Goal: Information Seeking & Learning: Learn about a topic

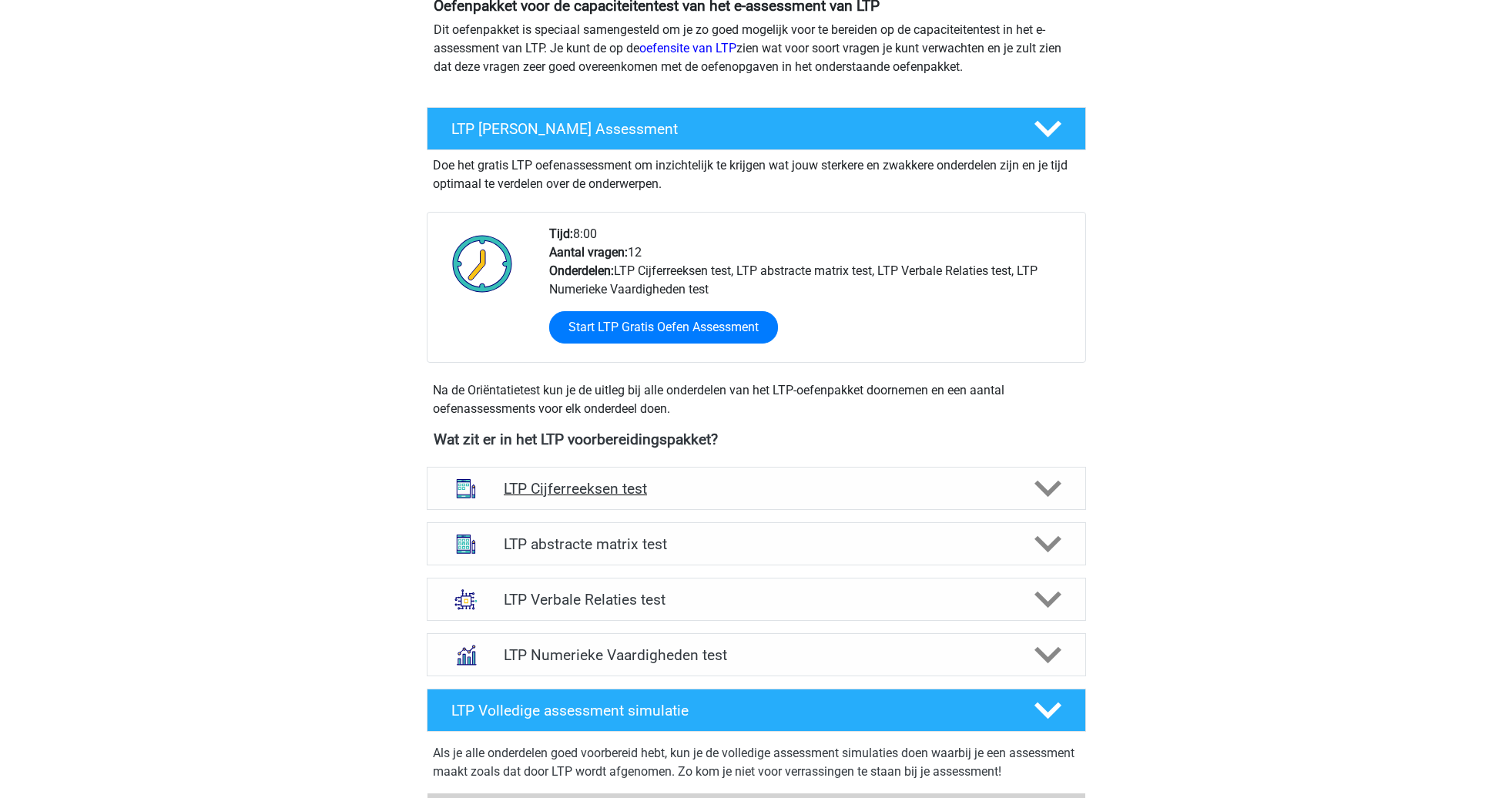
scroll to position [189, 0]
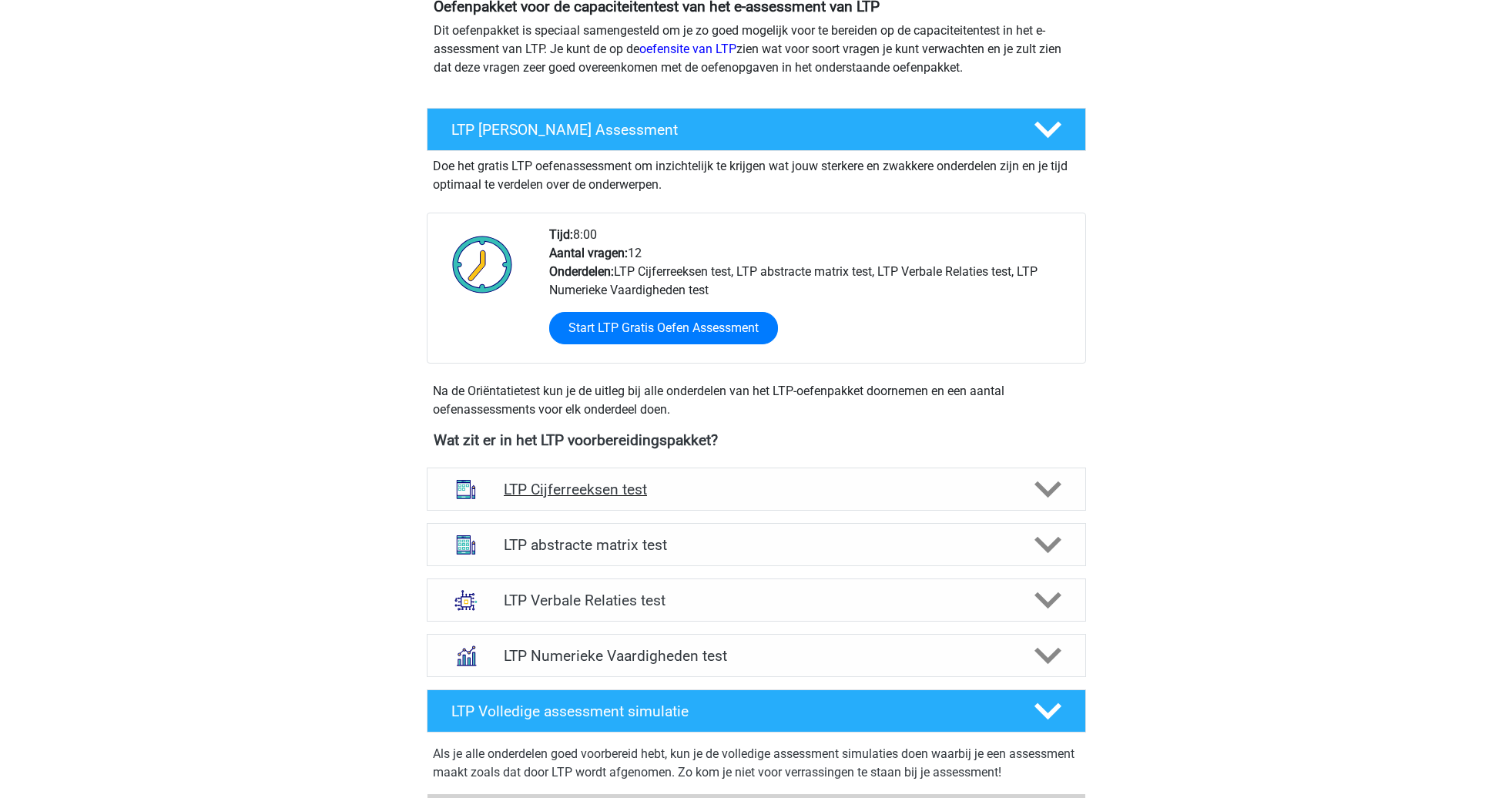
click at [892, 495] on h4 "LTP Cijferreeksen test" at bounding box center [756, 489] width 505 height 18
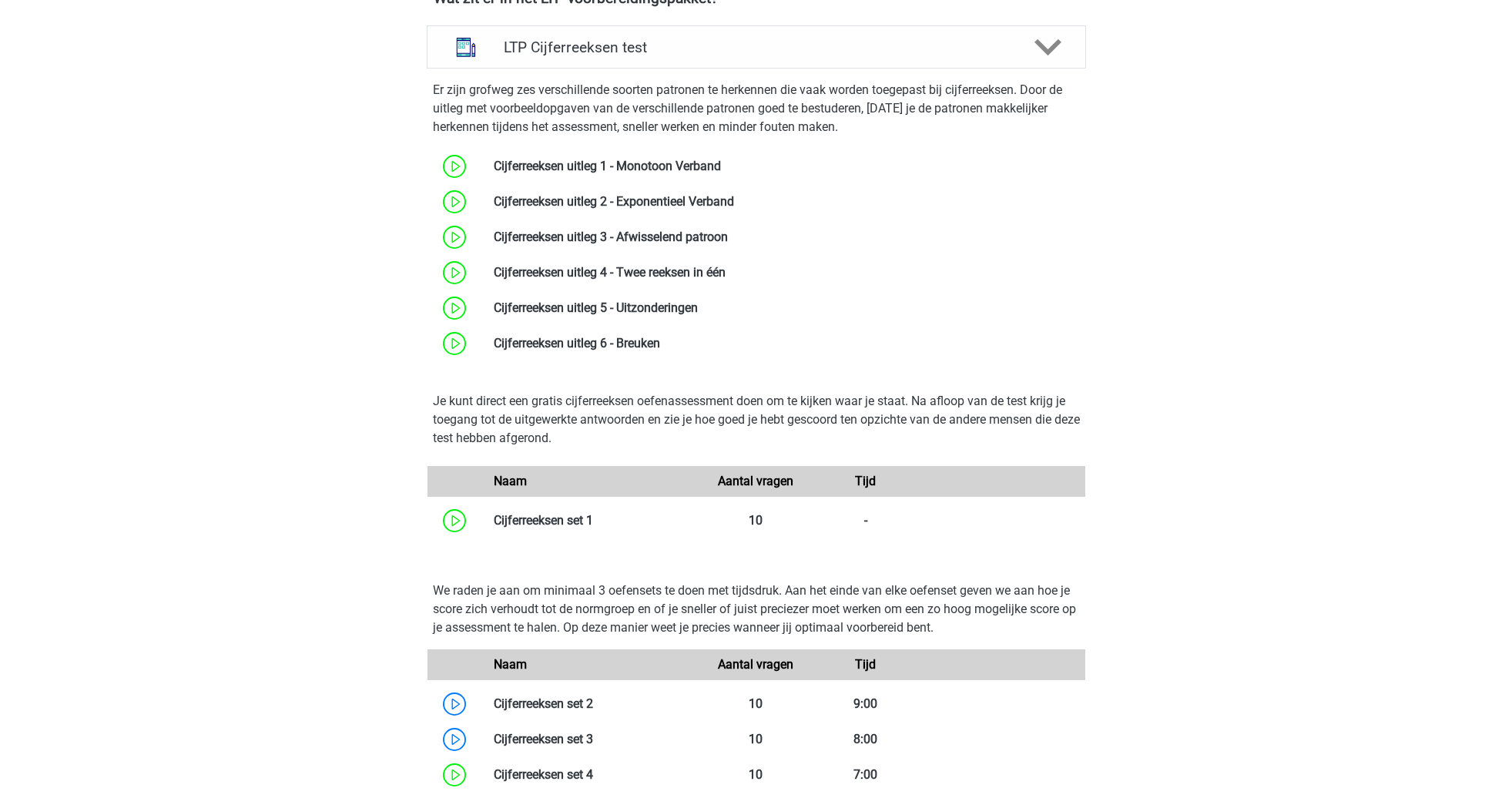
scroll to position [780, 0]
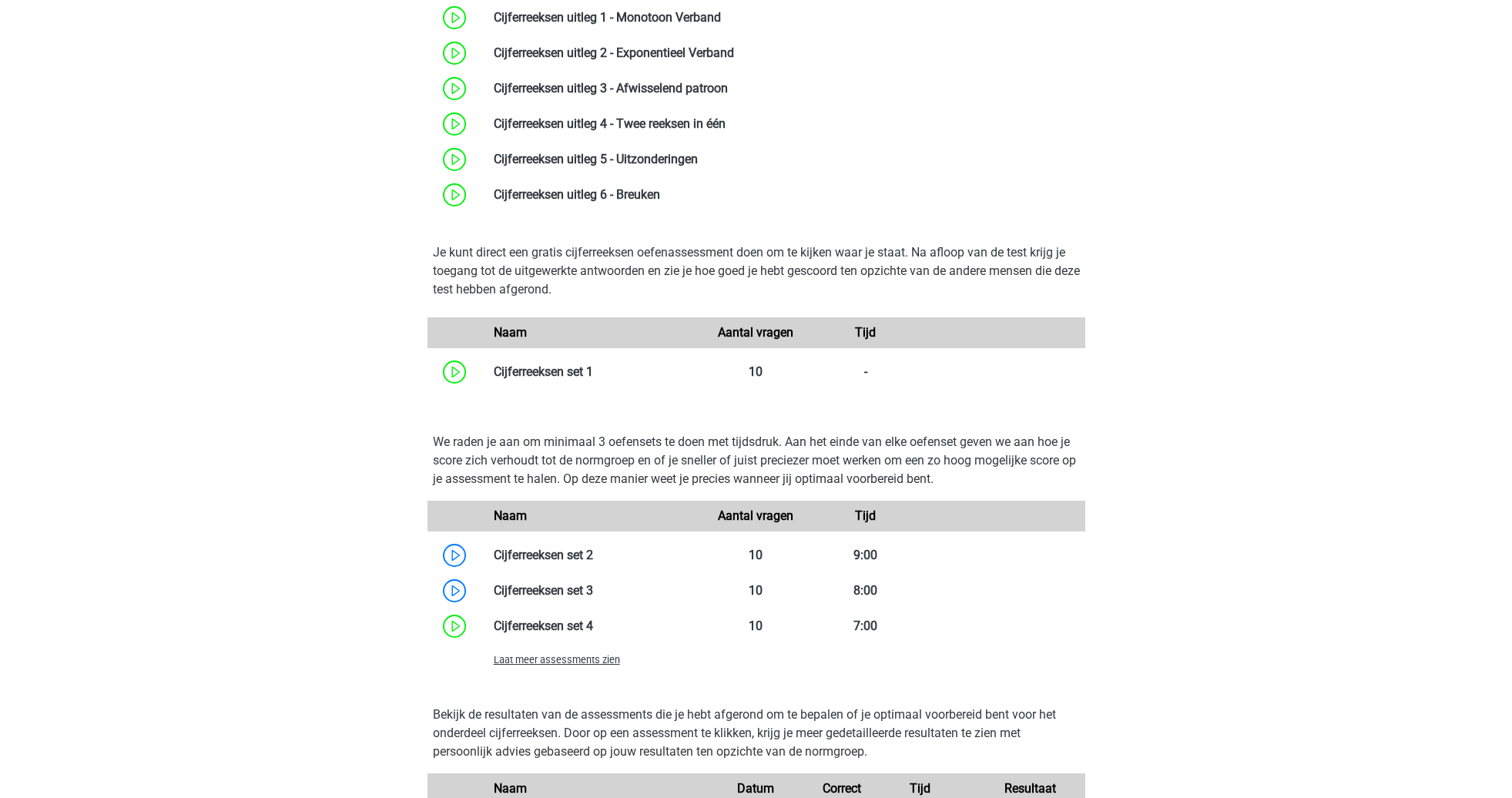
click at [615, 658] on span "Laat meer assessments zien" at bounding box center [557, 660] width 126 height 12
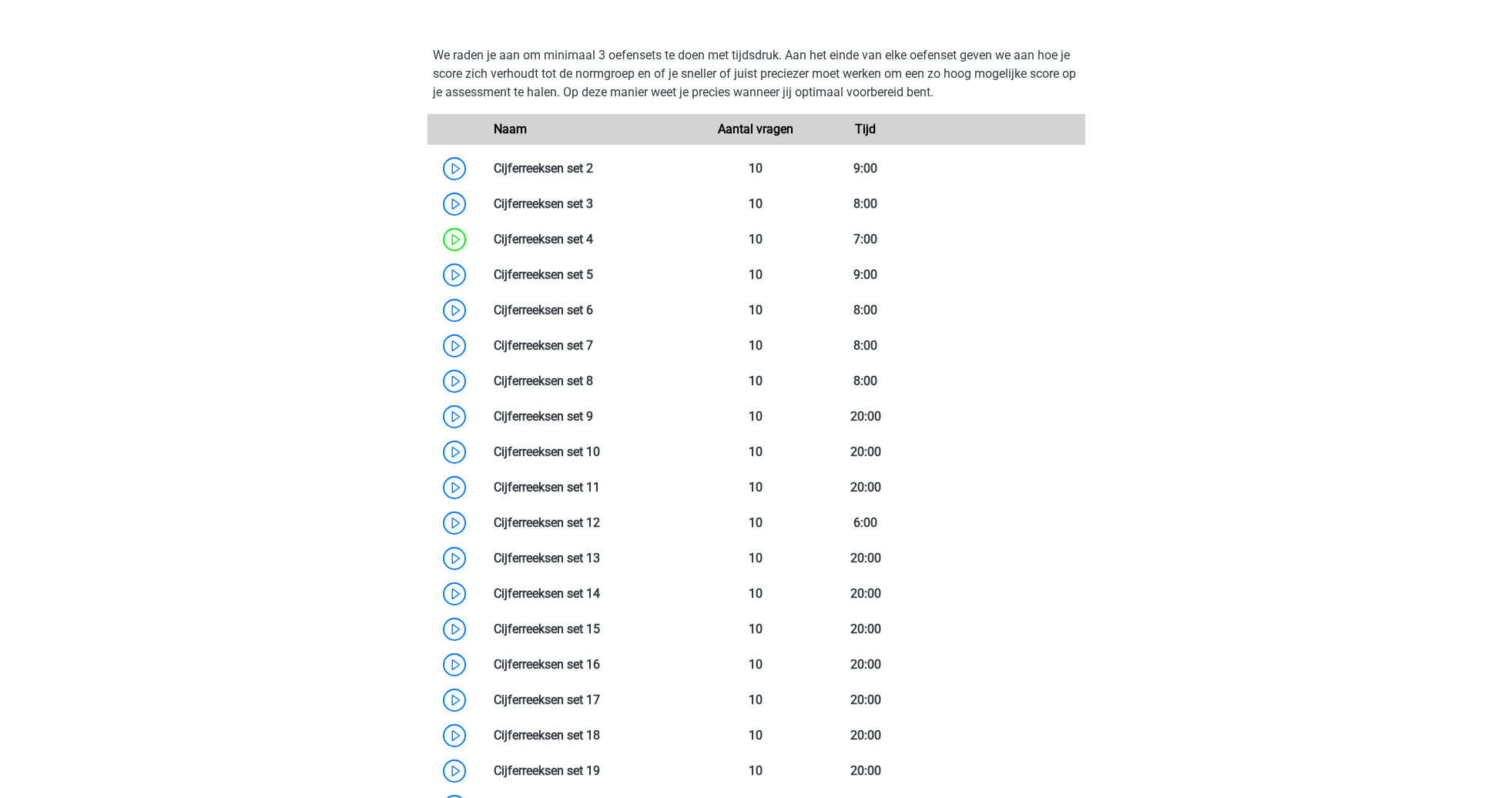
scroll to position [1068, 0]
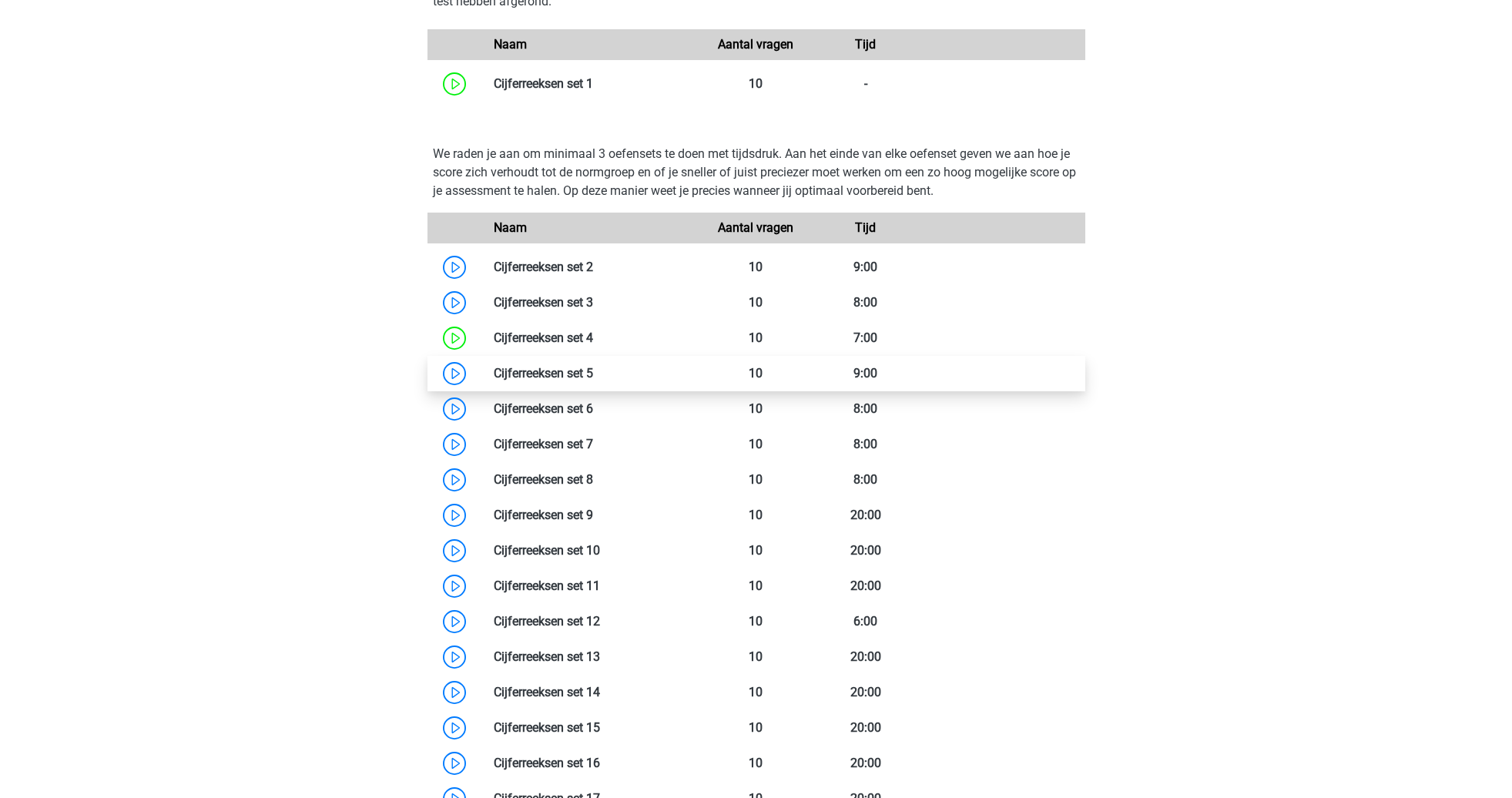
click at [593, 374] on link at bounding box center [593, 373] width 0 height 14
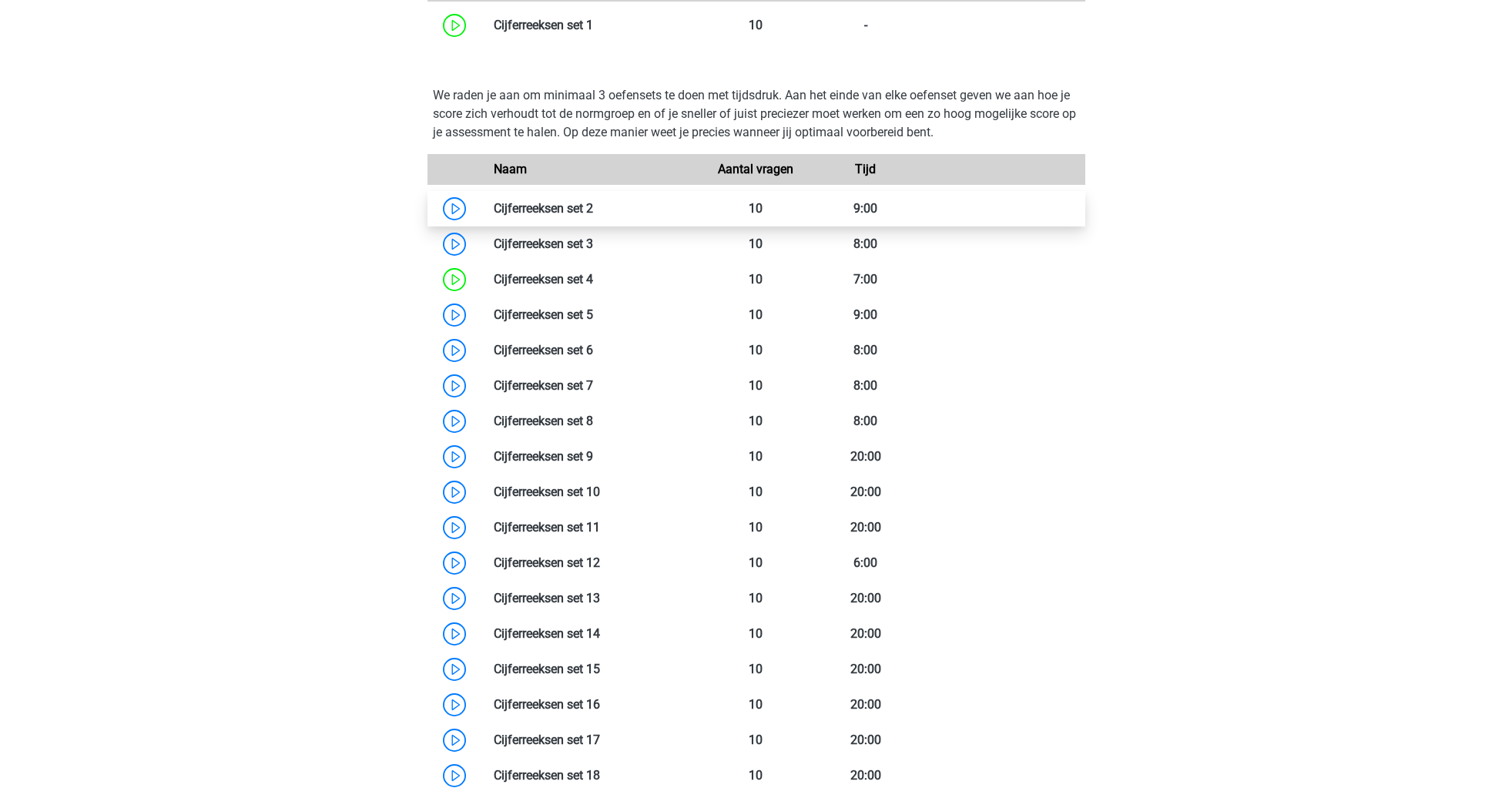
scroll to position [1155, 0]
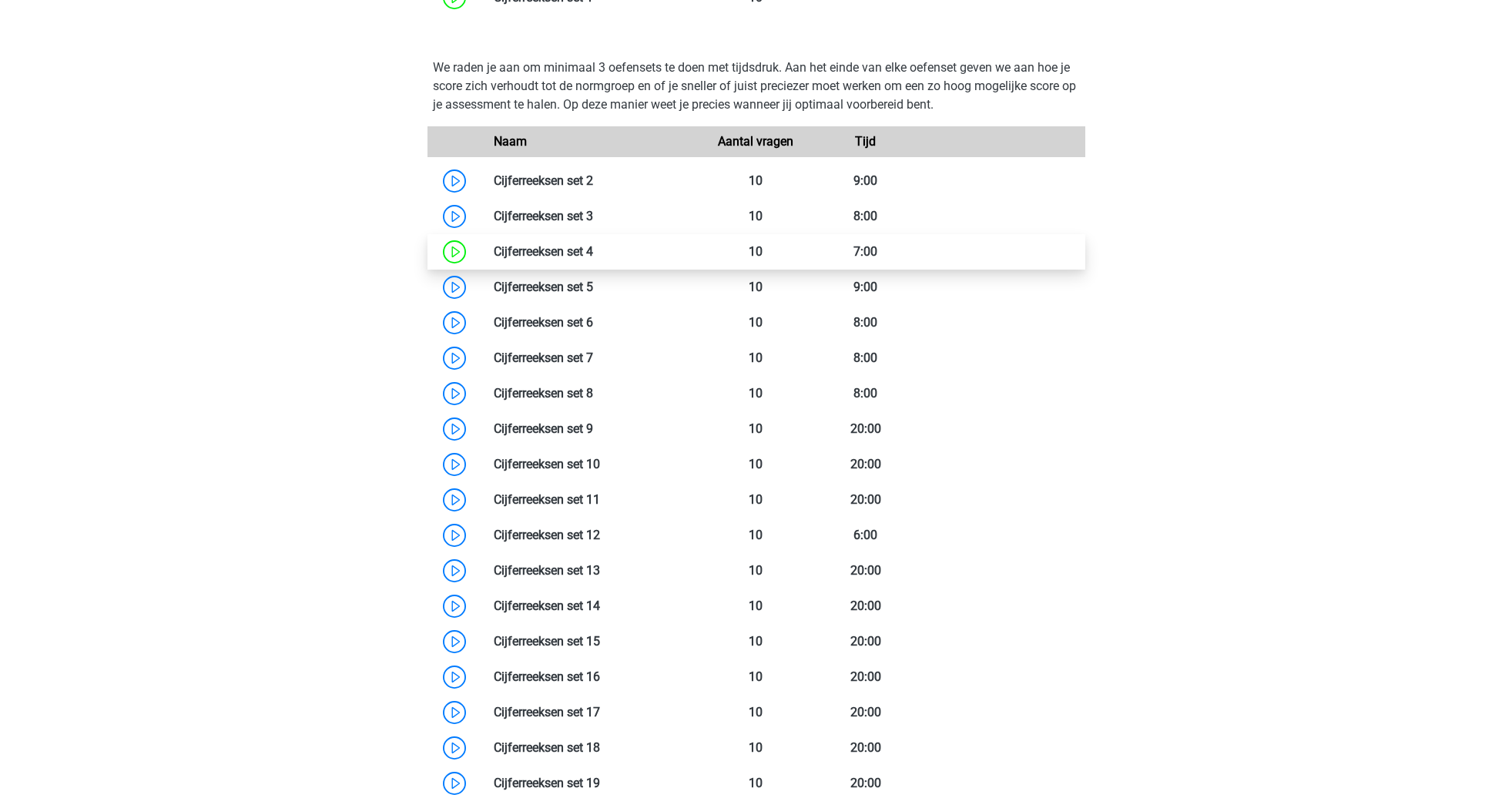
click at [593, 244] on link at bounding box center [593, 251] width 0 height 14
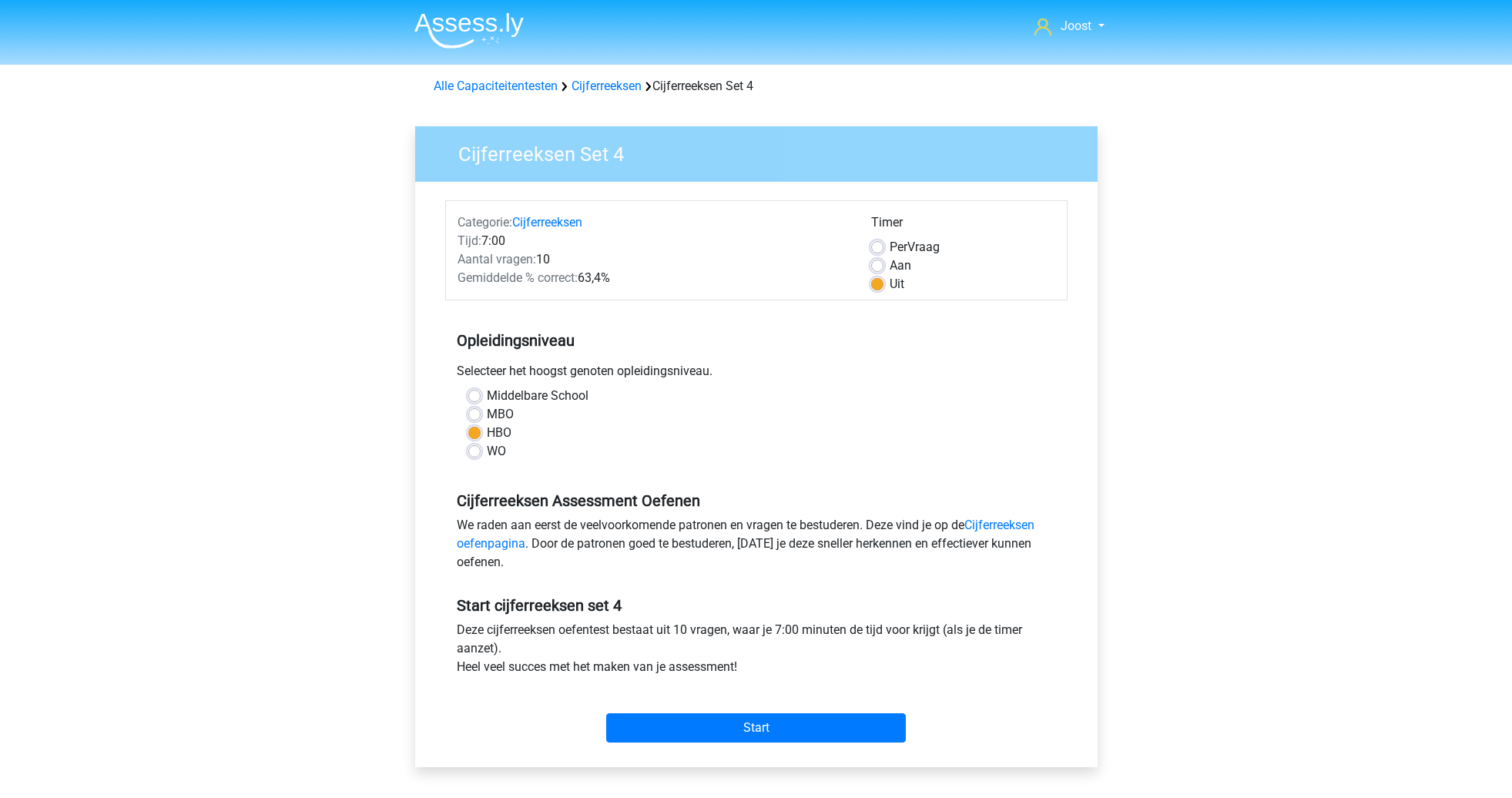
click at [890, 246] on label "Per Vraag" at bounding box center [915, 247] width 50 height 18
click at [878, 246] on input "Per Vraag" at bounding box center [877, 246] width 13 height 15
radio input "true"
click at [780, 730] on input "Start" at bounding box center [756, 727] width 299 height 29
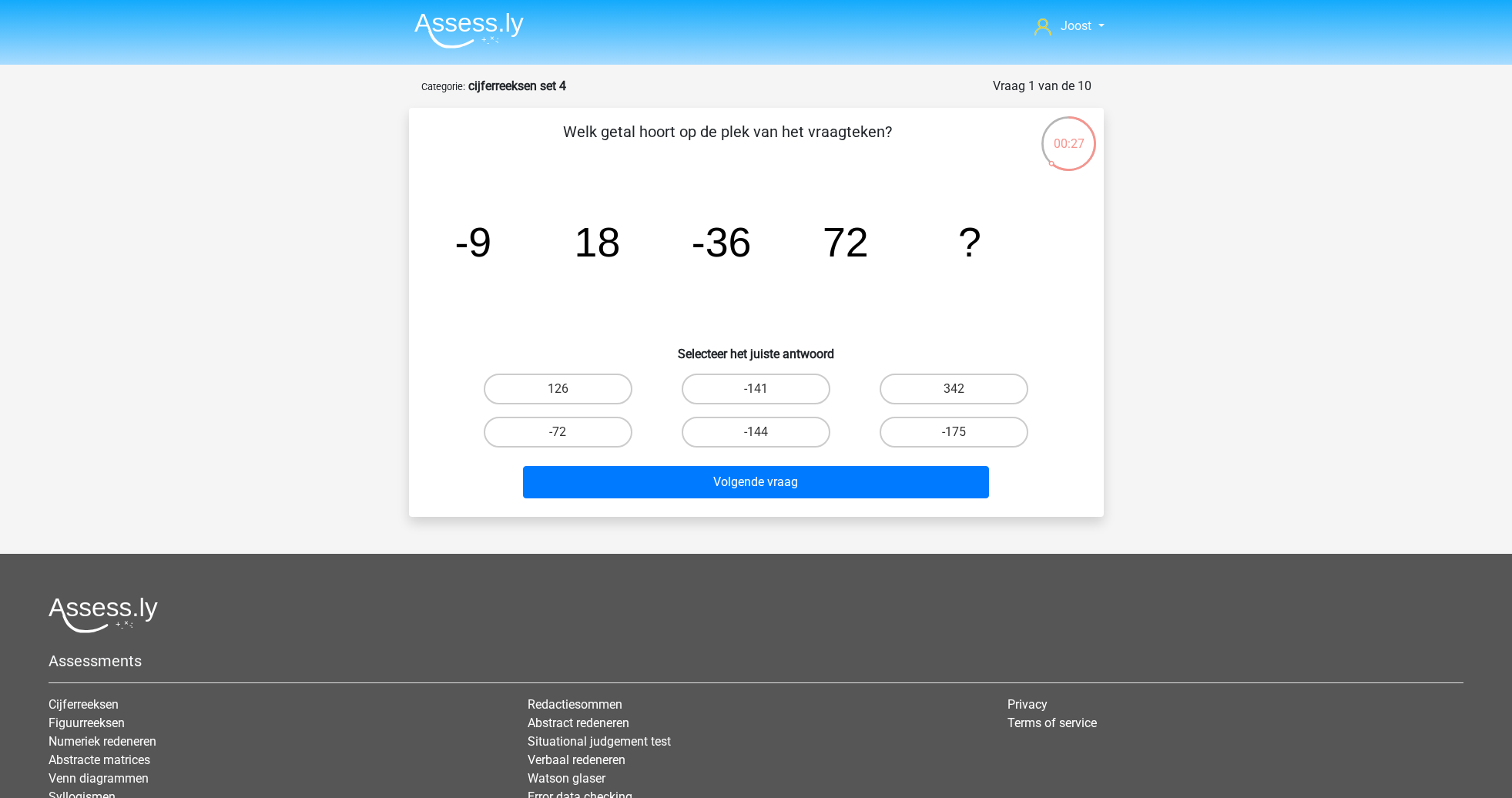
click at [756, 432] on input "-144" at bounding box center [760, 437] width 10 height 10
radio input "true"
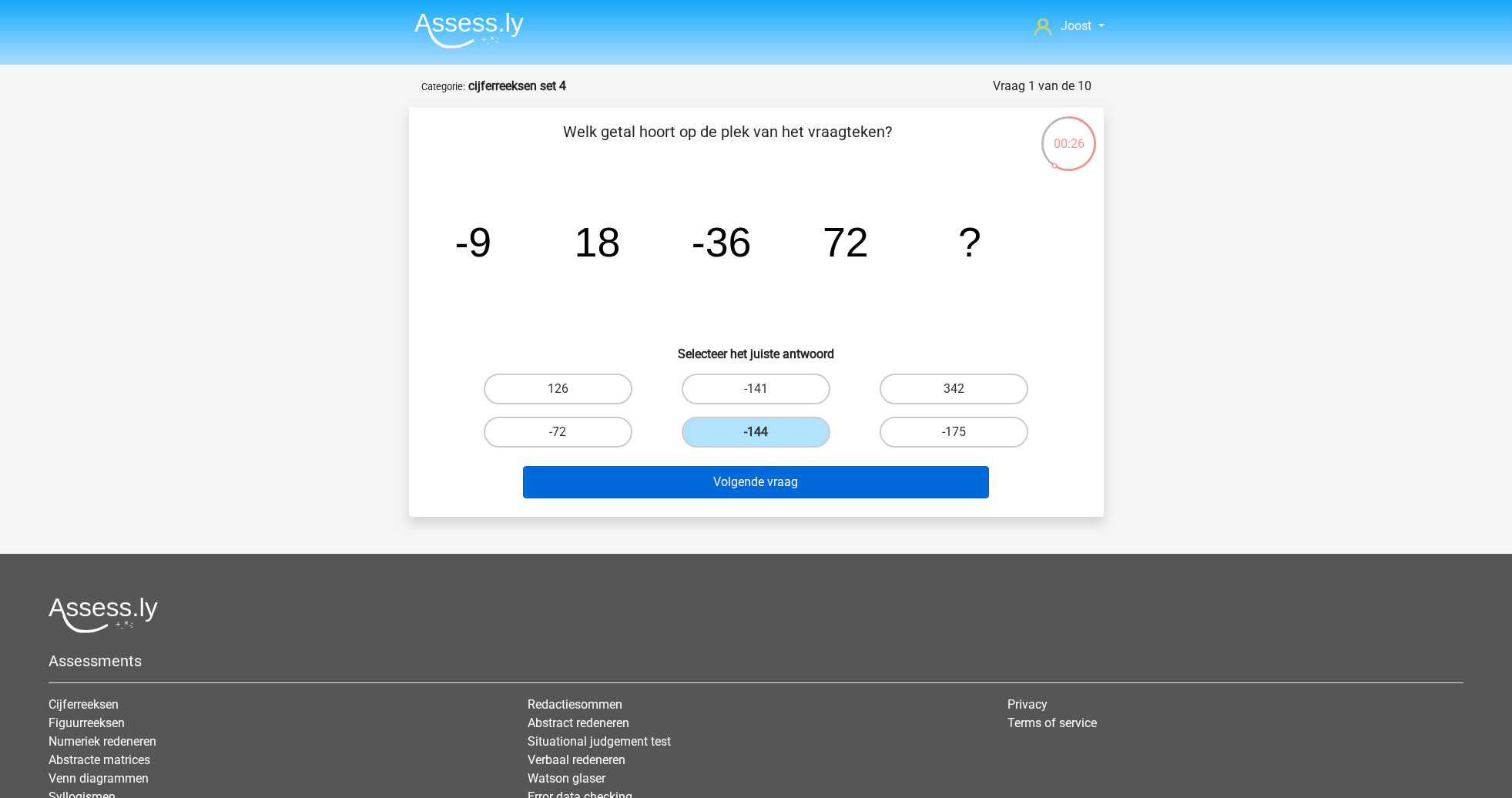
click at [769, 482] on button "Volgende vraag" at bounding box center [756, 482] width 466 height 32
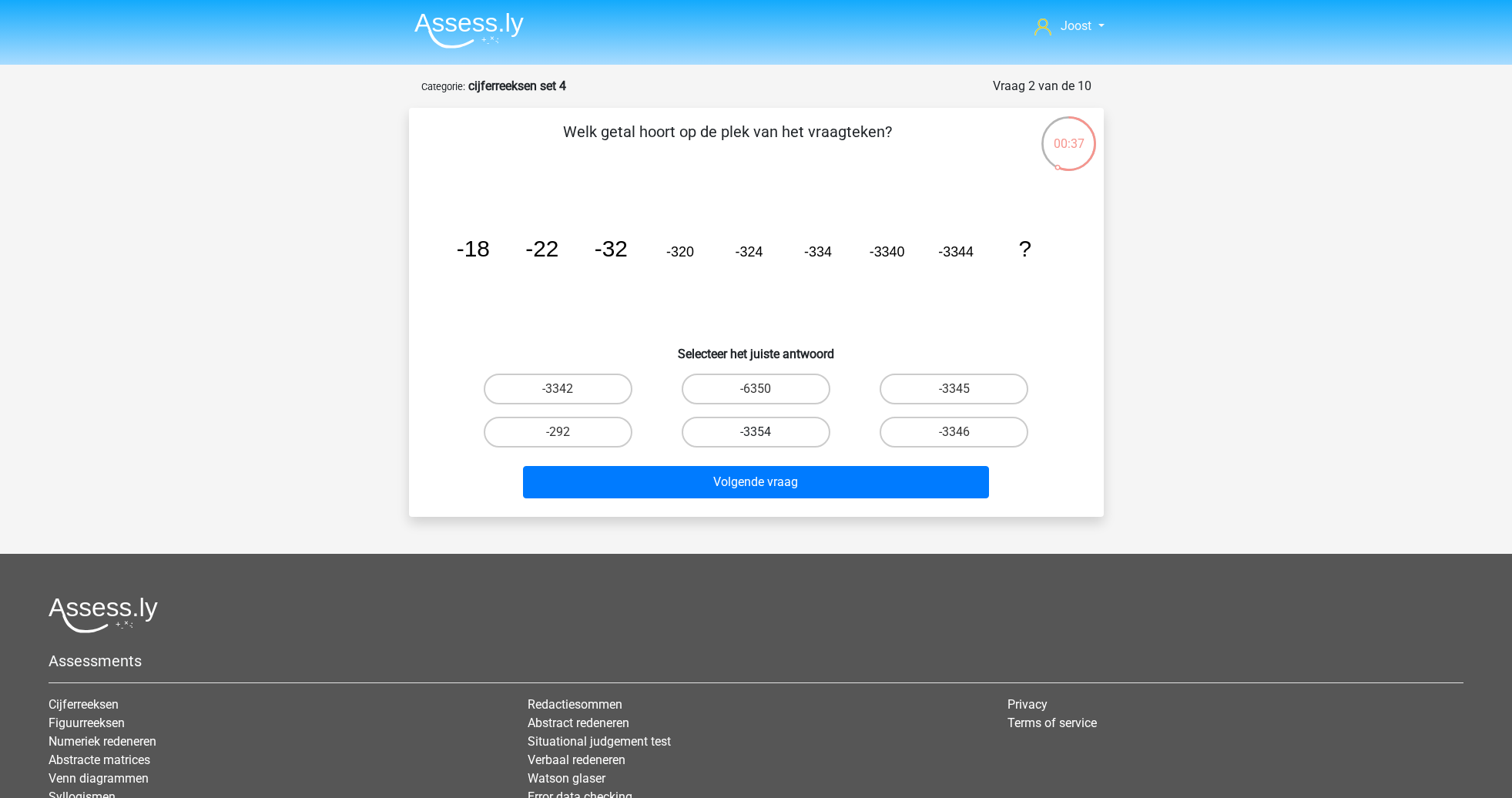
click at [790, 431] on label "-3354" at bounding box center [756, 431] width 149 height 31
click at [765, 432] on input "-3354" at bounding box center [760, 437] width 10 height 10
radio input "true"
drag, startPoint x: 827, startPoint y: 478, endPoint x: 849, endPoint y: 408, distance: 73.4
click at [827, 478] on button "Volgende vraag" at bounding box center [756, 482] width 466 height 32
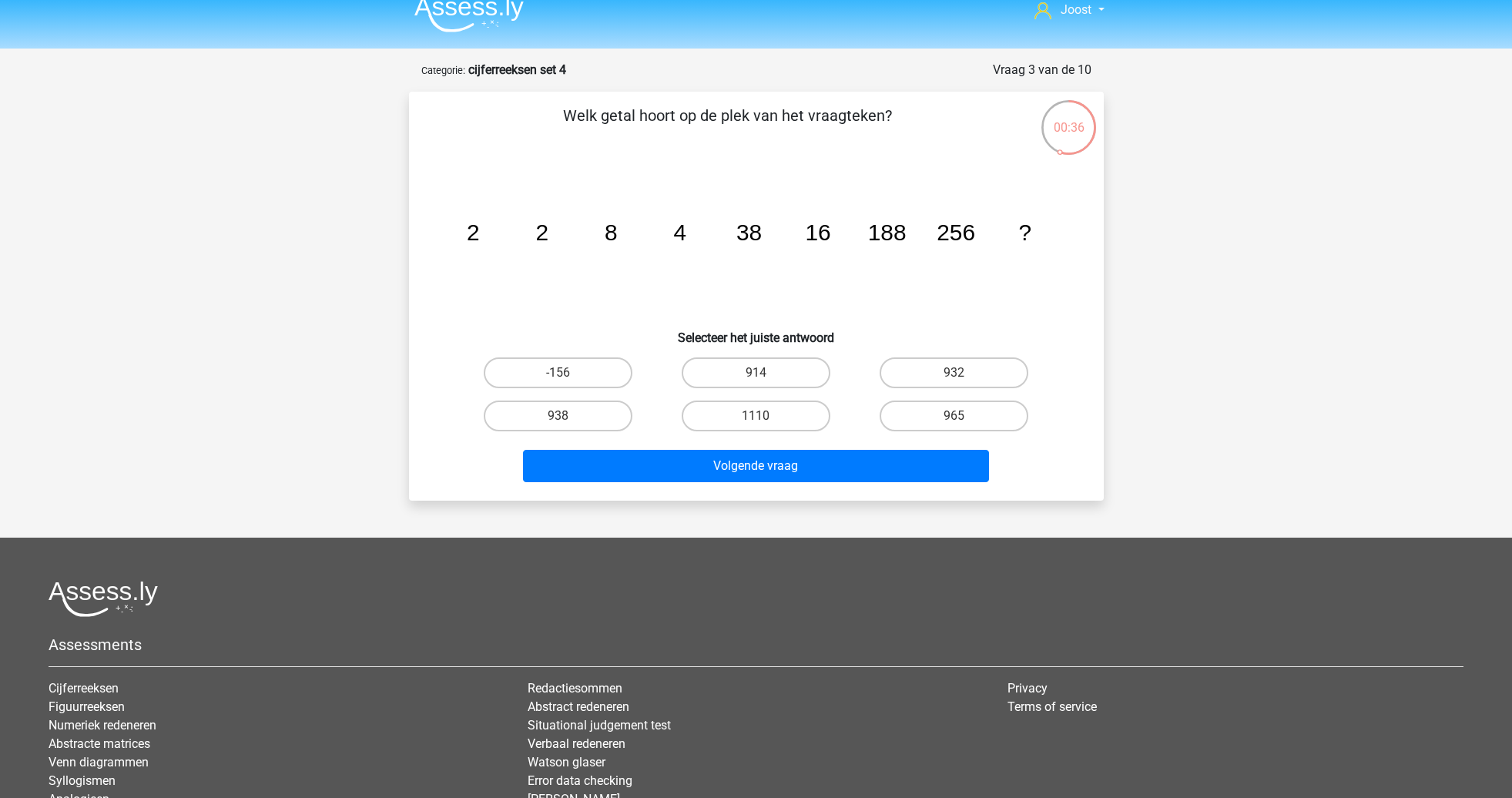
scroll to position [77, 0]
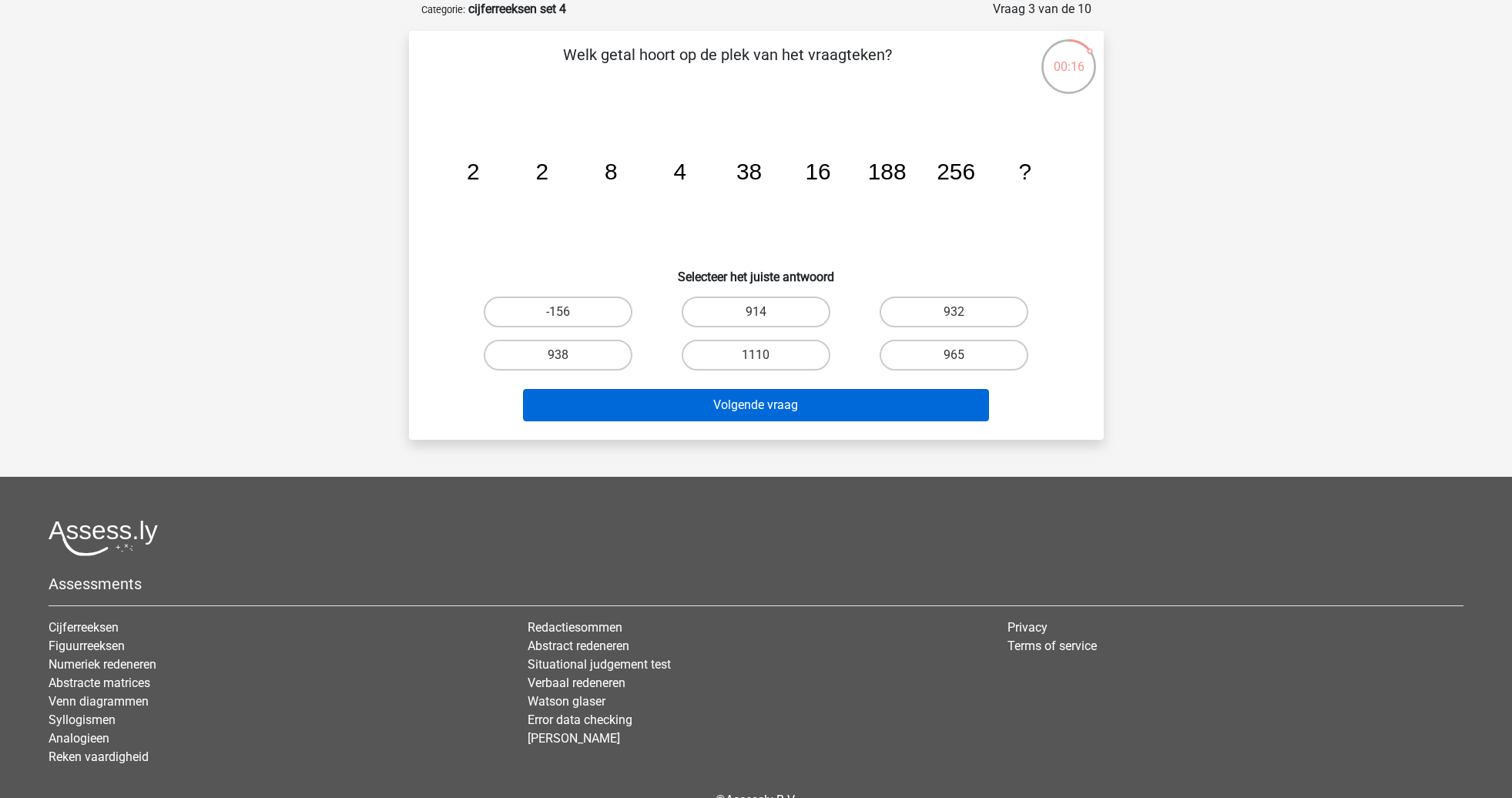
drag, startPoint x: 591, startPoint y: 351, endPoint x: 650, endPoint y: 394, distance: 73.0
click at [591, 351] on label "938" at bounding box center [558, 355] width 149 height 31
click at [568, 355] on input "938" at bounding box center [563, 360] width 10 height 10
radio input "true"
click at [663, 402] on button "Volgende vraag" at bounding box center [756, 405] width 466 height 32
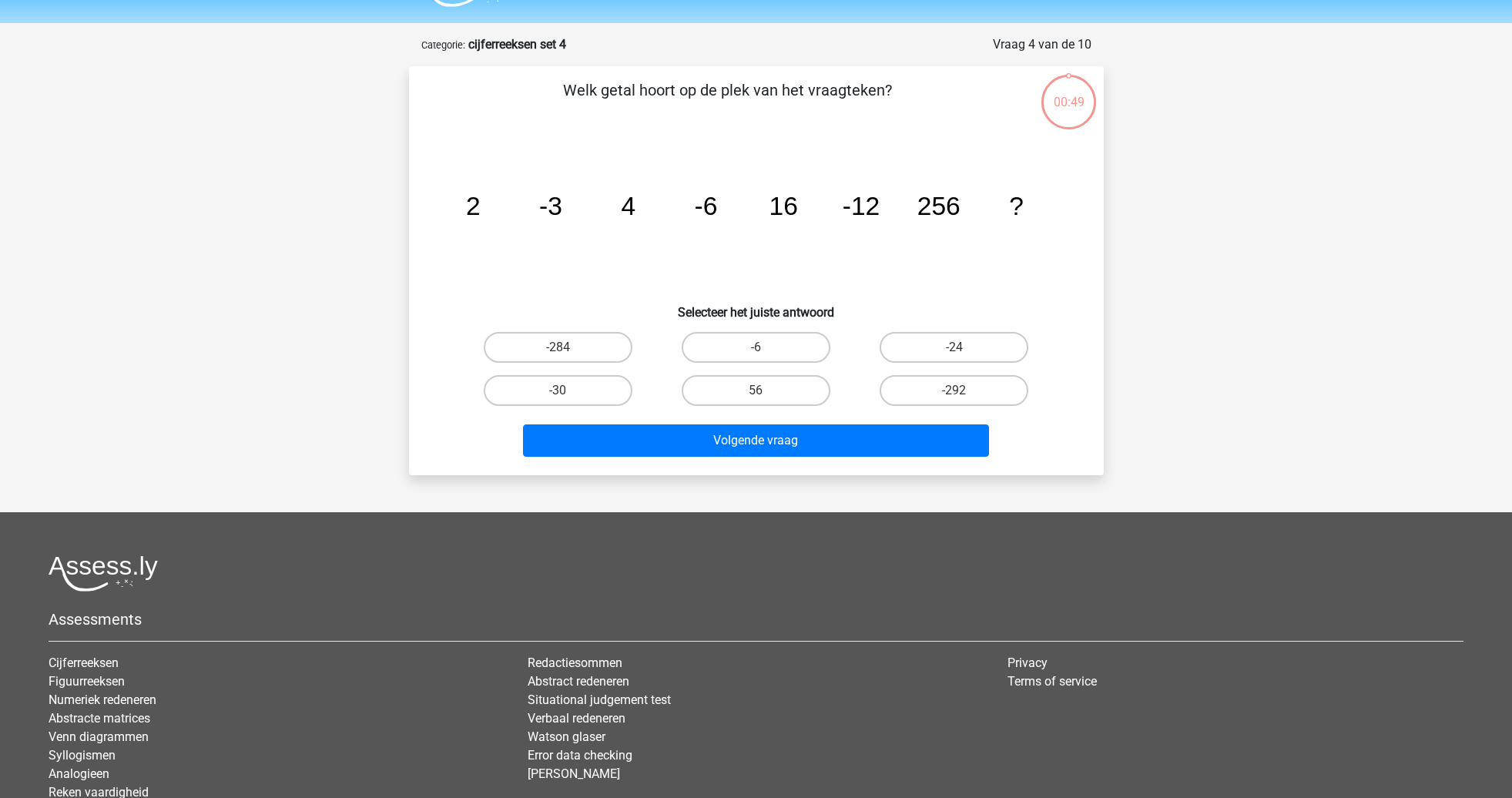
scroll to position [33, 0]
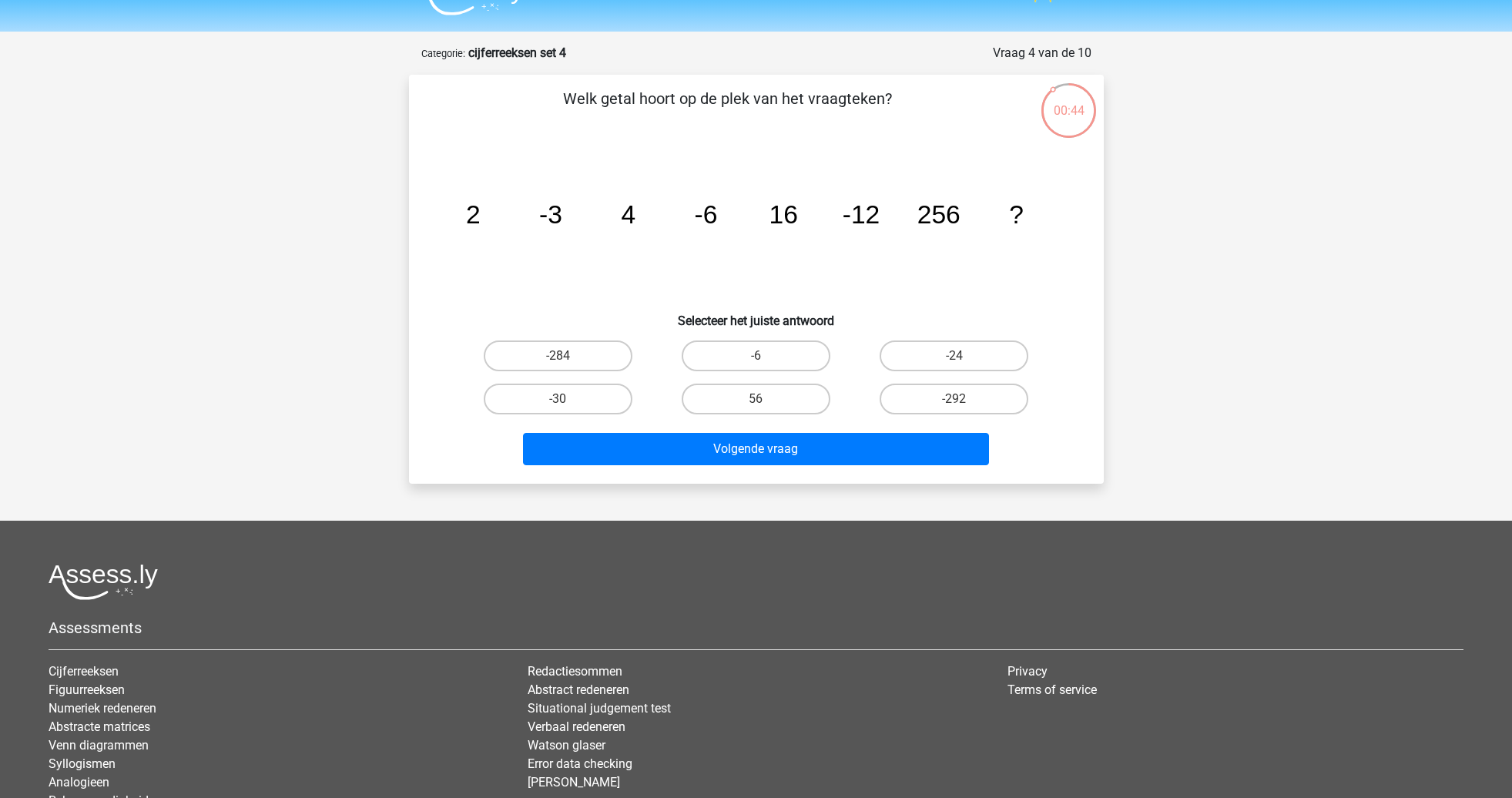
click at [981, 338] on div "-24" at bounding box center [954, 355] width 198 height 43
click at [976, 357] on label "-24" at bounding box center [954, 356] width 149 height 31
click at [965, 357] on input "-24" at bounding box center [960, 361] width 10 height 10
radio input "true"
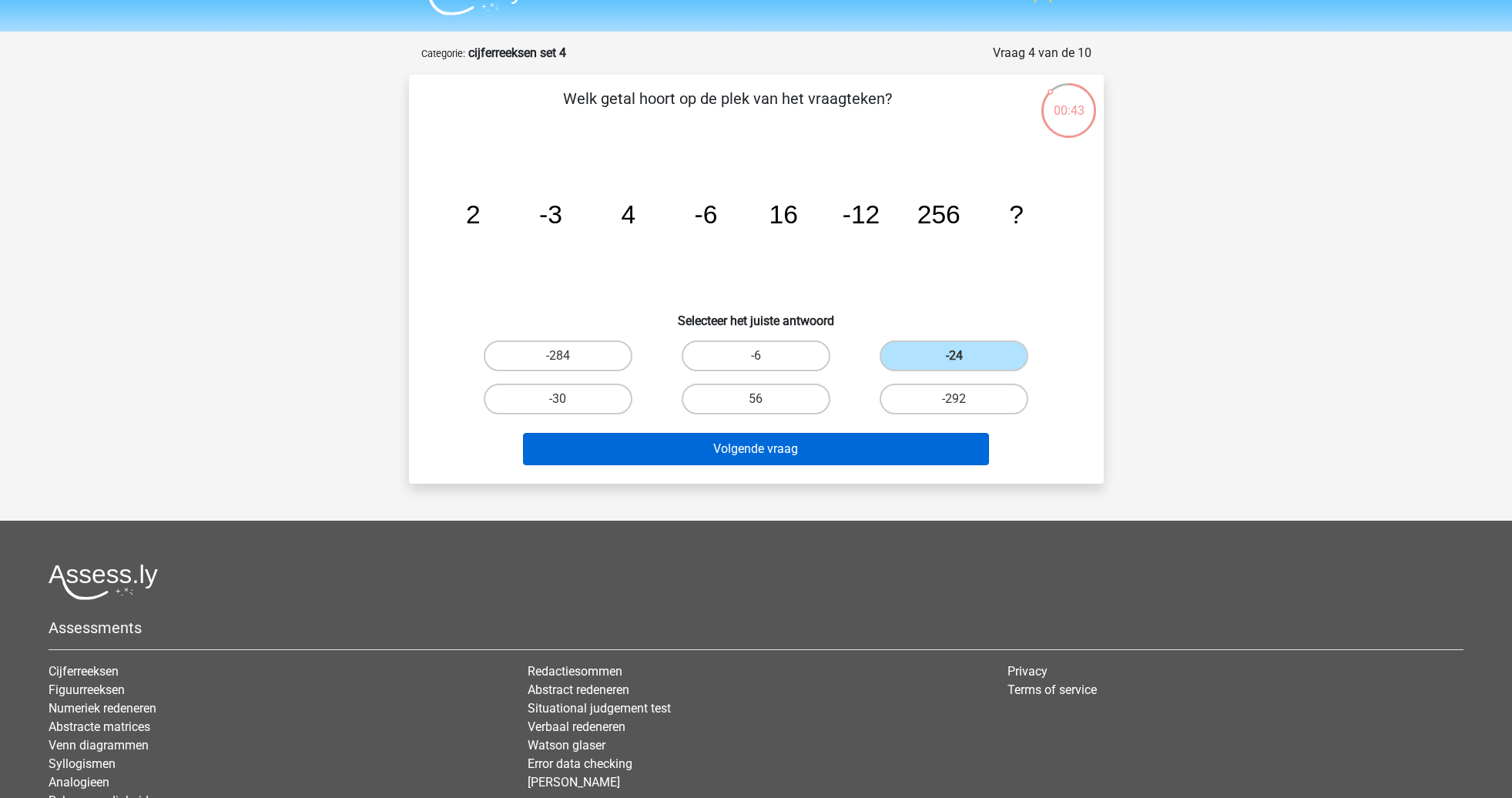
click at [933, 442] on button "Volgende vraag" at bounding box center [756, 449] width 466 height 32
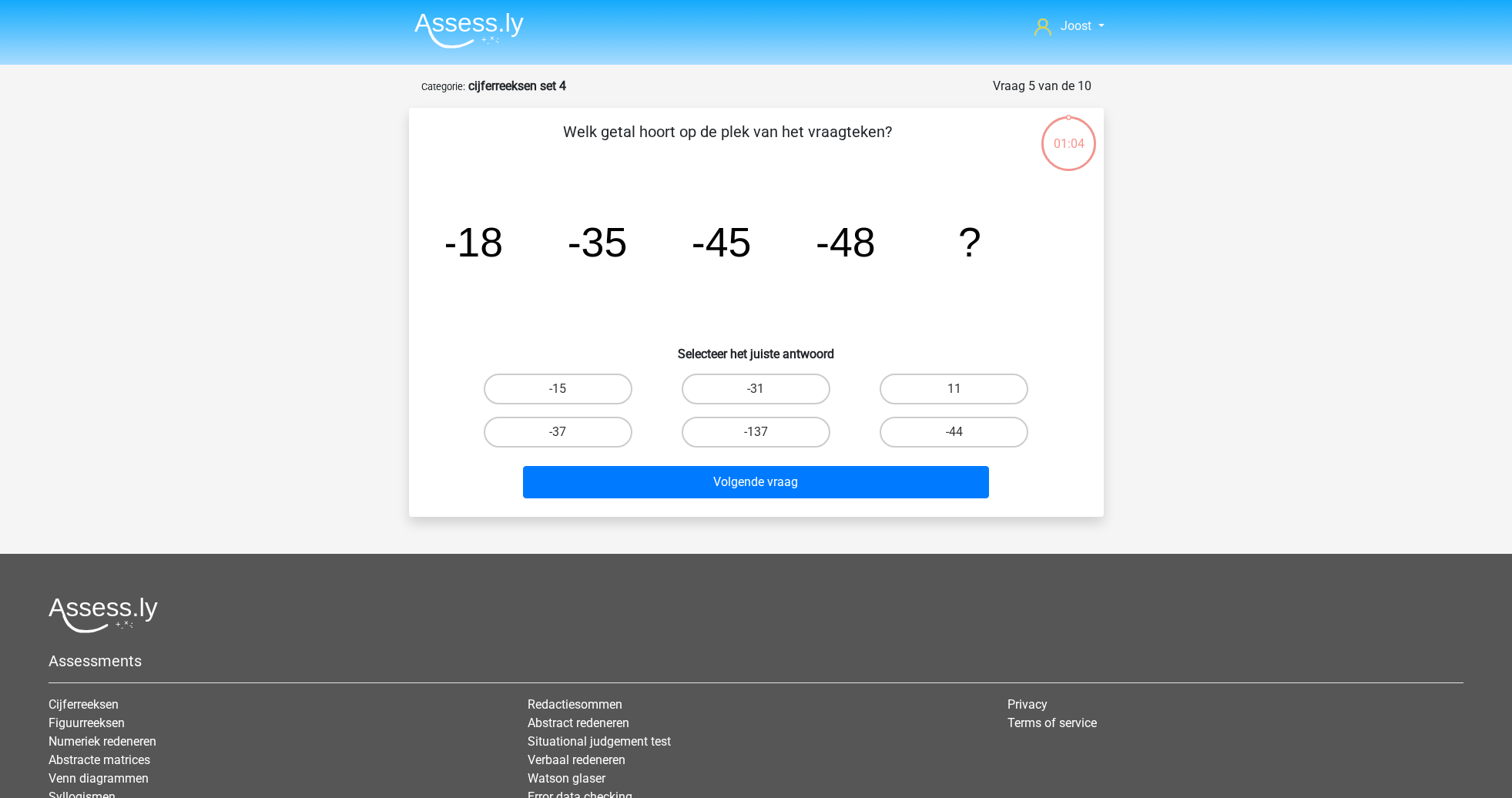
scroll to position [0, 0]
click at [912, 425] on label "-44" at bounding box center [954, 431] width 149 height 31
click at [954, 432] on input "-44" at bounding box center [960, 437] width 10 height 10
radio input "true"
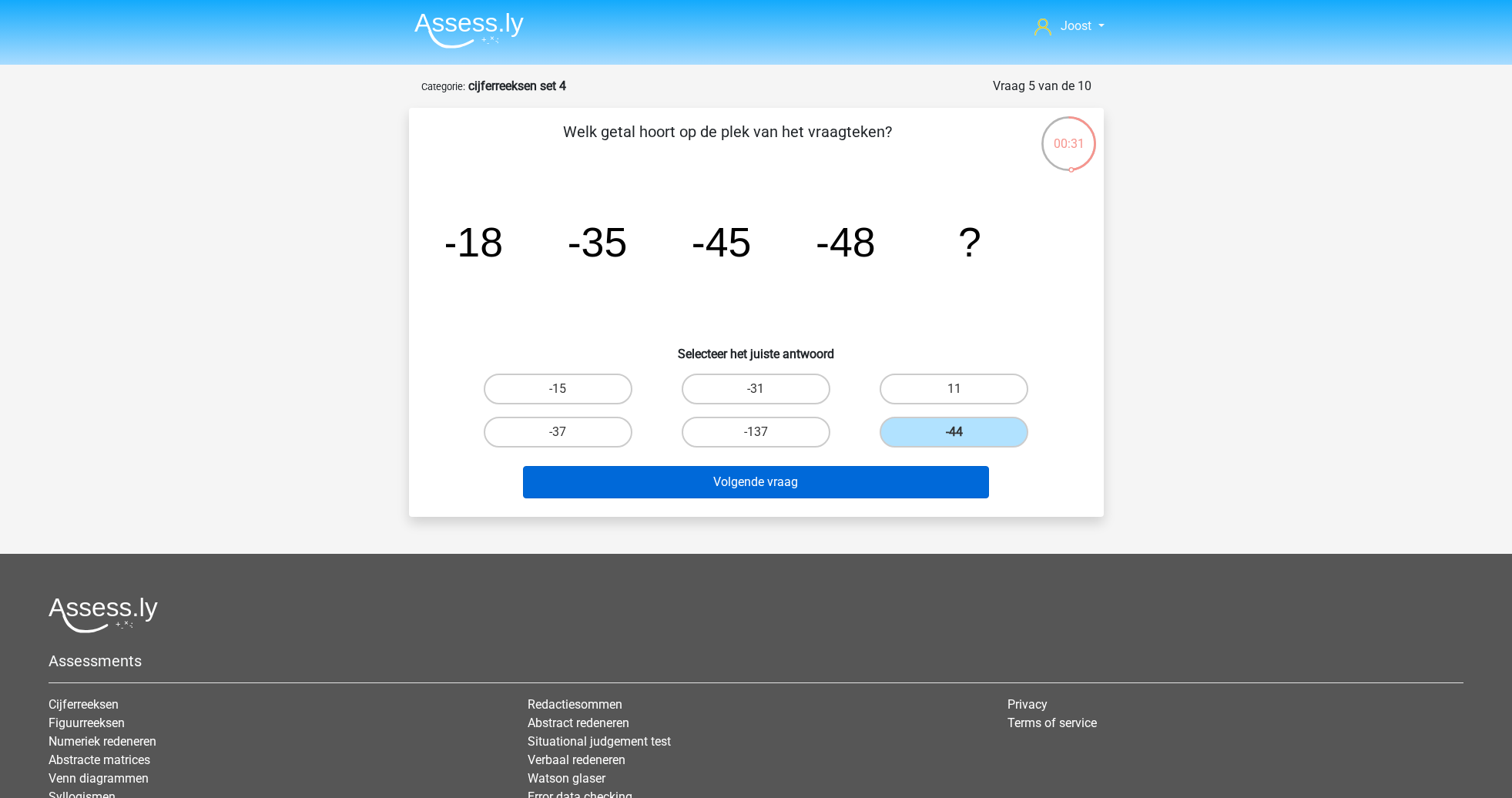
click at [933, 481] on button "Volgende vraag" at bounding box center [756, 482] width 466 height 32
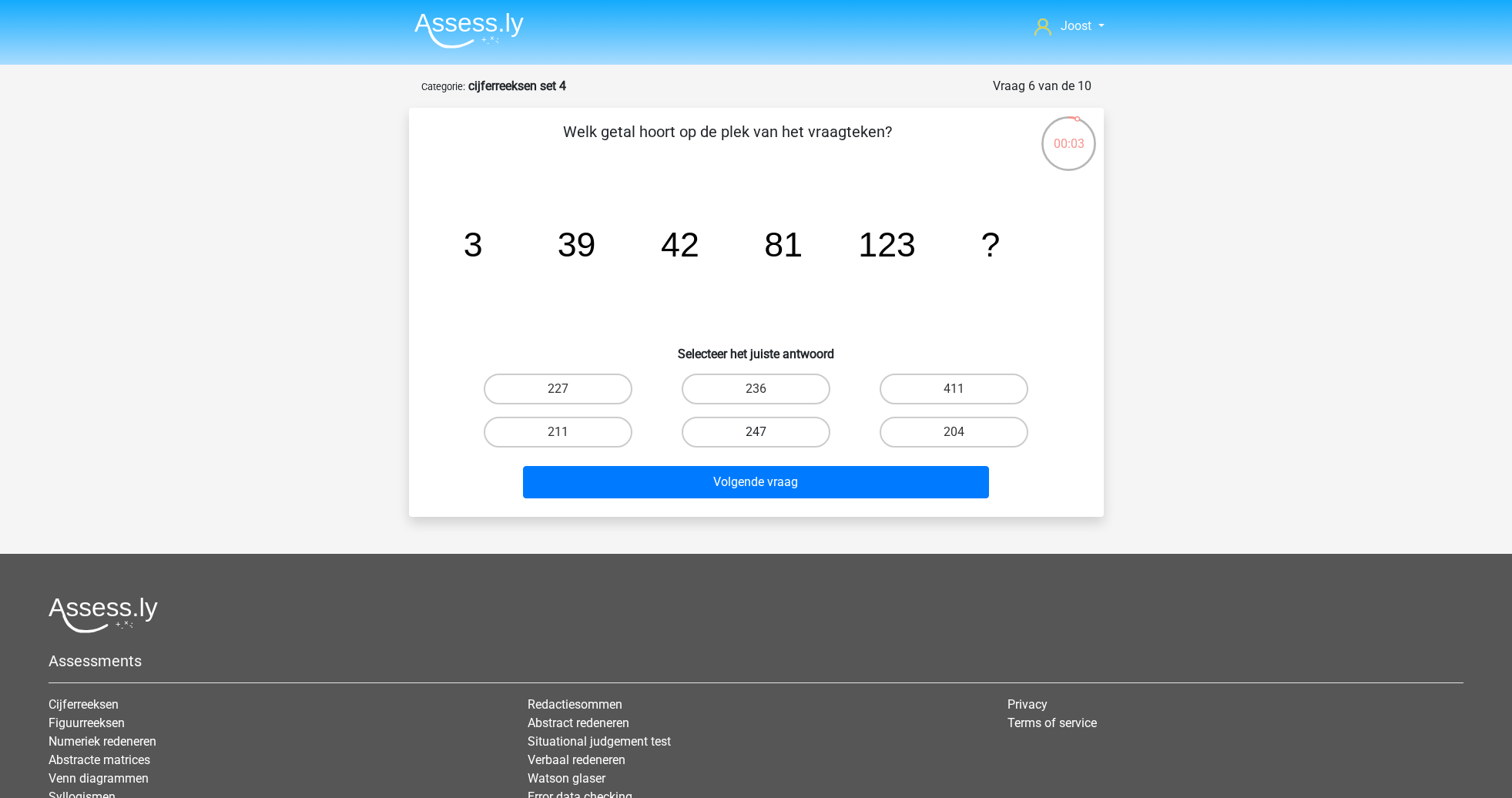
drag, startPoint x: 752, startPoint y: 390, endPoint x: 753, endPoint y: 420, distance: 30.0
click at [752, 390] on label "236" at bounding box center [756, 388] width 149 height 31
click at [755, 390] on input "236" at bounding box center [760, 394] width 10 height 10
radio input "true"
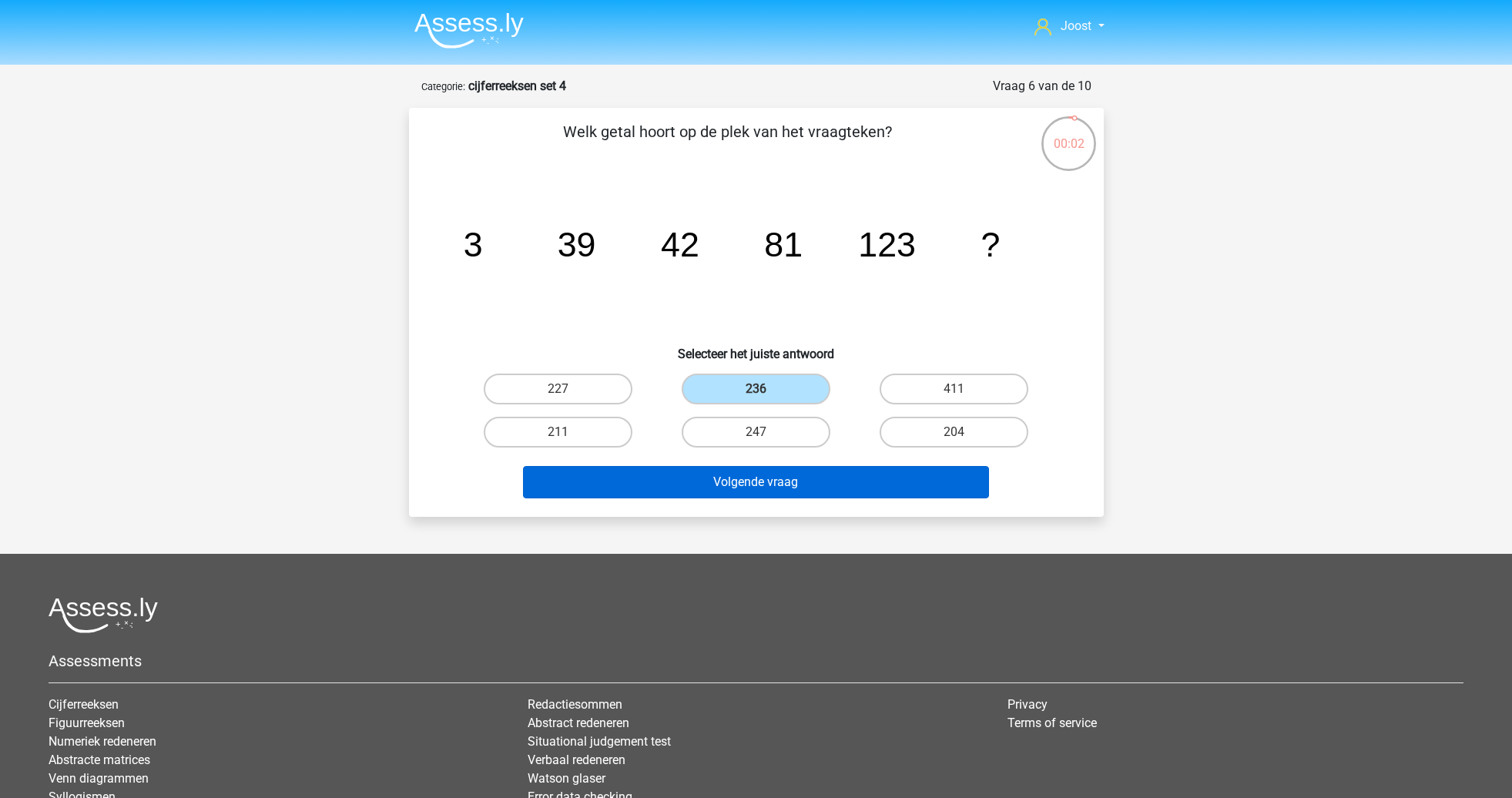
drag, startPoint x: 771, startPoint y: 486, endPoint x: 765, endPoint y: 467, distance: 19.9
click at [771, 486] on button "Volgende vraag" at bounding box center [756, 482] width 466 height 32
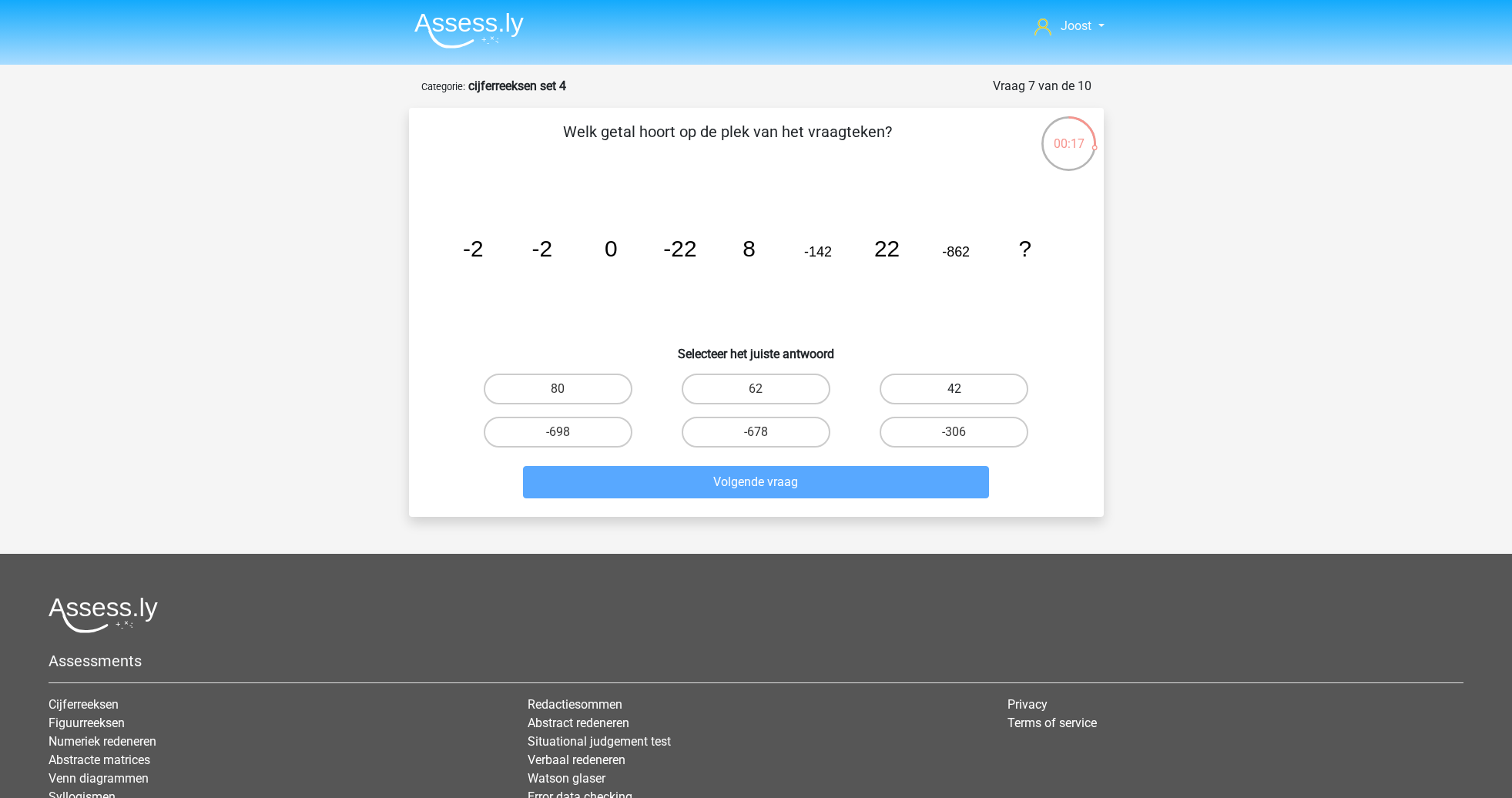
click at [945, 395] on label "42" at bounding box center [954, 388] width 149 height 31
click at [954, 395] on input "42" at bounding box center [960, 394] width 10 height 10
radio input "true"
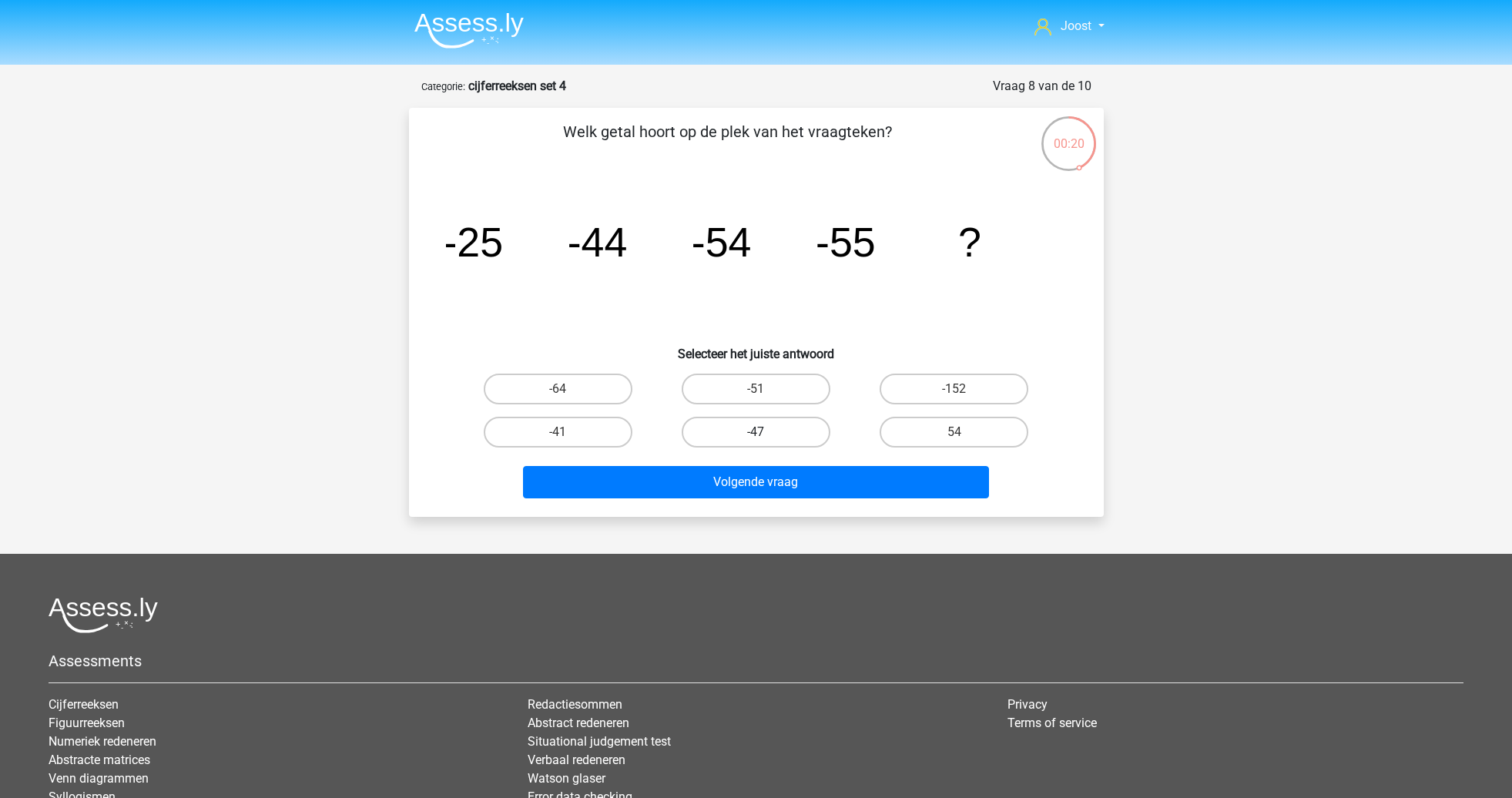
click at [794, 429] on label "-47" at bounding box center [756, 431] width 149 height 31
click at [765, 432] on input "-47" at bounding box center [760, 437] width 10 height 10
radio input "true"
drag, startPoint x: 854, startPoint y: 483, endPoint x: 886, endPoint y: 390, distance: 98.4
click at [854, 482] on button "Volgende vraag" at bounding box center [756, 482] width 466 height 32
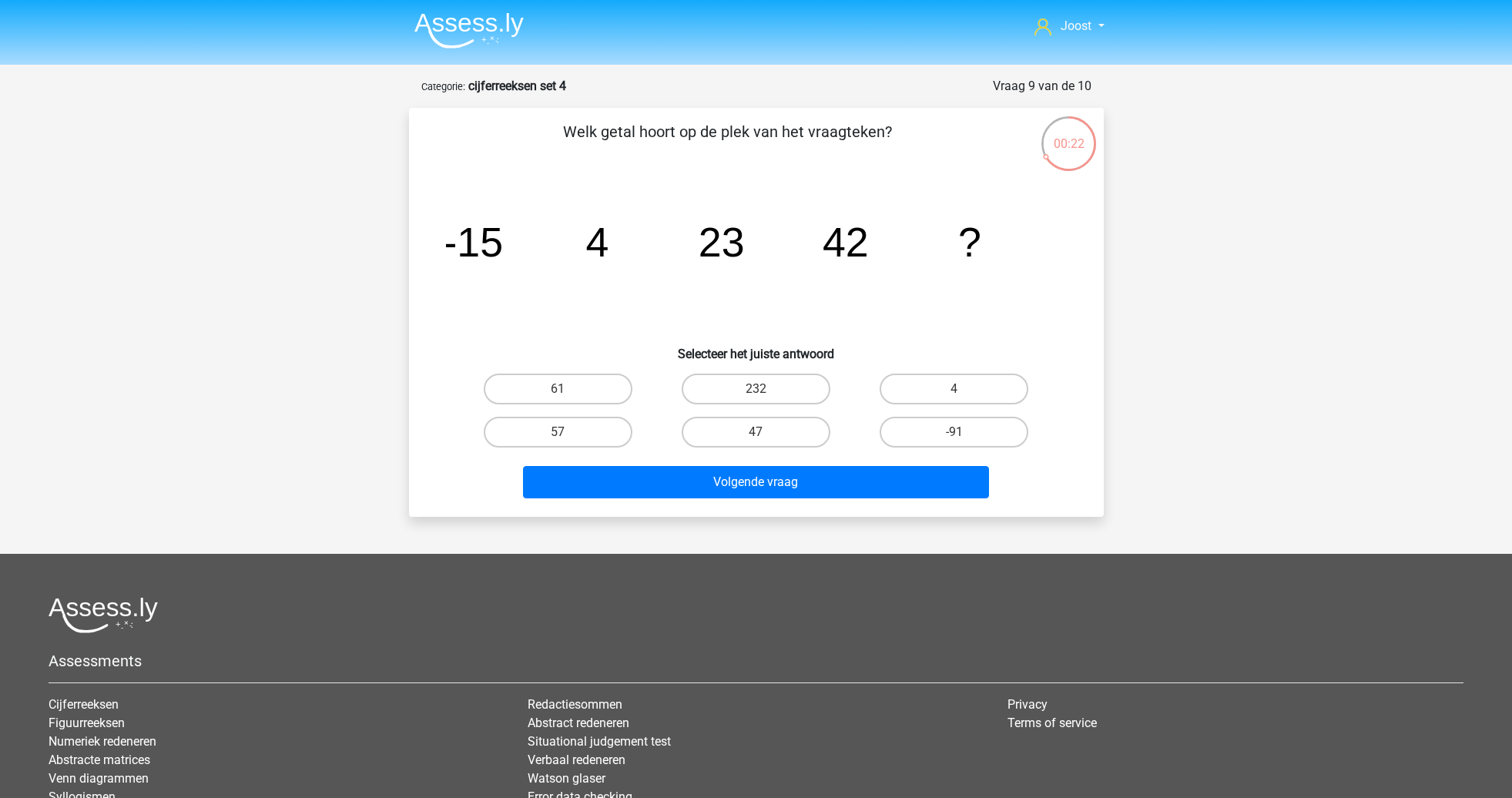
drag, startPoint x: 568, startPoint y: 385, endPoint x: 646, endPoint y: 435, distance: 92.6
click at [568, 385] on label "61" at bounding box center [558, 388] width 149 height 31
click at [568, 389] on input "61" at bounding box center [563, 394] width 10 height 10
radio input "true"
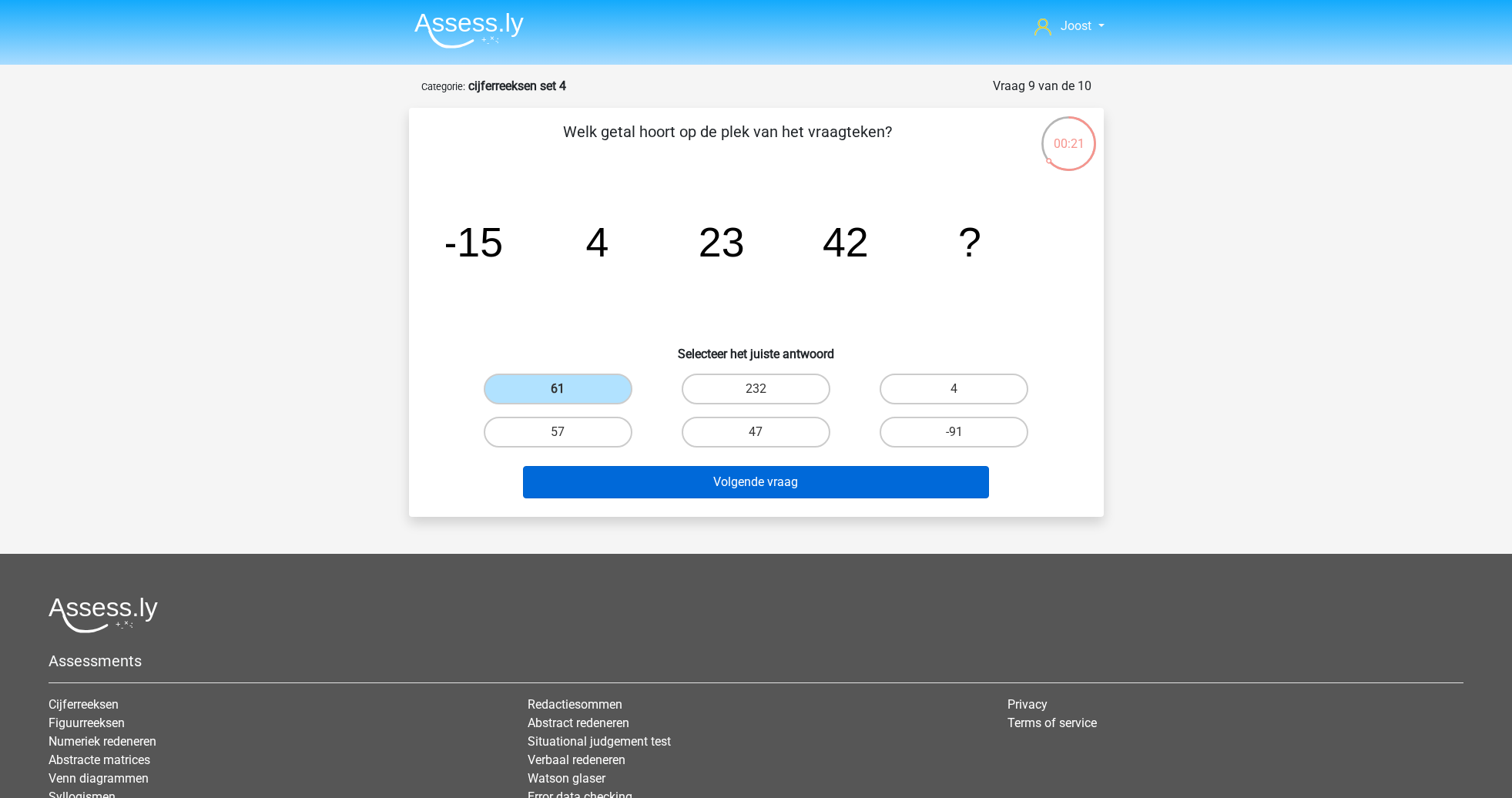
click at [688, 478] on button "Volgende vraag" at bounding box center [756, 482] width 466 height 32
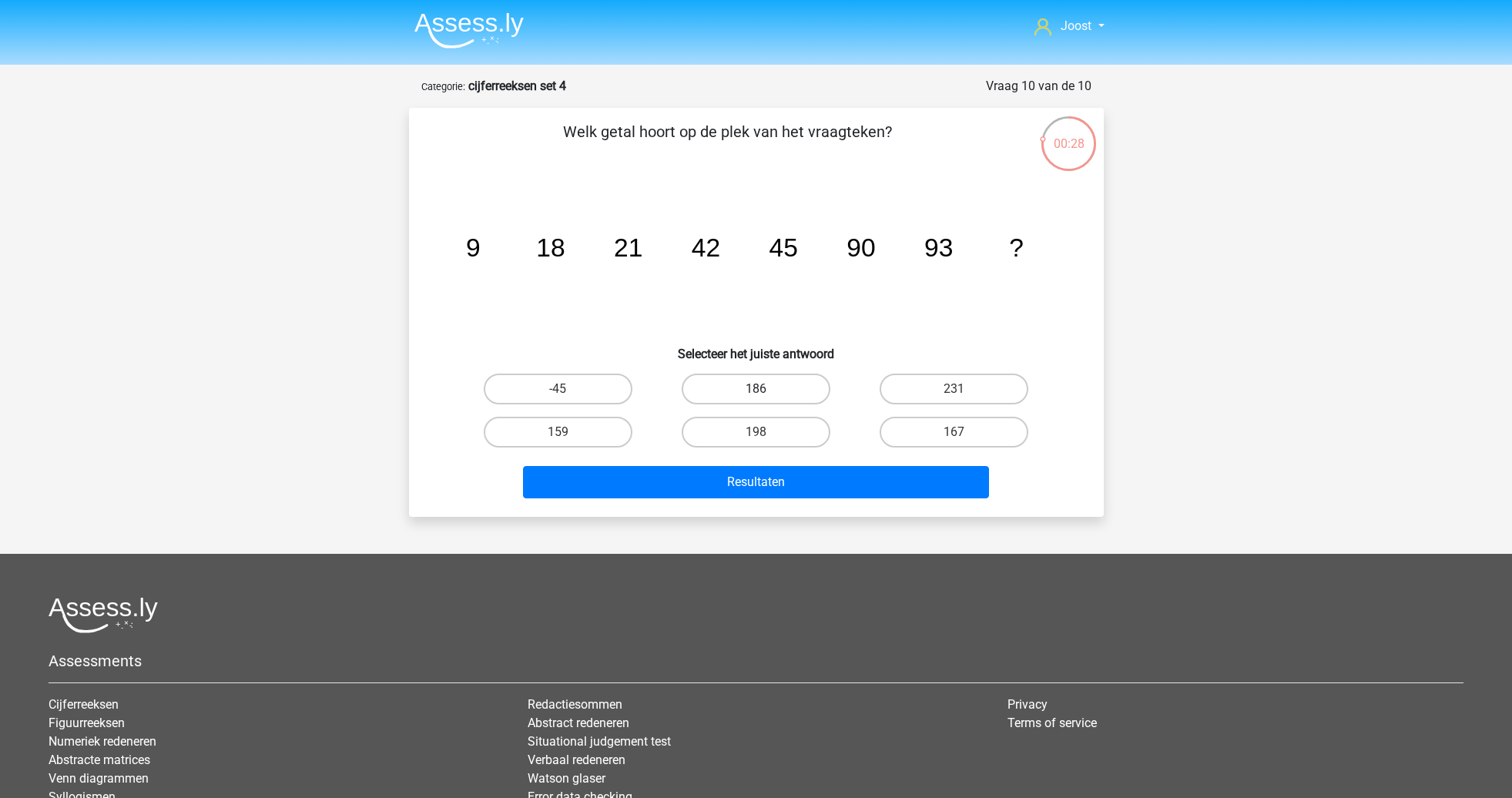
drag, startPoint x: 799, startPoint y: 380, endPoint x: 802, endPoint y: 388, distance: 8.5
click at [800, 380] on label "186" at bounding box center [756, 388] width 149 height 31
click at [765, 389] on input "186" at bounding box center [760, 394] width 10 height 10
radio input "true"
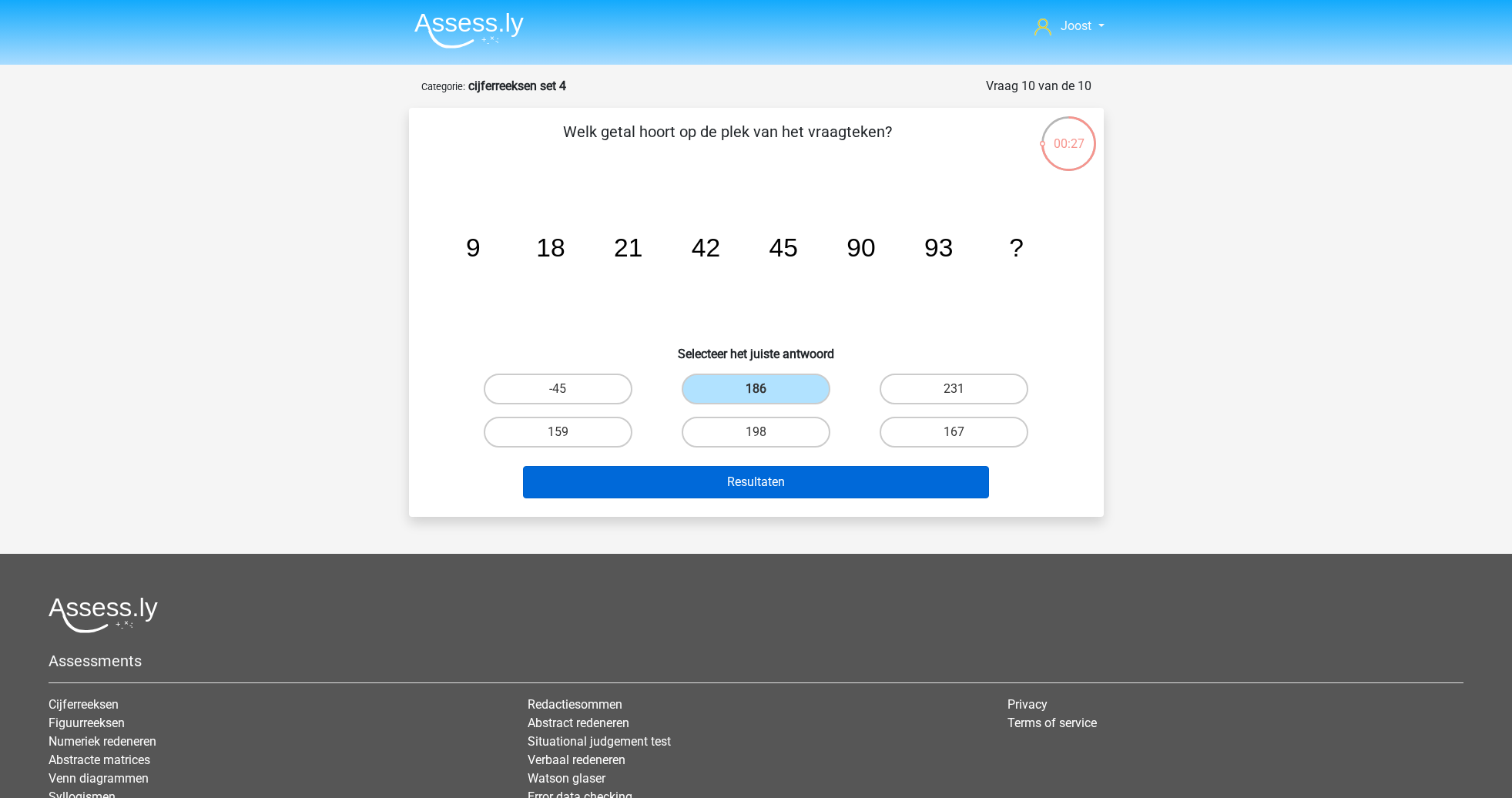
click at [835, 484] on button "Resultaten" at bounding box center [756, 482] width 466 height 32
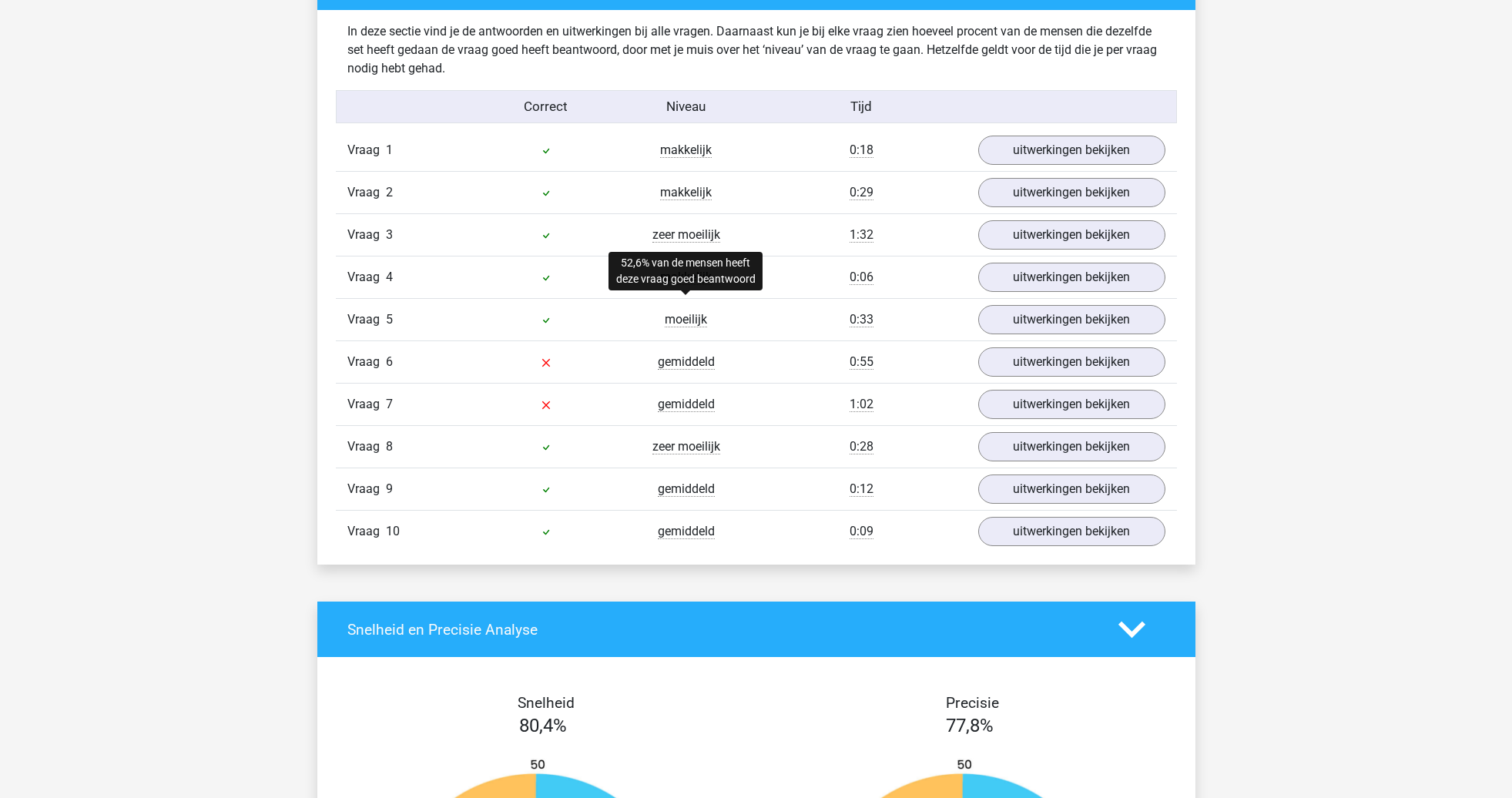
scroll to position [891, 0]
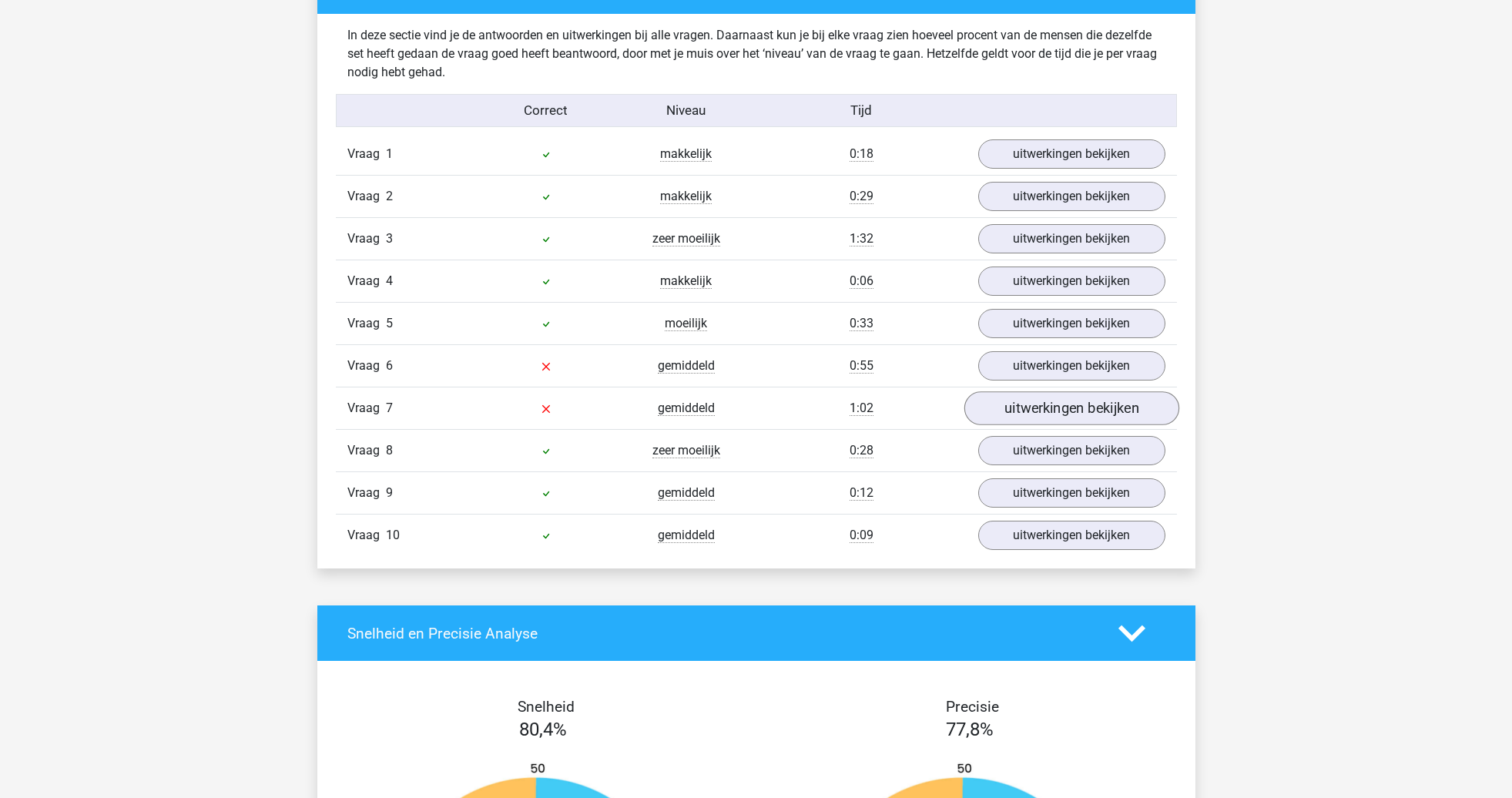
click at [1012, 413] on link "uitwerkingen bekijken" at bounding box center [1071, 409] width 215 height 34
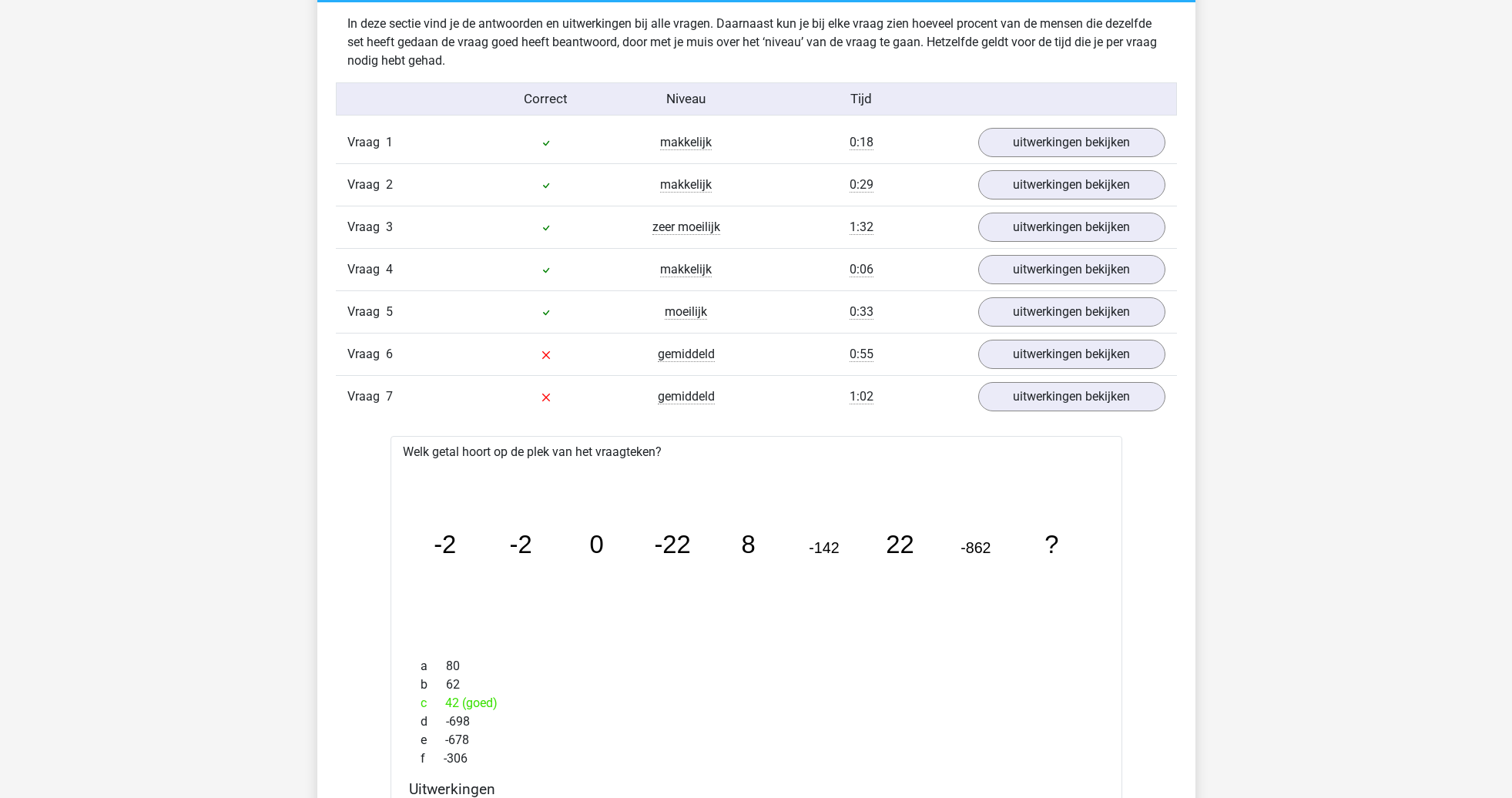
scroll to position [901, 0]
click at [992, 394] on link "uitwerkingen bekijken" at bounding box center [1071, 398] width 215 height 34
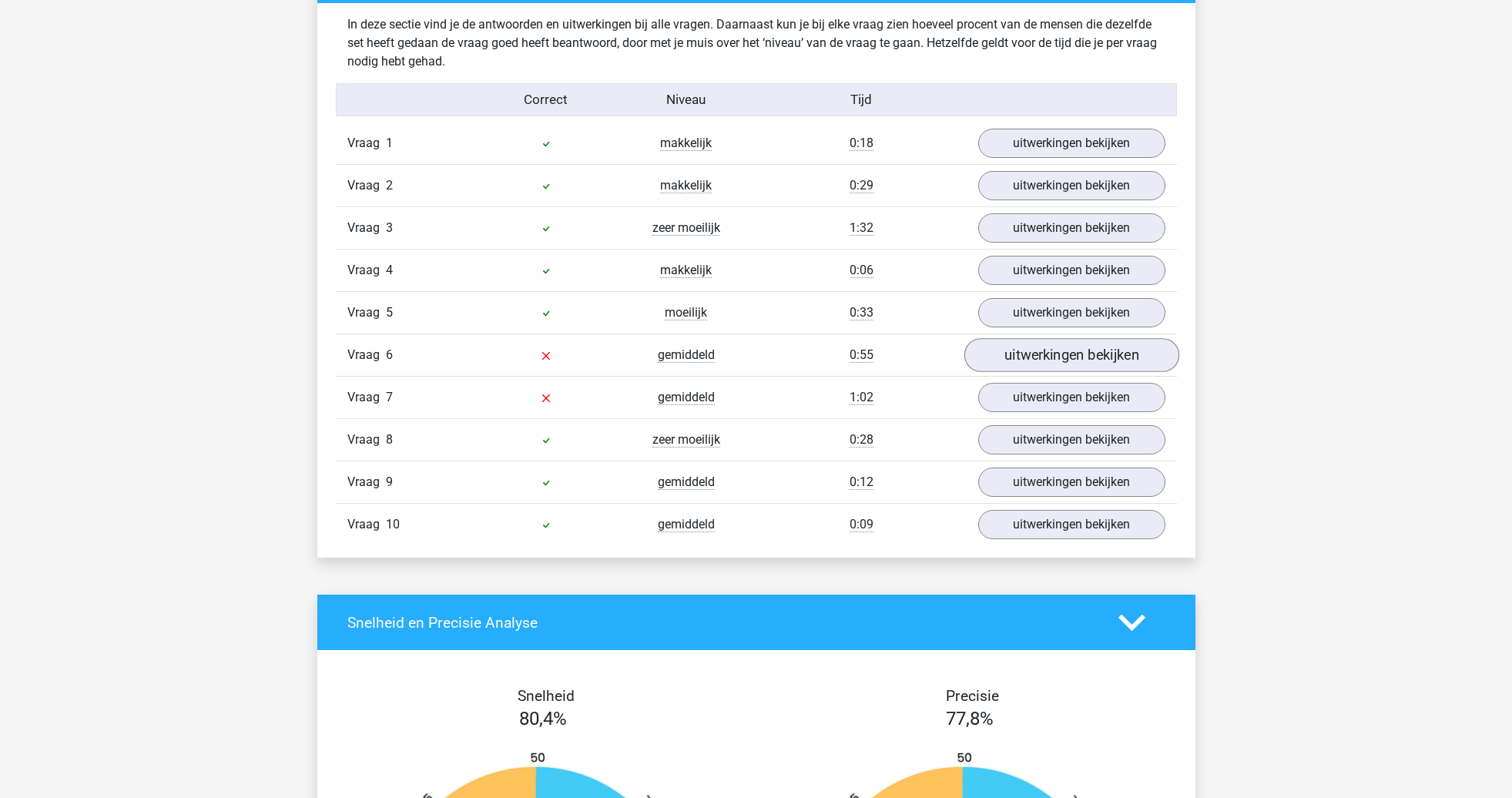
click at [1026, 355] on link "uitwerkingen bekijken" at bounding box center [1071, 356] width 215 height 34
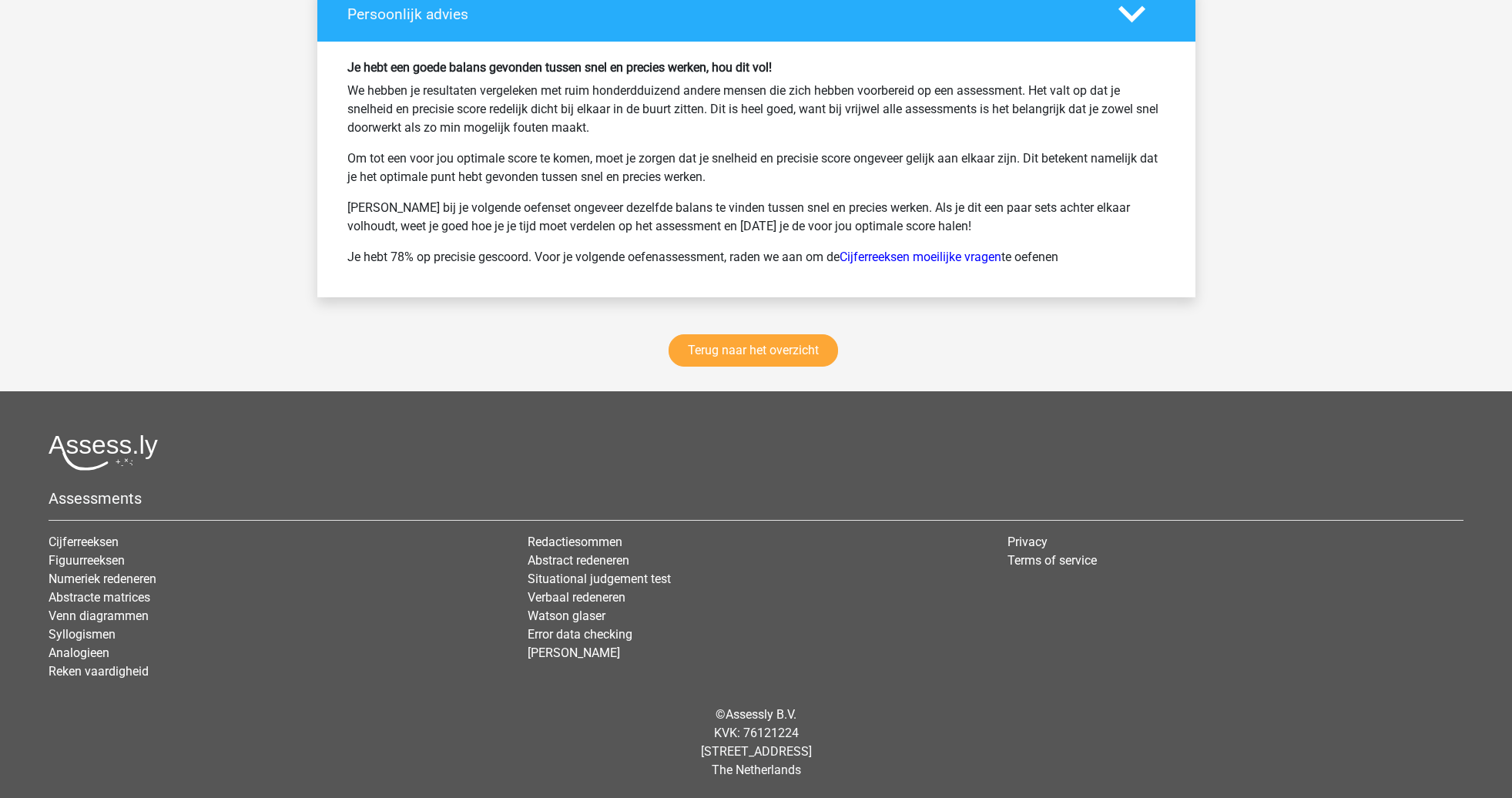
scroll to position [2793, 0]
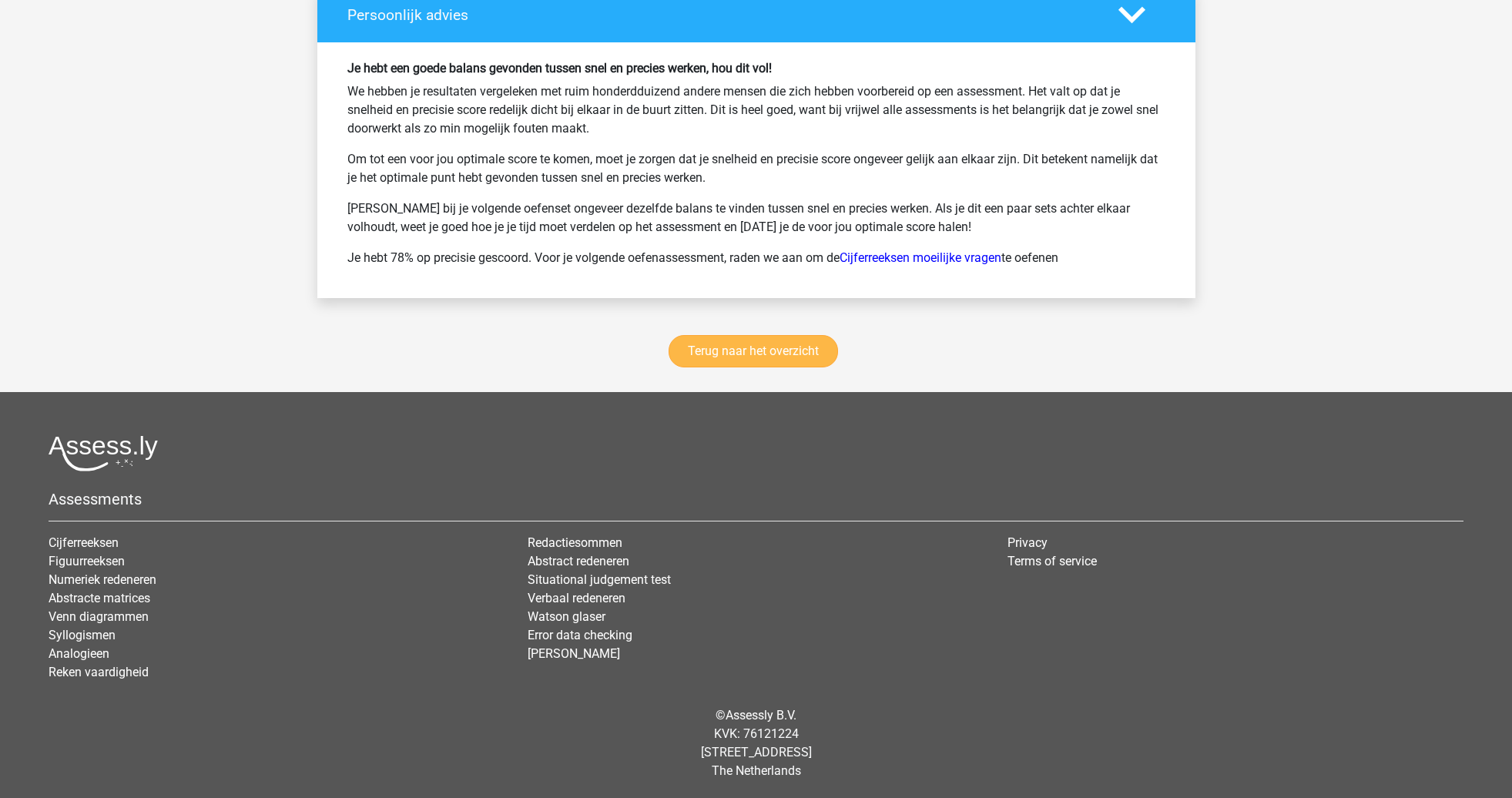
click at [805, 357] on link "Terug naar het overzicht" at bounding box center [753, 351] width 169 height 32
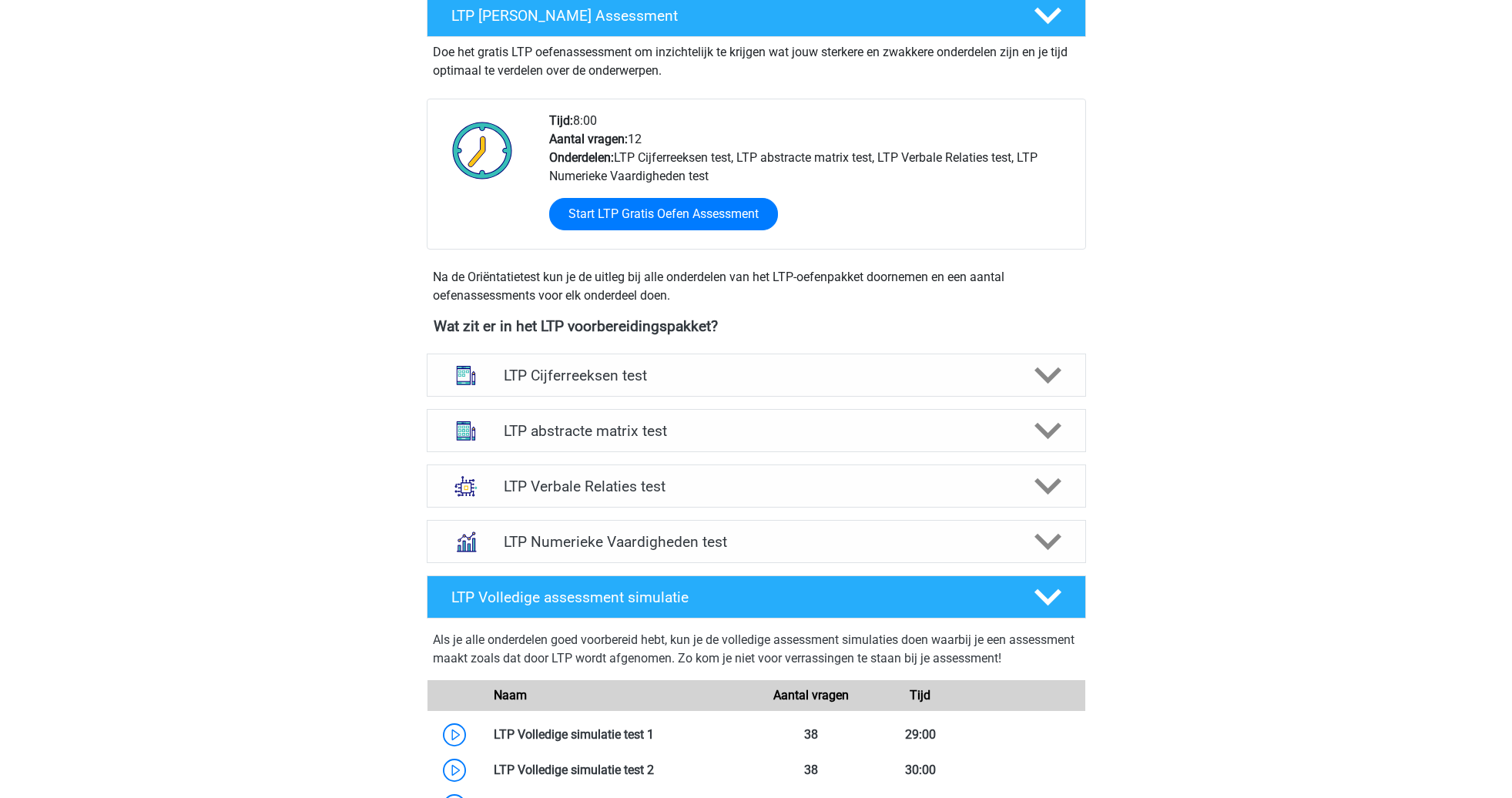
scroll to position [325, 0]
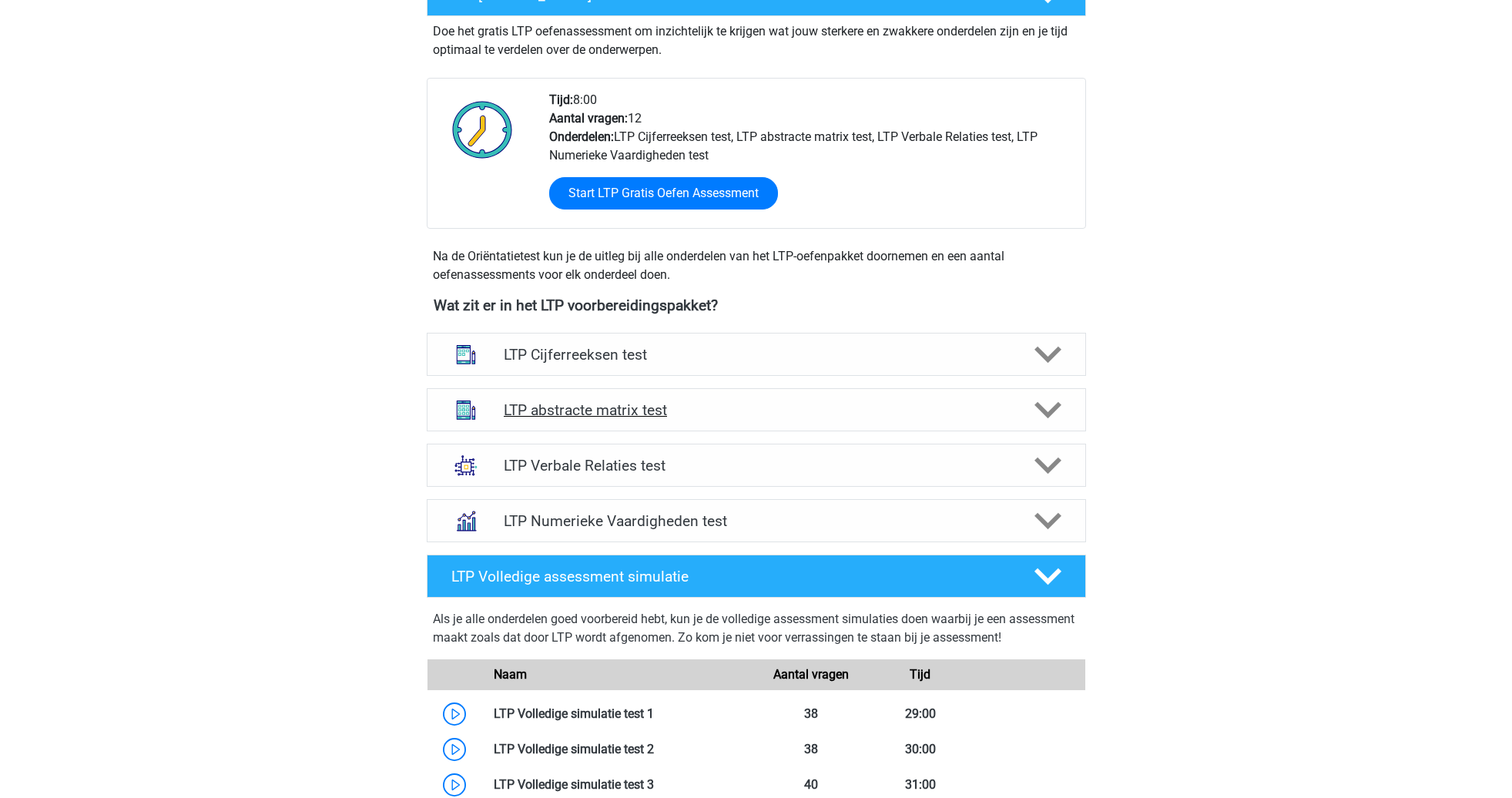
click at [957, 416] on h4 "LTP abstracte matrix test" at bounding box center [756, 410] width 505 height 18
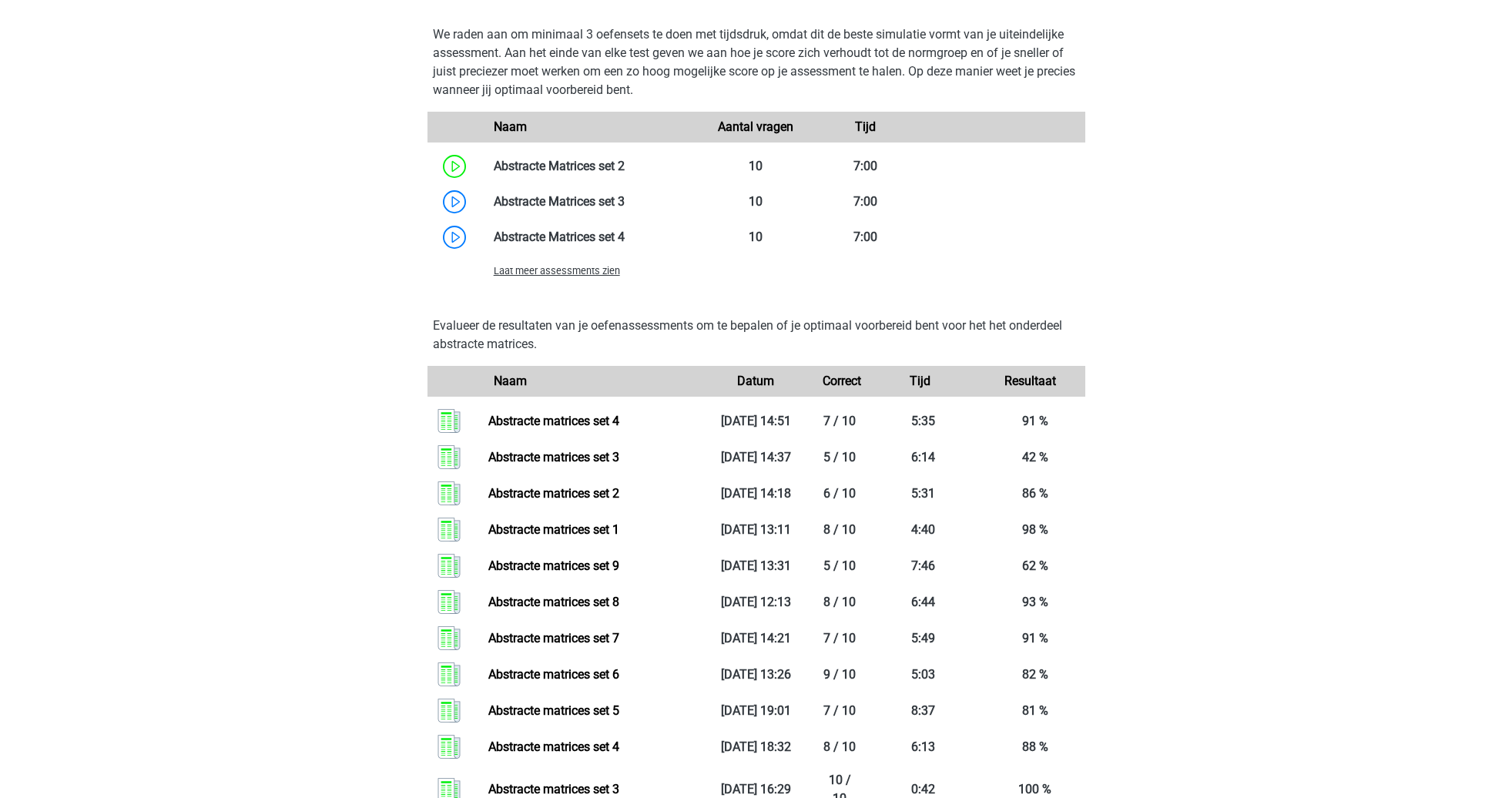
scroll to position [1194, 0]
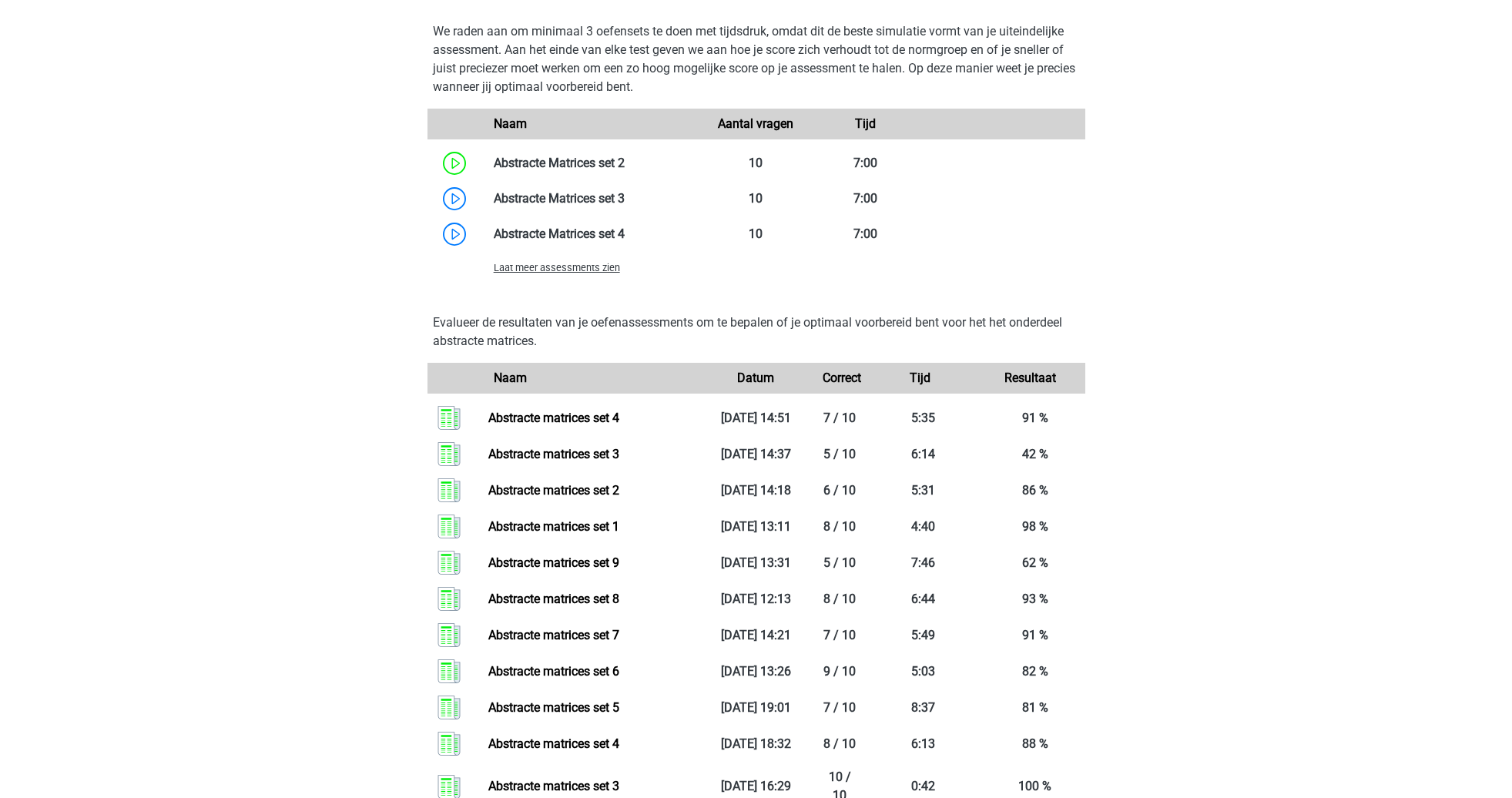
click at [527, 268] on span "Laat meer assessments zien" at bounding box center [557, 267] width 126 height 12
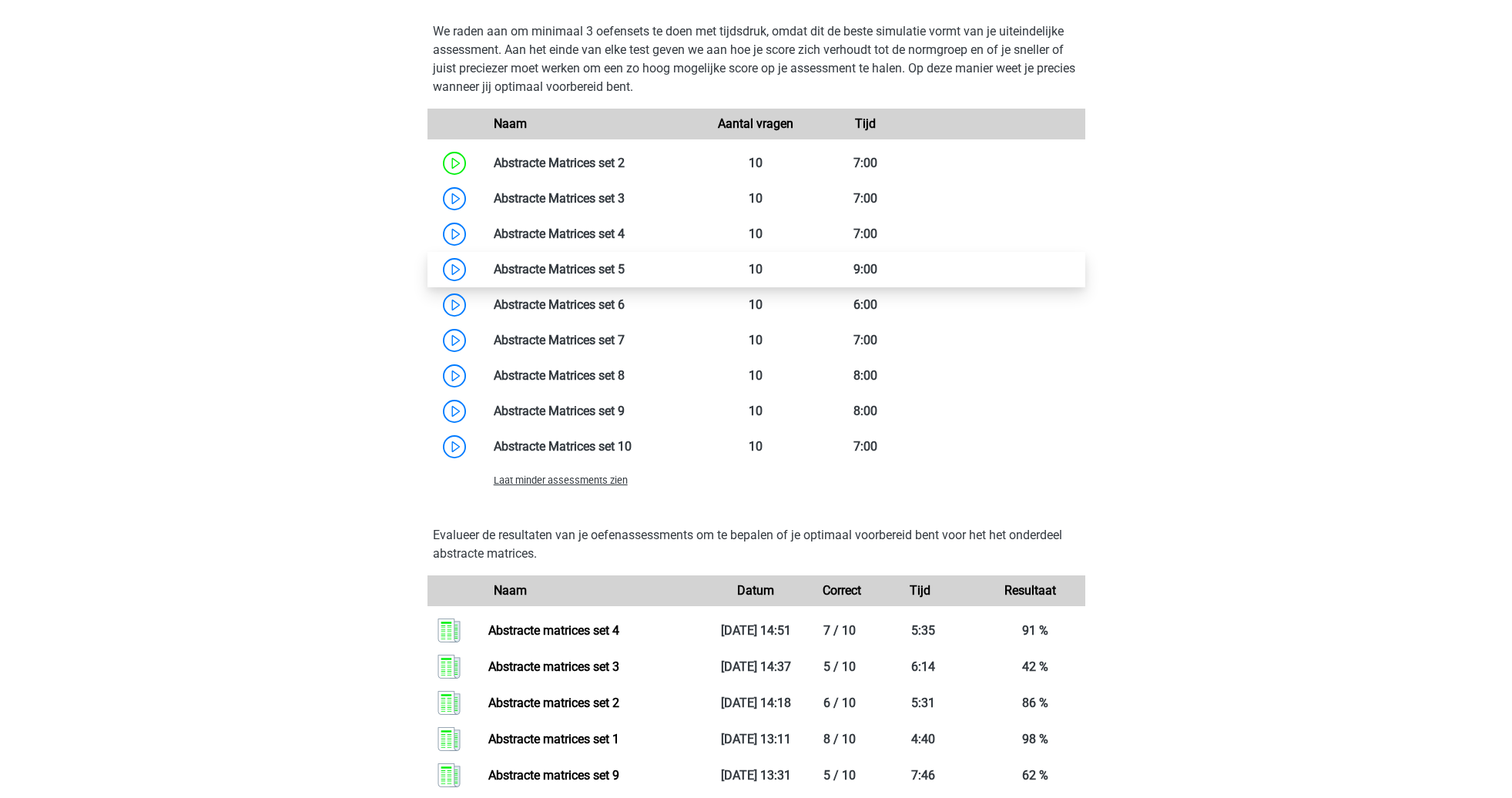
click at [625, 267] on link at bounding box center [625, 268] width 0 height 14
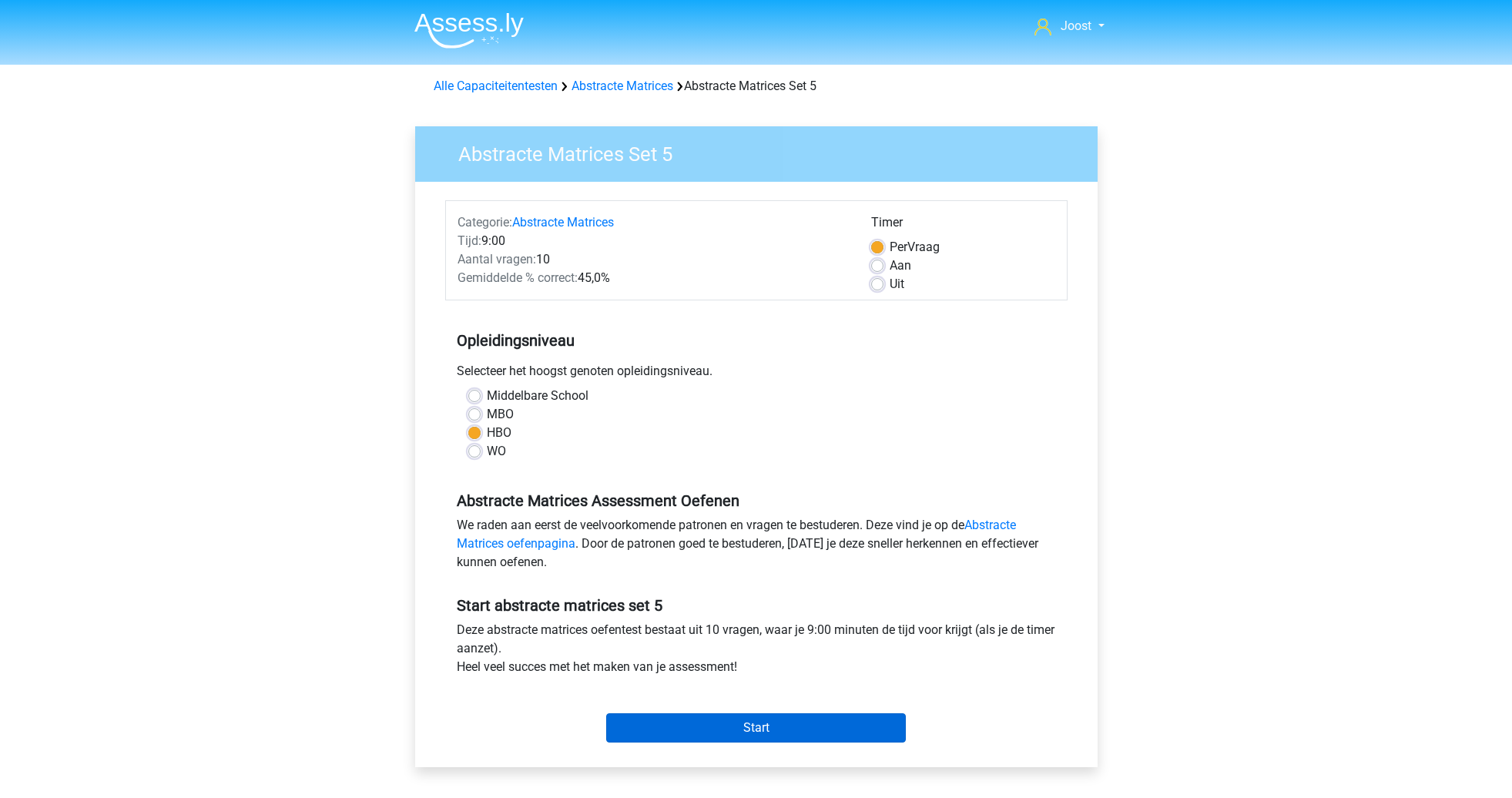
click at [780, 727] on input "Start" at bounding box center [756, 727] width 299 height 29
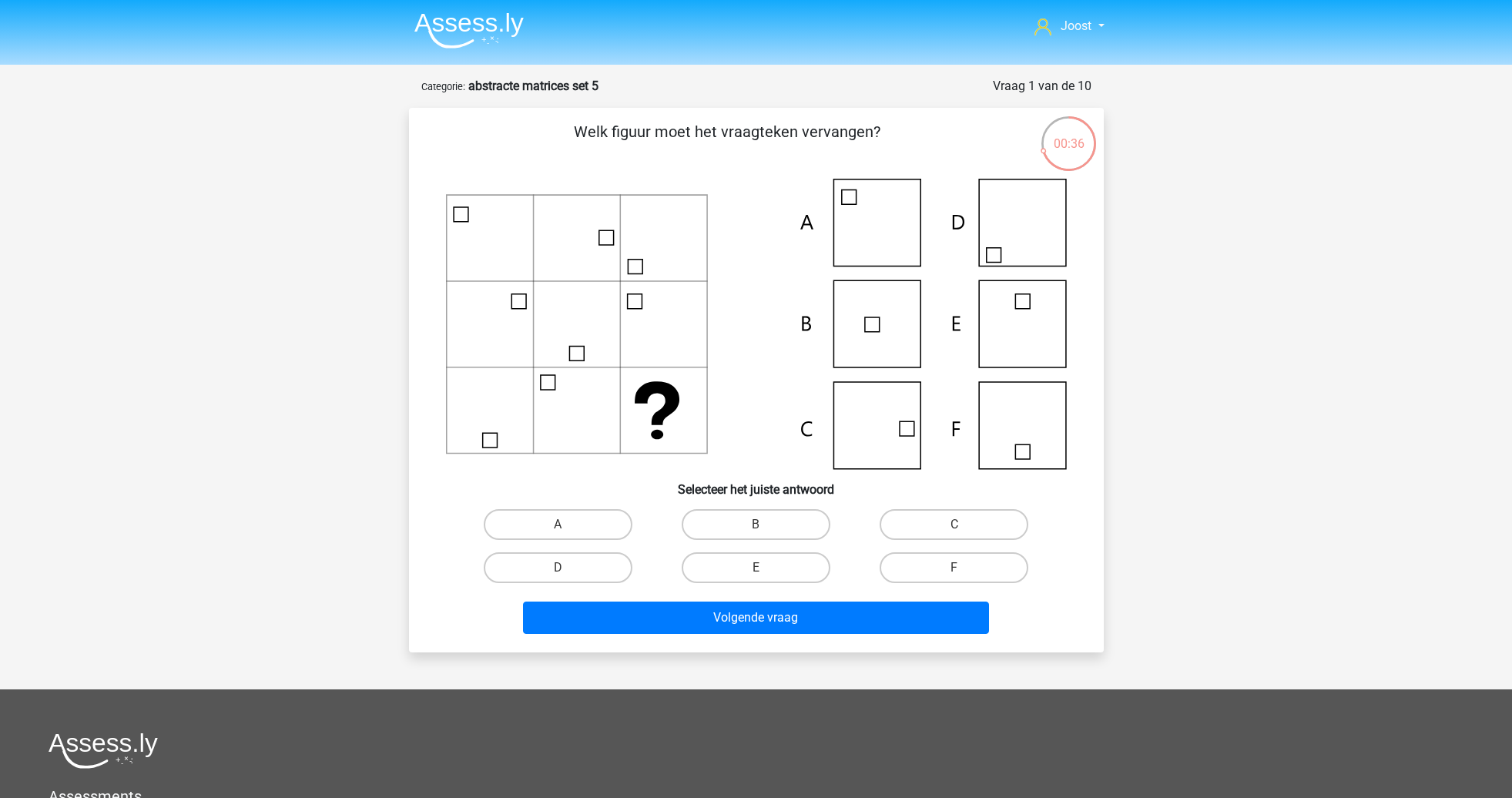
drag, startPoint x: 969, startPoint y: 525, endPoint x: 961, endPoint y: 526, distance: 8.1
click at [969, 525] on label "C" at bounding box center [954, 524] width 149 height 31
click at [965, 525] on input "C" at bounding box center [960, 530] width 10 height 10
radio input "true"
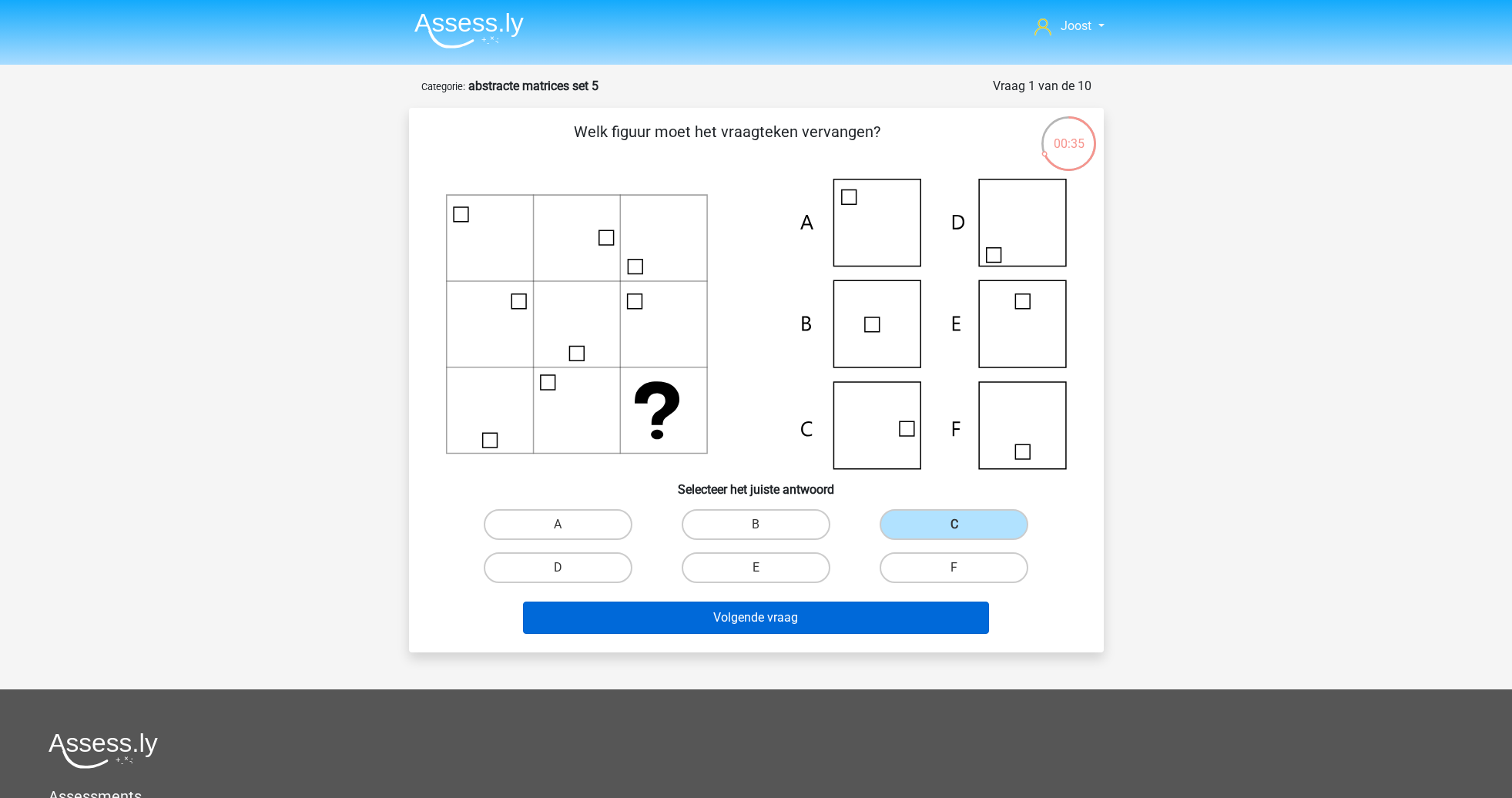
click at [912, 619] on button "Volgende vraag" at bounding box center [756, 617] width 466 height 32
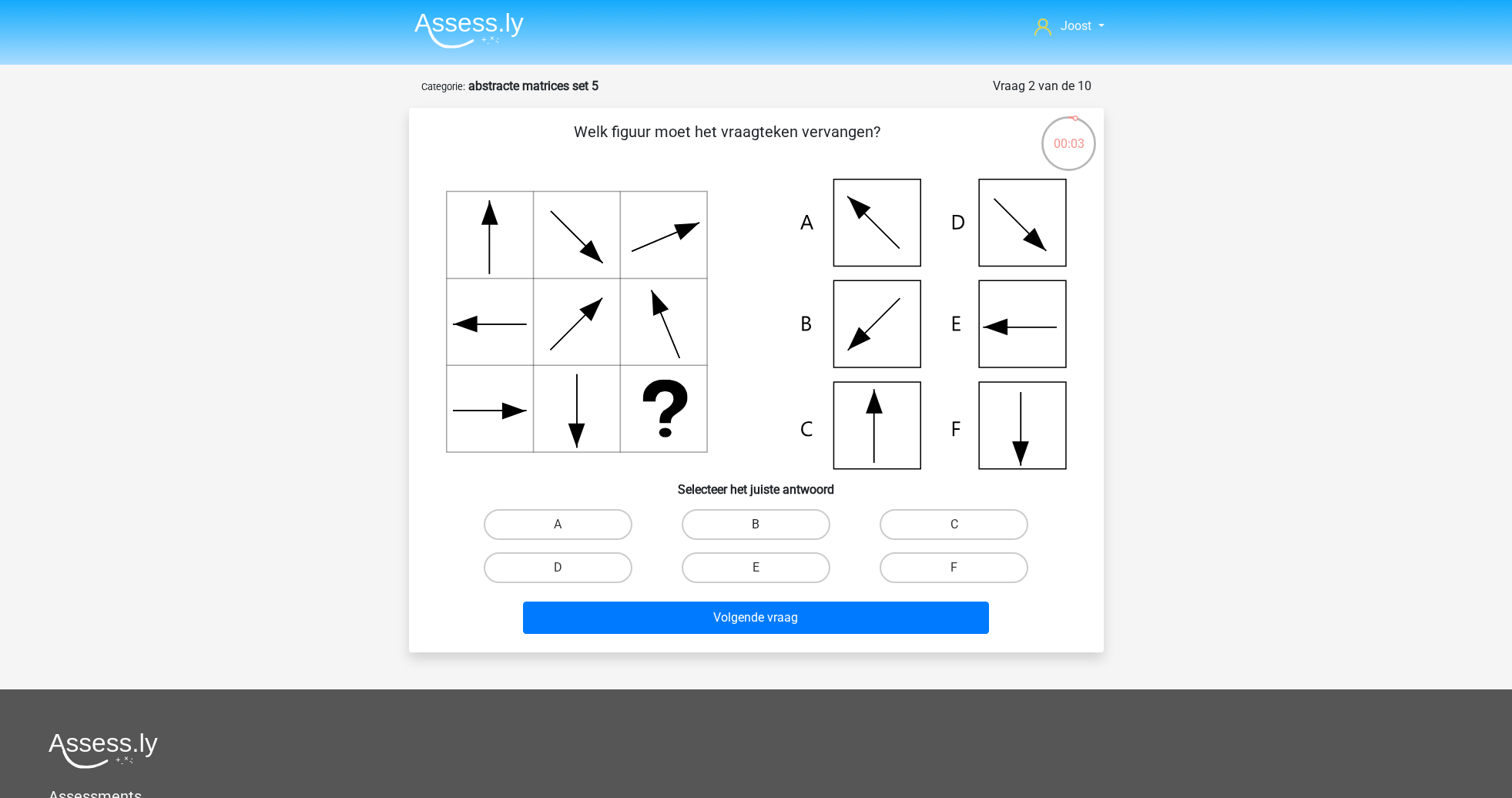
click at [774, 521] on label "B" at bounding box center [756, 524] width 149 height 31
click at [765, 525] on input "B" at bounding box center [760, 530] width 10 height 10
radio input "true"
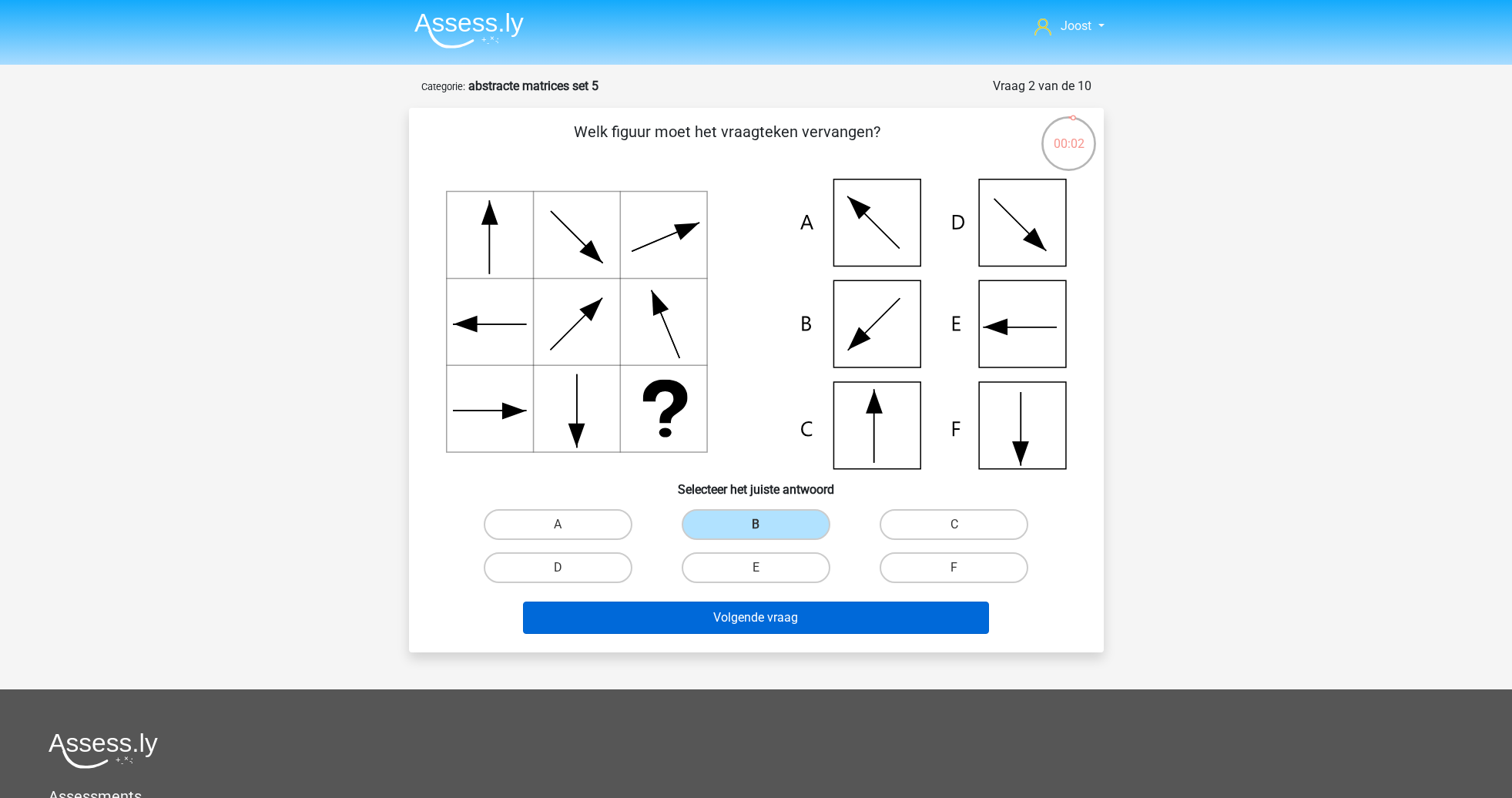
click at [821, 617] on button "Volgende vraag" at bounding box center [756, 617] width 466 height 32
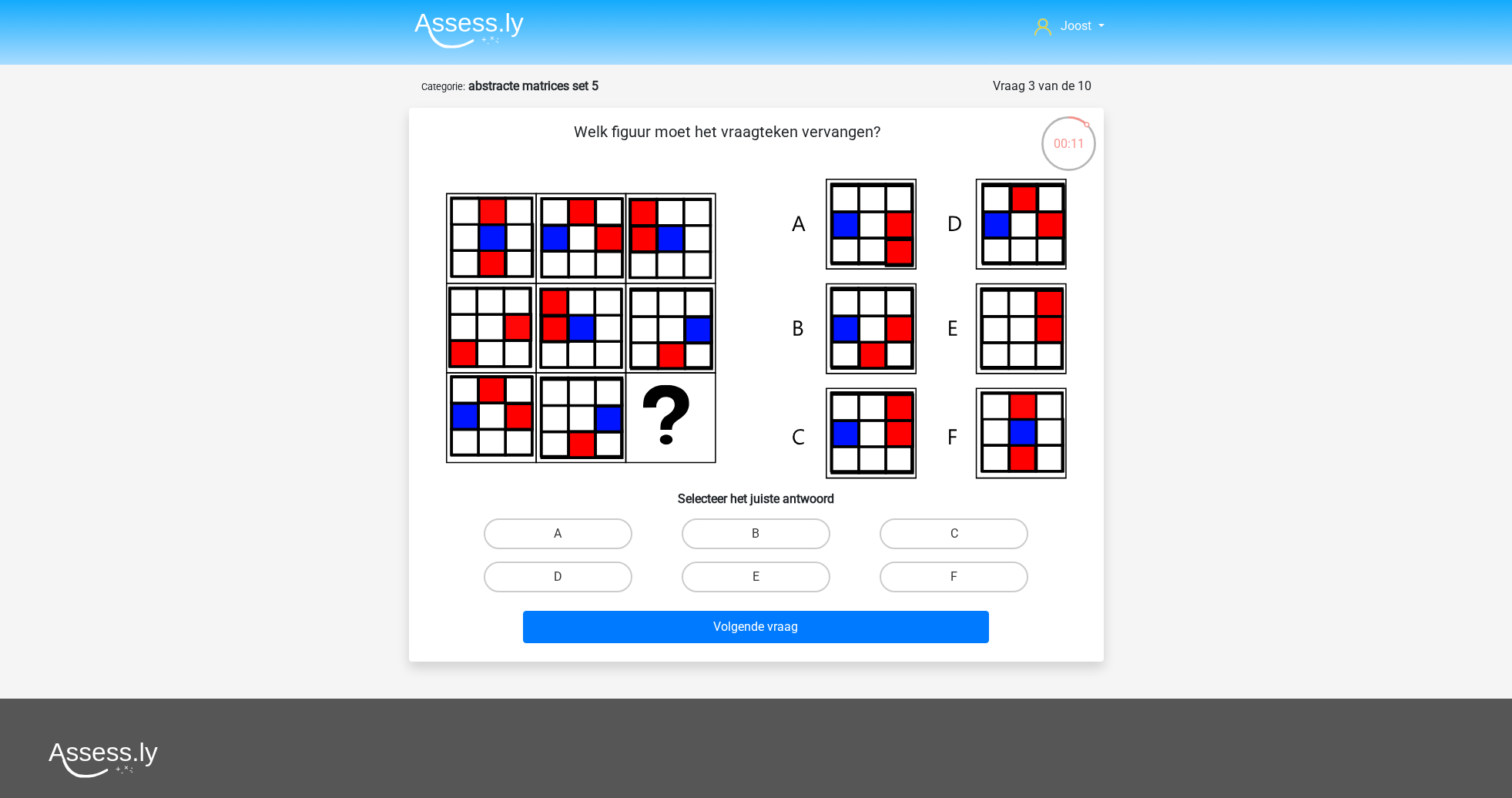
drag, startPoint x: 949, startPoint y: 545, endPoint x: 939, endPoint y: 552, distance: 12.2
click at [949, 545] on label "C" at bounding box center [954, 533] width 149 height 31
click at [954, 544] on input "C" at bounding box center [960, 539] width 10 height 10
radio input "true"
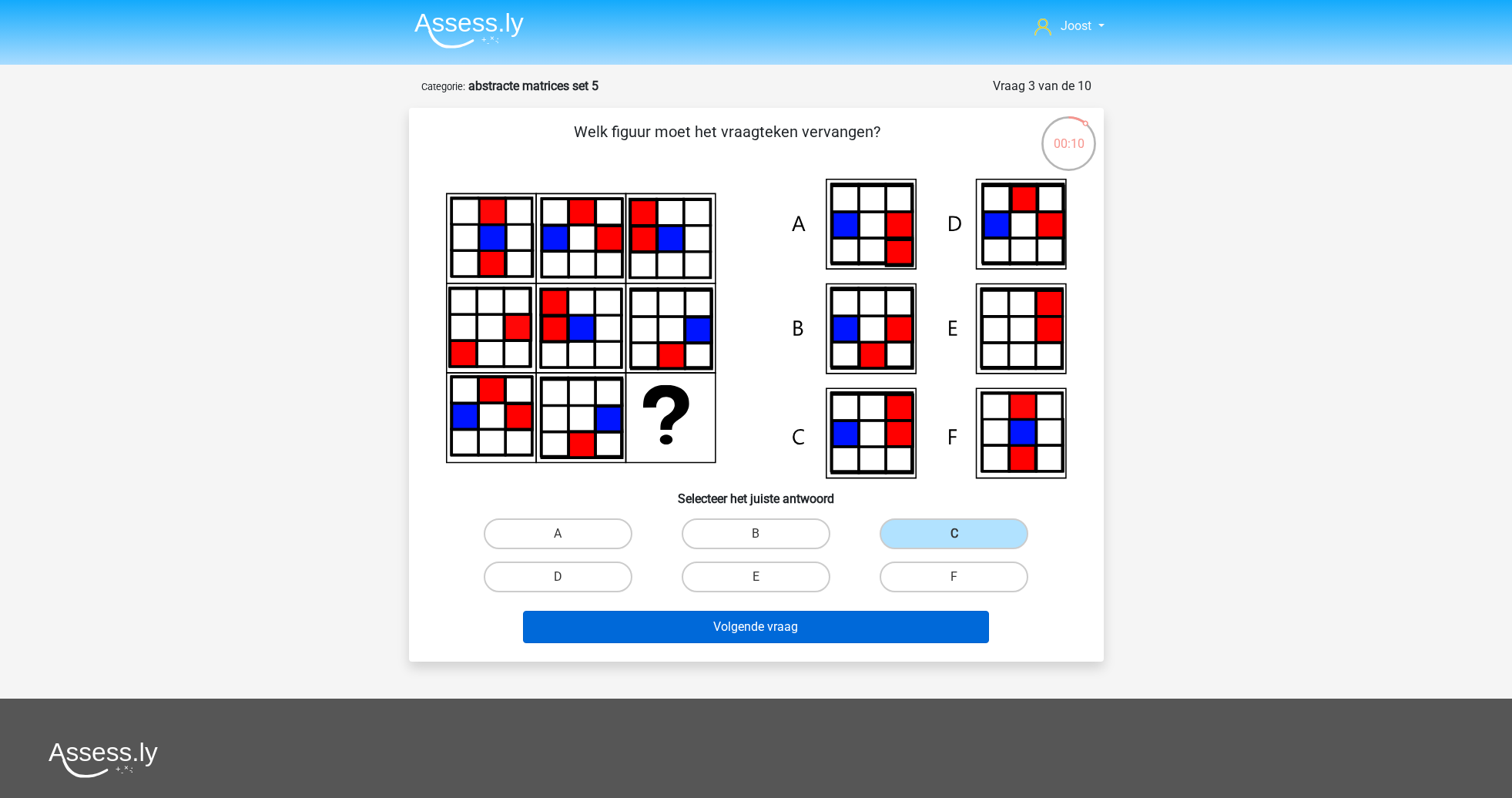
click at [839, 640] on button "Volgende vraag" at bounding box center [756, 626] width 466 height 32
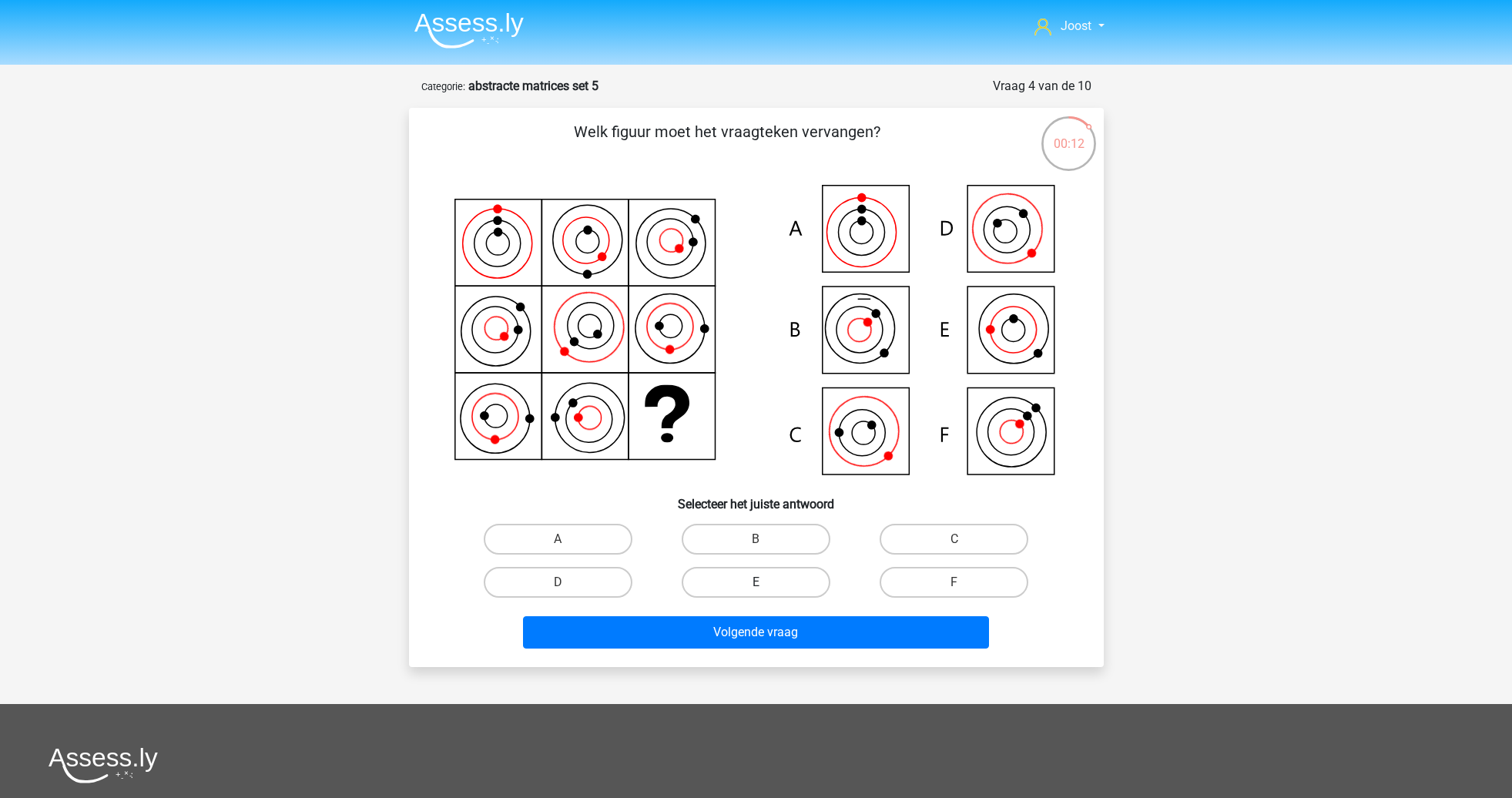
click at [780, 585] on label "E" at bounding box center [756, 582] width 149 height 31
click at [765, 585] on input "E" at bounding box center [760, 587] width 10 height 10
radio input "true"
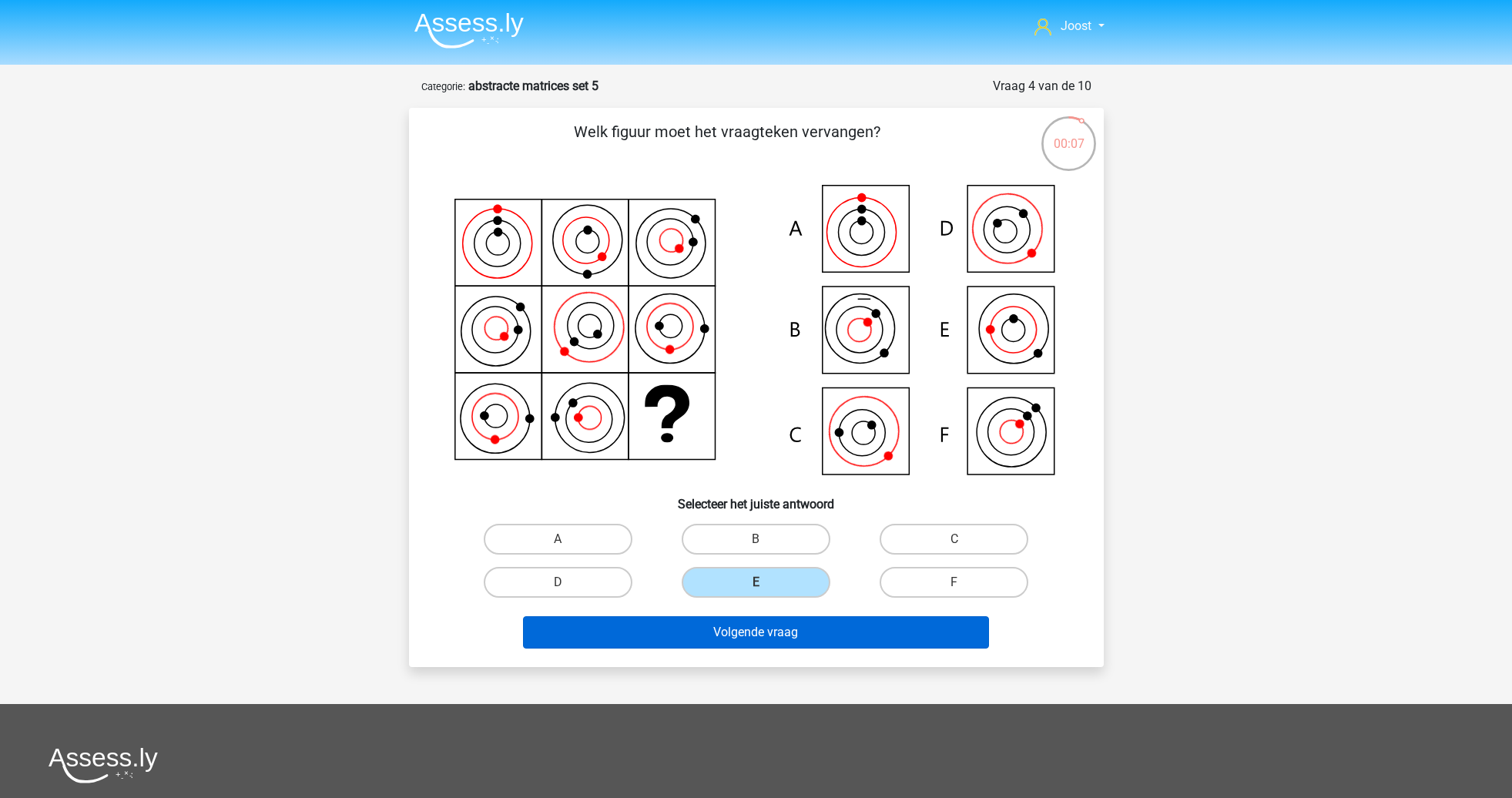
click at [858, 630] on button "Volgende vraag" at bounding box center [756, 632] width 466 height 32
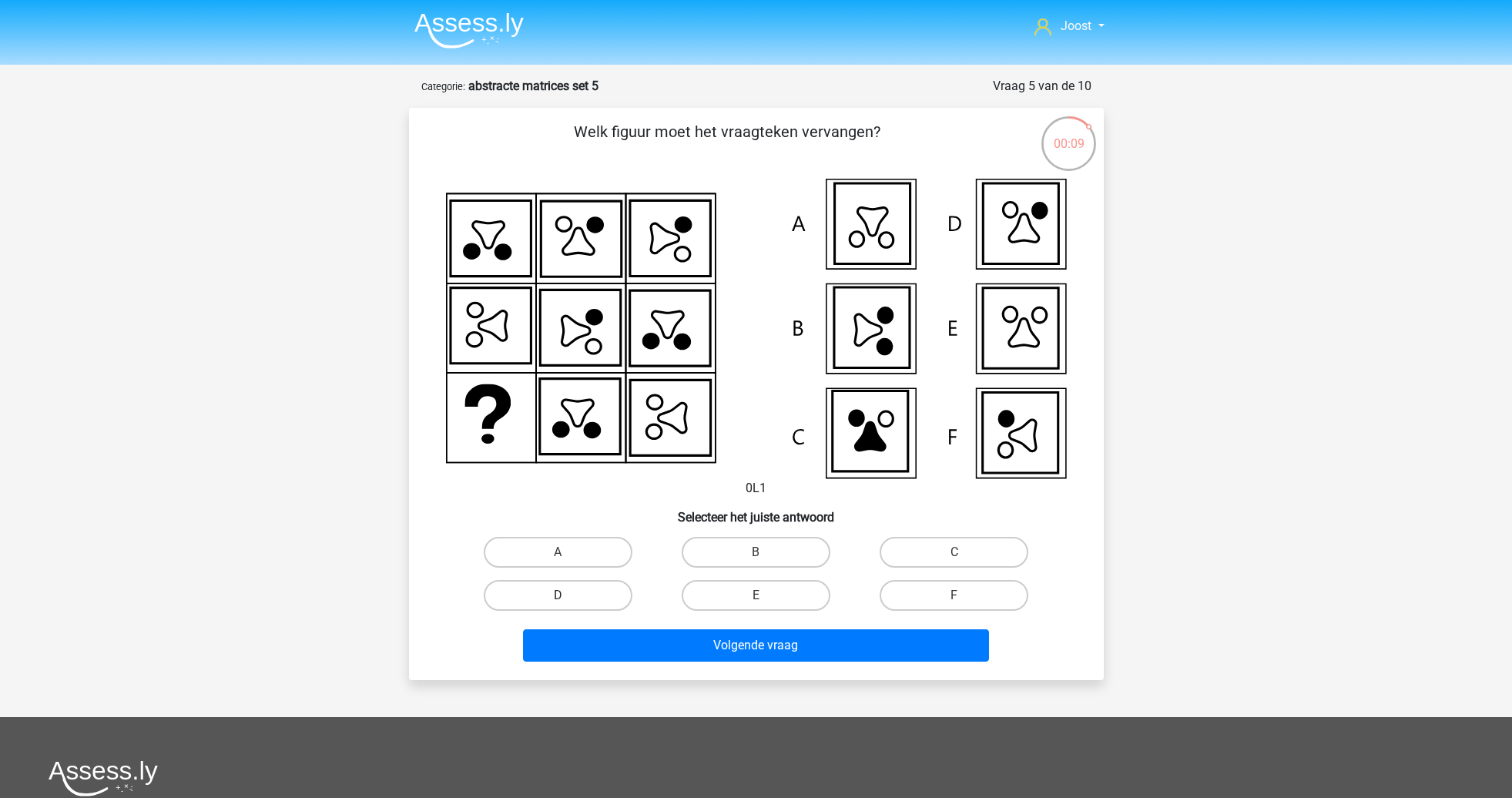
click at [621, 590] on label "D" at bounding box center [558, 595] width 149 height 31
click at [568, 595] on input "D" at bounding box center [563, 600] width 10 height 10
radio input "true"
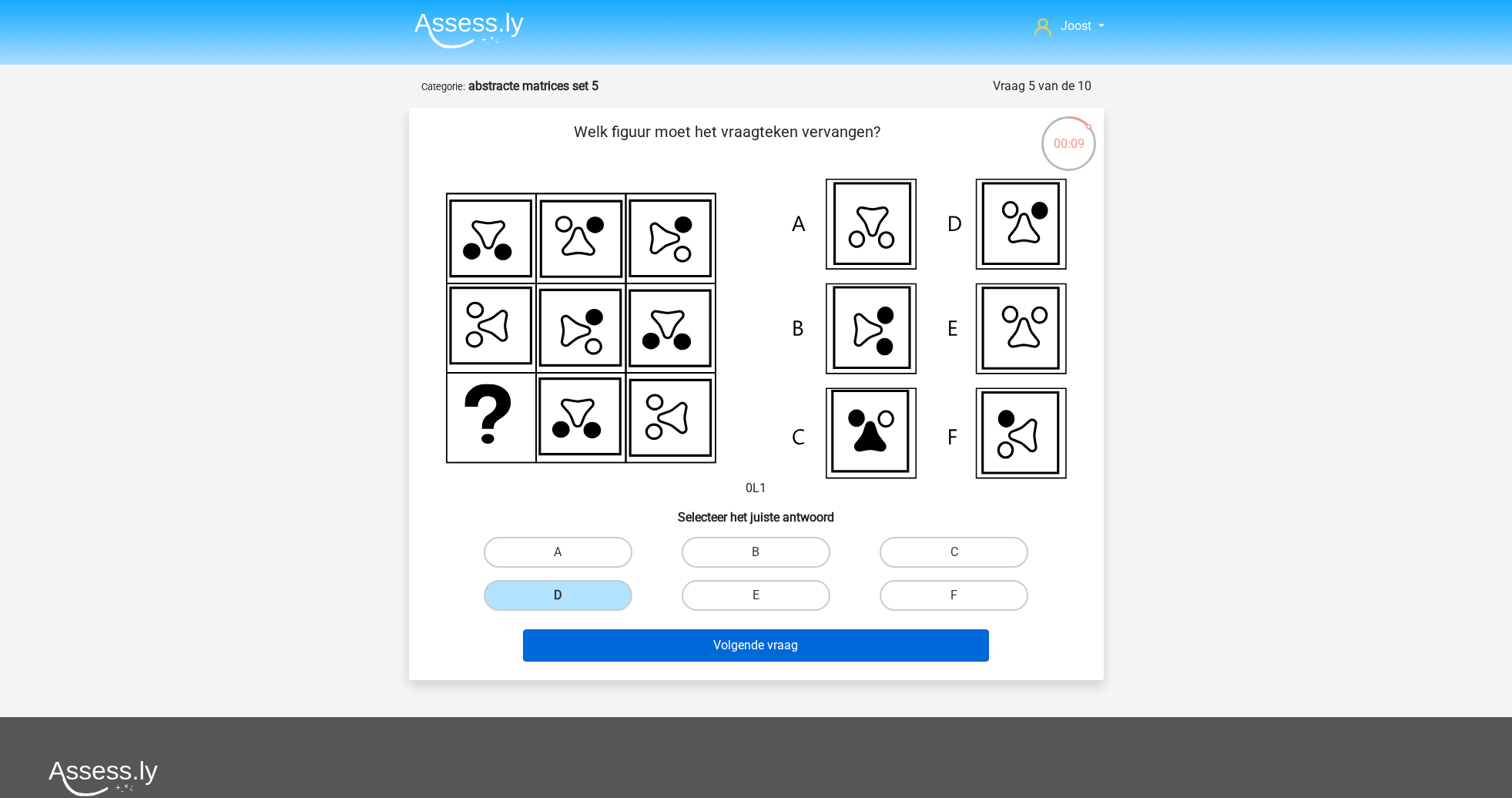
click at [675, 637] on button "Volgende vraag" at bounding box center [756, 645] width 466 height 32
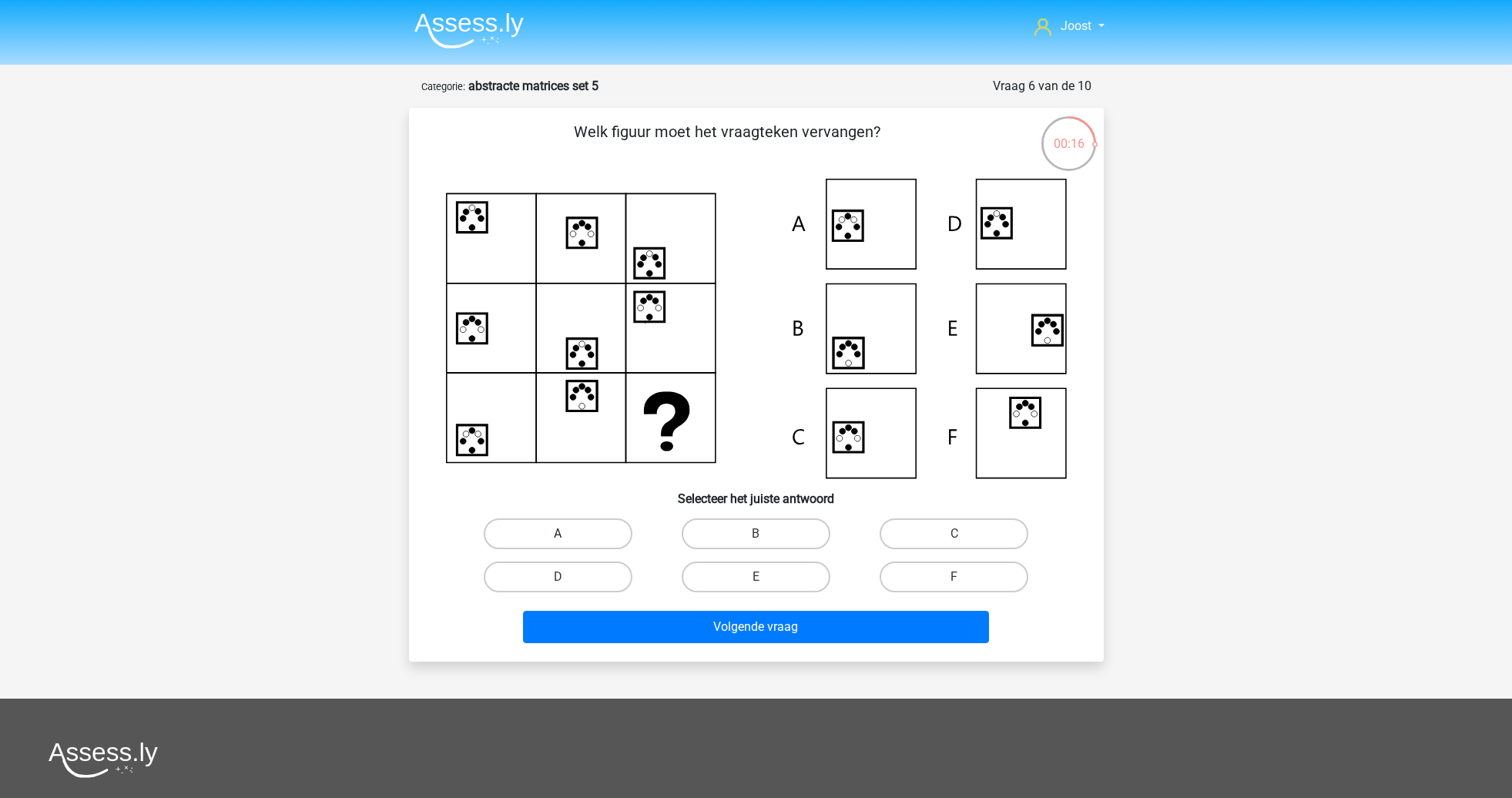
click at [581, 533] on label "A" at bounding box center [558, 533] width 149 height 31
click at [568, 534] on input "A" at bounding box center [563, 539] width 10 height 10
radio input "true"
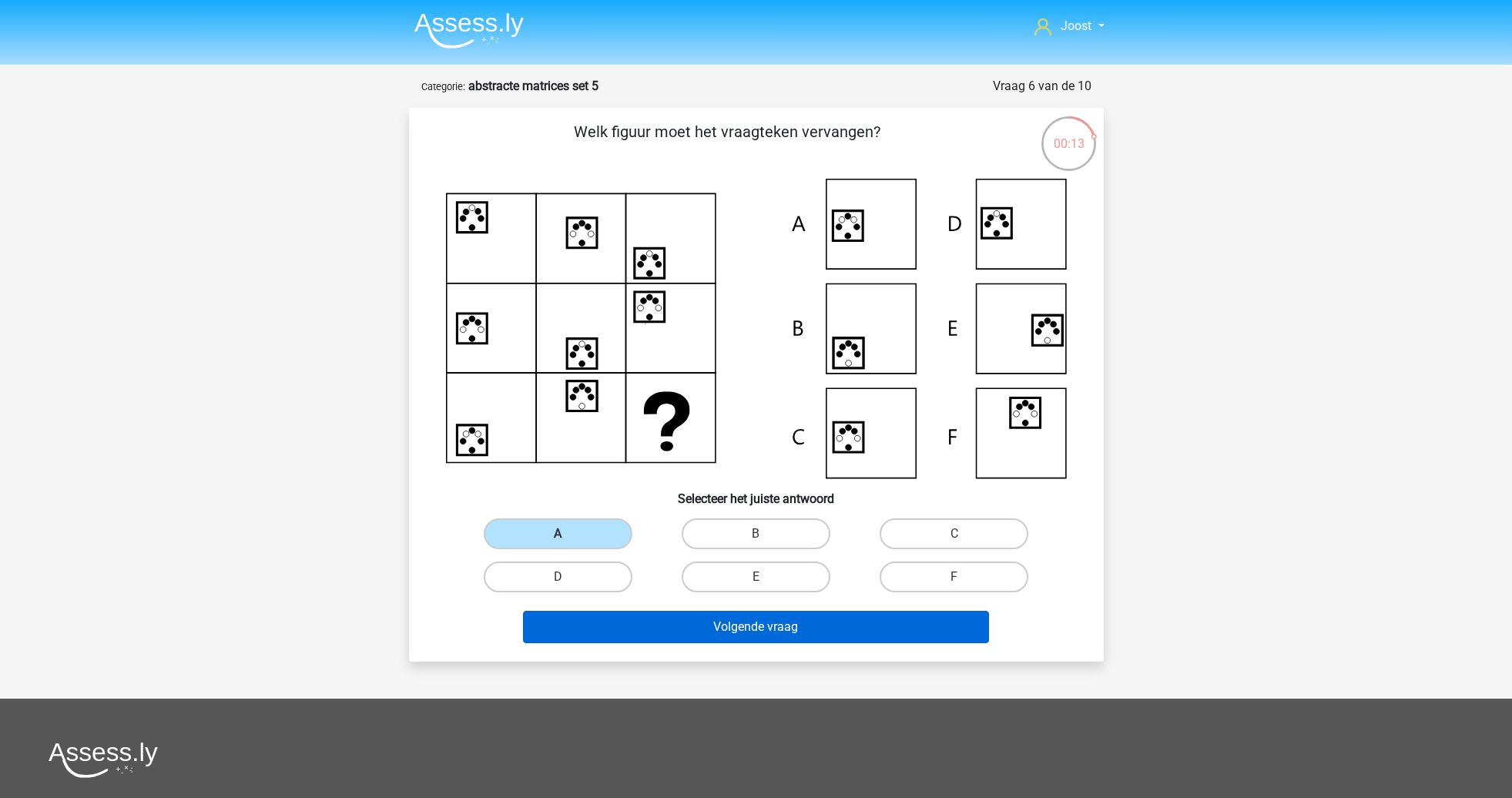
click at [677, 619] on button "Volgende vraag" at bounding box center [756, 626] width 466 height 32
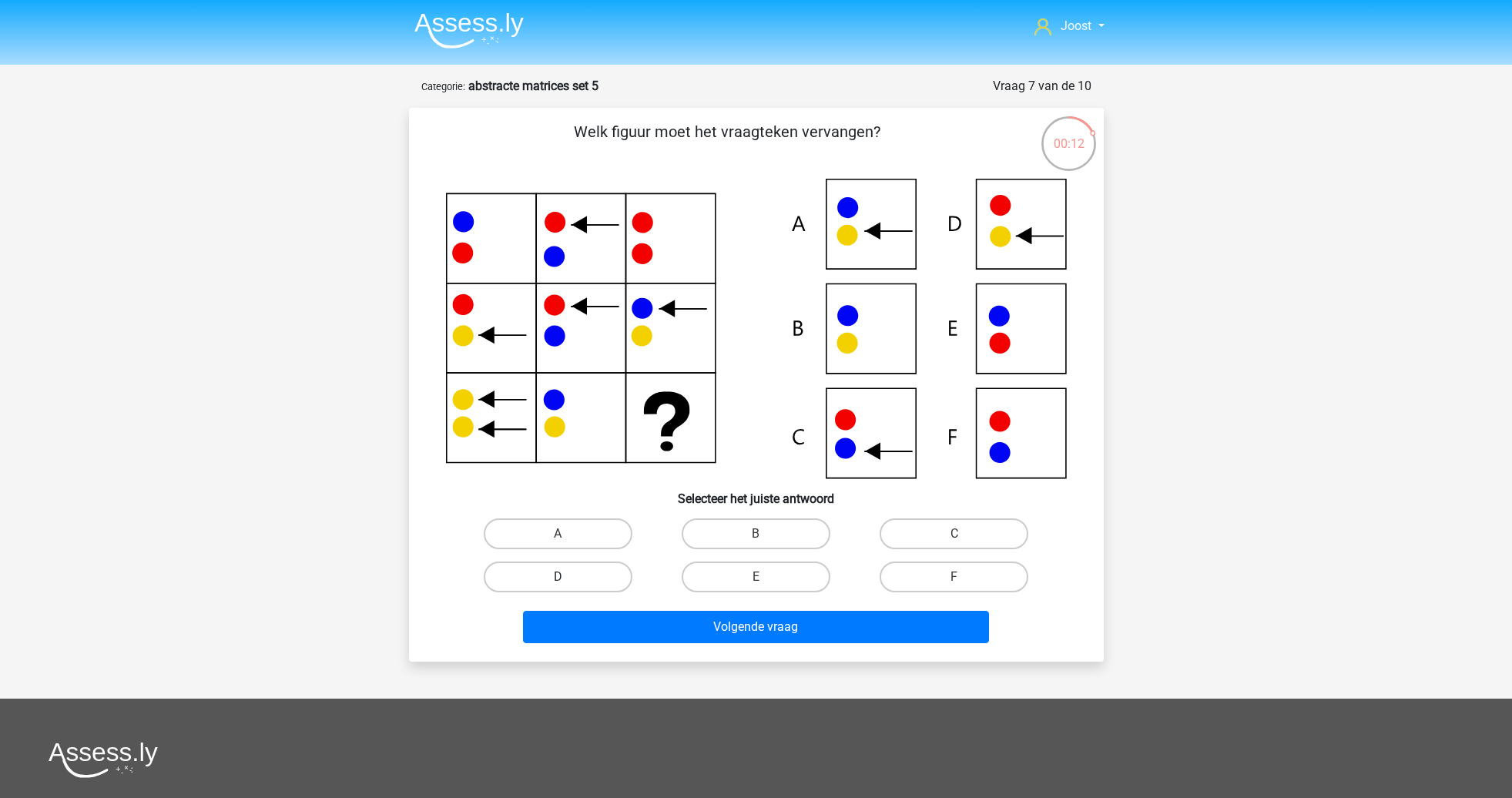
click at [549, 570] on label "D" at bounding box center [558, 577] width 149 height 31
click at [558, 577] on input "D" at bounding box center [563, 582] width 10 height 10
radio input "true"
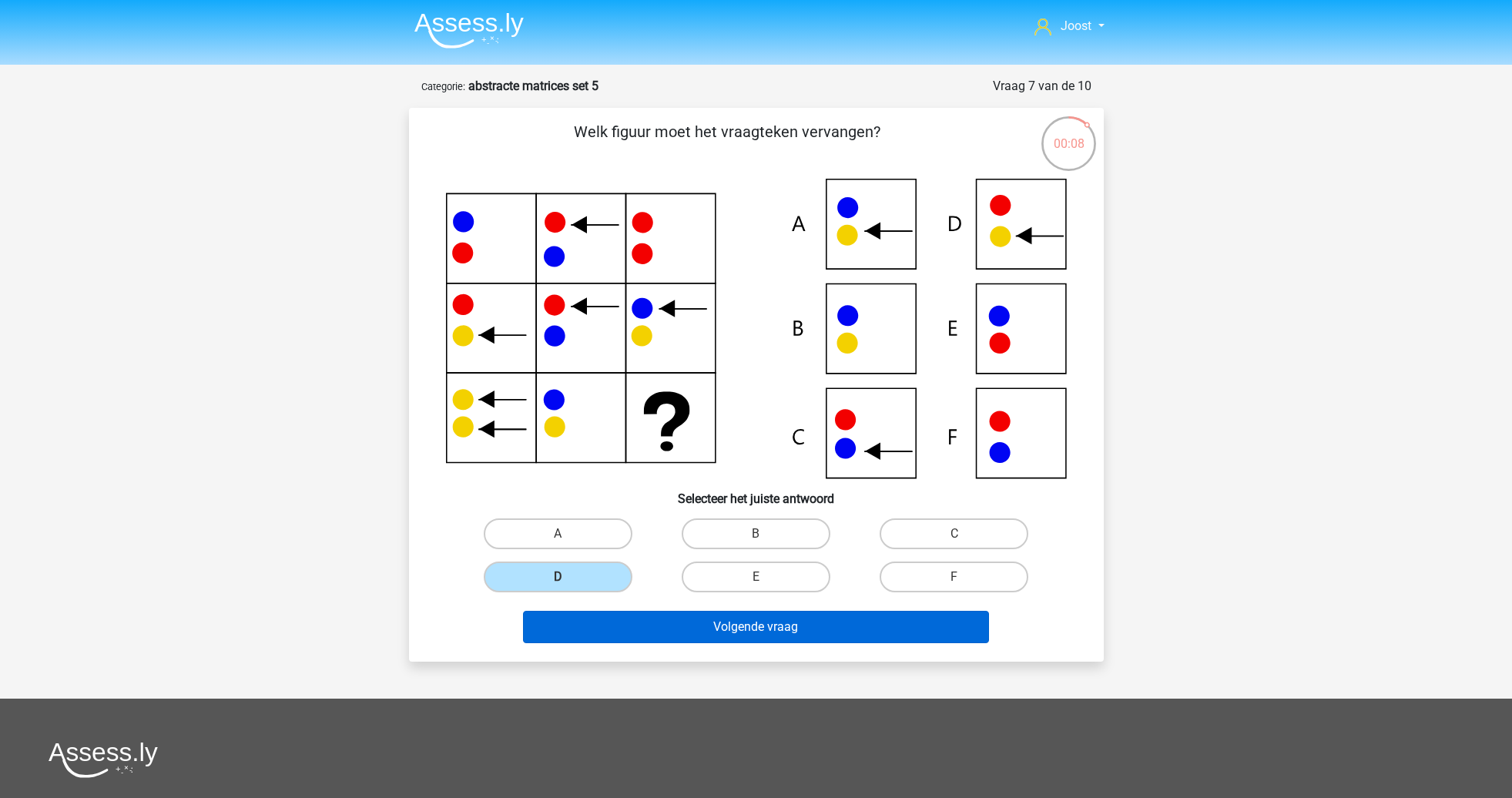
click at [714, 631] on button "Volgende vraag" at bounding box center [756, 626] width 466 height 32
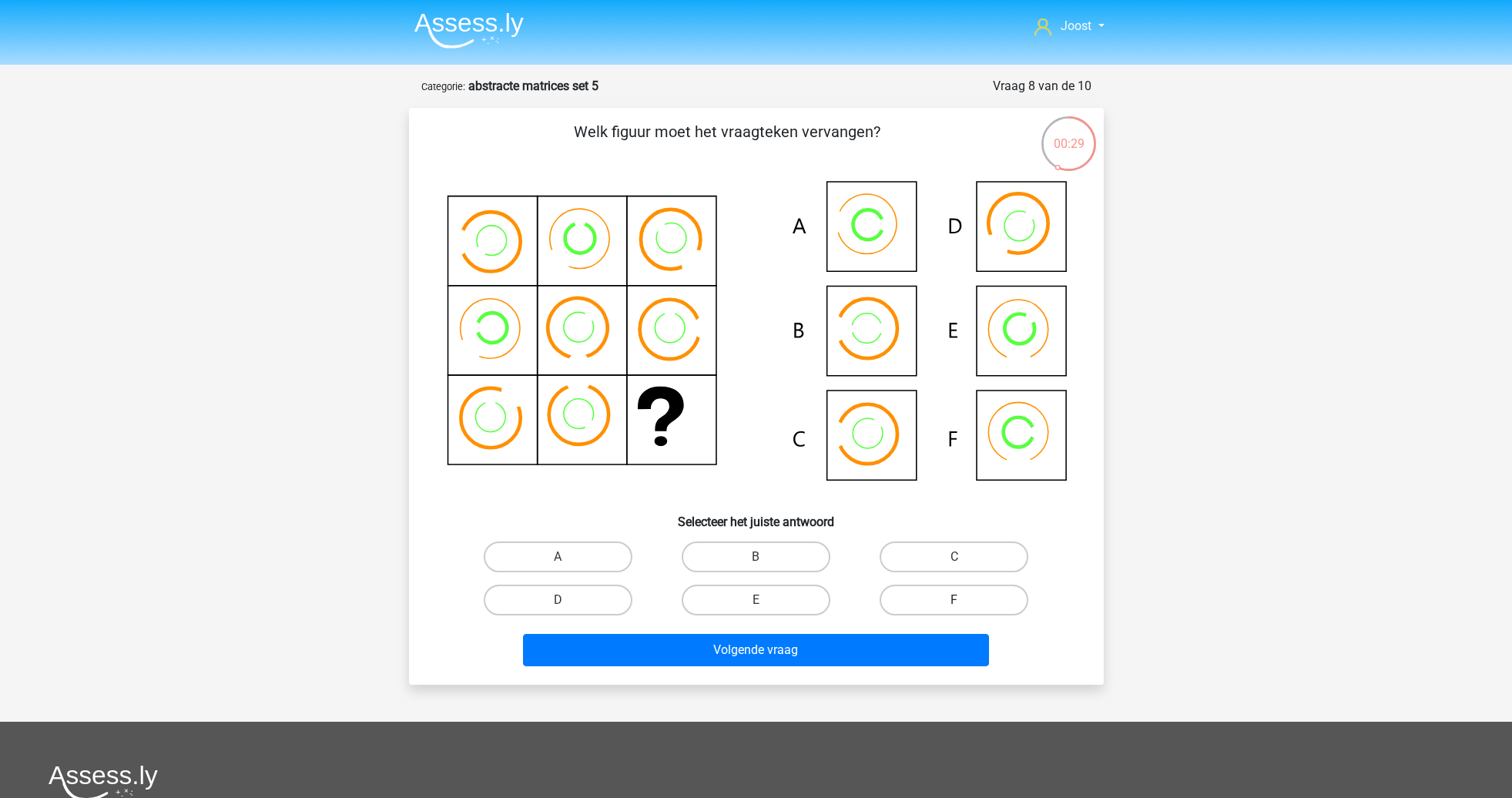
click at [923, 589] on label "F" at bounding box center [954, 600] width 149 height 31
click at [954, 600] on input "F" at bounding box center [960, 605] width 10 height 10
radio input "true"
click at [604, 563] on label "A" at bounding box center [558, 557] width 149 height 31
click at [568, 563] on input "A" at bounding box center [563, 562] width 10 height 10
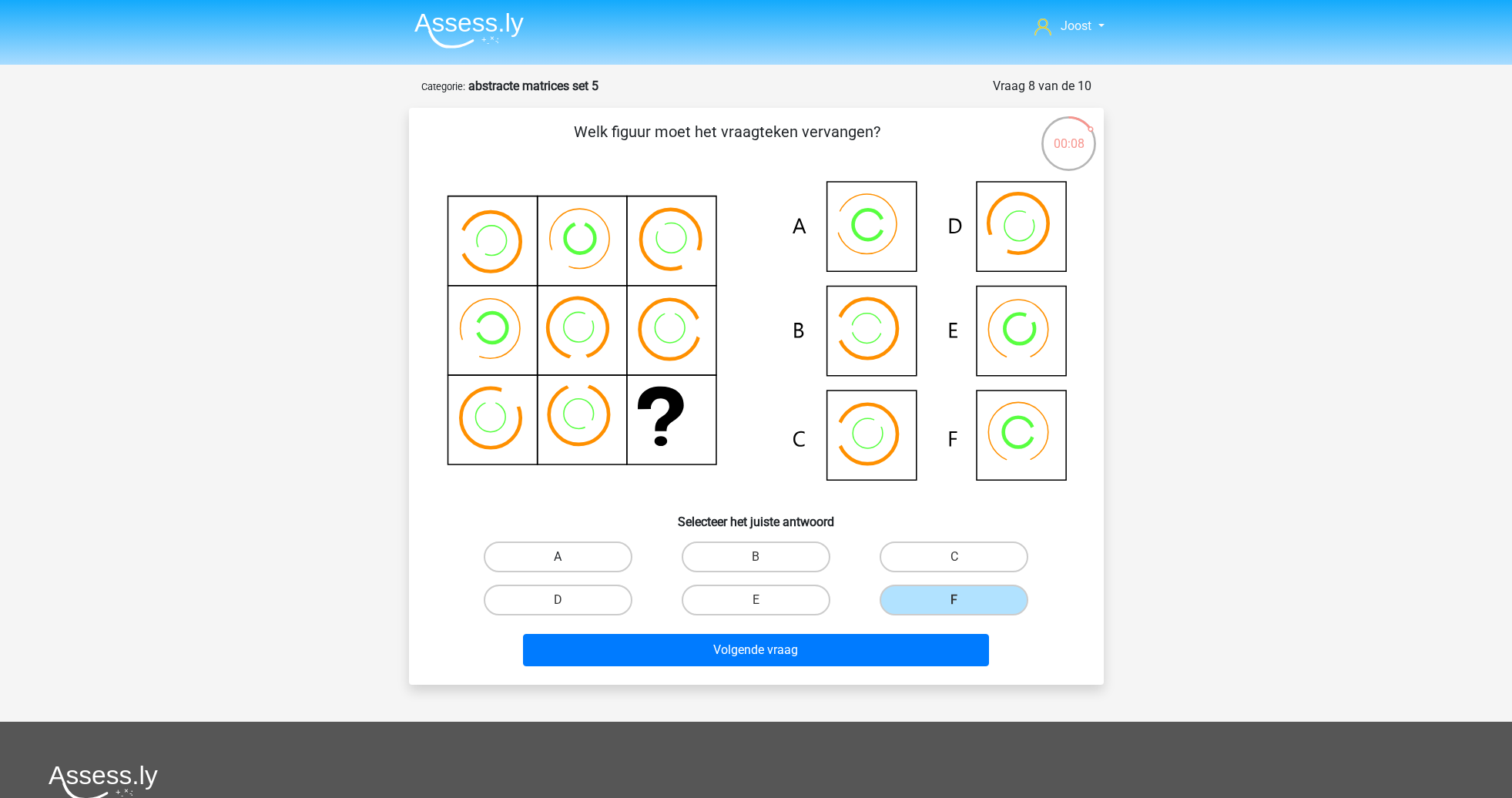
radio input "true"
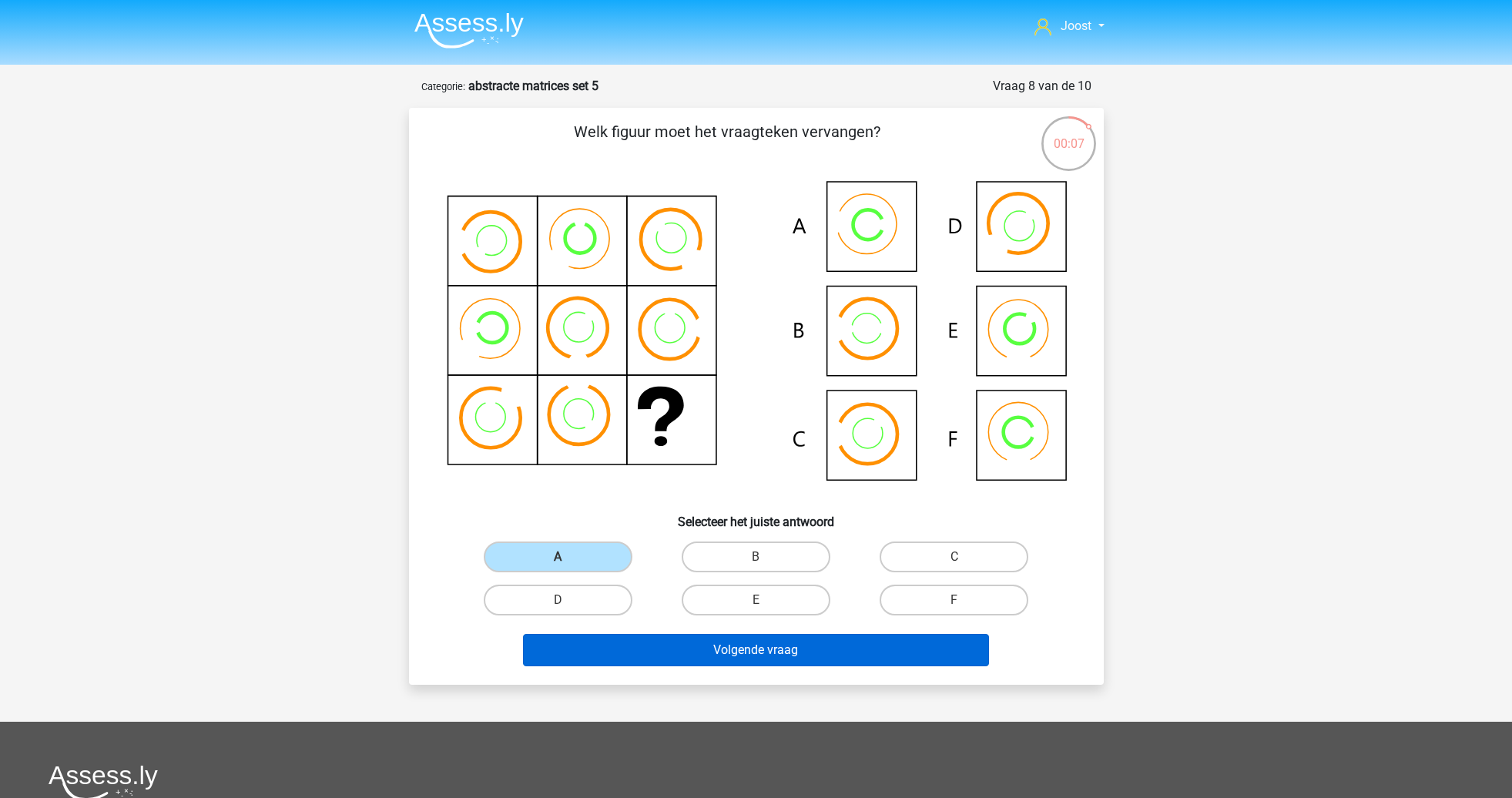
click at [669, 646] on button "Volgende vraag" at bounding box center [756, 650] width 466 height 32
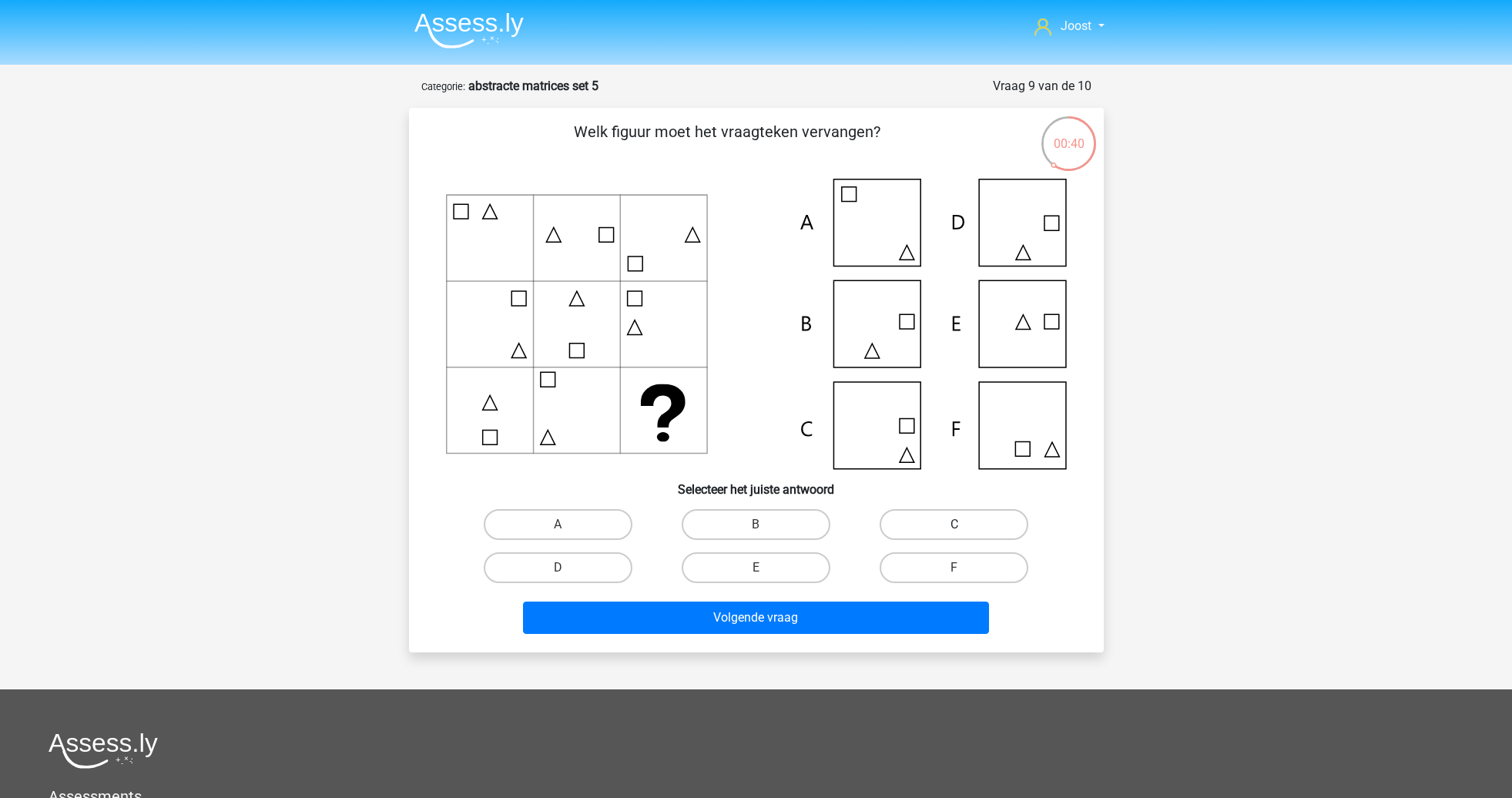
click at [921, 515] on label "C" at bounding box center [954, 524] width 149 height 31
click at [954, 525] on input "C" at bounding box center [960, 530] width 10 height 10
radio input "true"
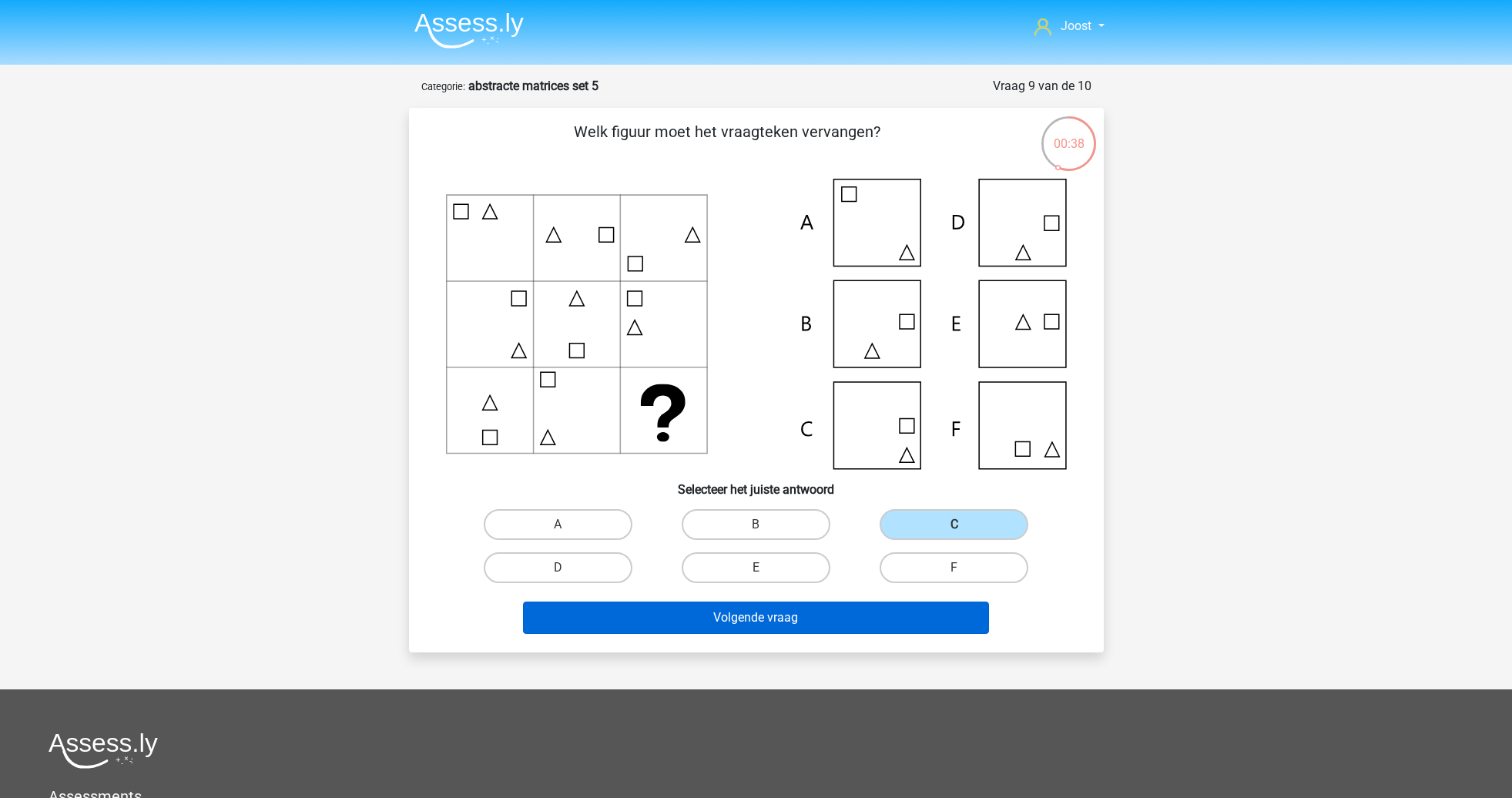
click at [870, 612] on button "Volgende vraag" at bounding box center [756, 617] width 466 height 32
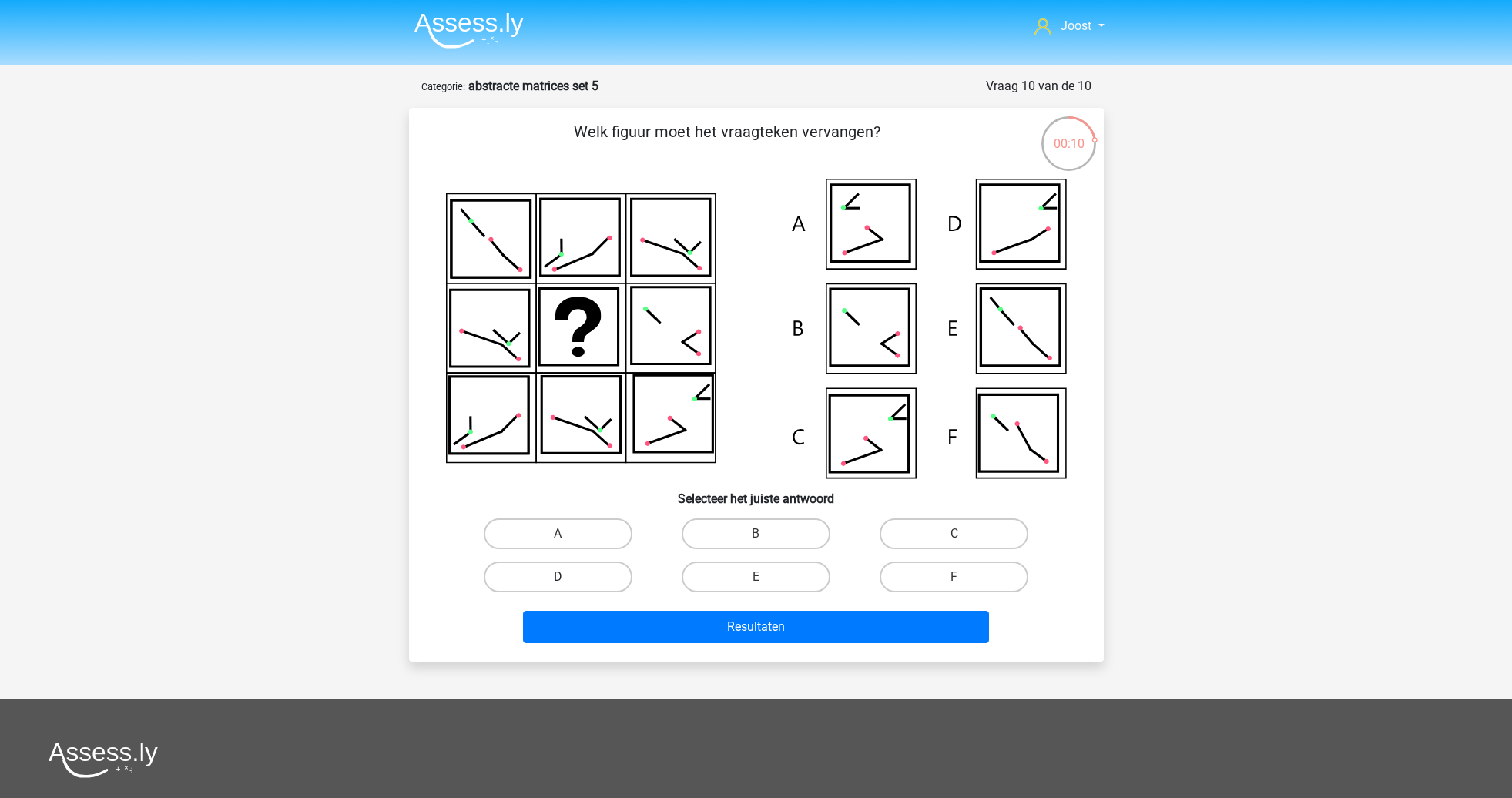
click at [615, 569] on label "D" at bounding box center [558, 577] width 149 height 31
click at [568, 577] on input "D" at bounding box center [563, 582] width 10 height 10
radio input "true"
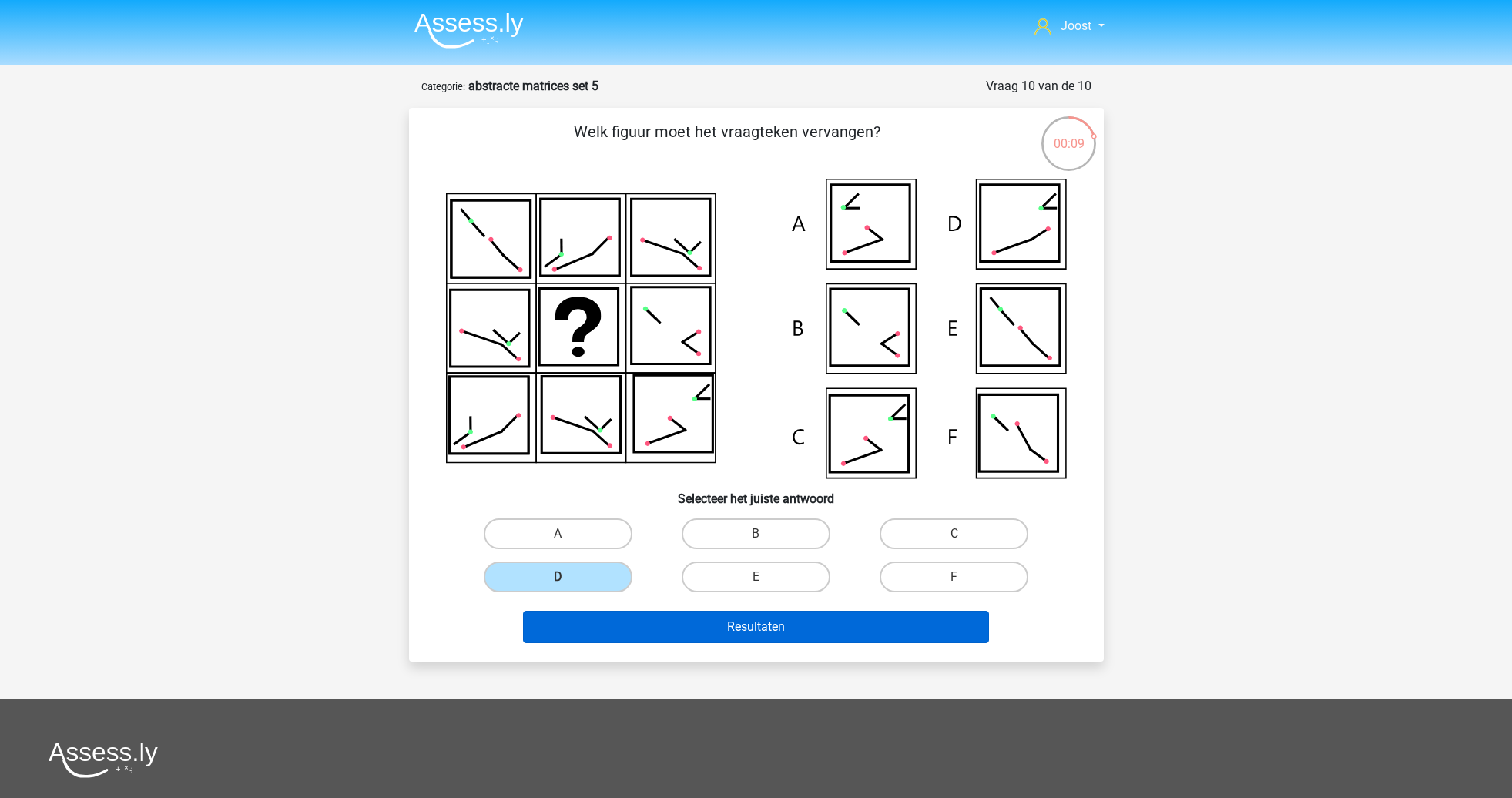
drag, startPoint x: 806, startPoint y: 618, endPoint x: 814, endPoint y: 618, distance: 8.0
click at [806, 618] on button "Resultaten" at bounding box center [756, 626] width 466 height 32
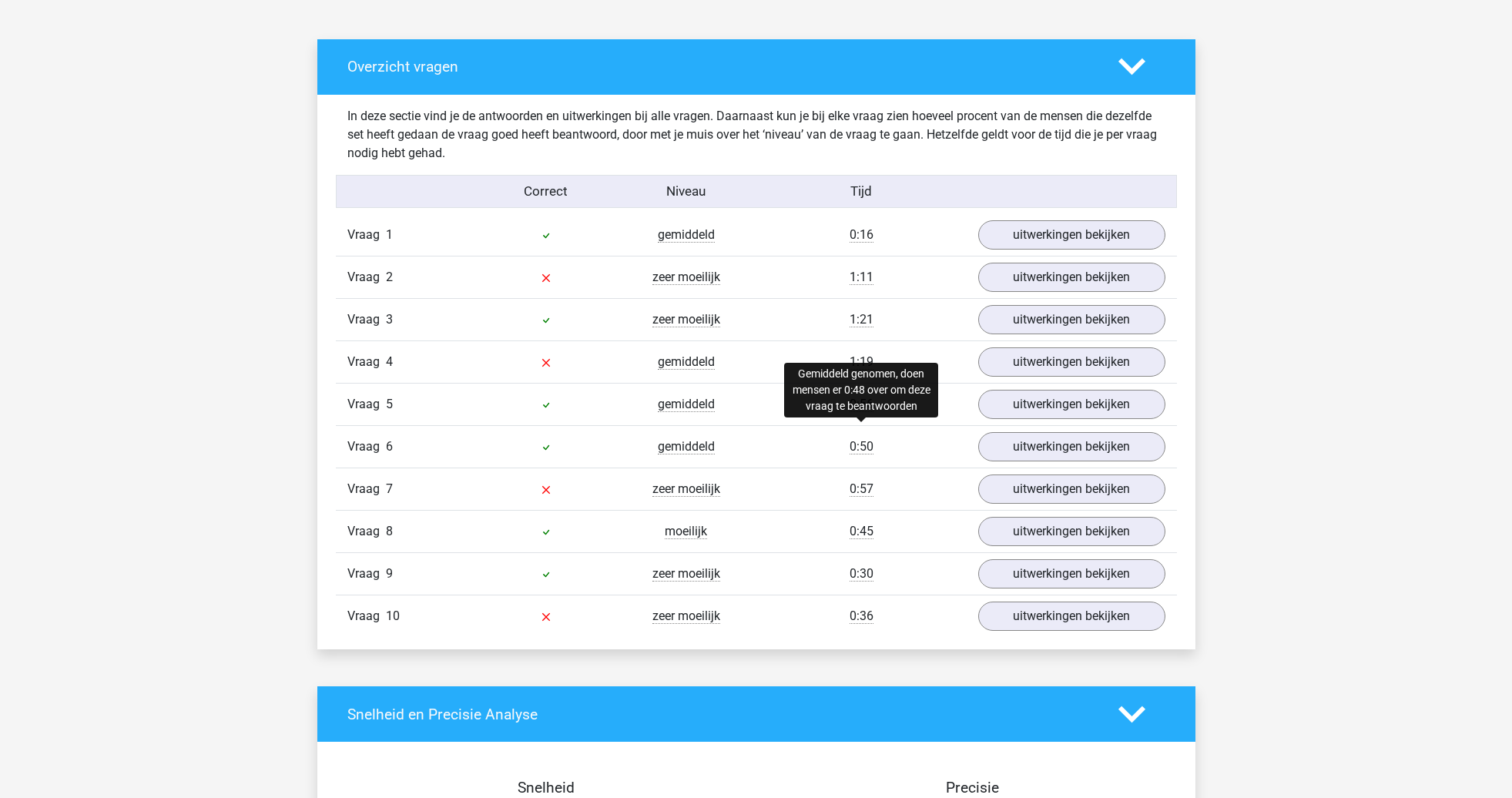
scroll to position [810, 0]
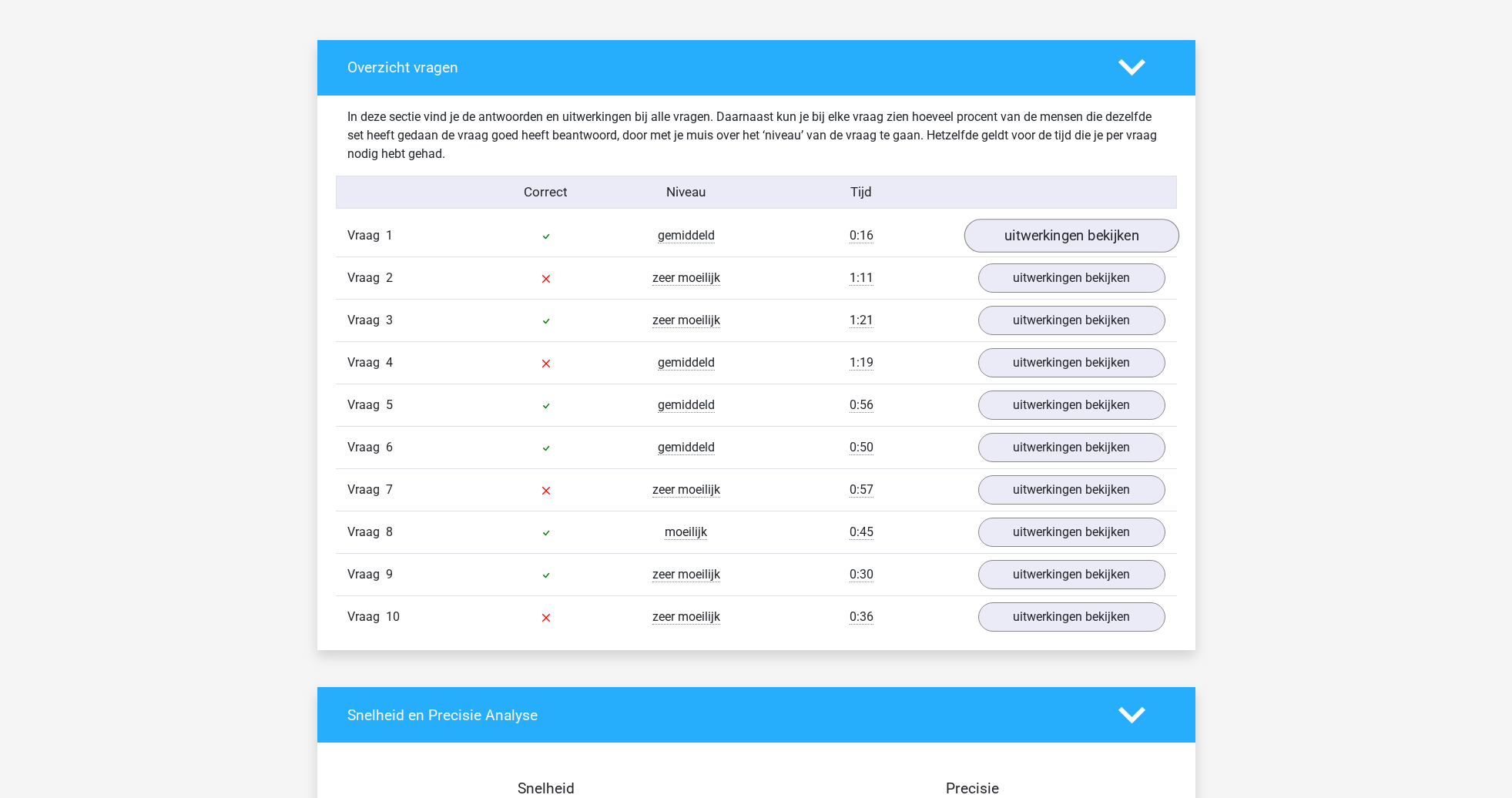
click at [1049, 227] on link "uitwerkingen bekijken" at bounding box center [1071, 236] width 215 height 34
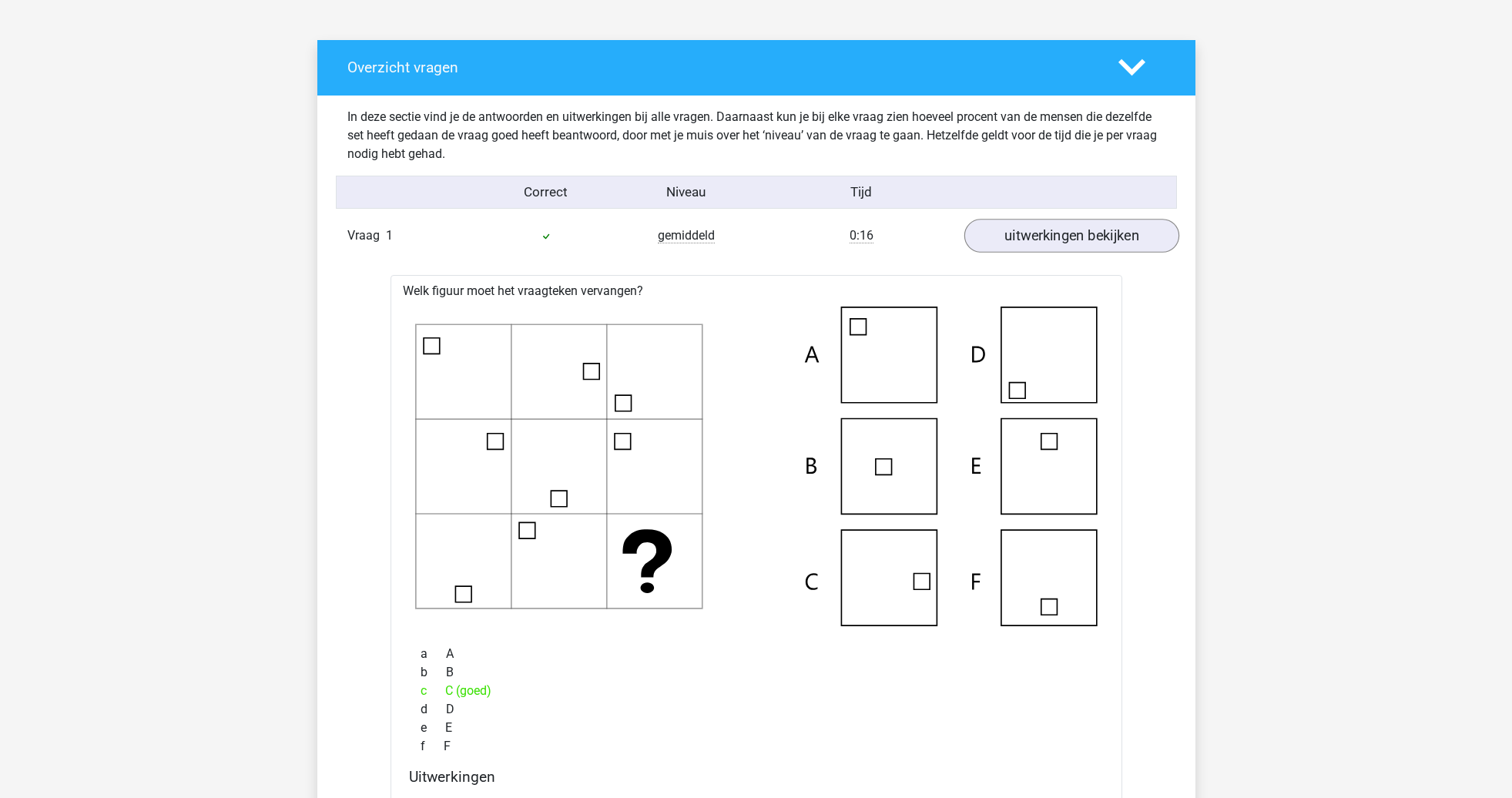
click at [1044, 234] on link "uitwerkingen bekijken" at bounding box center [1071, 236] width 215 height 34
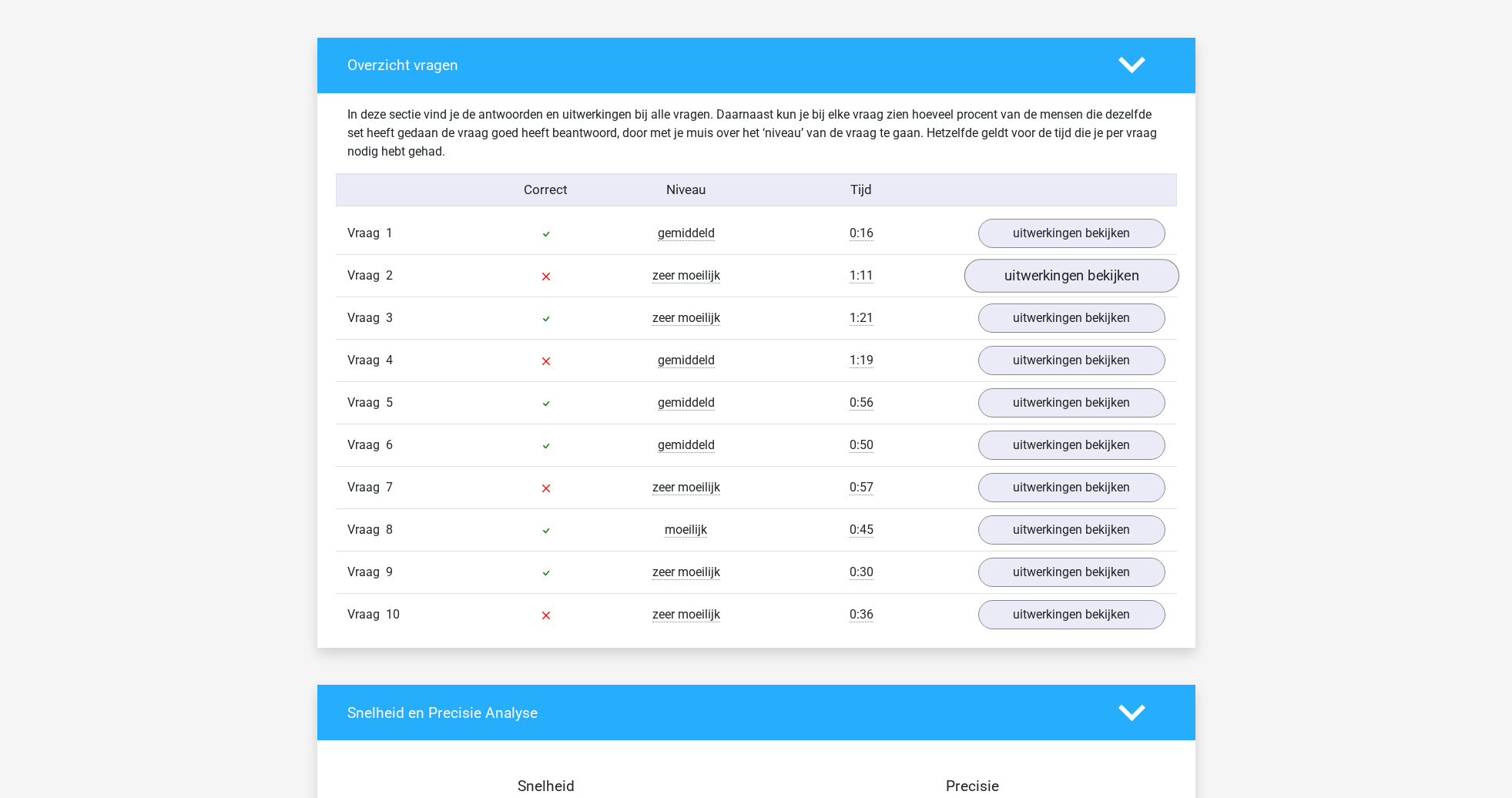
scroll to position [813, 0]
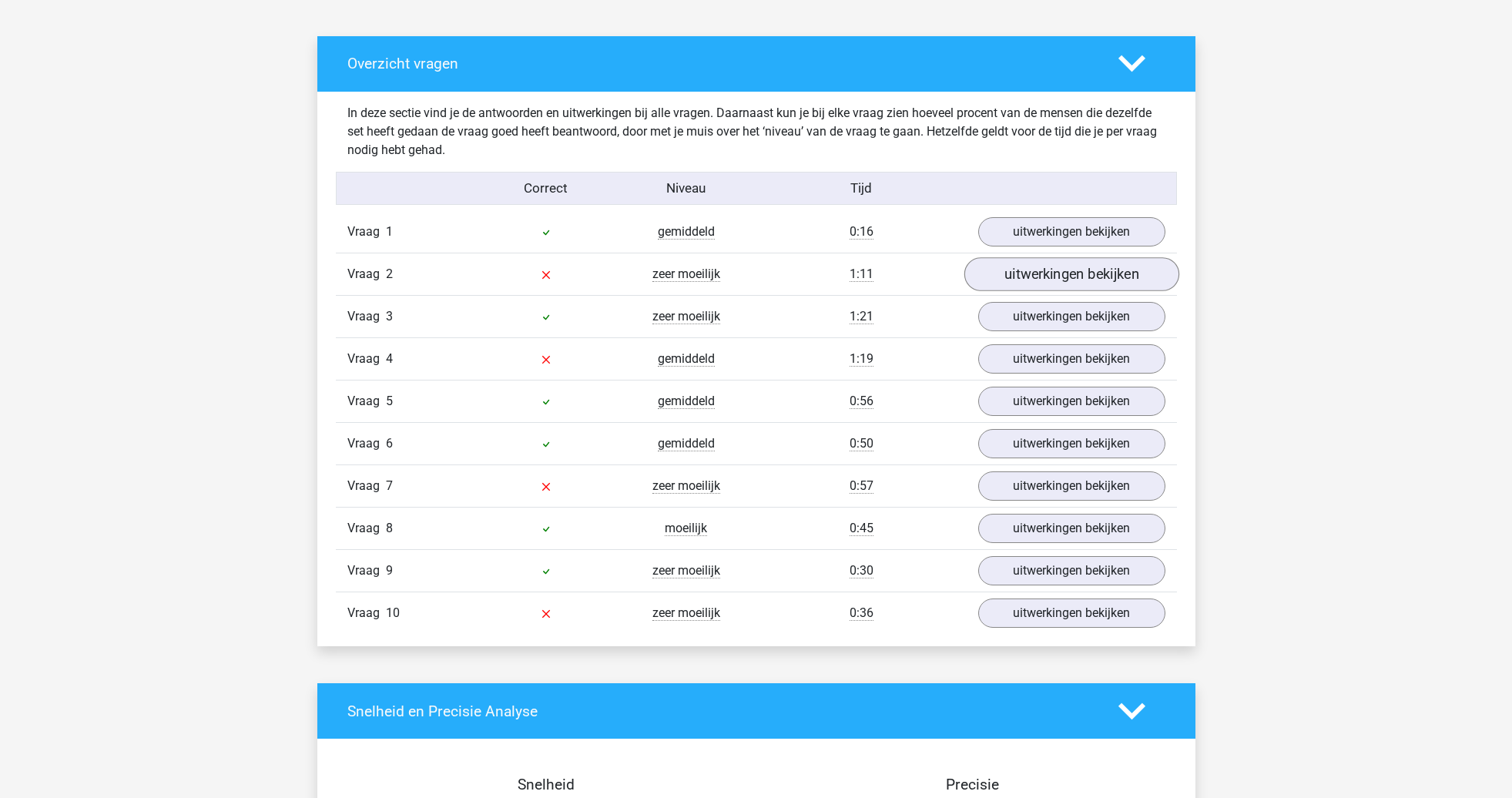
click at [1041, 282] on link "uitwerkingen bekijken" at bounding box center [1071, 275] width 215 height 34
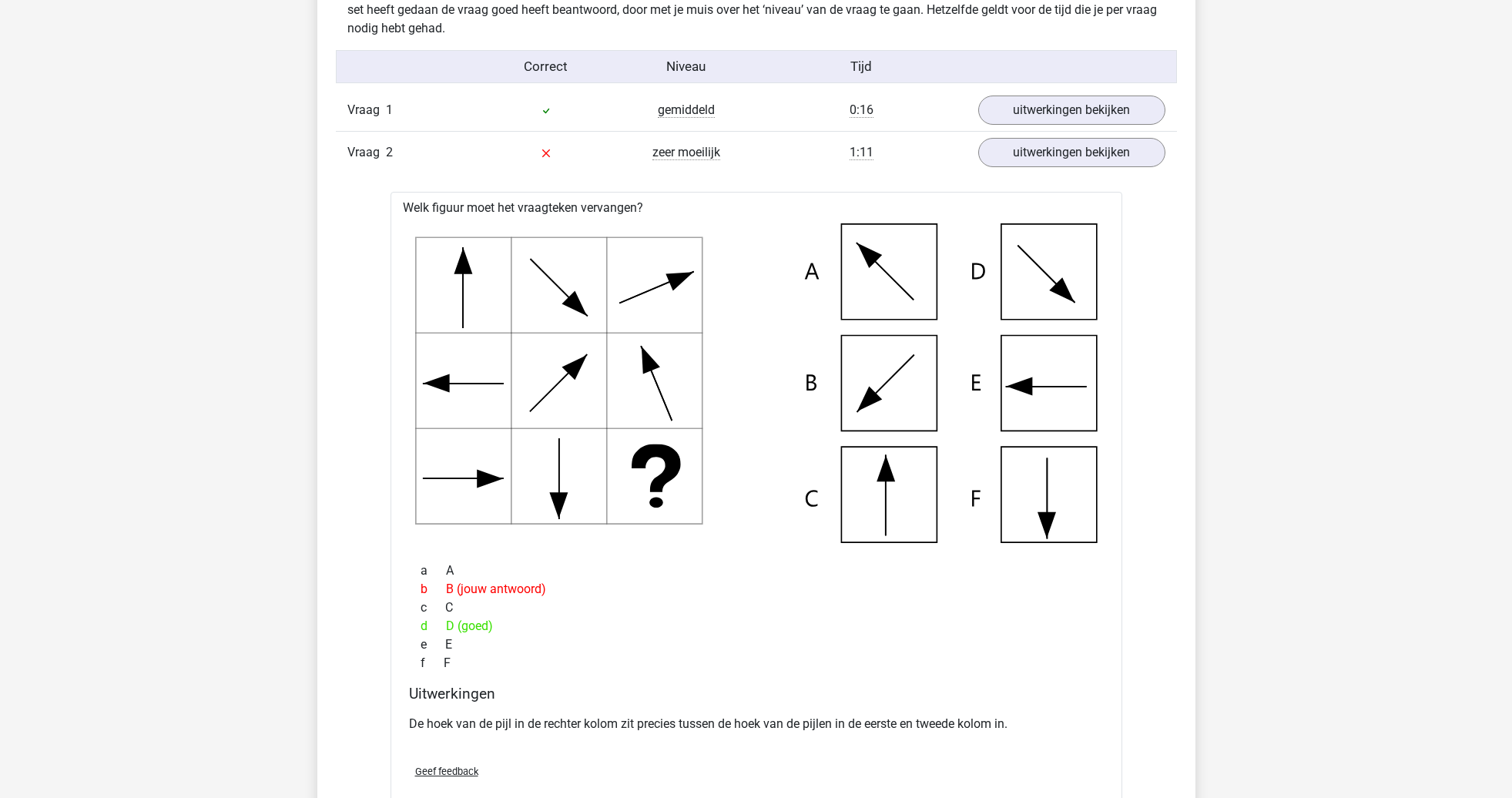
scroll to position [915, 0]
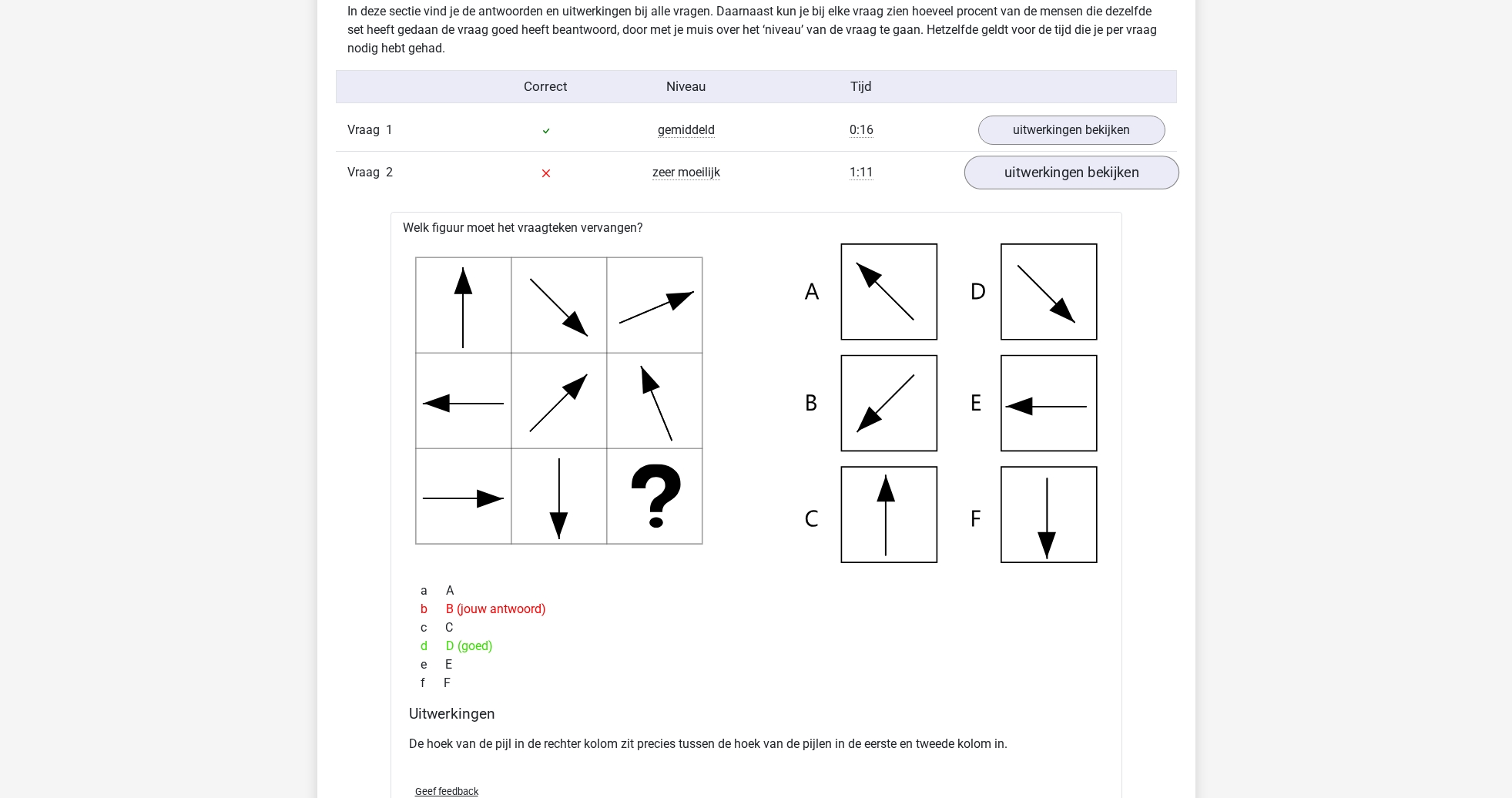
click at [1114, 182] on link "uitwerkingen bekijken" at bounding box center [1071, 173] width 215 height 34
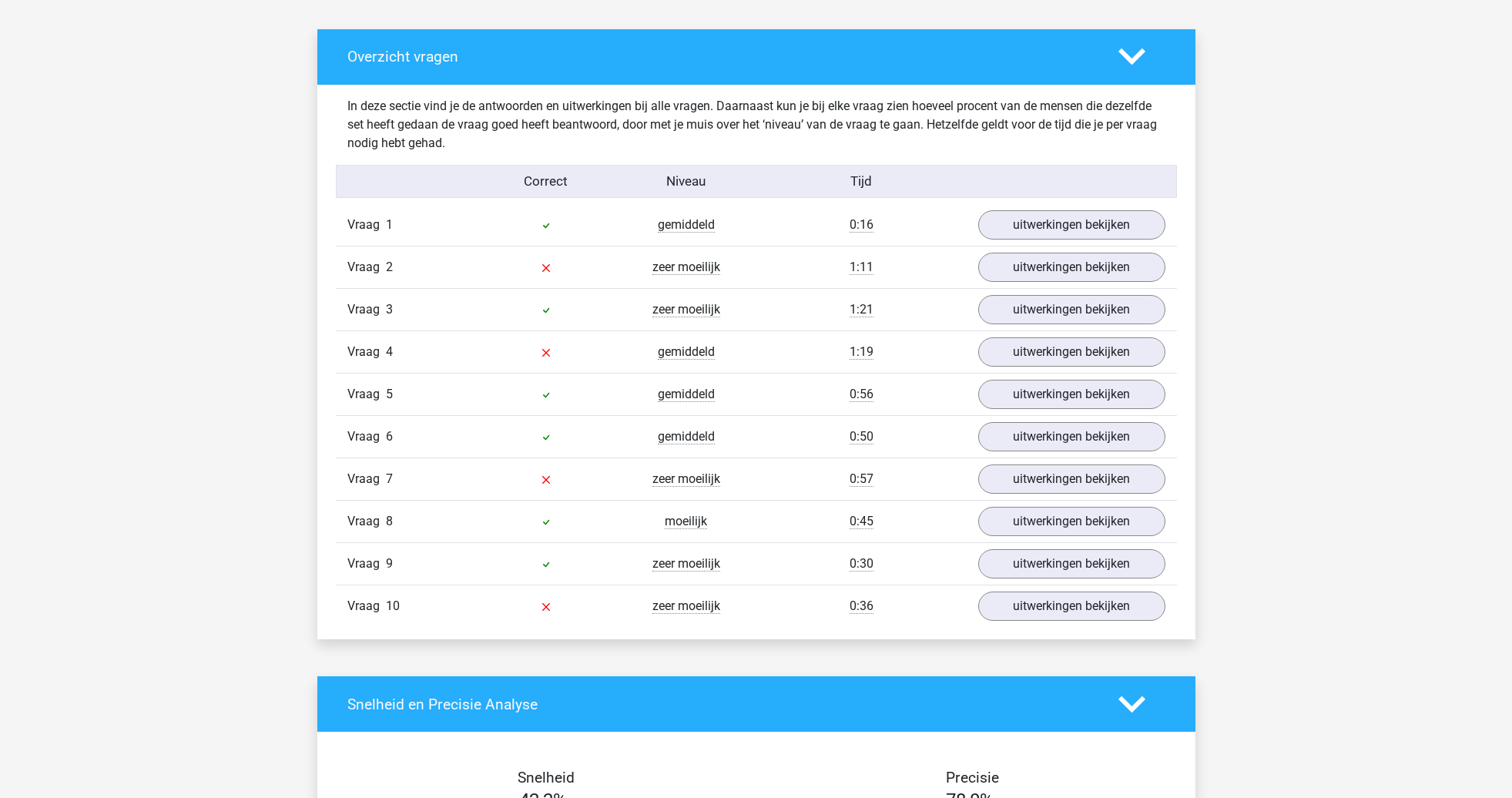
scroll to position [786, 0]
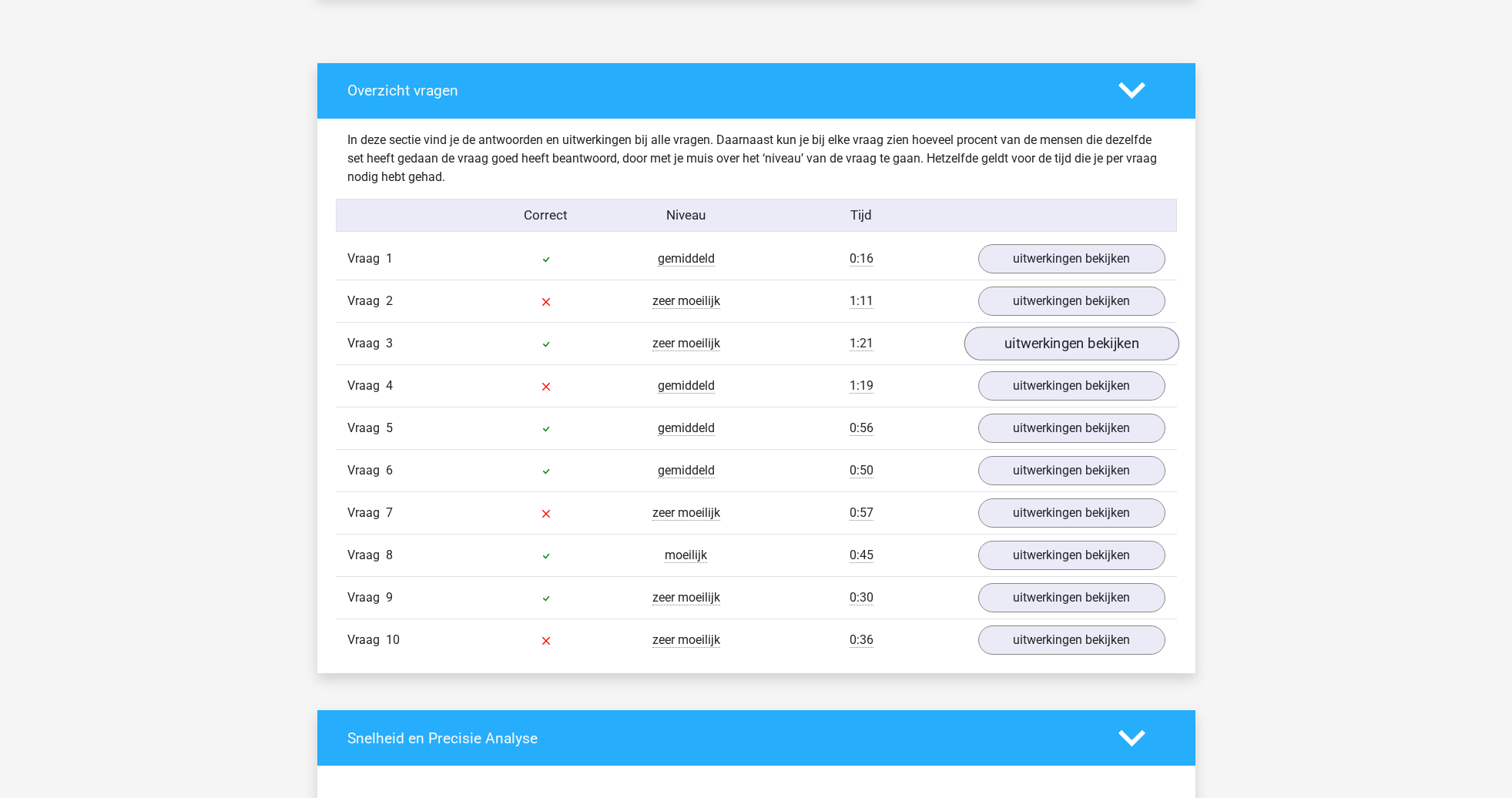
click at [1082, 345] on link "uitwerkingen bekijken" at bounding box center [1071, 344] width 215 height 34
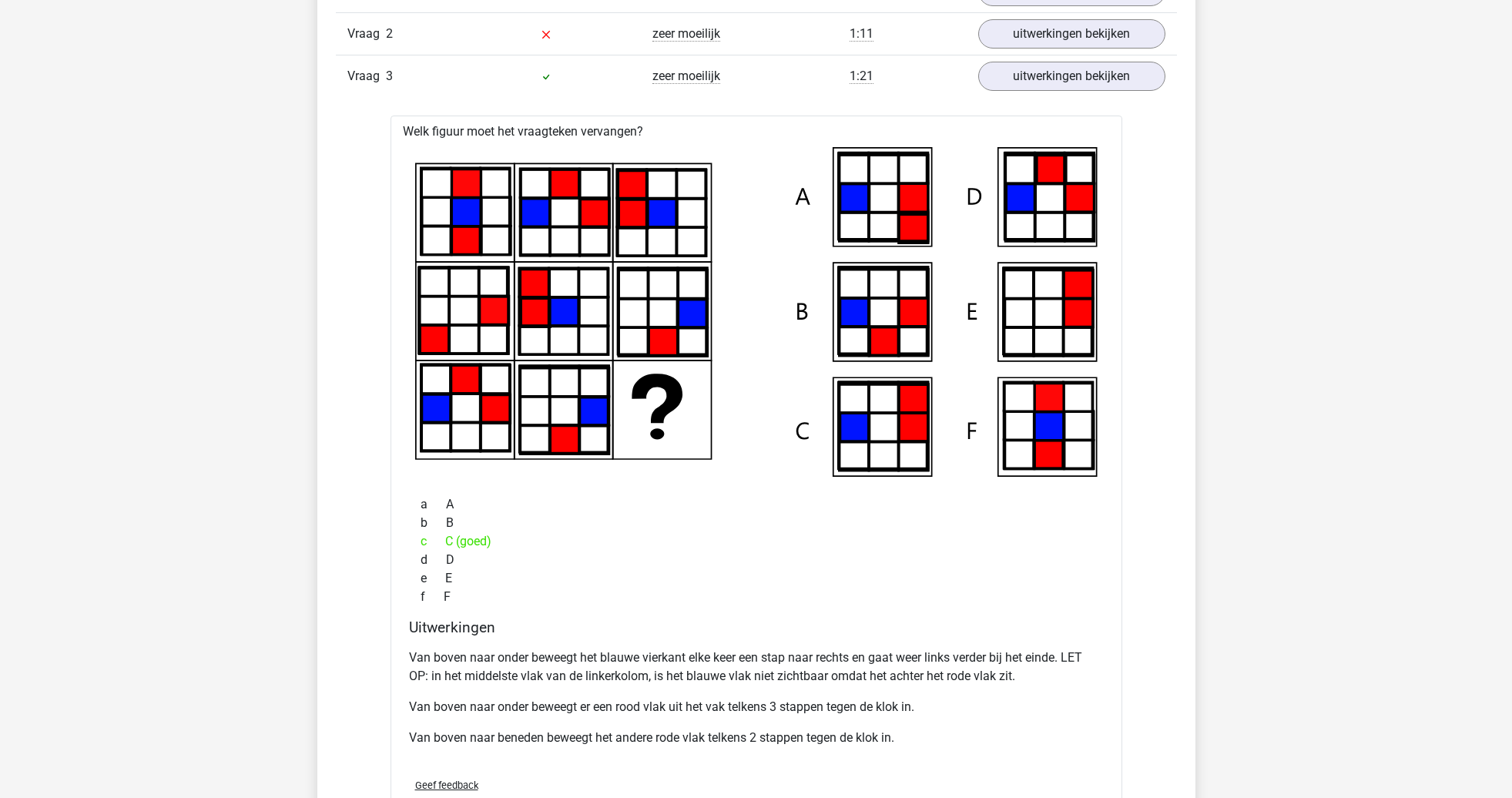
scroll to position [1044, 0]
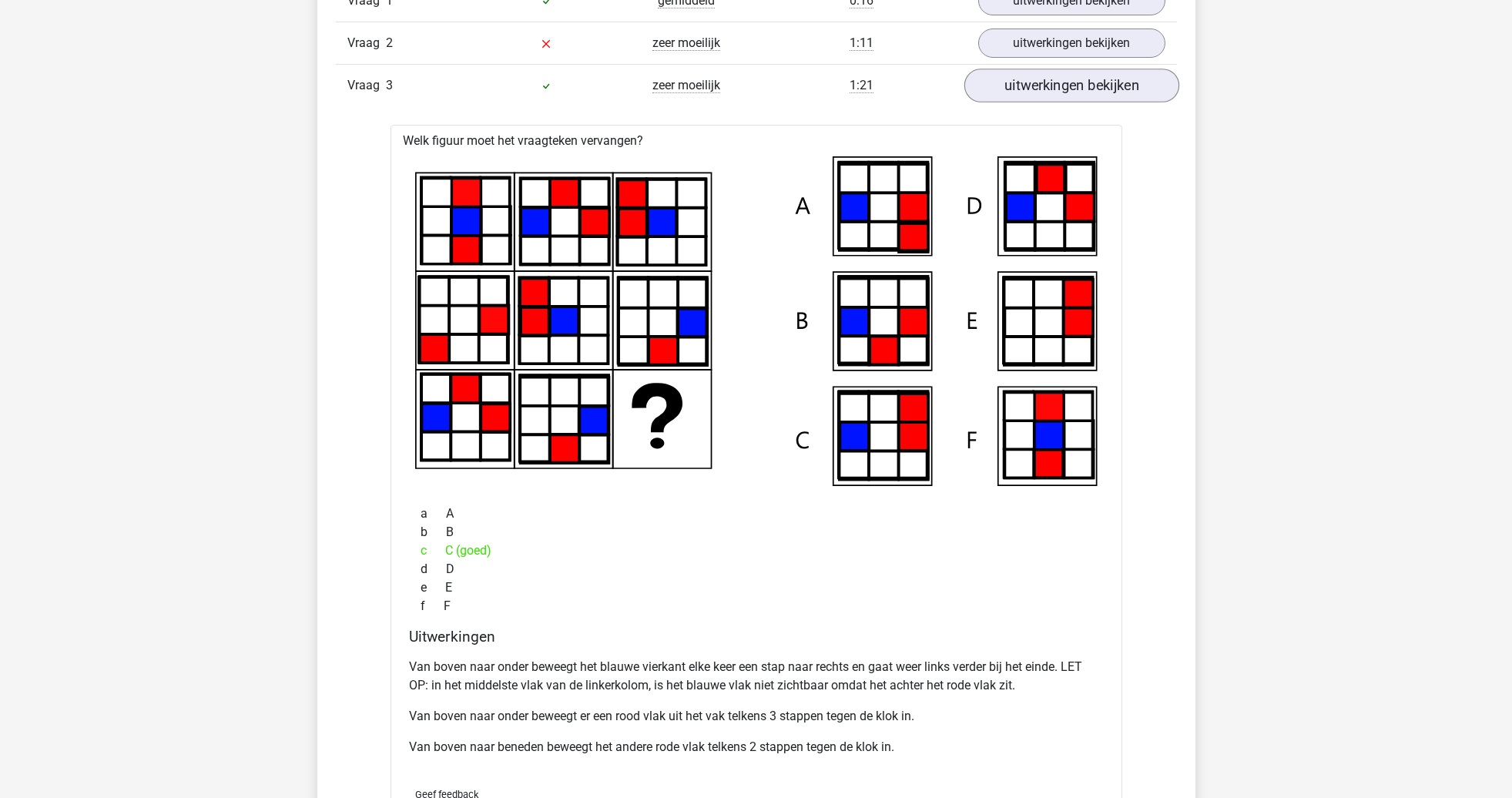
click at [1072, 92] on link "uitwerkingen bekijken" at bounding box center [1071, 86] width 215 height 34
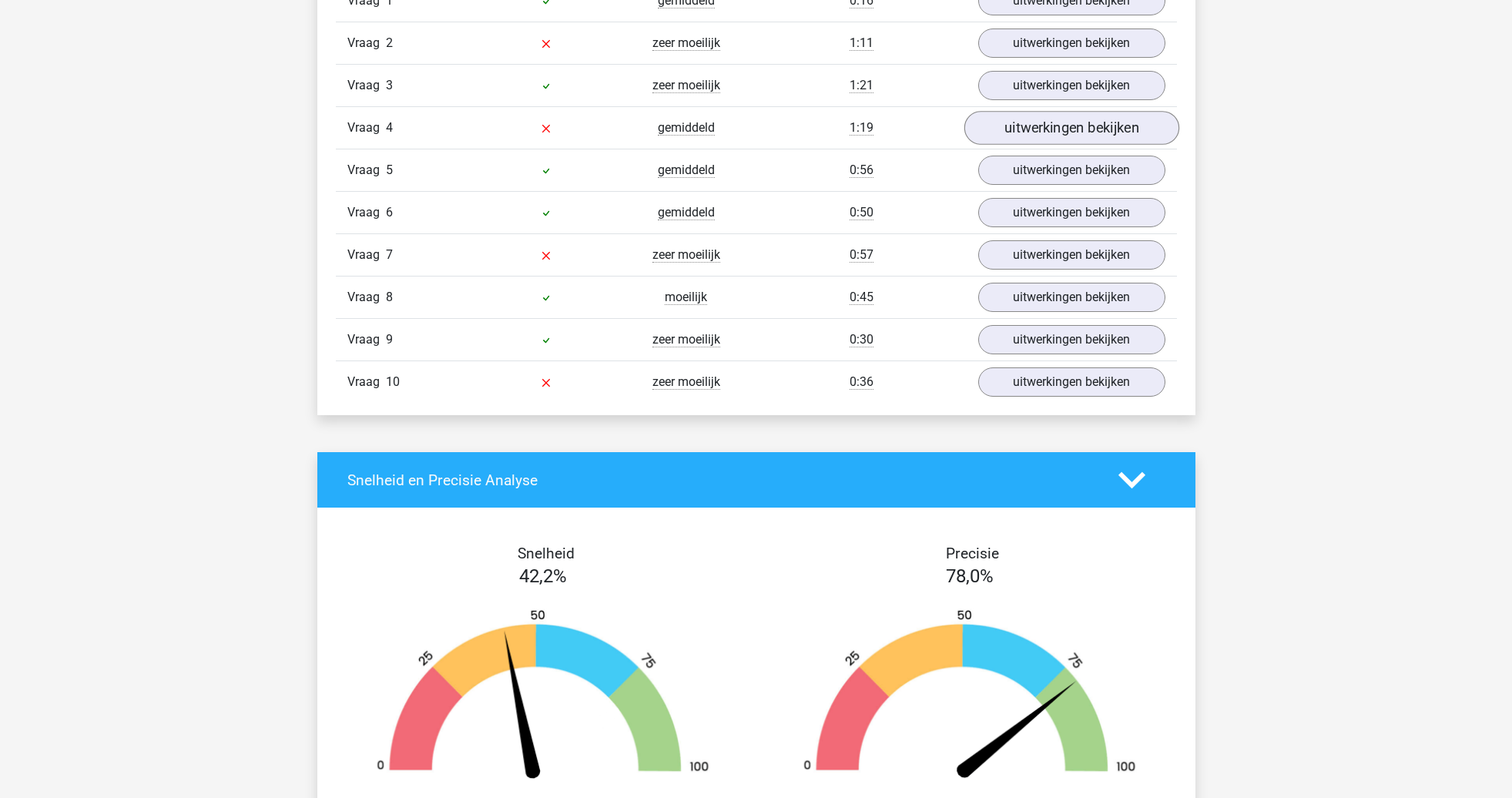
click at [1010, 114] on link "uitwerkingen bekijken" at bounding box center [1071, 129] width 215 height 34
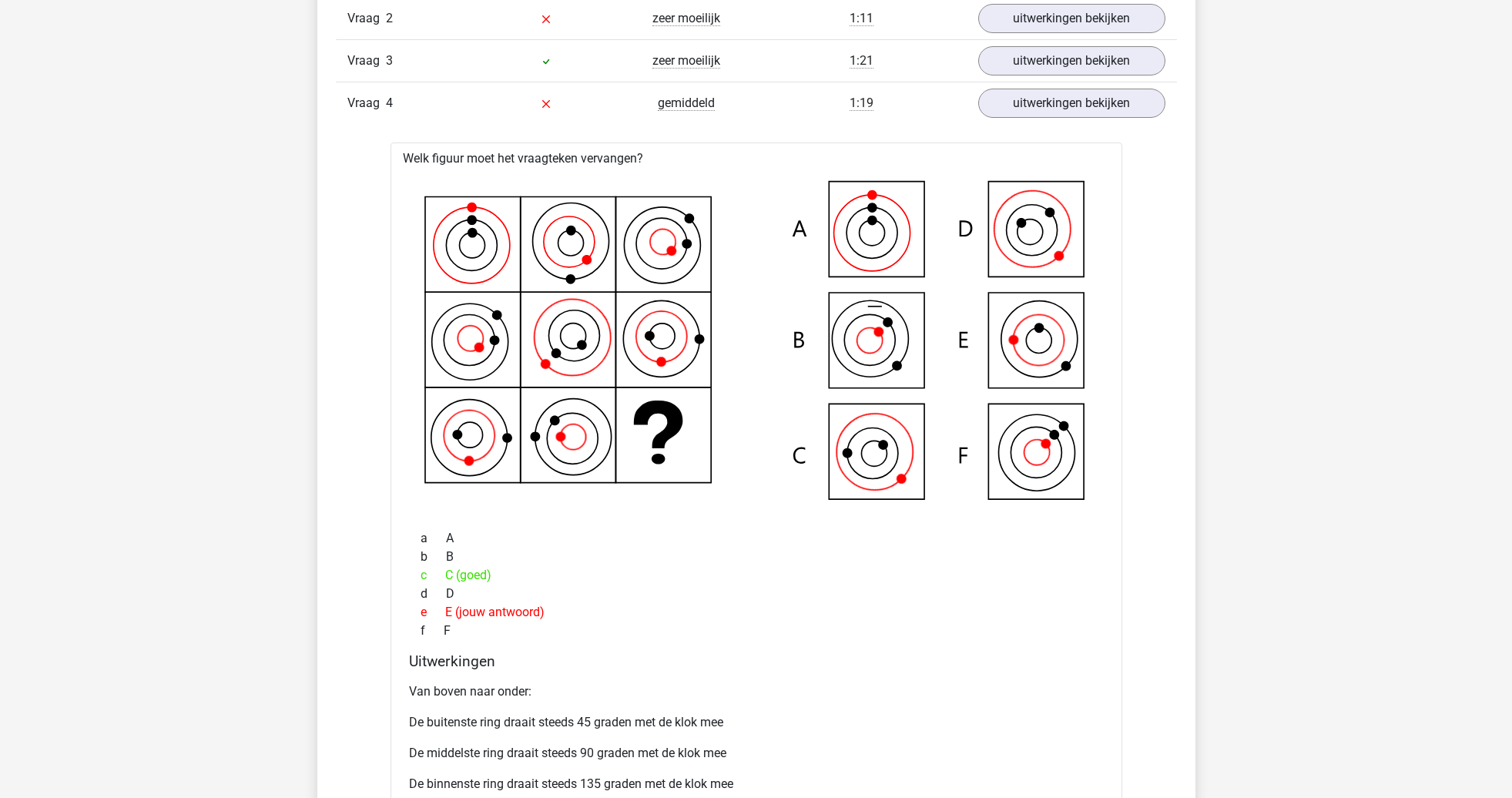
scroll to position [1043, 0]
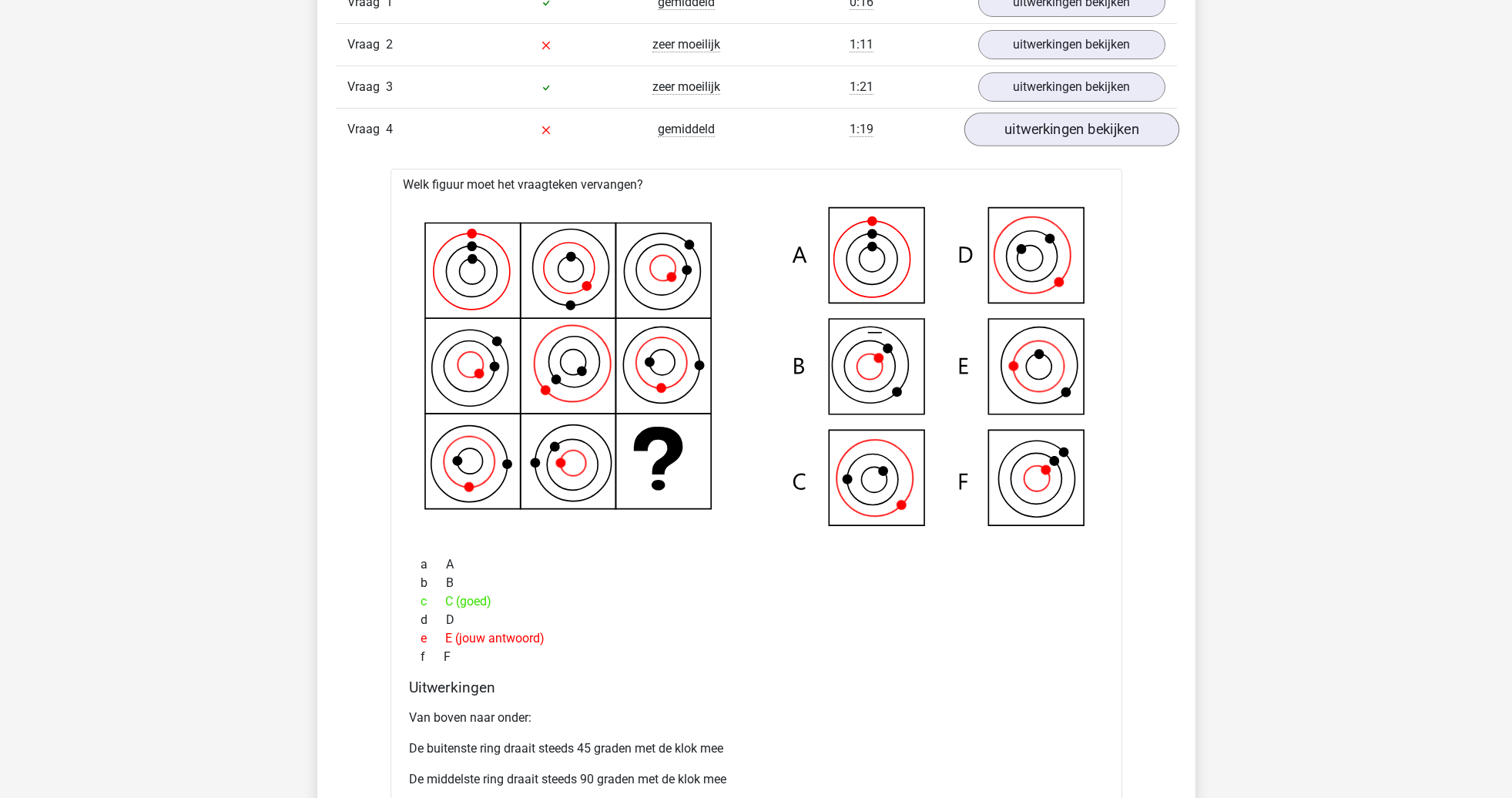
click at [1081, 139] on link "uitwerkingen bekijken" at bounding box center [1071, 130] width 215 height 34
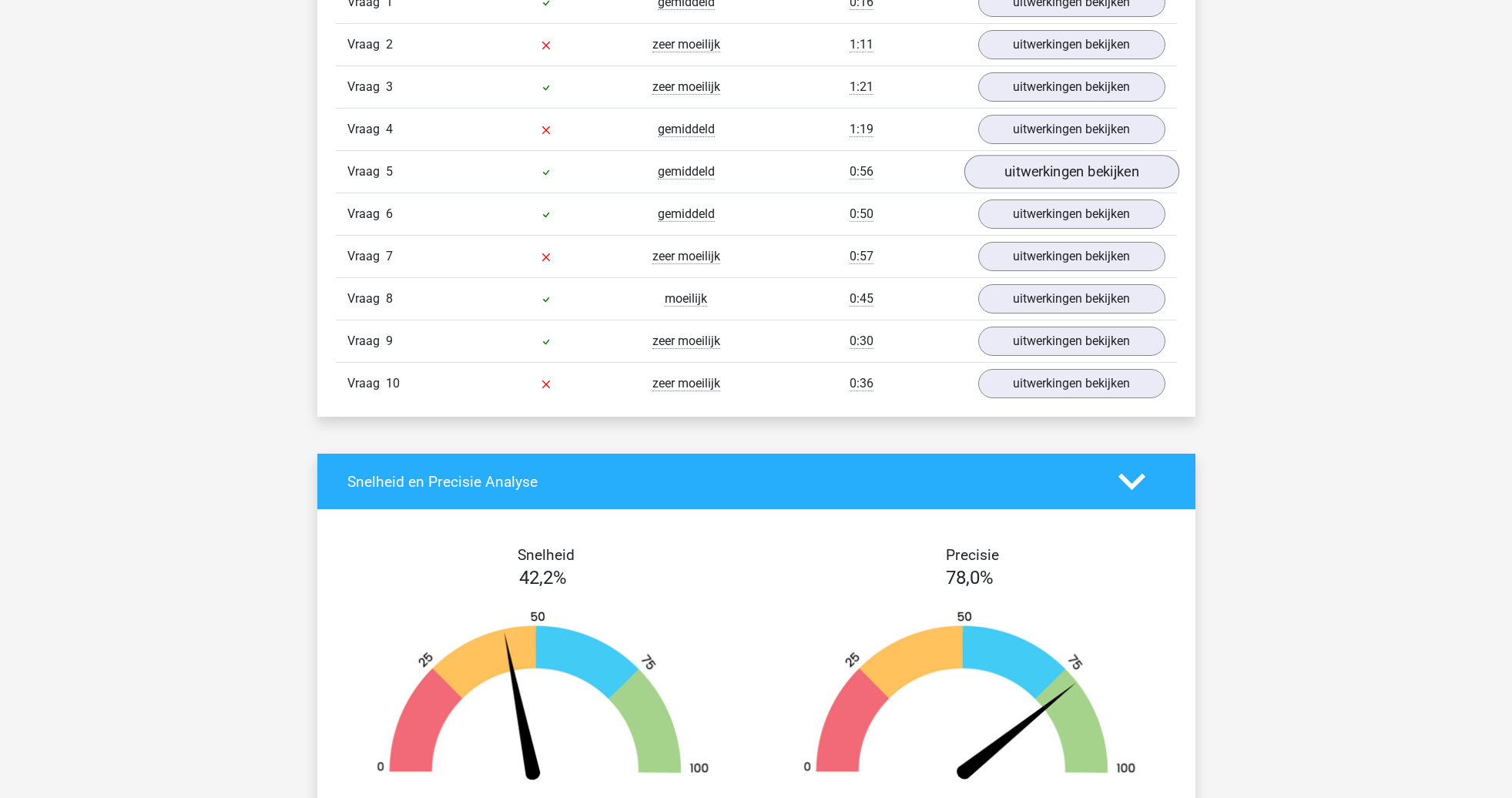
click at [1163, 171] on link "uitwerkingen bekijken" at bounding box center [1071, 172] width 215 height 34
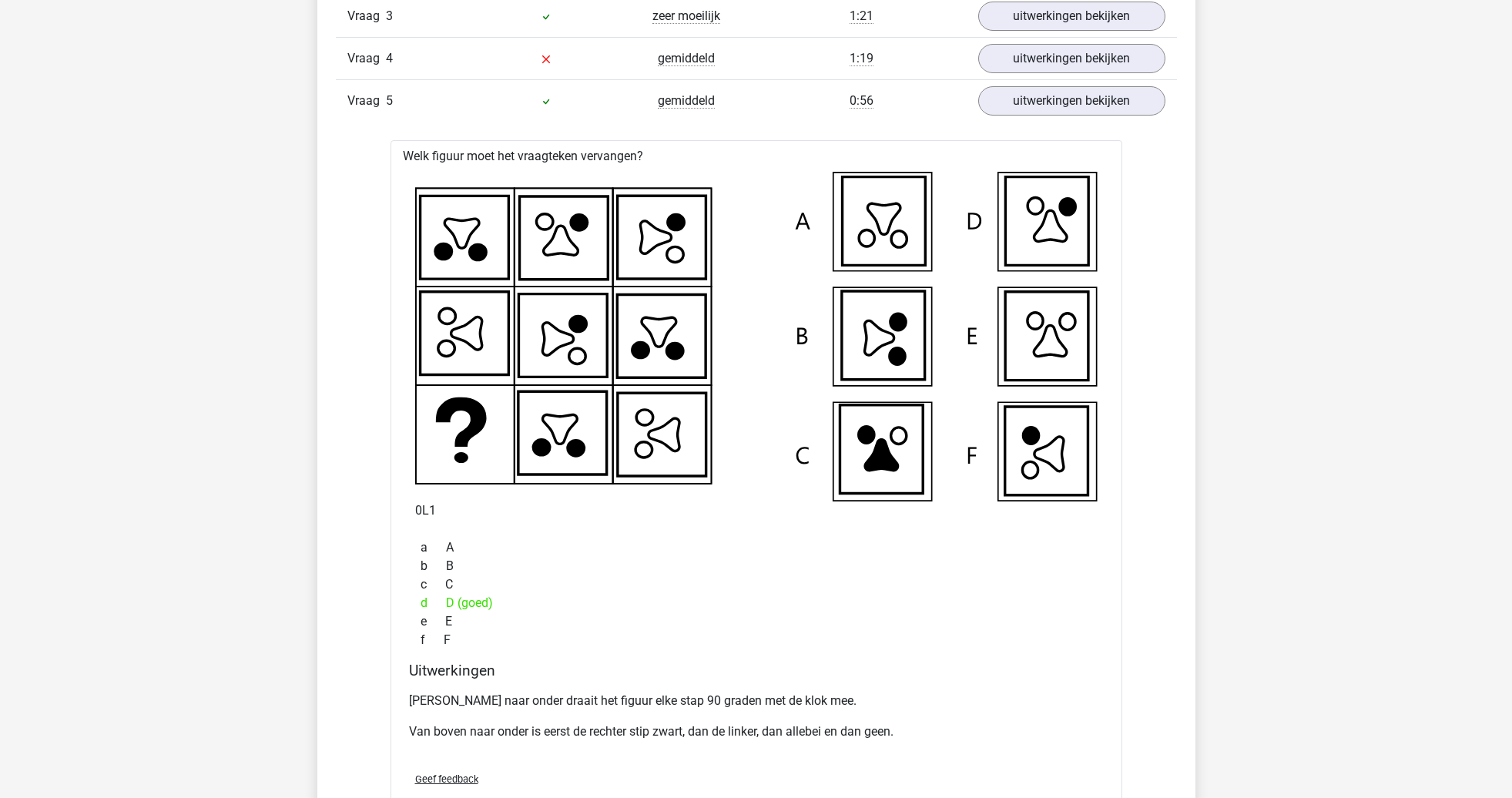
scroll to position [1069, 0]
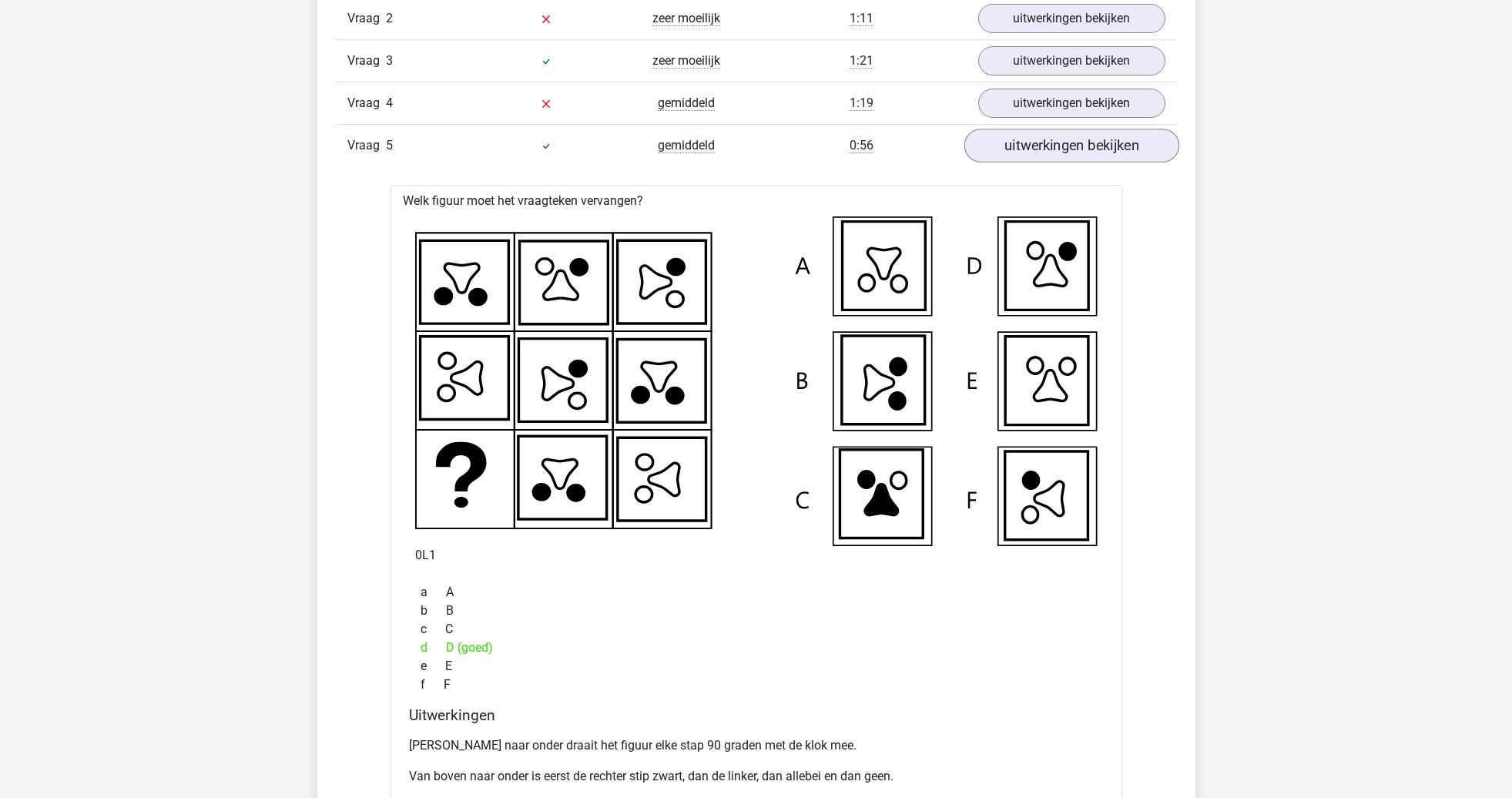
click at [1079, 138] on link "uitwerkingen bekijken" at bounding box center [1071, 146] width 215 height 34
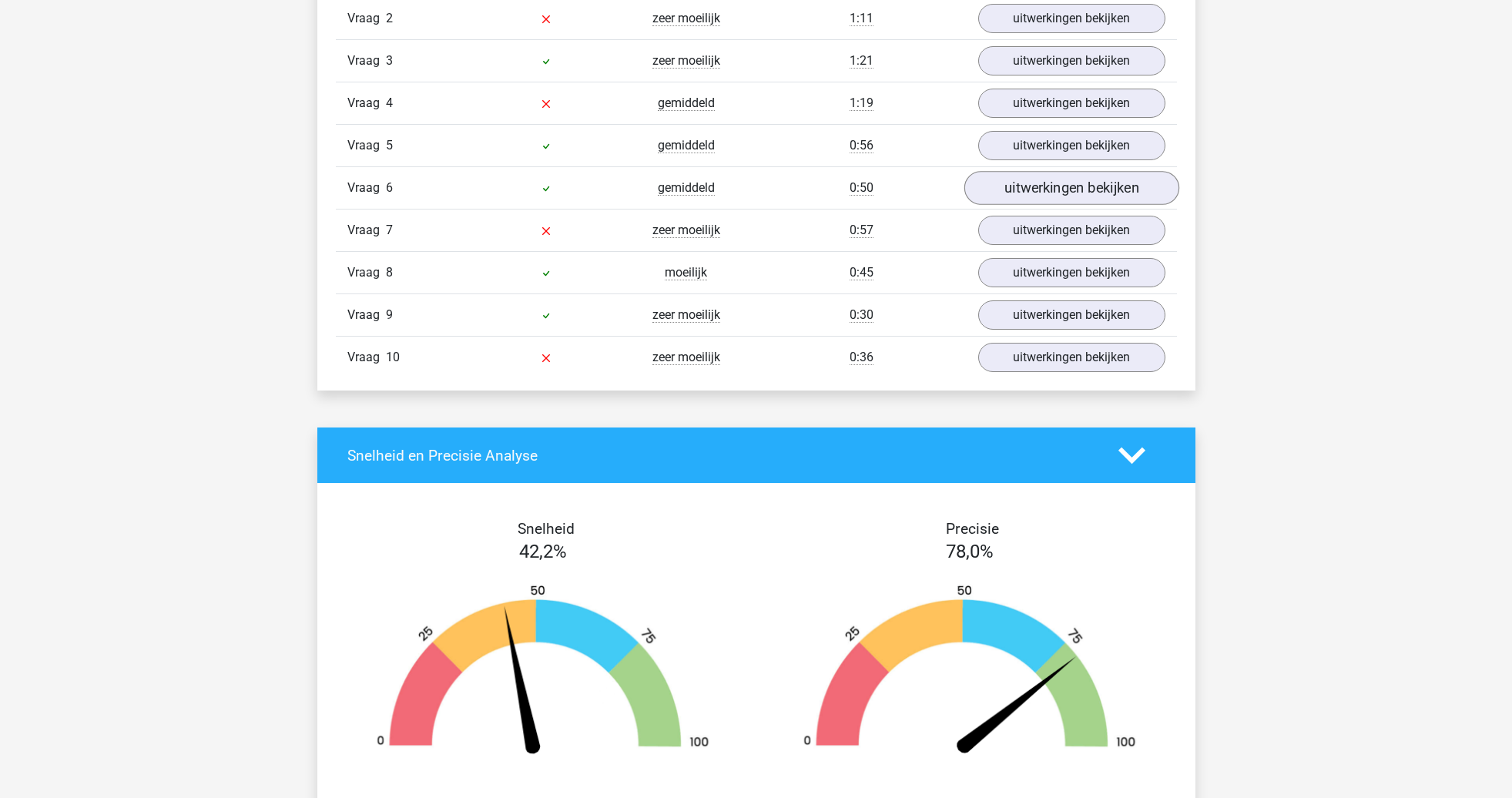
click at [1044, 193] on link "uitwerkingen bekijken" at bounding box center [1071, 188] width 215 height 34
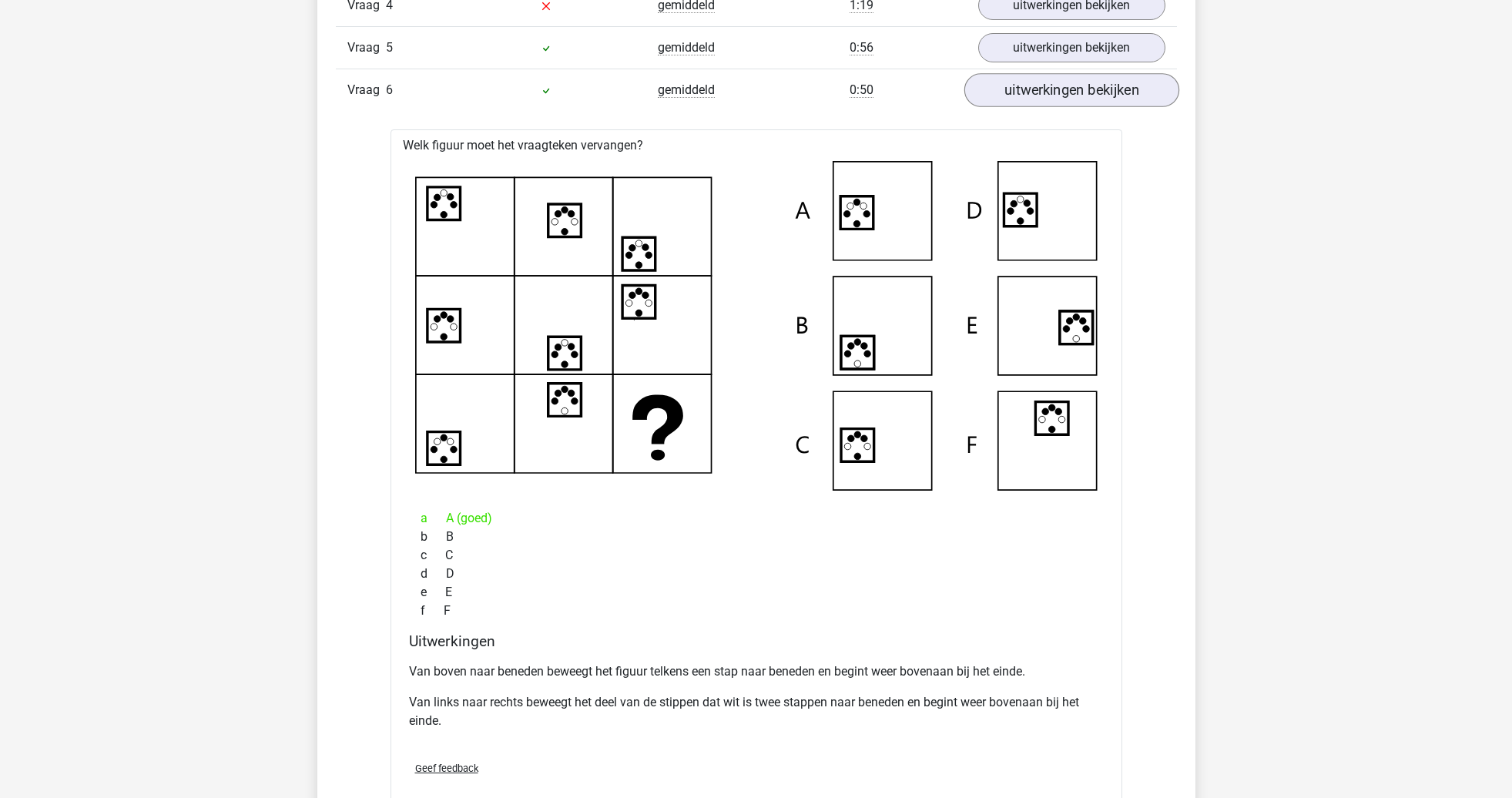
scroll to position [1163, 0]
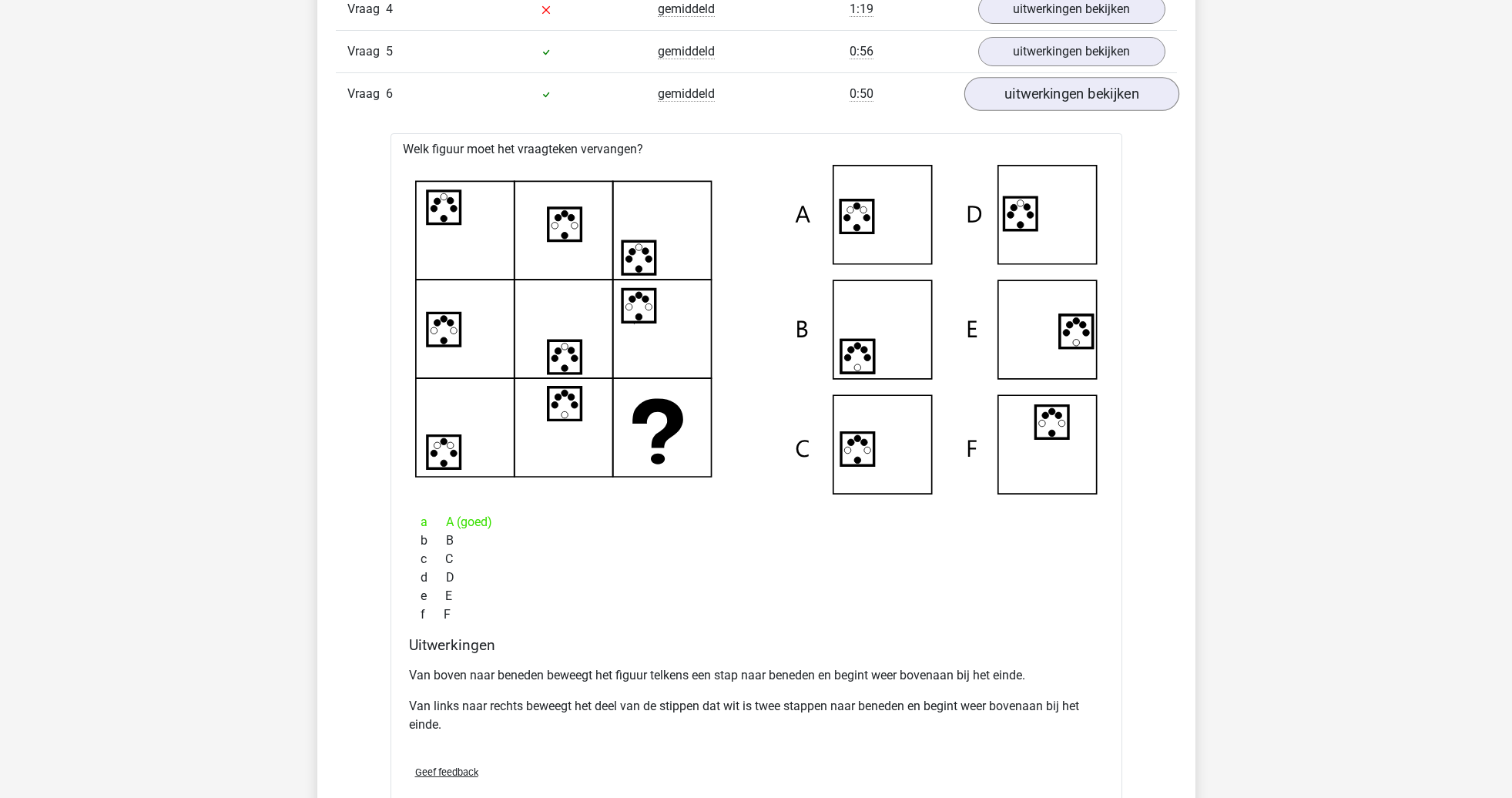
click at [1040, 93] on link "uitwerkingen bekijken" at bounding box center [1071, 95] width 215 height 34
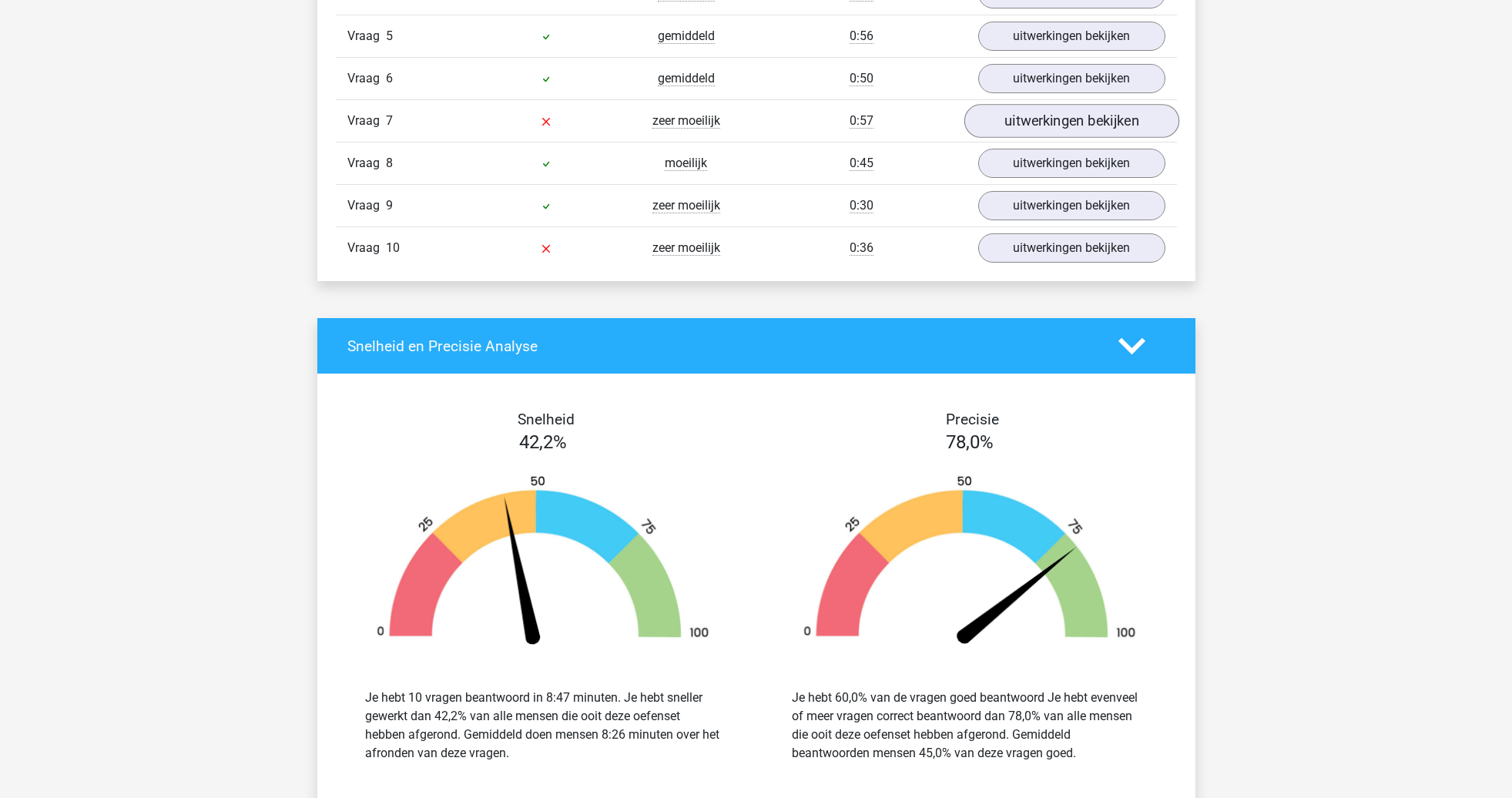
scroll to position [1180, 1]
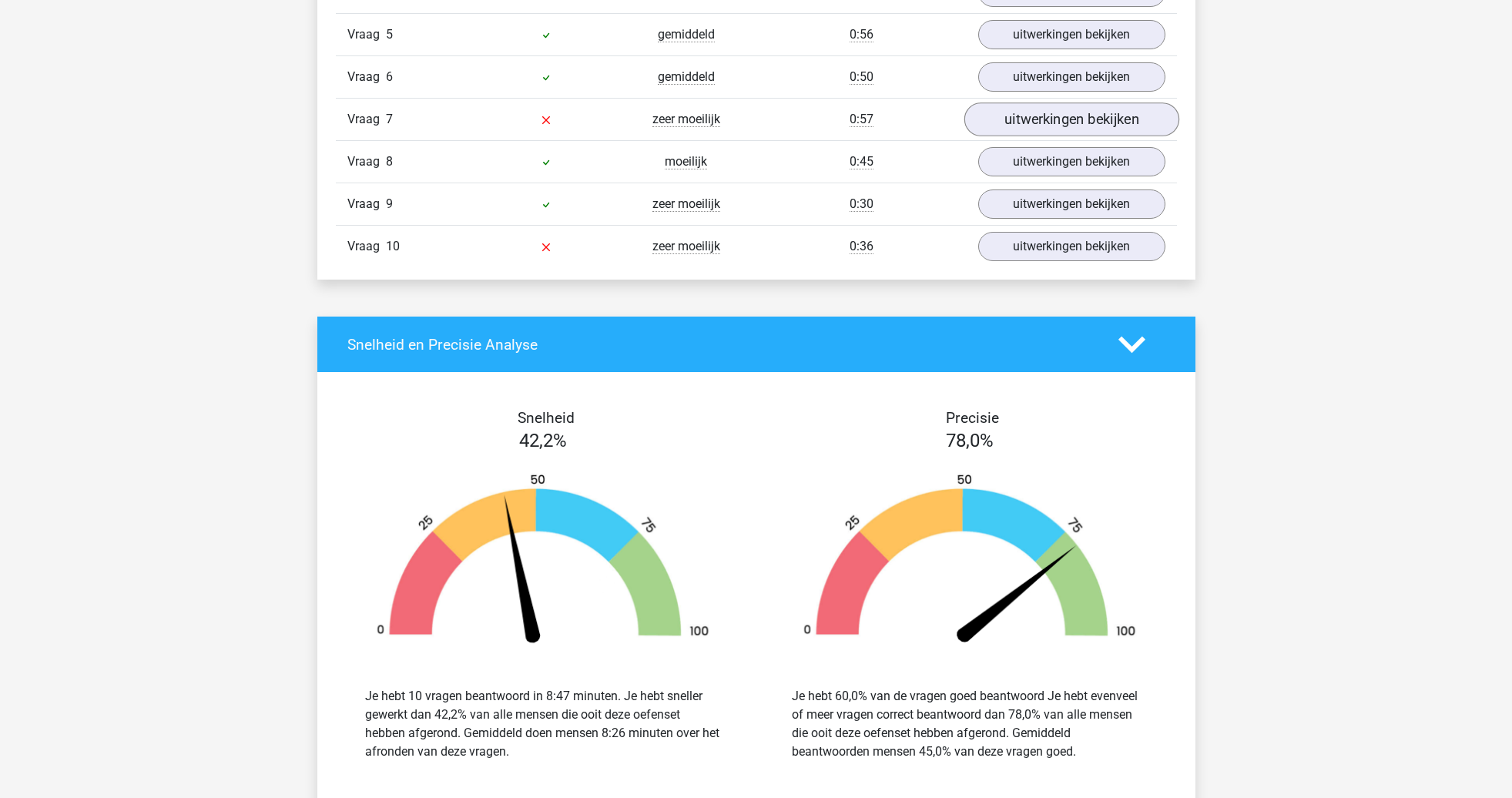
click at [1039, 119] on link "uitwerkingen bekijken" at bounding box center [1071, 120] width 215 height 34
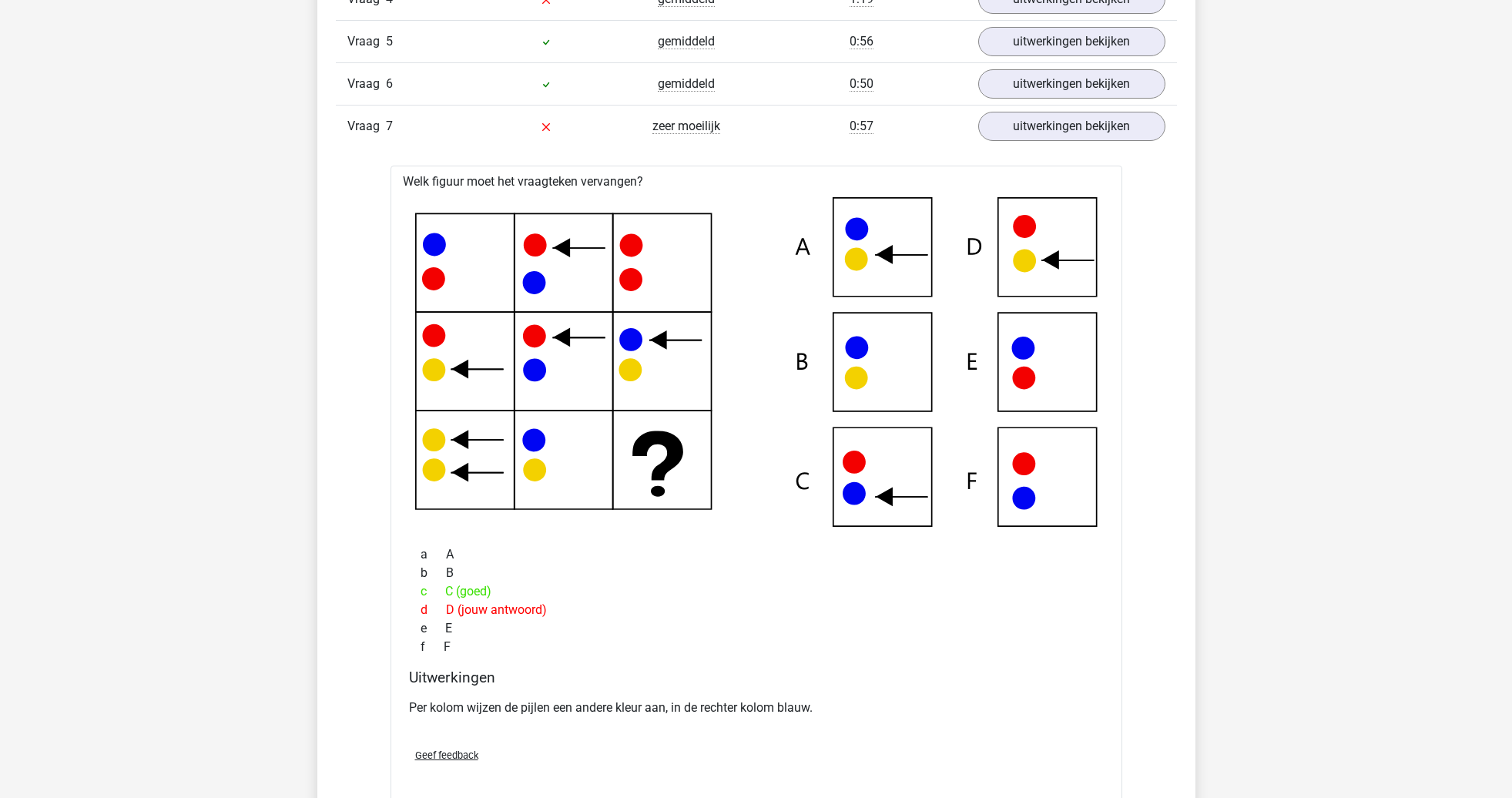
scroll to position [1167, 0]
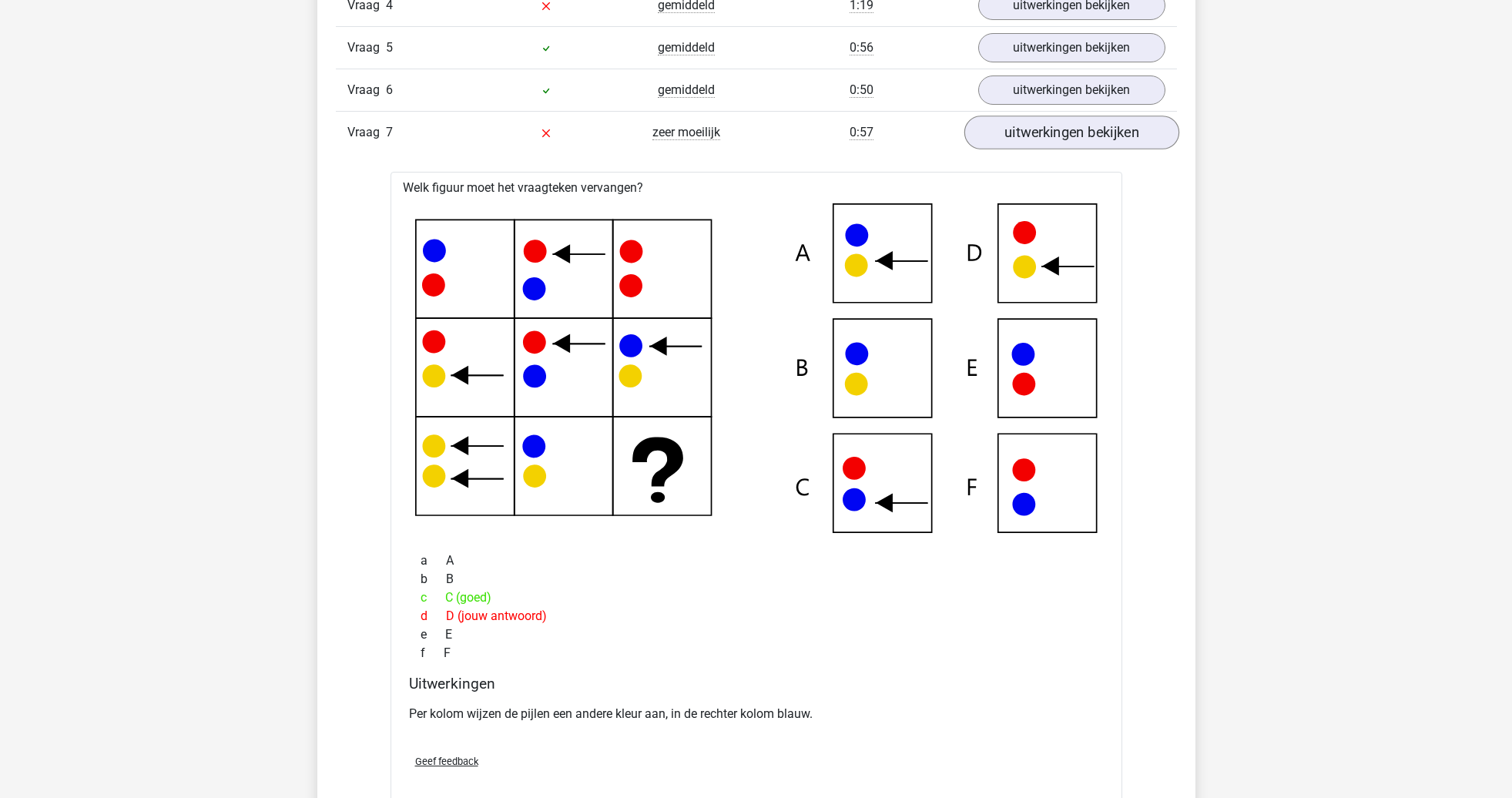
click at [1057, 133] on link "uitwerkingen bekijken" at bounding box center [1071, 133] width 215 height 34
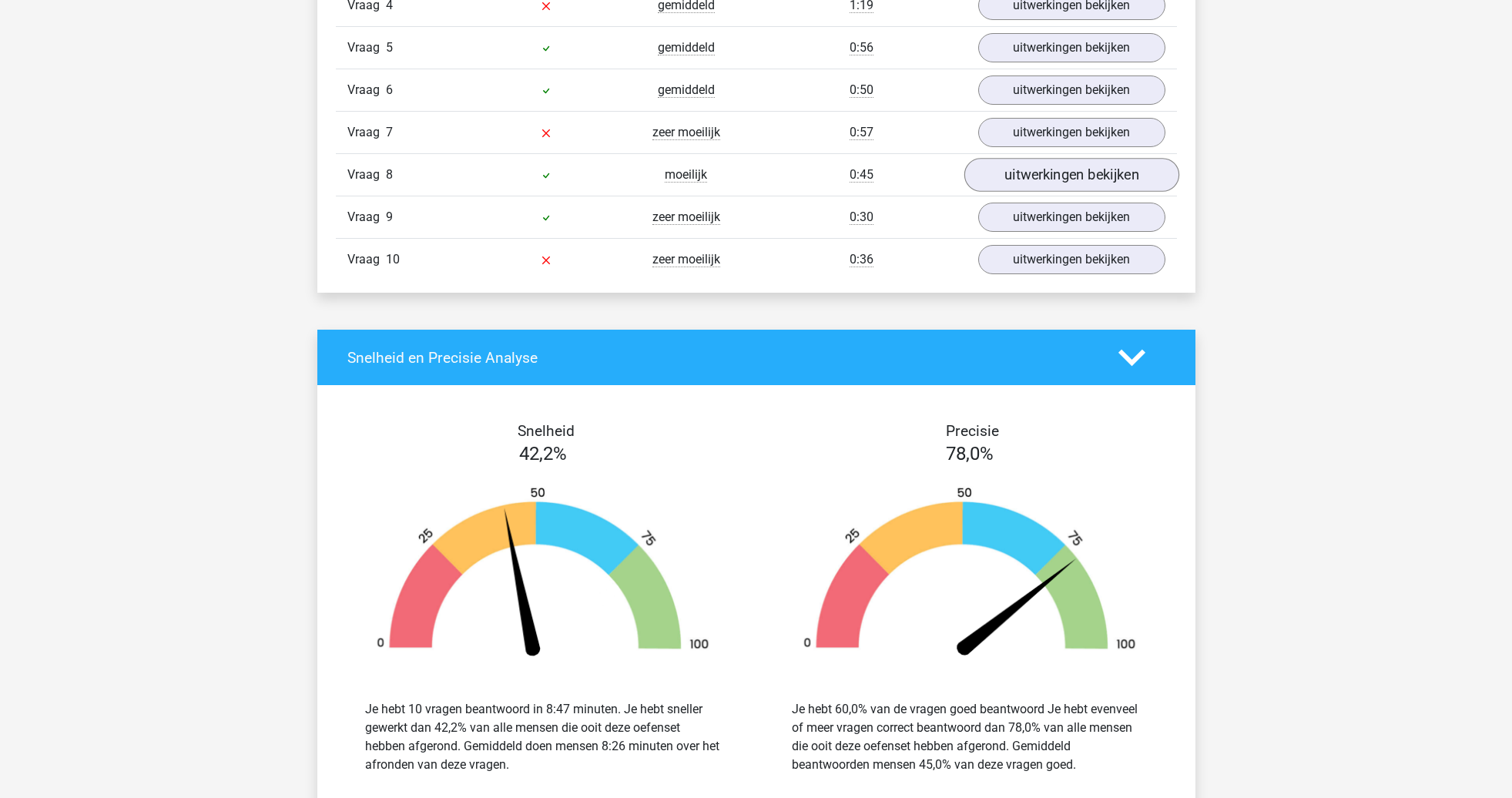
click at [1056, 171] on link "uitwerkingen bekijken" at bounding box center [1071, 176] width 215 height 34
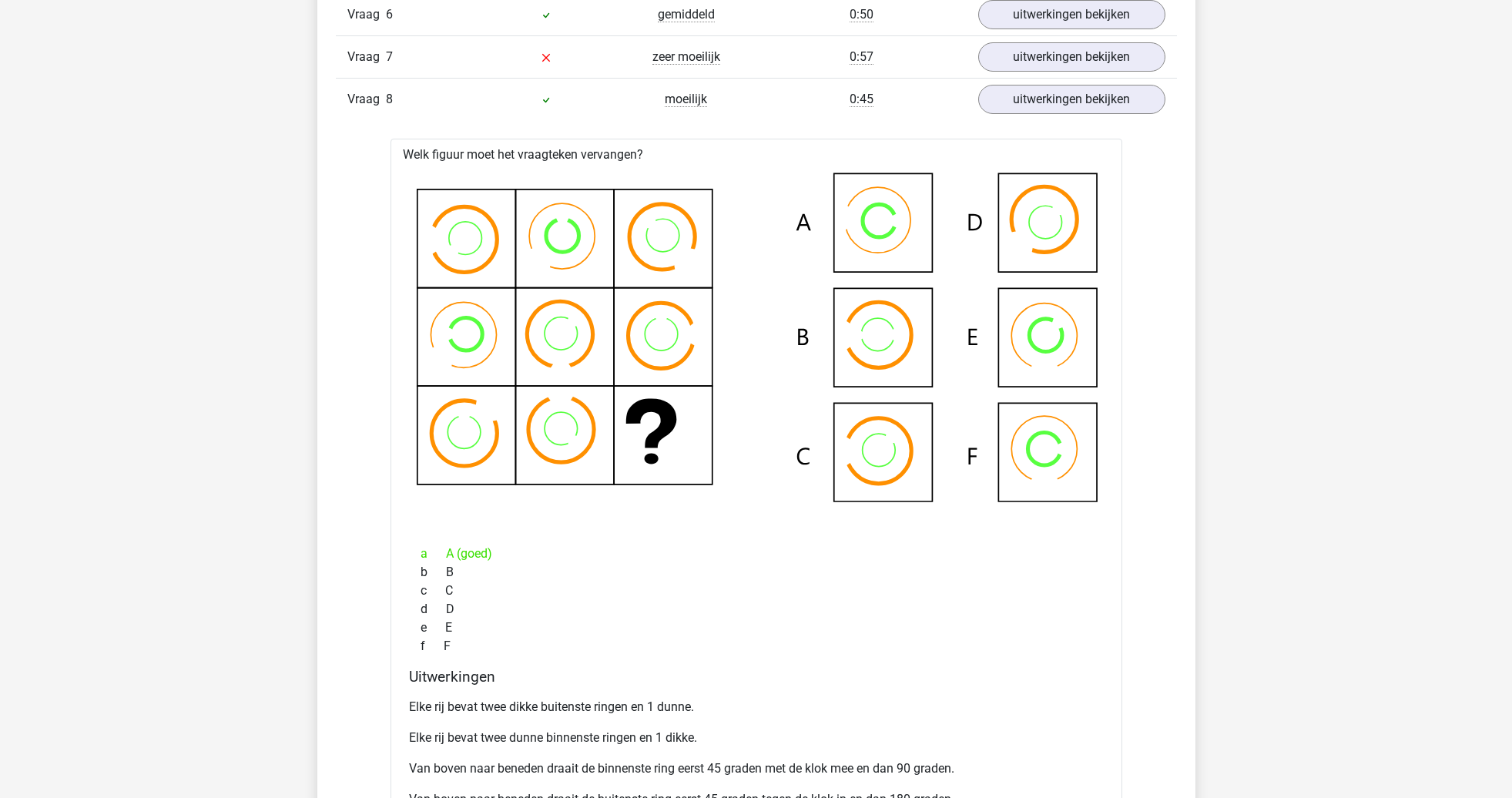
scroll to position [1214, 0]
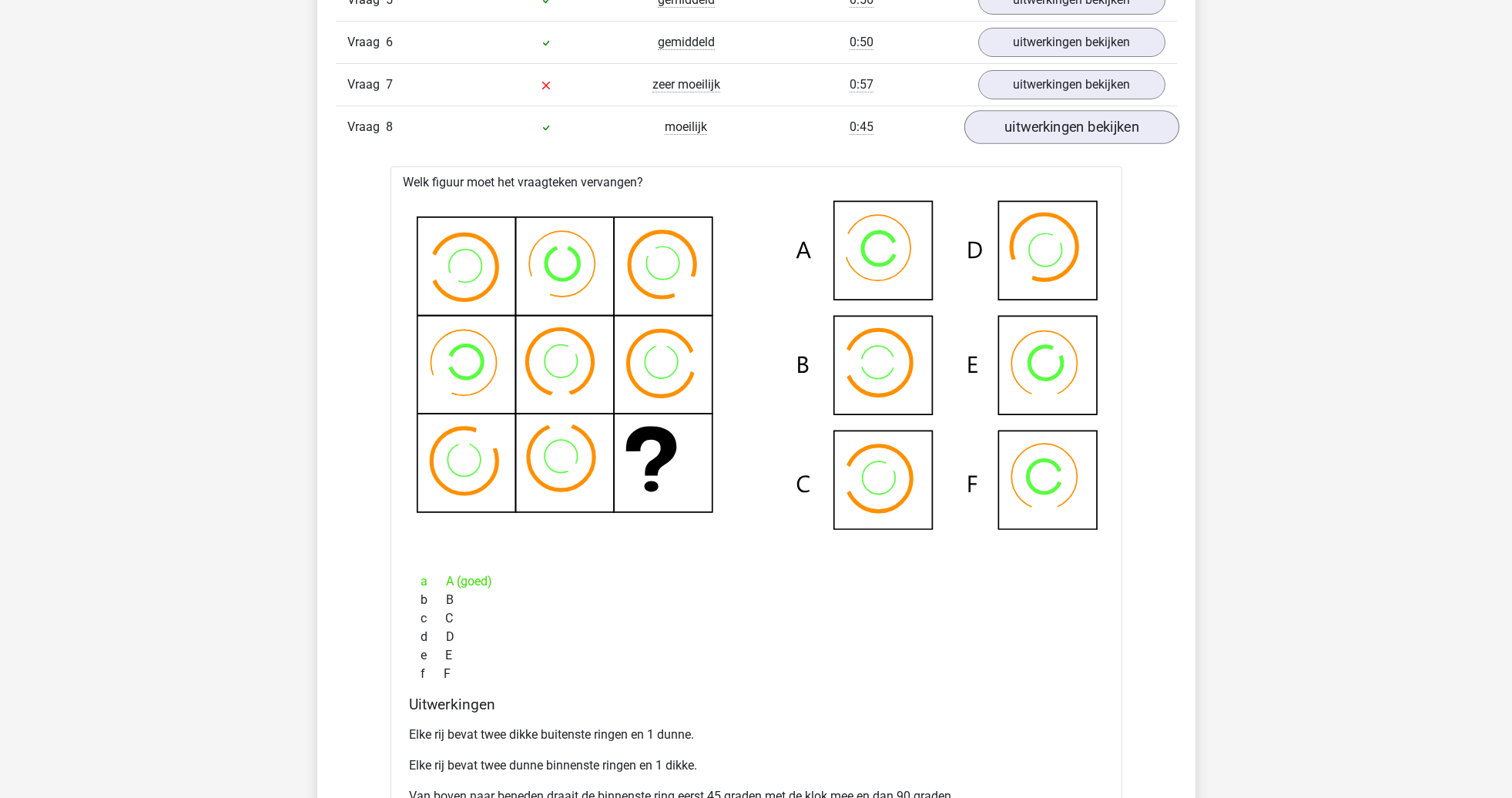
click at [1068, 142] on link "uitwerkingen bekijken" at bounding box center [1071, 128] width 215 height 34
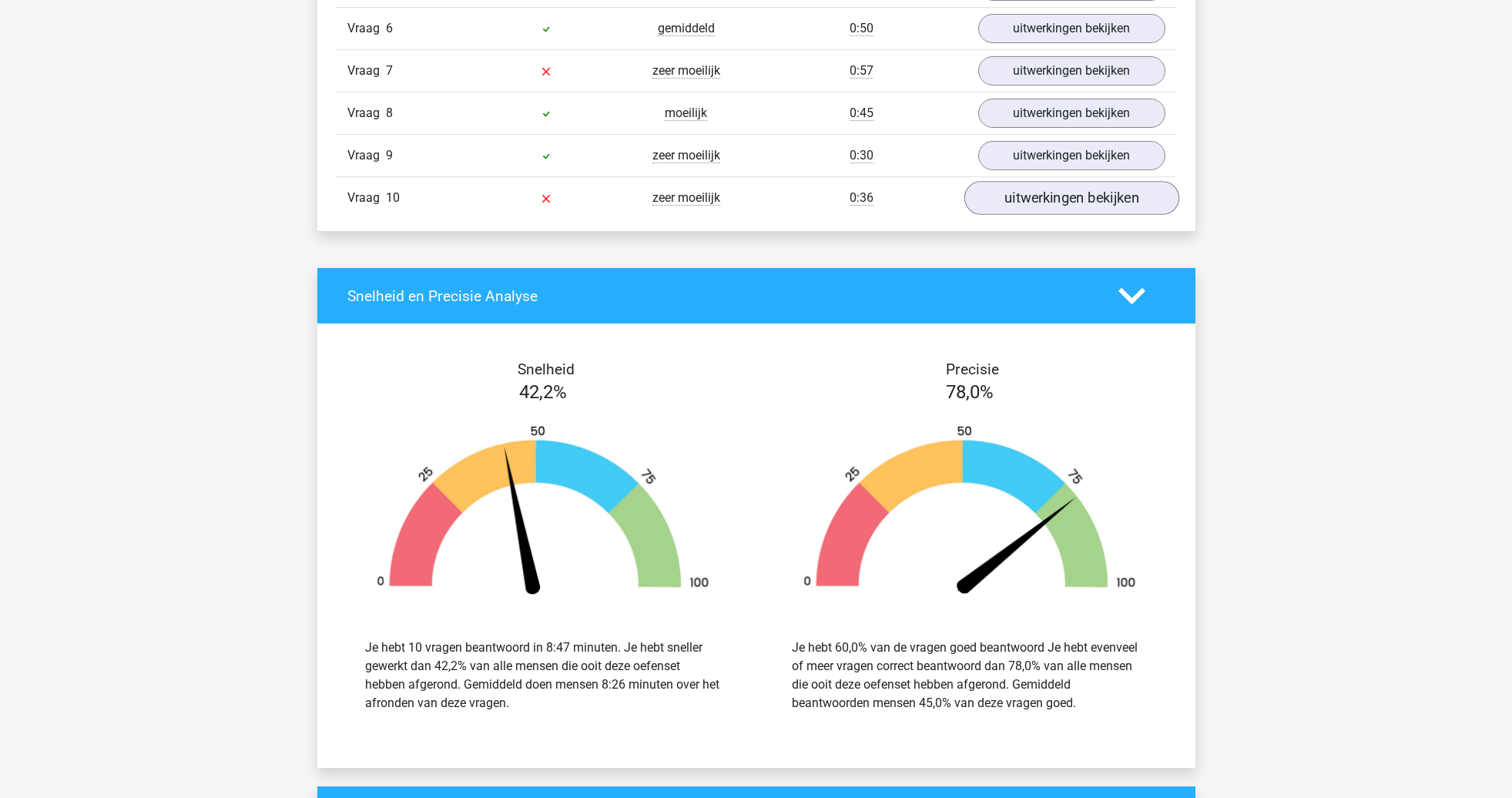
scroll to position [1229, 0]
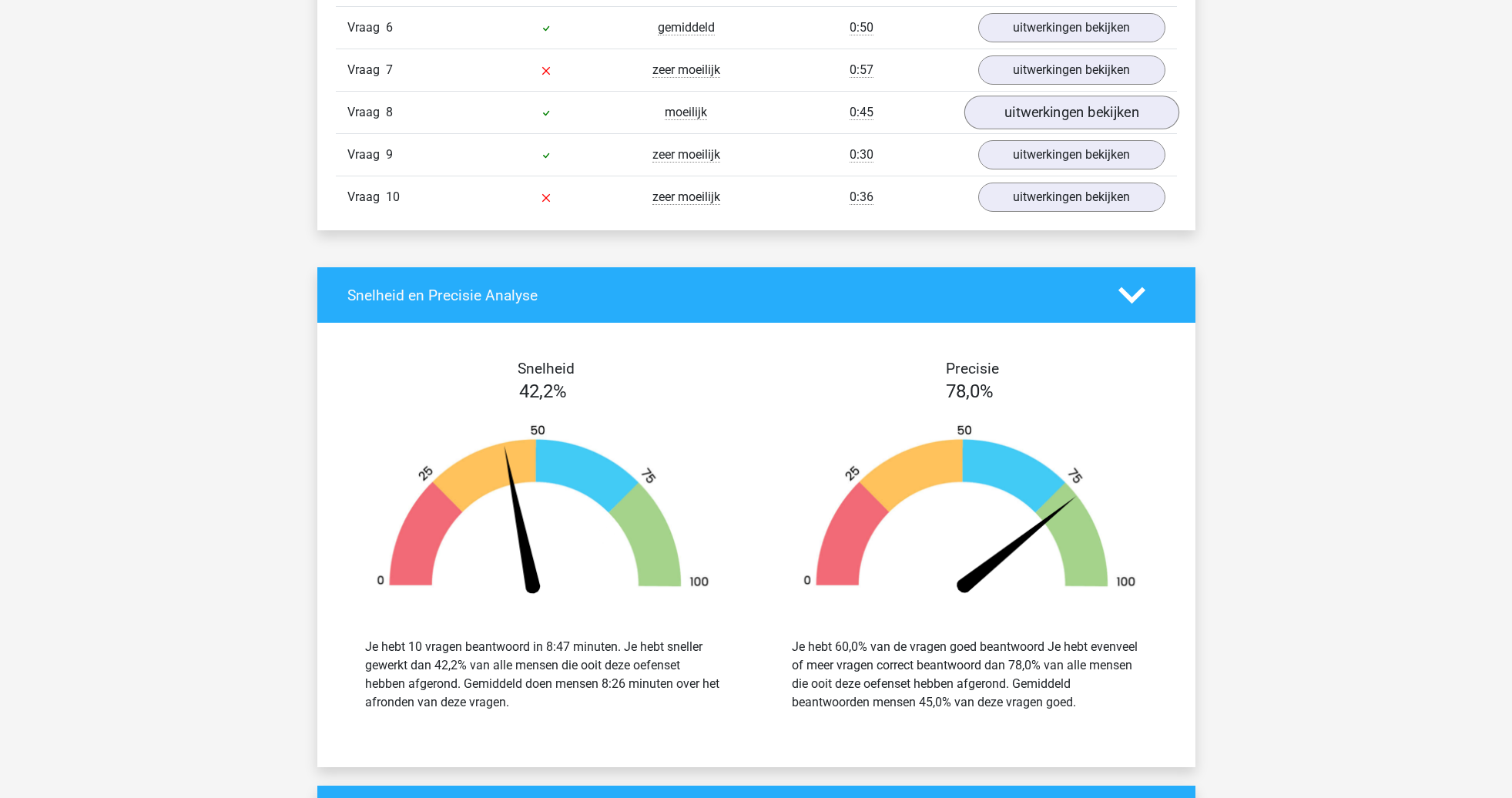
click at [1062, 114] on link "uitwerkingen bekijken" at bounding box center [1071, 113] width 215 height 34
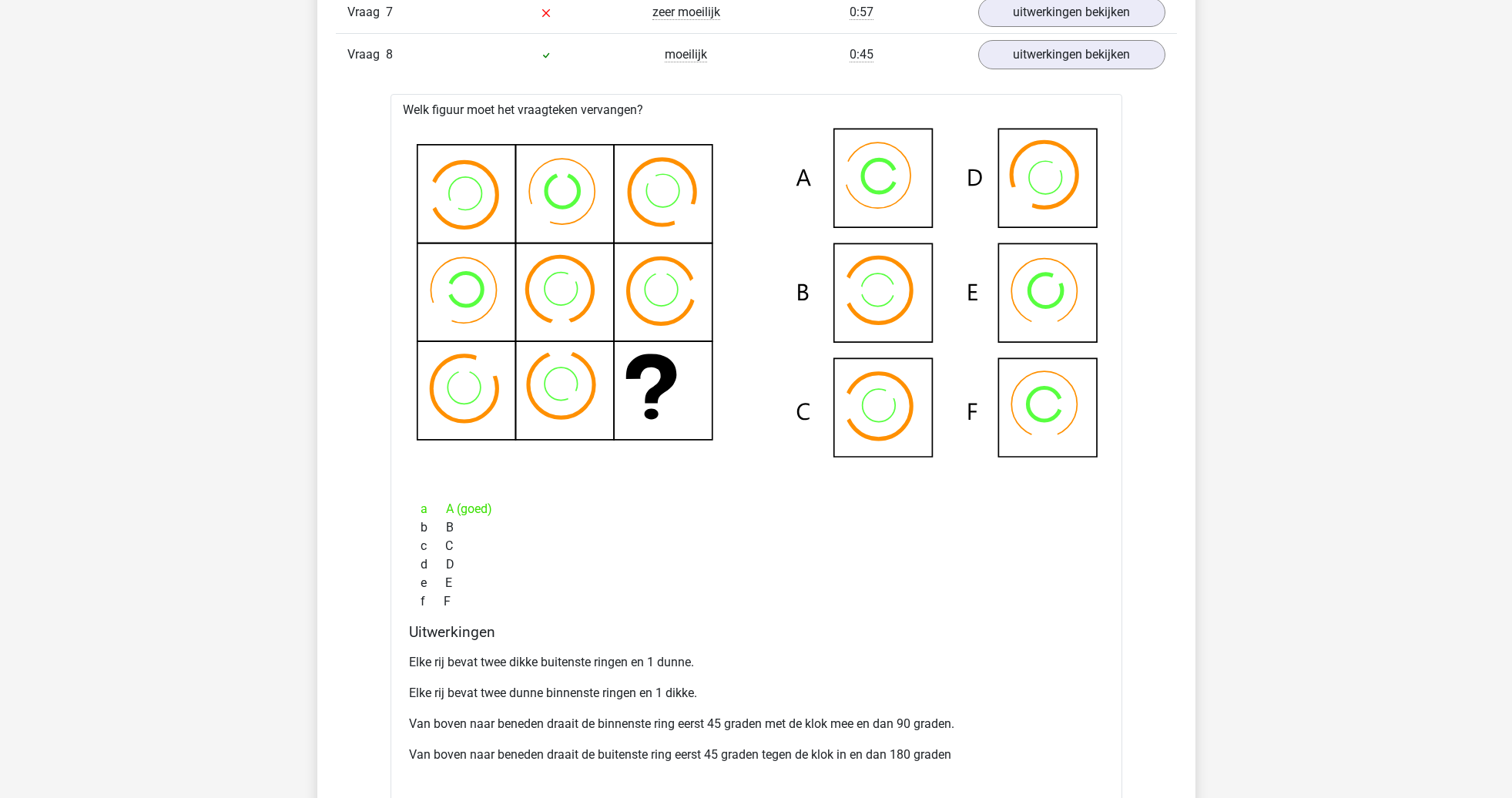
scroll to position [1287, 1]
click at [1057, 50] on link "uitwerkingen bekijken" at bounding box center [1071, 55] width 215 height 34
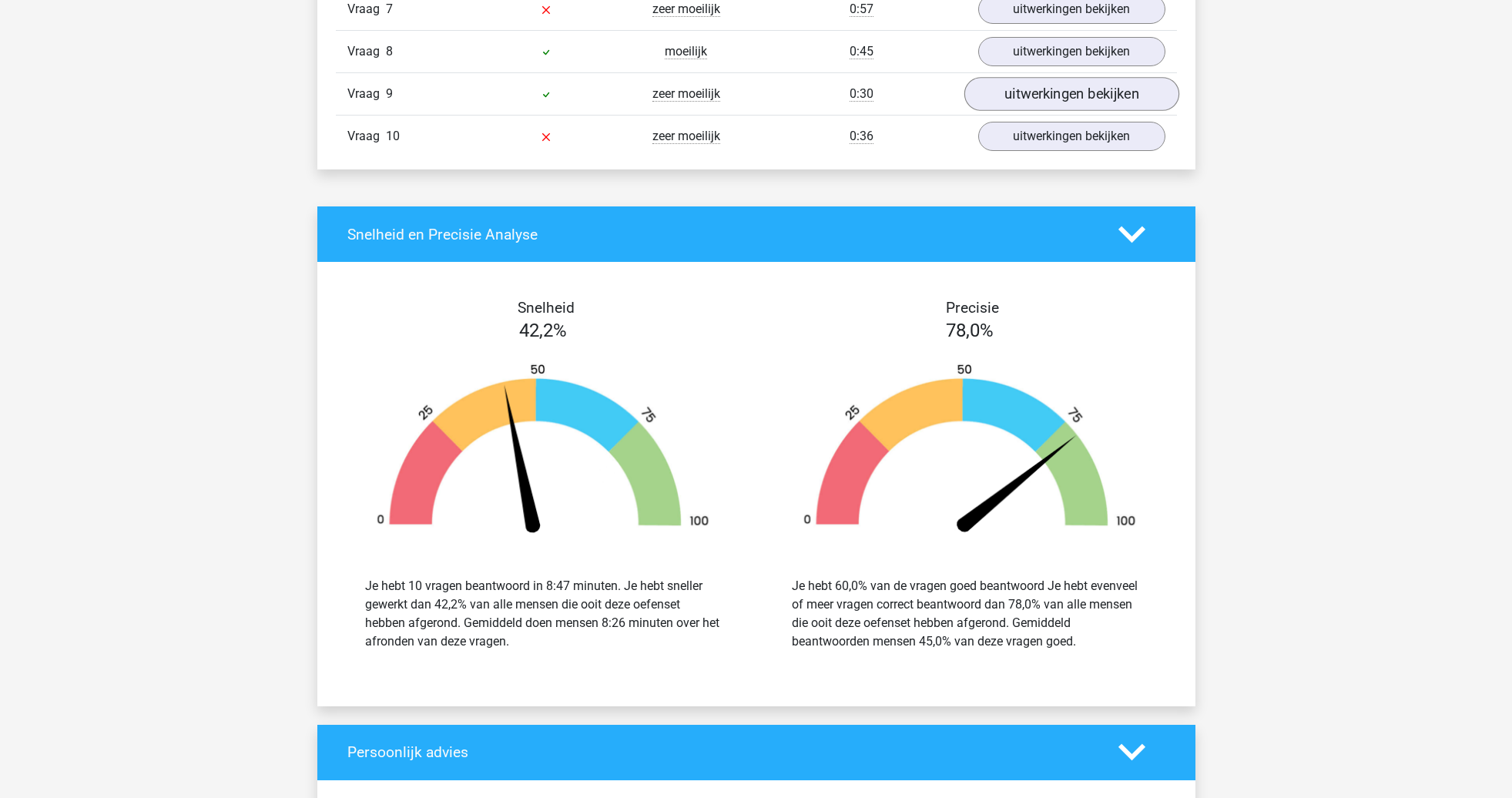
scroll to position [1292, 1]
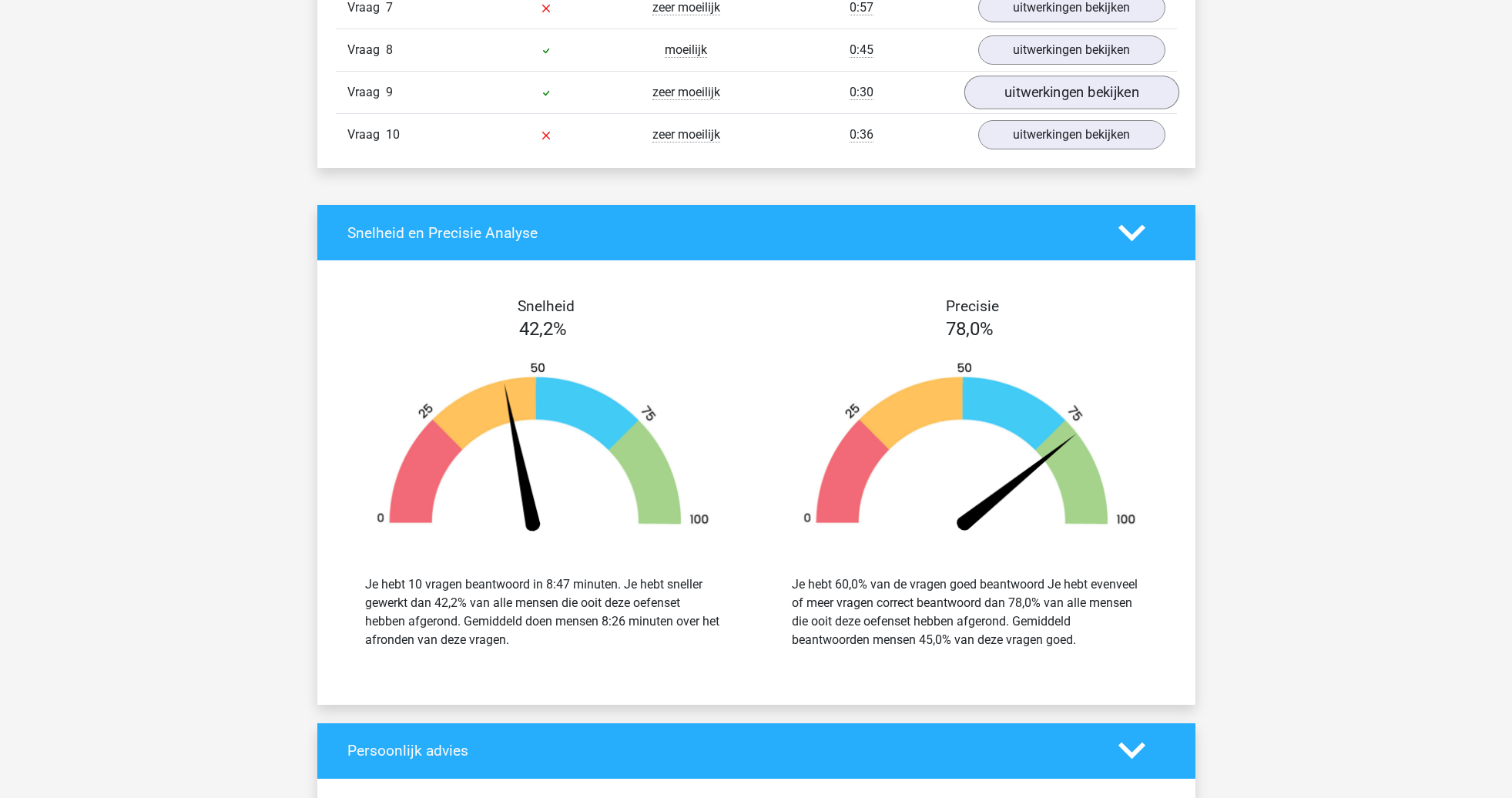
click at [1051, 93] on link "uitwerkingen bekijken" at bounding box center [1071, 93] width 215 height 34
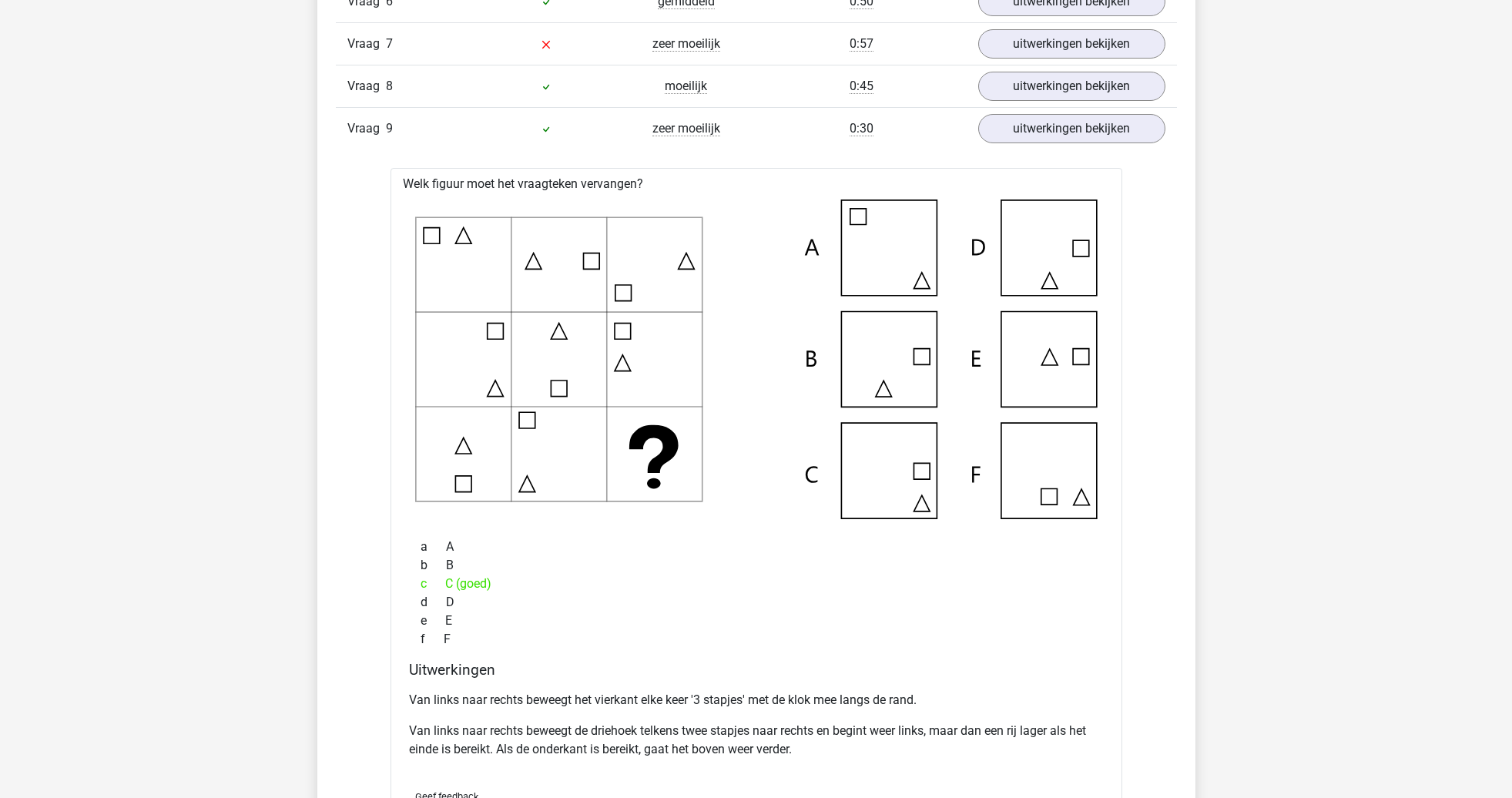
scroll to position [1255, 0]
click at [1081, 133] on link "uitwerkingen bekijken" at bounding box center [1071, 129] width 215 height 34
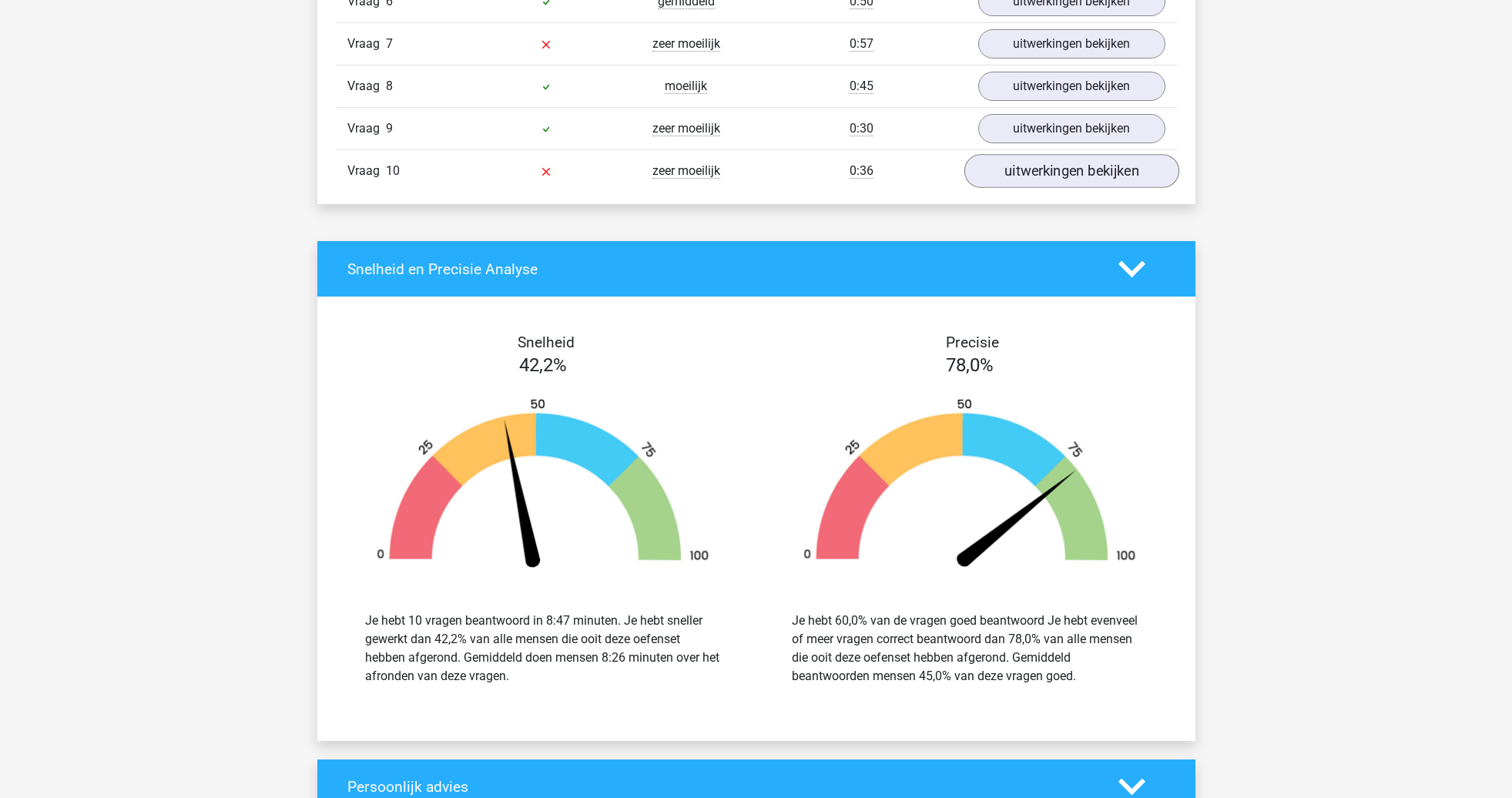
click at [1070, 166] on link "uitwerkingen bekijken" at bounding box center [1071, 172] width 215 height 34
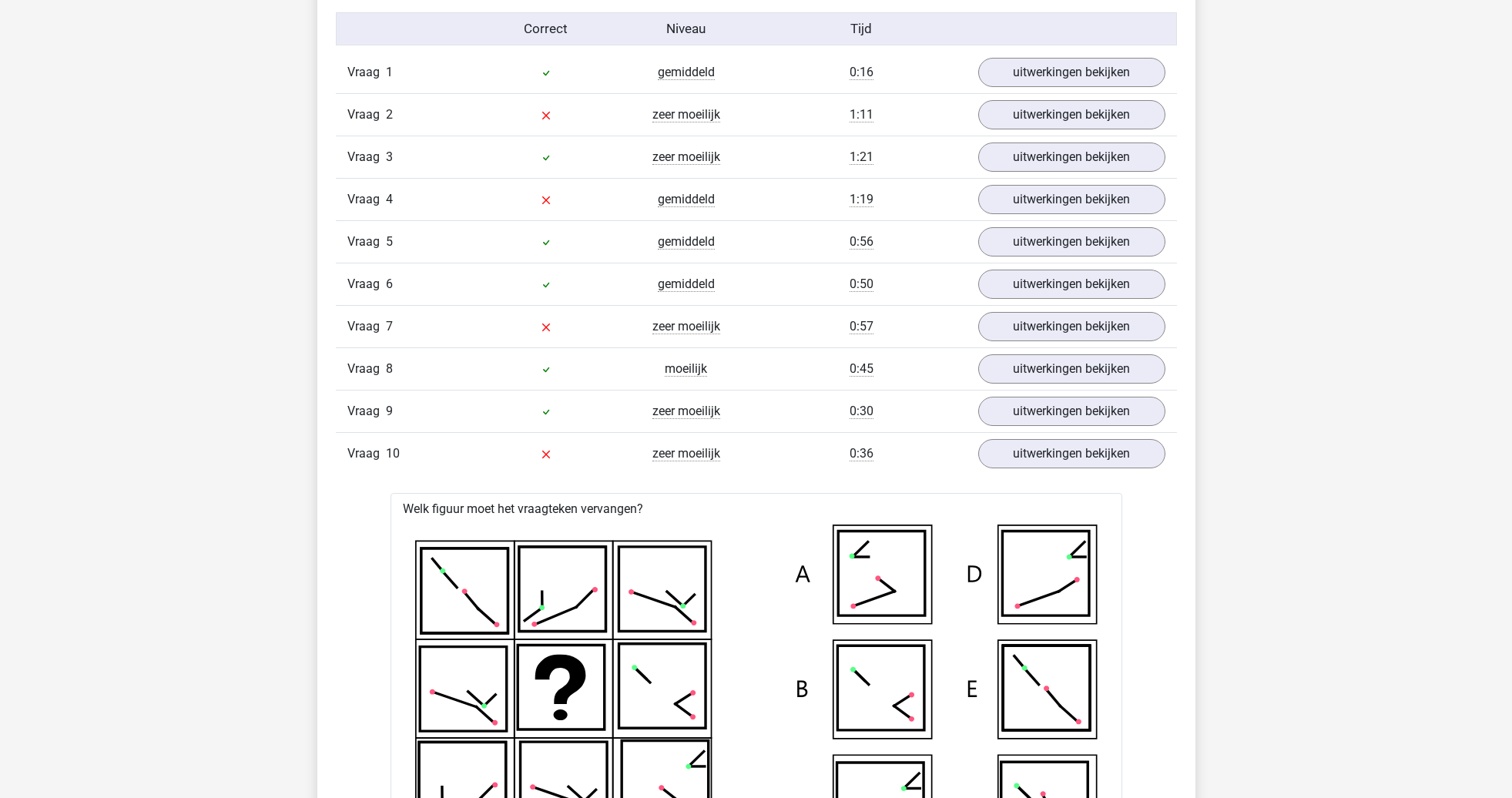
scroll to position [965, 0]
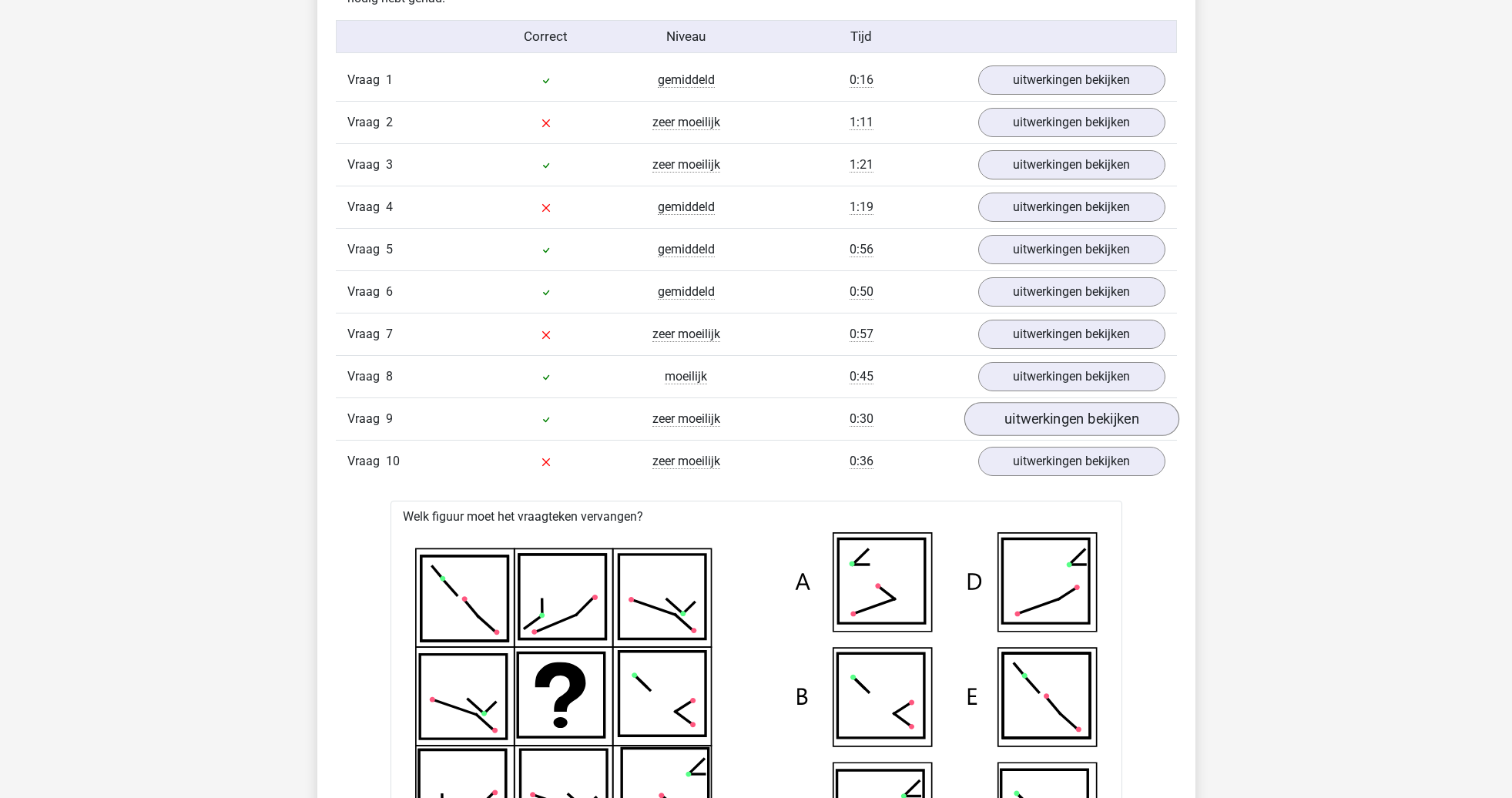
click at [1028, 430] on link "uitwerkingen bekijken" at bounding box center [1071, 420] width 215 height 34
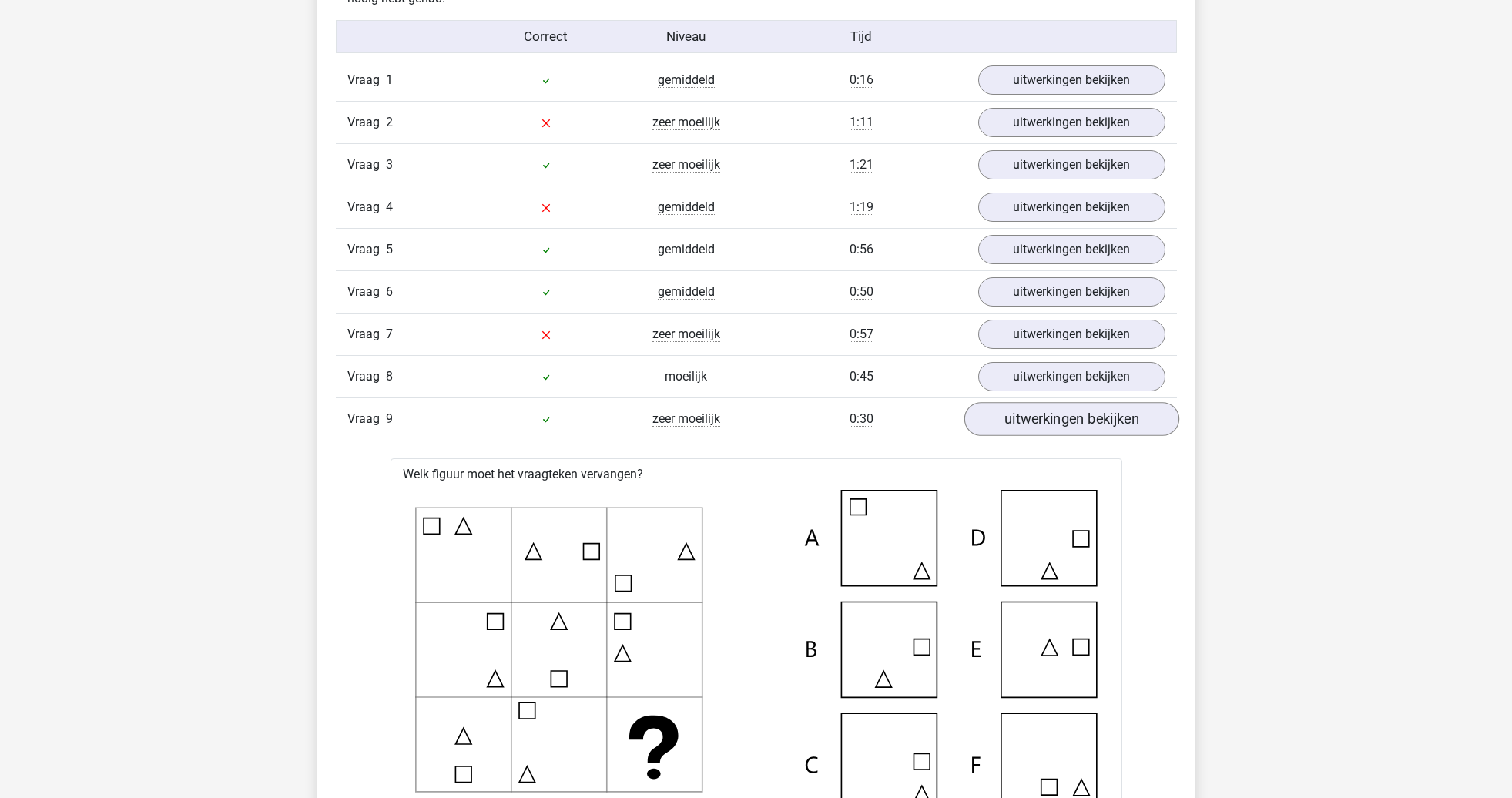
drag, startPoint x: 1028, startPoint y: 431, endPoint x: 1020, endPoint y: 431, distance: 8.0
click at [1028, 430] on link "uitwerkingen bekijken" at bounding box center [1071, 420] width 215 height 34
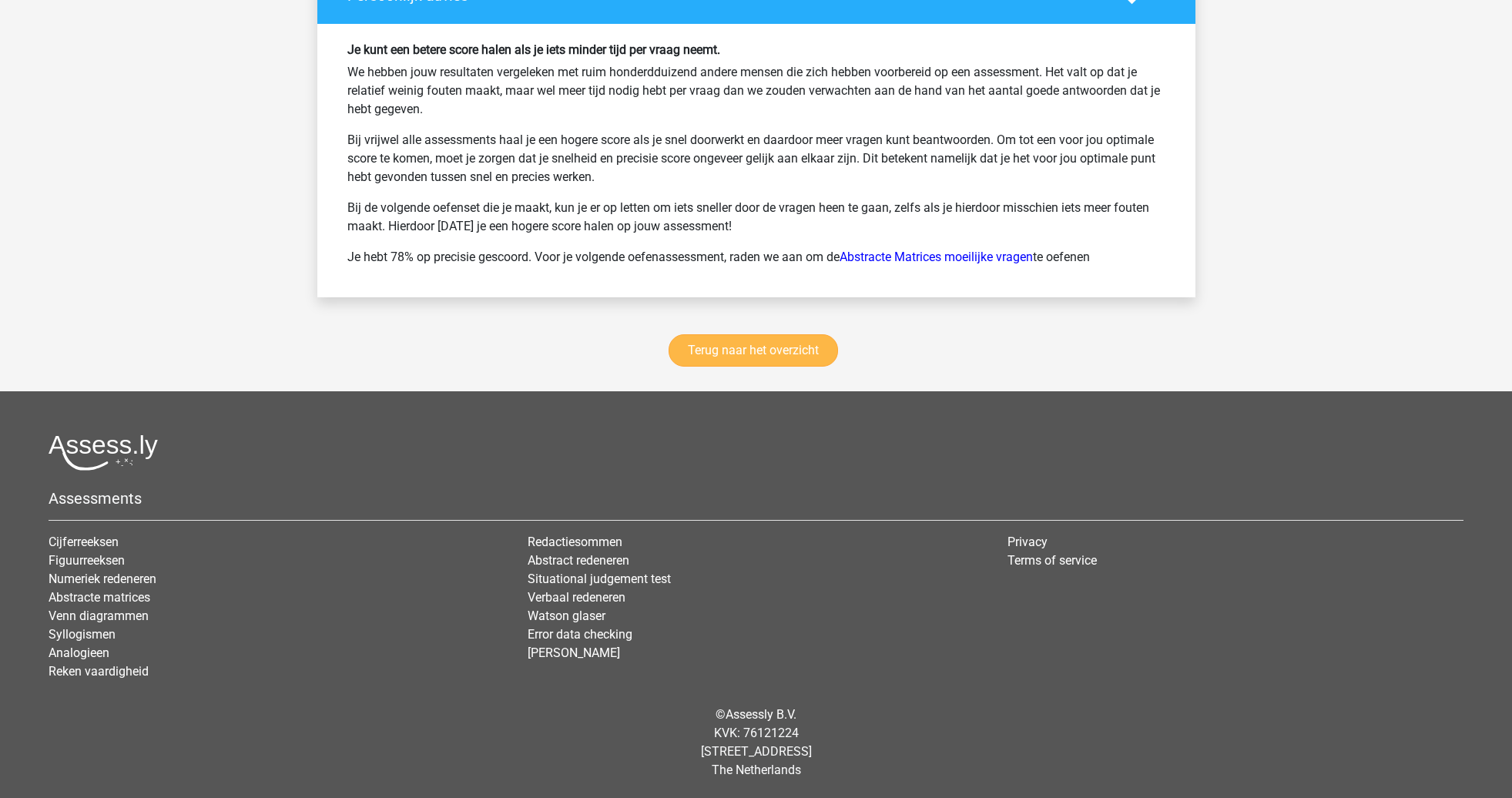
scroll to position [2791, 0]
click at [731, 341] on link "Terug naar het overzicht" at bounding box center [753, 351] width 169 height 32
click at [755, 347] on link "Terug naar het overzicht" at bounding box center [753, 351] width 169 height 32
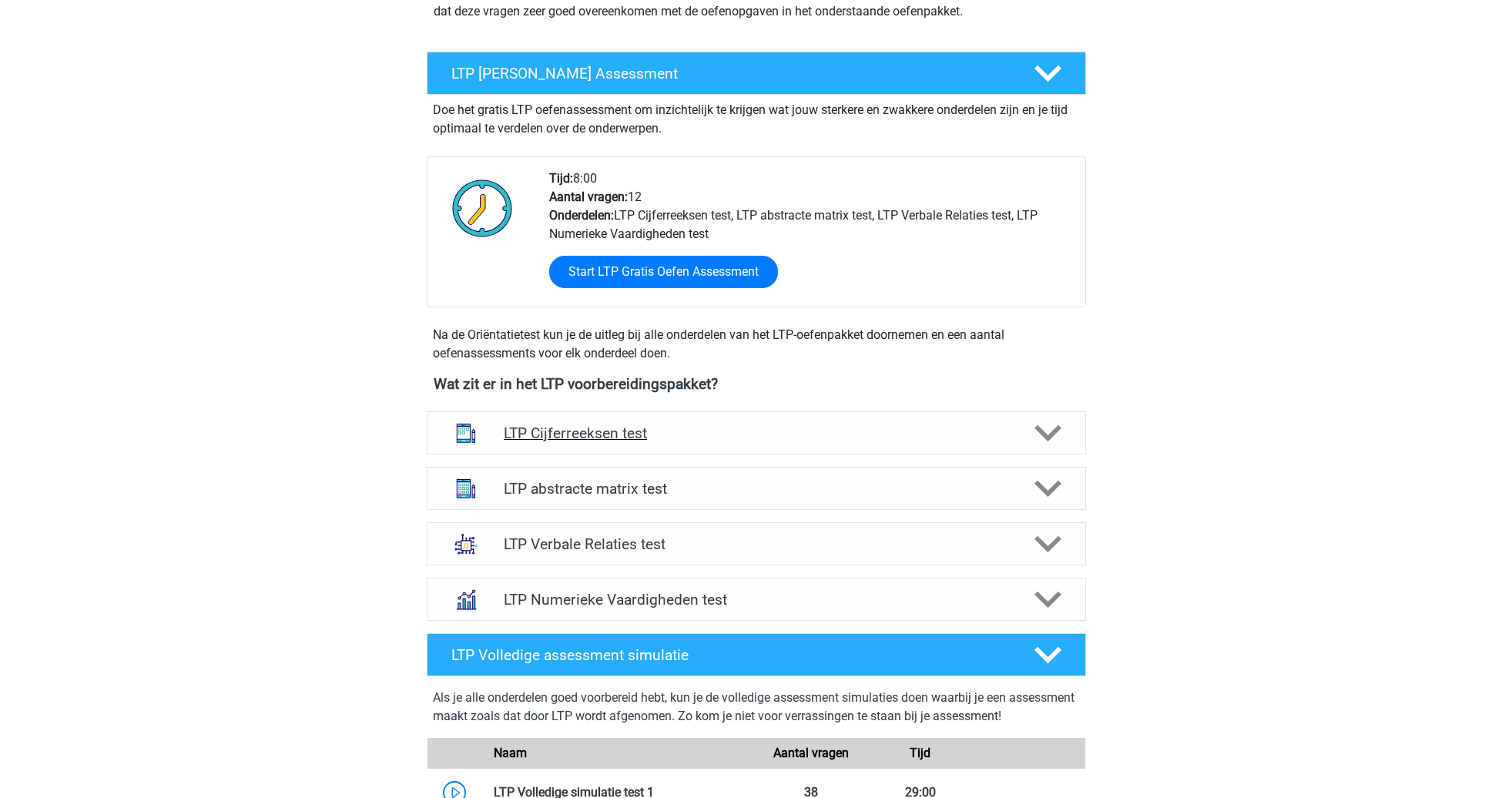
scroll to position [247, 0]
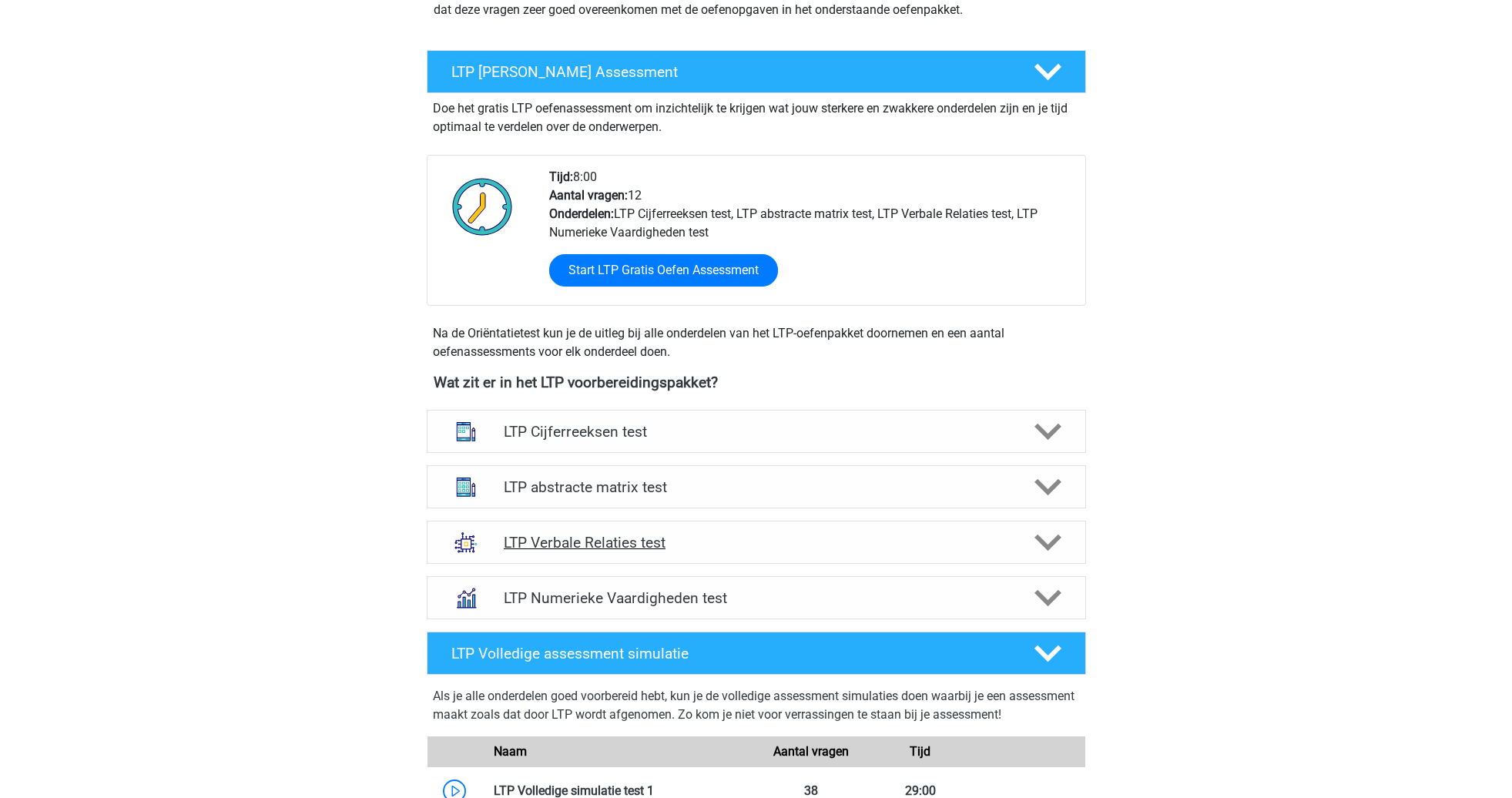
click at [719, 542] on h4 "LTP Verbale Relaties test" at bounding box center [756, 542] width 505 height 18
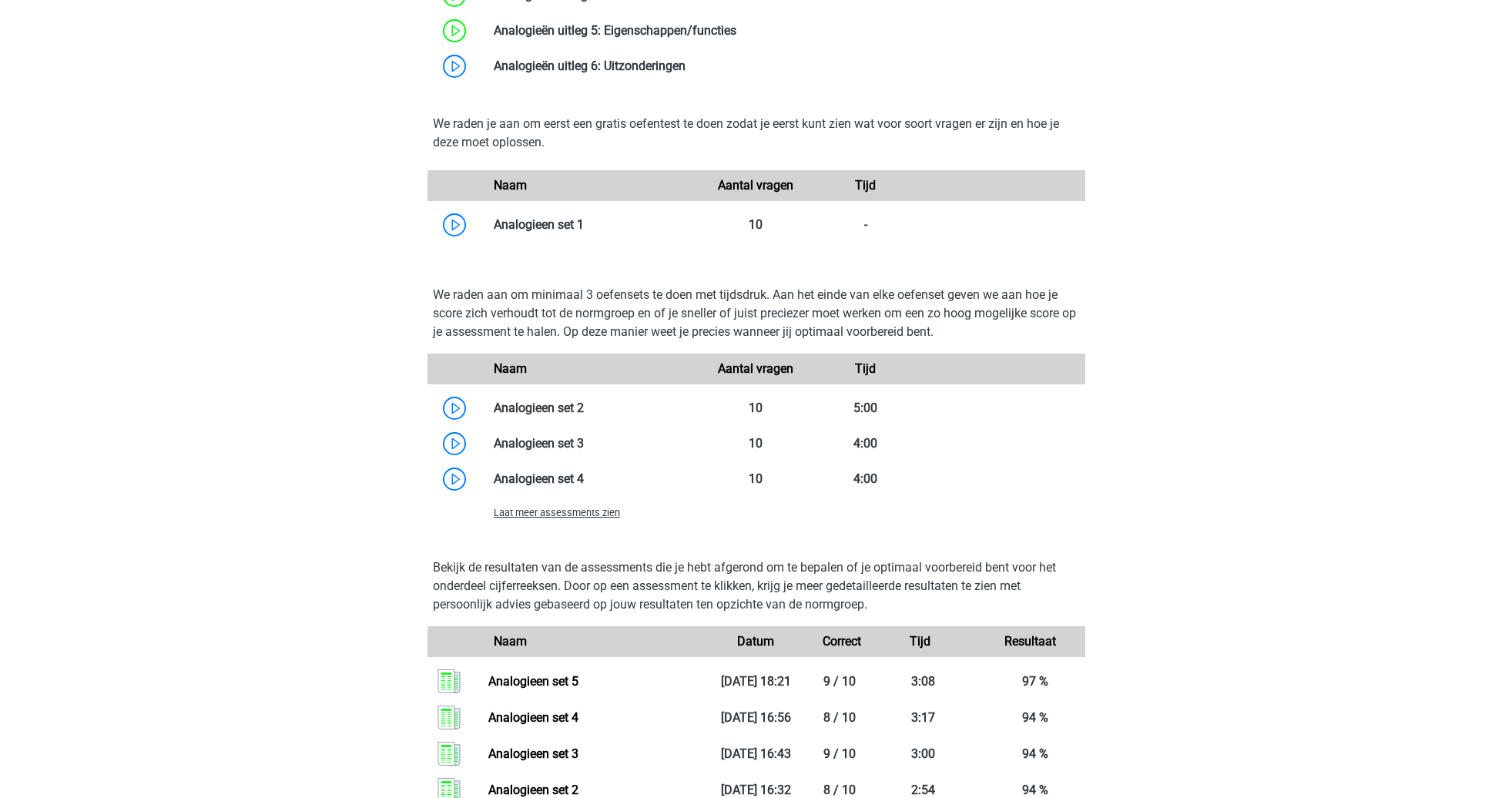
scroll to position [1190, 0]
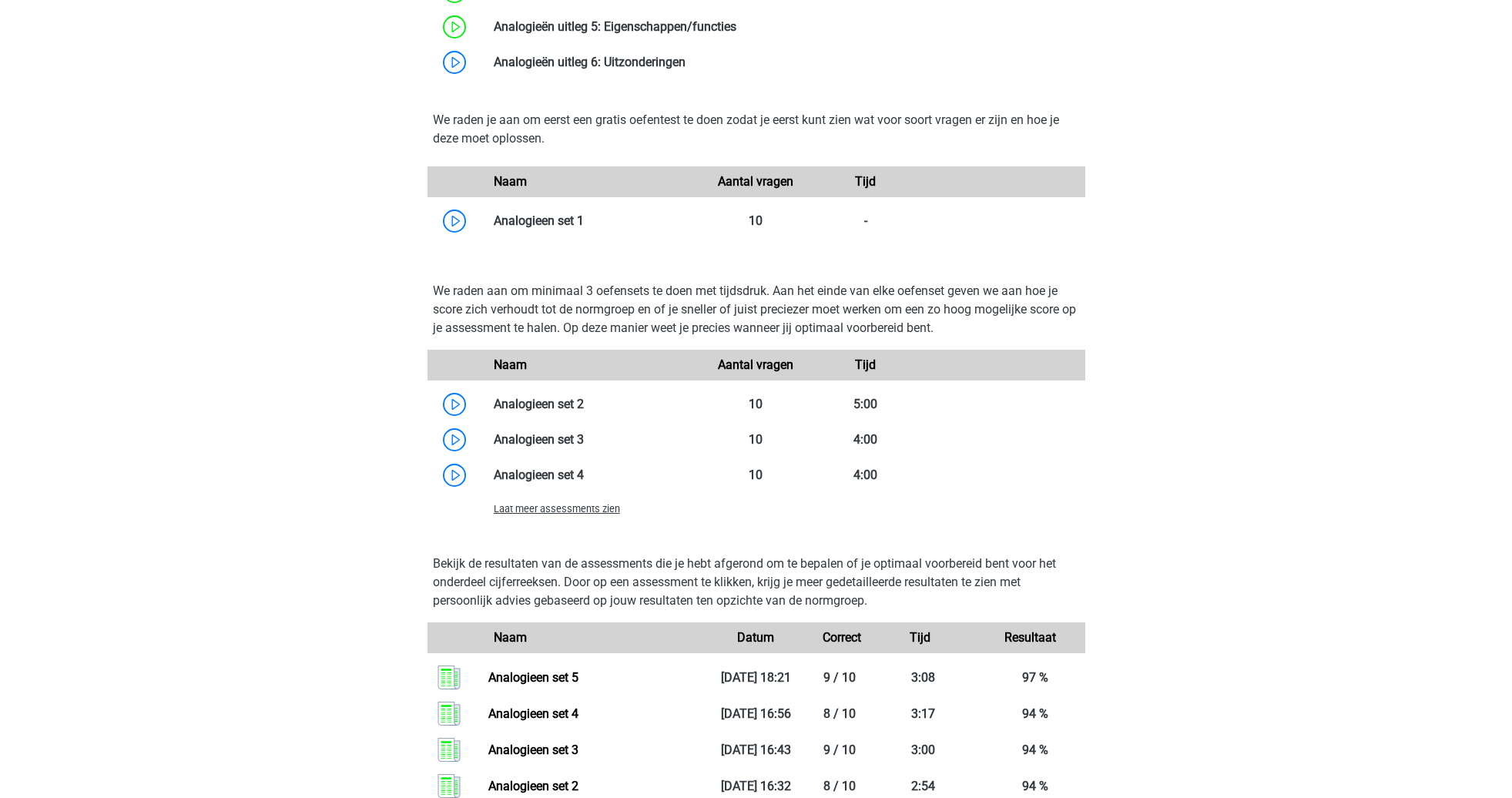
click at [609, 509] on span "Laat meer assessments zien" at bounding box center [557, 509] width 126 height 12
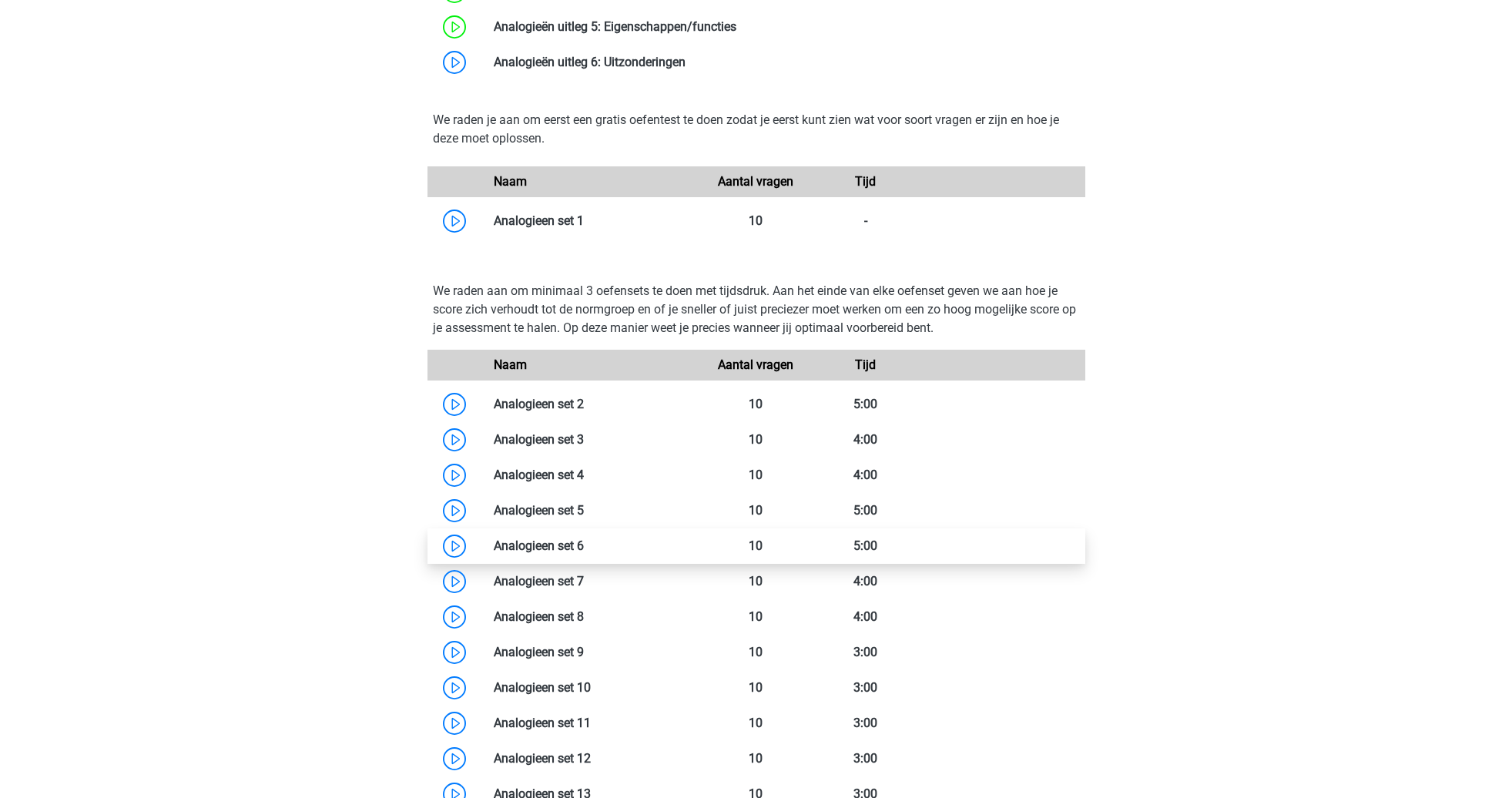
click at [584, 552] on link at bounding box center [584, 545] width 0 height 14
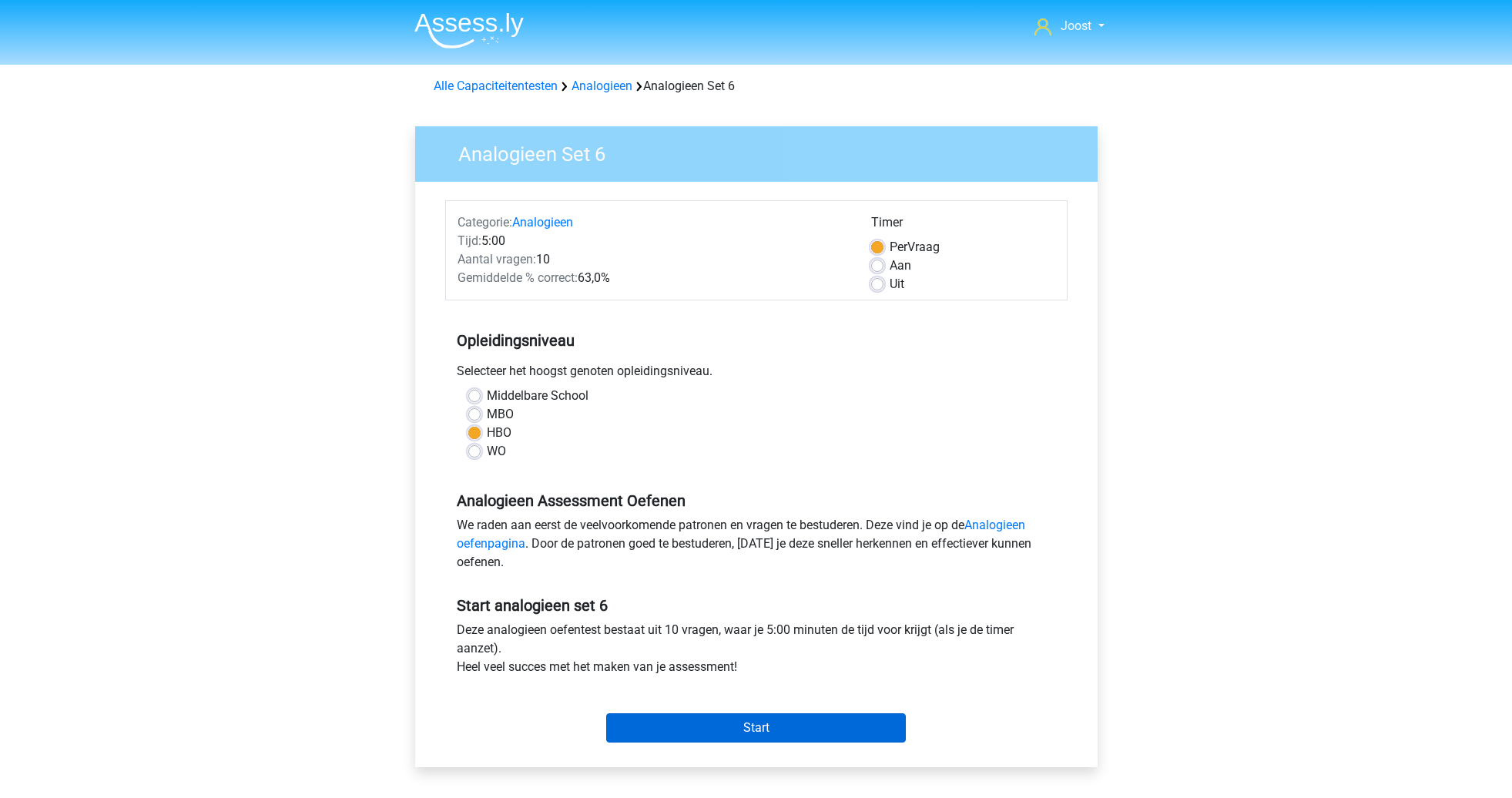
click at [759, 726] on input "Start" at bounding box center [756, 727] width 299 height 29
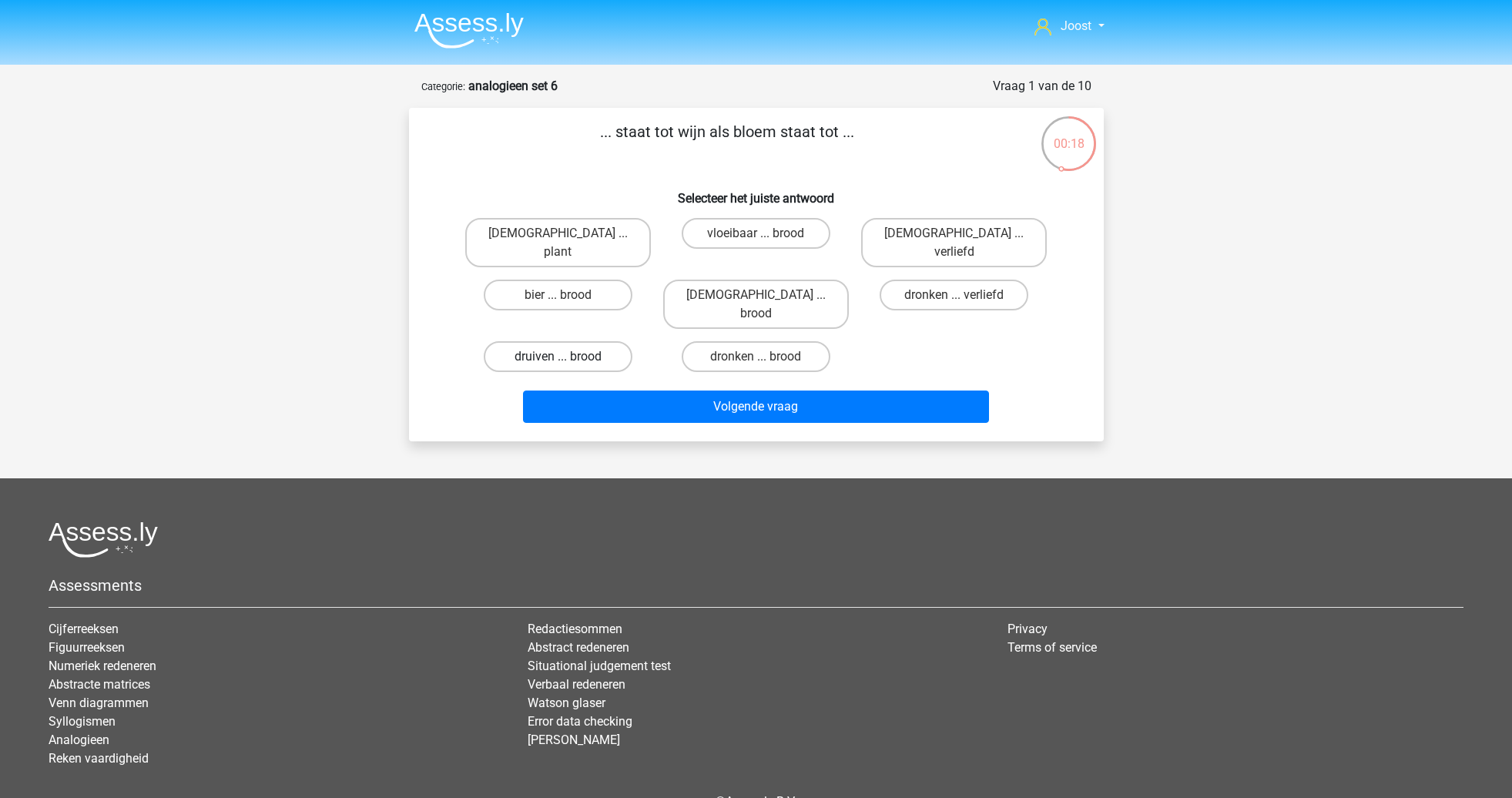
click at [583, 341] on label "druiven ... brood" at bounding box center [558, 357] width 149 height 31
click at [568, 357] on input "druiven ... brood" at bounding box center [563, 362] width 10 height 10
radio input "true"
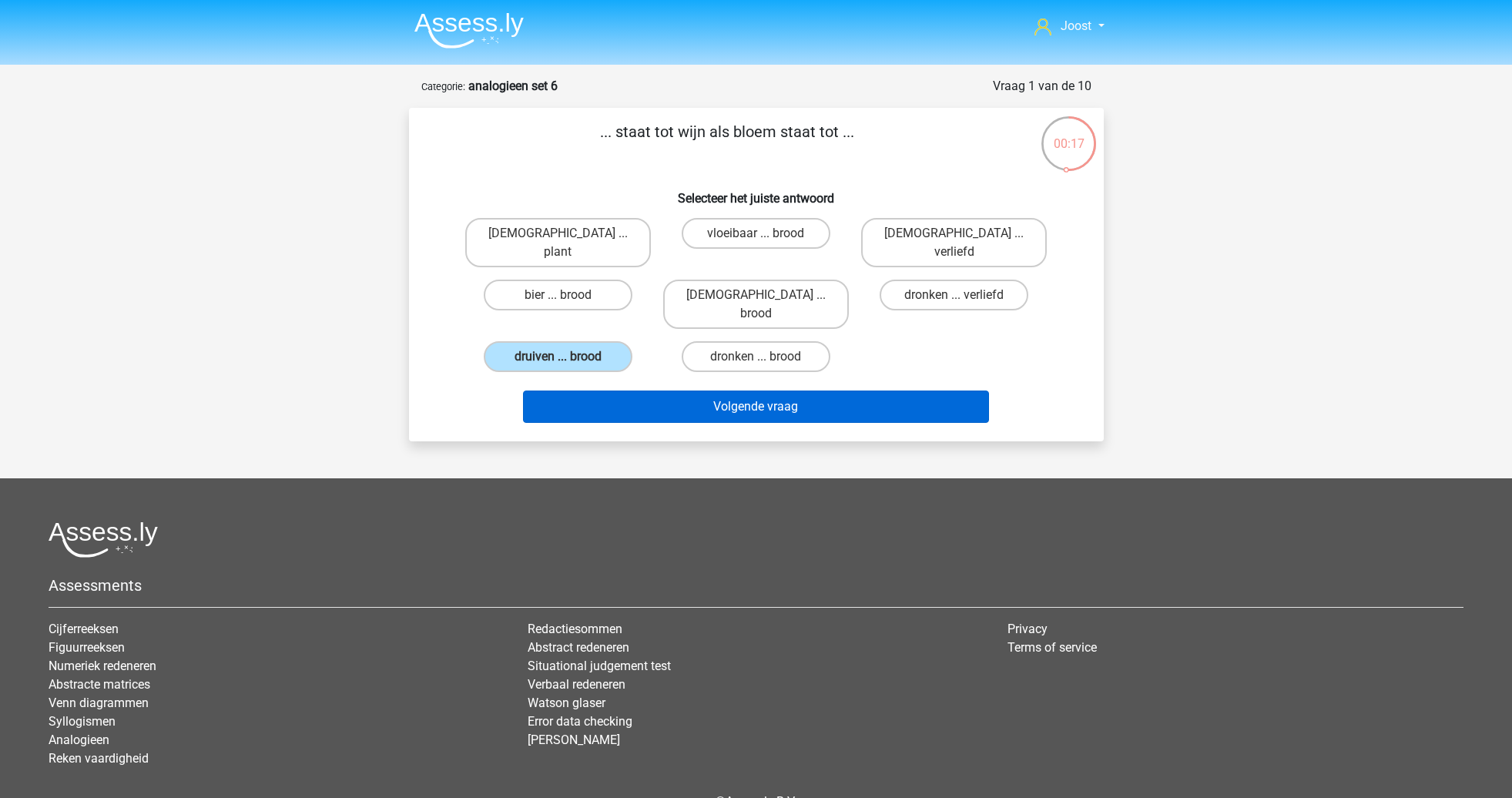
click at [641, 390] on button "Volgende vraag" at bounding box center [756, 406] width 466 height 32
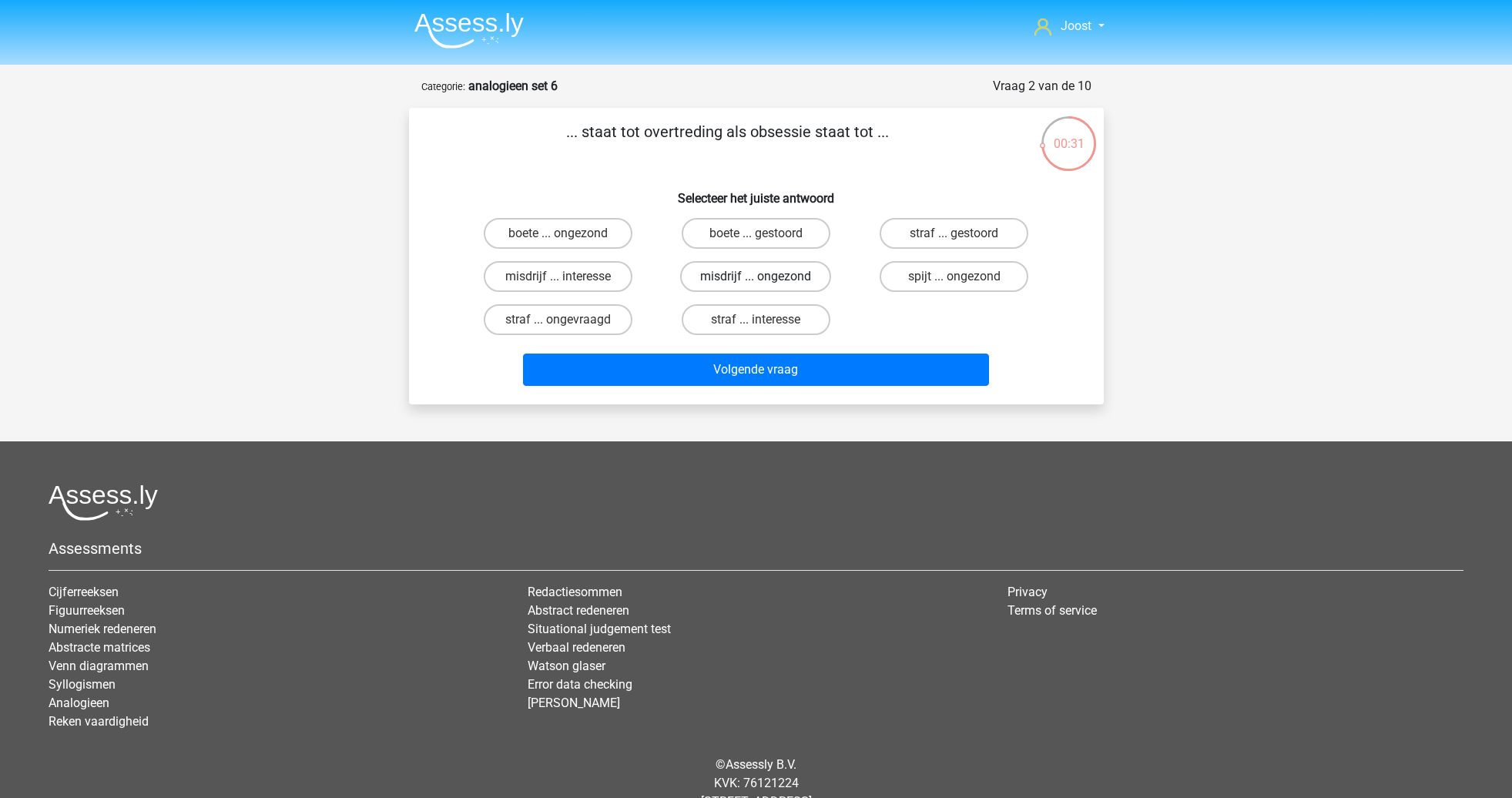
click at [778, 272] on label "misdrijf ... ongezond" at bounding box center [756, 276] width 151 height 31
click at [765, 277] on input "misdrijf ... ongezond" at bounding box center [760, 282] width 10 height 10
radio input "true"
drag, startPoint x: 568, startPoint y: 277, endPoint x: 592, endPoint y: 301, distance: 33.9
click at [568, 277] on label "misdrijf ... interesse" at bounding box center [558, 276] width 149 height 31
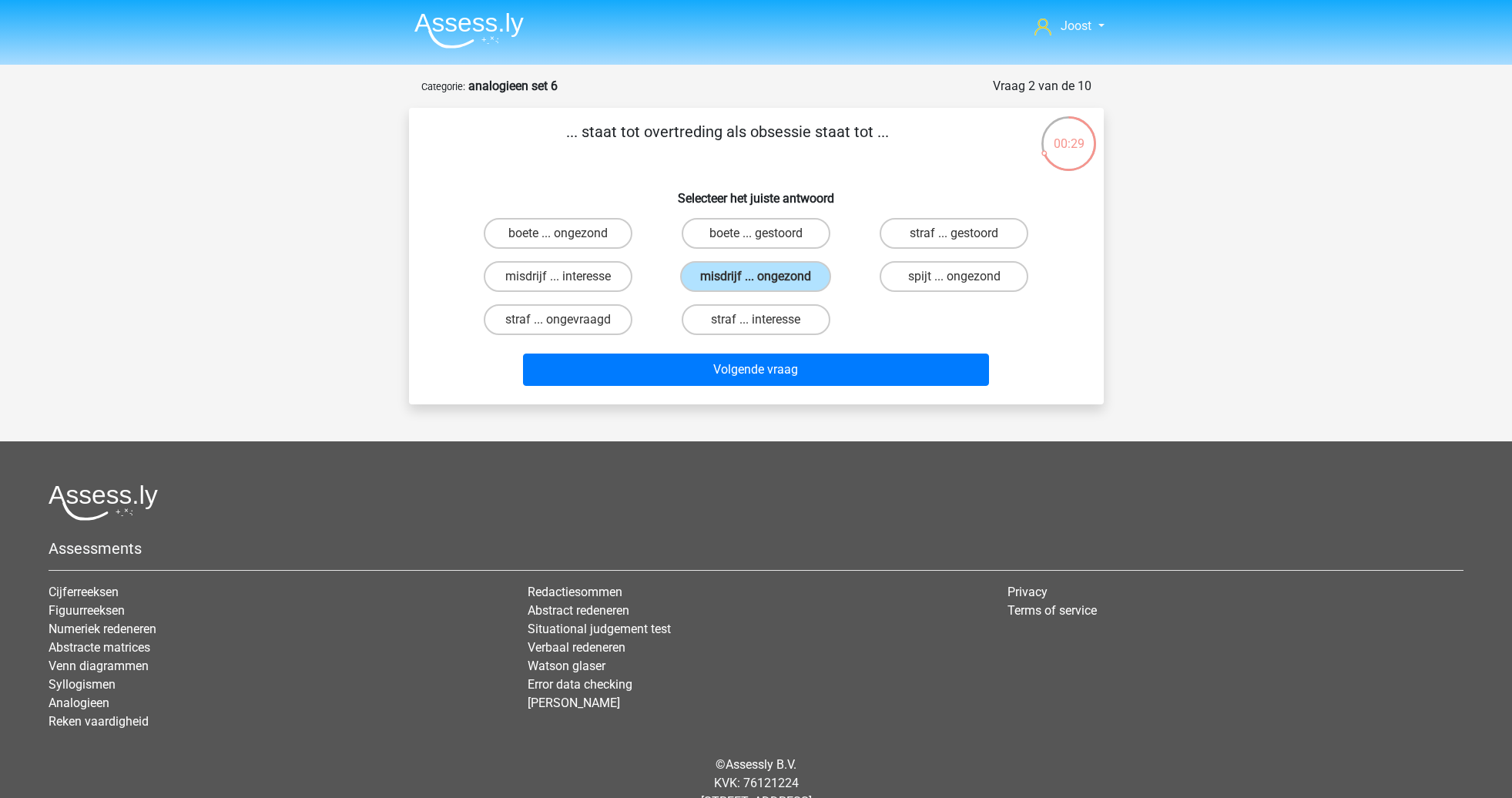
click at [568, 277] on input "misdrijf ... interesse" at bounding box center [563, 282] width 10 height 10
radio input "true"
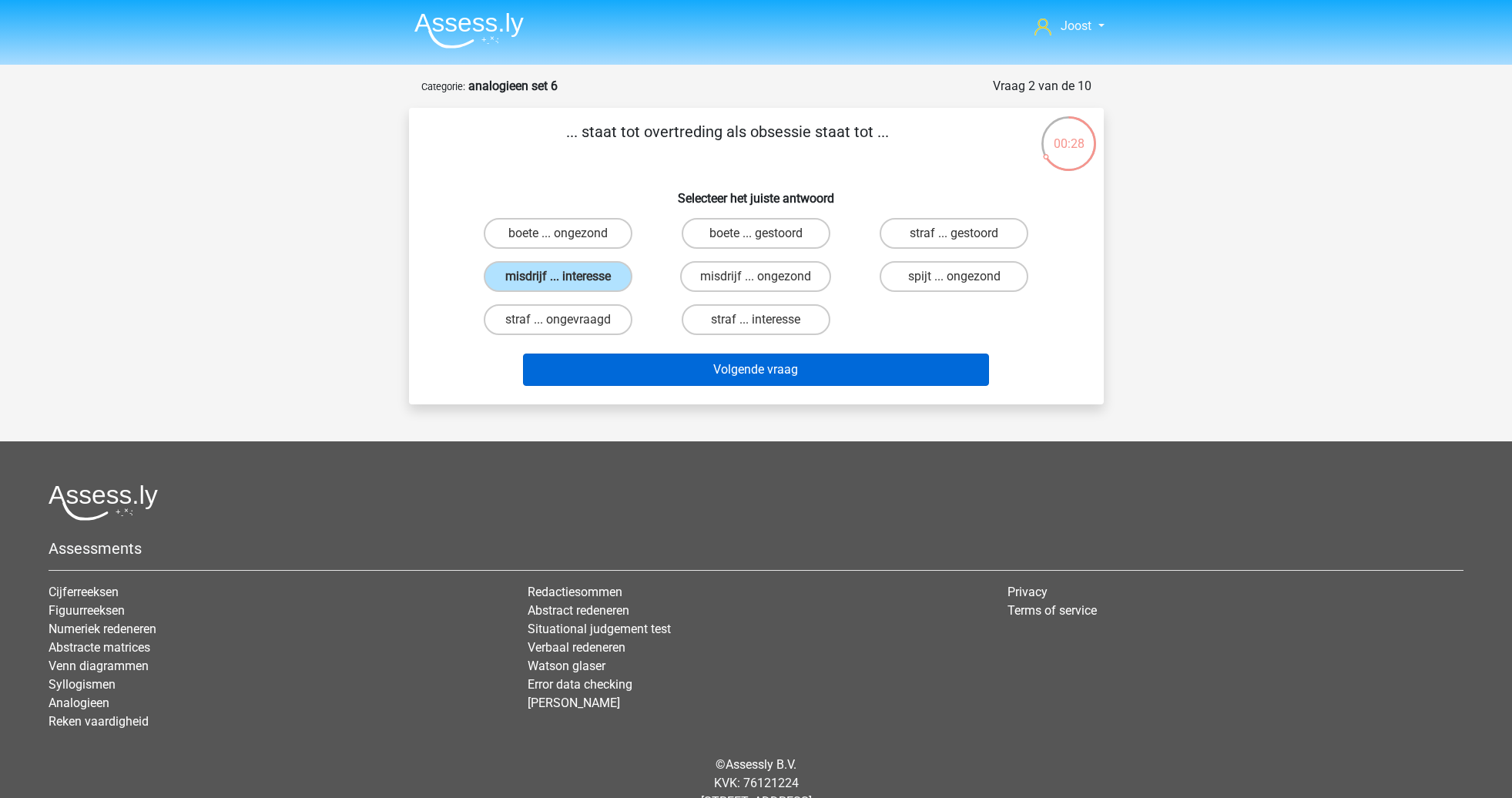
click at [674, 371] on button "Volgende vraag" at bounding box center [756, 369] width 466 height 32
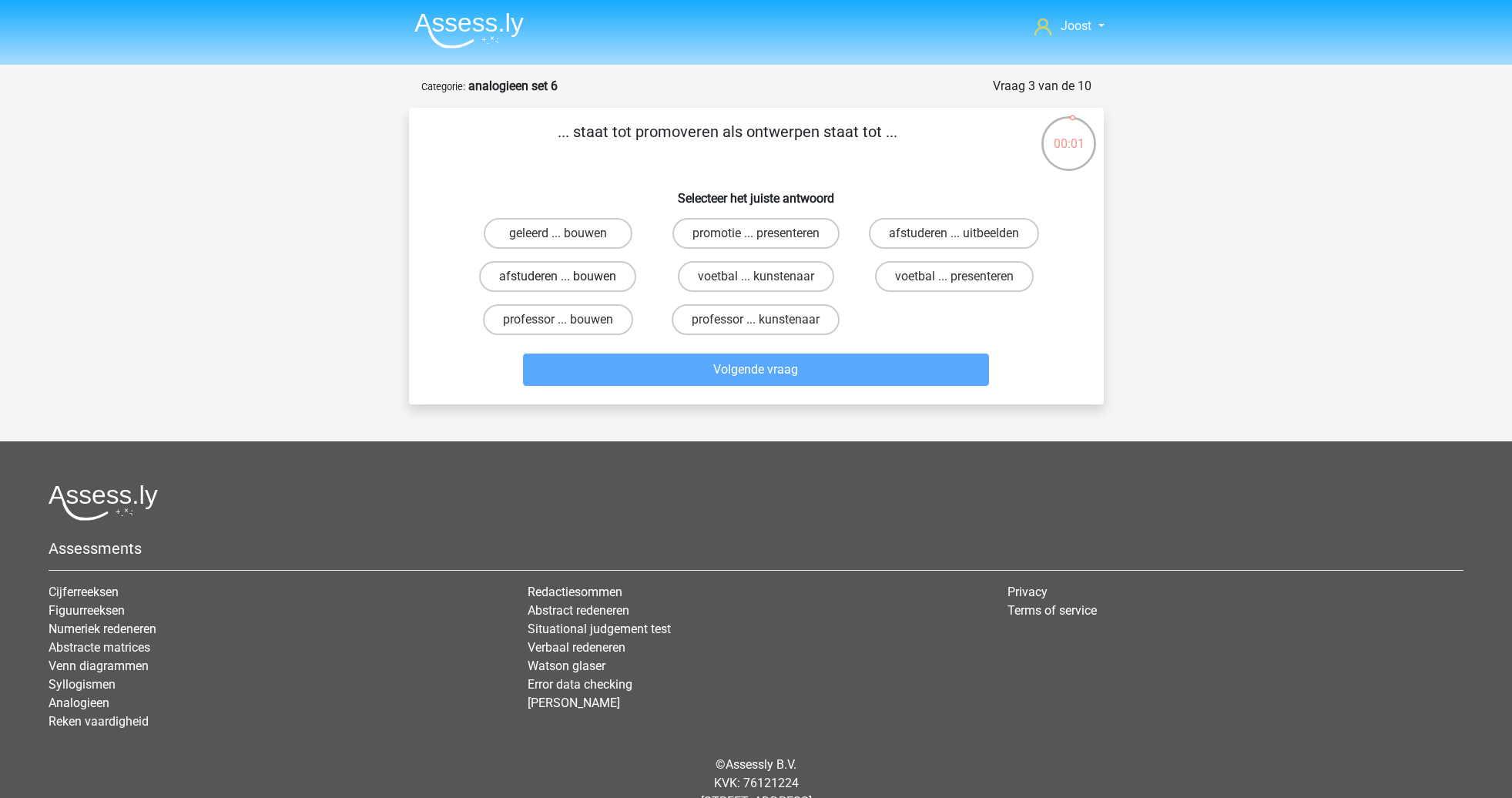
click at [559, 272] on label "afstuderen ... bouwen" at bounding box center [558, 276] width 157 height 31
click at [559, 277] on input "afstuderen ... bouwen" at bounding box center [563, 282] width 10 height 10
radio input "true"
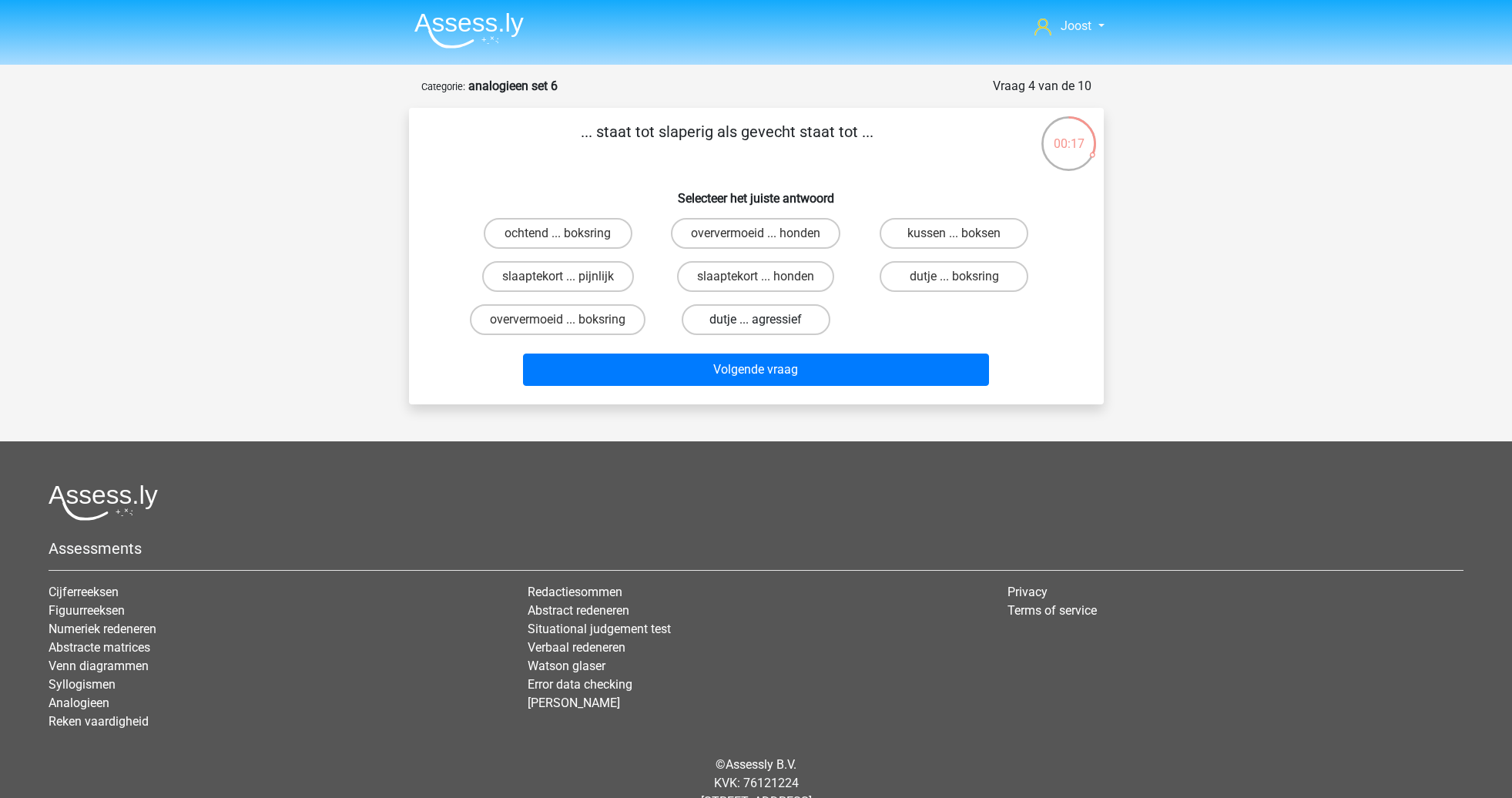
click at [797, 320] on label "dutje ... agressief" at bounding box center [756, 320] width 149 height 31
click at [765, 320] on input "dutje ... agressief" at bounding box center [760, 325] width 10 height 10
radio input "true"
click at [618, 314] on label "oververmoeid ... boksring" at bounding box center [558, 320] width 176 height 31
click at [568, 320] on input "oververmoeid ... boksring" at bounding box center [563, 325] width 10 height 10
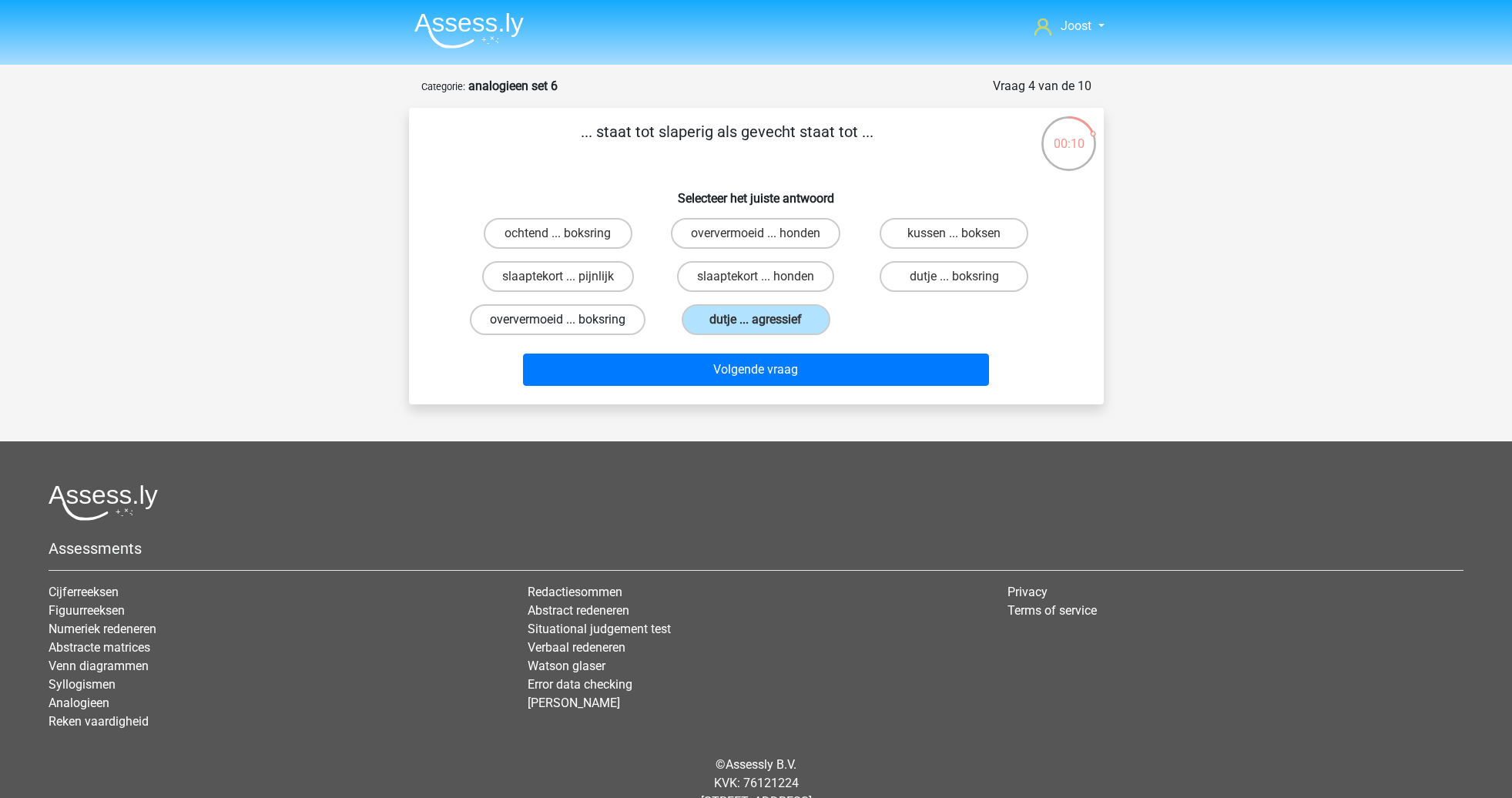
radio input "true"
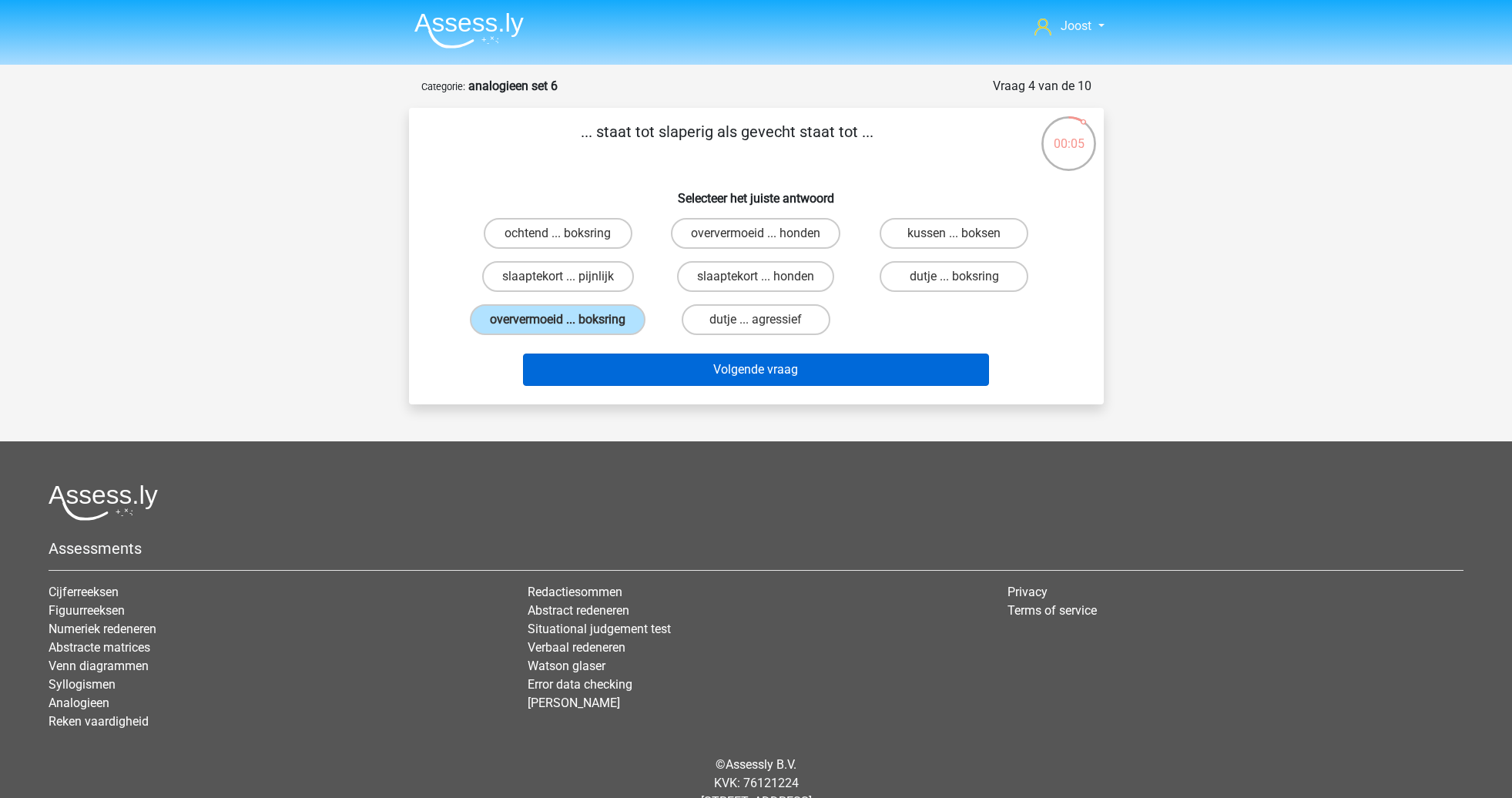
click at [854, 386] on button "Volgende vraag" at bounding box center [756, 369] width 466 height 32
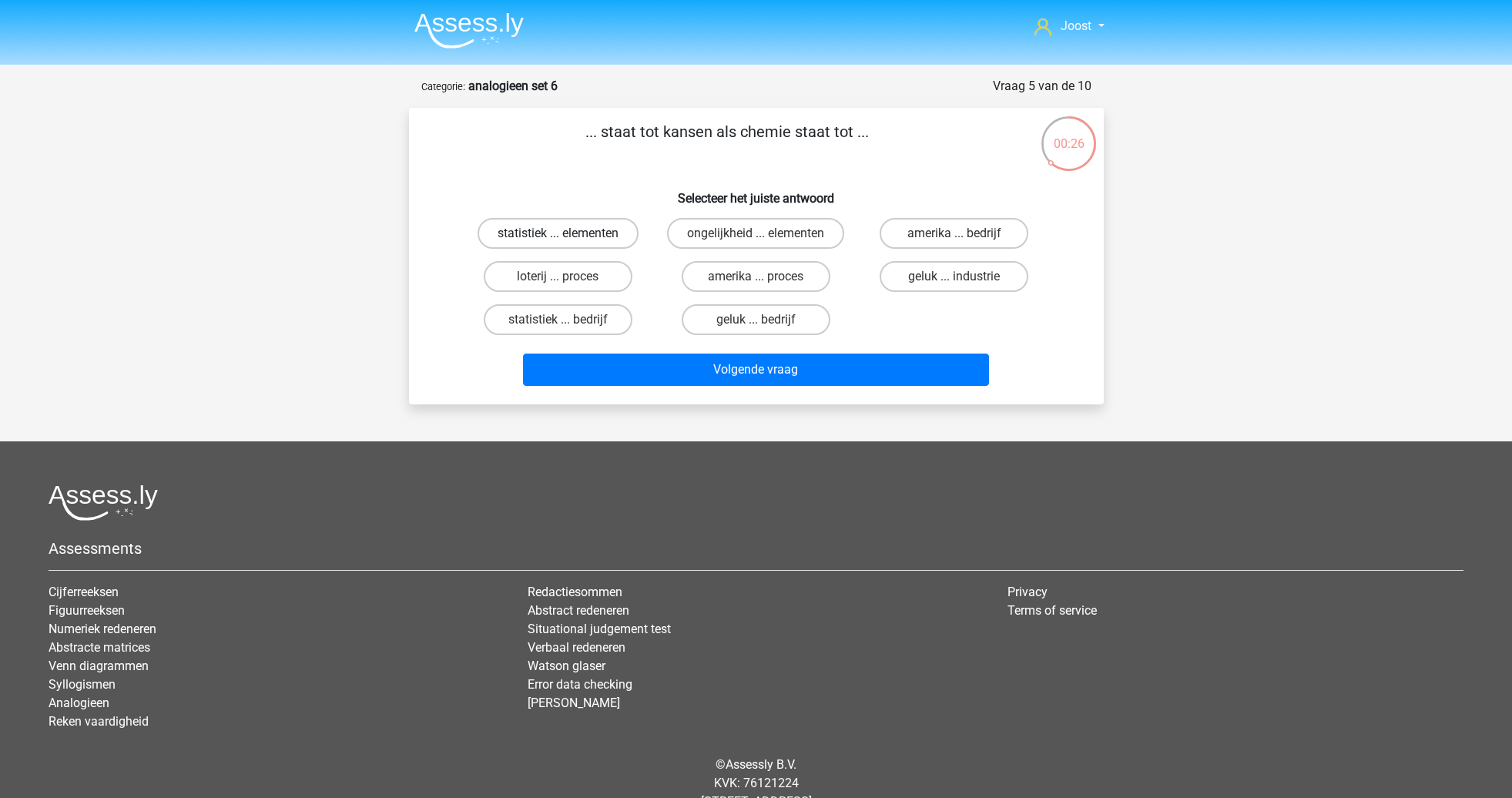
click at [600, 237] on label "statistiek ... elementen" at bounding box center [558, 233] width 161 height 31
click at [568, 237] on input "statistiek ... elementen" at bounding box center [563, 239] width 10 height 10
radio input "true"
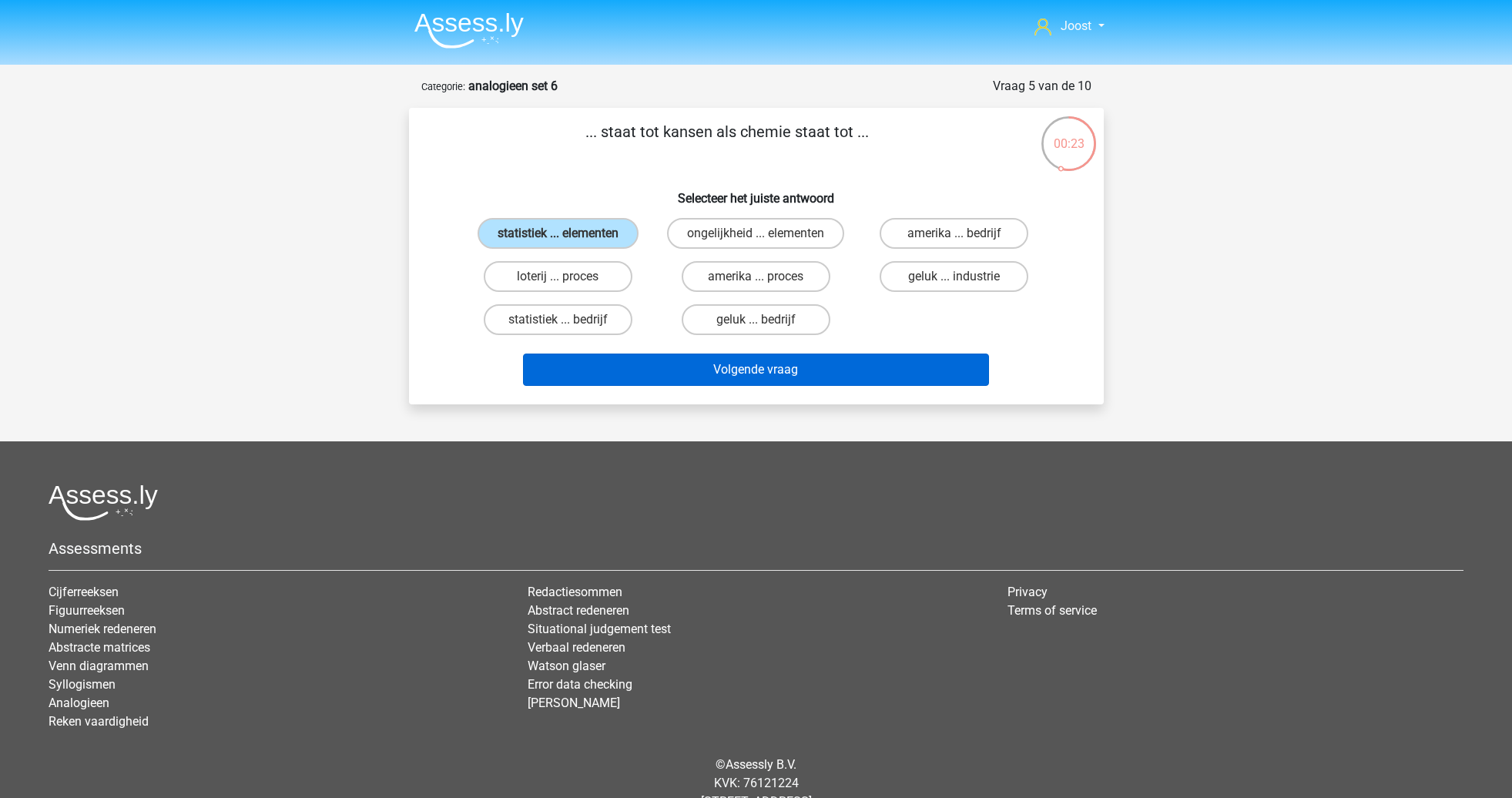
click at [838, 370] on button "Volgende vraag" at bounding box center [756, 369] width 466 height 32
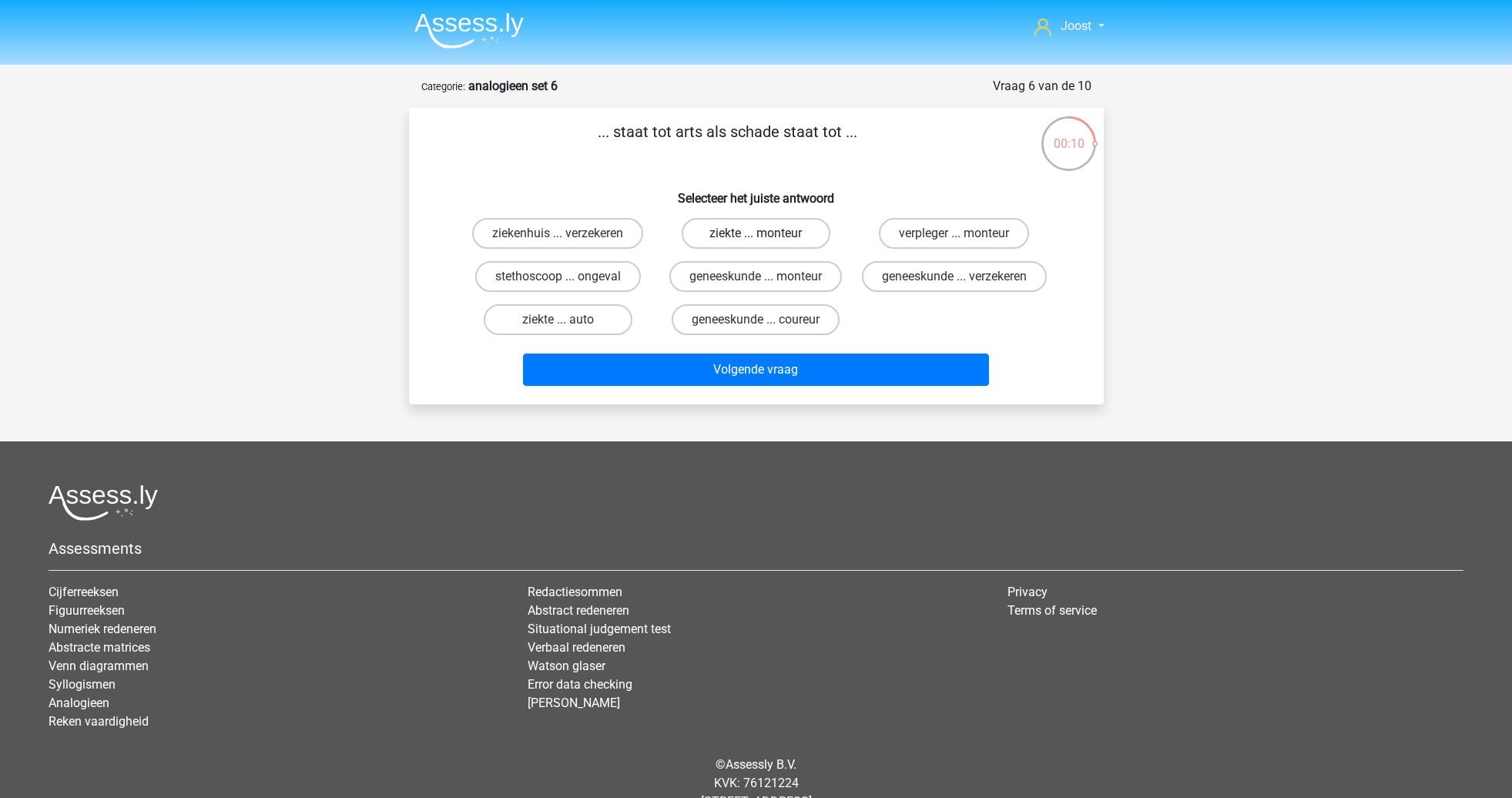
click at [787, 233] on label "ziekte ... monteur" at bounding box center [756, 233] width 149 height 31
click at [765, 234] on input "ziekte ... monteur" at bounding box center [760, 239] width 10 height 10
radio input "true"
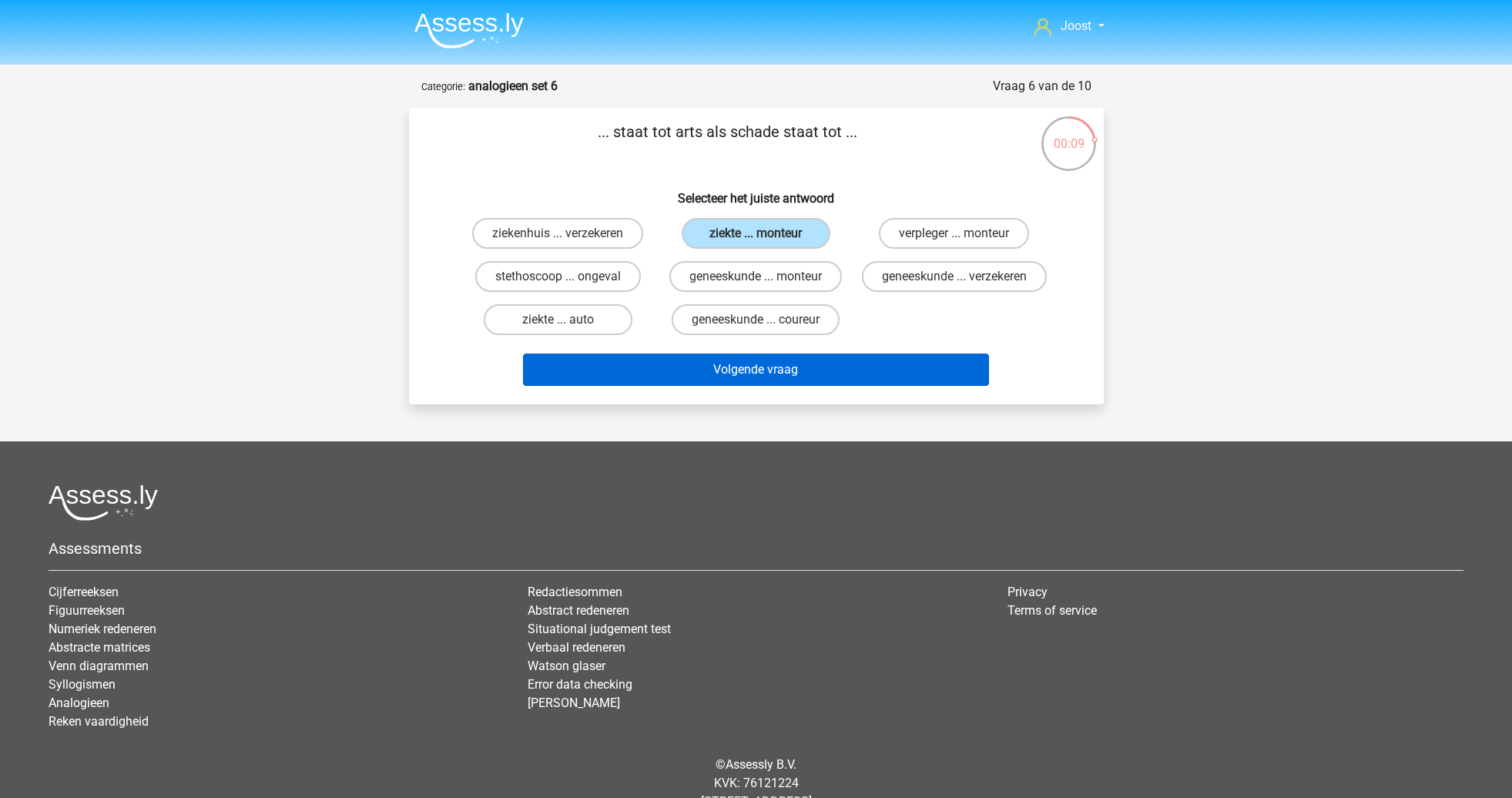
click at [914, 381] on button "Volgende vraag" at bounding box center [756, 369] width 466 height 32
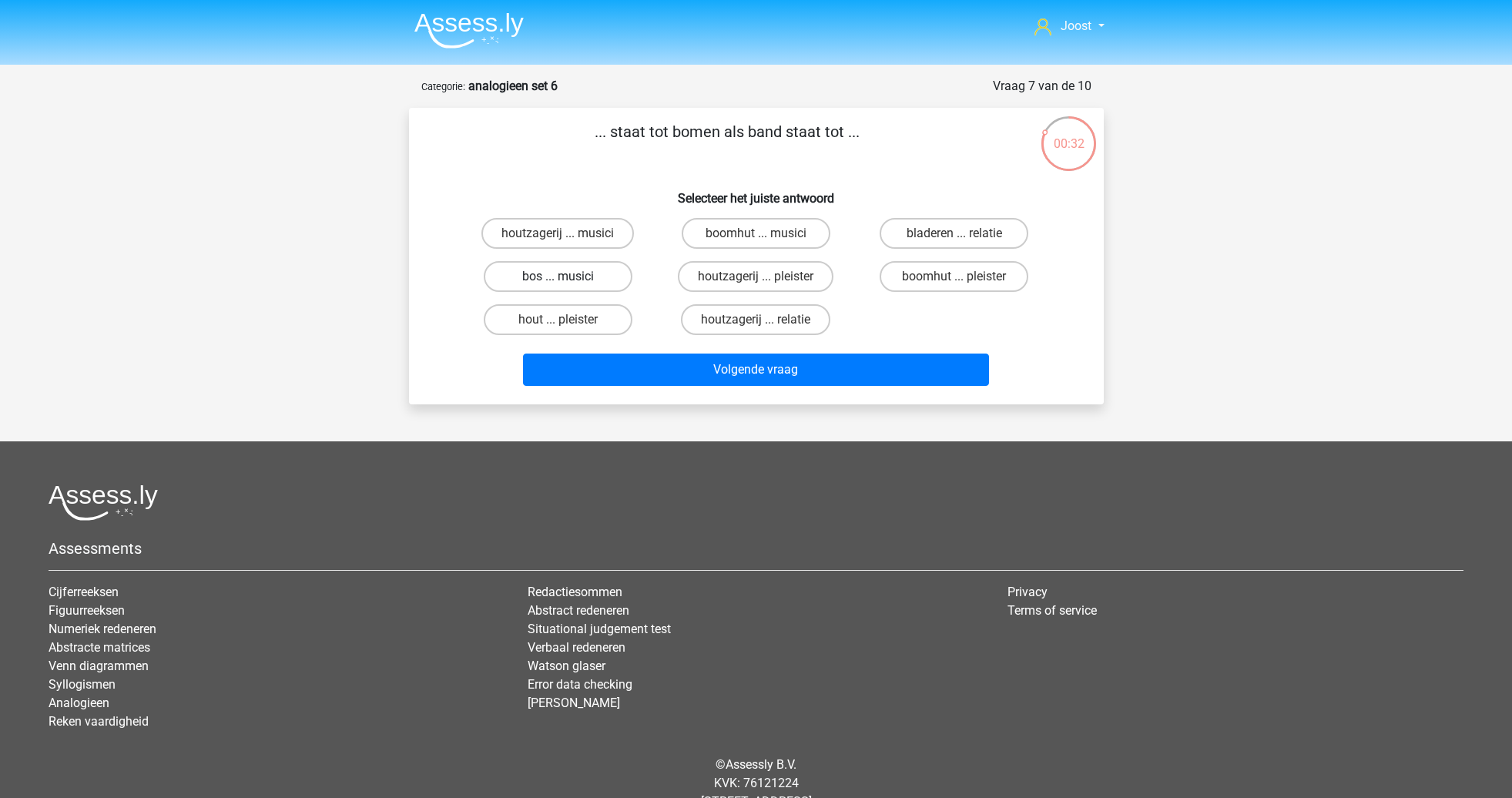
click at [605, 274] on label "bos ... musici" at bounding box center [558, 276] width 149 height 31
click at [568, 277] on input "bos ... musici" at bounding box center [563, 282] width 10 height 10
radio input "true"
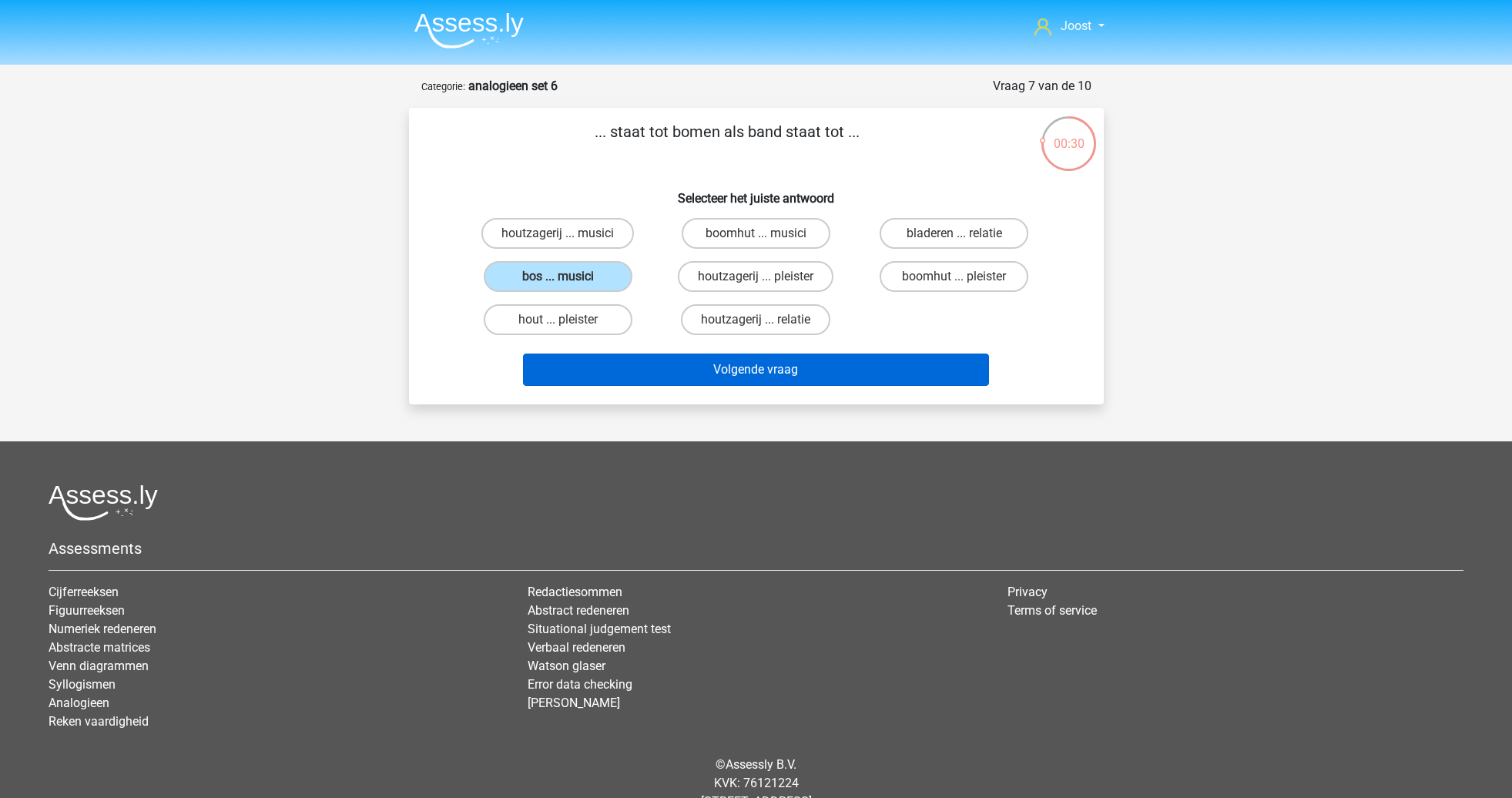
click at [748, 360] on button "Volgende vraag" at bounding box center [756, 369] width 466 height 32
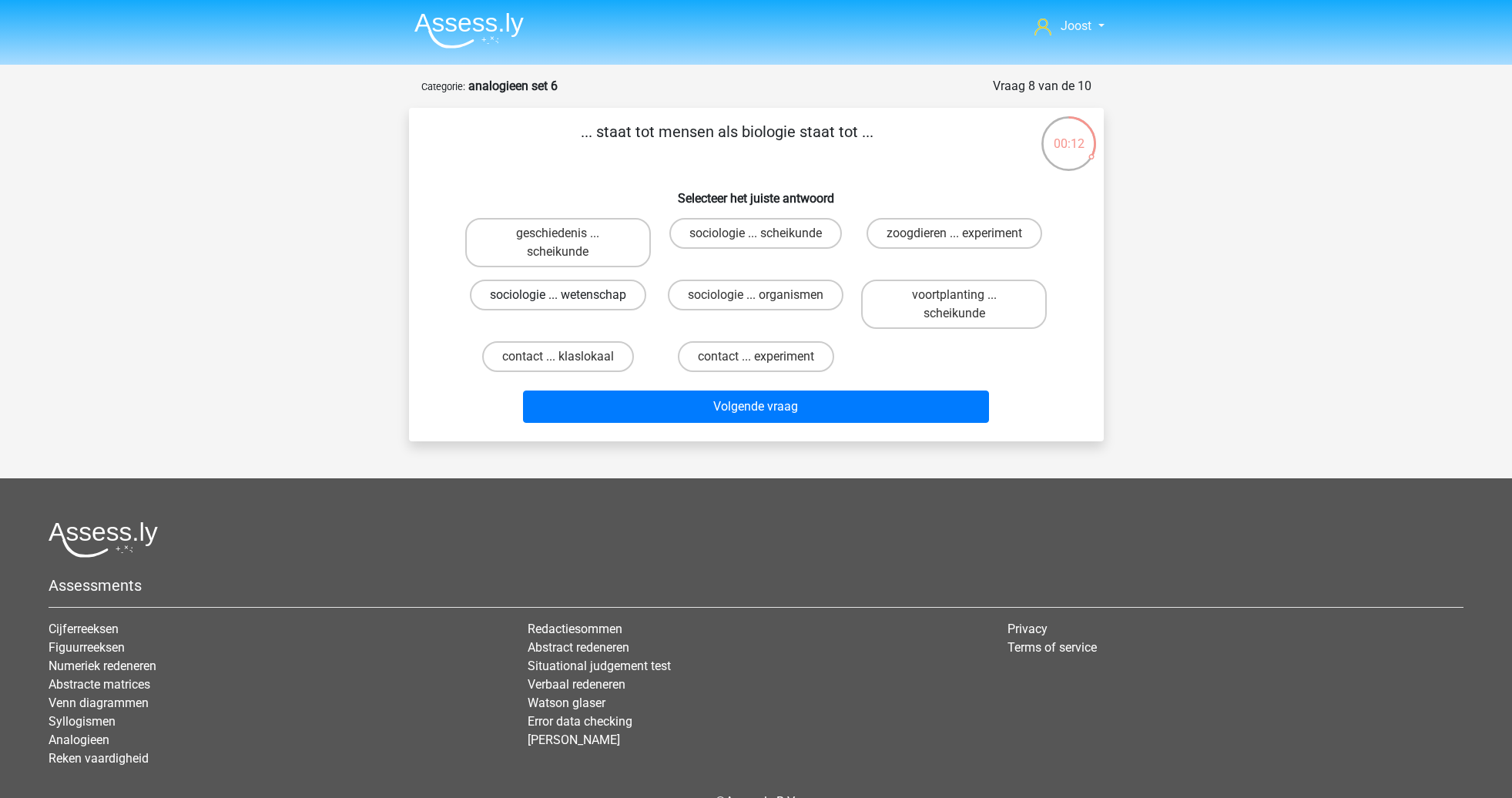
click at [621, 298] on label "sociologie ... wetenschap" at bounding box center [558, 294] width 177 height 31
click at [568, 298] on input "sociologie ... wetenschap" at bounding box center [563, 300] width 10 height 10
radio input "true"
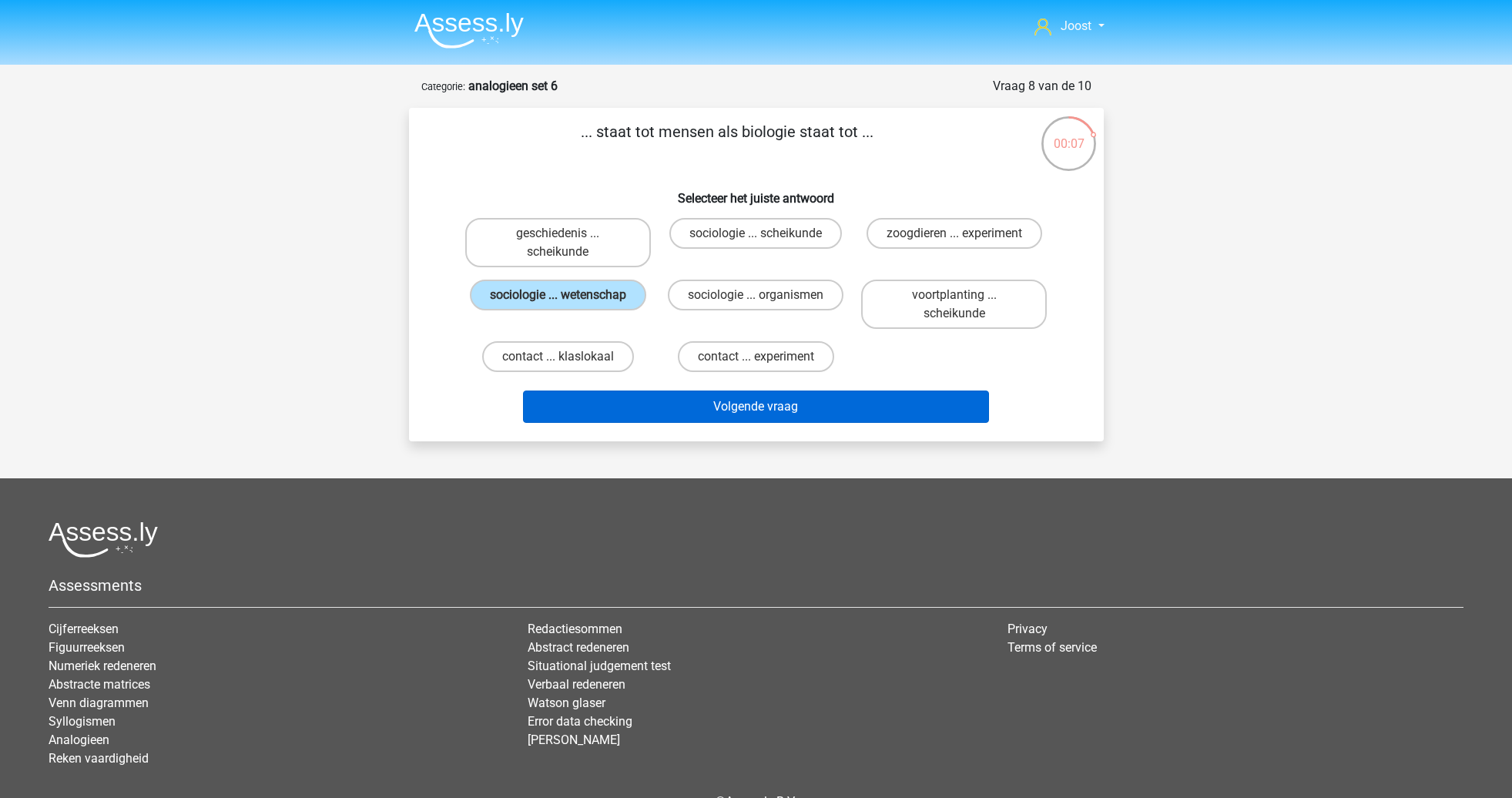
click at [847, 411] on button "Volgende vraag" at bounding box center [756, 406] width 466 height 32
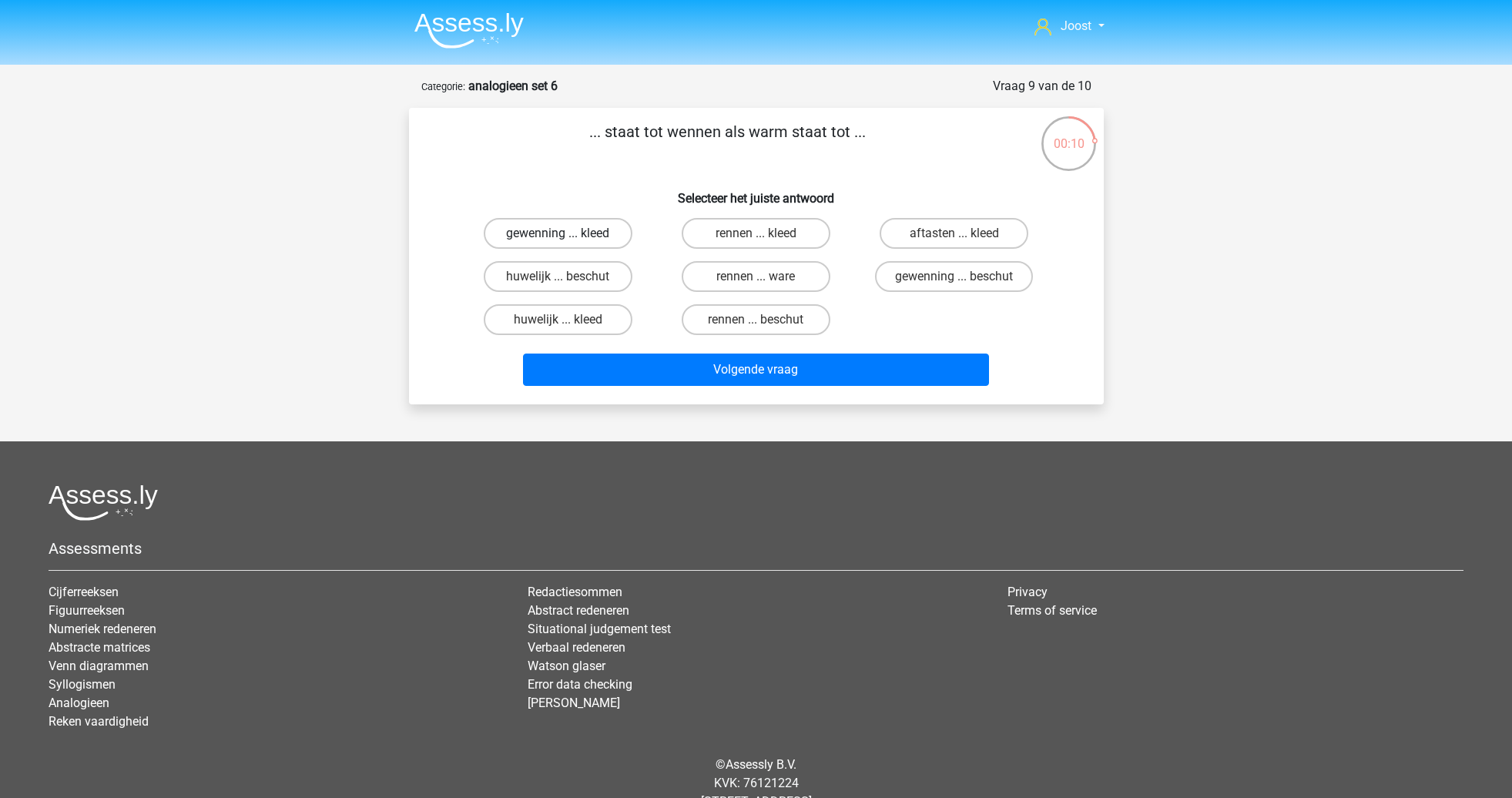
click at [589, 237] on label "gewenning ... kleed" at bounding box center [558, 233] width 149 height 31
click at [568, 237] on input "gewenning ... kleed" at bounding box center [563, 239] width 10 height 10
radio input "true"
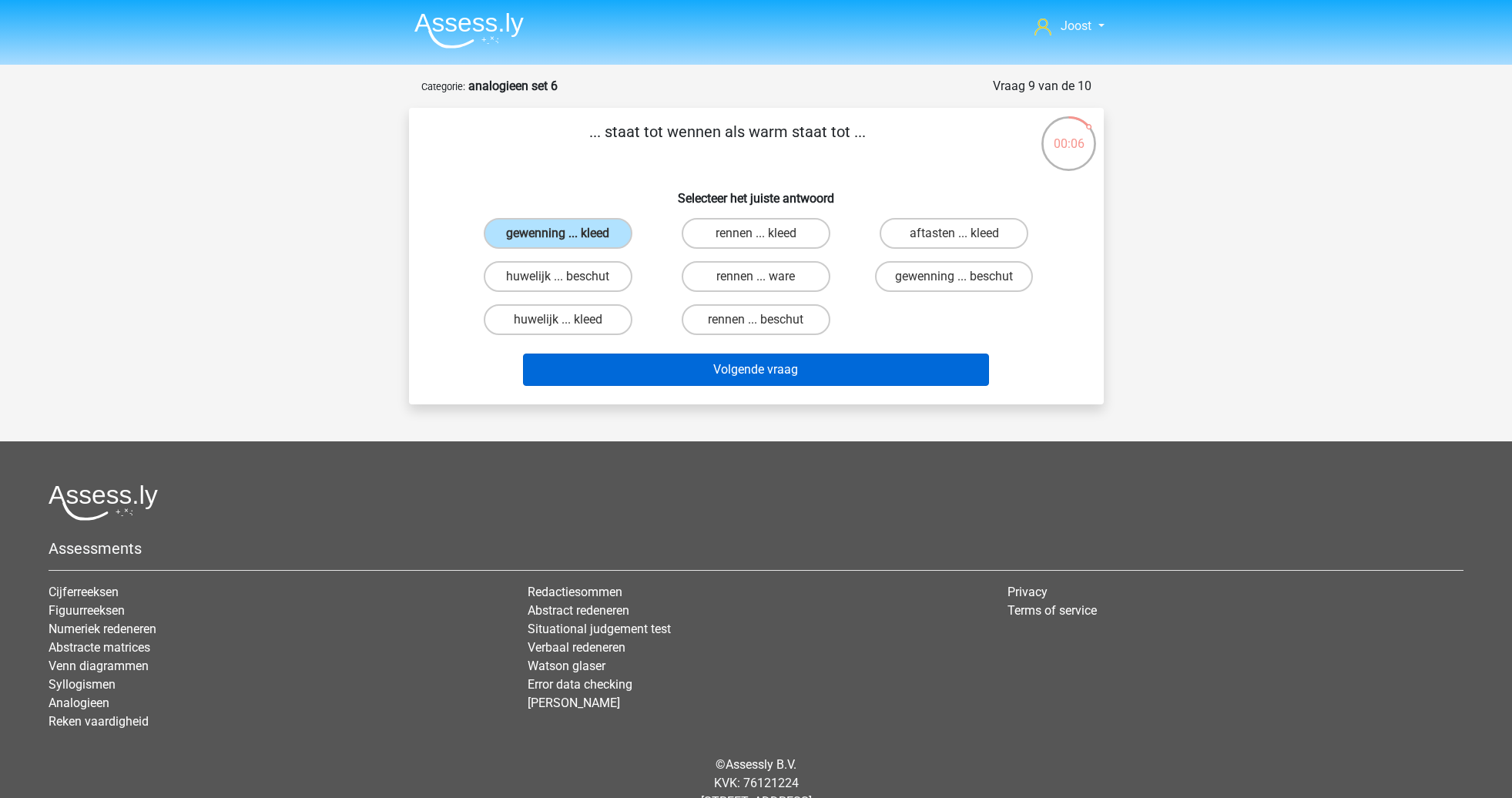
click at [853, 357] on button "Volgende vraag" at bounding box center [756, 369] width 466 height 32
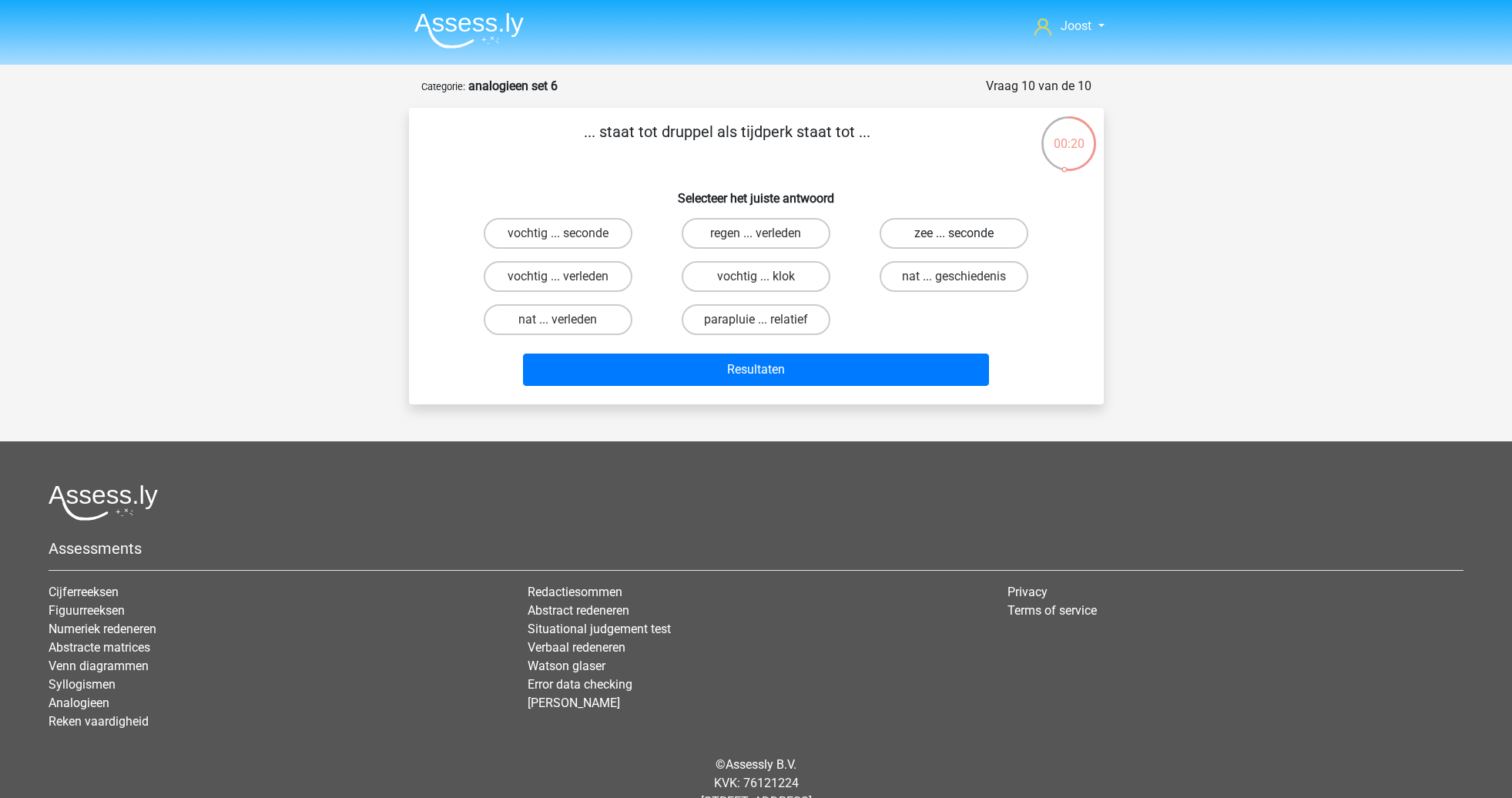
drag, startPoint x: 996, startPoint y: 234, endPoint x: 986, endPoint y: 238, distance: 10.8
click at [996, 234] on label "zee ... seconde" at bounding box center [954, 233] width 149 height 31
click at [965, 234] on input "zee ... seconde" at bounding box center [960, 239] width 10 height 10
radio input "true"
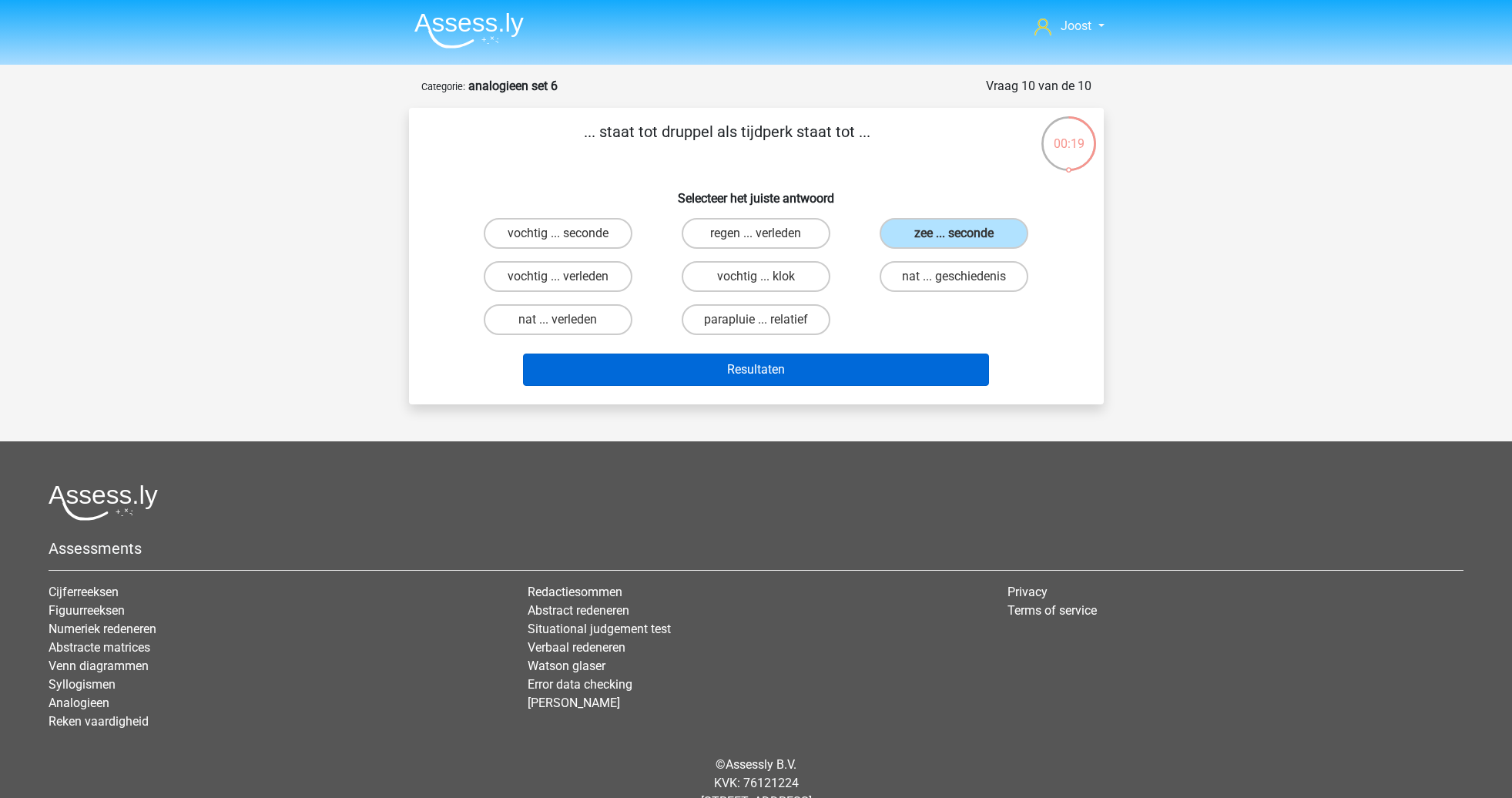
click at [948, 370] on button "Resultaten" at bounding box center [756, 369] width 466 height 32
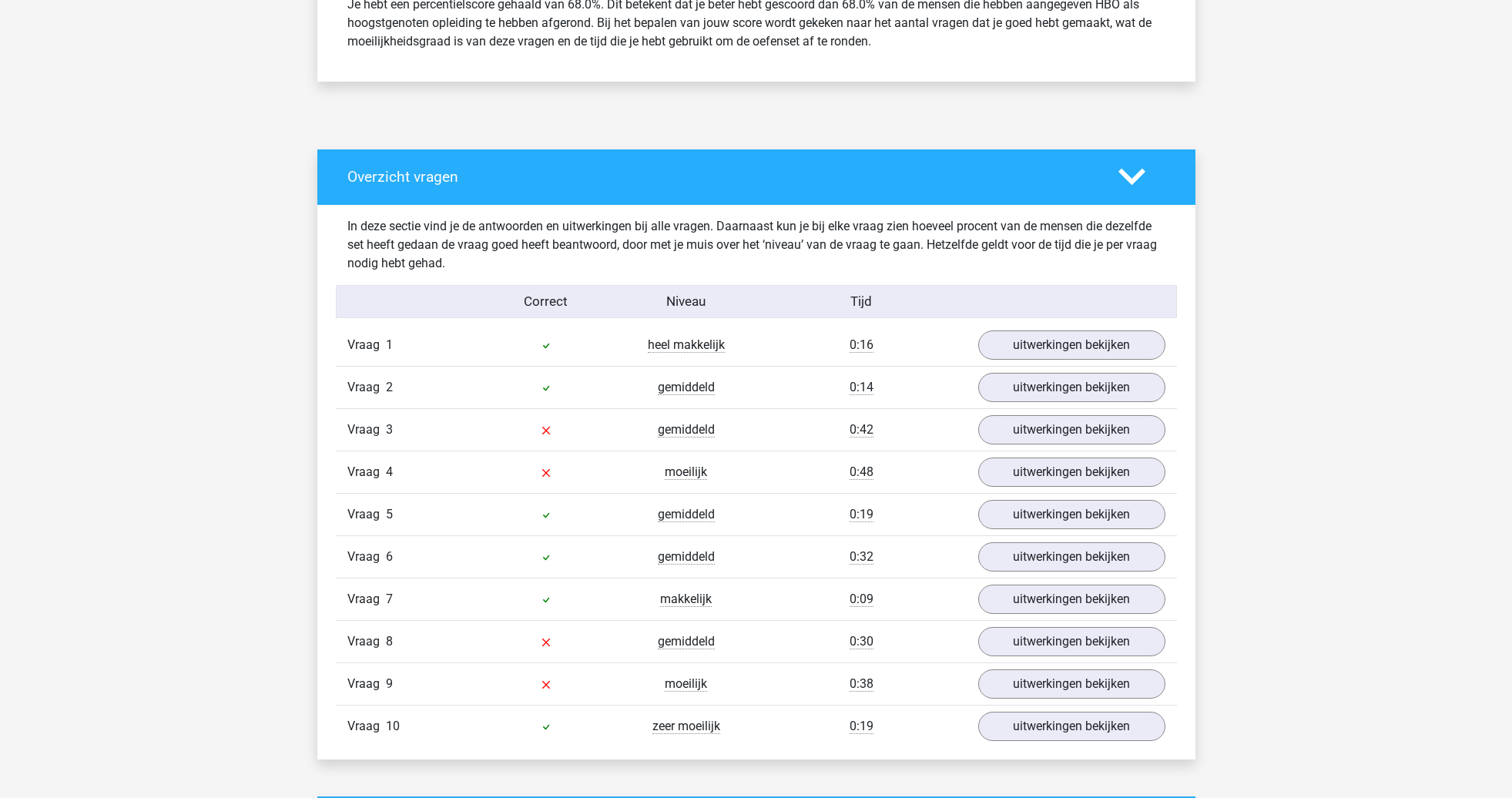
scroll to position [686, 0]
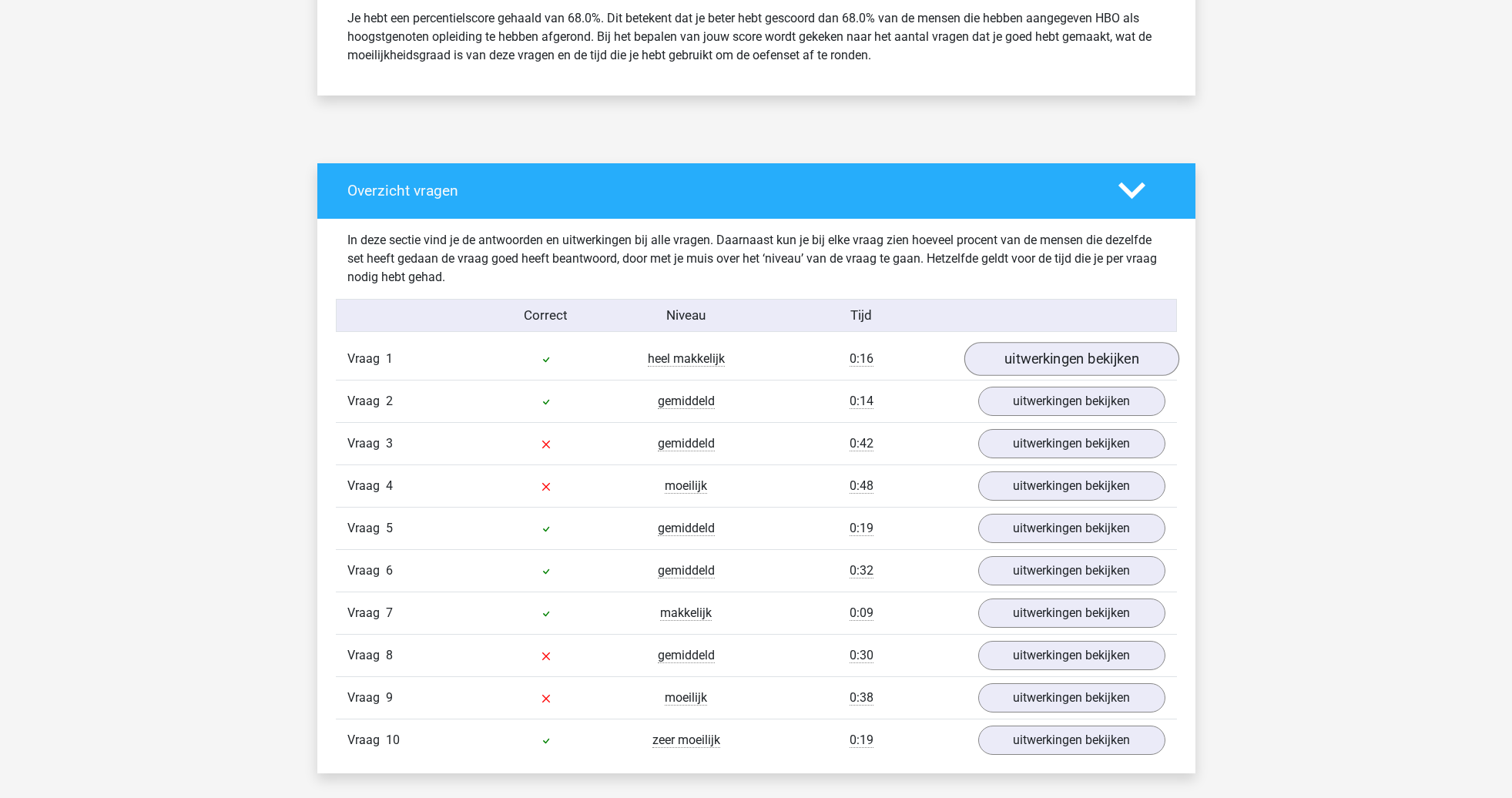
click at [1037, 370] on link "uitwerkingen bekijken" at bounding box center [1071, 360] width 215 height 34
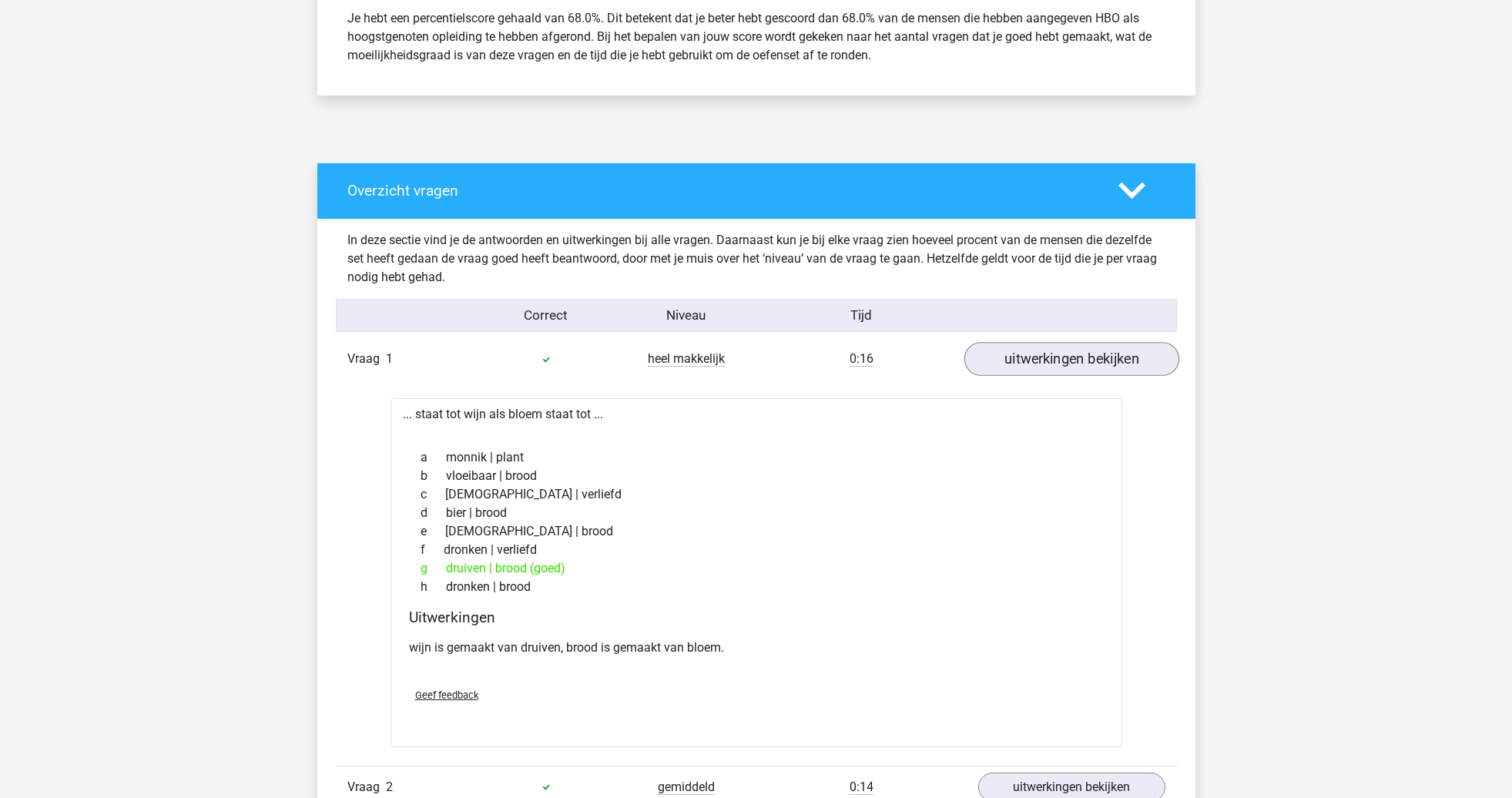
click at [1035, 365] on link "uitwerkingen bekijken" at bounding box center [1071, 360] width 215 height 34
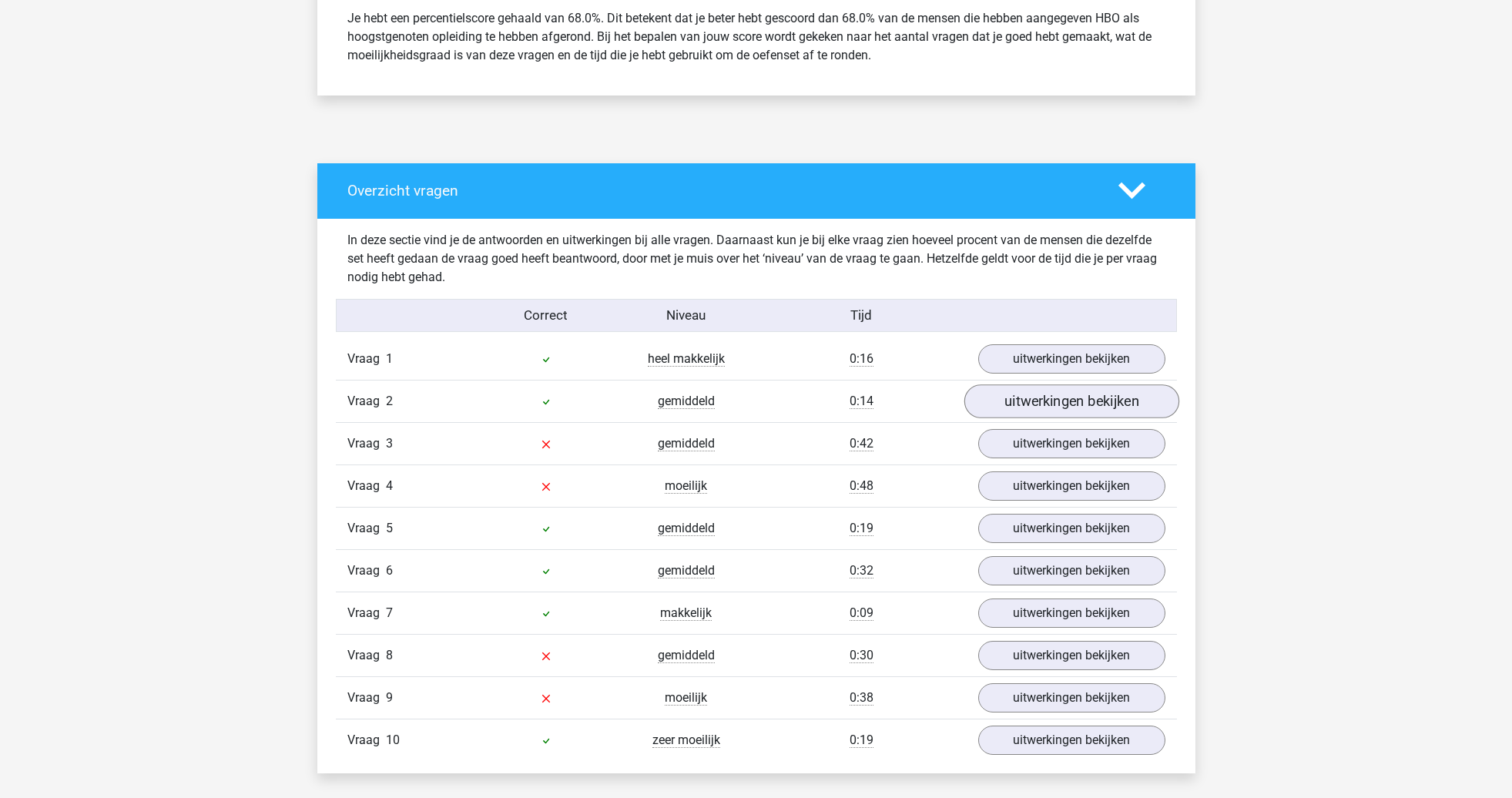
click at [1048, 403] on link "uitwerkingen bekijken" at bounding box center [1071, 402] width 215 height 34
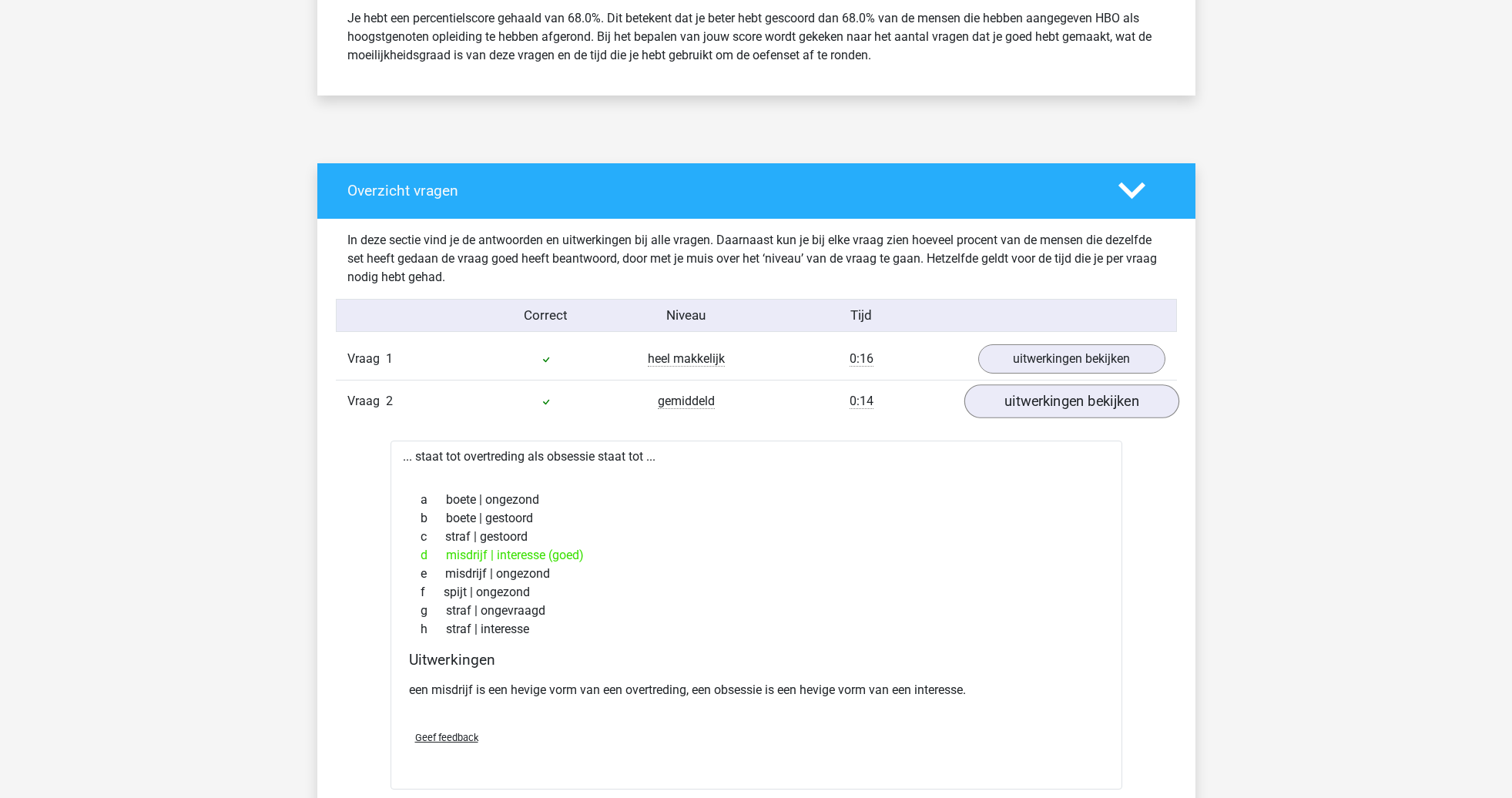
click at [1048, 403] on link "uitwerkingen bekijken" at bounding box center [1071, 402] width 215 height 34
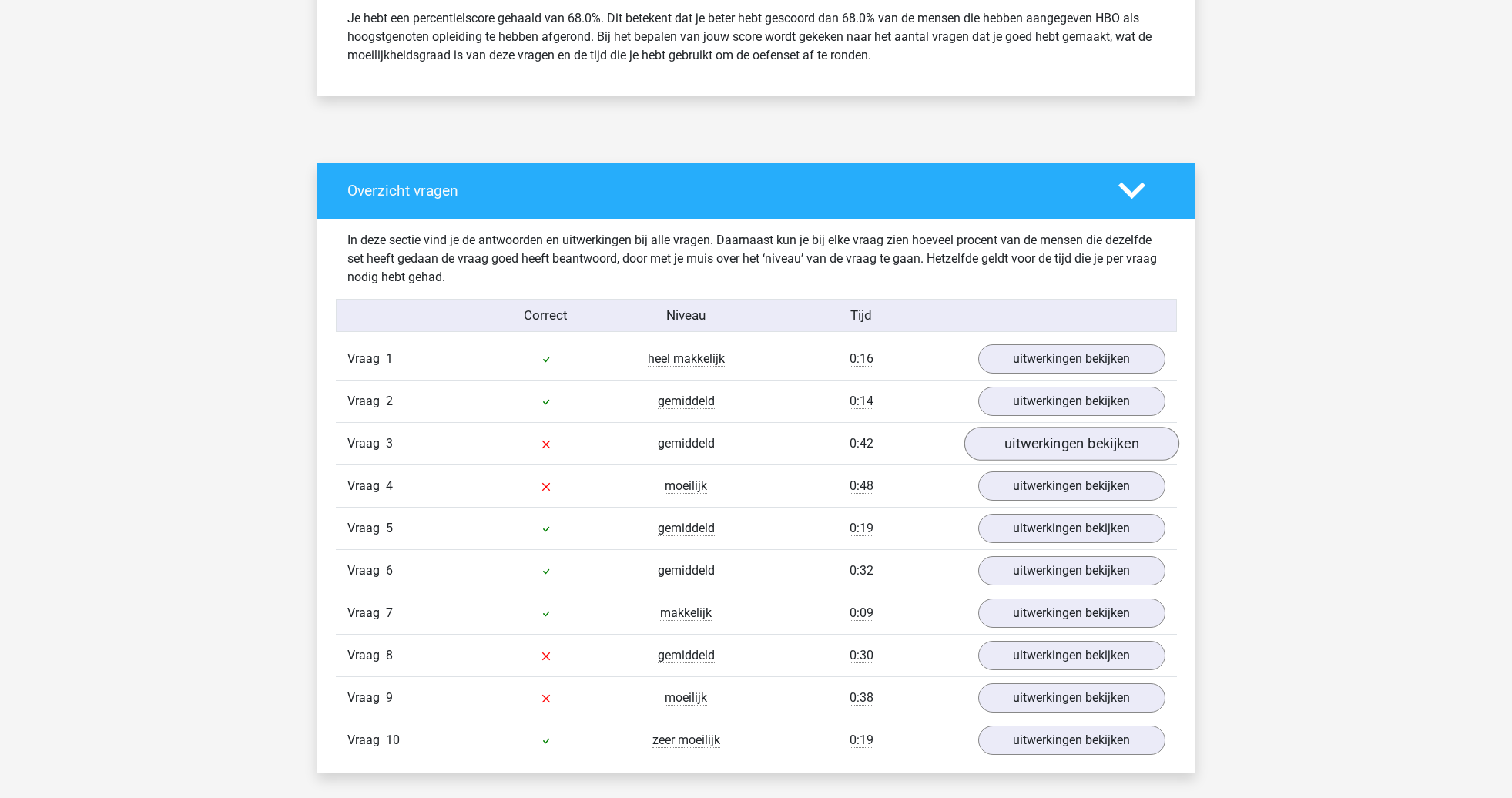
click at [1026, 450] on link "uitwerkingen bekijken" at bounding box center [1071, 444] width 215 height 34
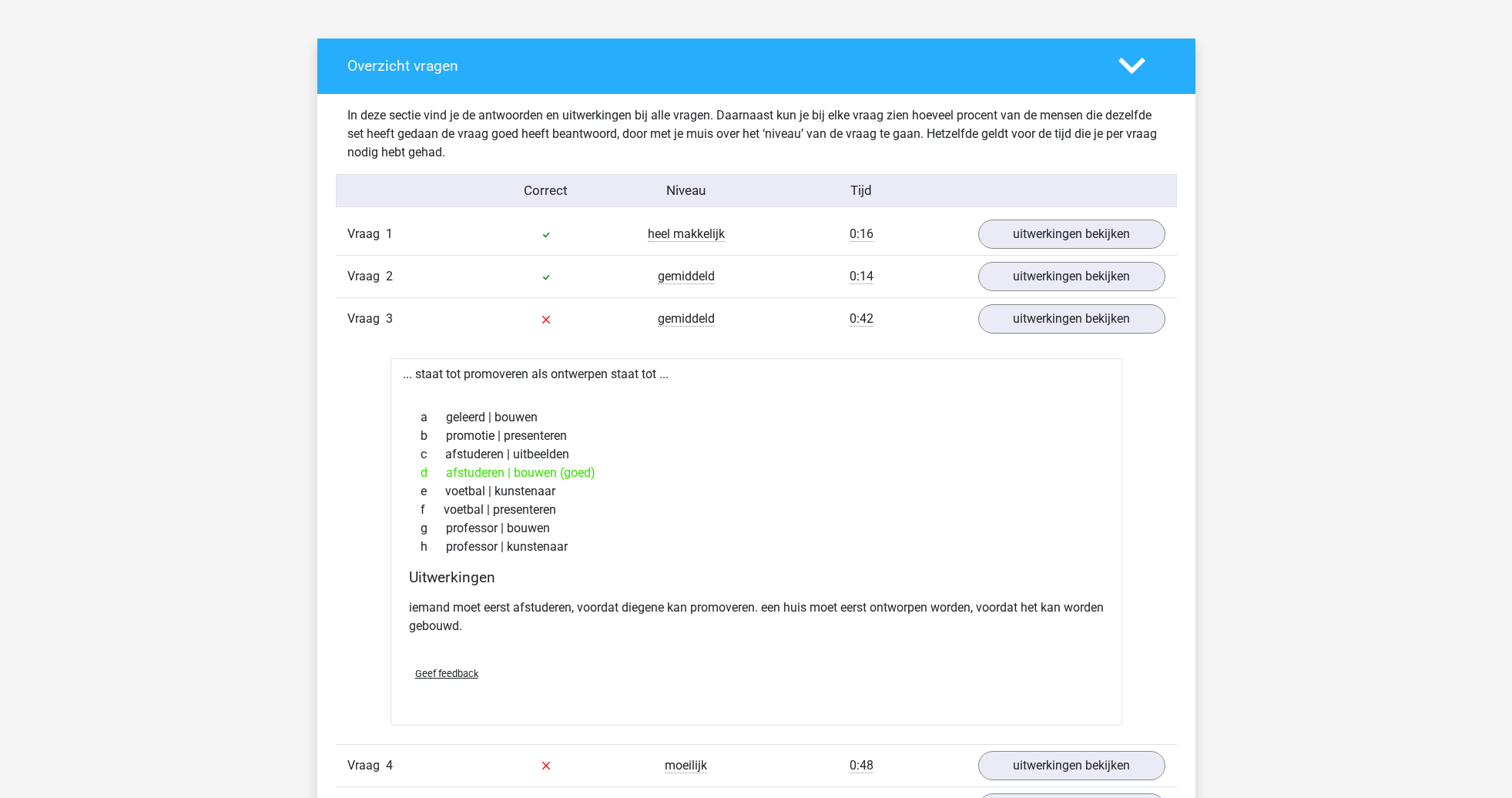
scroll to position [816, 0]
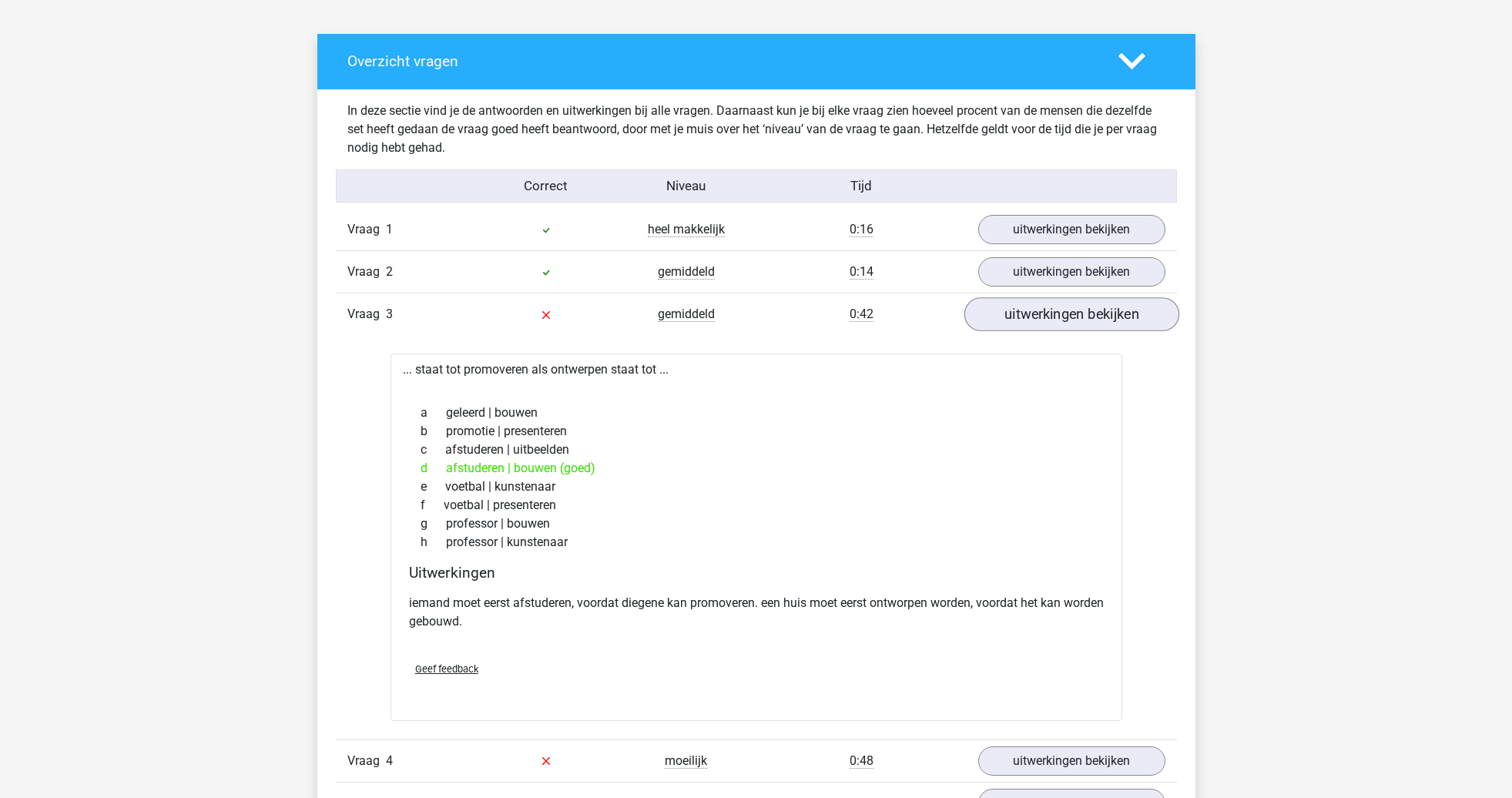
click at [1010, 311] on link "uitwerkingen bekijken" at bounding box center [1071, 314] width 215 height 34
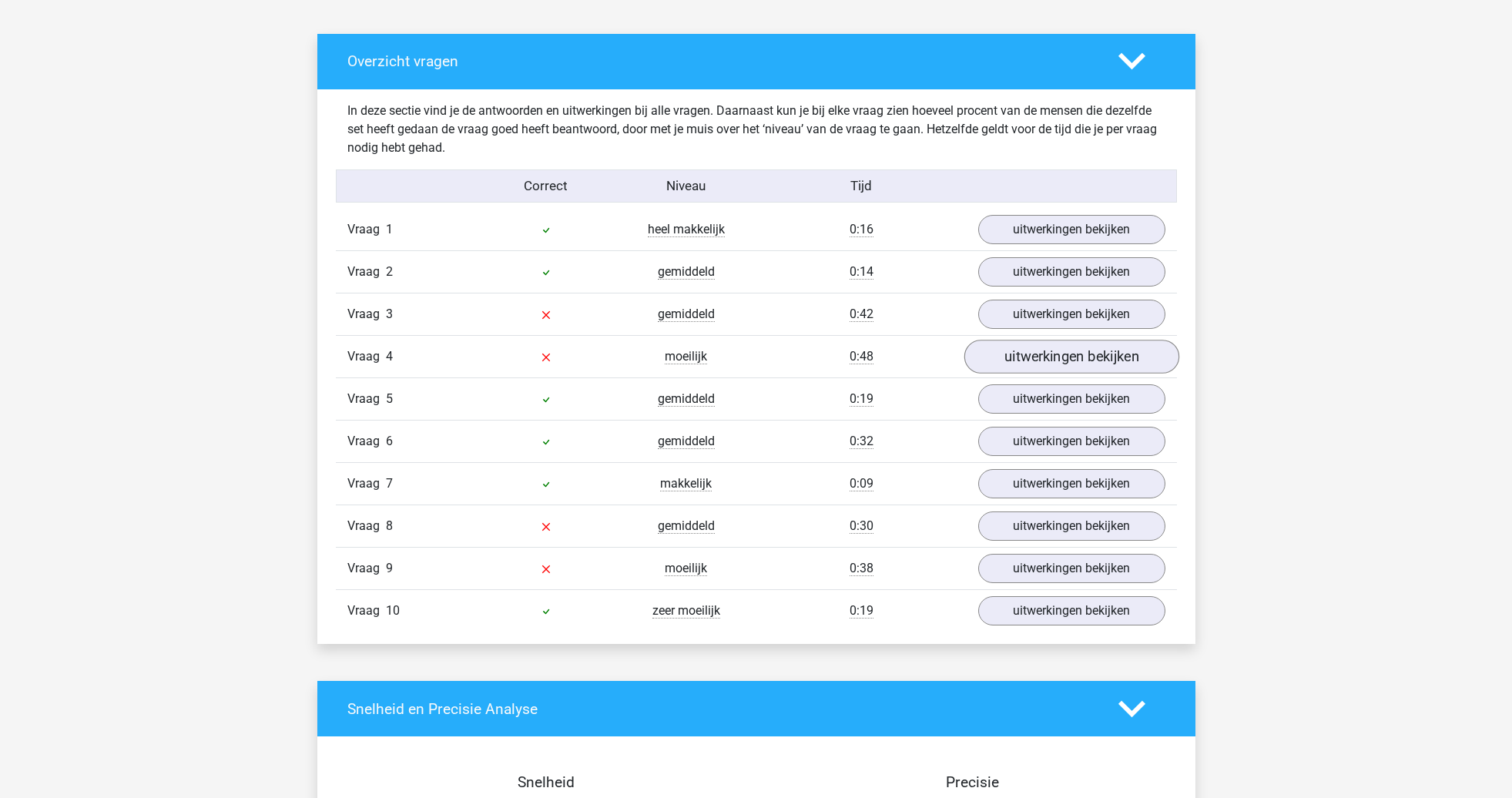
click at [1039, 353] on link "uitwerkingen bekijken" at bounding box center [1071, 357] width 215 height 34
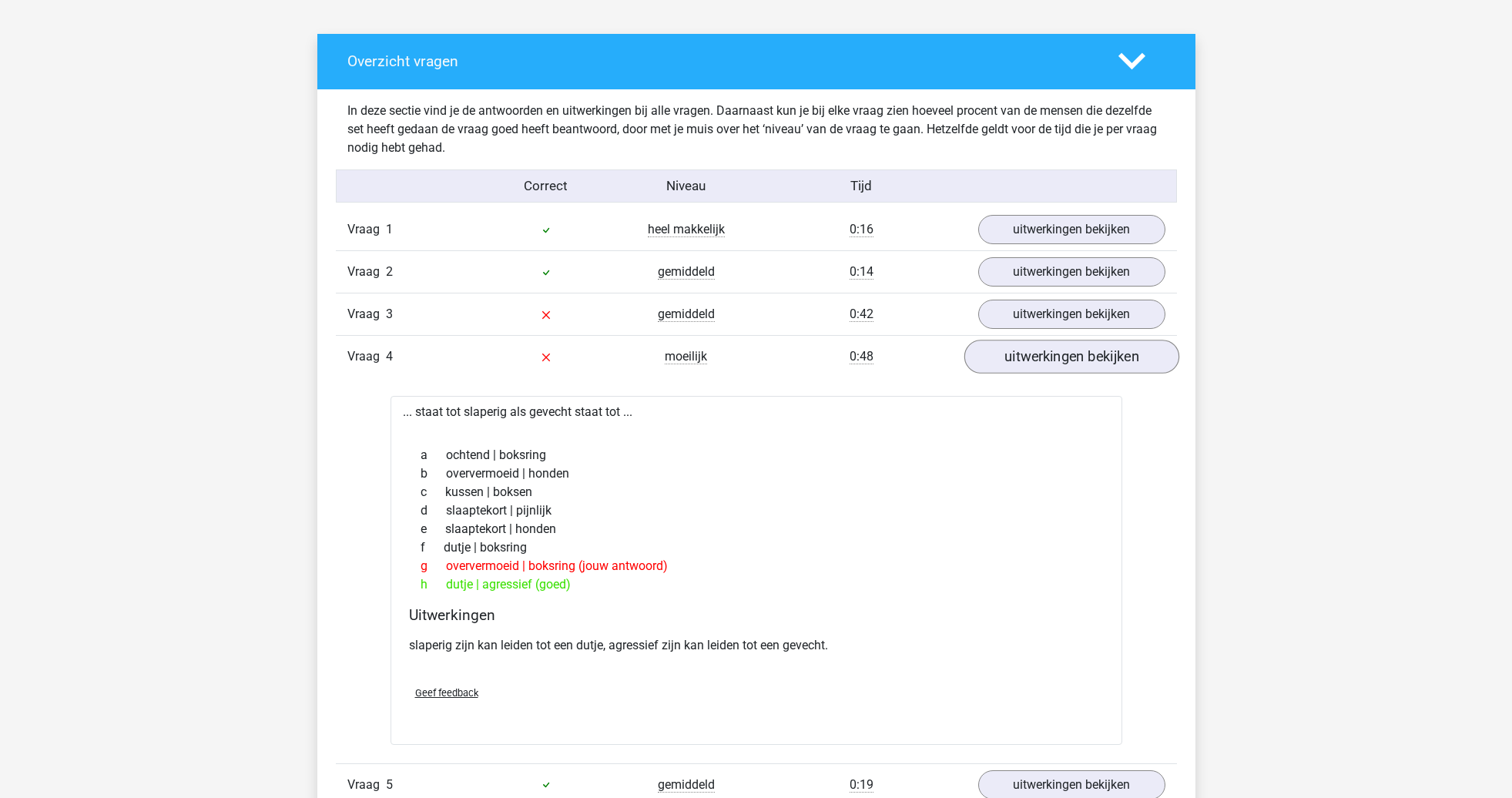
click at [1039, 352] on link "uitwerkingen bekijken" at bounding box center [1071, 357] width 215 height 34
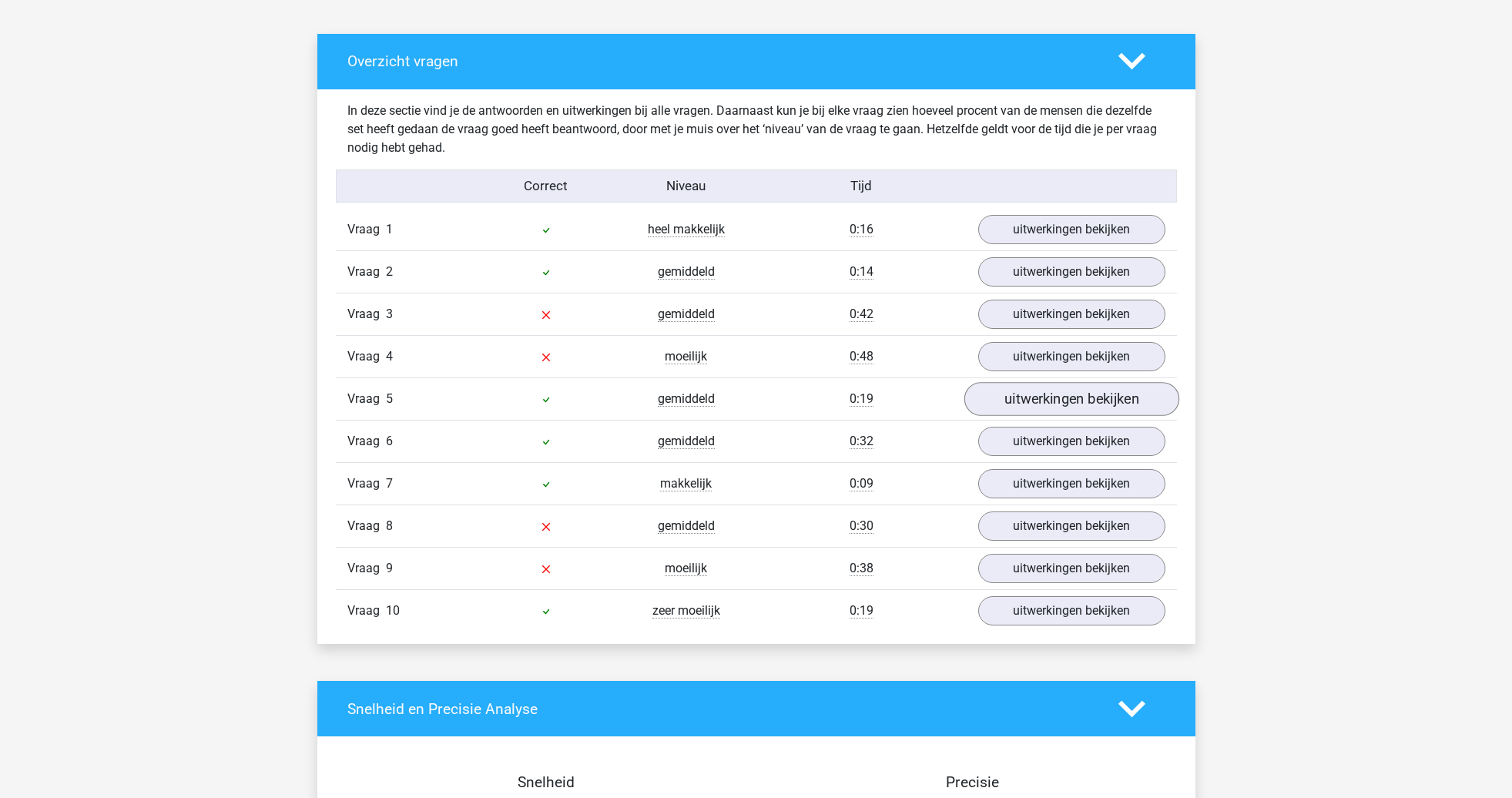
click at [1039, 392] on link "uitwerkingen bekijken" at bounding box center [1071, 399] width 215 height 34
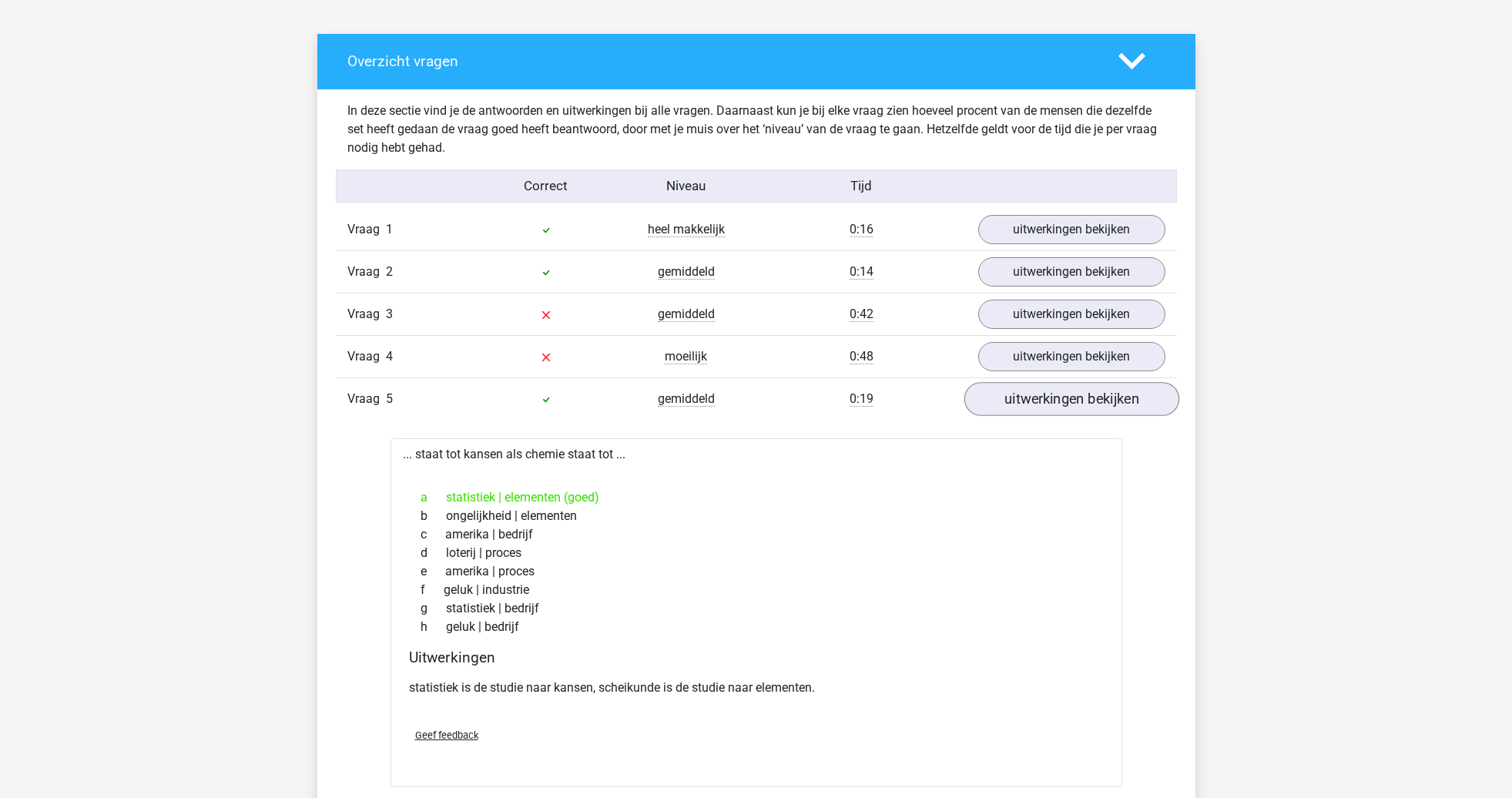
click at [1039, 392] on link "uitwerkingen bekijken" at bounding box center [1071, 399] width 215 height 34
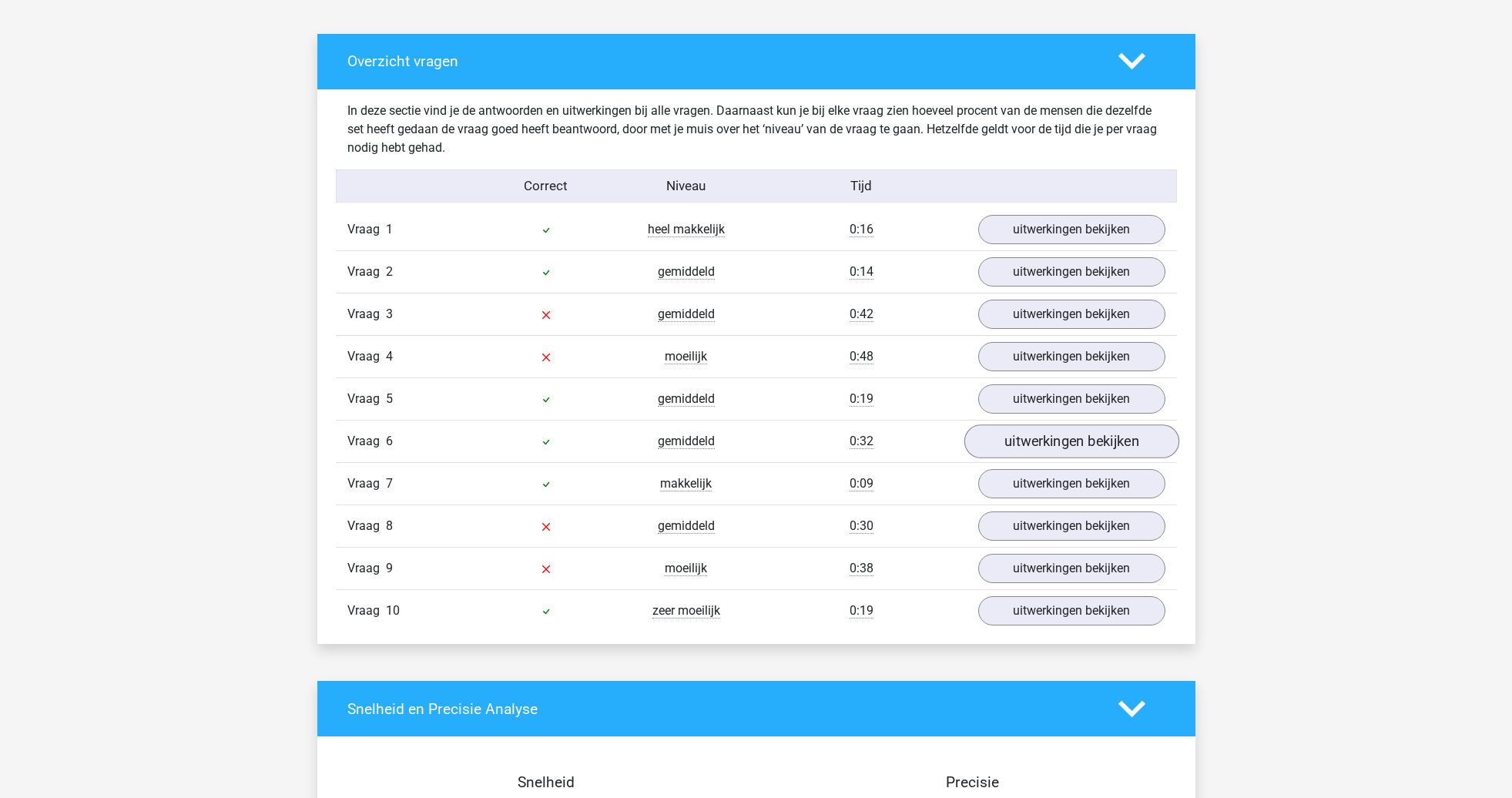
click at [1043, 444] on link "uitwerkingen bekijken" at bounding box center [1071, 442] width 215 height 34
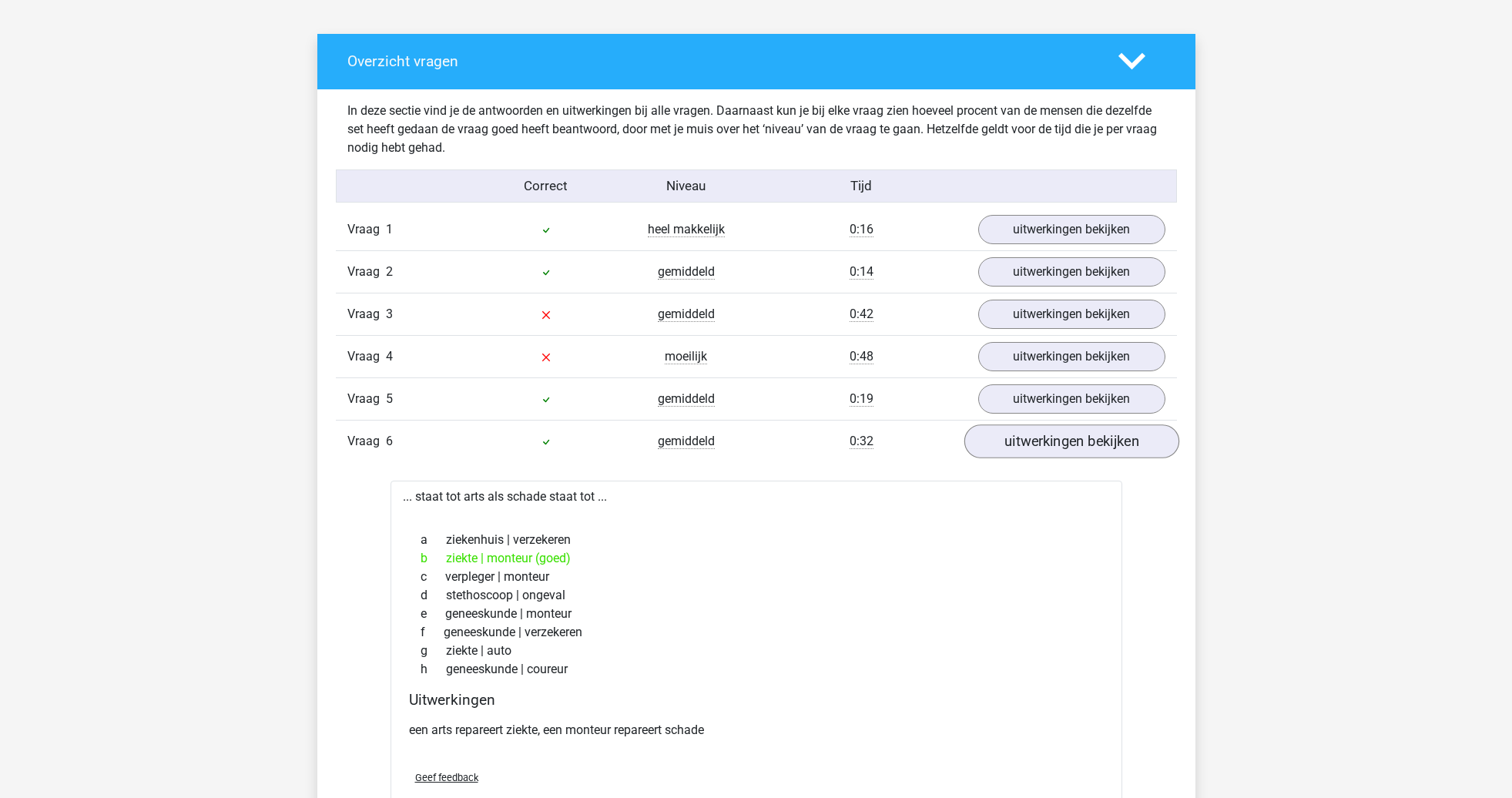
click at [1043, 444] on link "uitwerkingen bekijken" at bounding box center [1071, 442] width 215 height 34
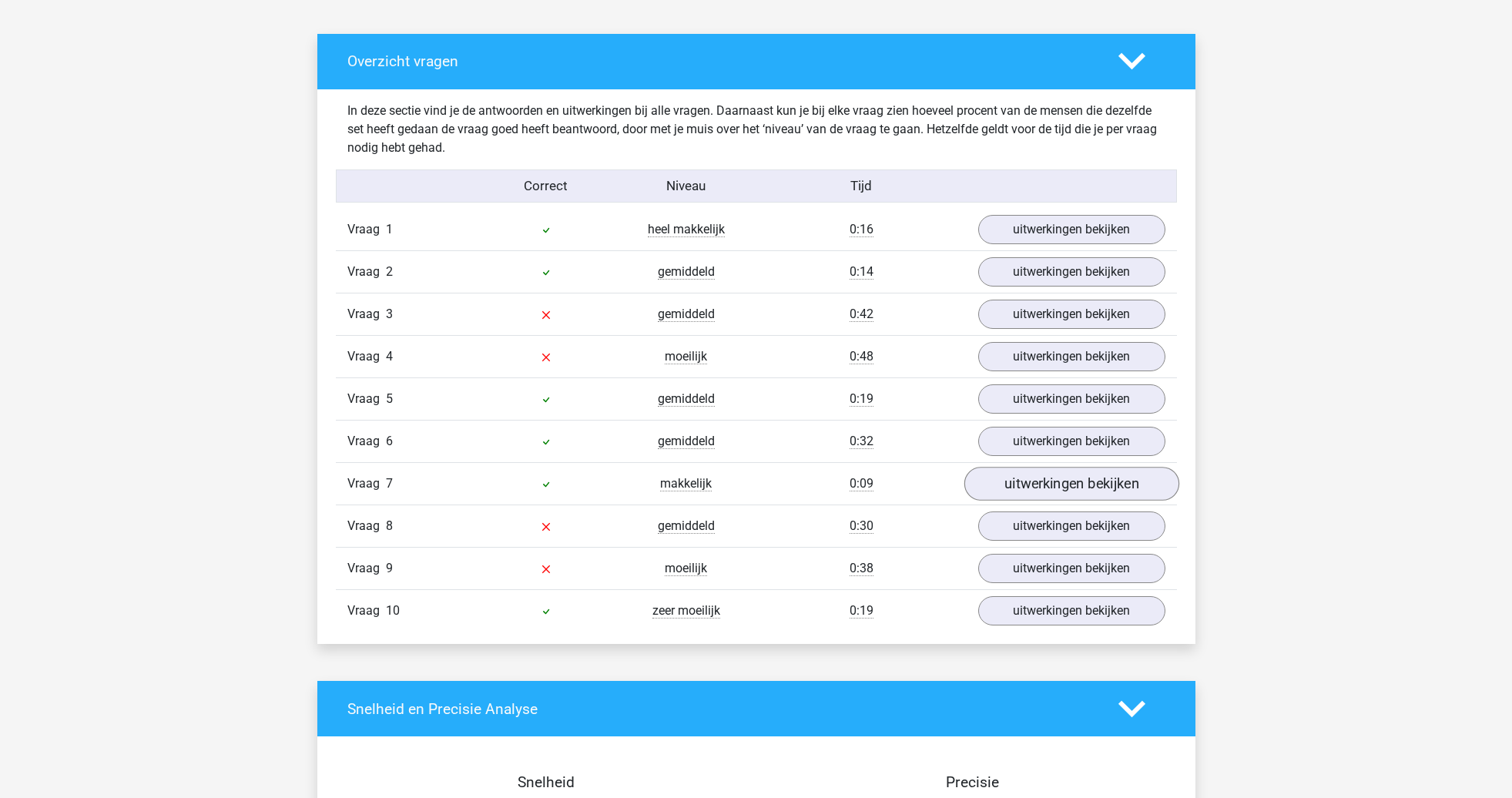
click at [1042, 480] on link "uitwerkingen bekijken" at bounding box center [1071, 484] width 215 height 34
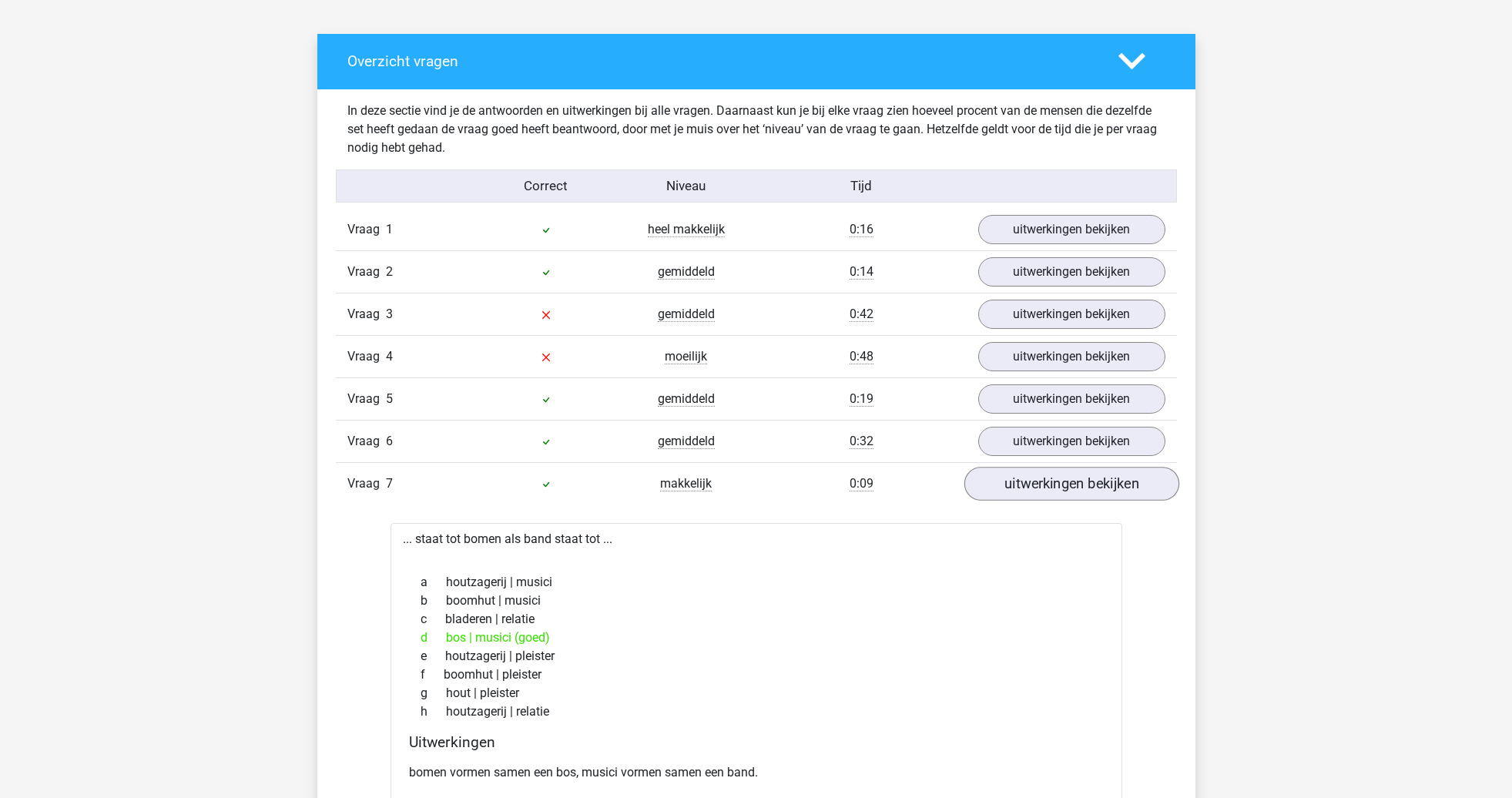
click at [1042, 480] on link "uitwerkingen bekijken" at bounding box center [1071, 484] width 215 height 34
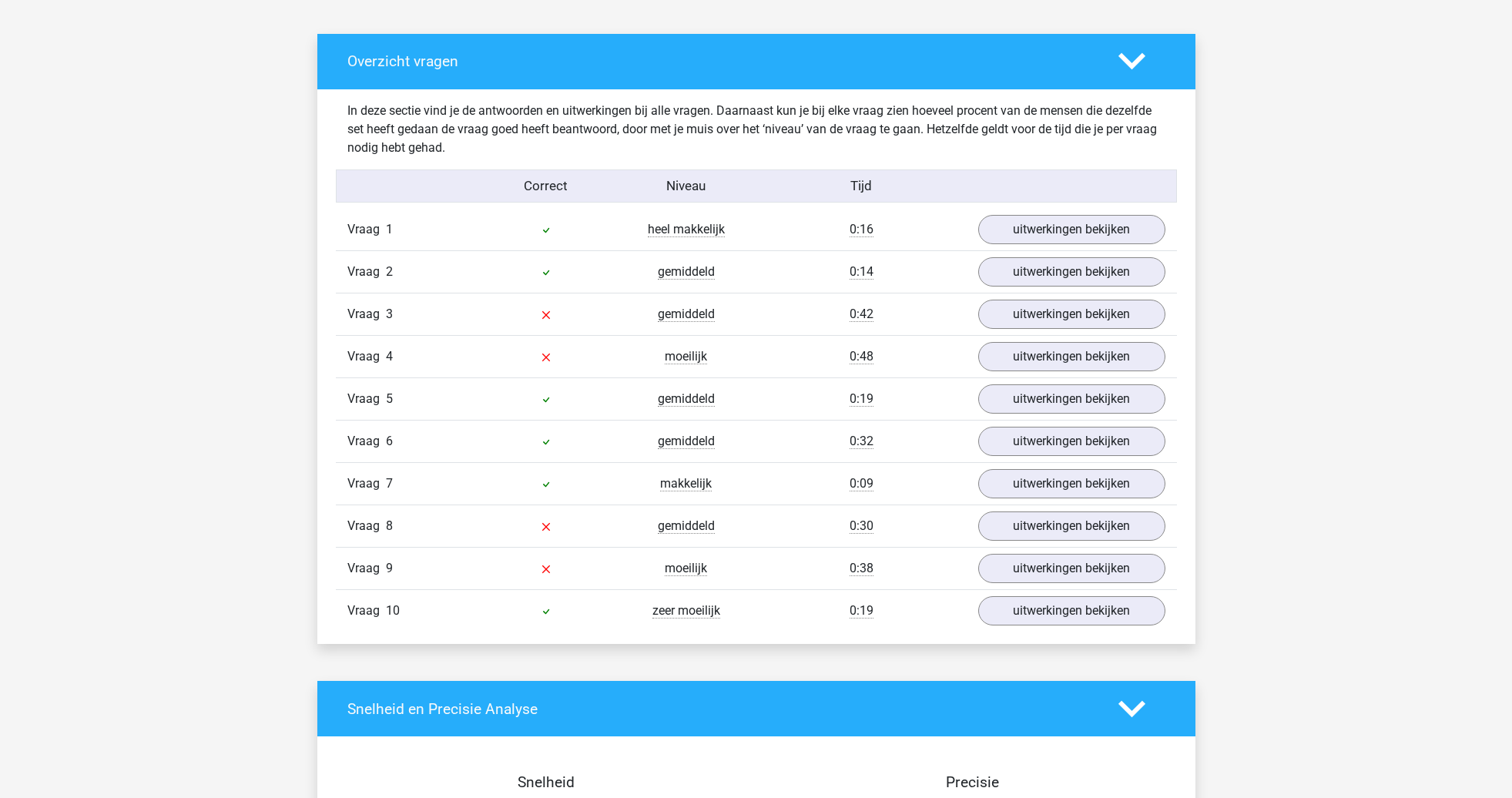
click at [1042, 505] on div "Vraag 8 gemiddeld 0:30 uitwerkingen bekijken" at bounding box center [756, 526] width 841 height 42
click at [1042, 526] on link "uitwerkingen bekijken" at bounding box center [1071, 526] width 215 height 34
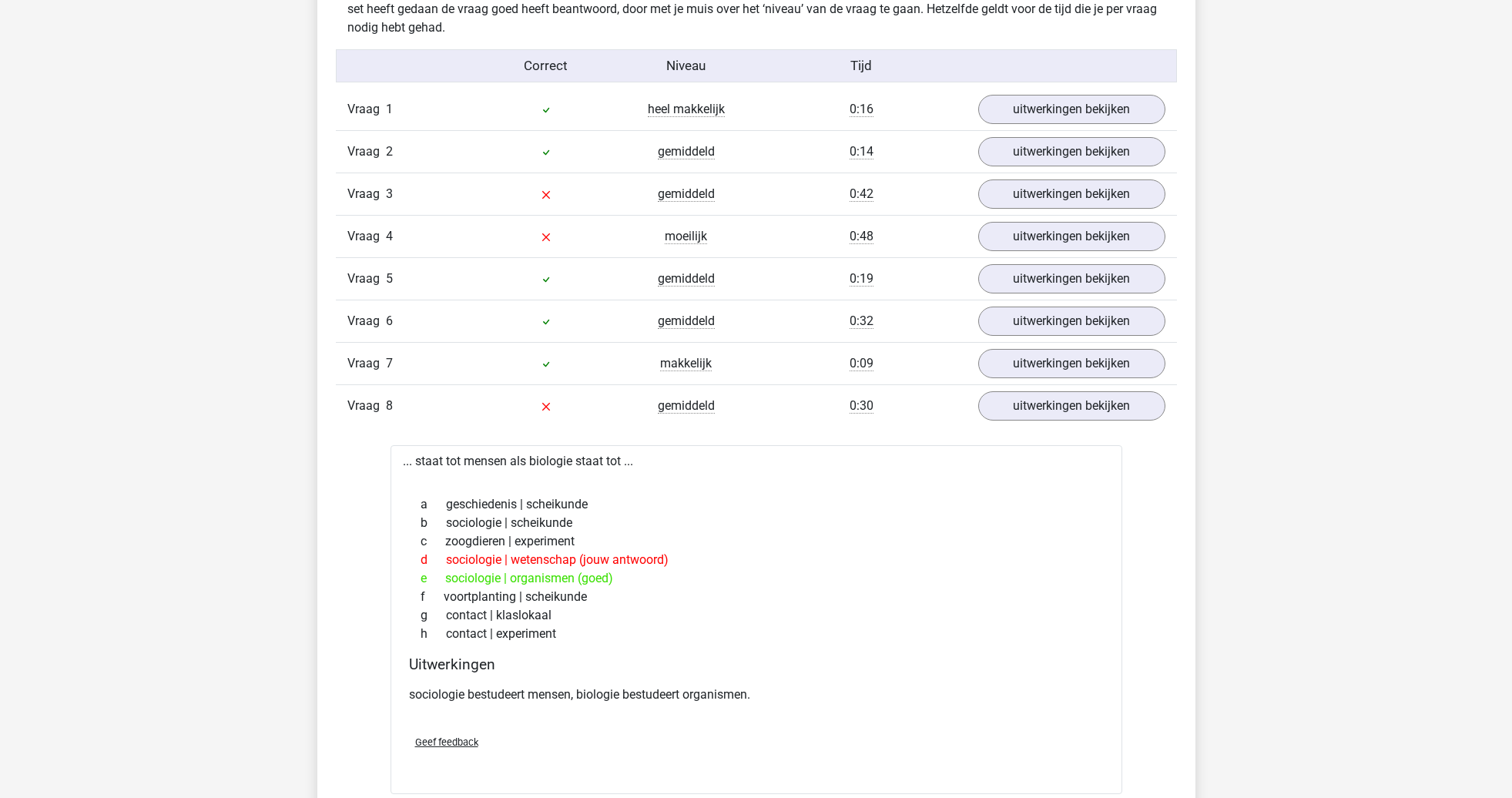
scroll to position [936, 0]
click at [1094, 397] on link "uitwerkingen bekijken" at bounding box center [1071, 406] width 215 height 34
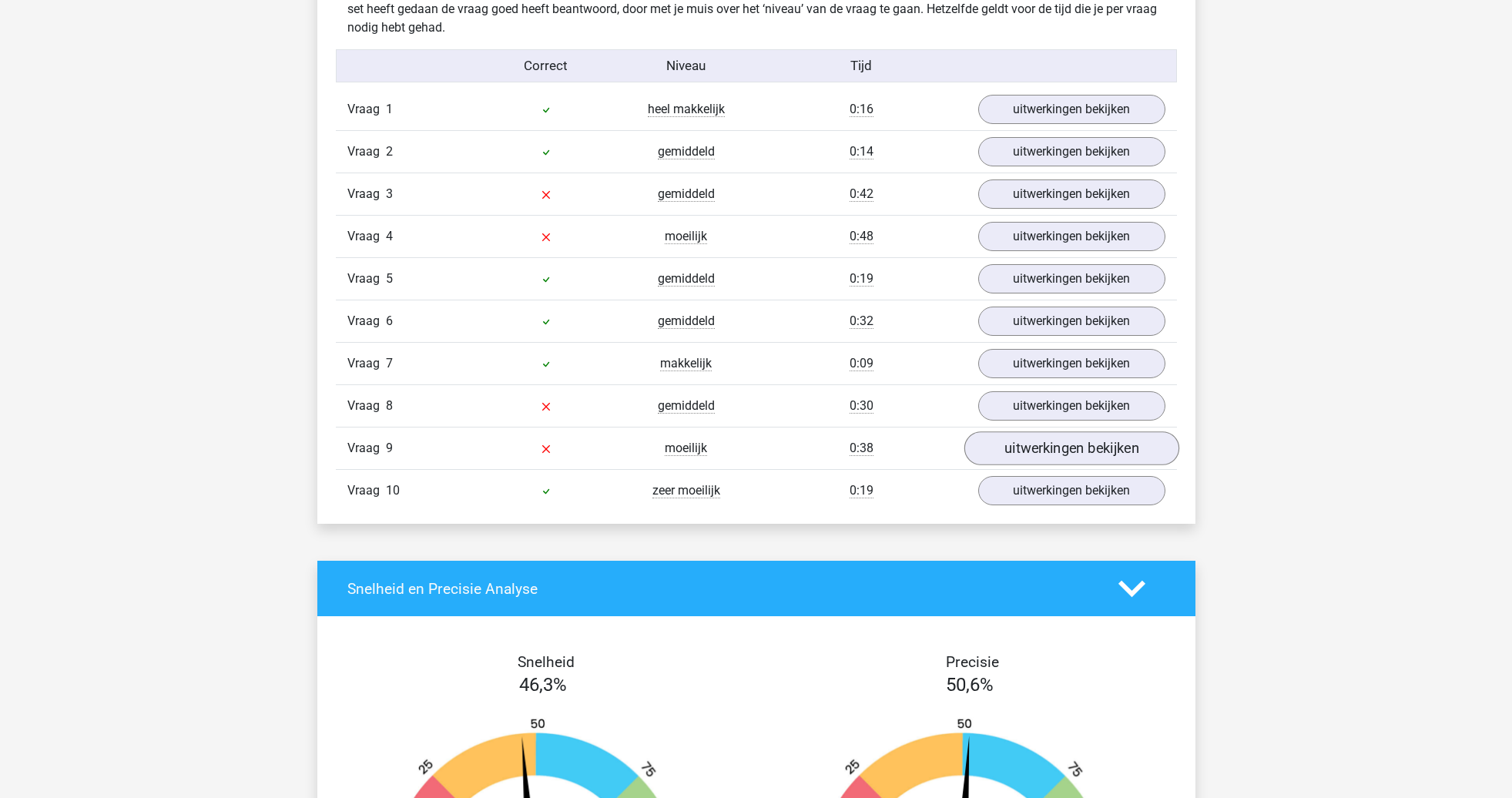
click at [1061, 447] on link "uitwerkingen bekijken" at bounding box center [1071, 449] width 215 height 34
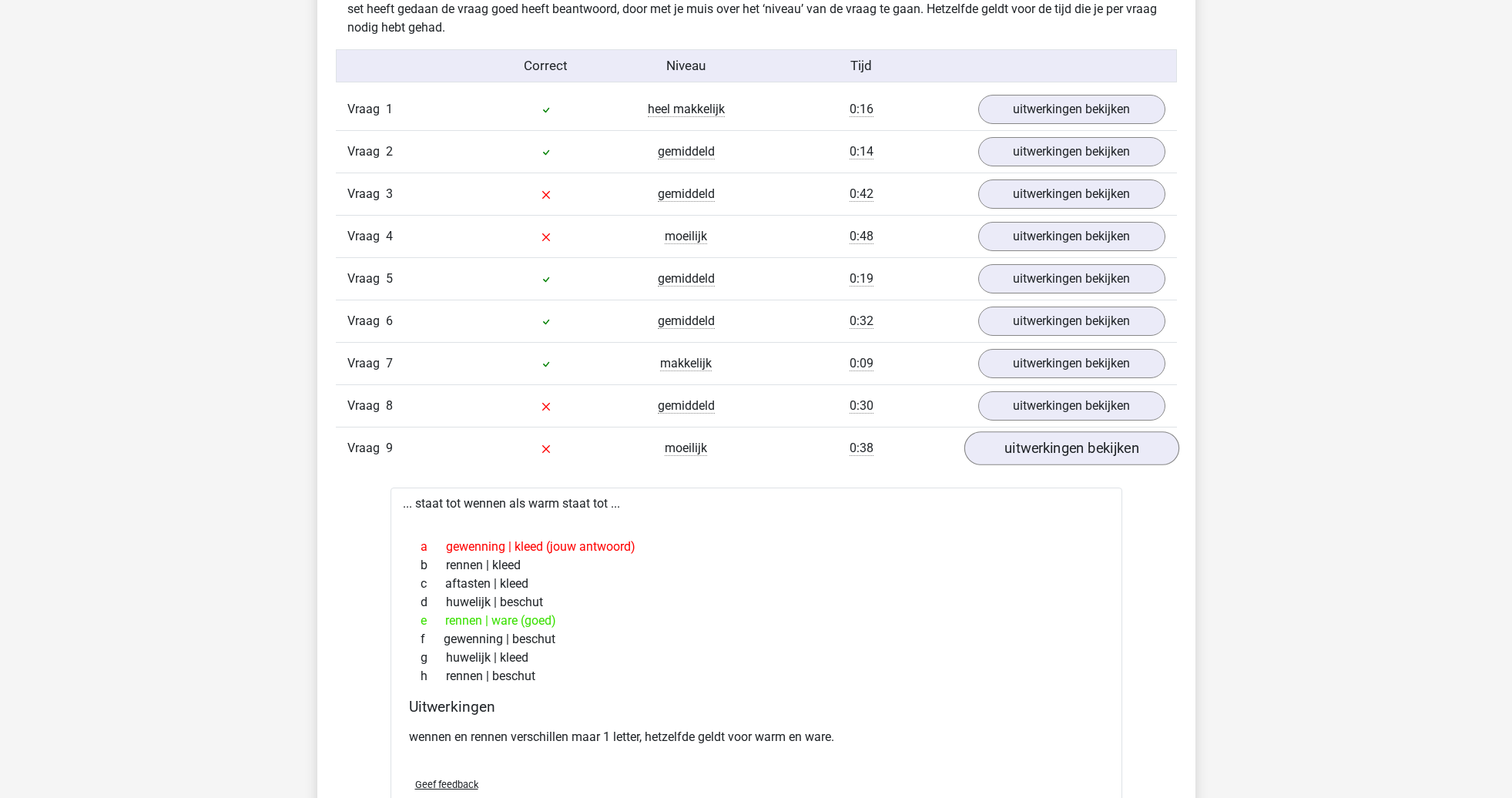
click at [1080, 443] on link "uitwerkingen bekijken" at bounding box center [1071, 449] width 215 height 34
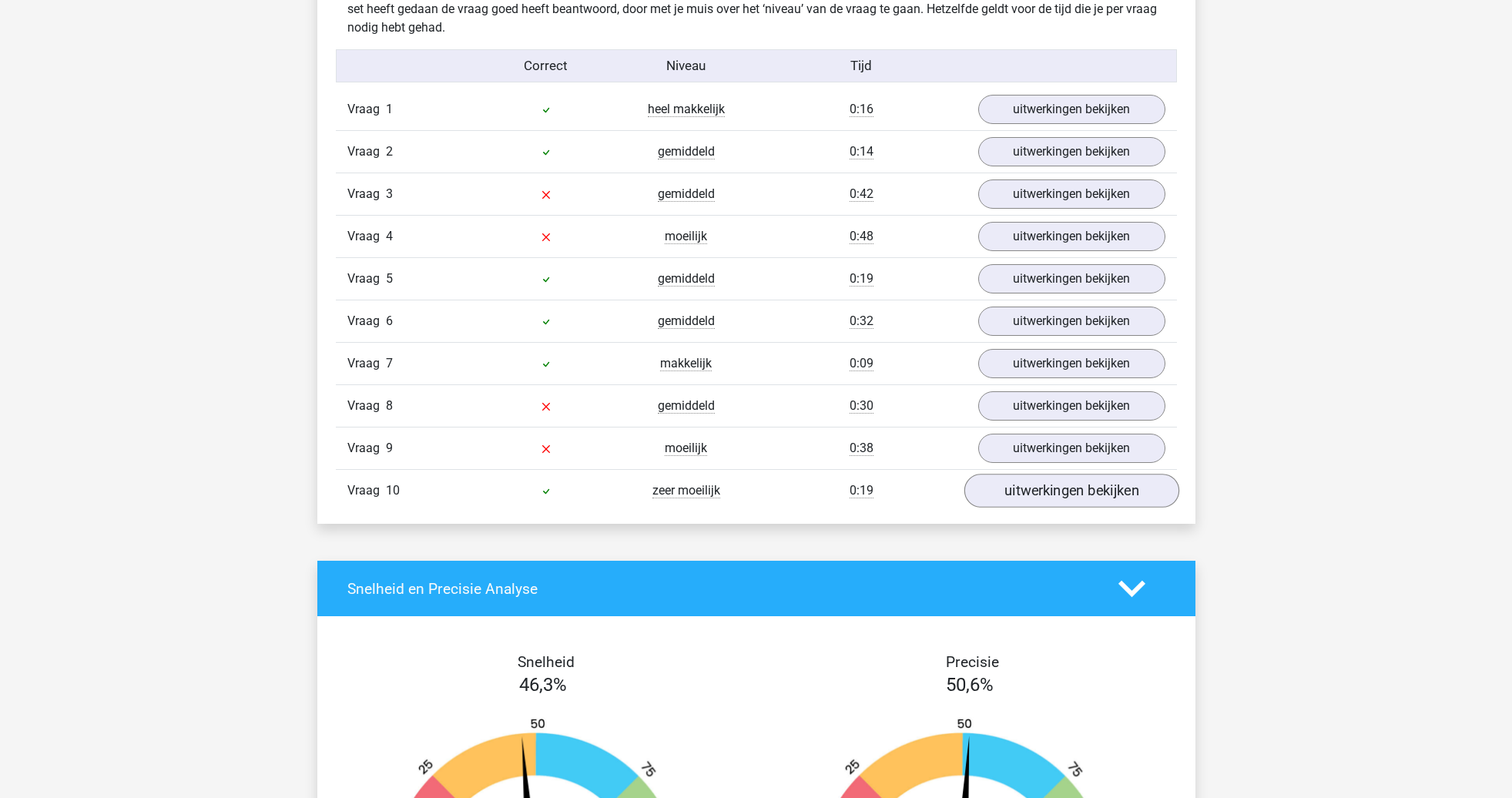
click at [1076, 491] on link "uitwerkingen bekijken" at bounding box center [1071, 491] width 215 height 34
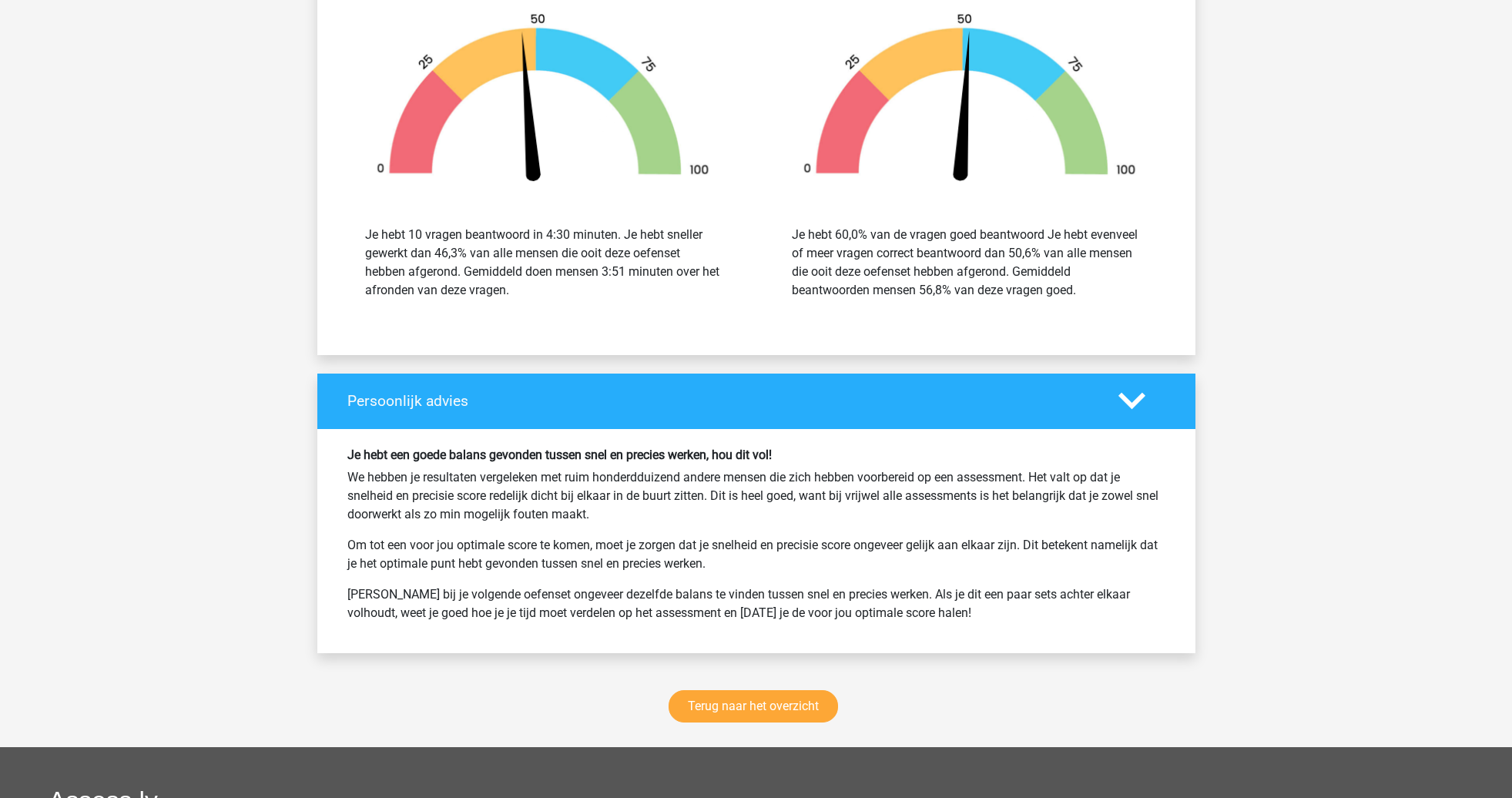
scroll to position [2032, 0]
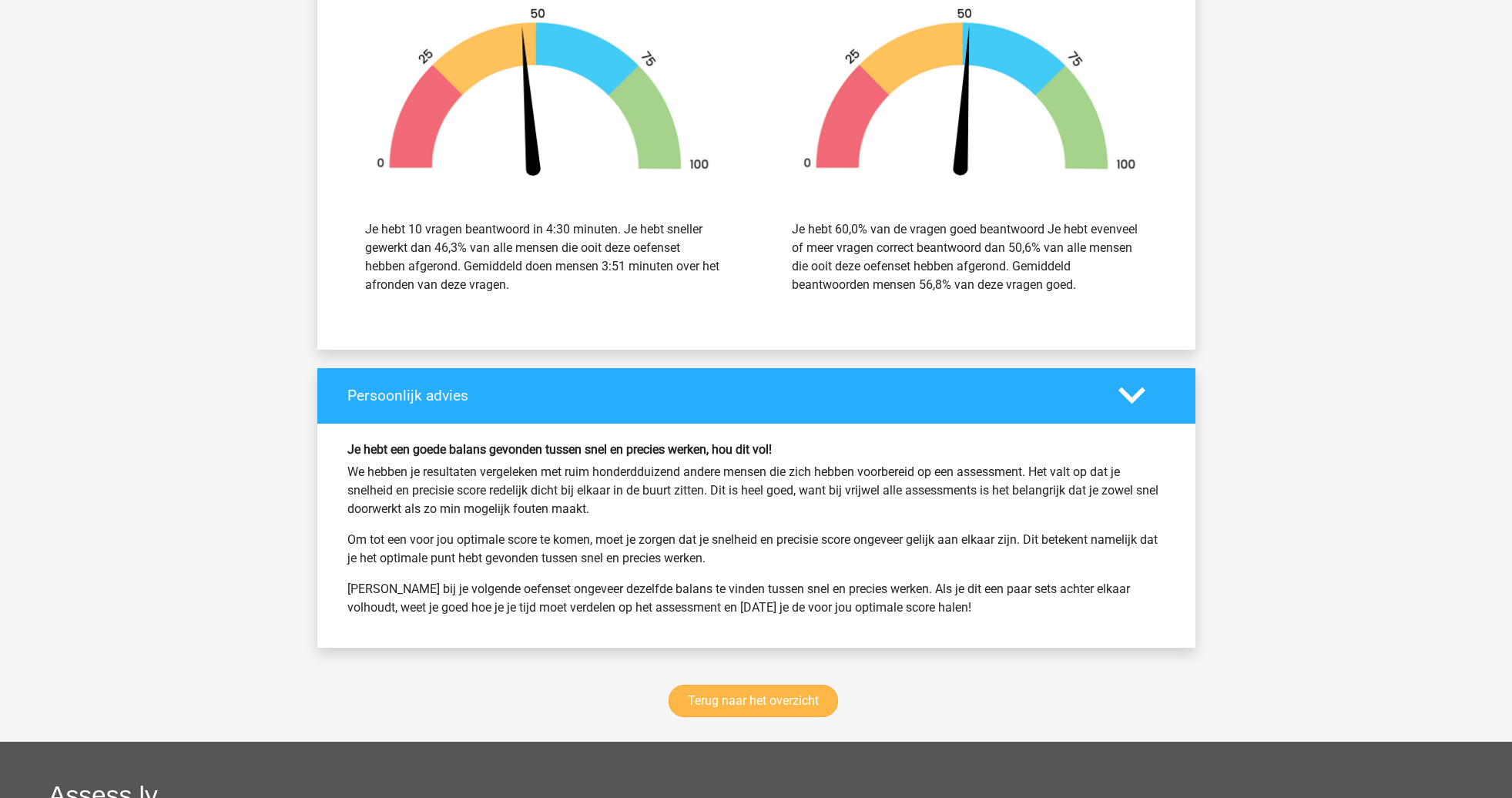
click at [801, 700] on link "Terug naar het overzicht" at bounding box center [753, 700] width 169 height 32
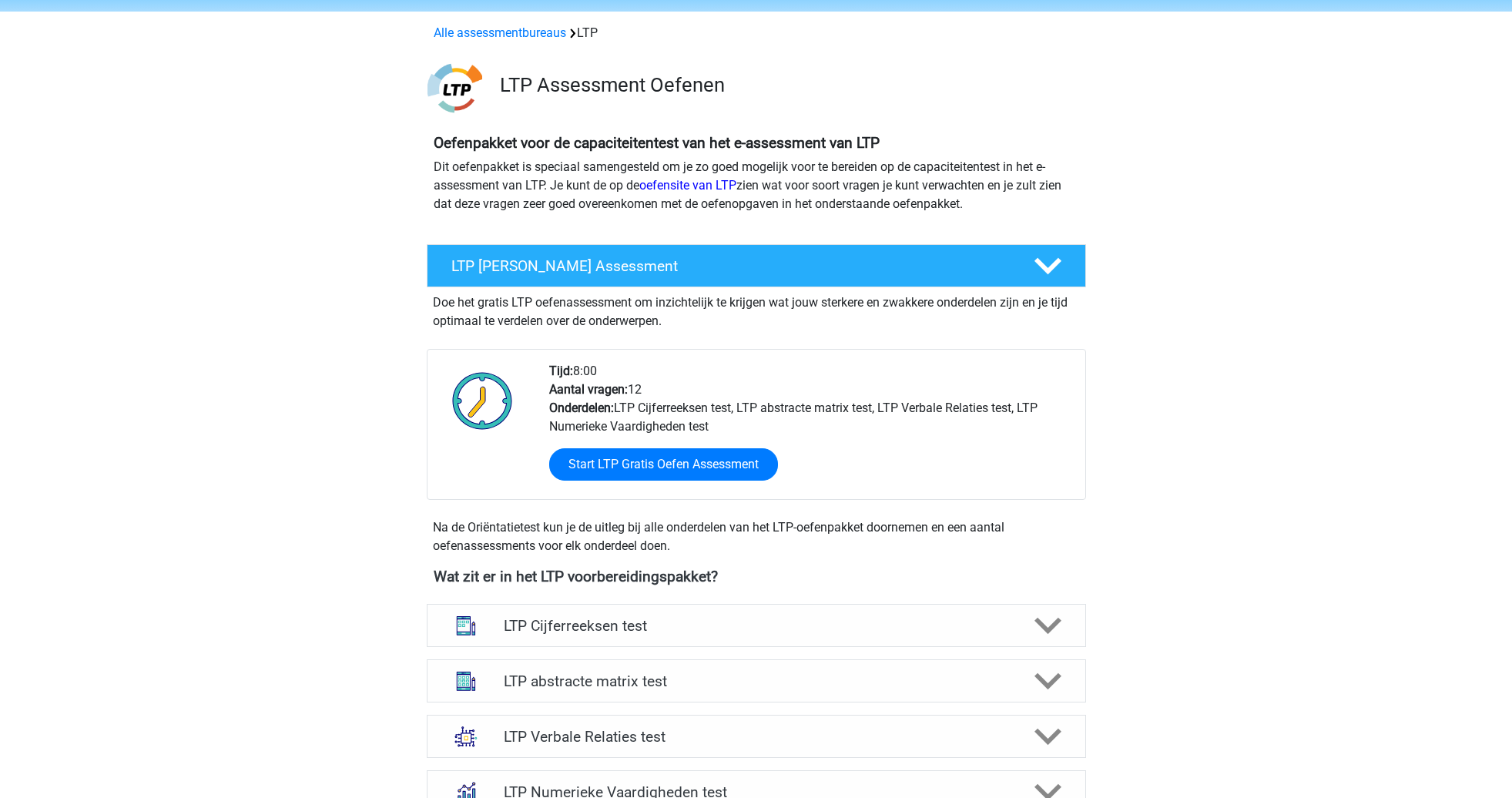
scroll to position [85, 0]
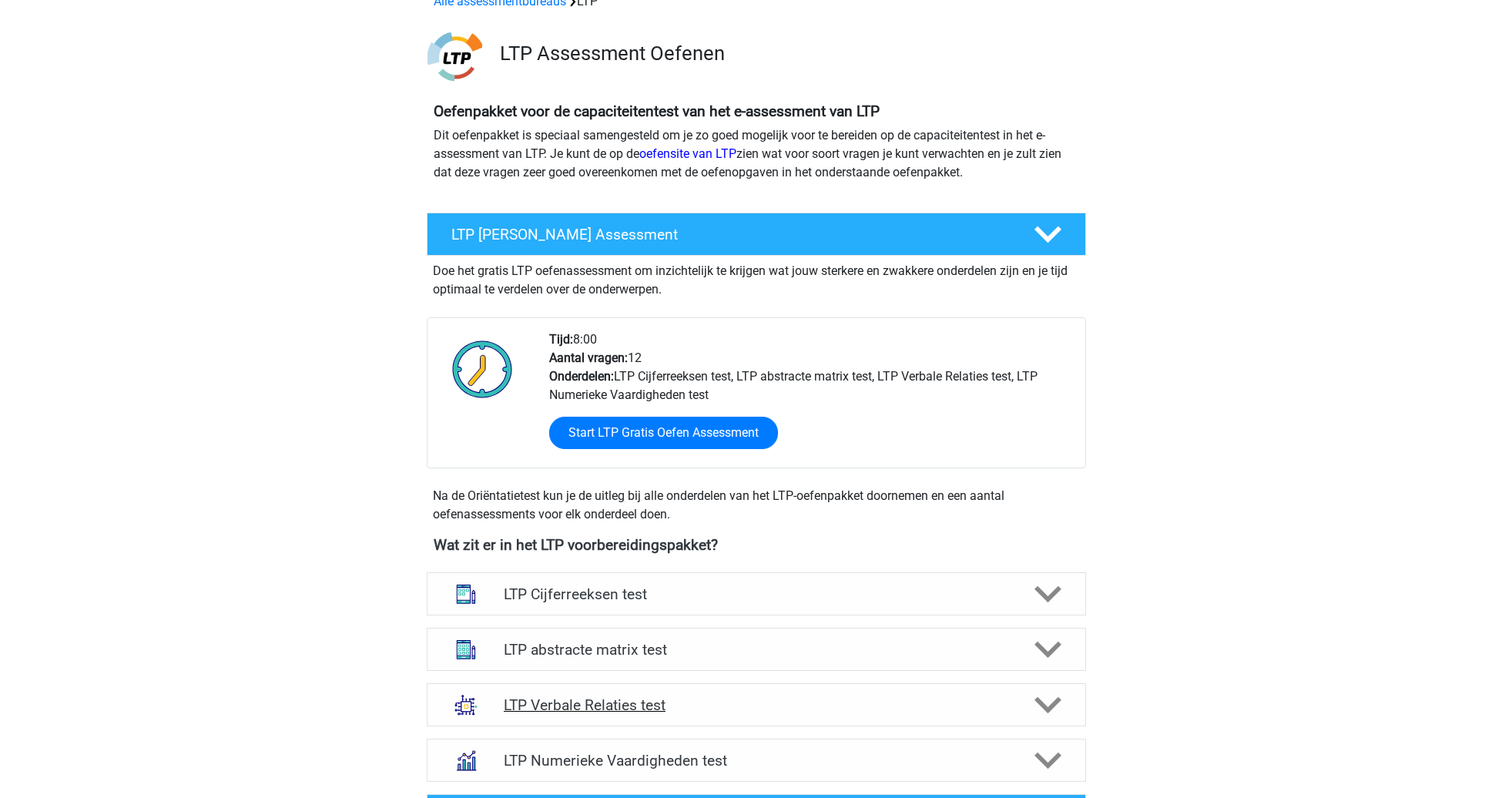
click at [757, 706] on h4 "LTP Verbale Relaties test" at bounding box center [756, 705] width 505 height 18
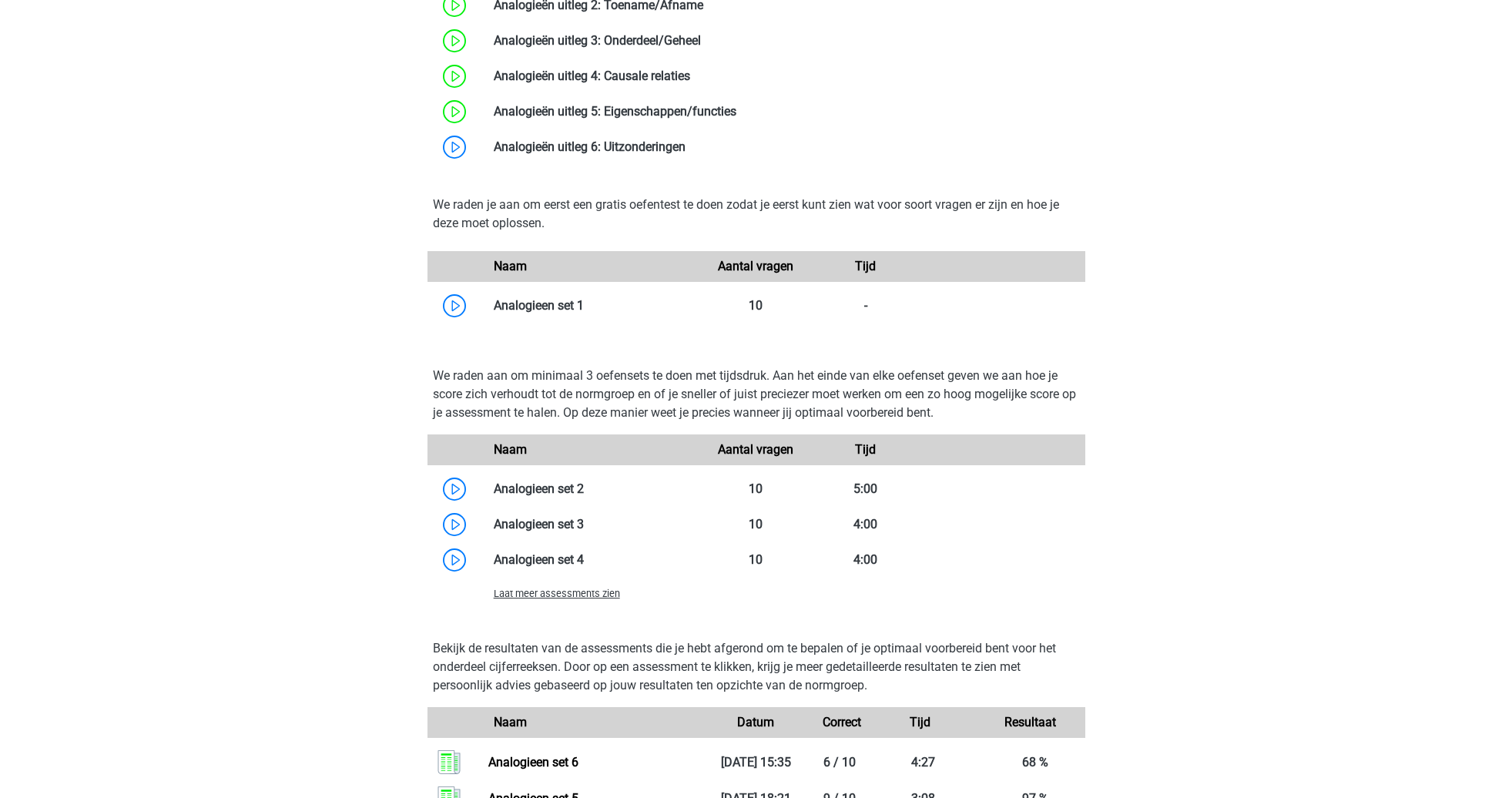
scroll to position [1206, 0]
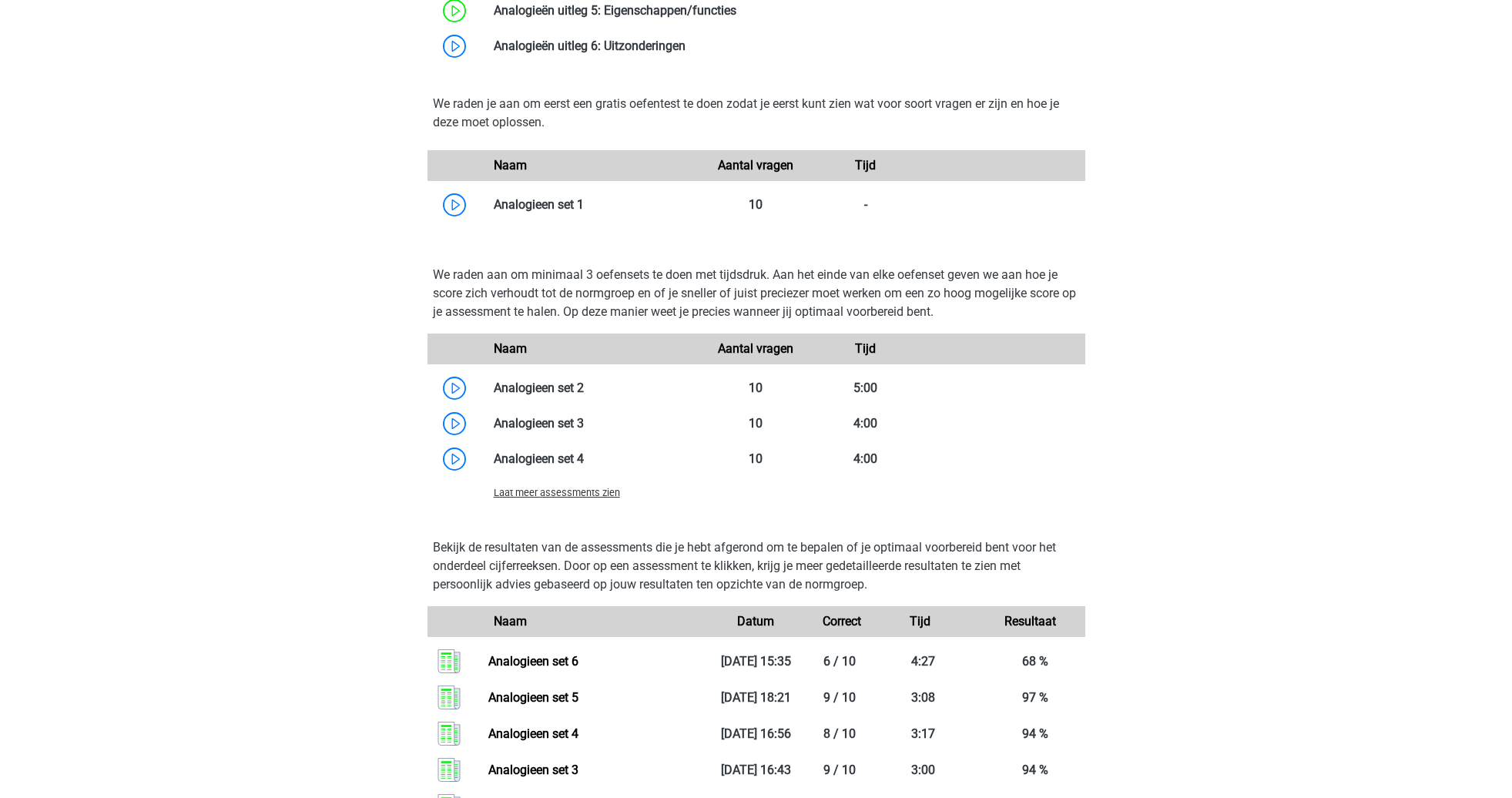
click at [589, 496] on span "Laat meer assessments zien" at bounding box center [557, 493] width 126 height 12
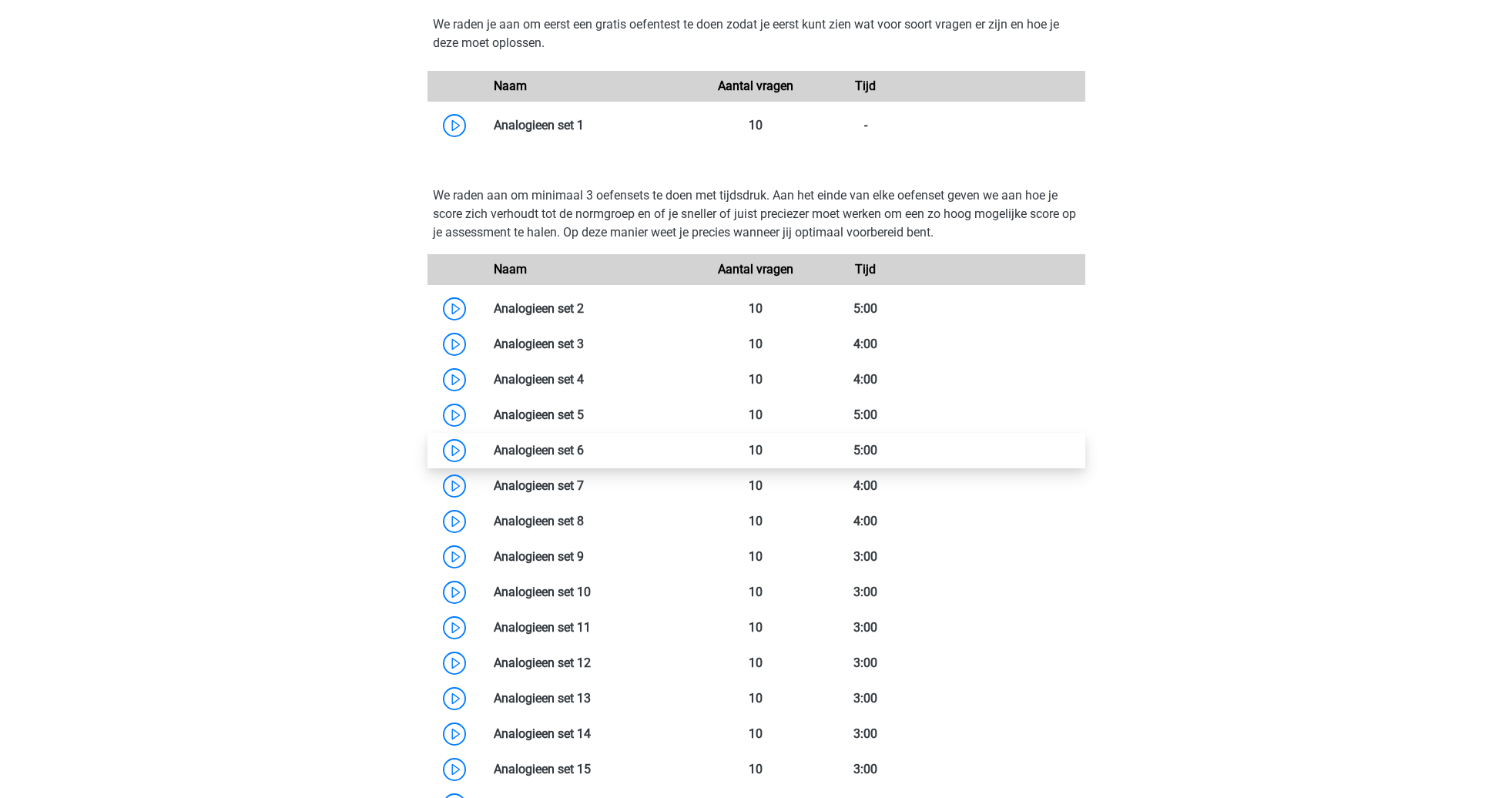
scroll to position [1311, 0]
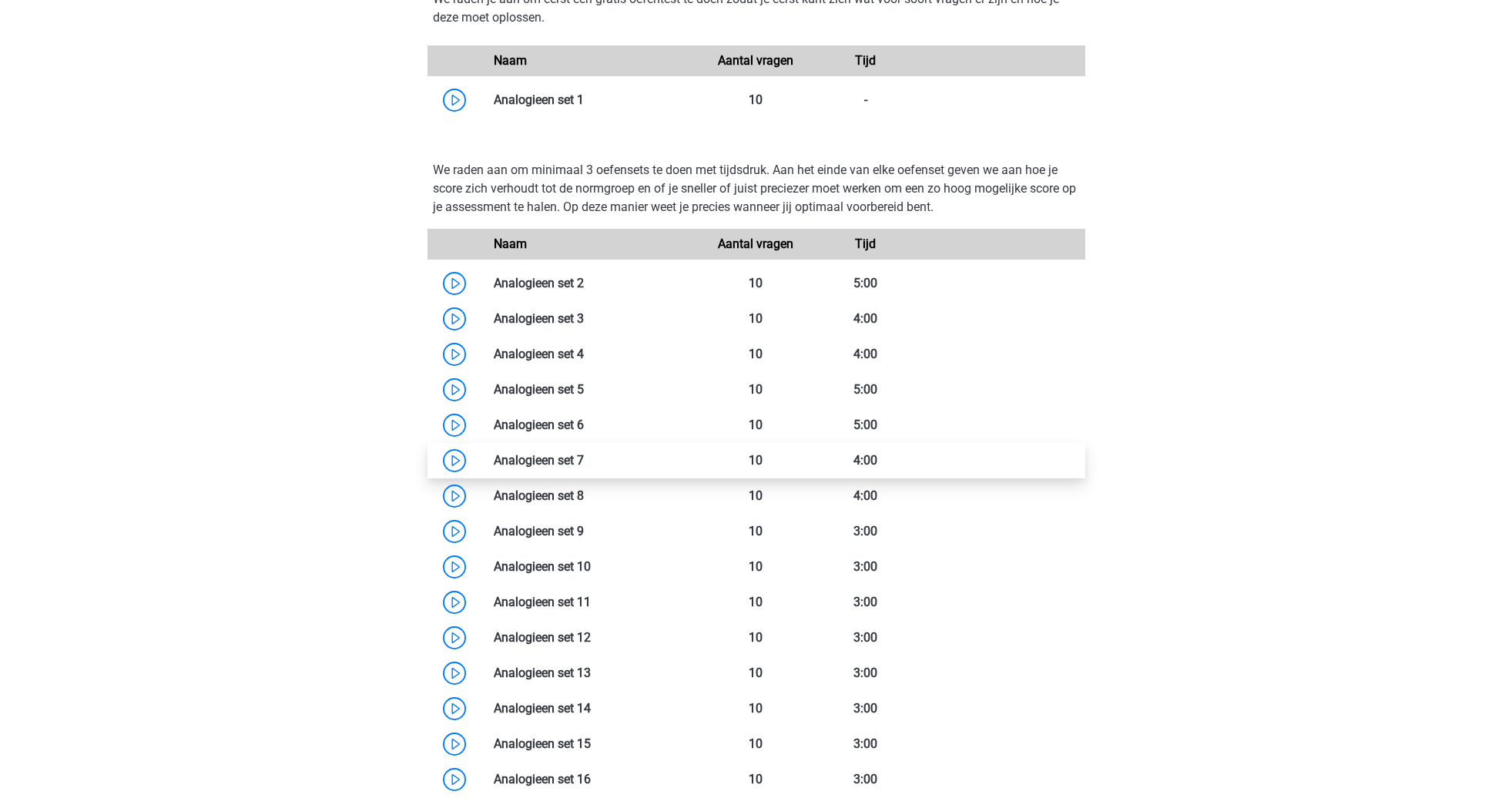
click at [584, 465] on link at bounding box center [584, 460] width 0 height 14
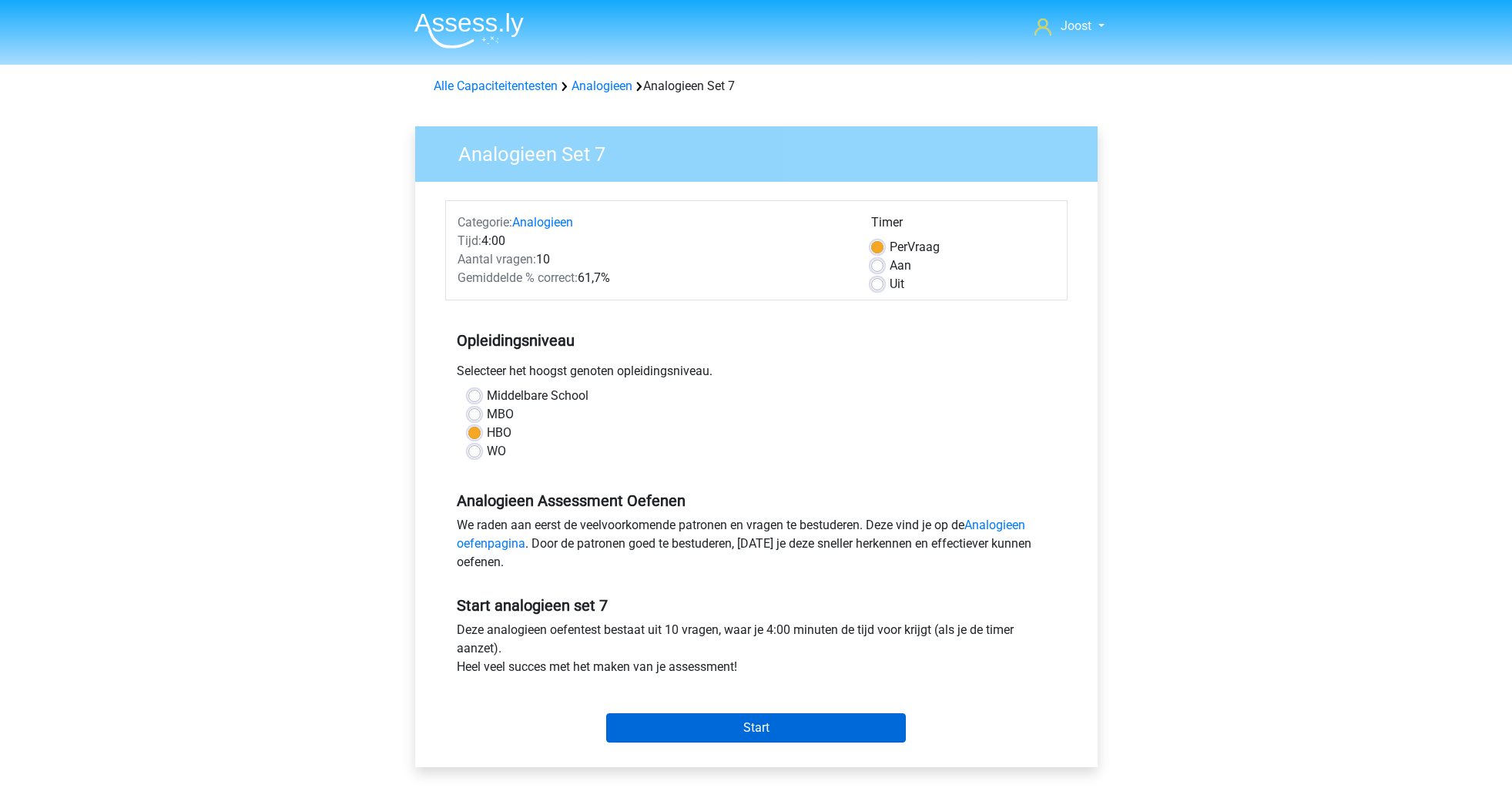
click at [768, 723] on input "Start" at bounding box center [756, 727] width 299 height 29
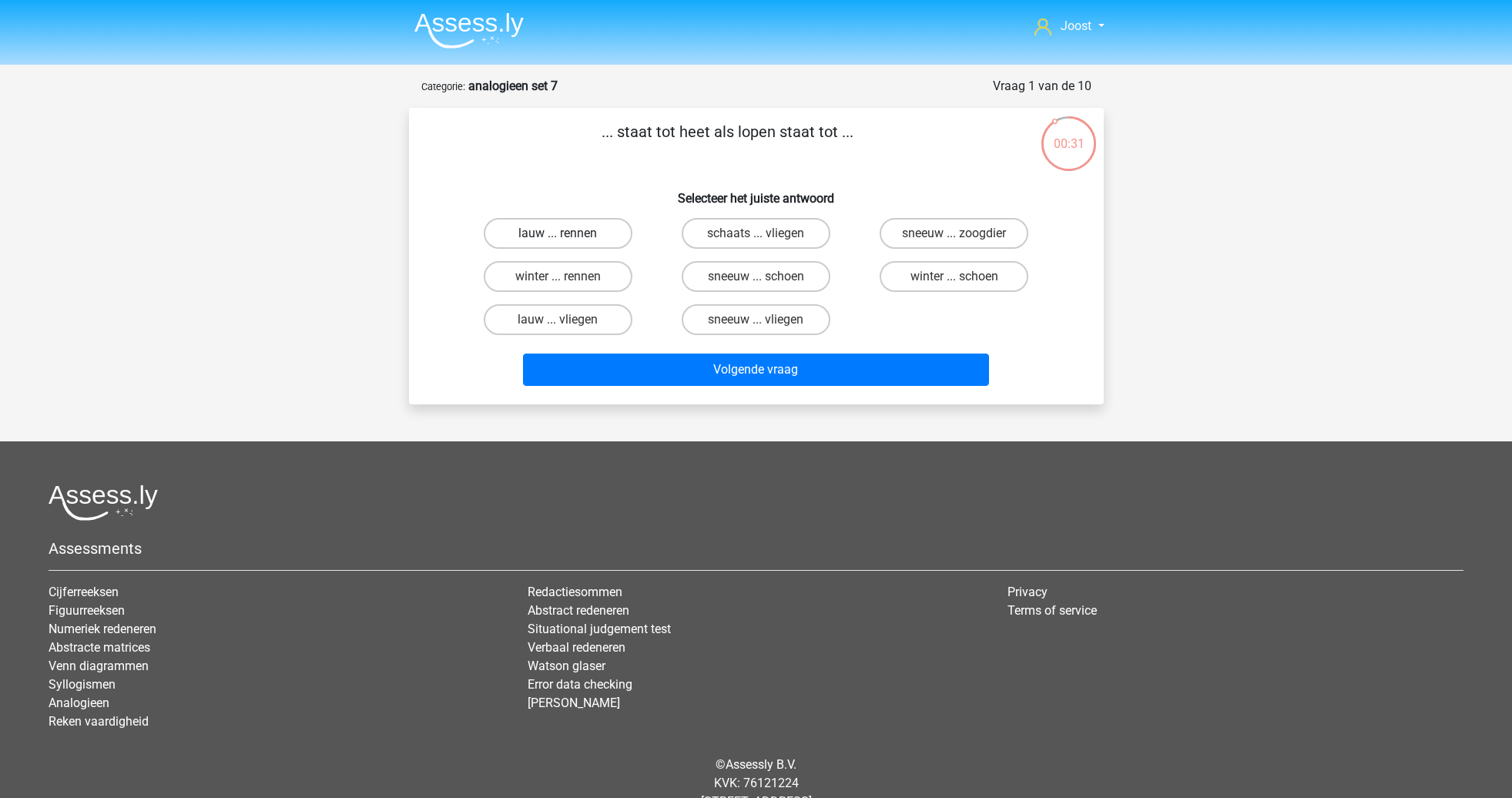
click at [553, 232] on label "lauw ... rennen" at bounding box center [558, 233] width 149 height 31
click at [558, 234] on input "lauw ... rennen" at bounding box center [563, 239] width 10 height 10
radio input "true"
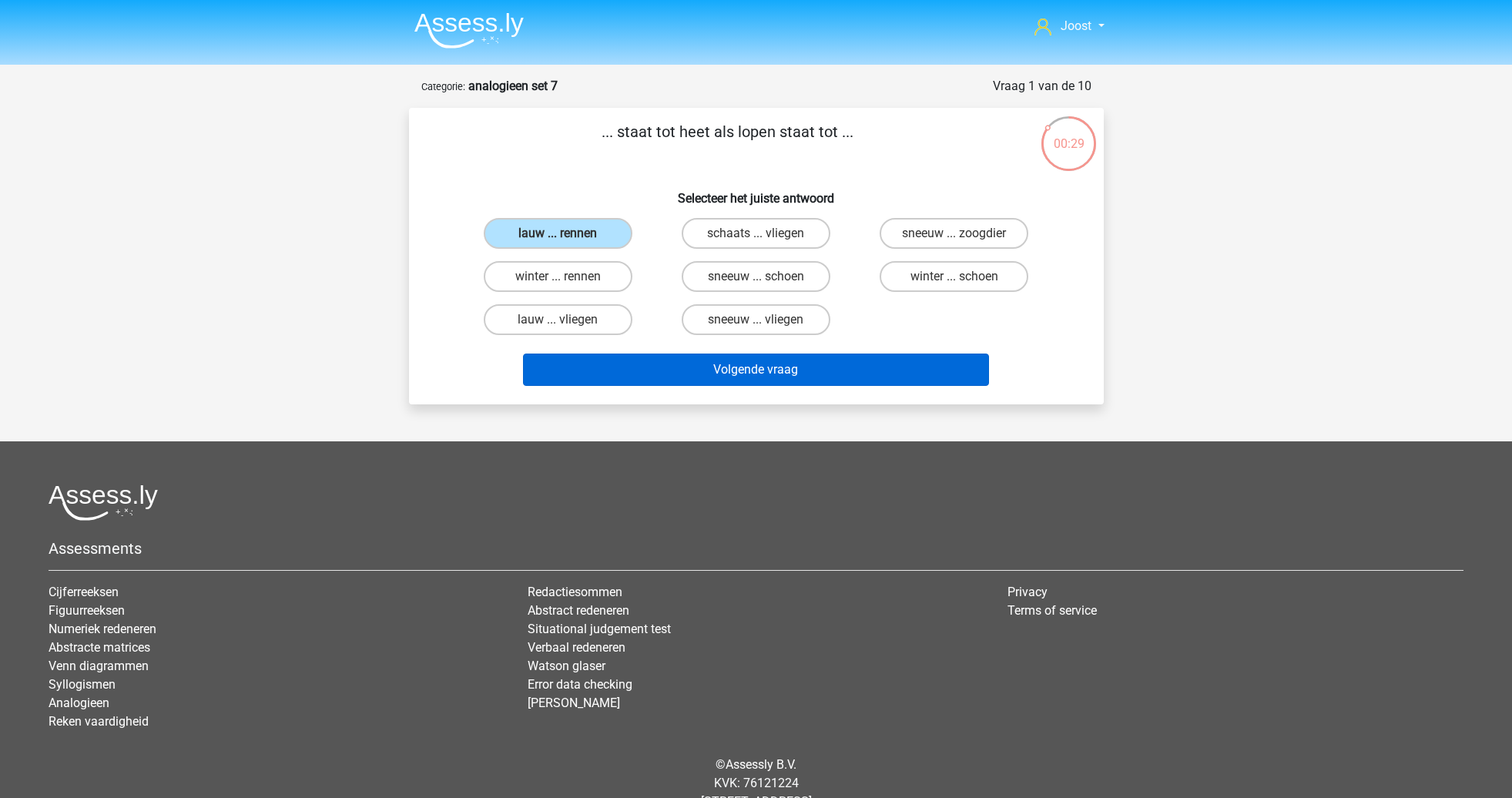
click at [719, 373] on button "Volgende vraag" at bounding box center [756, 369] width 466 height 32
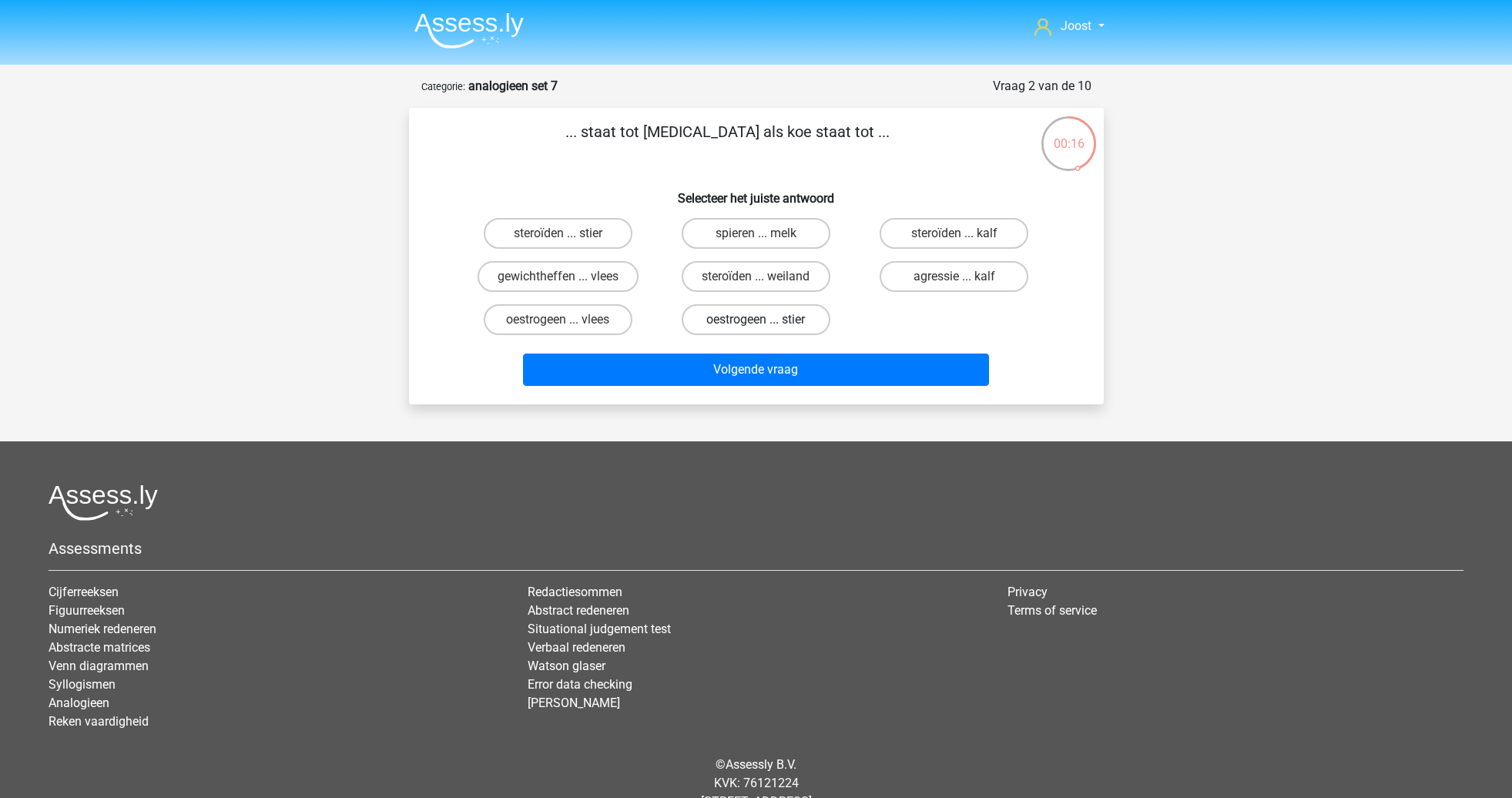
click at [731, 320] on label "oestrogeen ... stier" at bounding box center [756, 320] width 149 height 31
click at [755, 320] on input "oestrogeen ... stier" at bounding box center [760, 325] width 10 height 10
radio input "true"
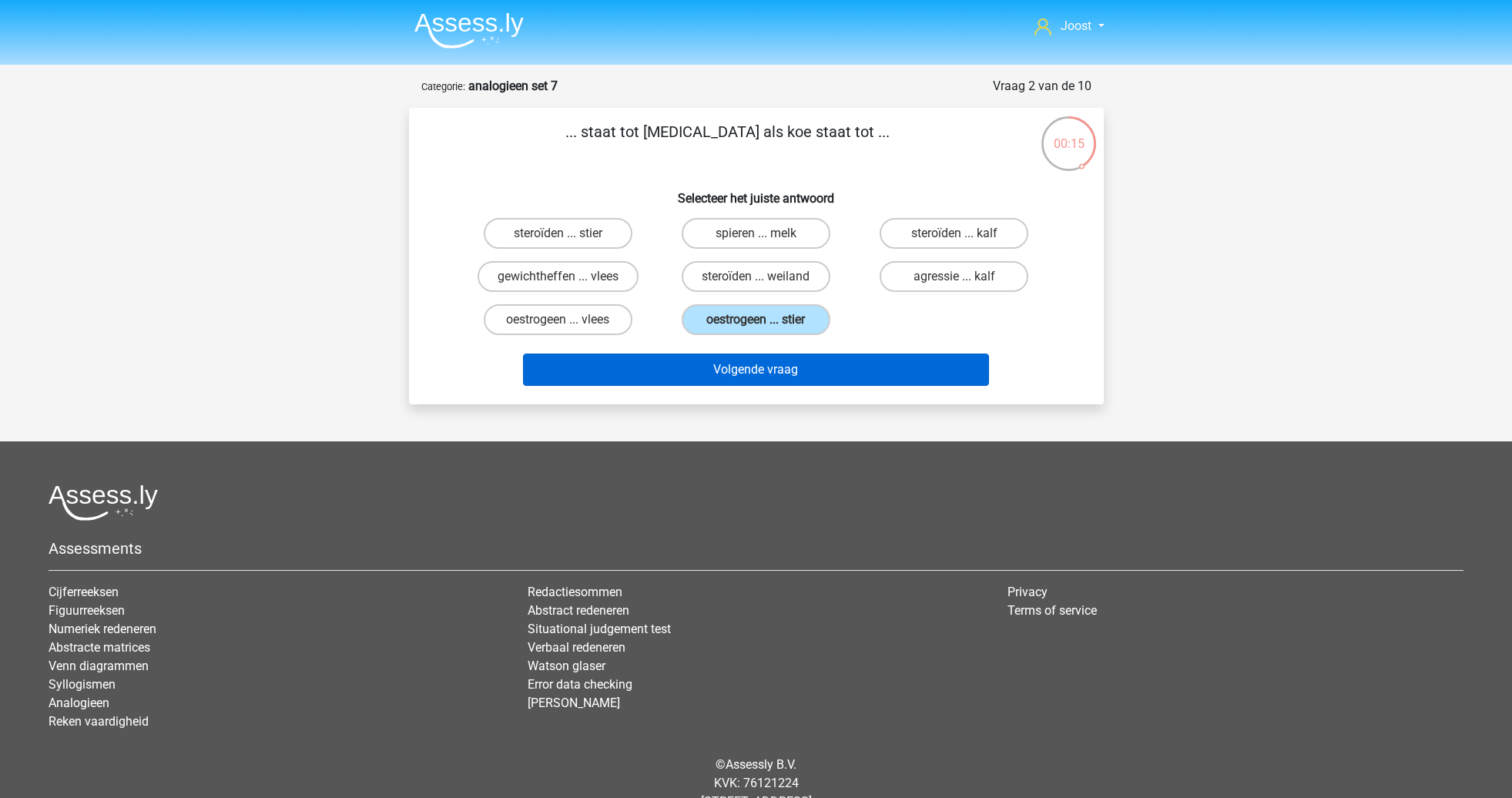
click at [690, 367] on button "Volgende vraag" at bounding box center [756, 369] width 466 height 32
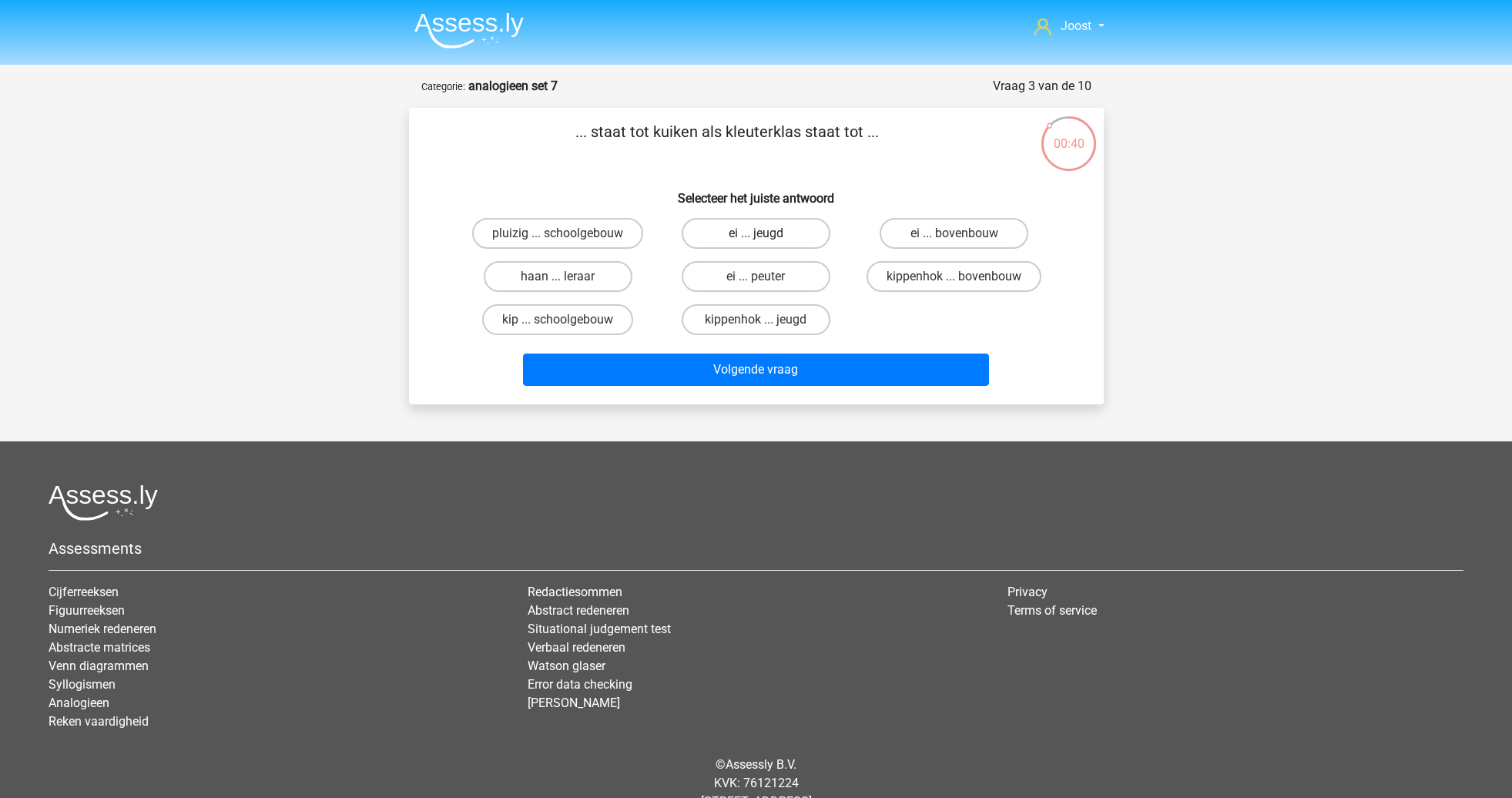
click at [751, 236] on label "ei ... jeugd" at bounding box center [756, 233] width 149 height 31
click at [755, 236] on input "ei ... jeugd" at bounding box center [760, 239] width 10 height 10
radio input "true"
click at [969, 234] on label "ei ... bovenbouw" at bounding box center [954, 233] width 149 height 31
click at [965, 234] on input "ei ... bovenbouw" at bounding box center [960, 239] width 10 height 10
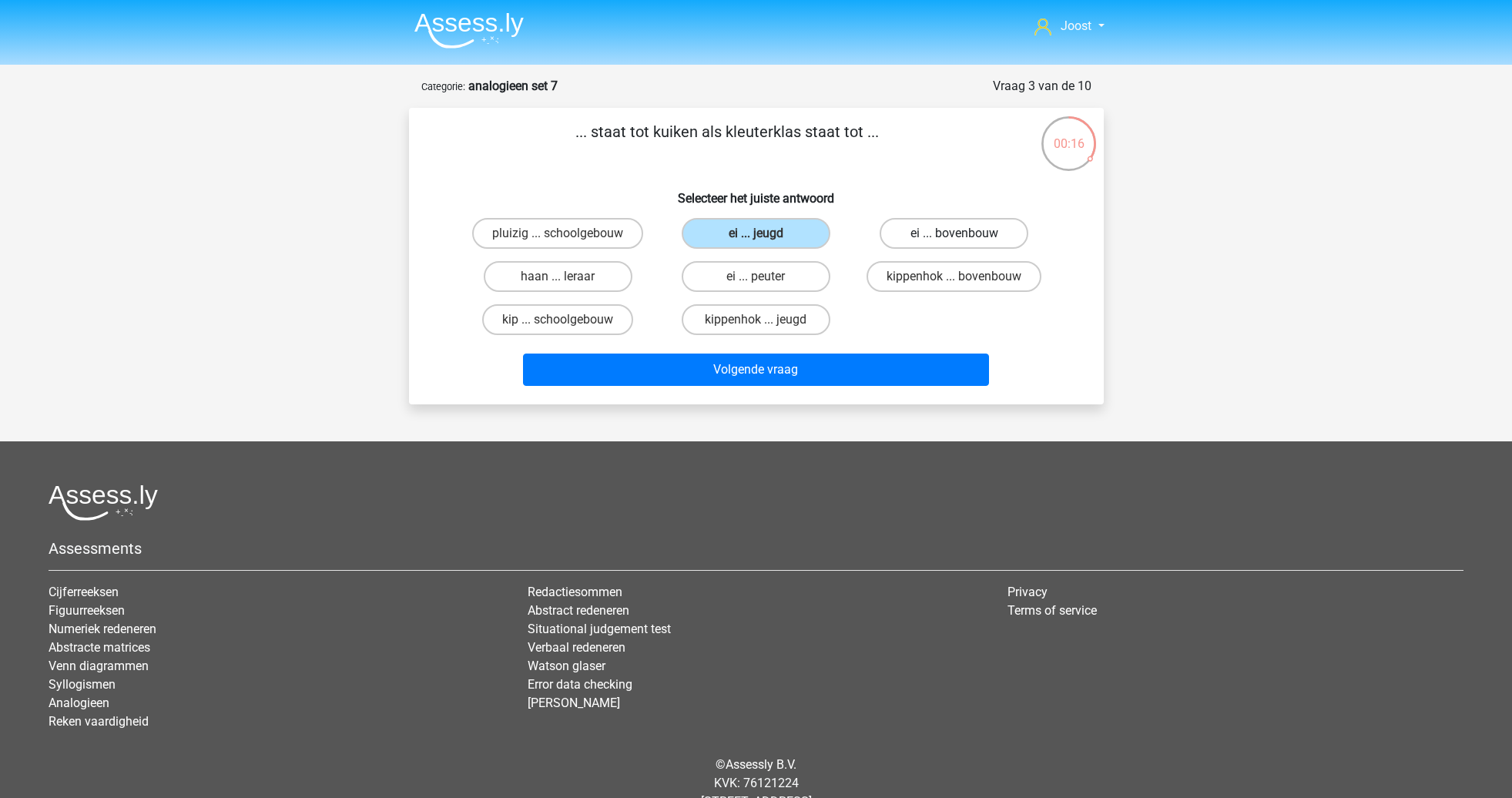
radio input "true"
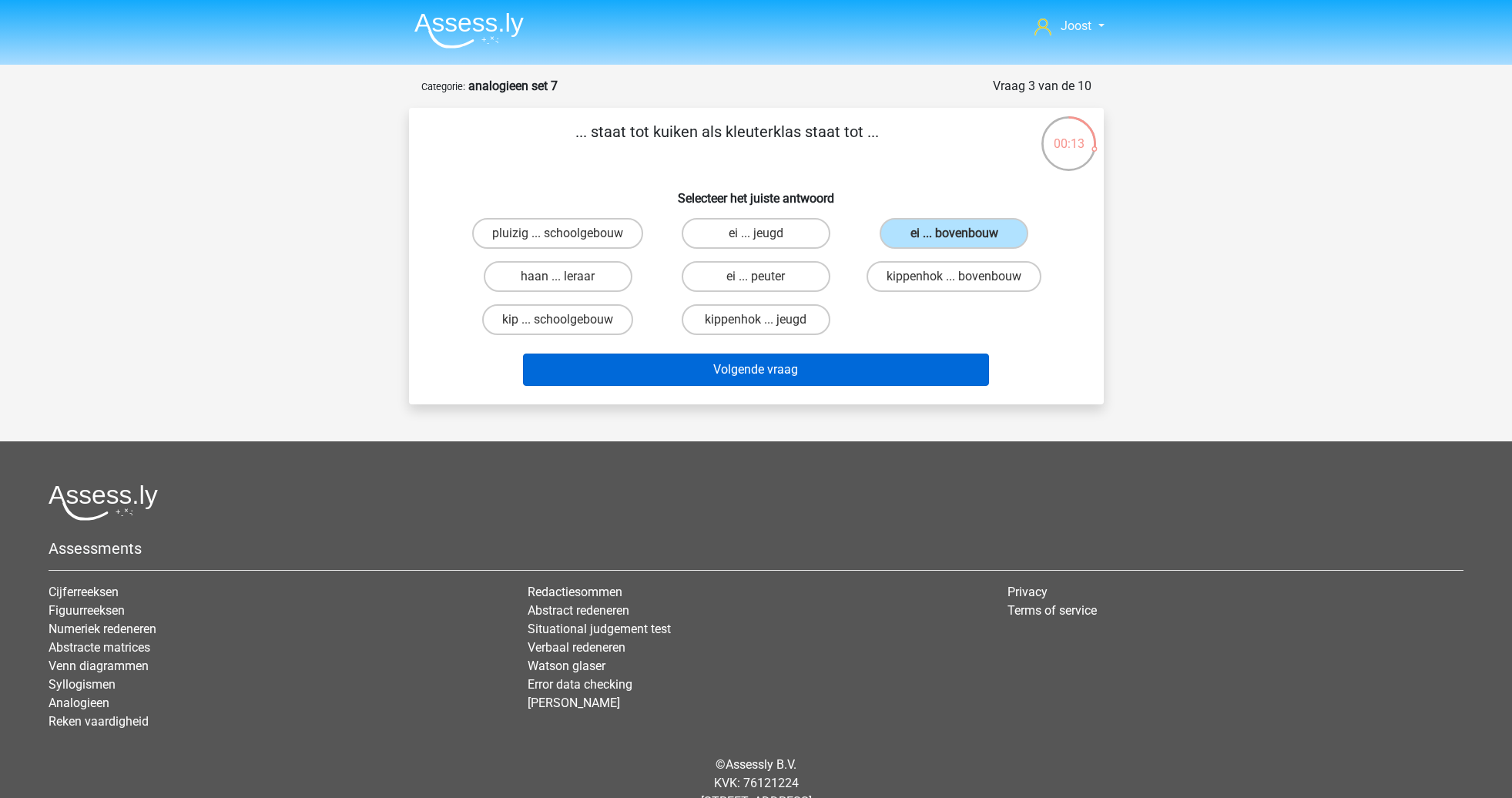
click at [922, 371] on button "Volgende vraag" at bounding box center [756, 369] width 466 height 32
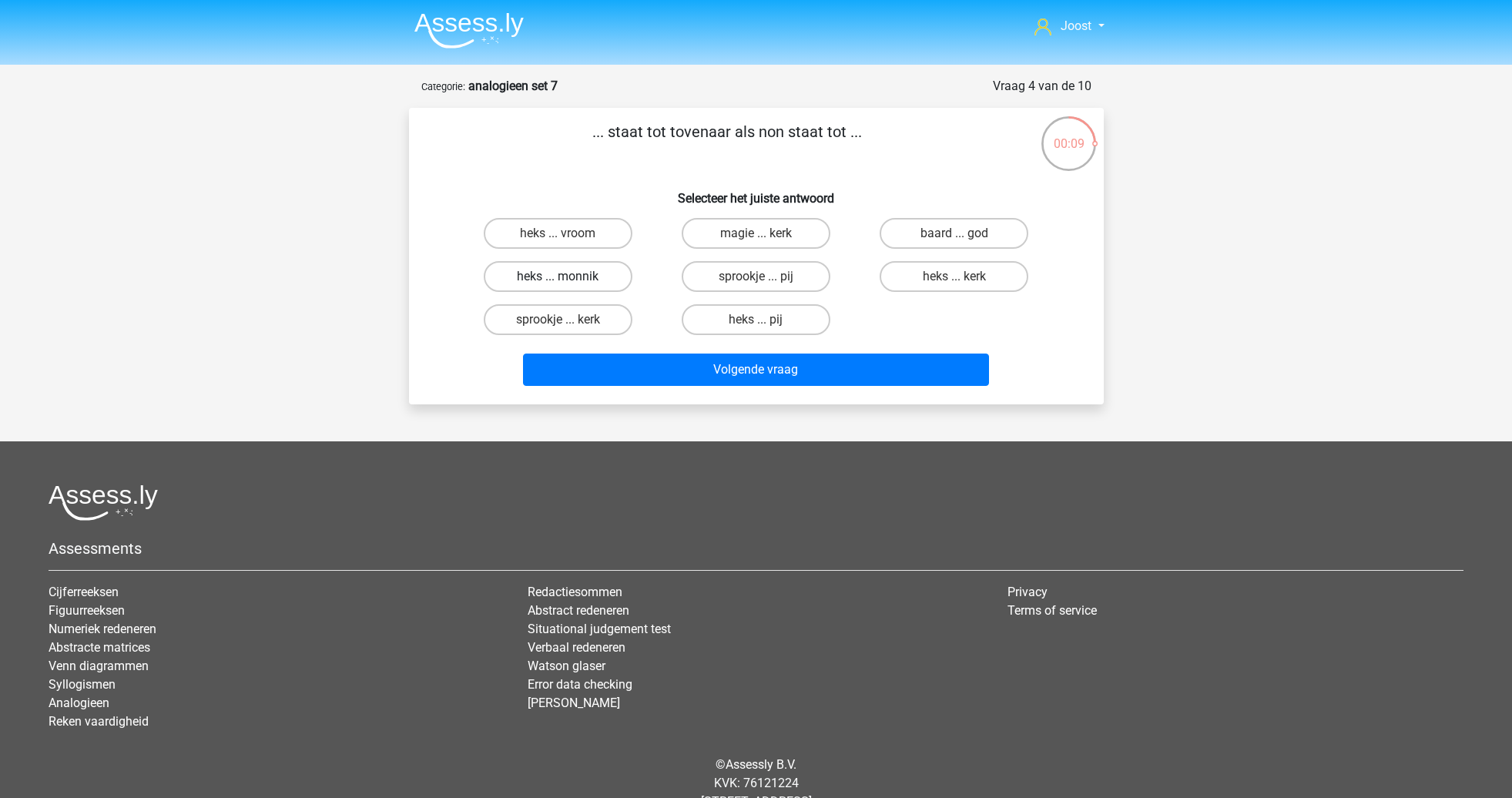
click at [589, 279] on label "heks ... monnik" at bounding box center [558, 276] width 149 height 31
click at [568, 279] on input "heks ... monnik" at bounding box center [563, 282] width 10 height 10
radio input "true"
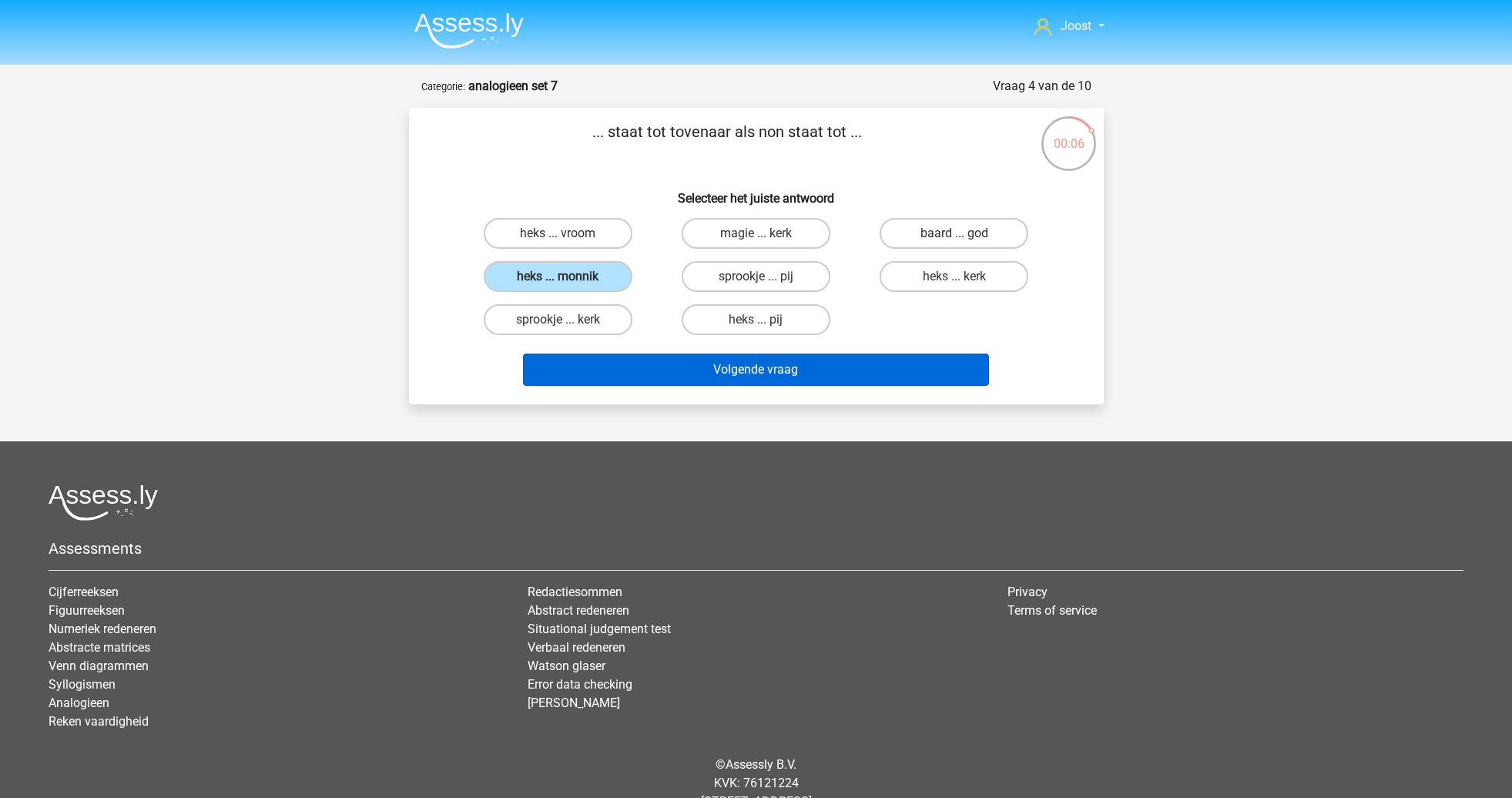
click at [625, 362] on button "Volgende vraag" at bounding box center [756, 369] width 466 height 32
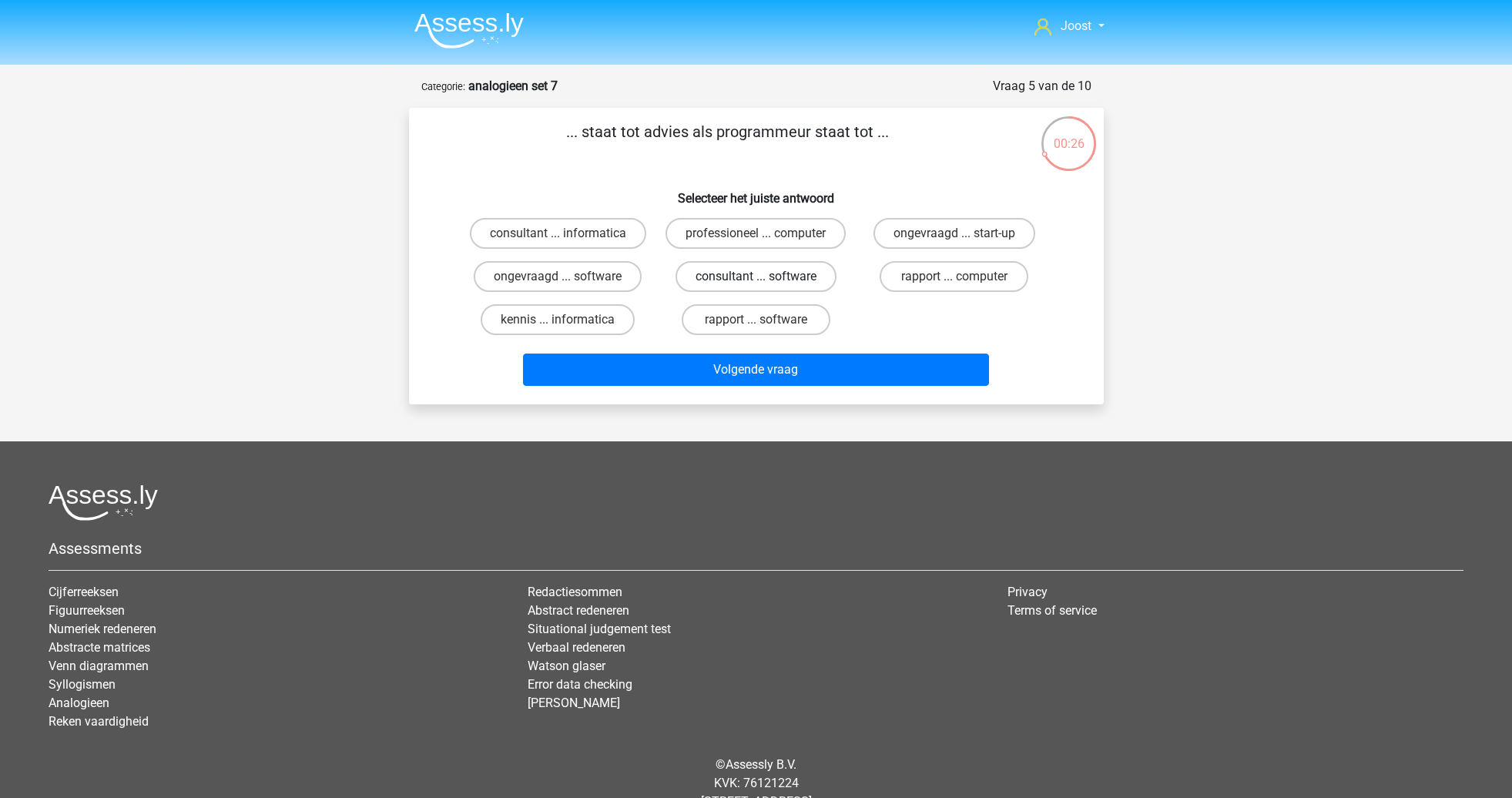
click at [735, 275] on label "consultant ... software" at bounding box center [755, 276] width 161 height 31
click at [755, 277] on input "consultant ... software" at bounding box center [760, 282] width 10 height 10
radio input "true"
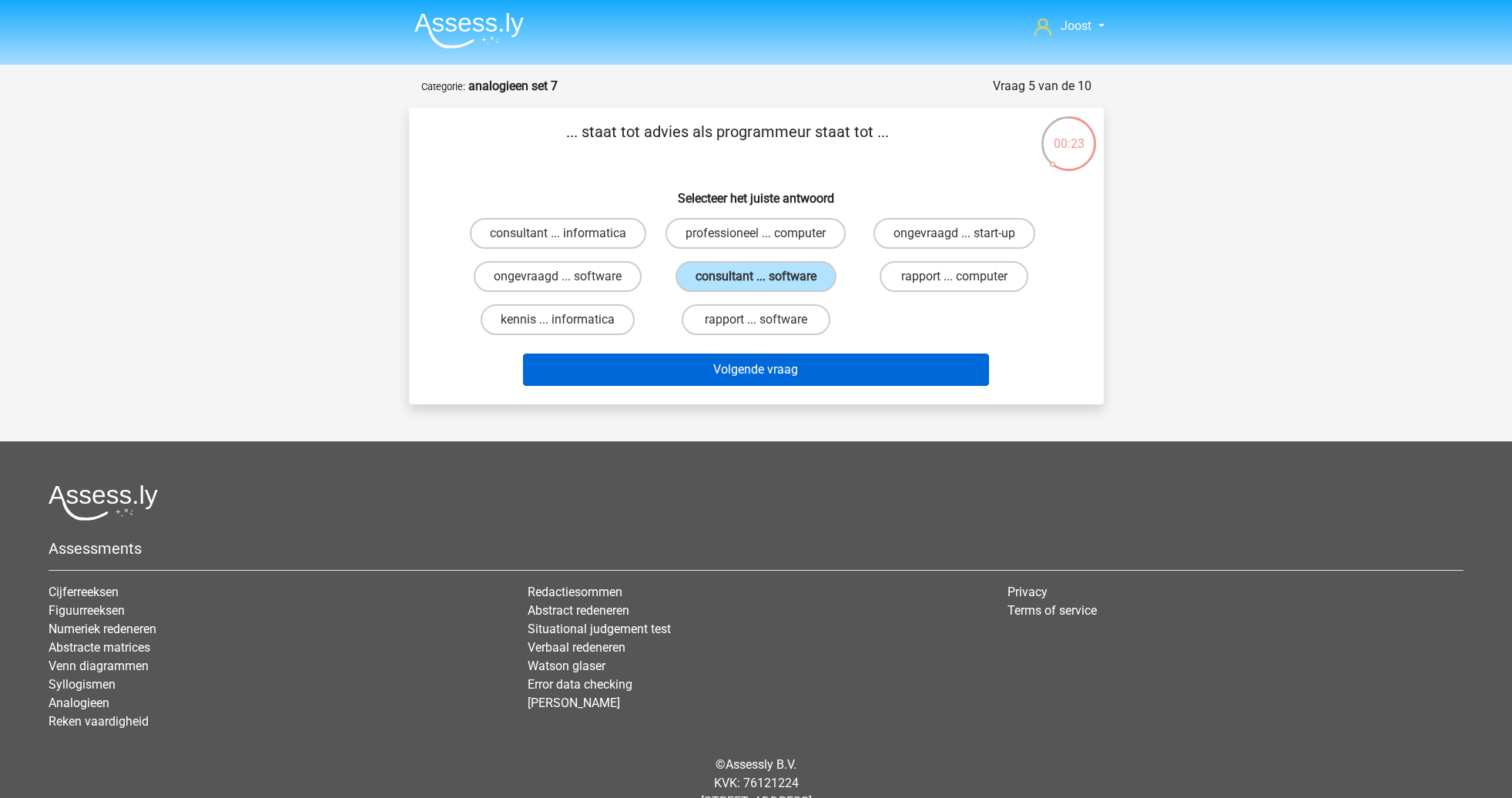
click at [835, 369] on button "Volgende vraag" at bounding box center [756, 369] width 466 height 32
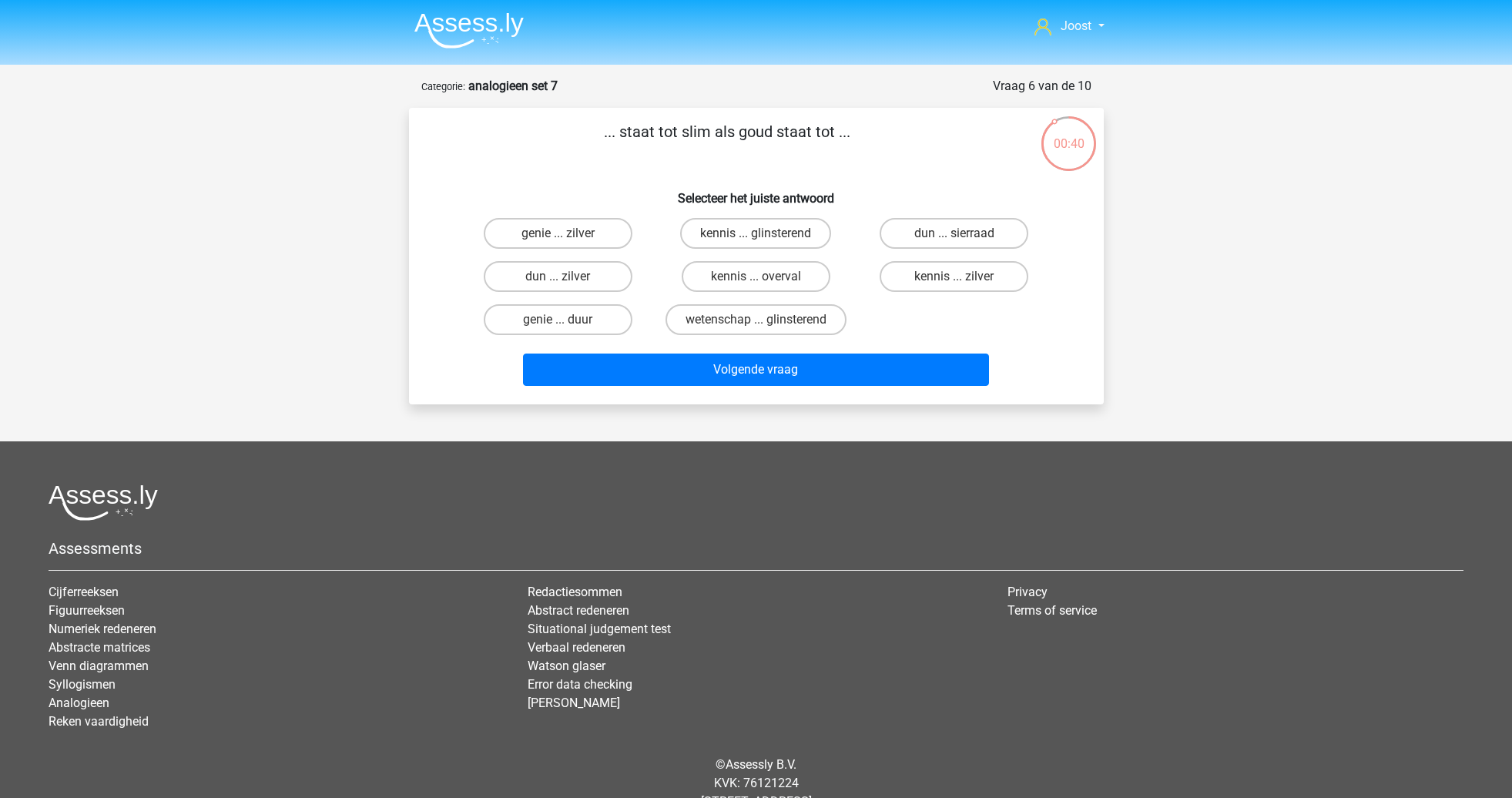
drag, startPoint x: 600, startPoint y: 242, endPoint x: 607, endPoint y: 254, distance: 13.9
click at [600, 242] on label "genie ... zilver" at bounding box center [558, 233] width 149 height 31
click at [568, 242] on input "genie ... zilver" at bounding box center [563, 239] width 10 height 10
radio input "true"
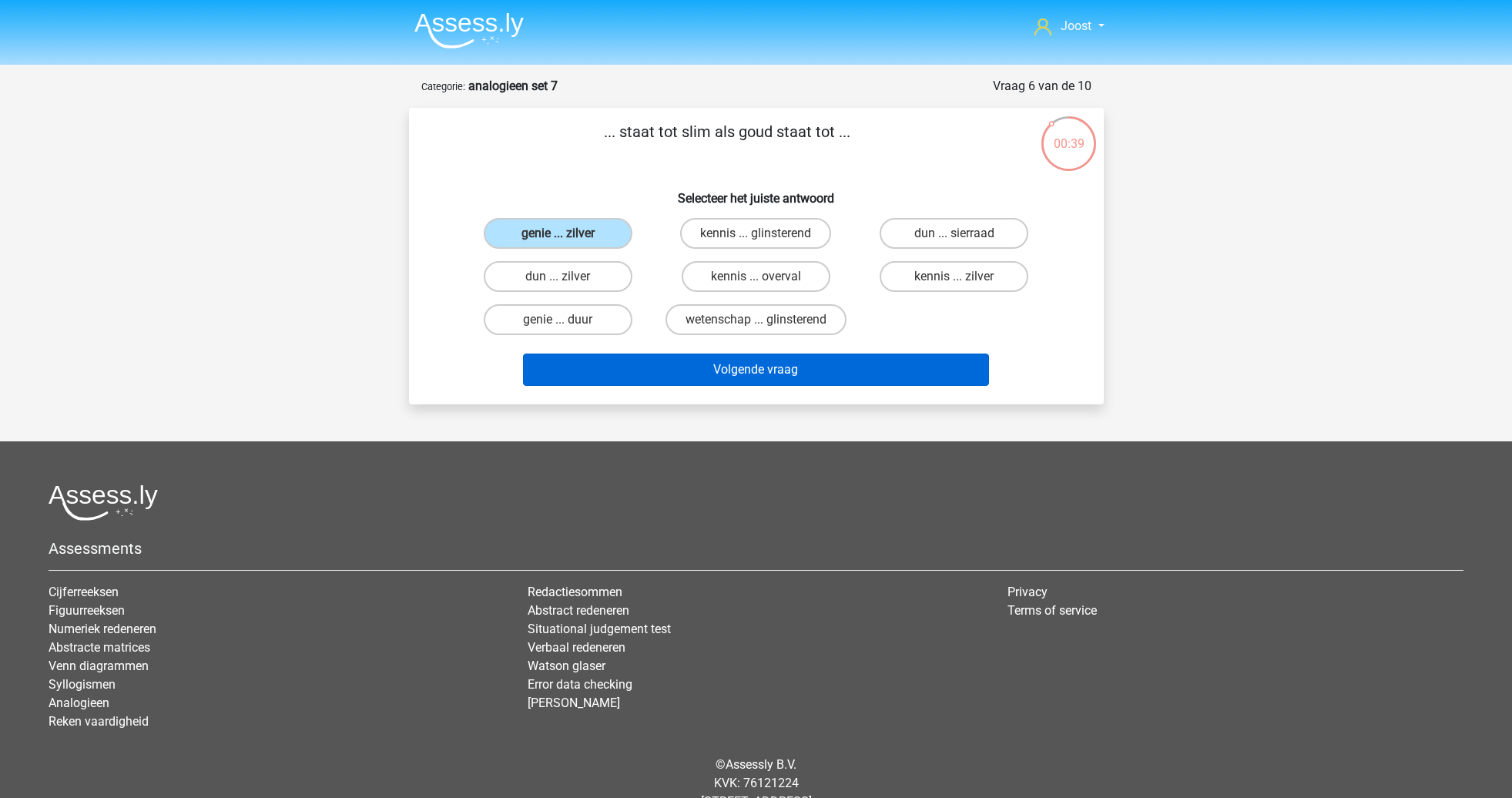
click at [782, 368] on button "Volgende vraag" at bounding box center [756, 369] width 466 height 32
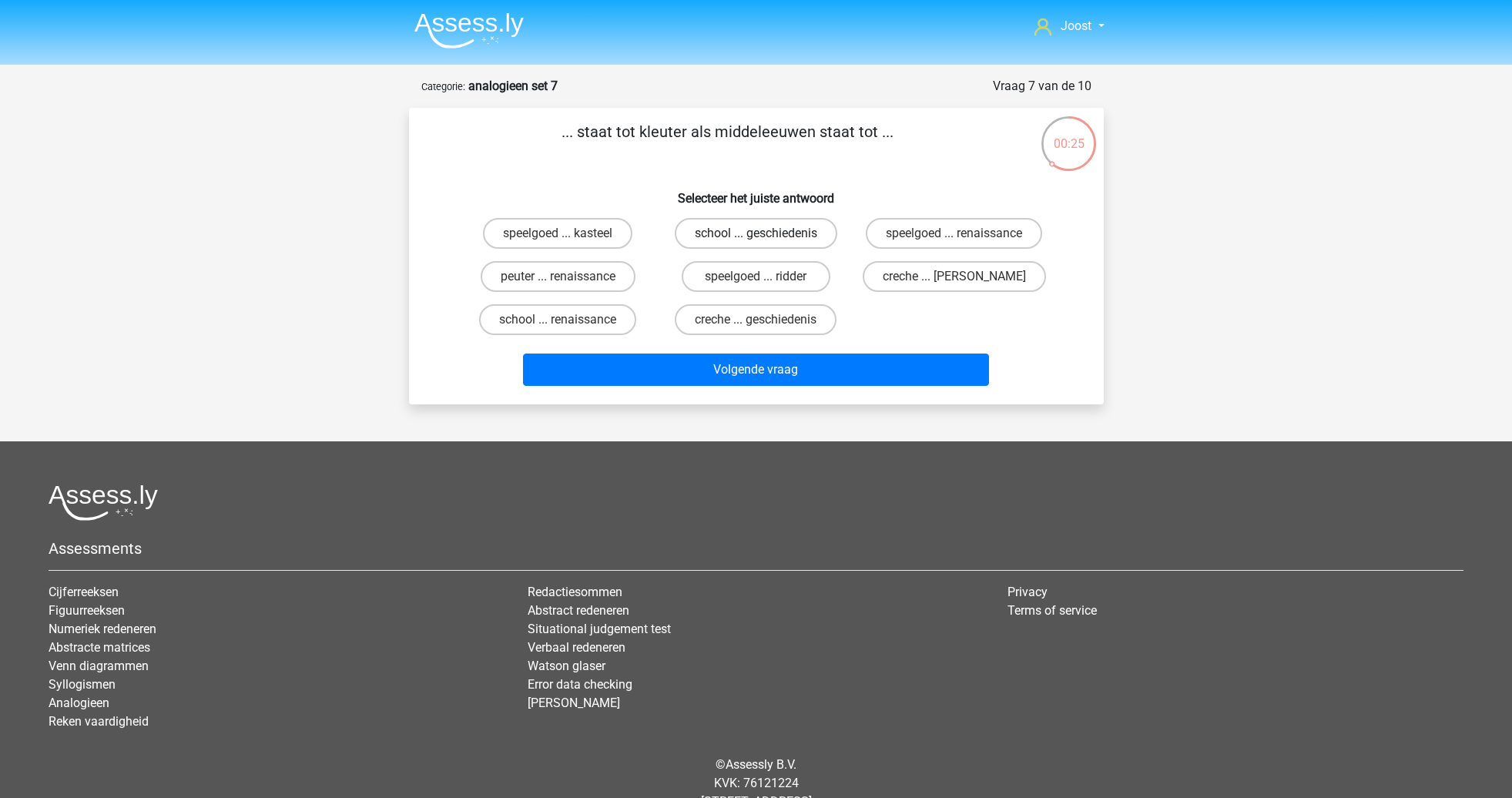
click at [774, 234] on label "school ... geschiedenis" at bounding box center [755, 233] width 162 height 31
click at [765, 234] on input "school ... geschiedenis" at bounding box center [760, 239] width 10 height 10
radio input "true"
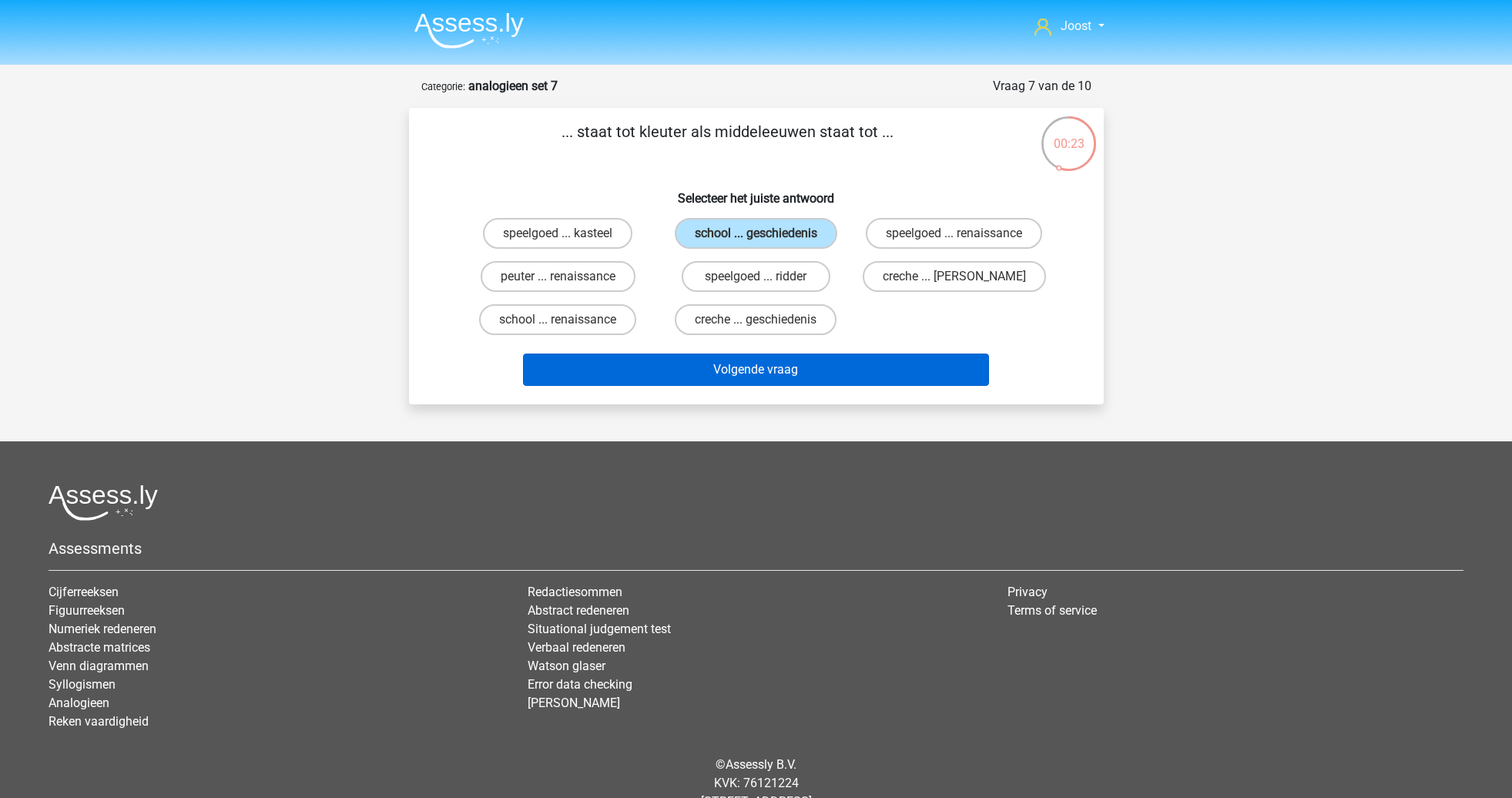
click at [791, 376] on button "Volgende vraag" at bounding box center [756, 369] width 466 height 32
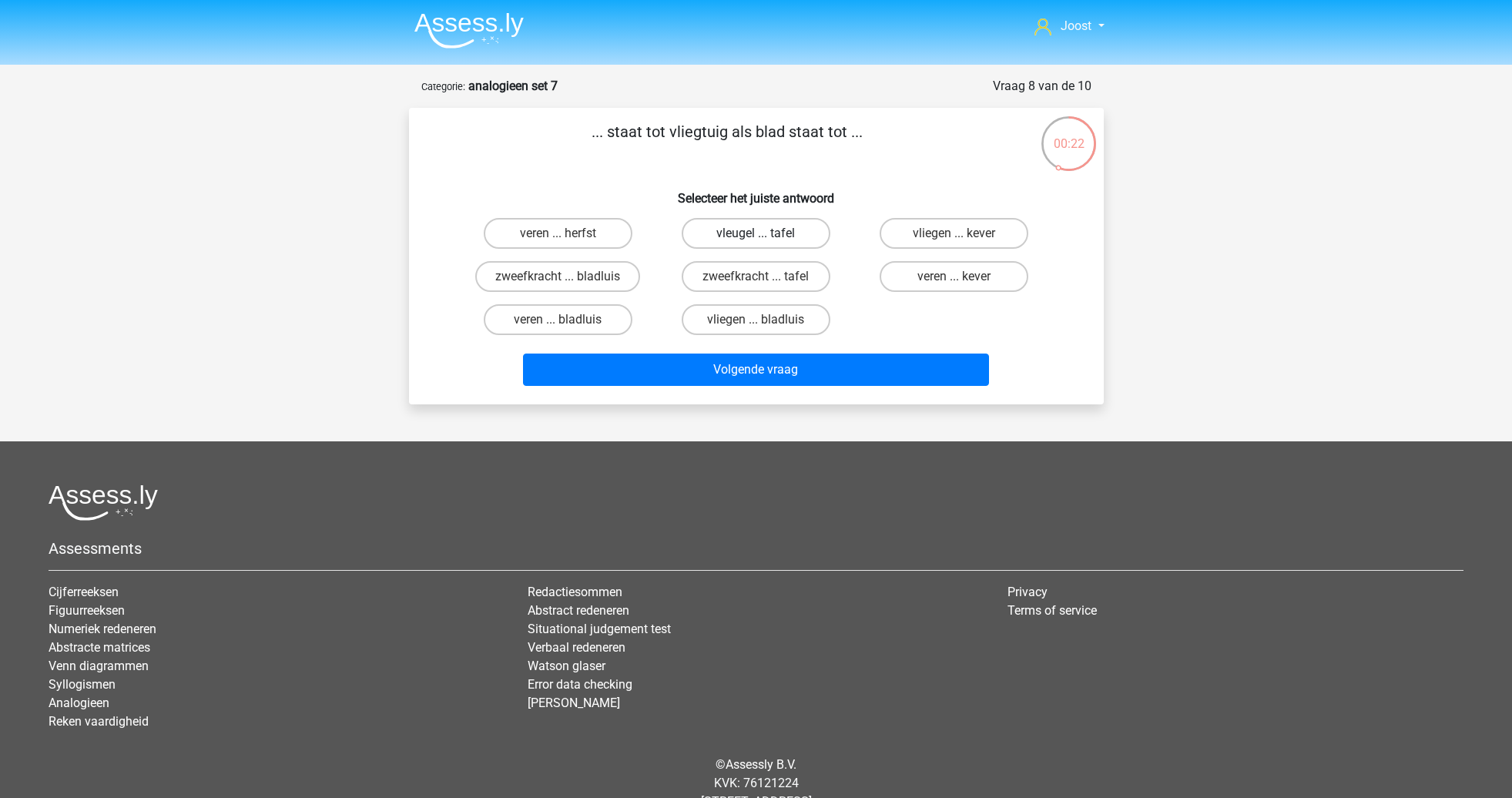
click at [792, 234] on label "vleugel ... tafel" at bounding box center [756, 233] width 149 height 31
click at [765, 234] on input "vleugel ... tafel" at bounding box center [760, 239] width 10 height 10
radio input "true"
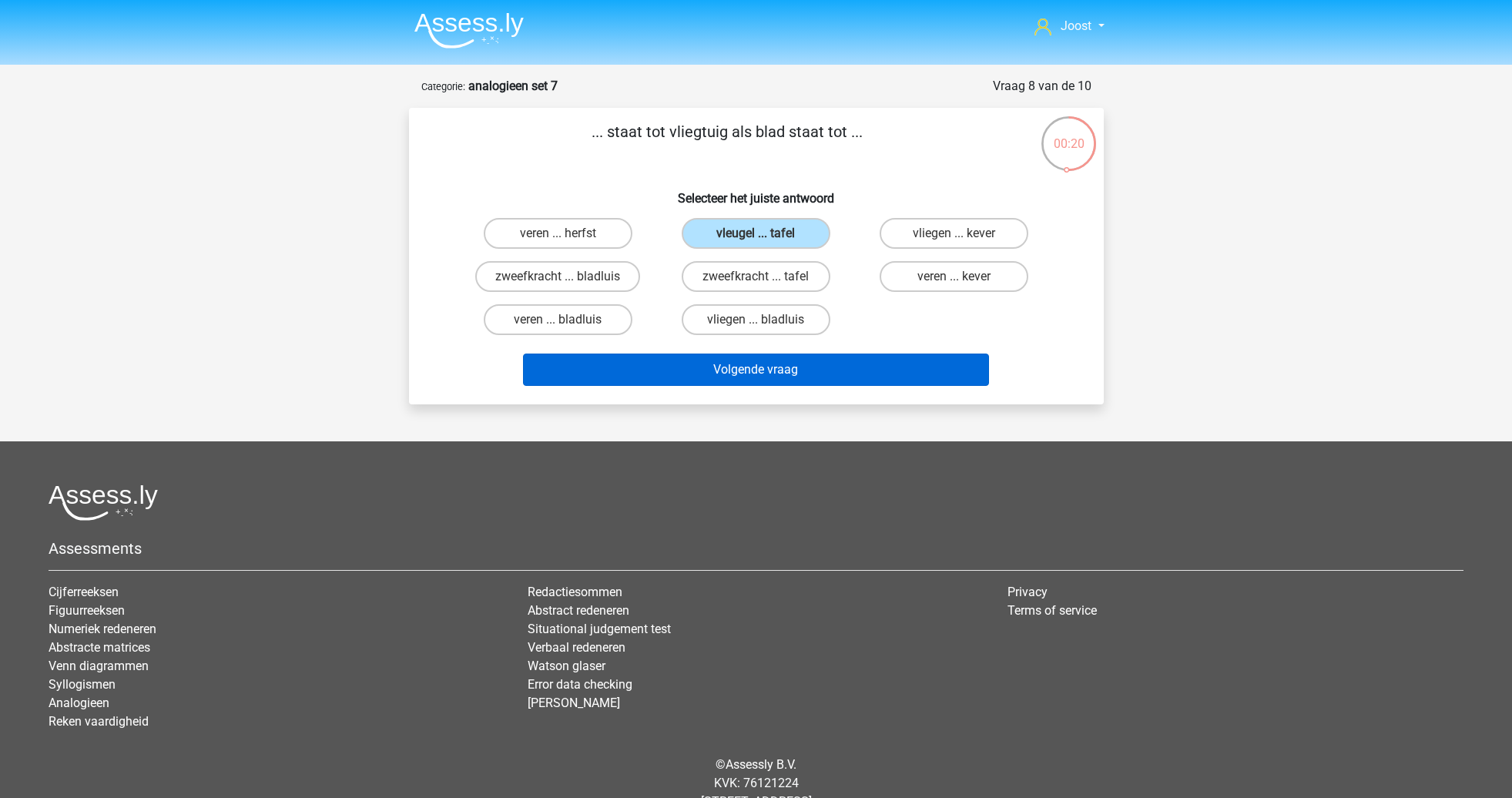
click at [800, 372] on button "Volgende vraag" at bounding box center [756, 369] width 466 height 32
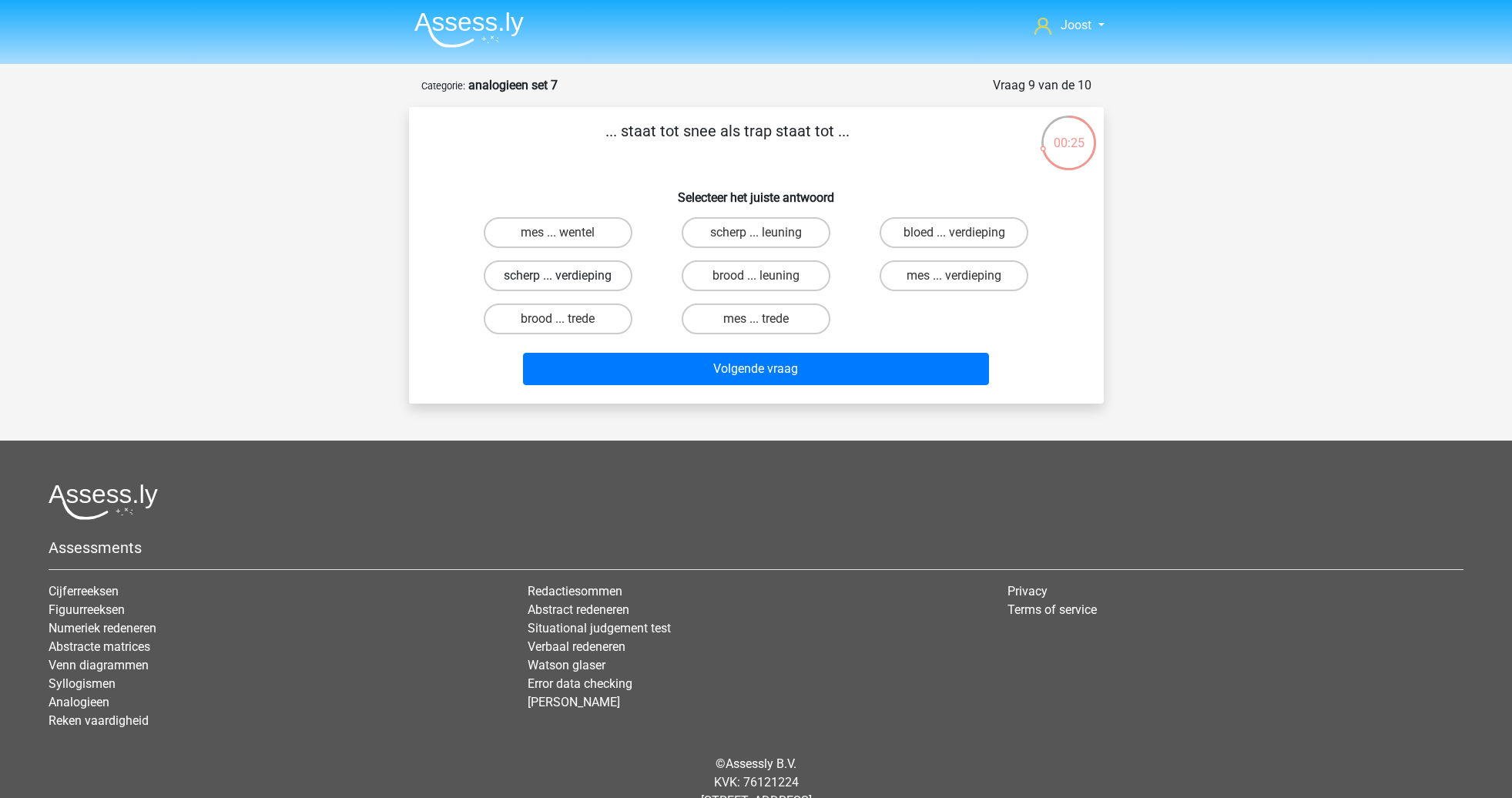
scroll to position [2, 0]
click at [595, 320] on label "brood ... trede" at bounding box center [558, 318] width 149 height 31
click at [568, 320] on input "brood ... trede" at bounding box center [563, 323] width 10 height 10
radio input "true"
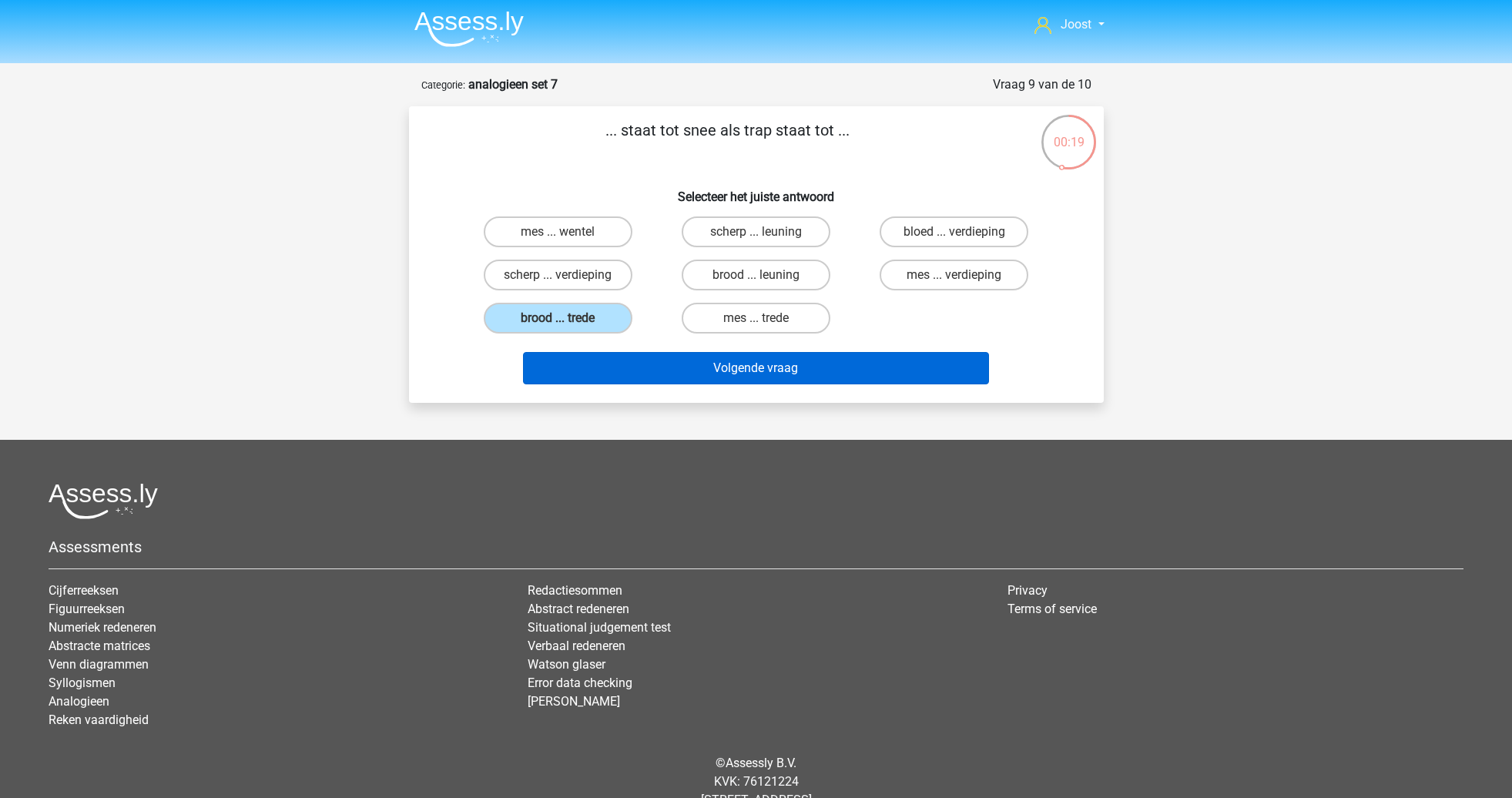
click at [749, 365] on button "Volgende vraag" at bounding box center [756, 368] width 466 height 32
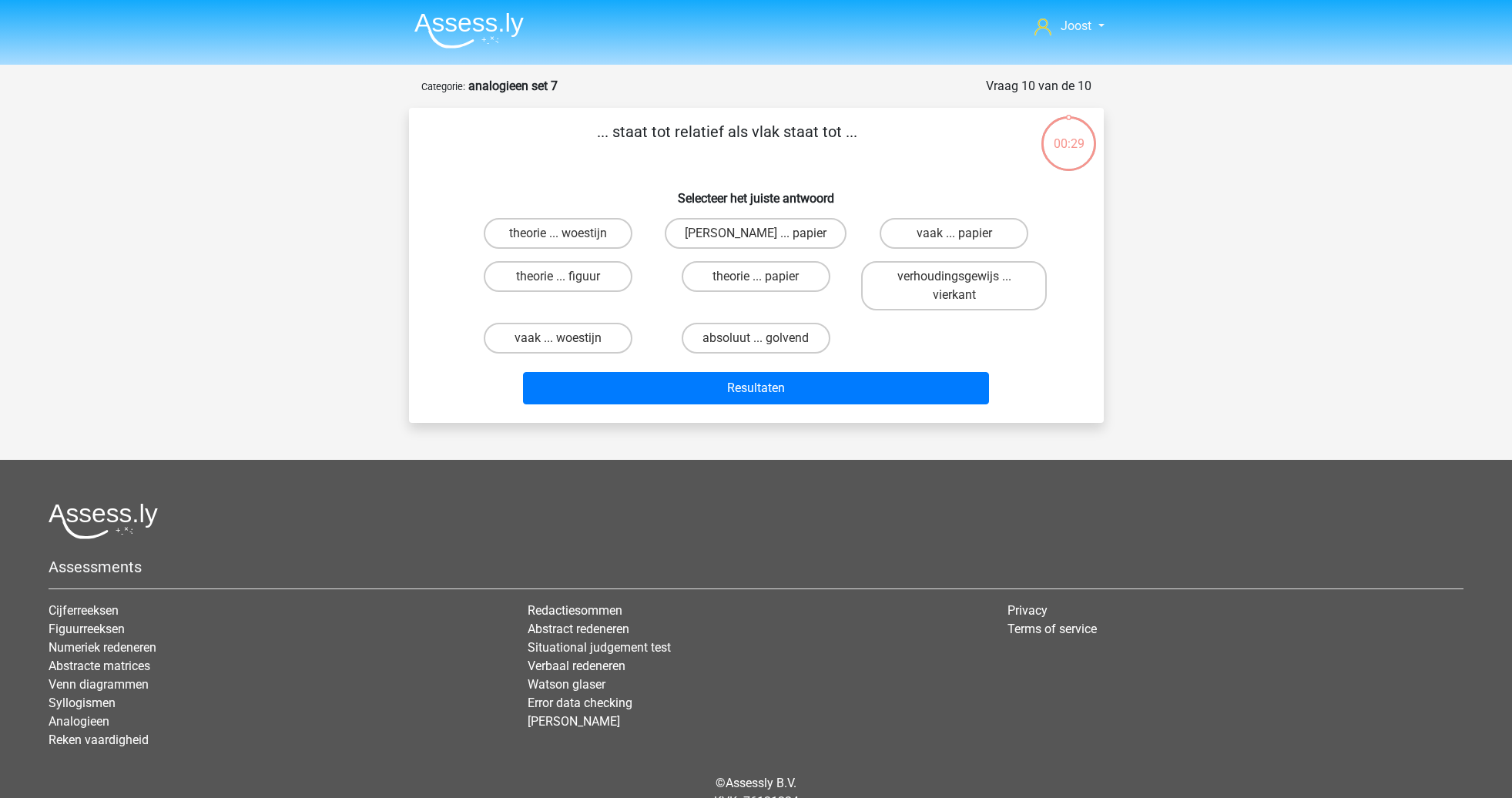
scroll to position [0, 0]
click at [781, 337] on label "absoluut ... golvend" at bounding box center [756, 338] width 149 height 31
click at [765, 338] on input "absoluut ... golvend" at bounding box center [760, 343] width 10 height 10
radio input "true"
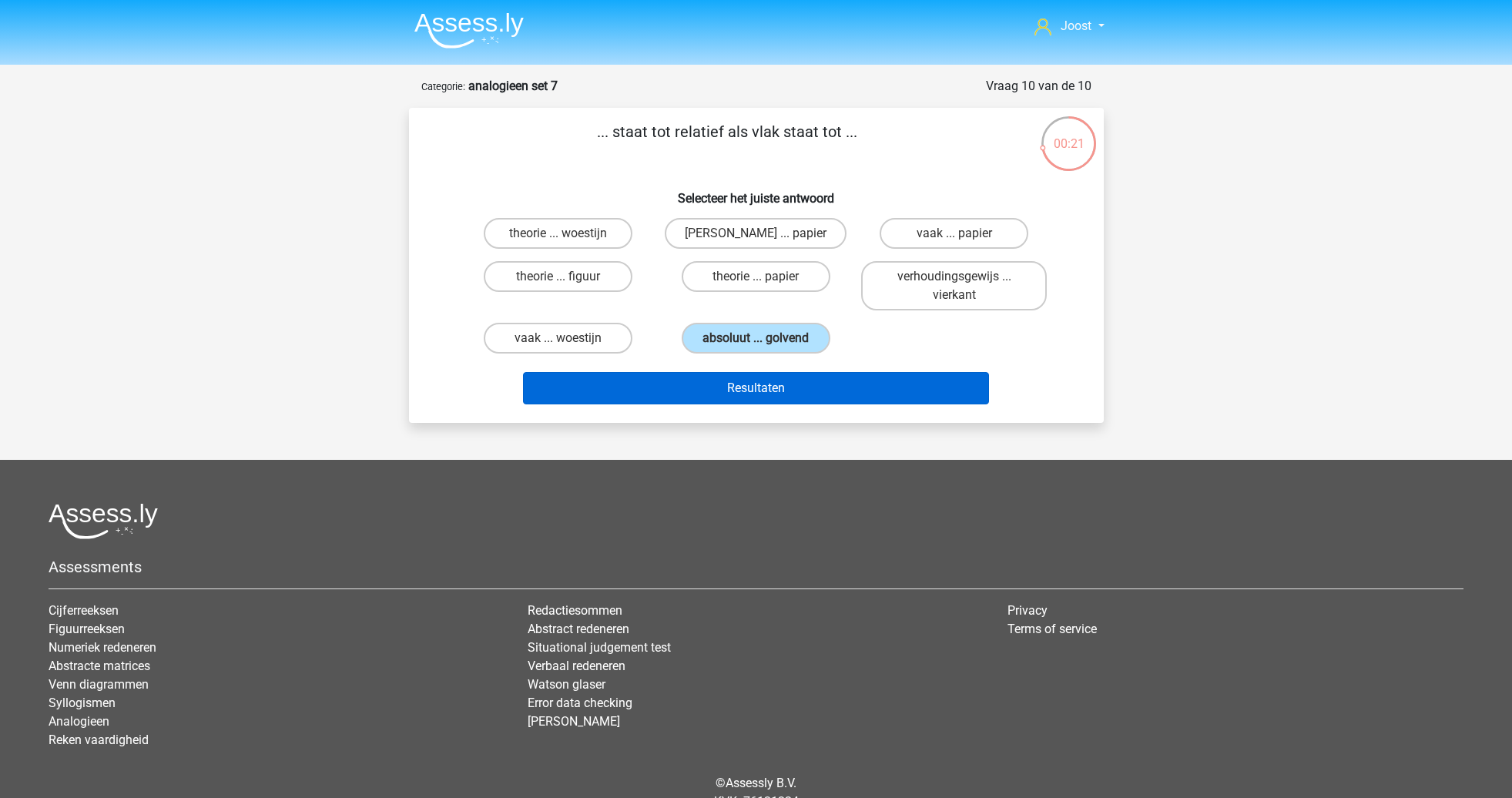
click at [812, 381] on button "Resultaten" at bounding box center [756, 388] width 466 height 32
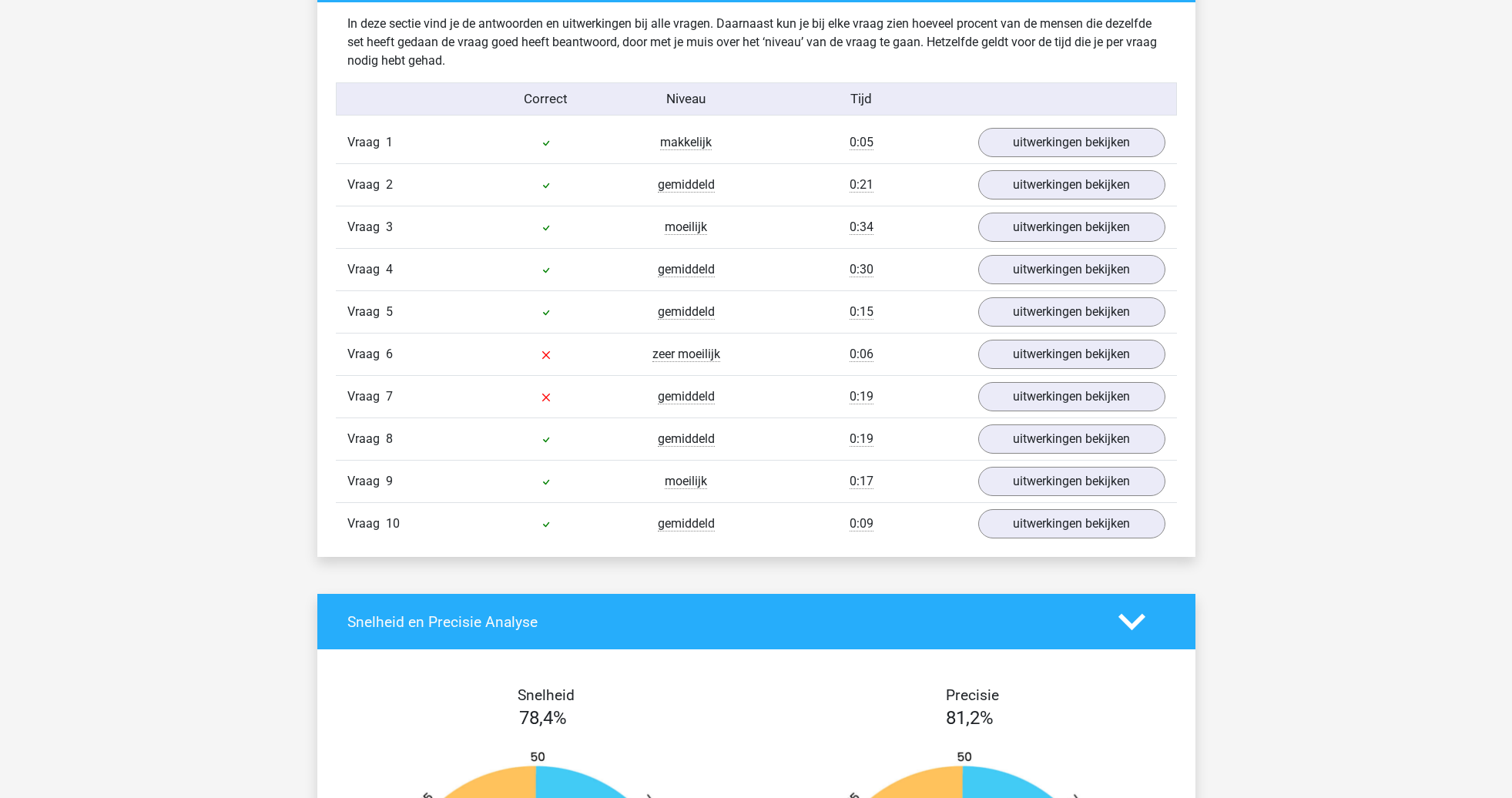
scroll to position [858, 0]
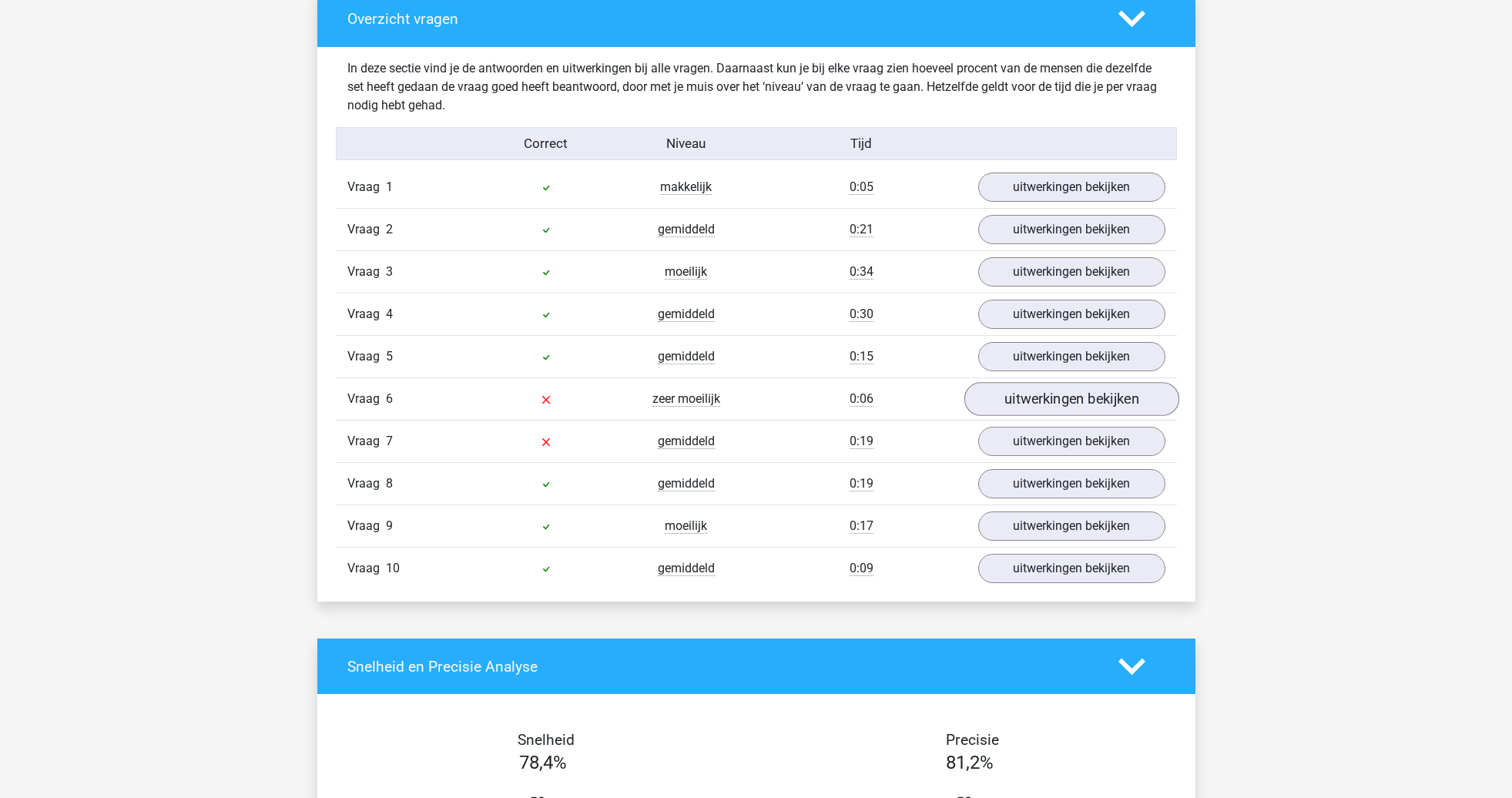
click at [1052, 404] on link "uitwerkingen bekijken" at bounding box center [1071, 399] width 215 height 34
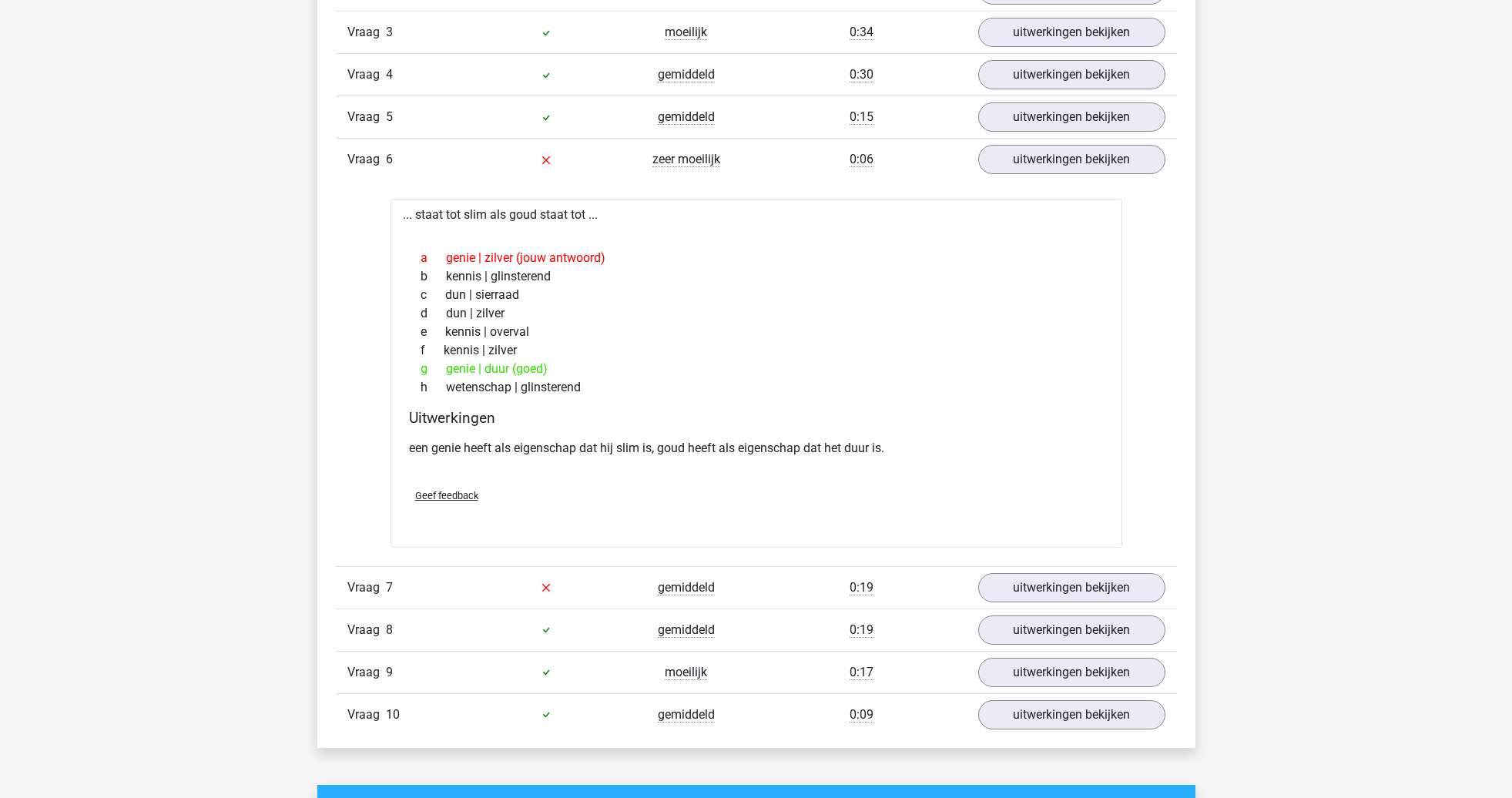
scroll to position [1100, 0]
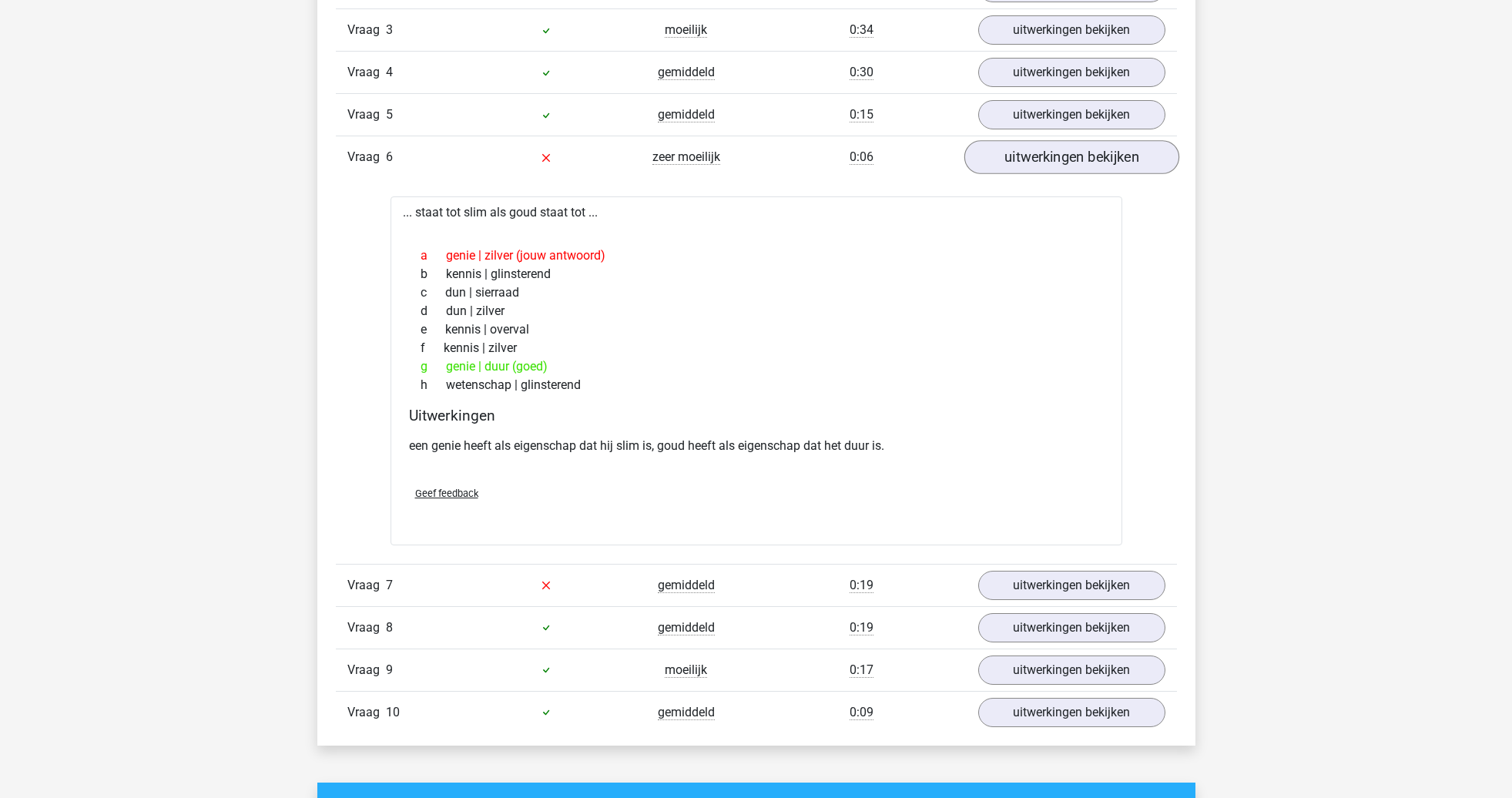
click at [1037, 158] on link "uitwerkingen bekijken" at bounding box center [1071, 158] width 215 height 34
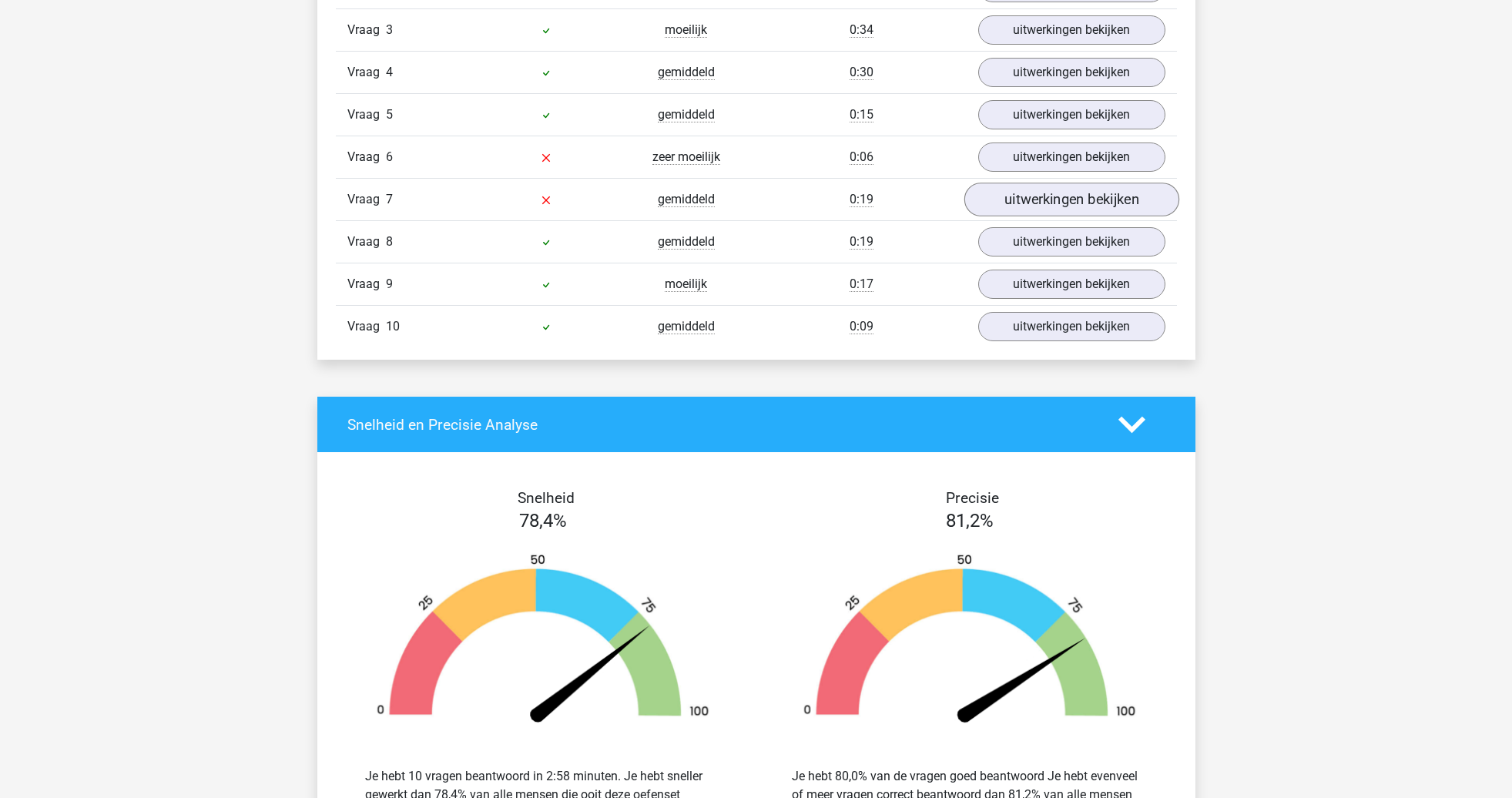
click at [1023, 212] on link "uitwerkingen bekijken" at bounding box center [1071, 200] width 215 height 34
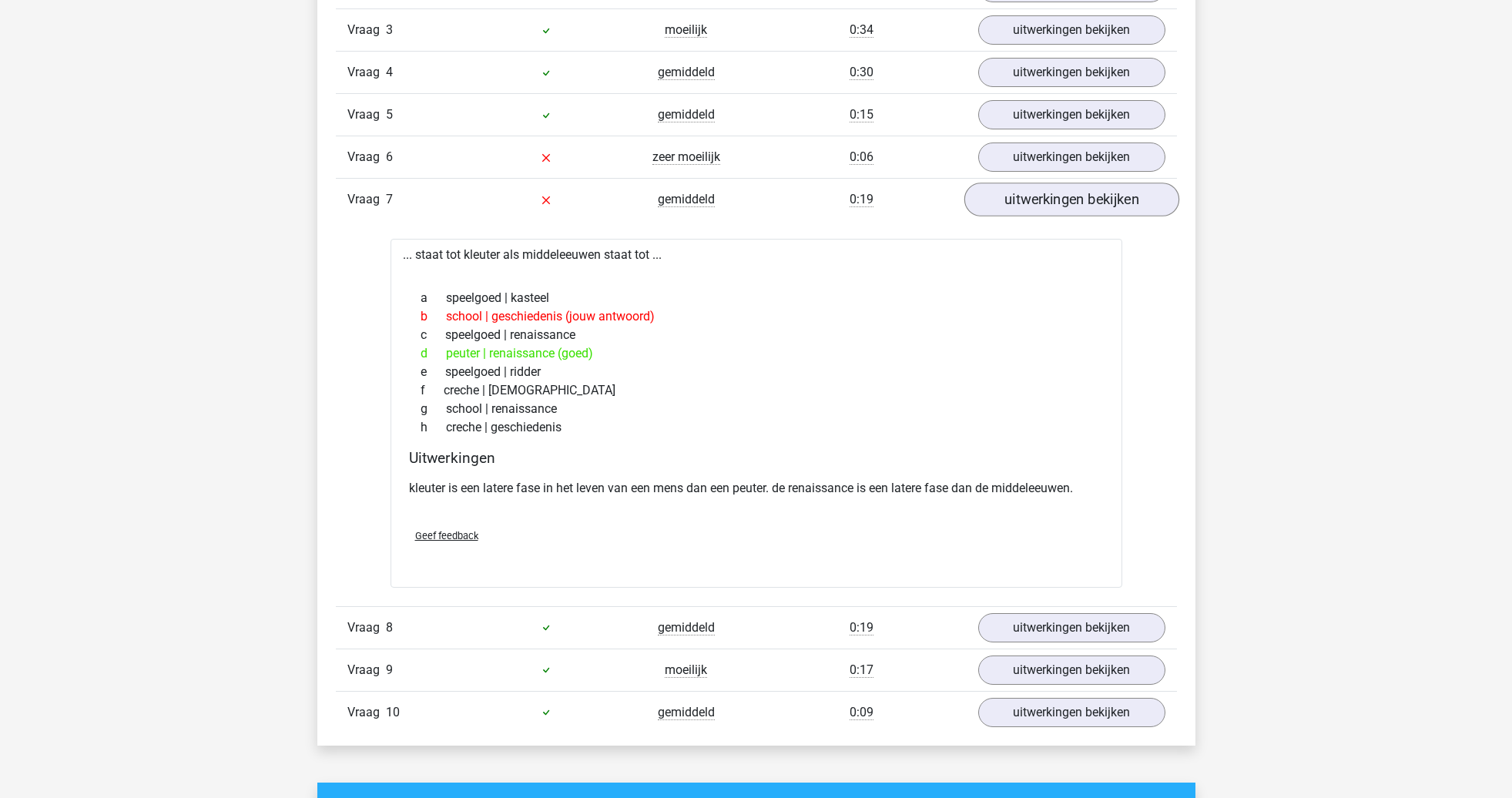
click at [1019, 206] on link "uitwerkingen bekijken" at bounding box center [1071, 200] width 215 height 34
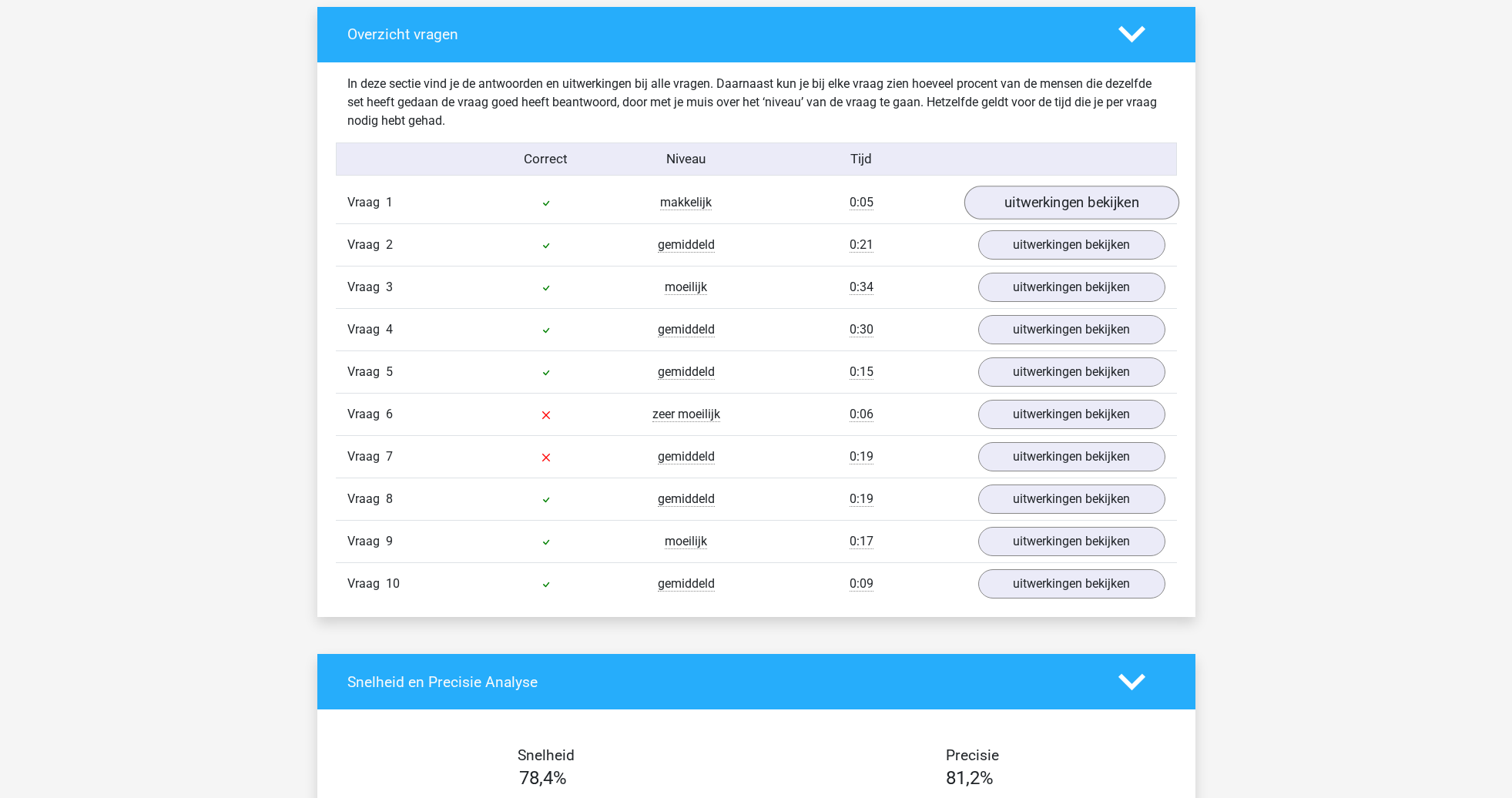
scroll to position [841, 0]
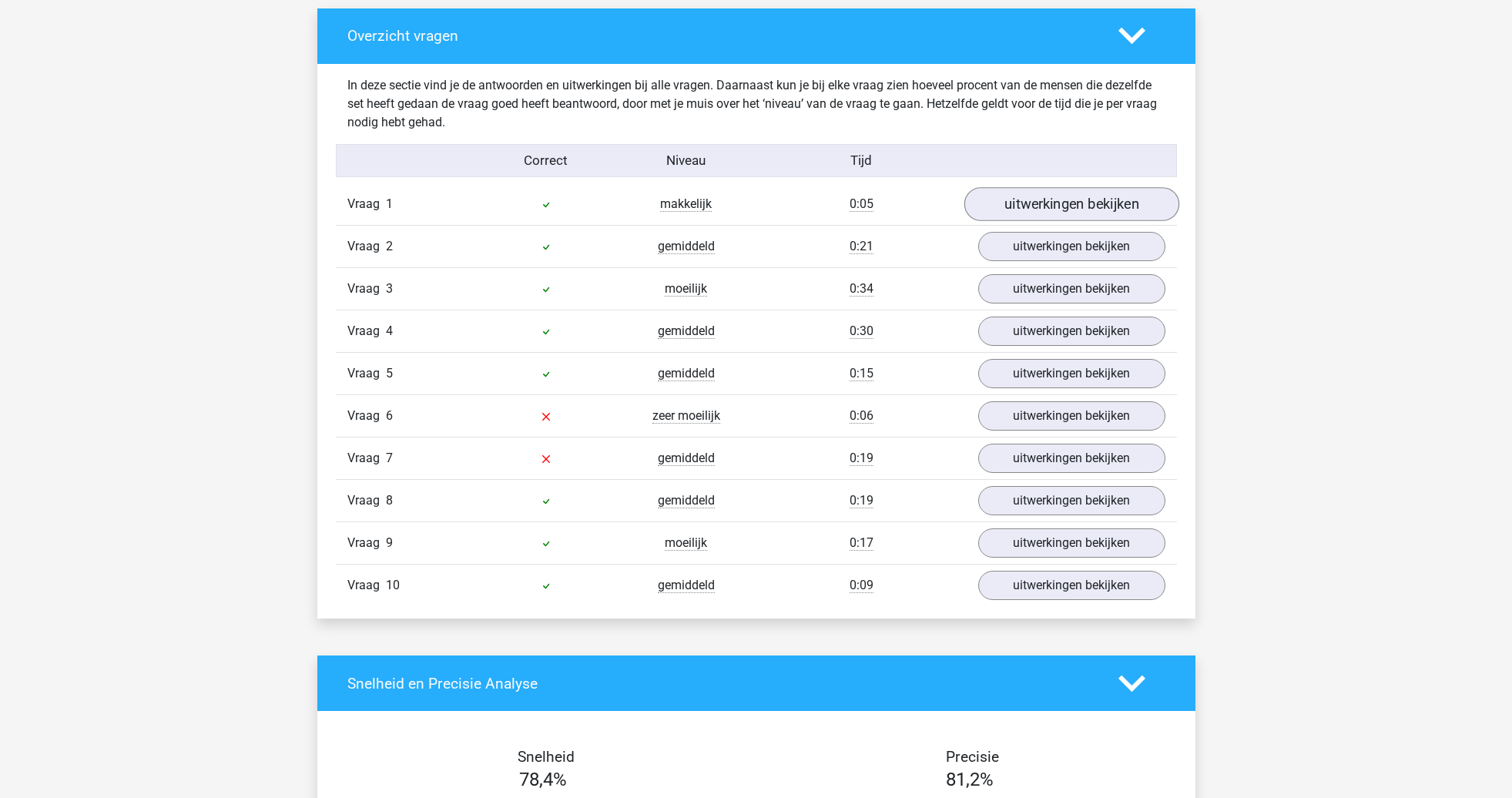
click at [1031, 209] on link "uitwerkingen bekijken" at bounding box center [1071, 204] width 215 height 34
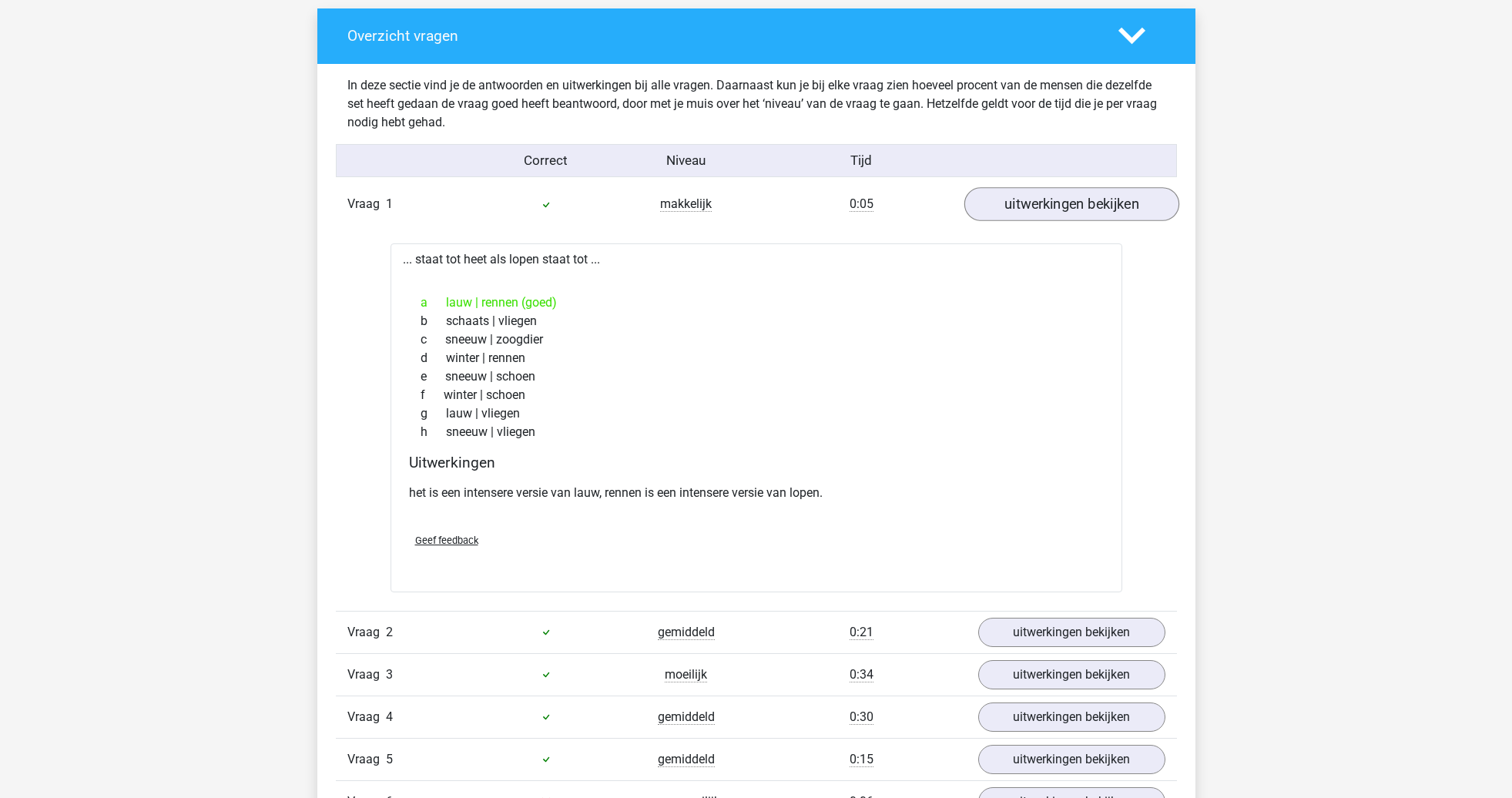
click at [1023, 209] on link "uitwerkingen bekijken" at bounding box center [1071, 204] width 215 height 34
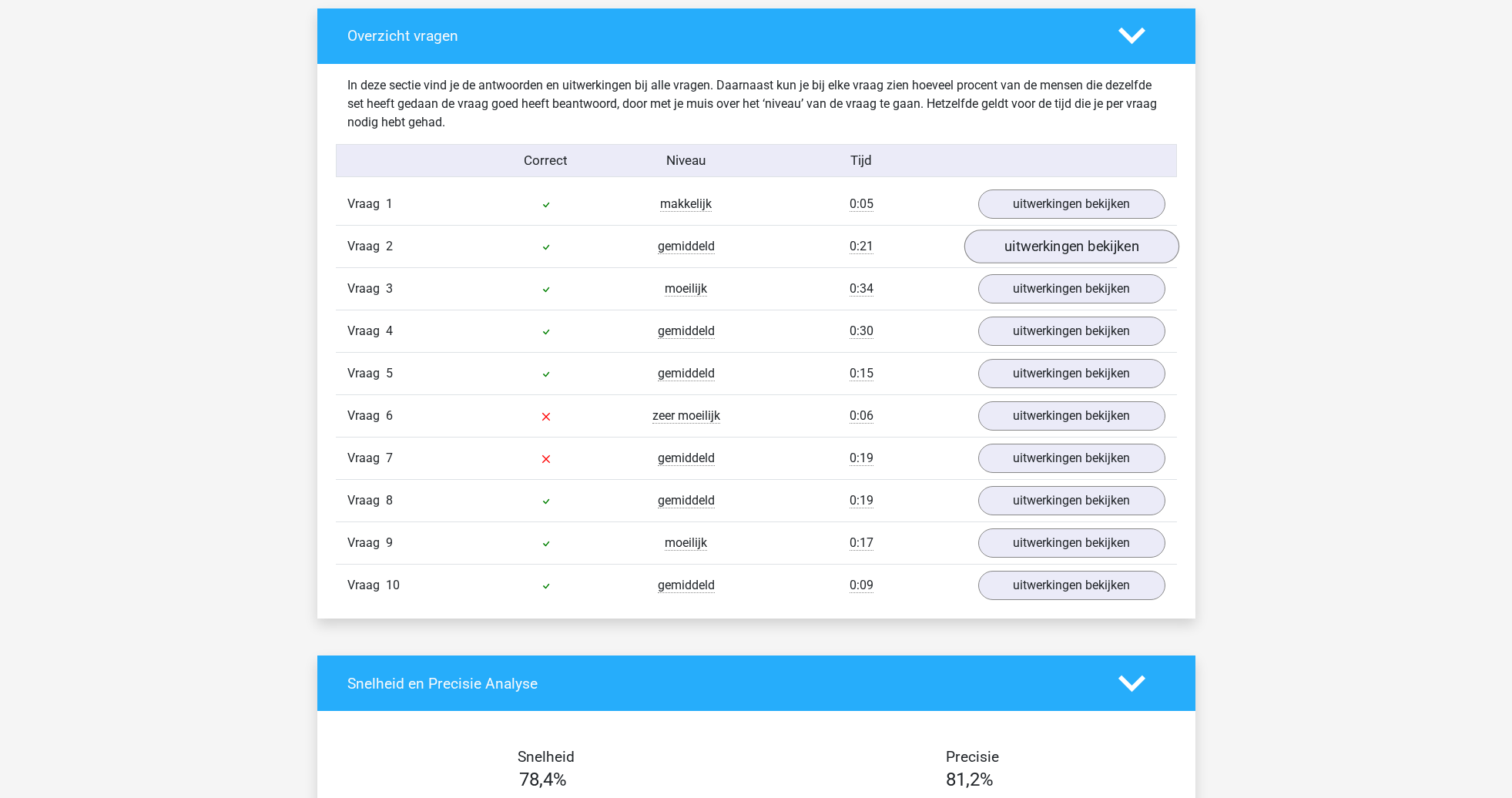
click at [1028, 251] on link "uitwerkingen bekijken" at bounding box center [1071, 247] width 215 height 34
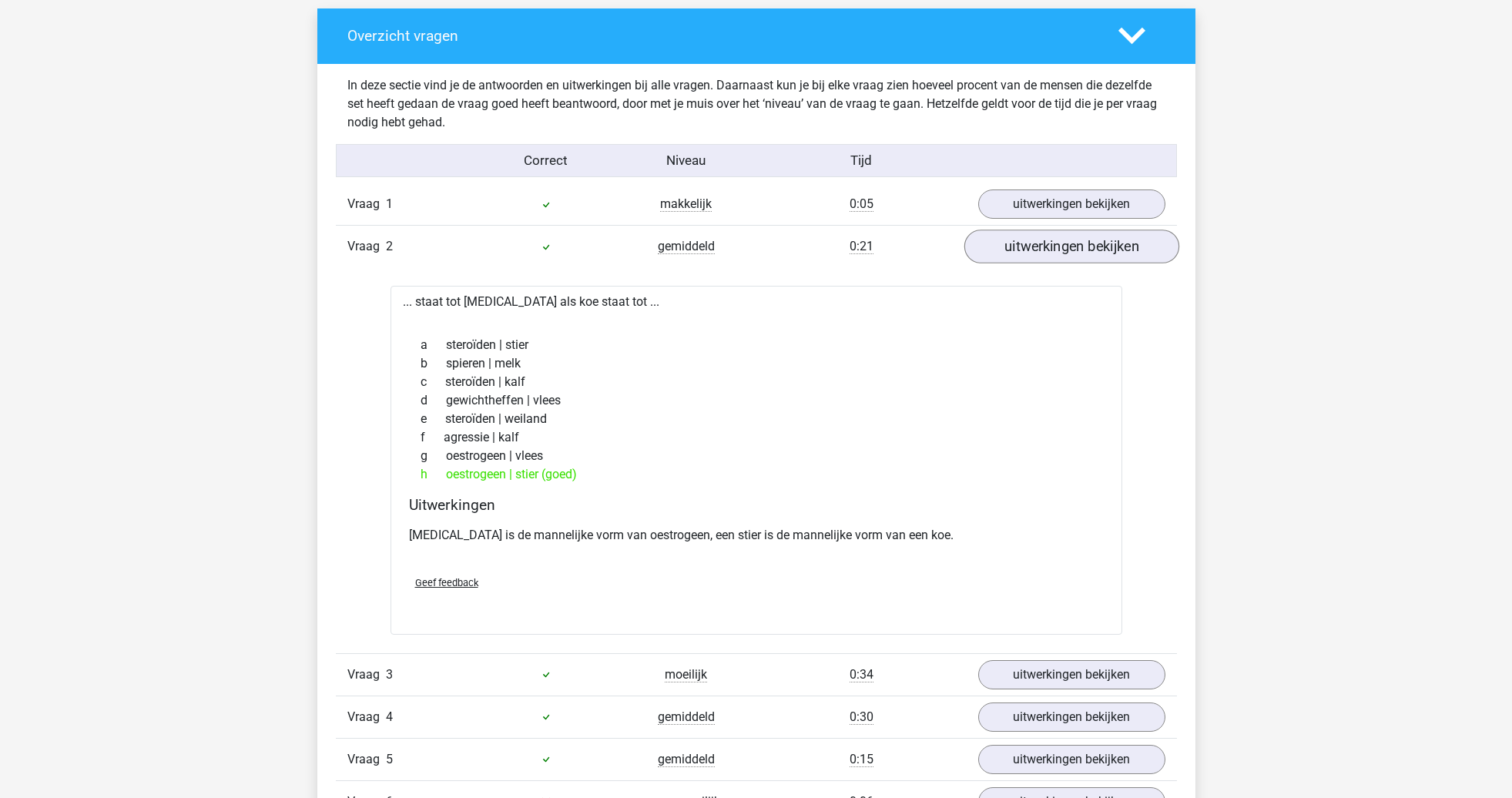
click at [1029, 251] on link "uitwerkingen bekijken" at bounding box center [1071, 247] width 215 height 34
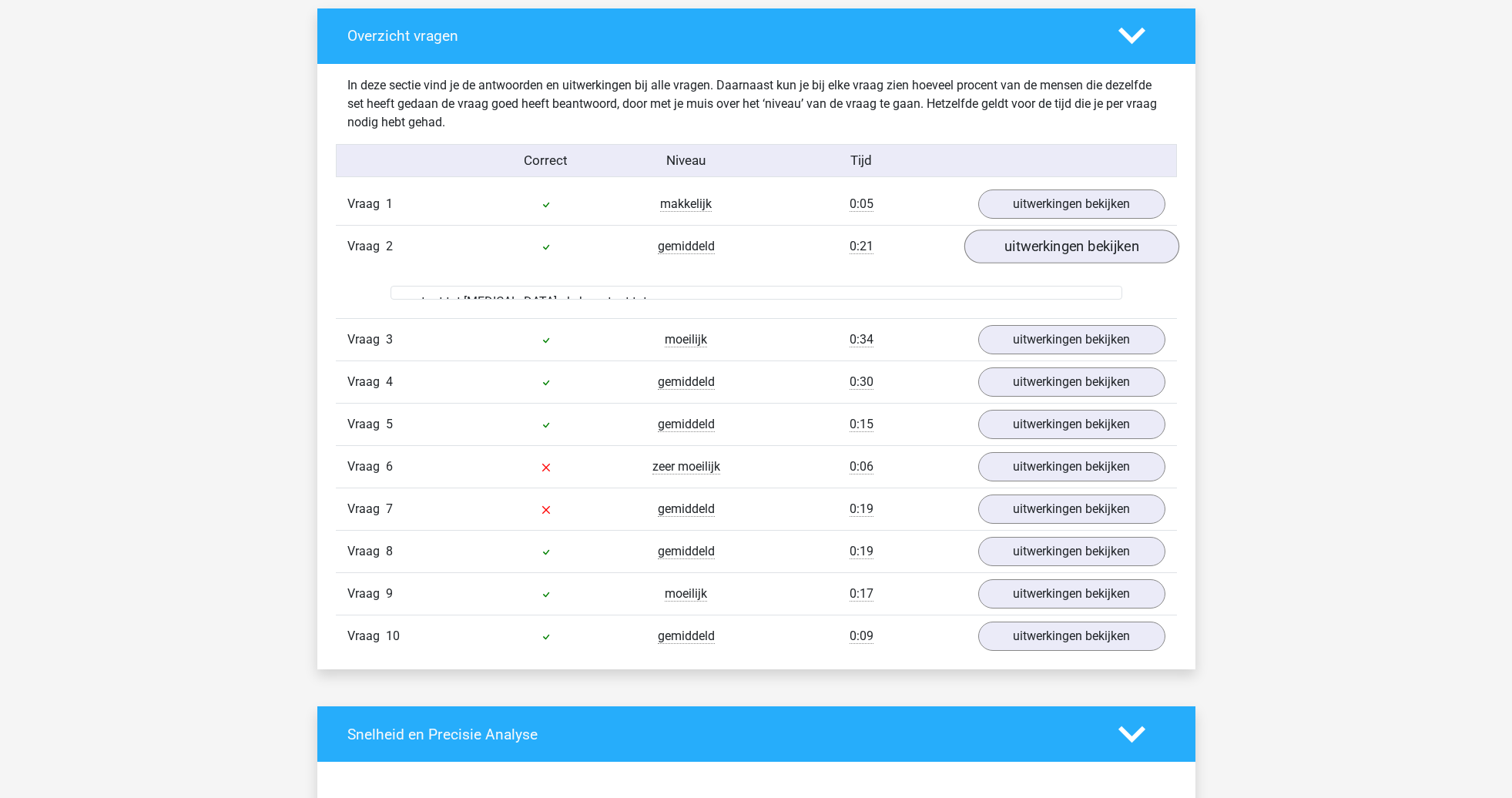
click at [1028, 251] on link "uitwerkingen bekijken" at bounding box center [1071, 247] width 215 height 34
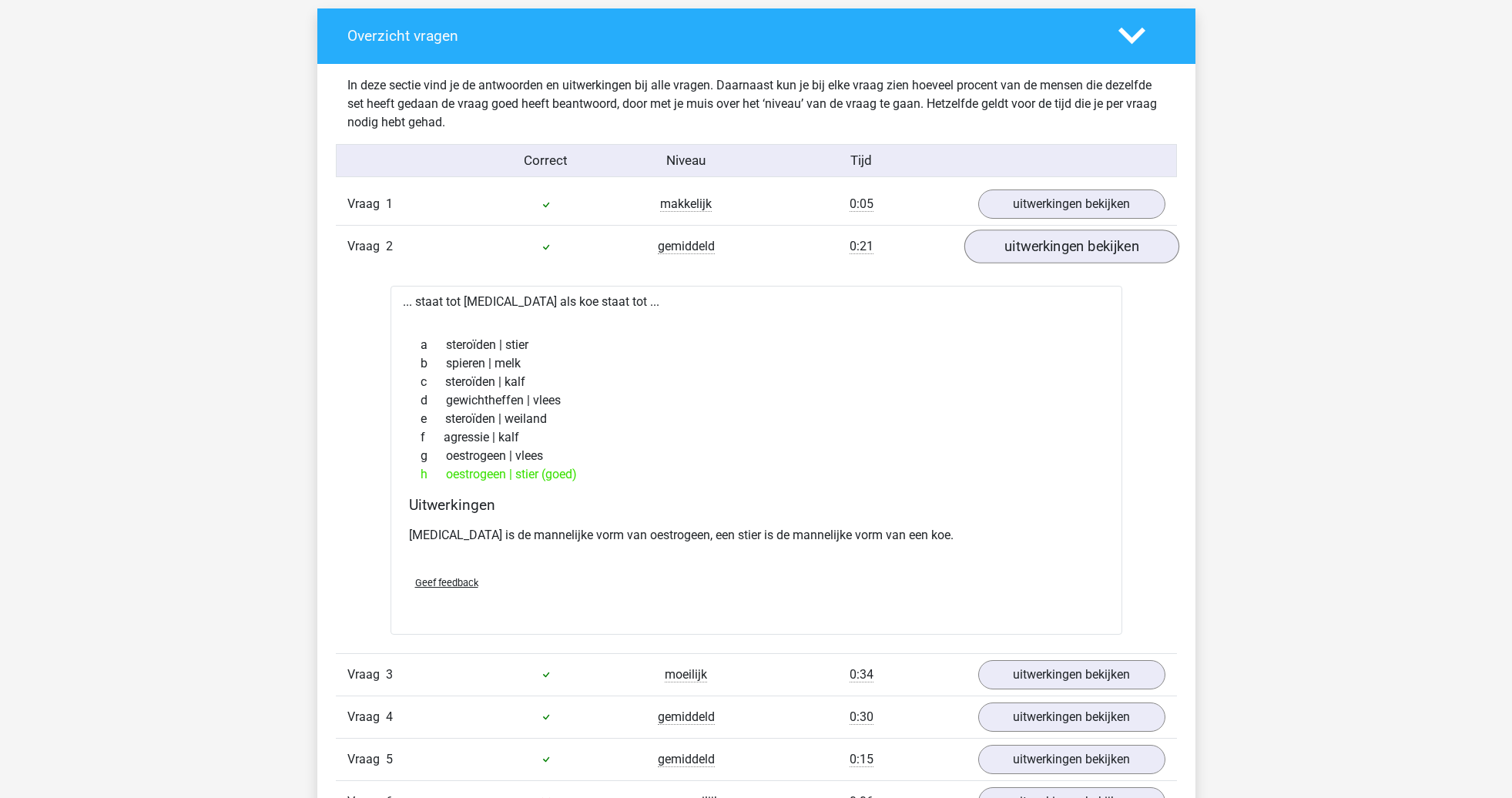
click at [1028, 251] on link "uitwerkingen bekijken" at bounding box center [1071, 247] width 215 height 34
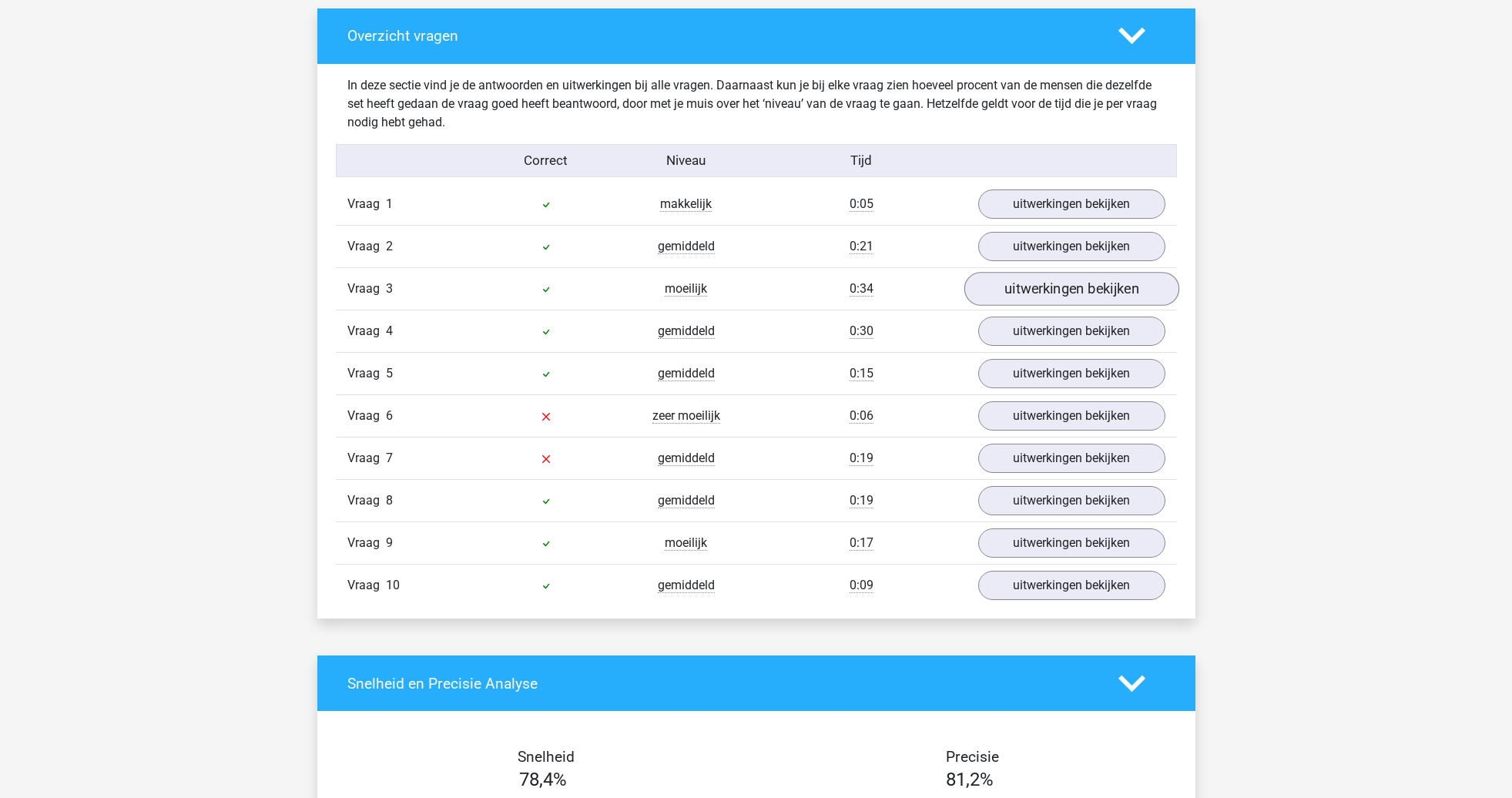
click at [1028, 283] on link "uitwerkingen bekijken" at bounding box center [1071, 289] width 215 height 34
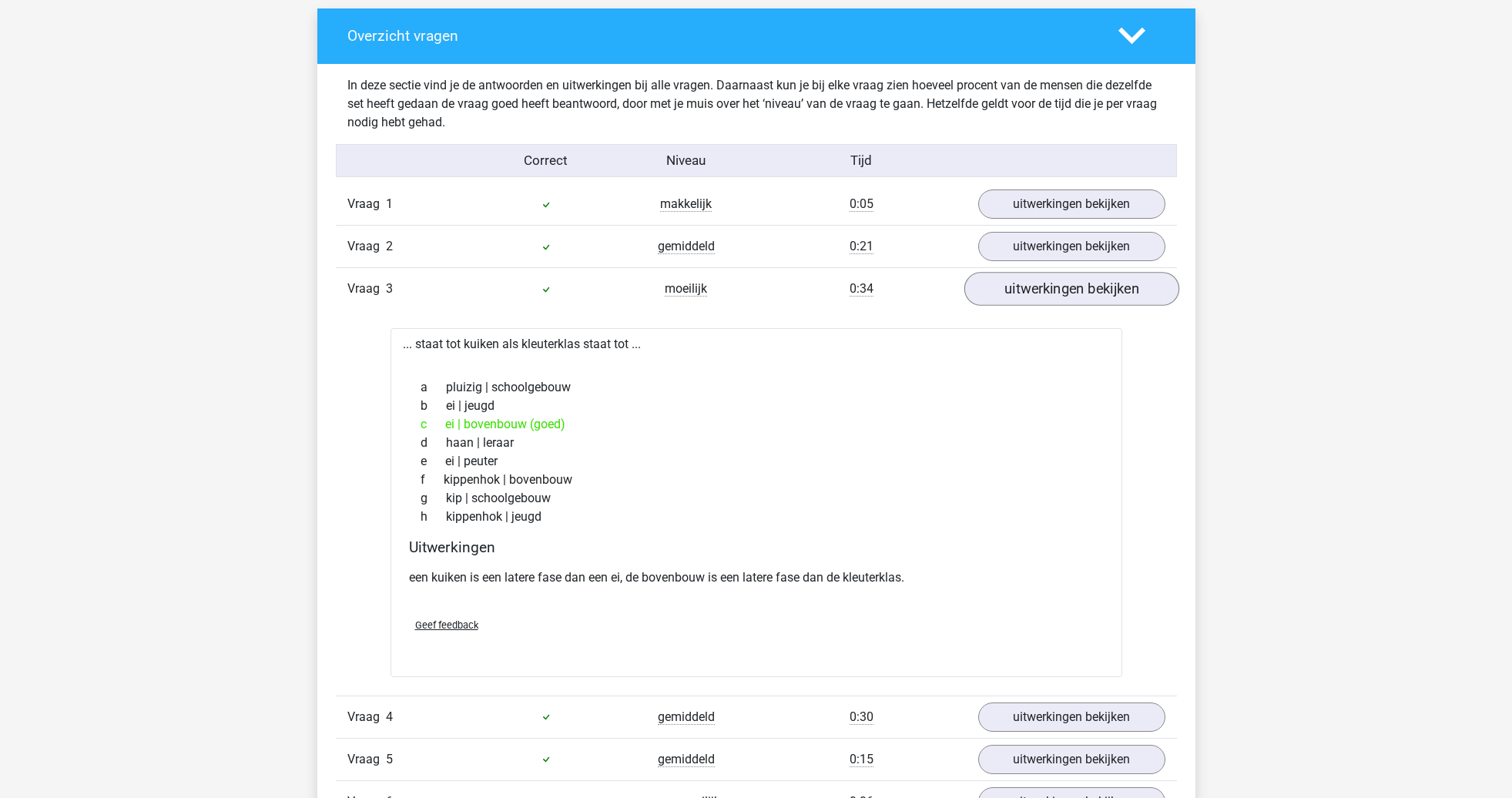
click at [1022, 288] on link "uitwerkingen bekijken" at bounding box center [1071, 289] width 215 height 34
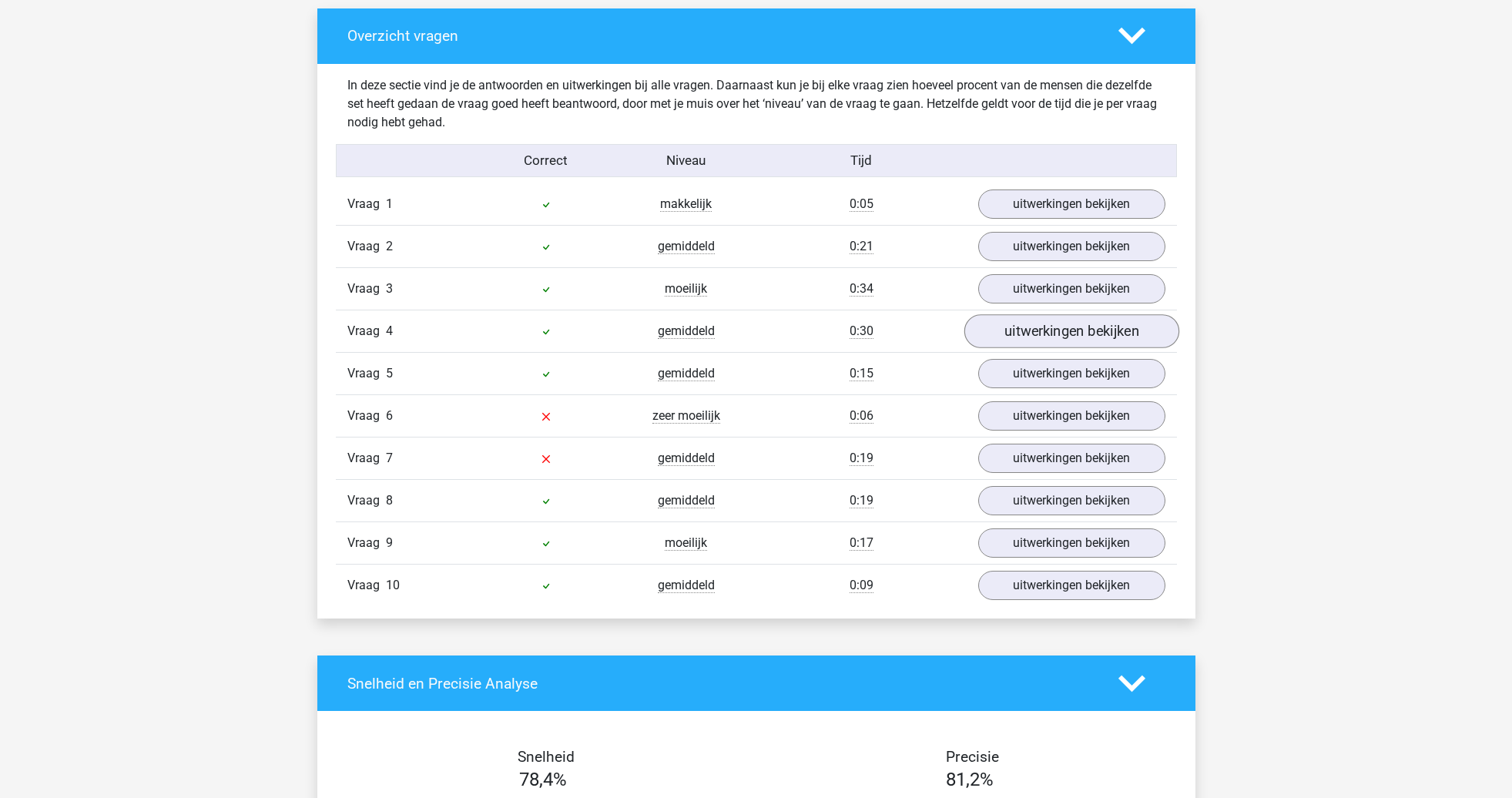
click at [1033, 320] on link "uitwerkingen bekijken" at bounding box center [1071, 332] width 215 height 34
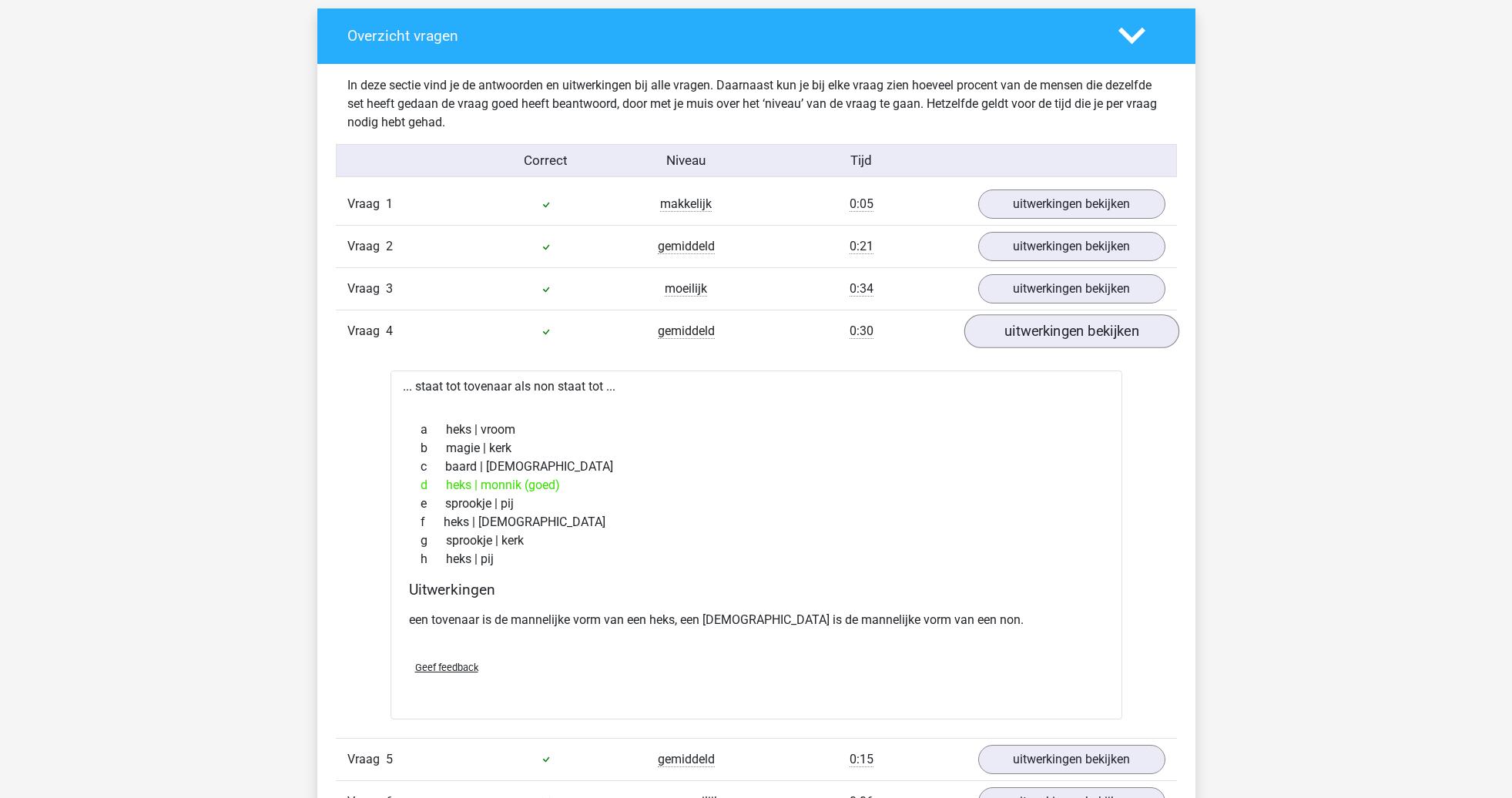
click at [1034, 334] on link "uitwerkingen bekijken" at bounding box center [1071, 332] width 215 height 34
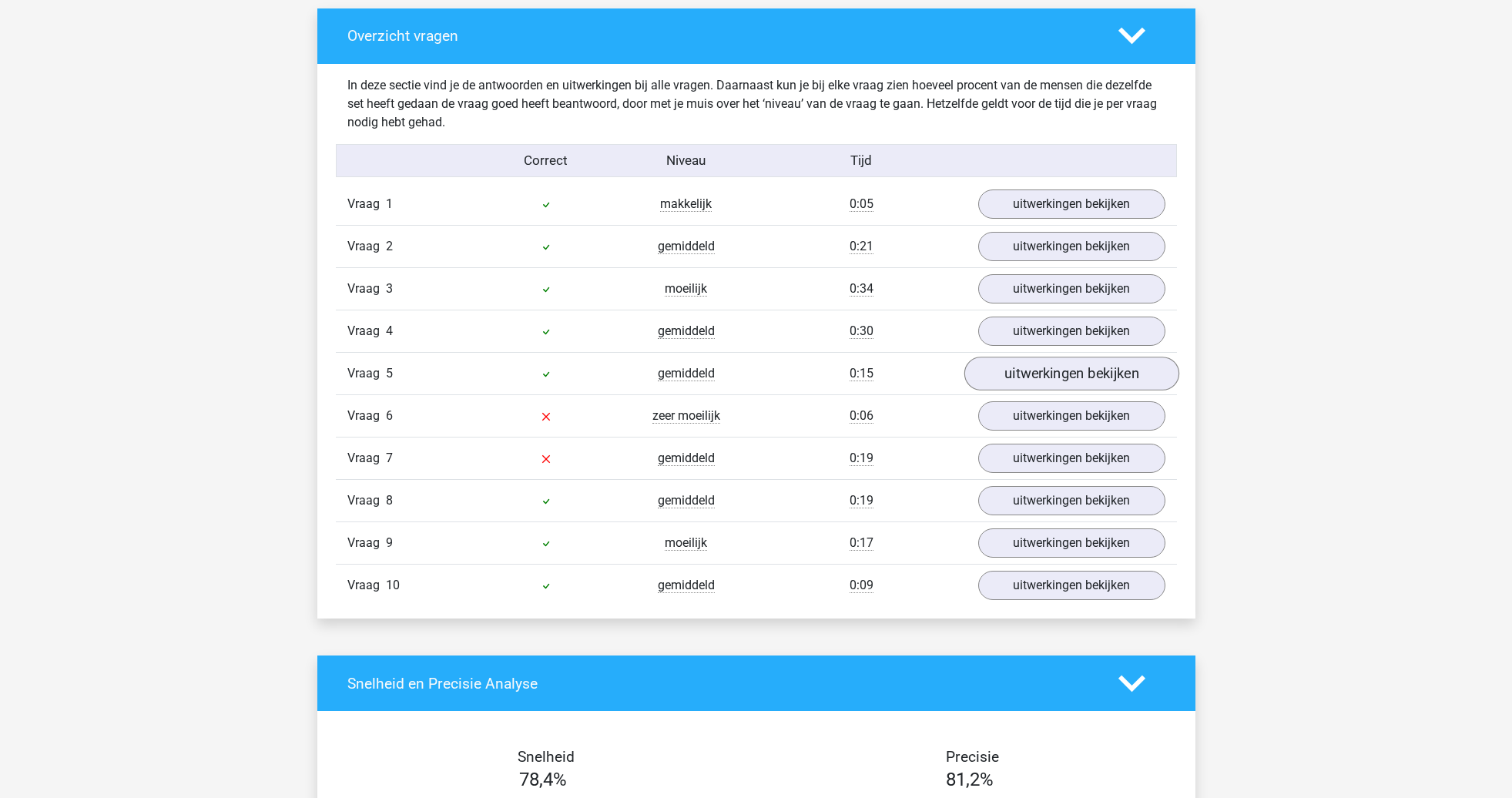
click at [1058, 367] on link "uitwerkingen bekijken" at bounding box center [1071, 374] width 215 height 34
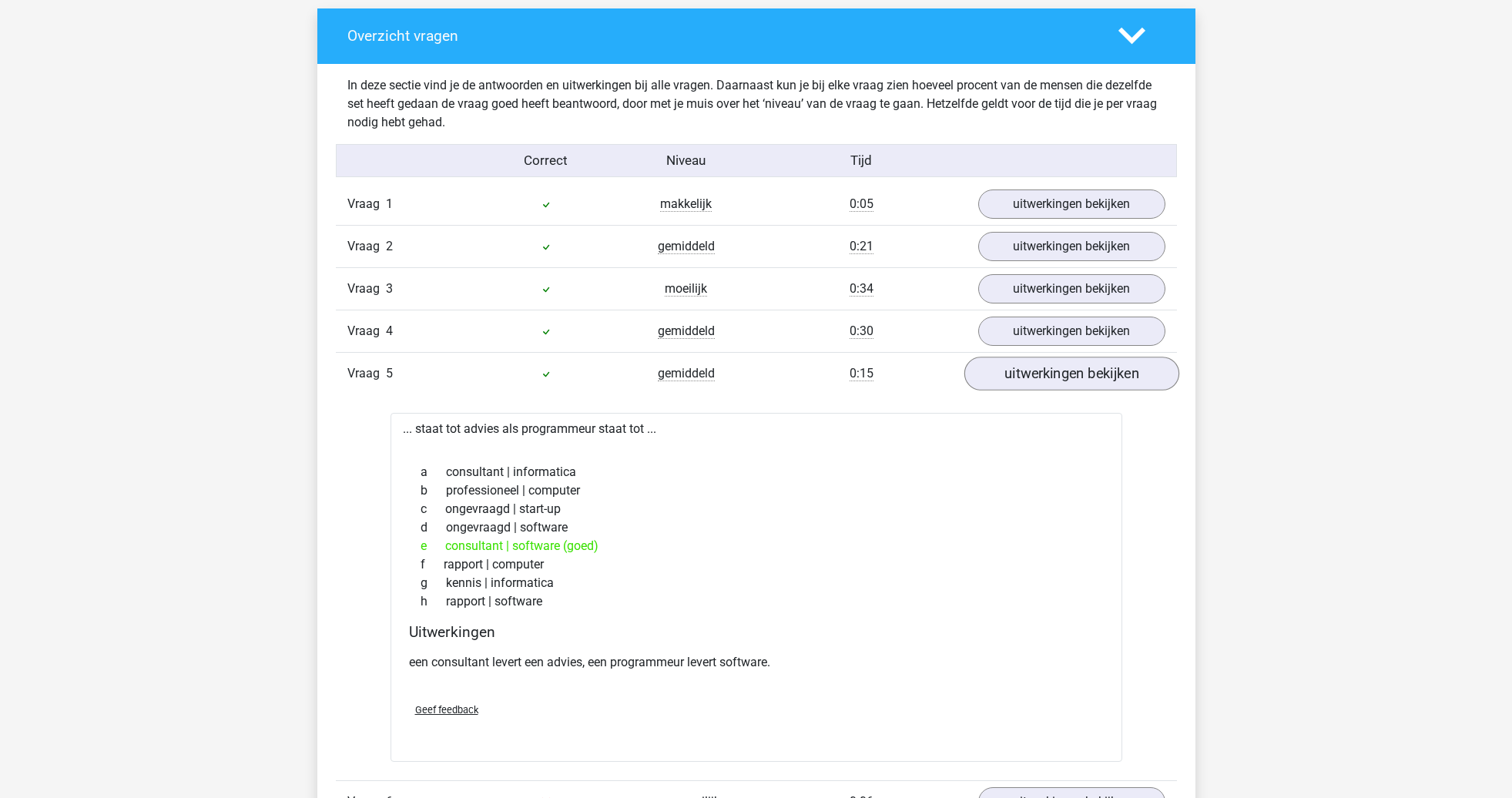
click at [1060, 373] on link "uitwerkingen bekijken" at bounding box center [1071, 374] width 215 height 34
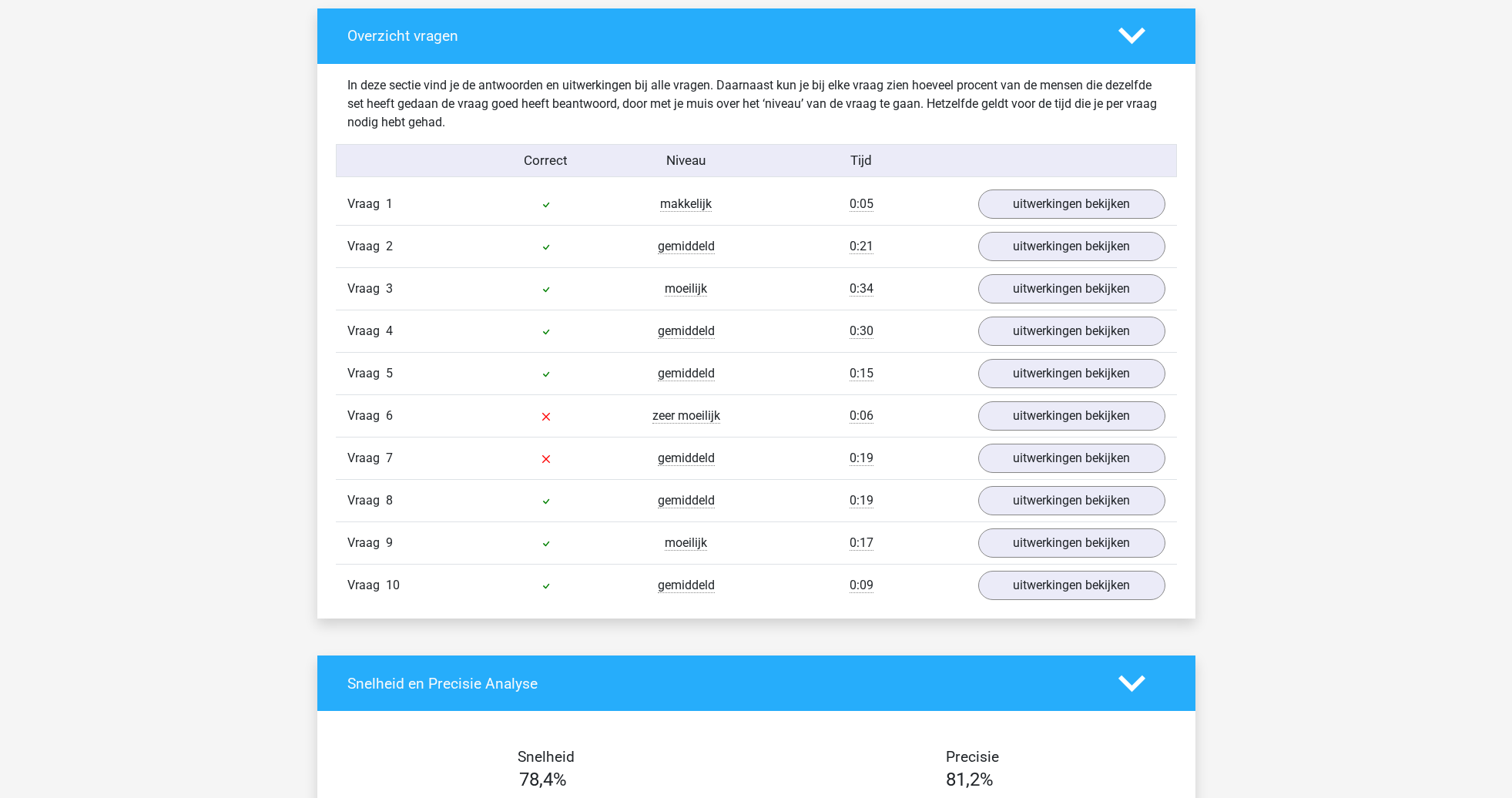
click at [1066, 526] on div "Vraag 9 moeilijk 0:17 uitwerkingen bekijken" at bounding box center [756, 542] width 841 height 42
click at [1066, 540] on link "uitwerkingen bekijken" at bounding box center [1071, 543] width 215 height 34
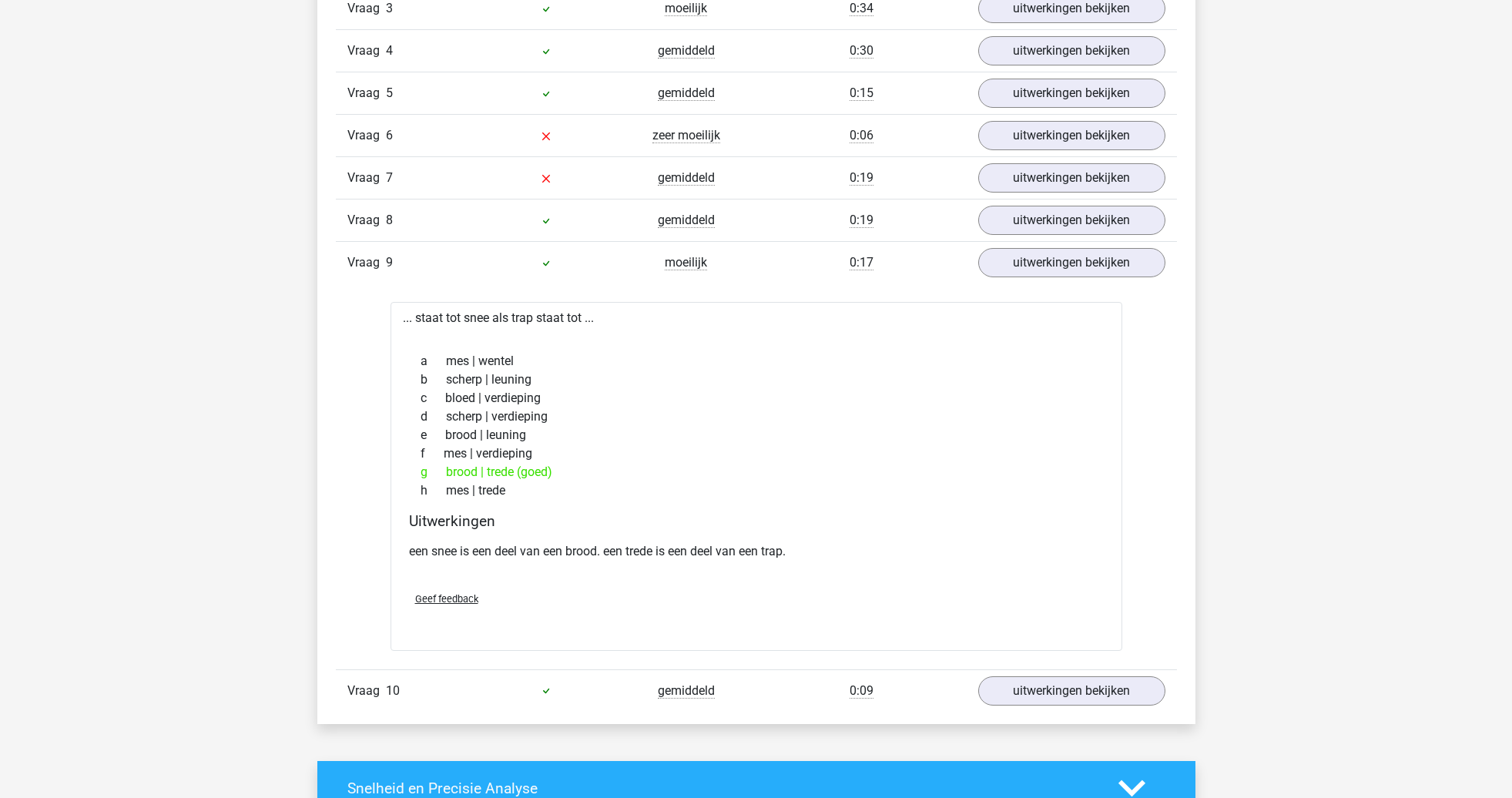
scroll to position [1123, 0]
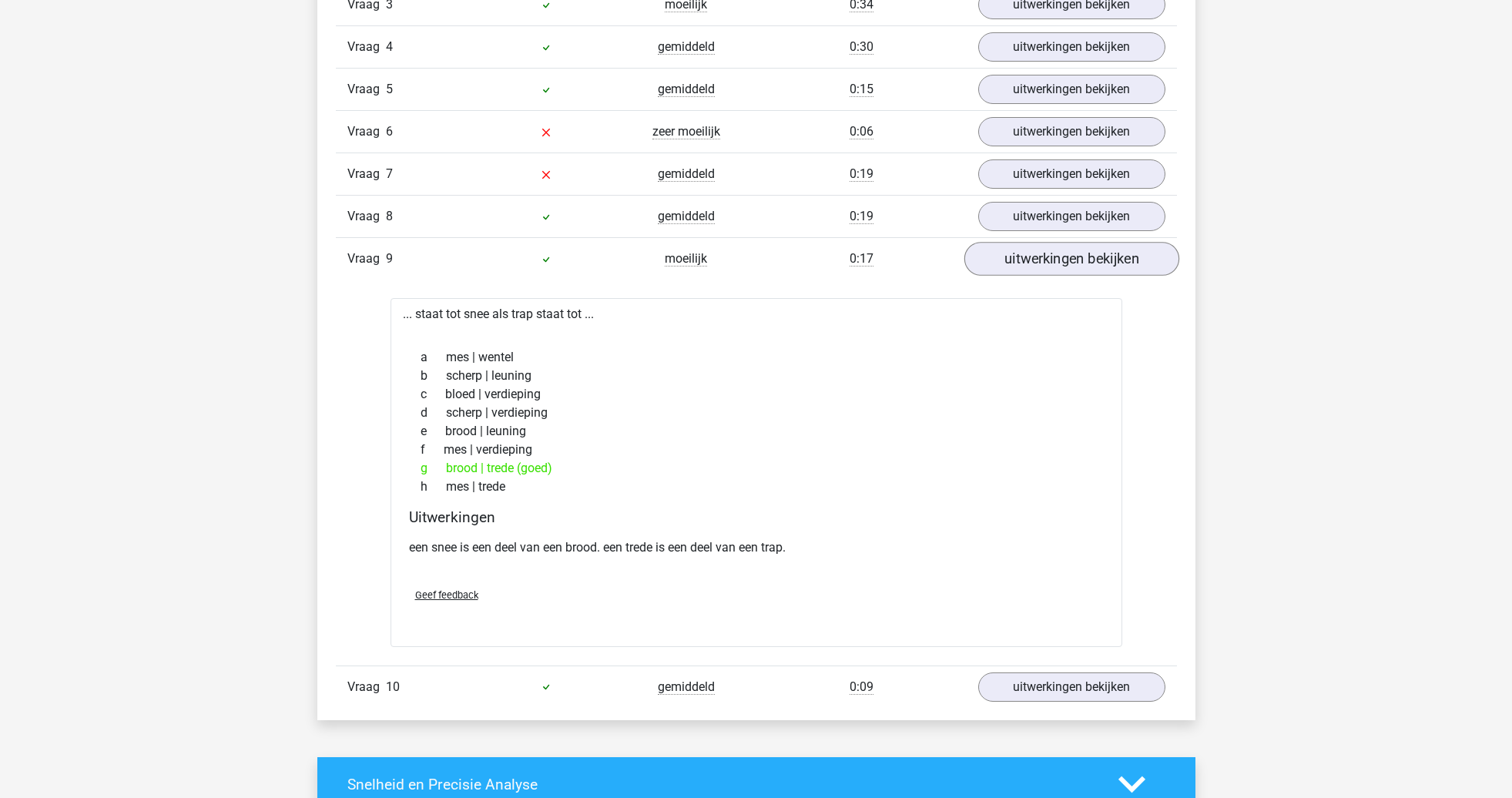
click at [1038, 261] on link "uitwerkingen bekijken" at bounding box center [1071, 259] width 215 height 34
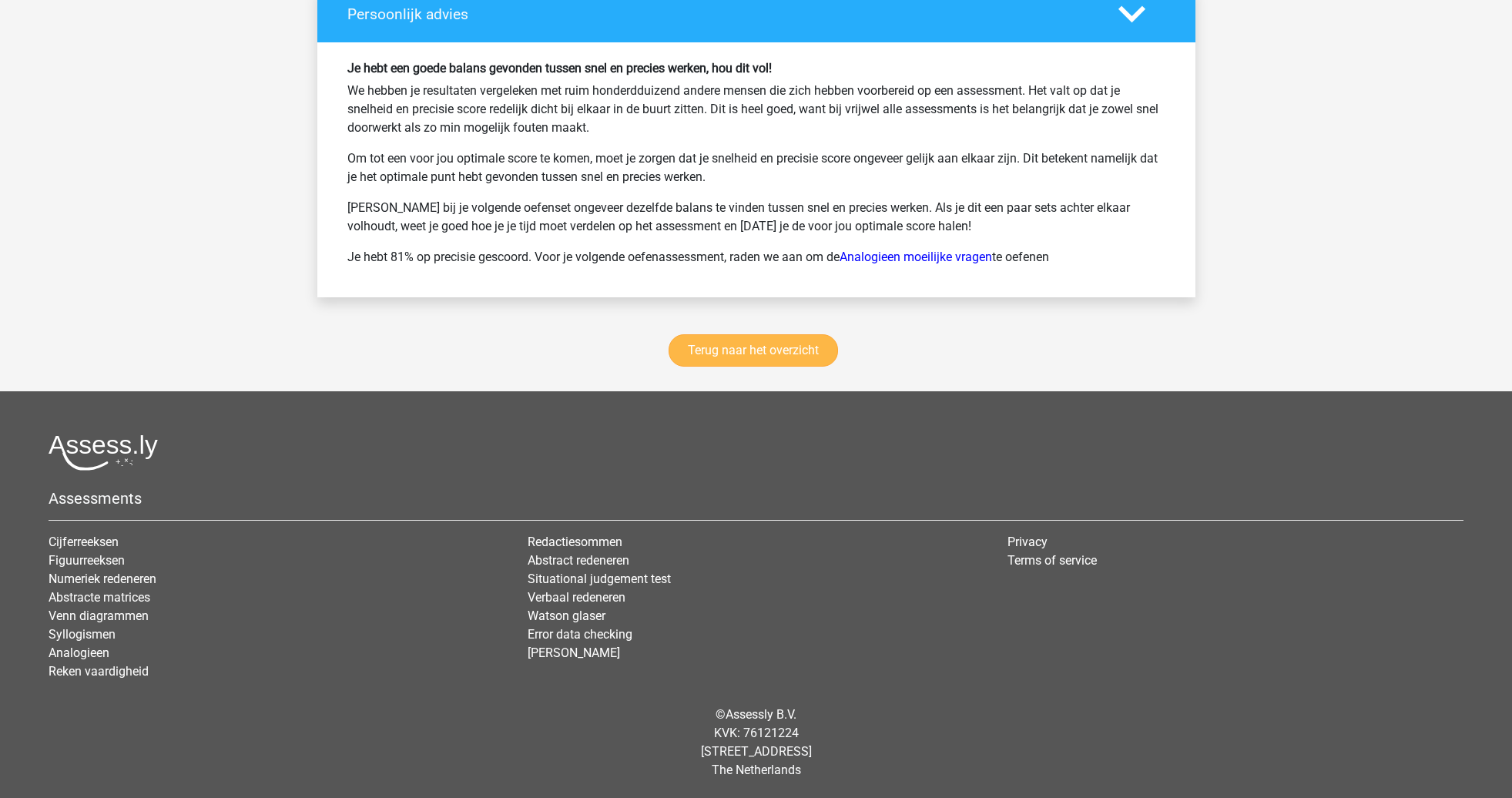
scroll to position [2027, 0]
click at [784, 348] on link "Terug naar het overzicht" at bounding box center [753, 351] width 169 height 32
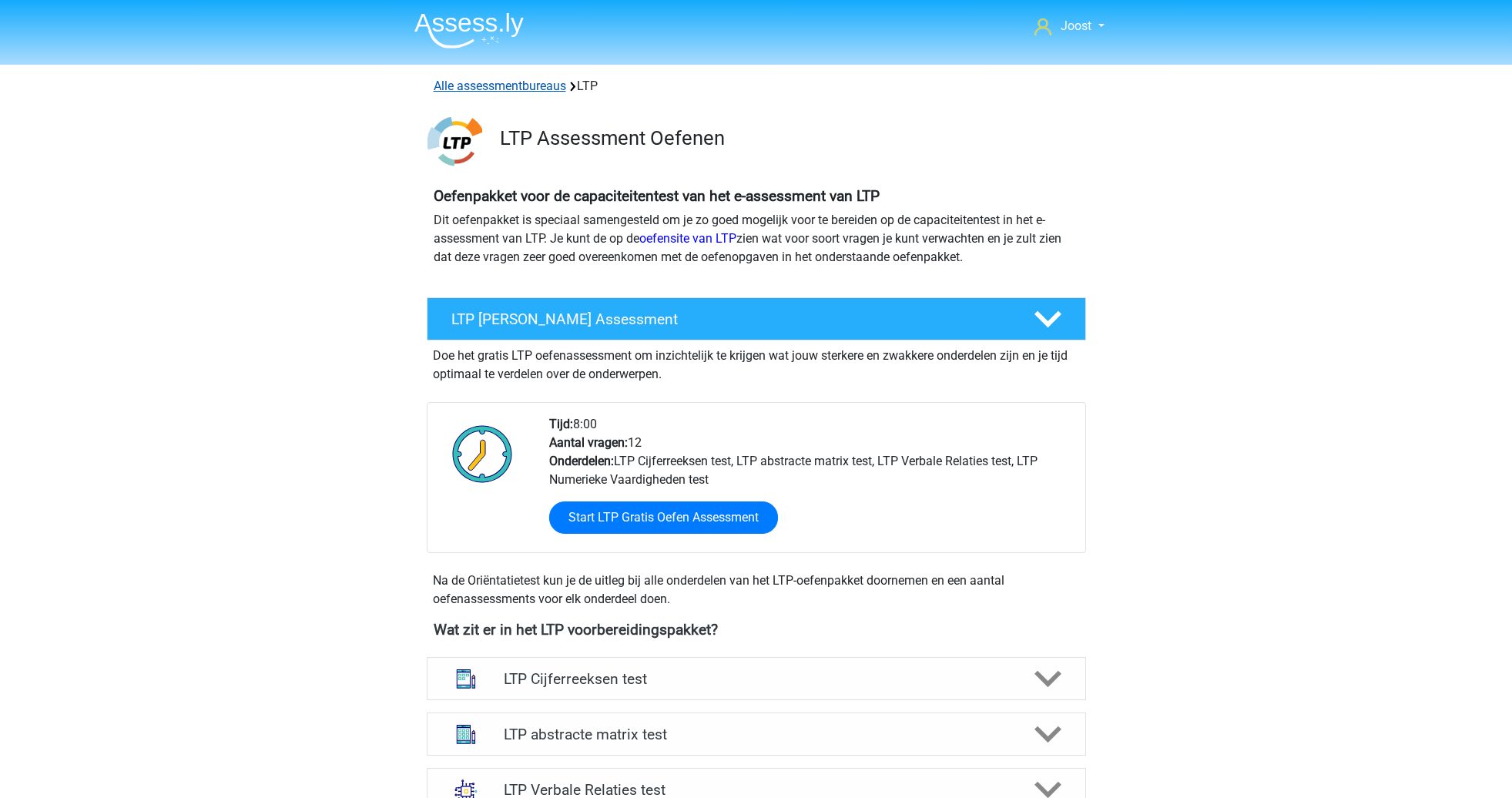
click at [472, 83] on link "Alle assessmentbureaus" at bounding box center [500, 85] width 133 height 14
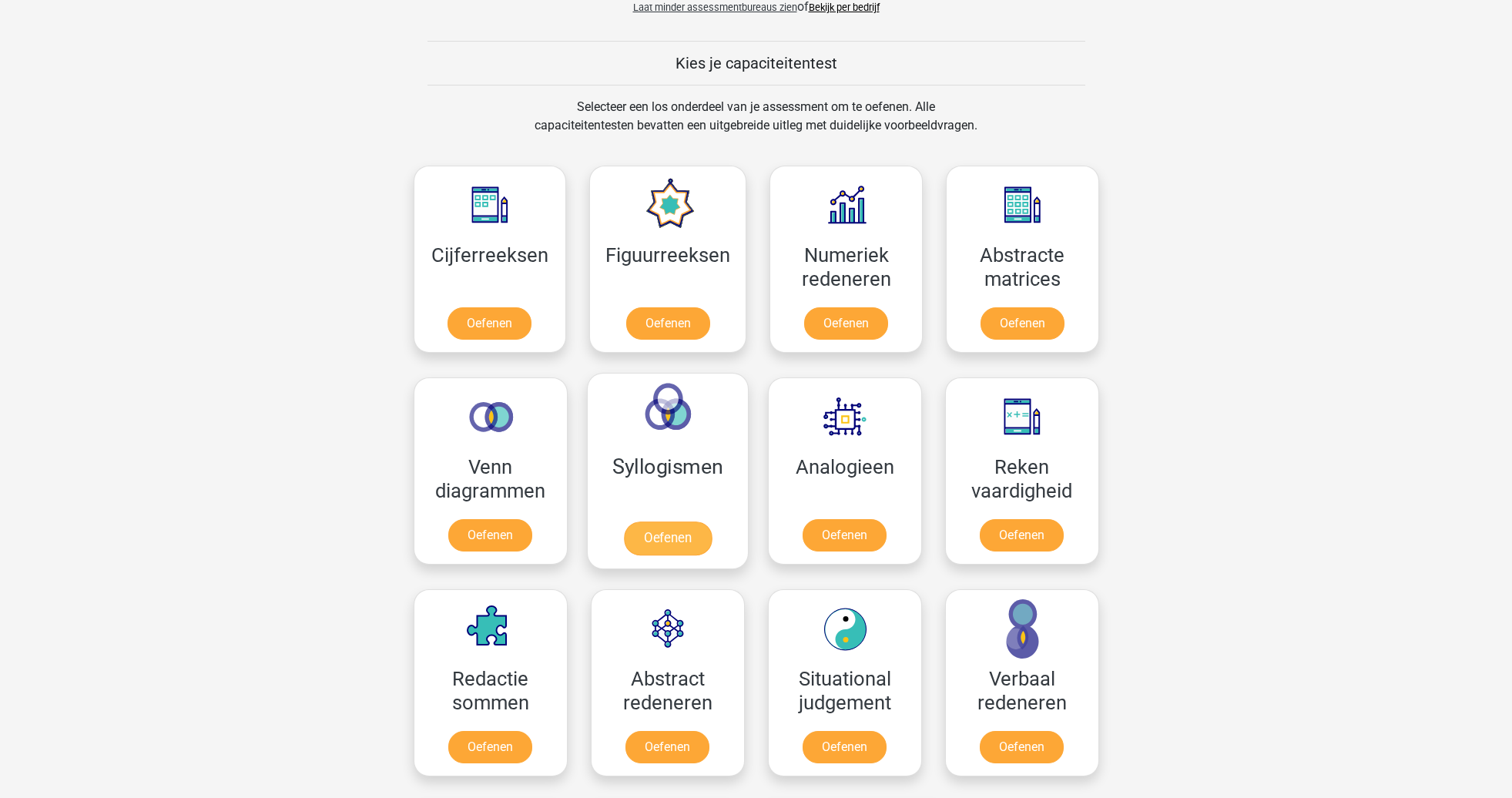
scroll to position [1336, 0]
click at [686, 310] on link "Oefenen" at bounding box center [668, 327] width 87 height 34
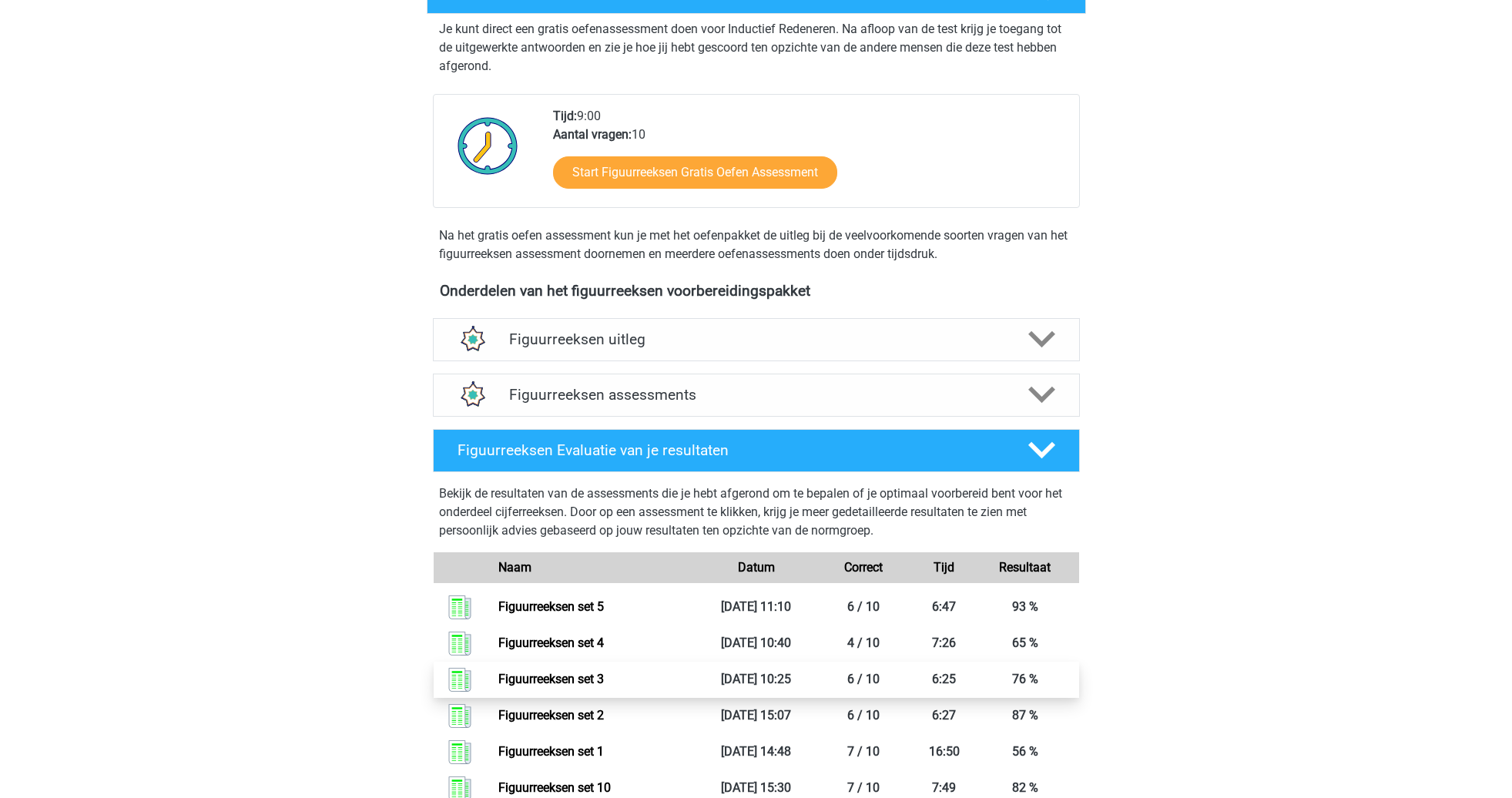
scroll to position [300, 0]
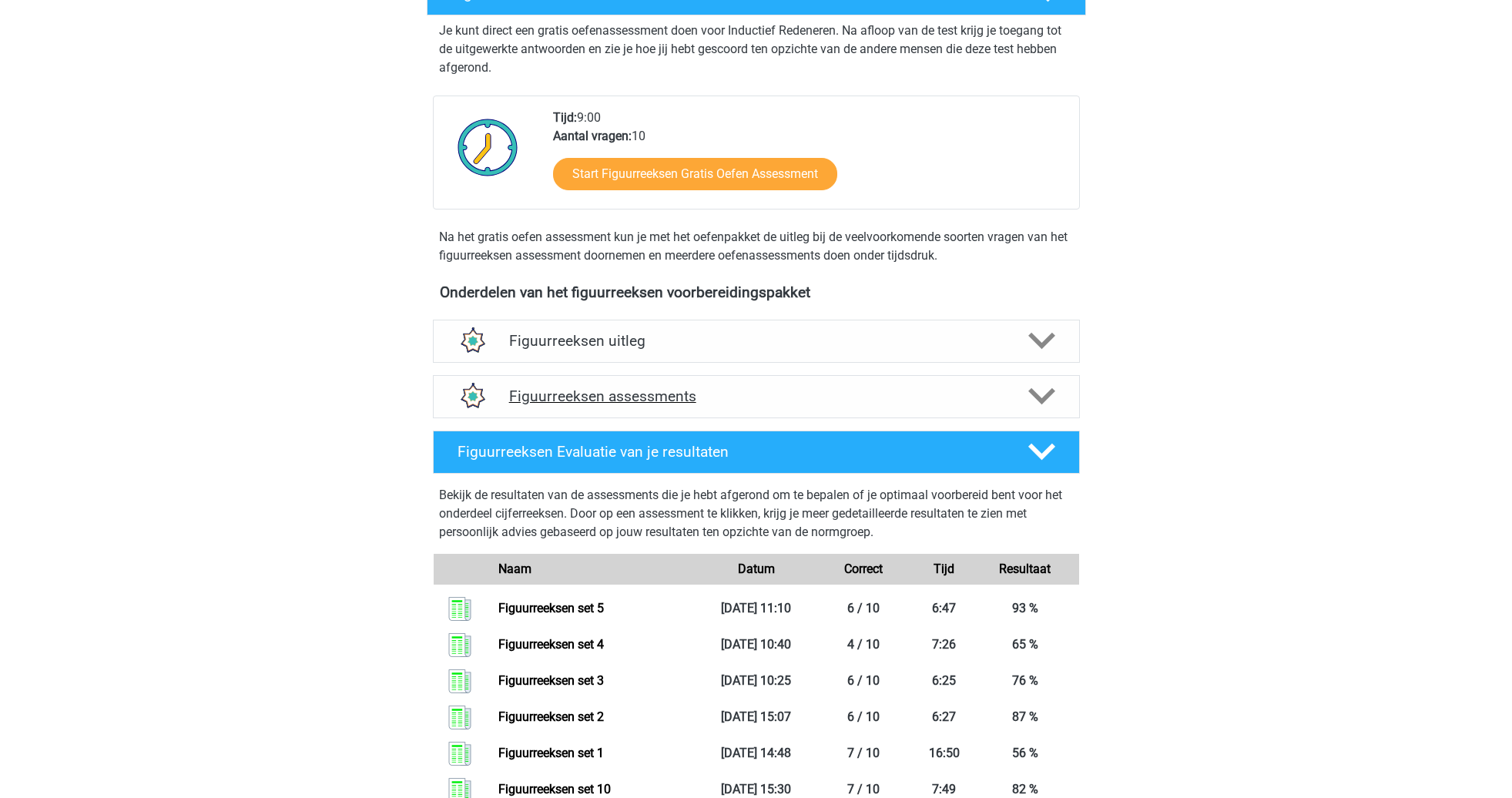
click at [800, 395] on h4 "Figuurreeksen assessments" at bounding box center [756, 396] width 494 height 18
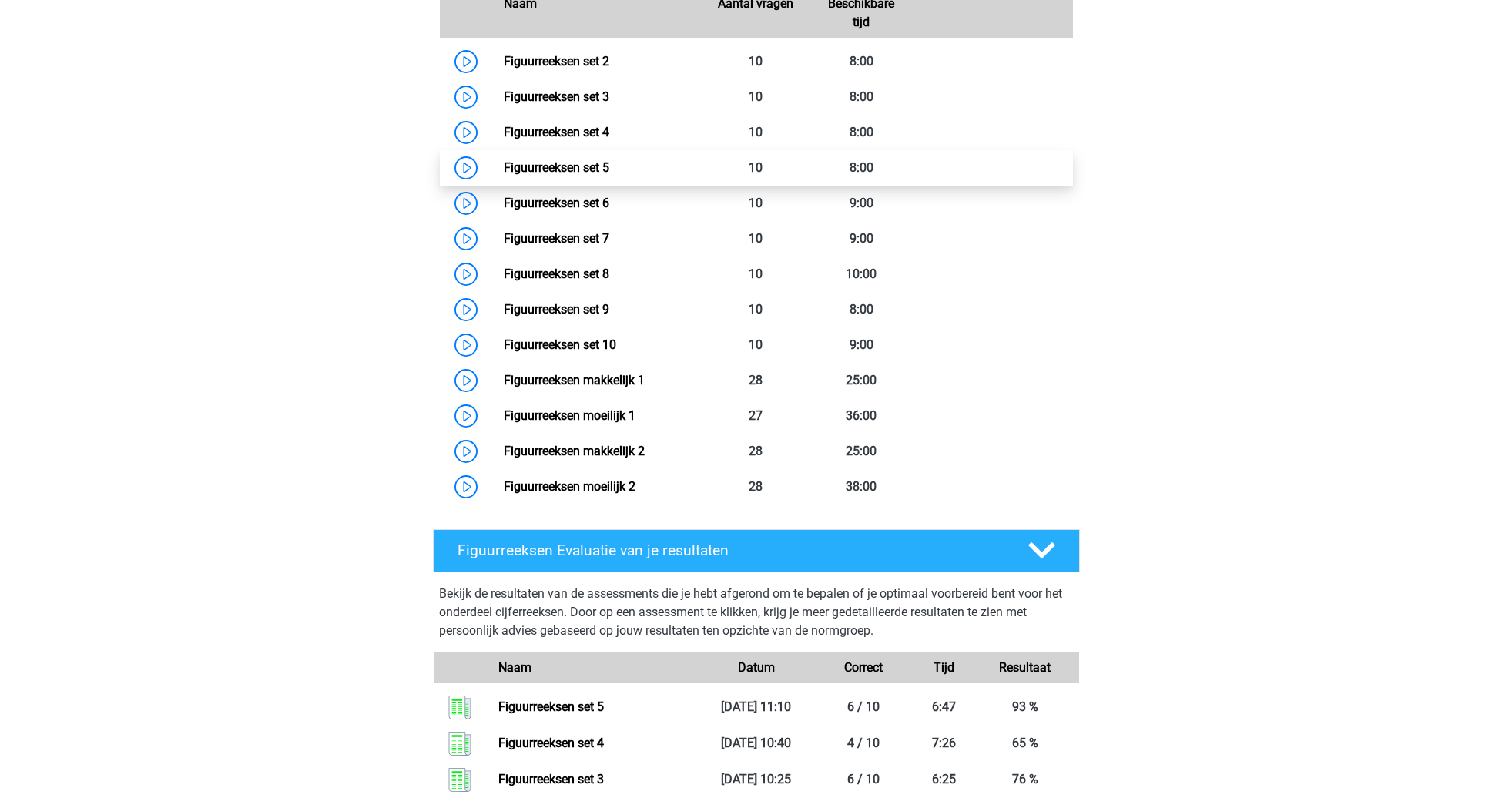
scroll to position [799, 0]
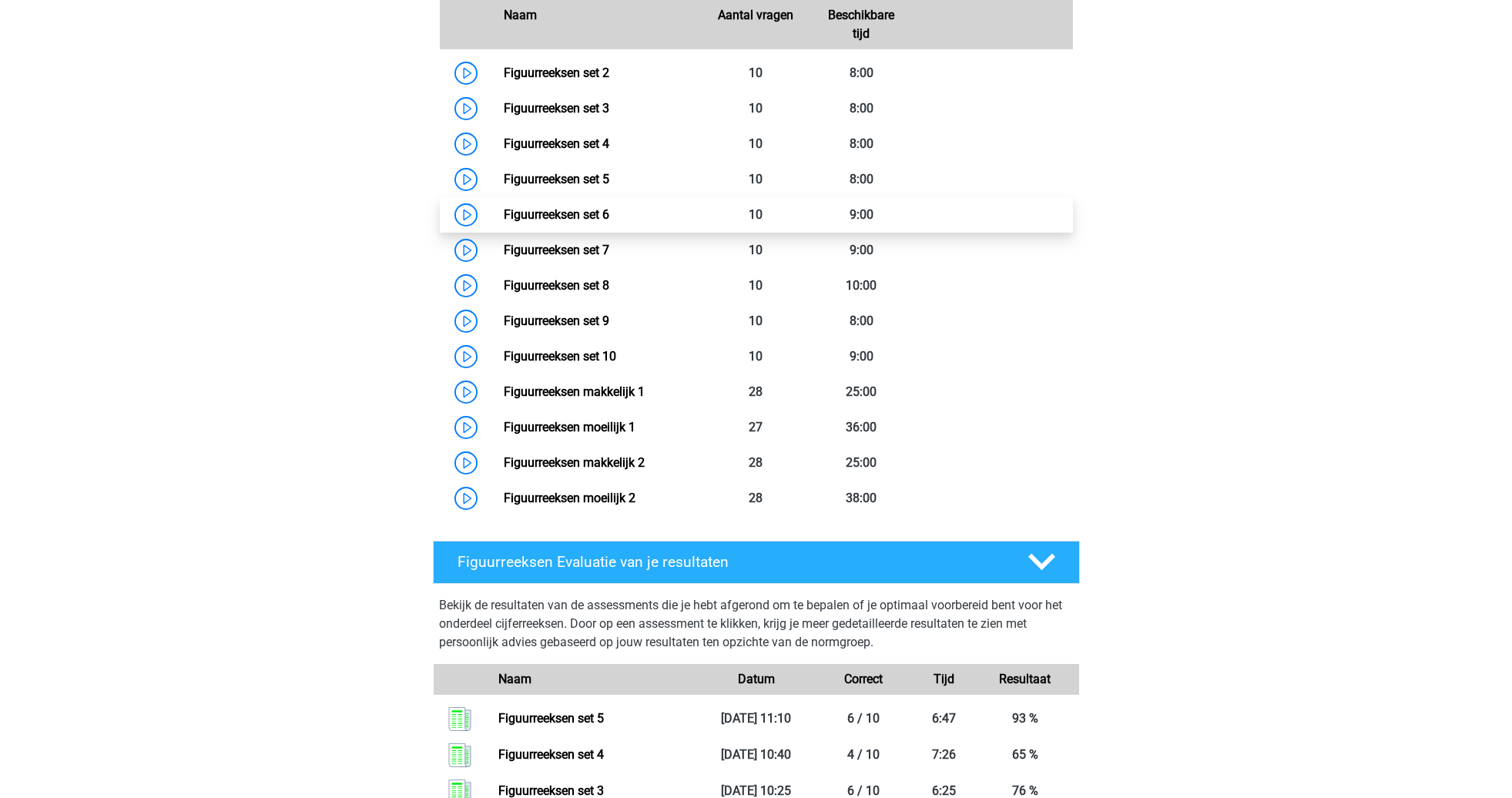
click at [609, 216] on link "Figuurreeksen set 6" at bounding box center [556, 214] width 105 height 14
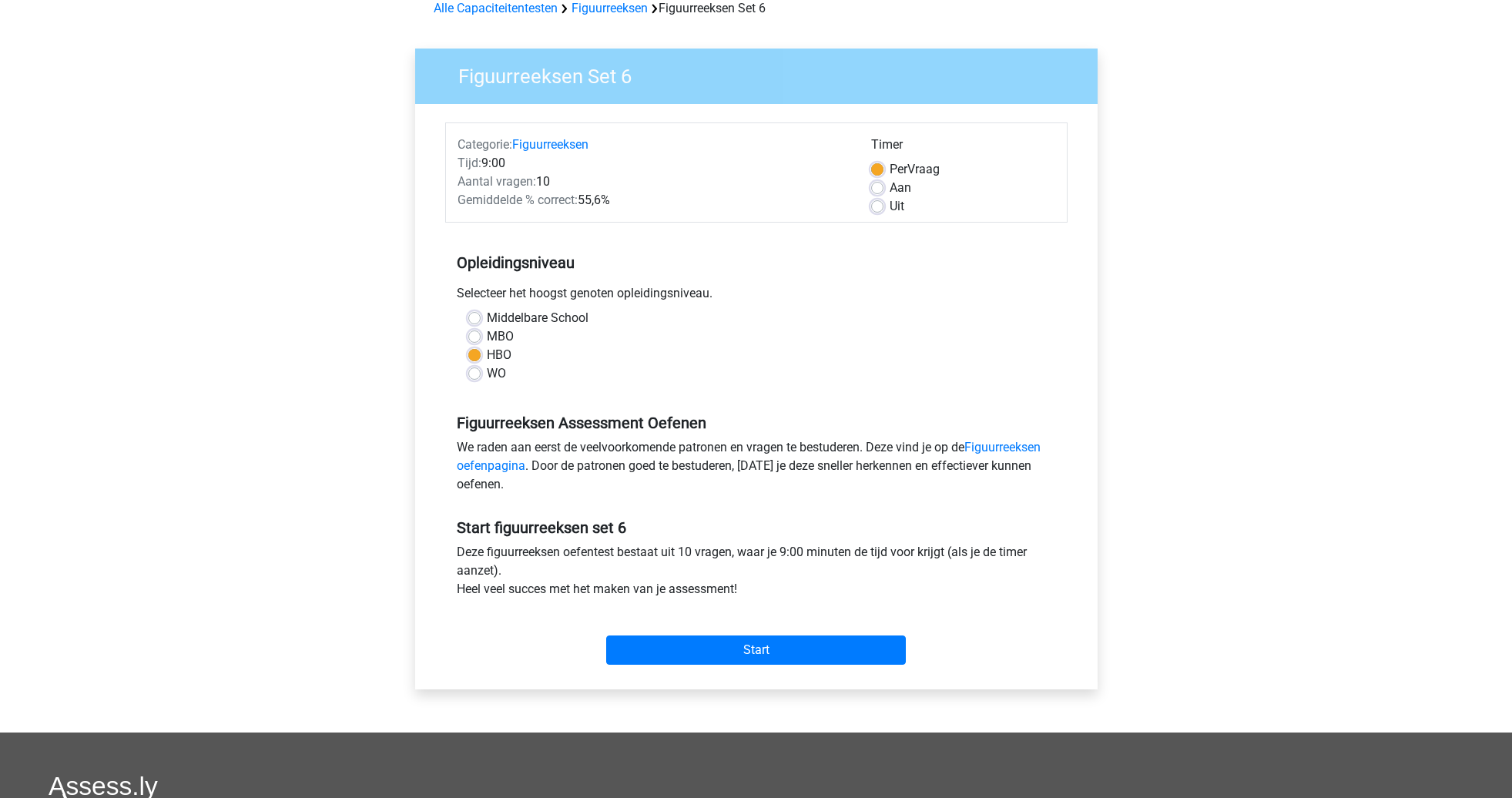
scroll to position [107, 0]
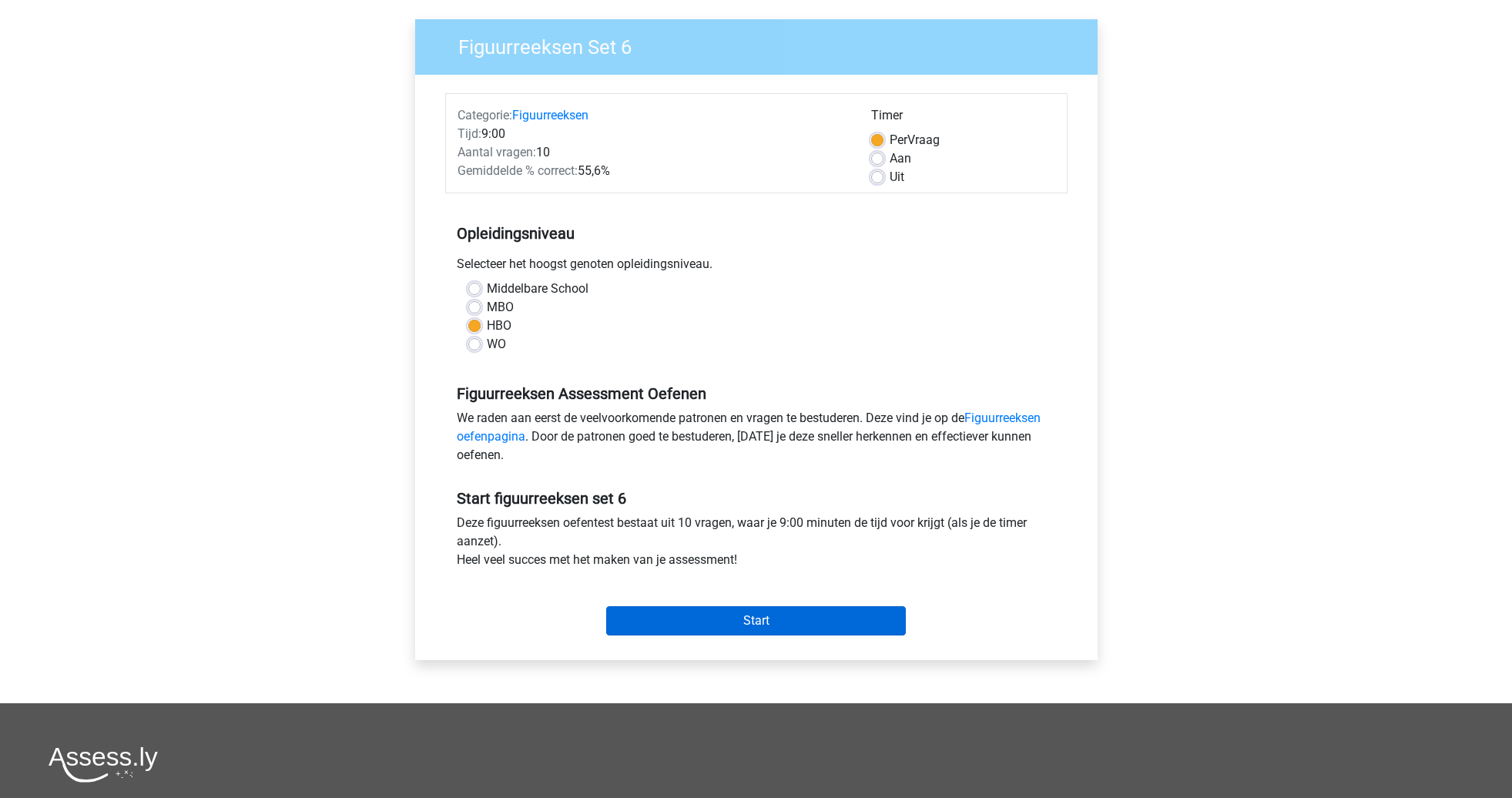
click at [762, 621] on input "Start" at bounding box center [756, 621] width 299 height 29
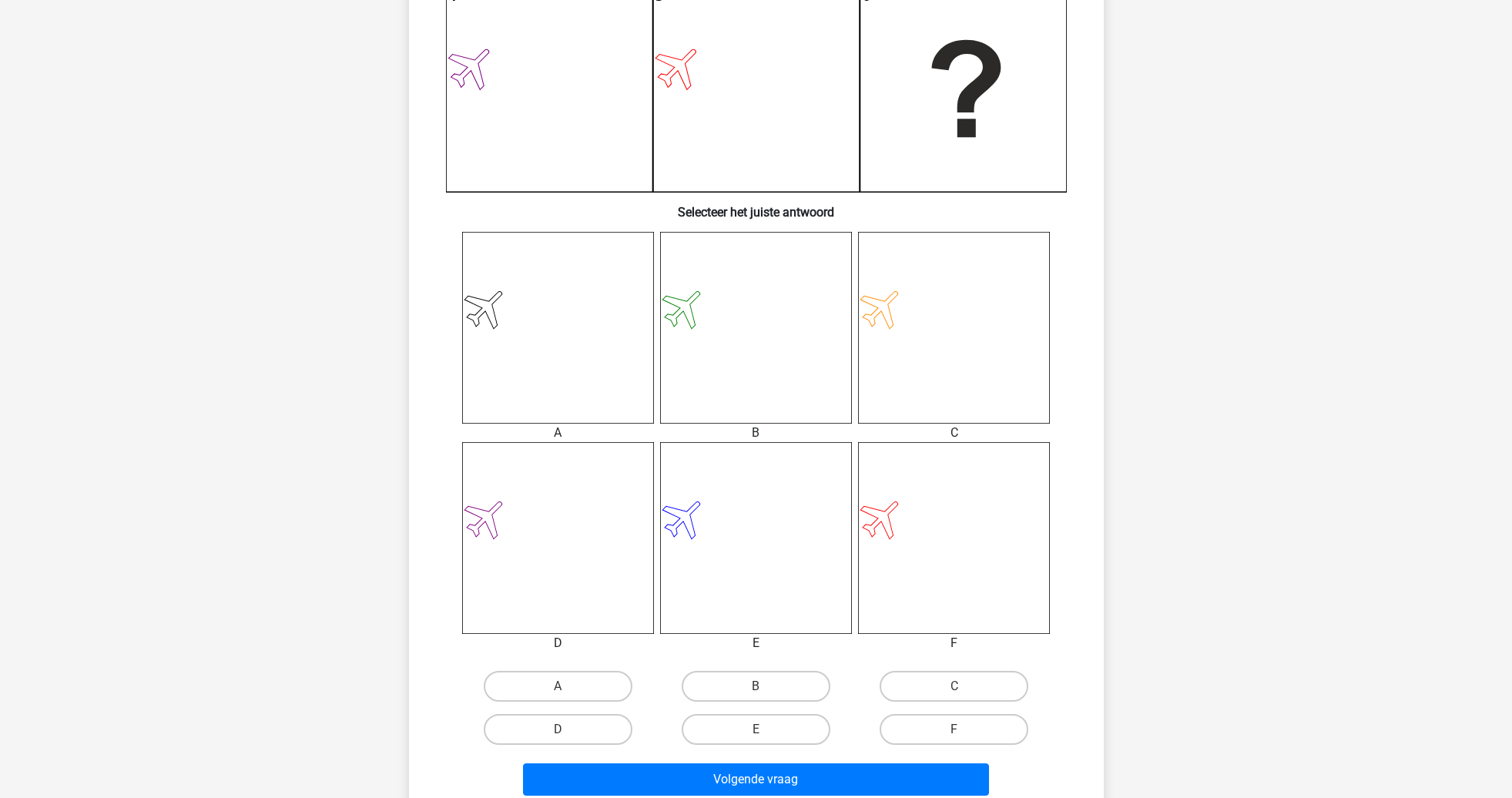
scroll to position [444, 0]
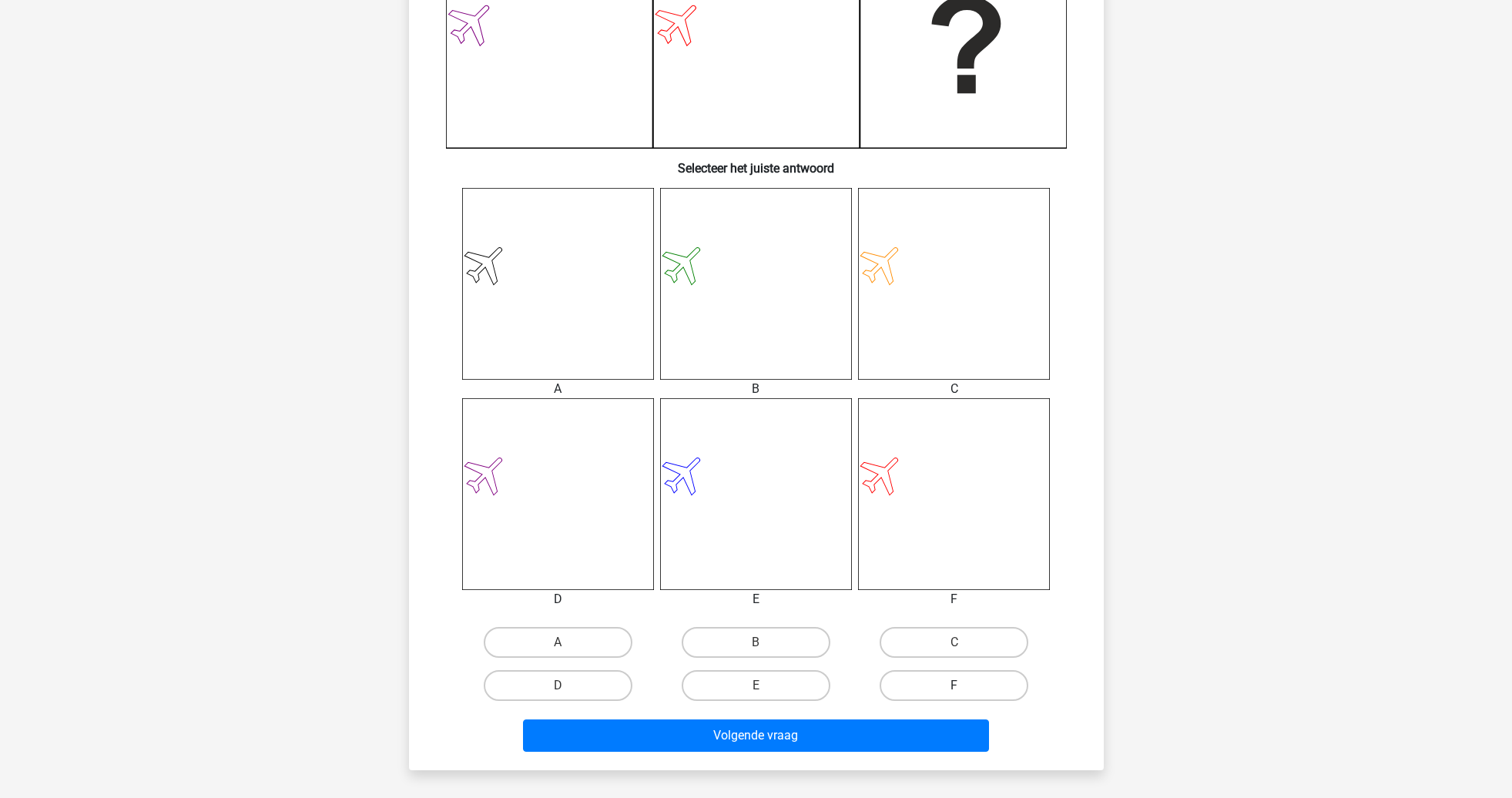
drag, startPoint x: 947, startPoint y: 679, endPoint x: 936, endPoint y: 685, distance: 12.5
click at [947, 679] on label "F" at bounding box center [954, 685] width 149 height 31
click at [954, 685] on input "F" at bounding box center [960, 690] width 10 height 10
radio input "true"
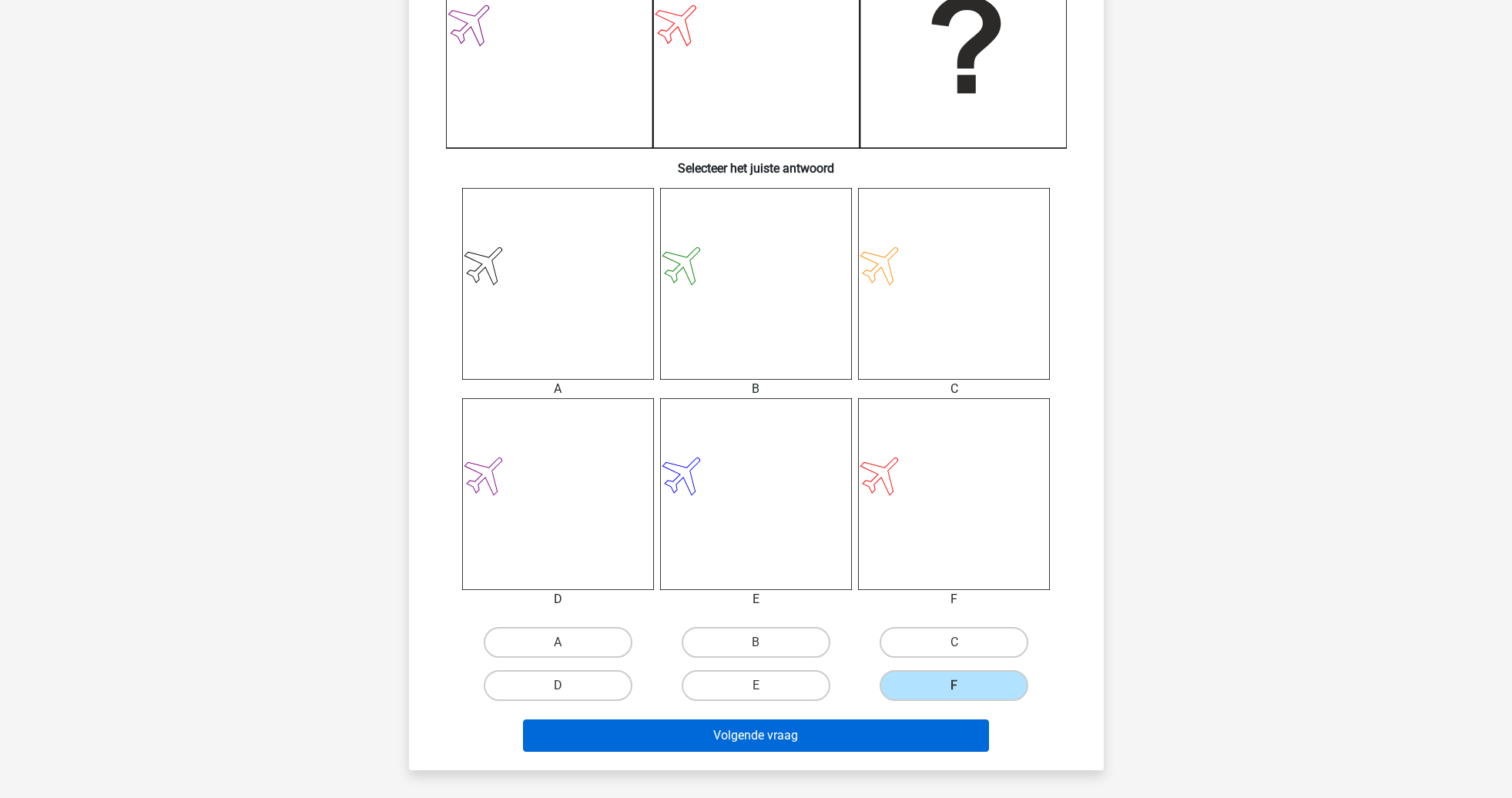
click at [892, 737] on button "Volgende vraag" at bounding box center [756, 735] width 466 height 32
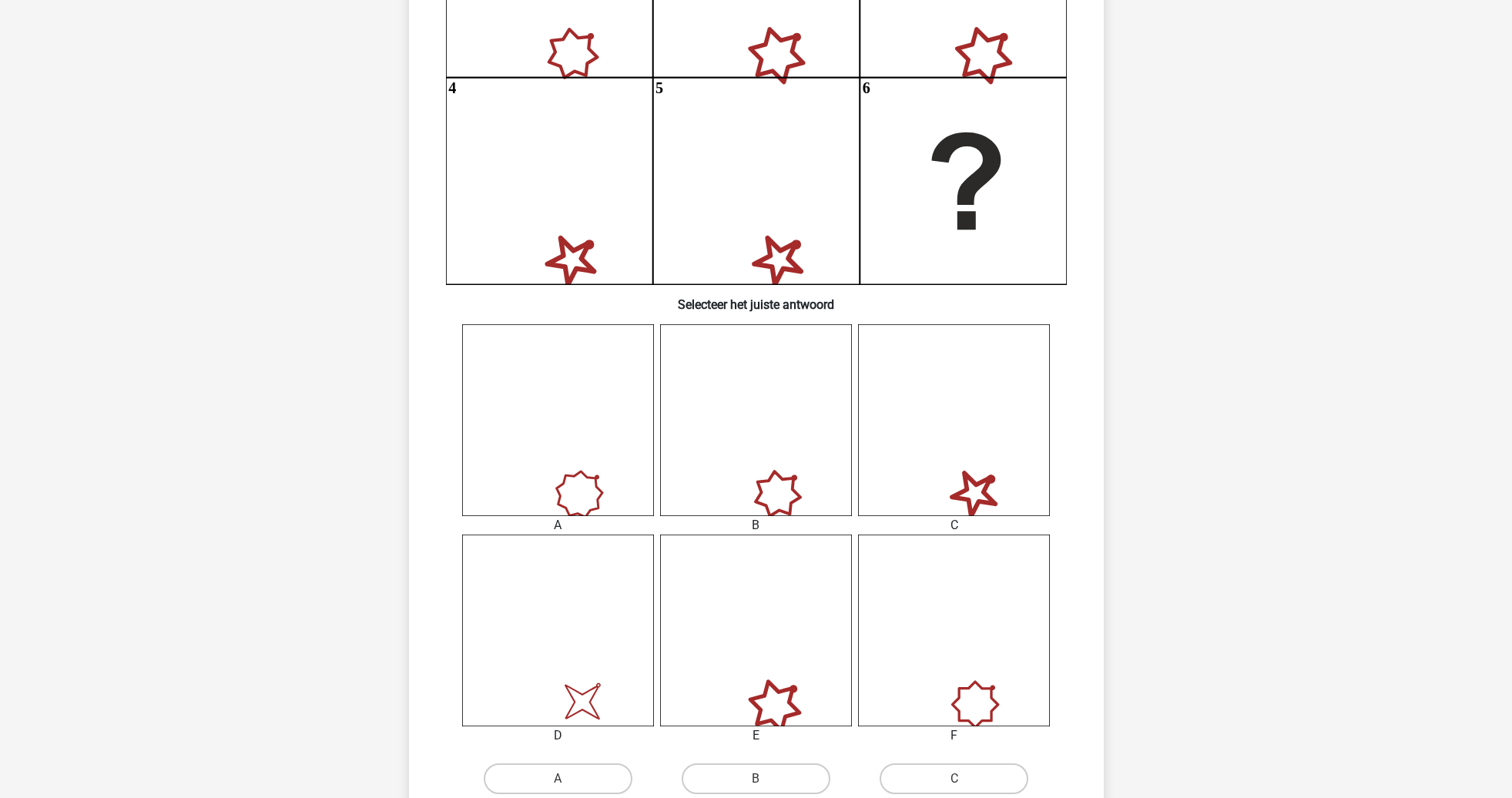
scroll to position [308, 0]
click at [801, 776] on label "B" at bounding box center [756, 779] width 149 height 31
click at [765, 779] on input "B" at bounding box center [760, 784] width 10 height 10
radio input "true"
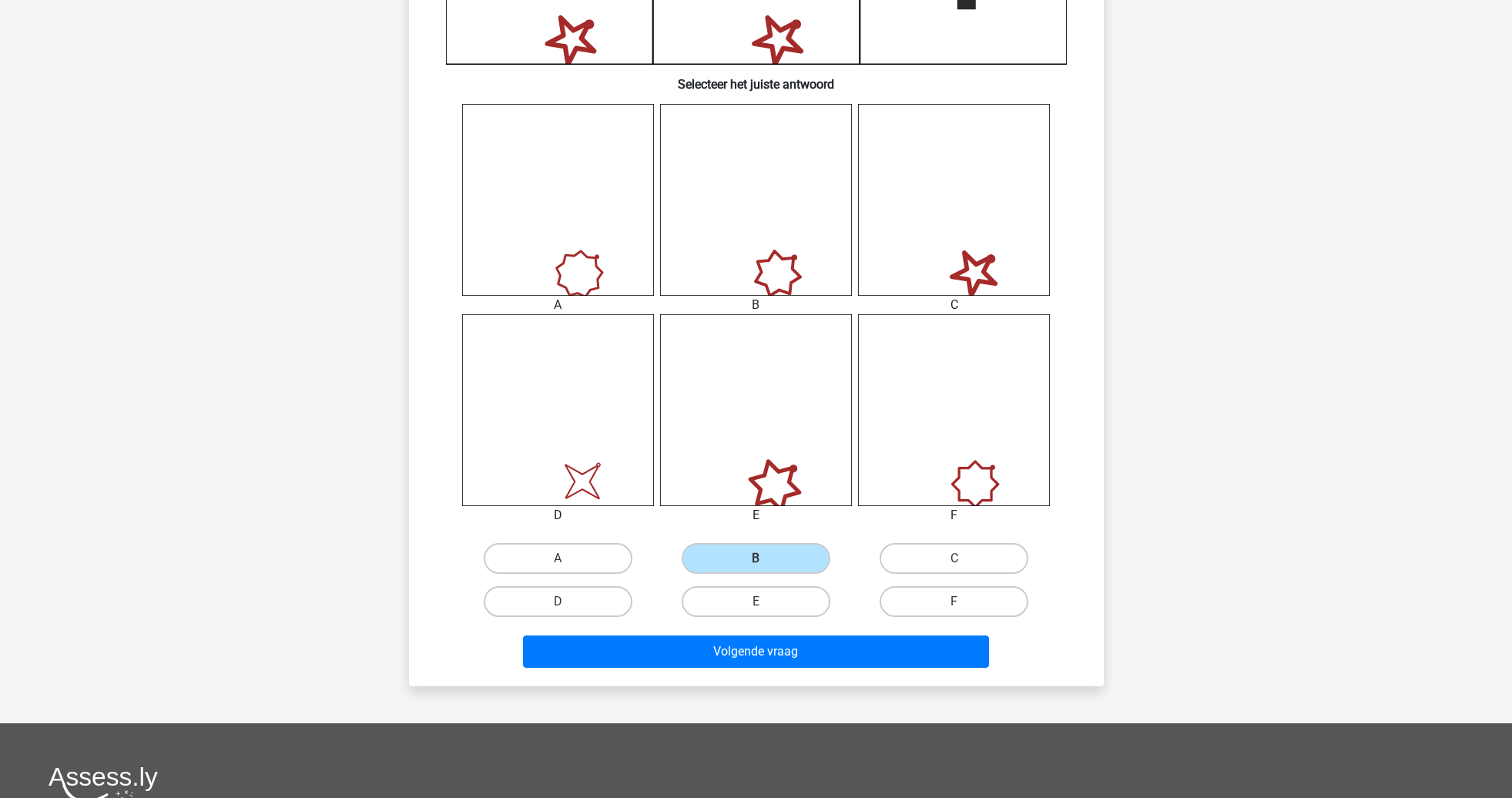
scroll to position [536, 0]
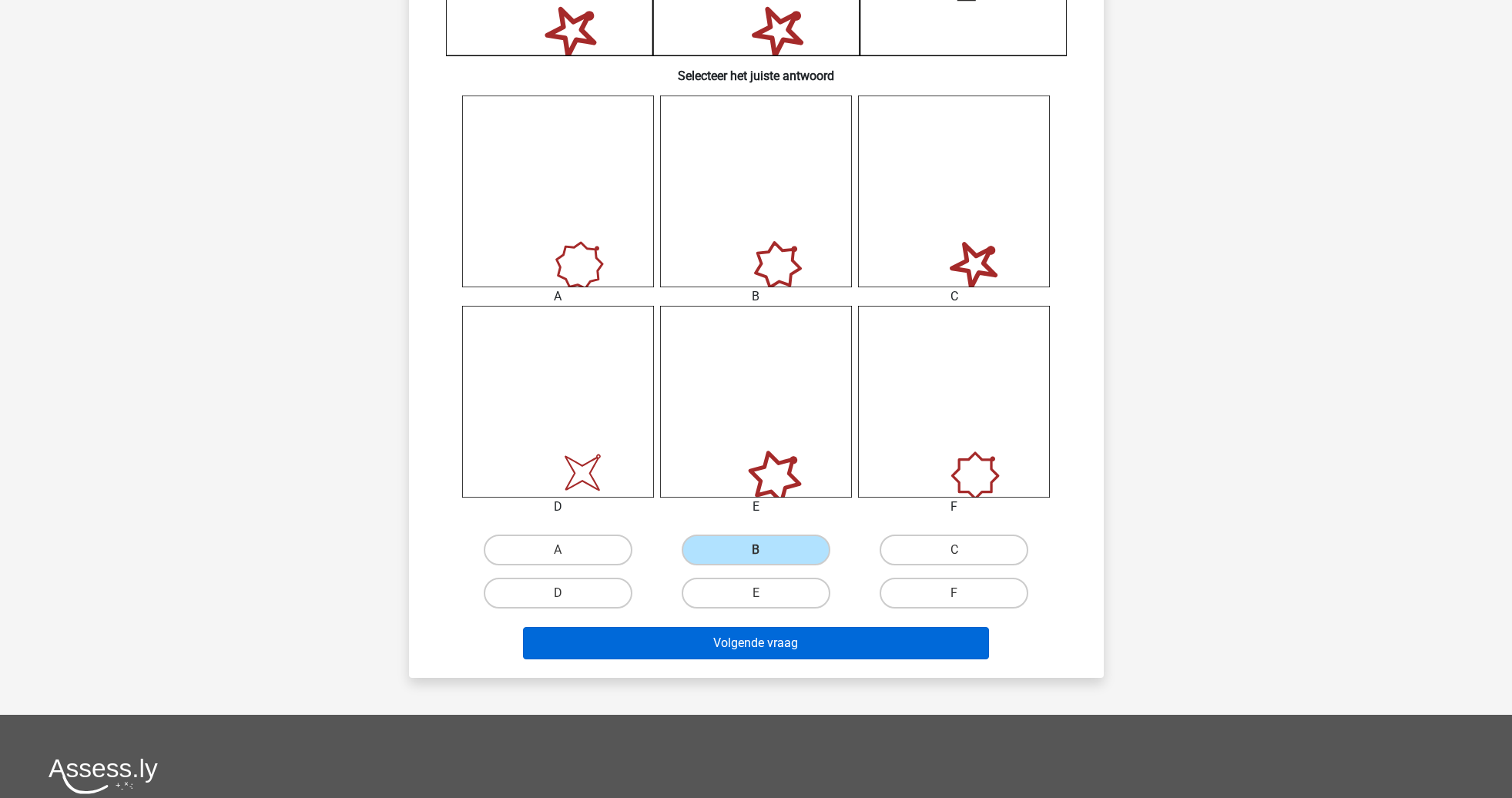
click at [878, 637] on button "Volgende vraag" at bounding box center [756, 643] width 466 height 32
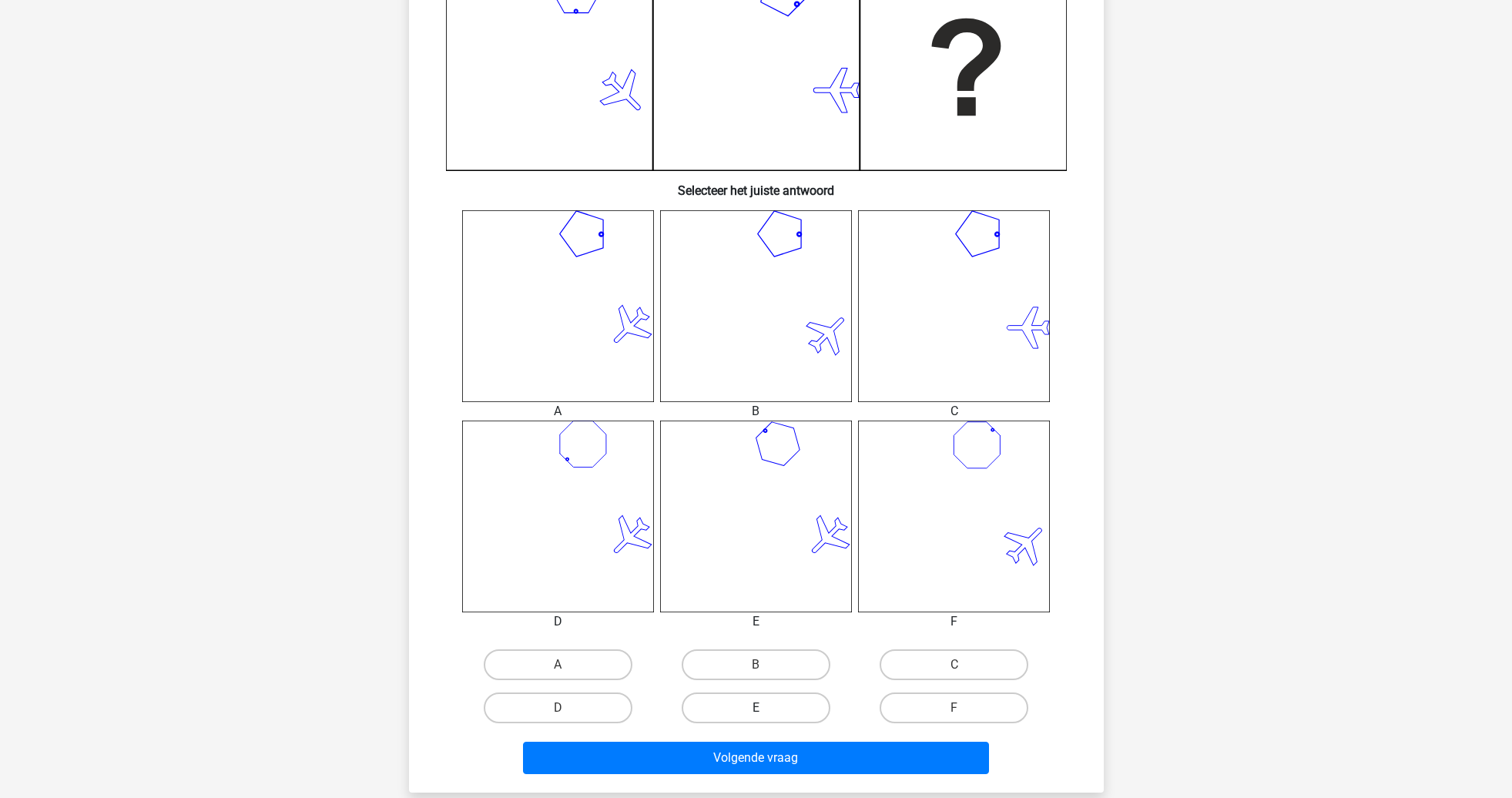
scroll to position [440, 0]
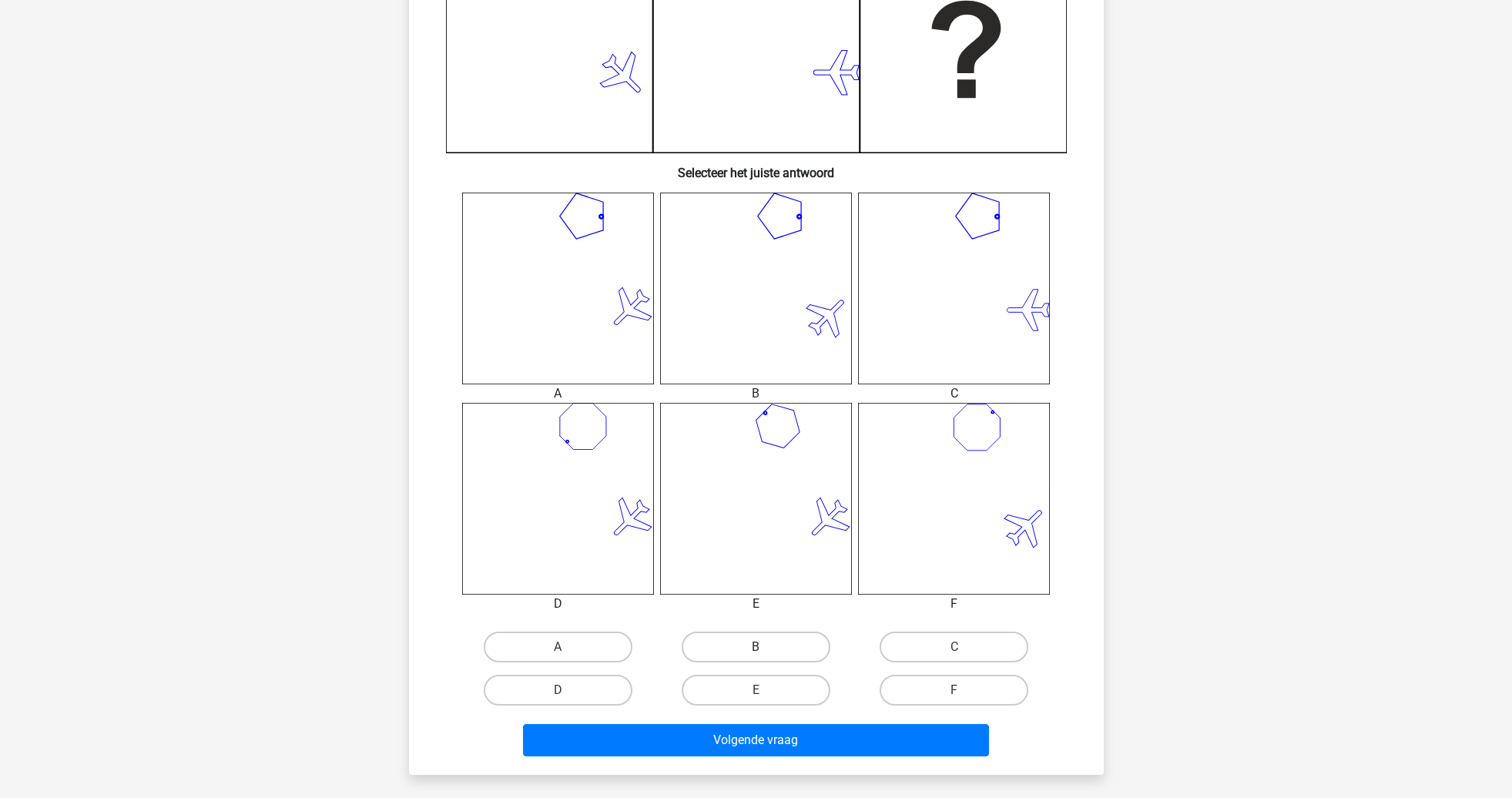
click at [743, 647] on label "B" at bounding box center [756, 647] width 149 height 31
click at [755, 647] on input "B" at bounding box center [760, 652] width 10 height 10
radio input "true"
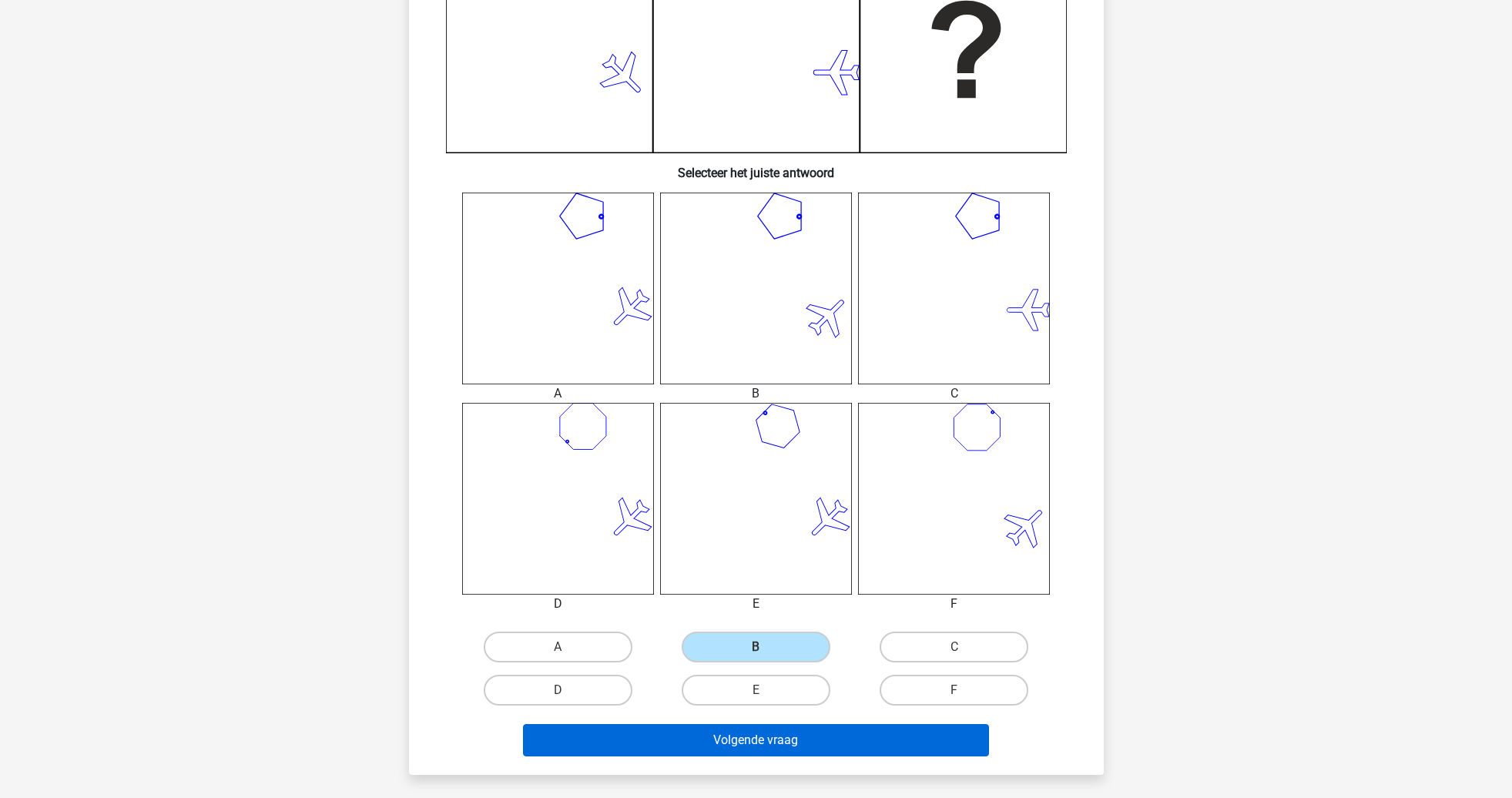
click at [770, 731] on button "Volgende vraag" at bounding box center [756, 740] width 466 height 32
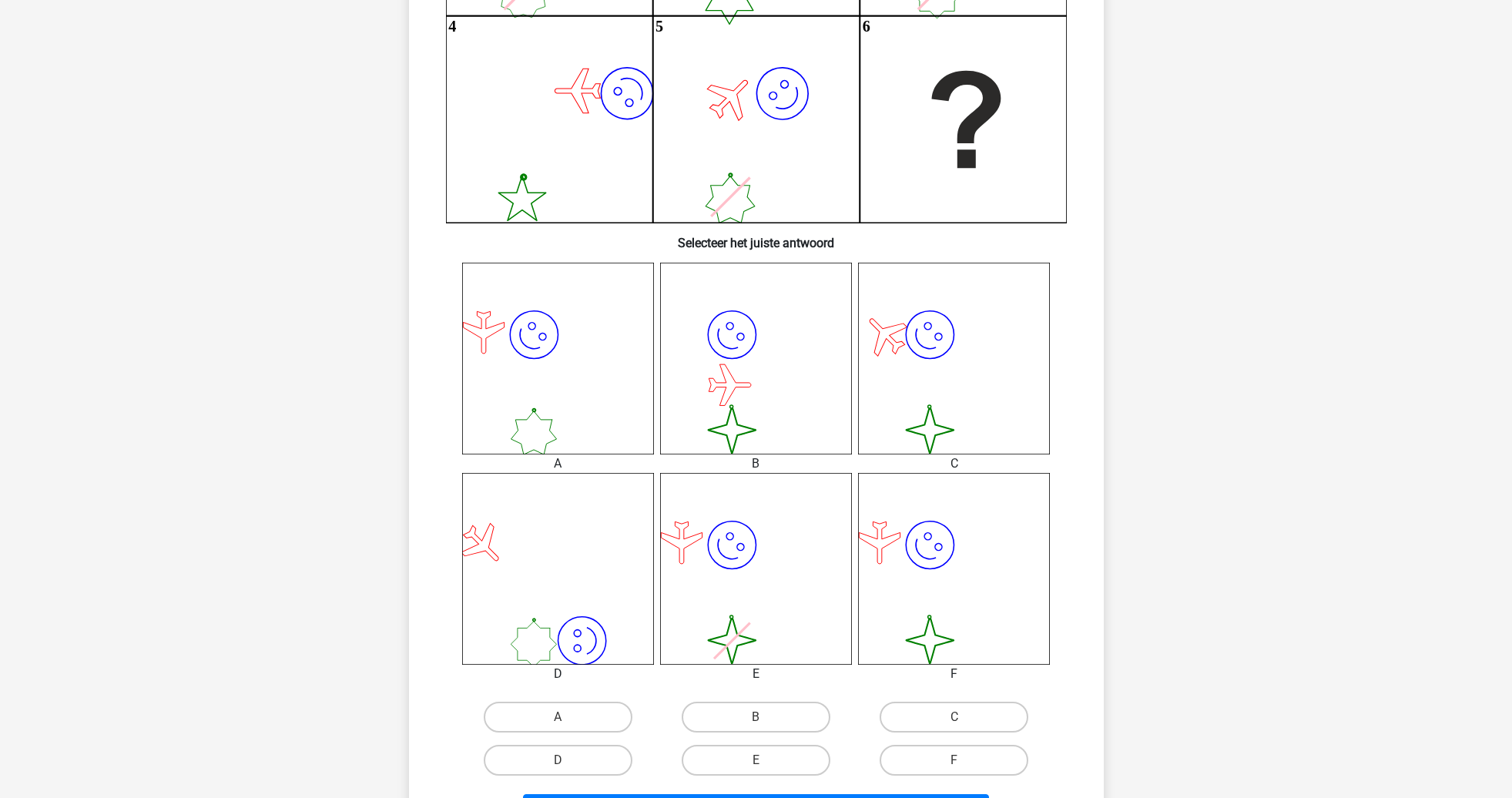
scroll to position [370, 0]
click at [588, 714] on label "A" at bounding box center [558, 716] width 149 height 31
click at [568, 717] on input "A" at bounding box center [563, 722] width 10 height 10
radio input "true"
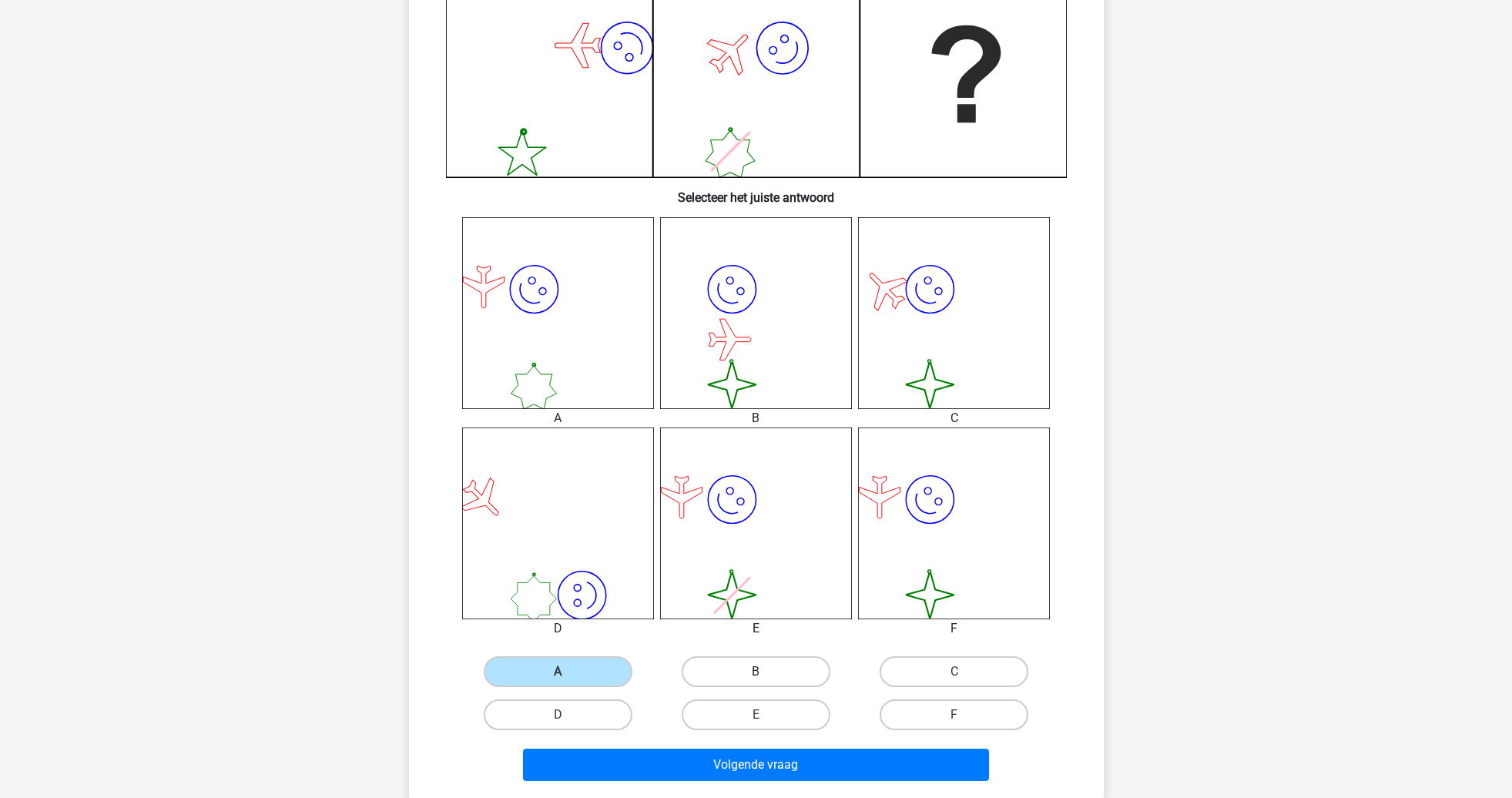
scroll to position [415, 0]
click at [774, 758] on button "Volgende vraag" at bounding box center [756, 765] width 466 height 32
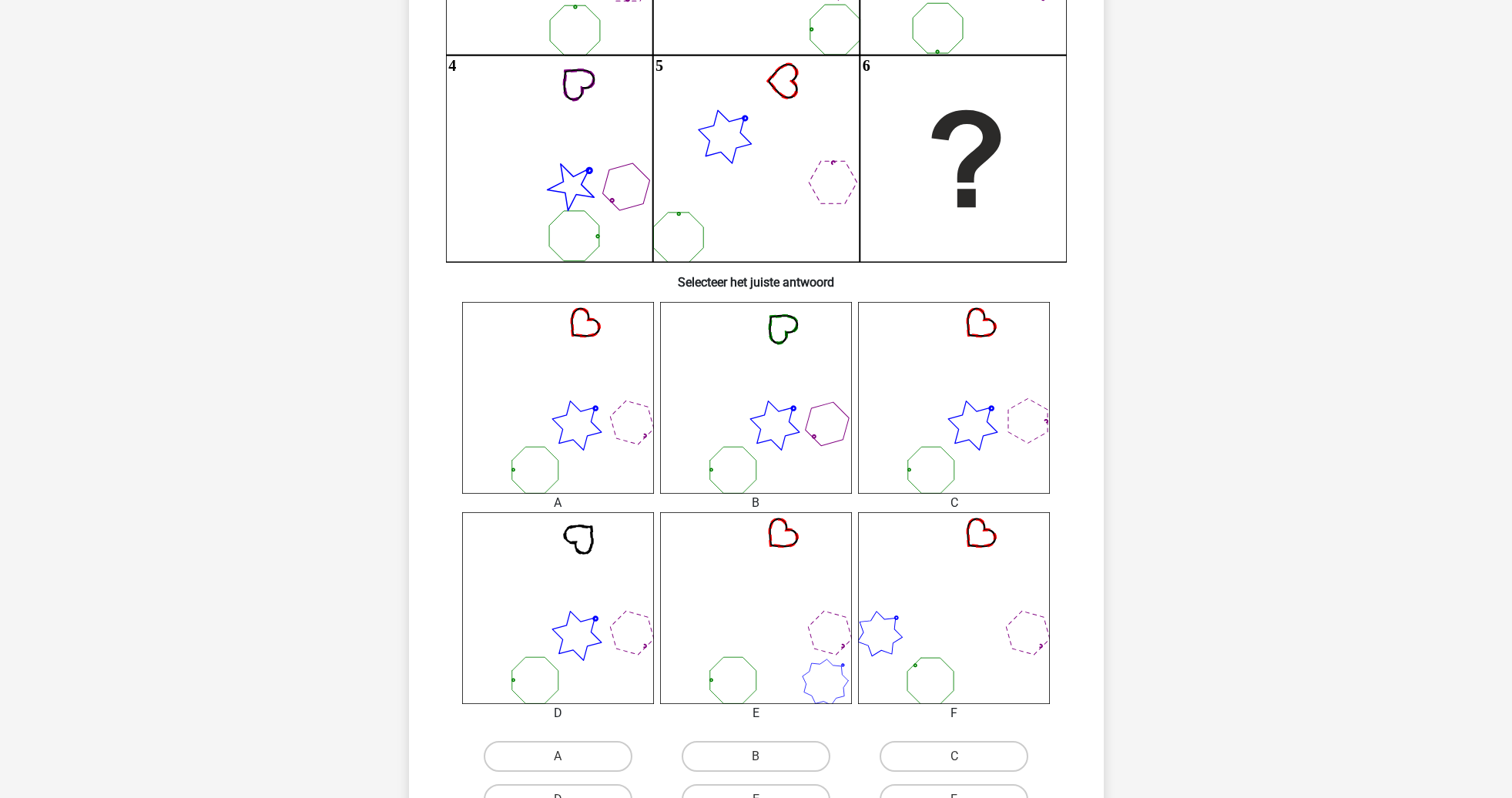
scroll to position [331, 0]
drag, startPoint x: 605, startPoint y: 748, endPoint x: 720, endPoint y: 602, distance: 185.9
click at [605, 747] on label "A" at bounding box center [558, 755] width 149 height 31
click at [568, 755] on input "A" at bounding box center [563, 760] width 10 height 10
radio input "true"
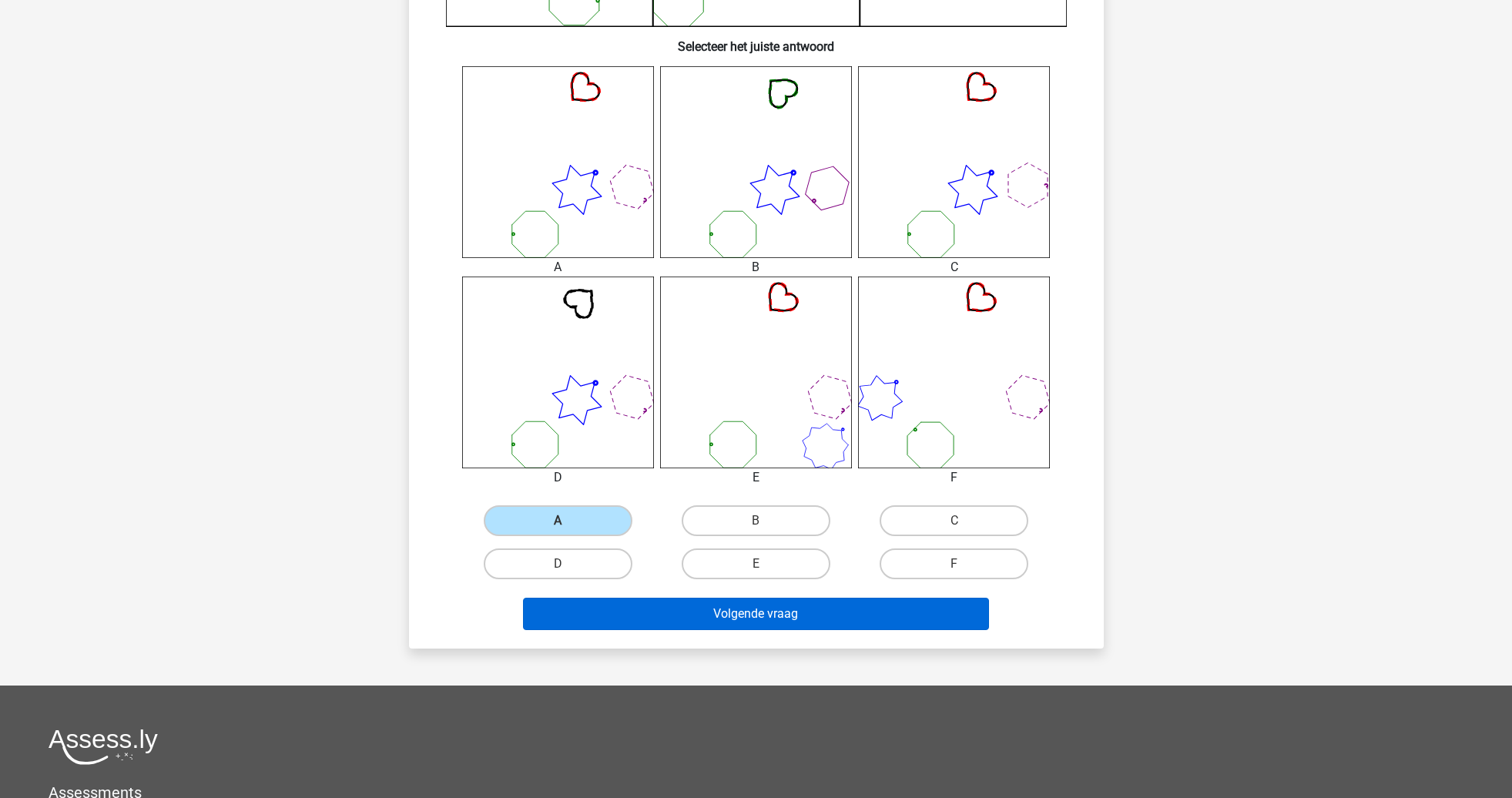
click at [732, 610] on button "Volgende vraag" at bounding box center [756, 614] width 466 height 32
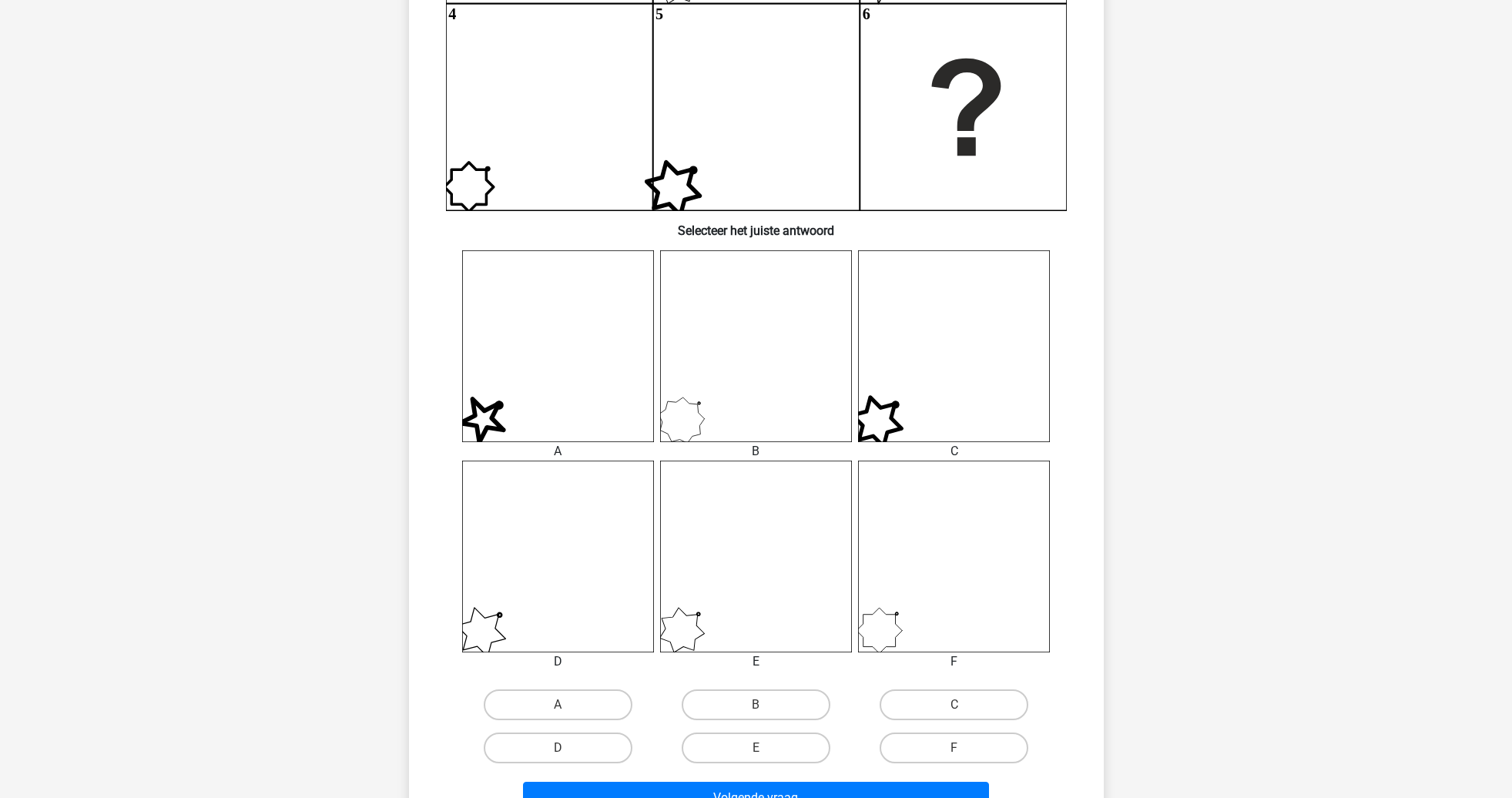
scroll to position [396, 0]
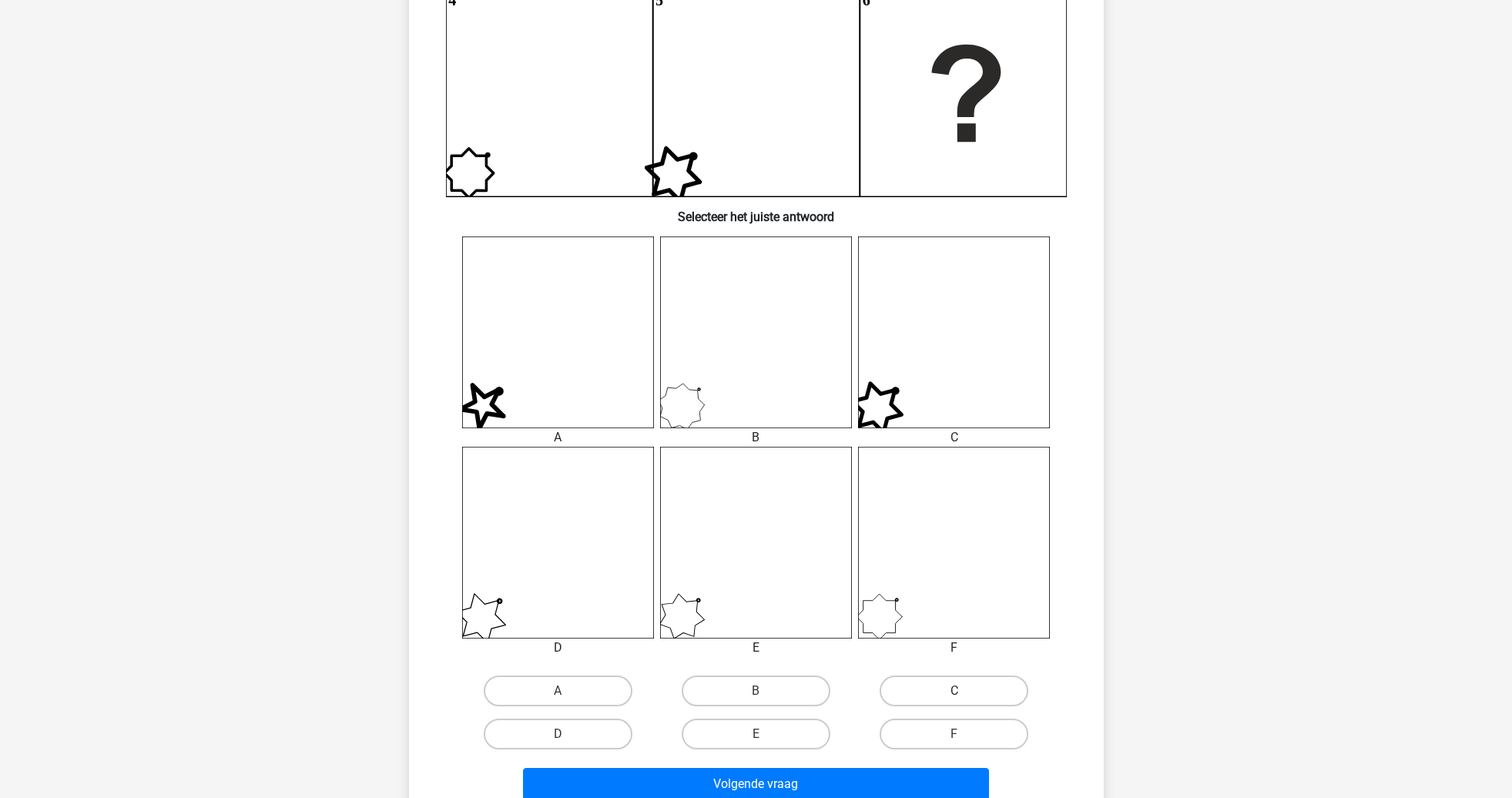
click at [933, 694] on label "C" at bounding box center [954, 690] width 149 height 31
click at [954, 694] on input "C" at bounding box center [960, 696] width 10 height 10
radio input "true"
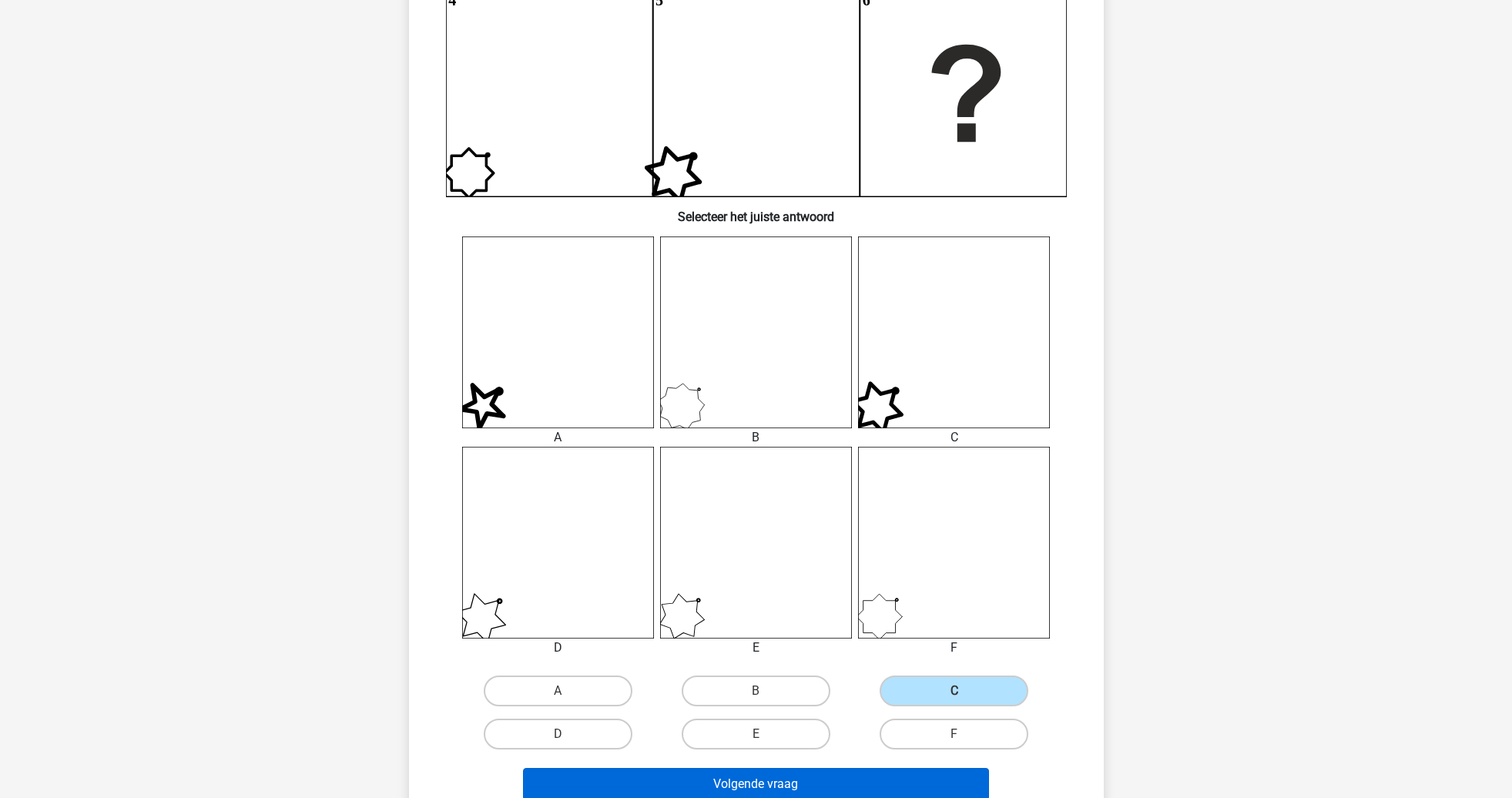
click at [831, 780] on button "Volgende vraag" at bounding box center [756, 784] width 466 height 32
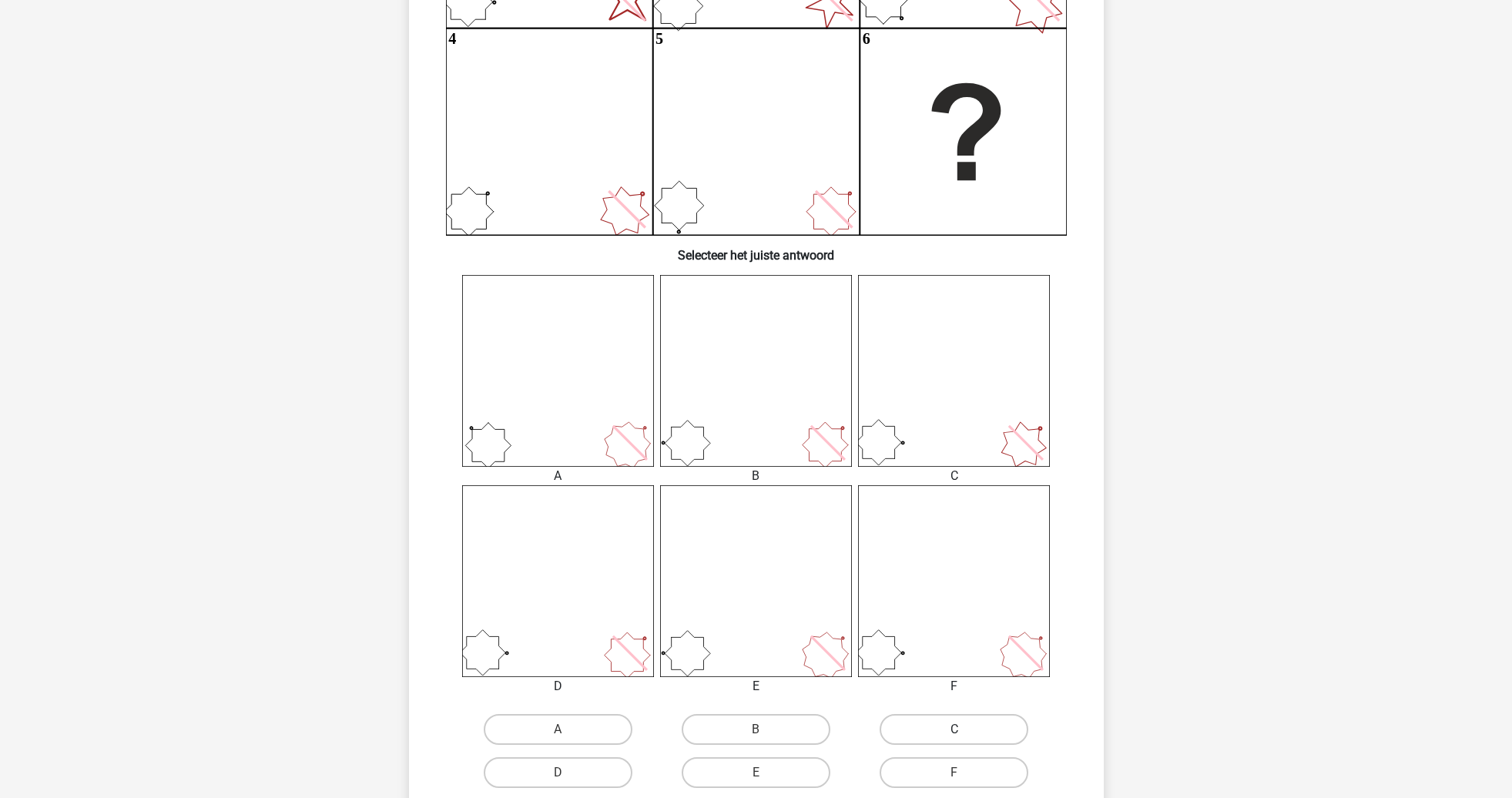
scroll to position [394, 0]
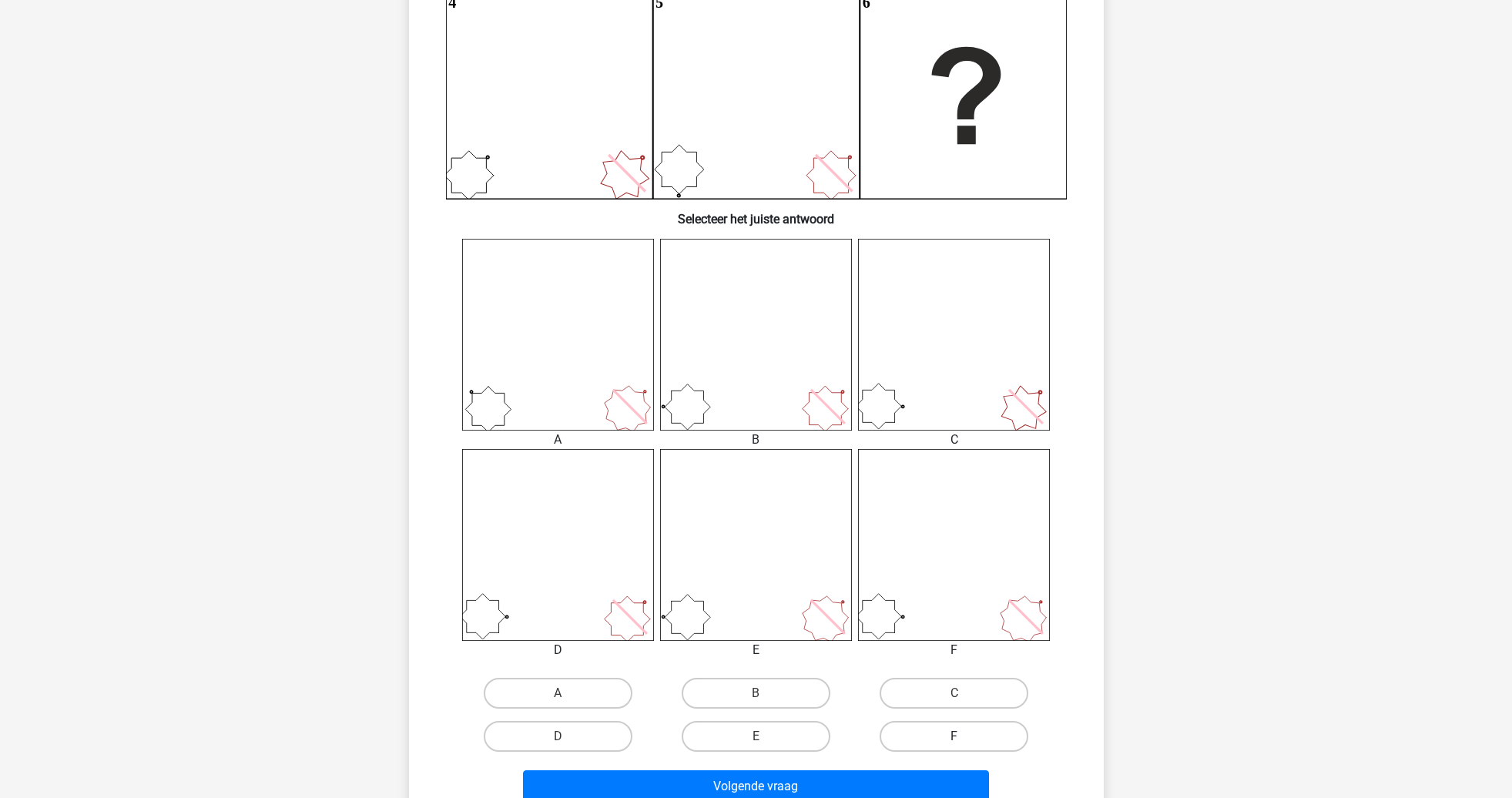
drag, startPoint x: 884, startPoint y: 732, endPoint x: 880, endPoint y: 739, distance: 8.1
click at [884, 732] on label "F" at bounding box center [954, 736] width 149 height 31
click at [954, 737] on input "F" at bounding box center [960, 742] width 10 height 10
radio input "true"
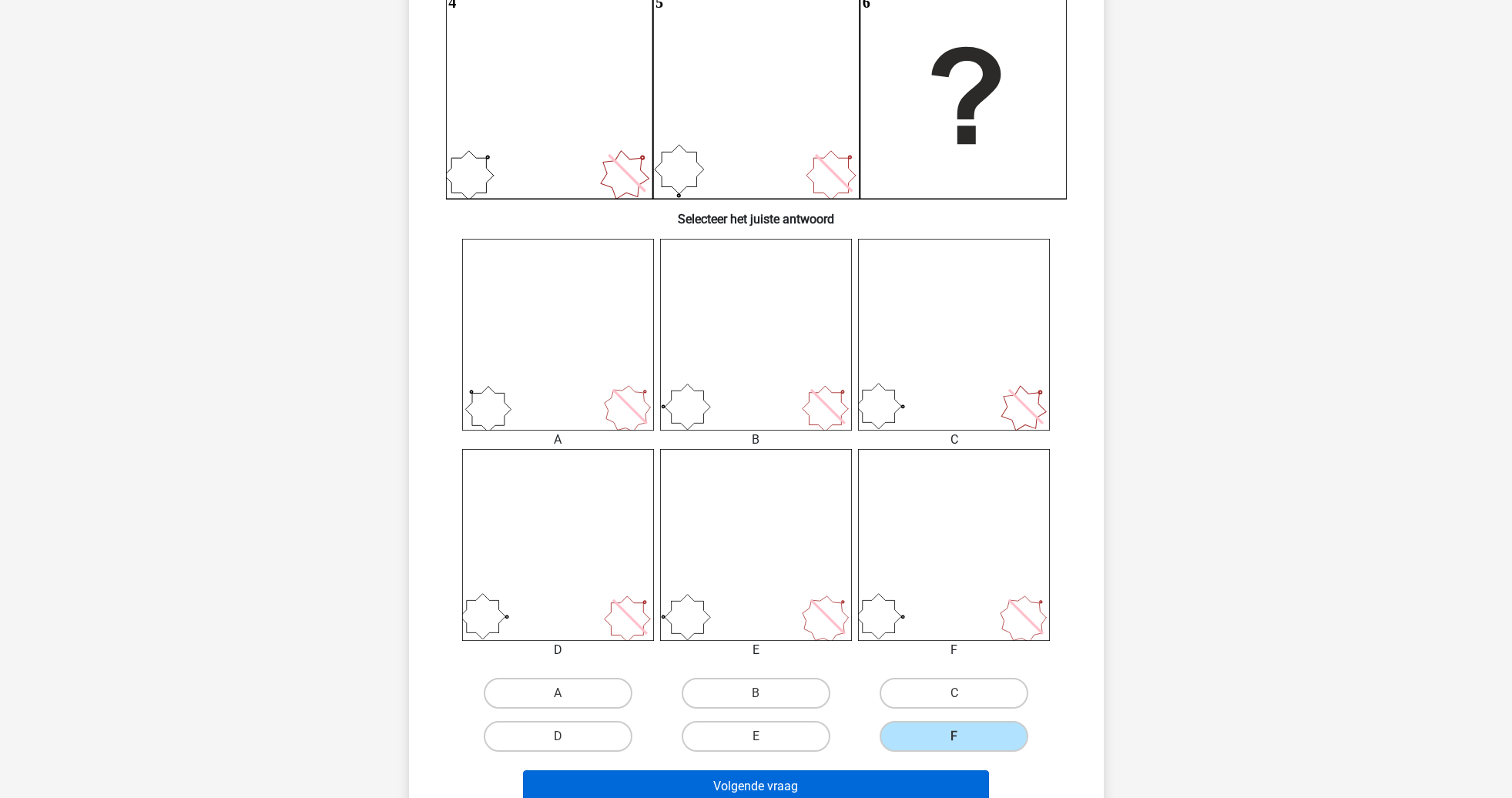
click at [866, 783] on button "Volgende vraag" at bounding box center [756, 786] width 466 height 32
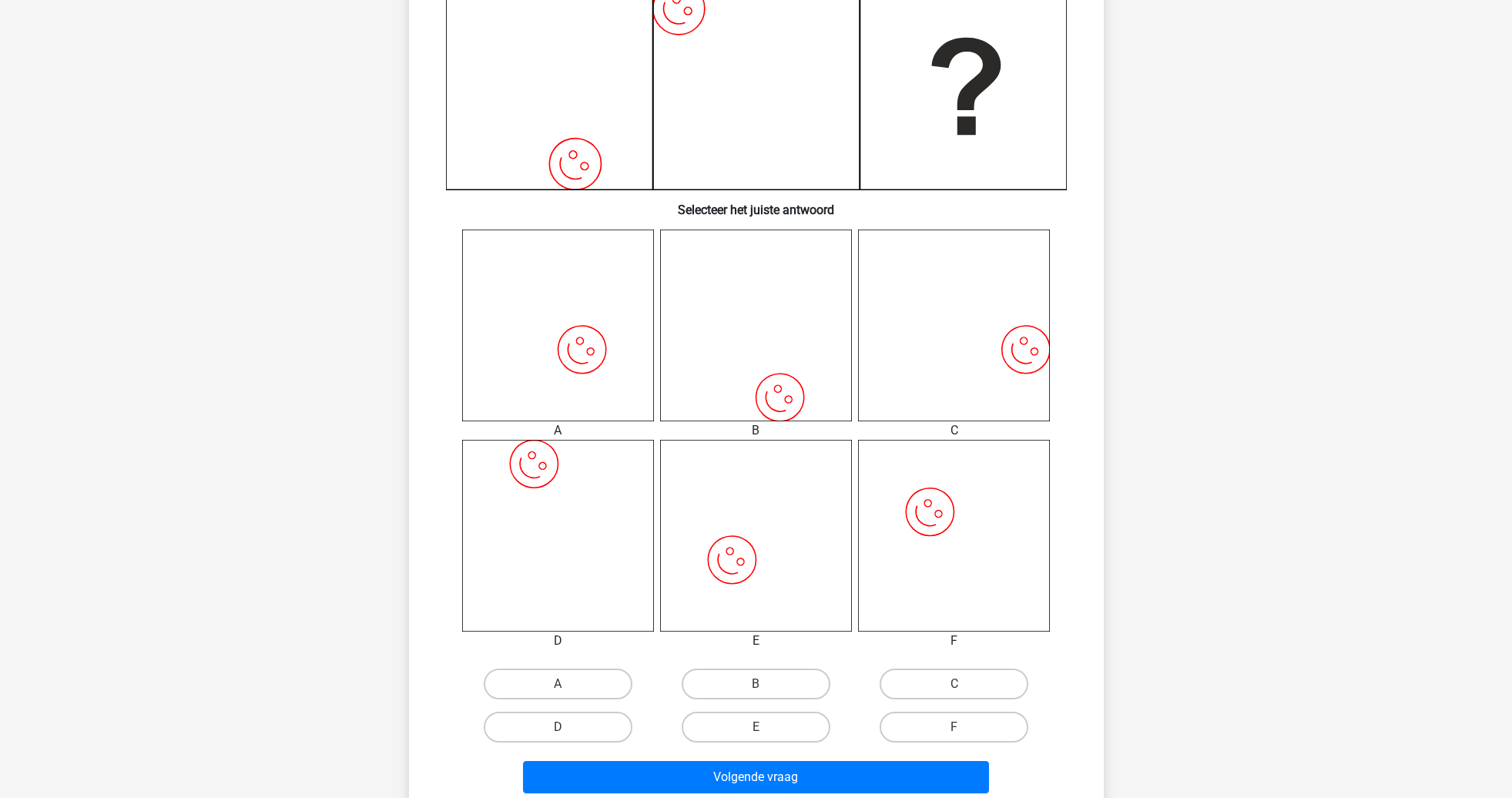
scroll to position [404, 0]
click at [953, 685] on label "C" at bounding box center [954, 683] width 149 height 31
click at [954, 685] on input "C" at bounding box center [960, 688] width 10 height 10
radio input "true"
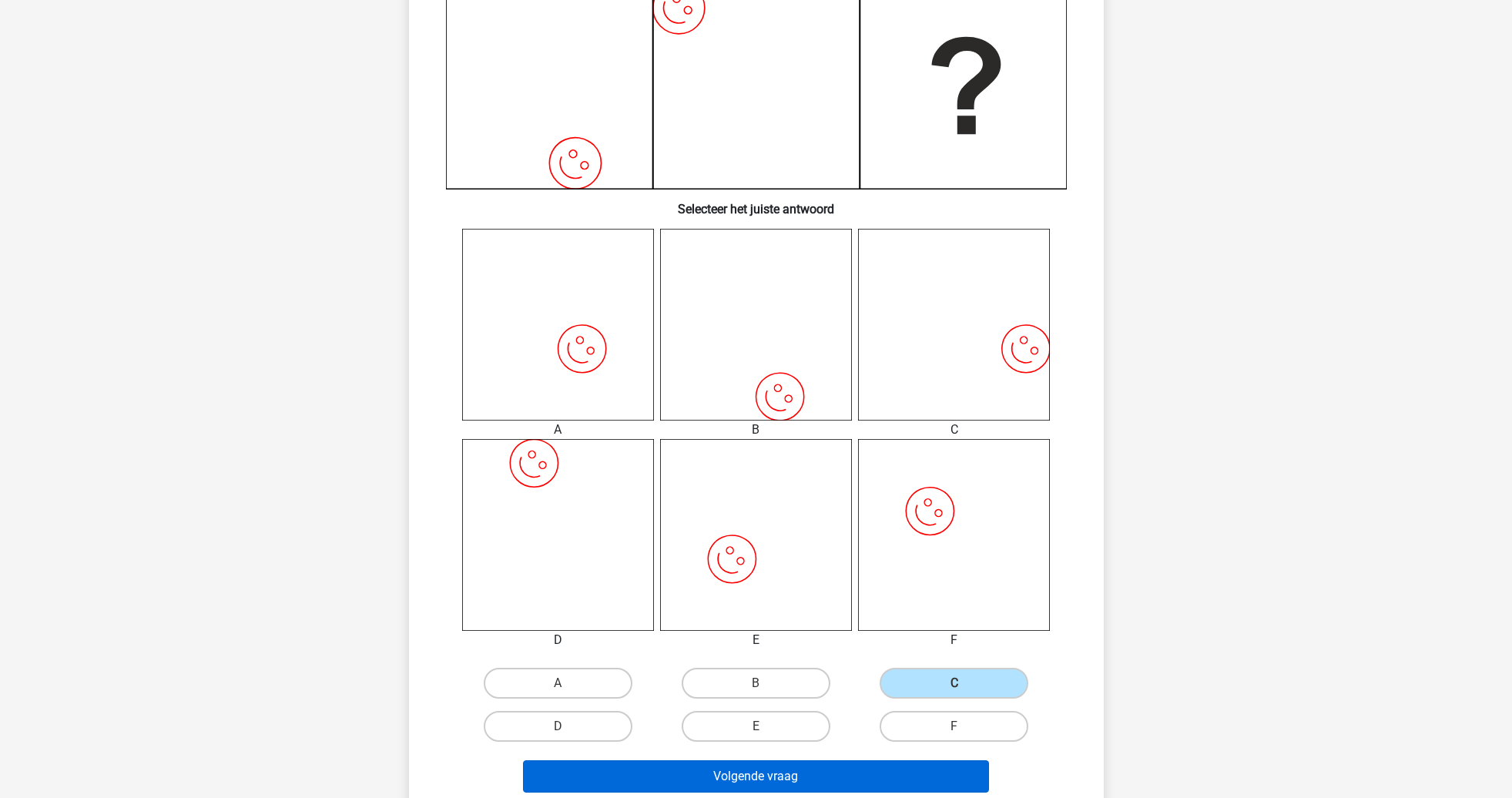
click at [858, 781] on button "Volgende vraag" at bounding box center [756, 776] width 466 height 32
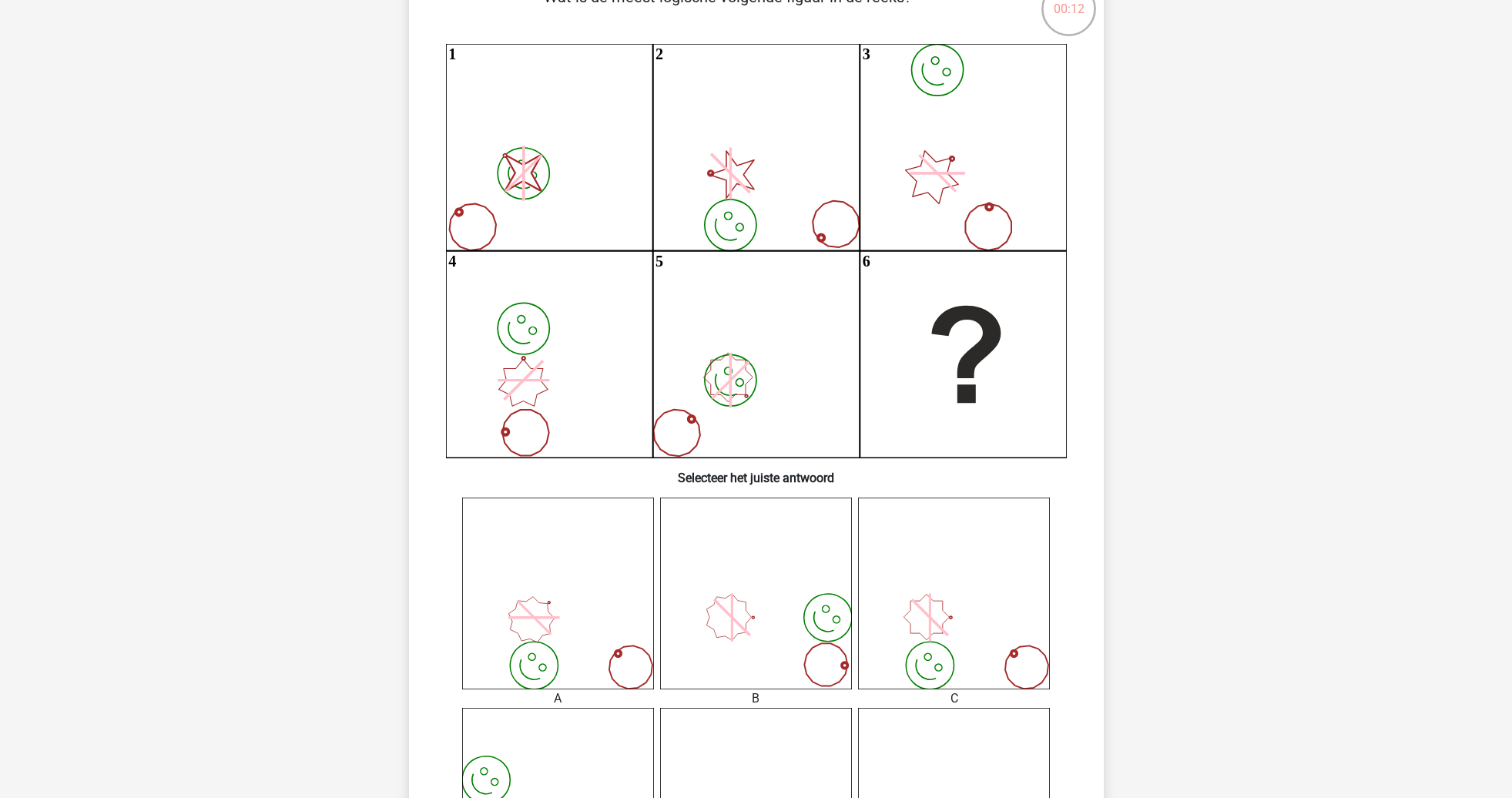
scroll to position [135, 0]
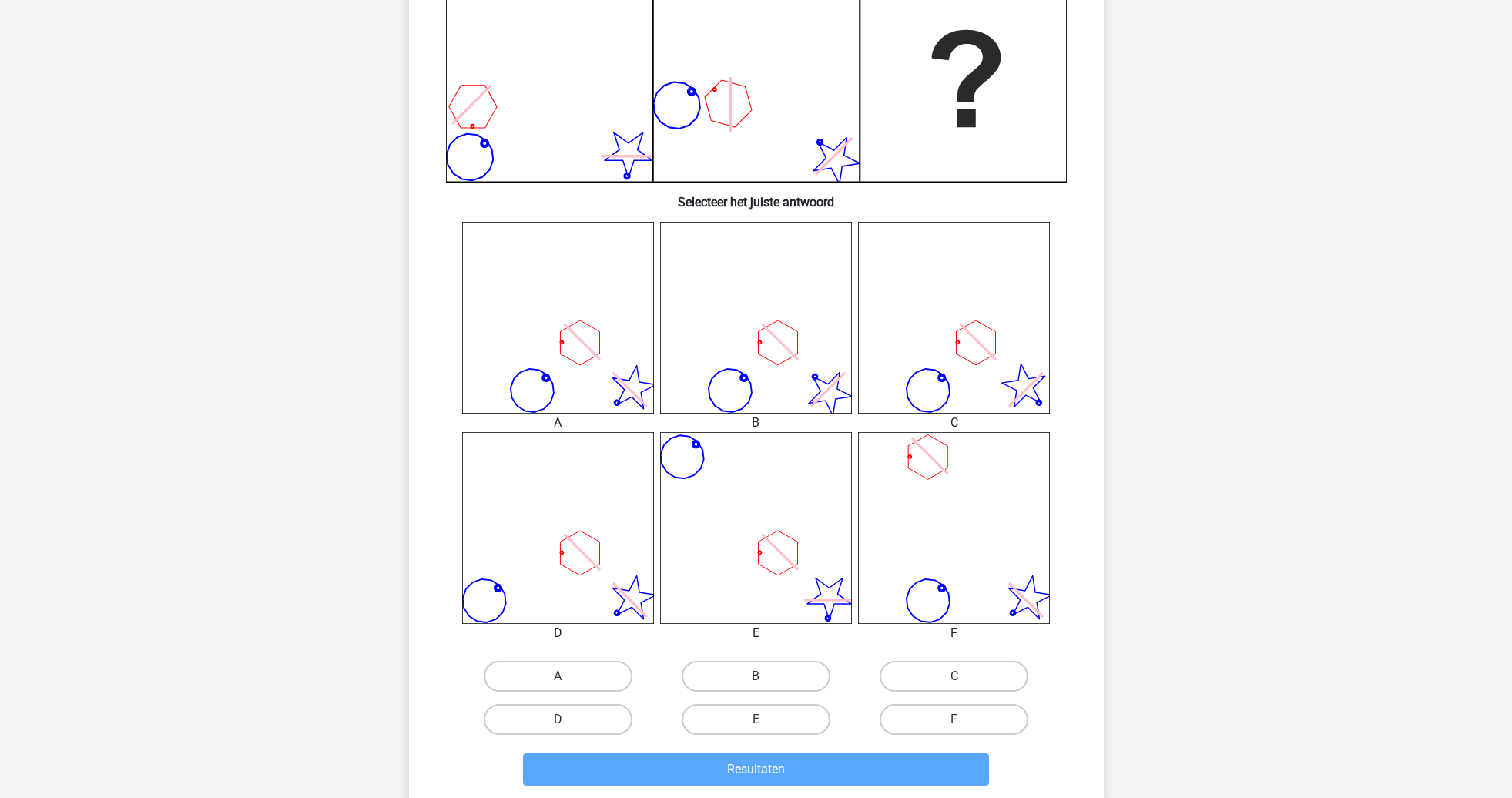
scroll to position [452, 0]
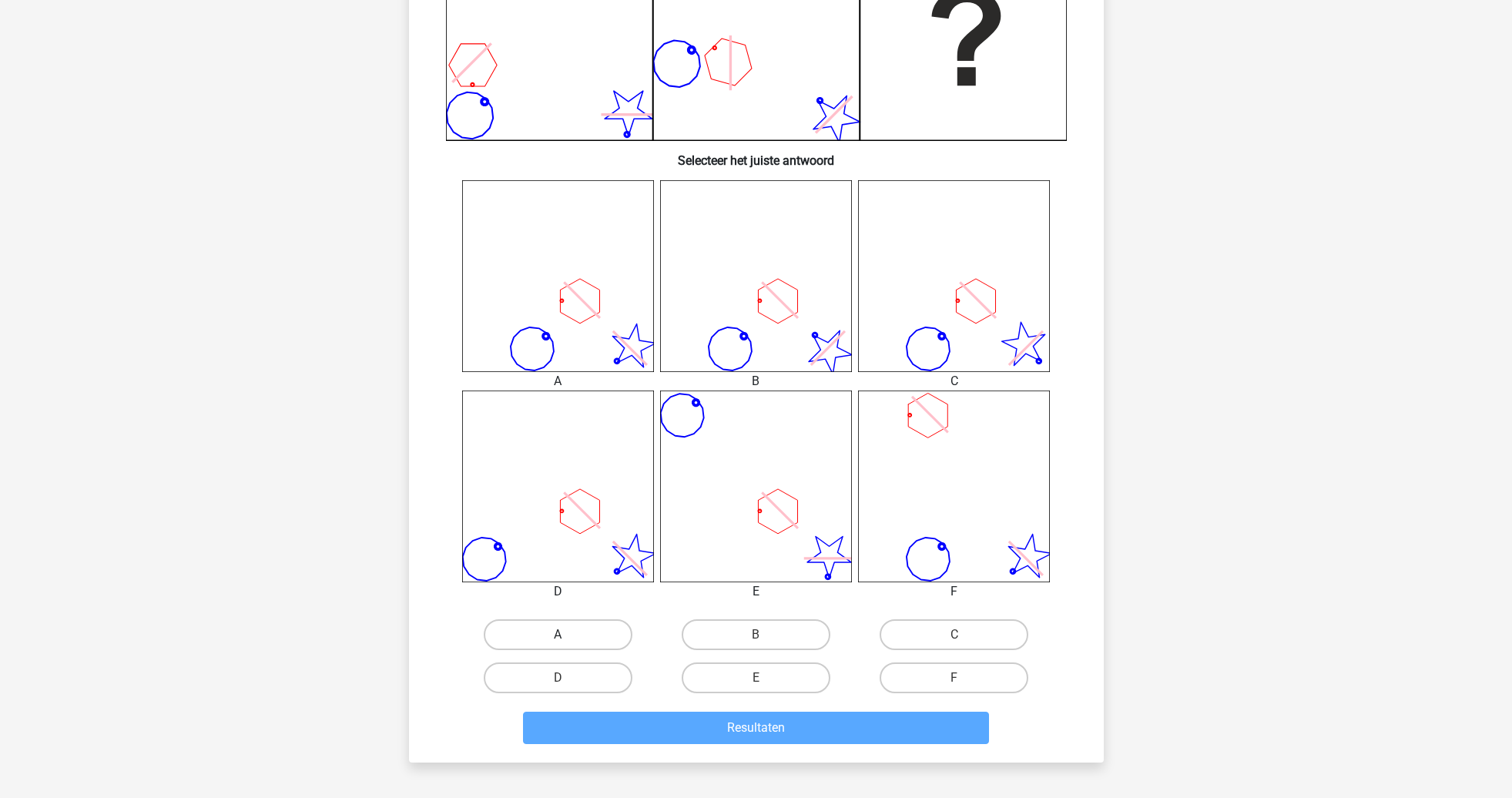
click at [619, 632] on label "A" at bounding box center [558, 634] width 149 height 31
click at [568, 635] on input "A" at bounding box center [563, 640] width 10 height 10
radio input "true"
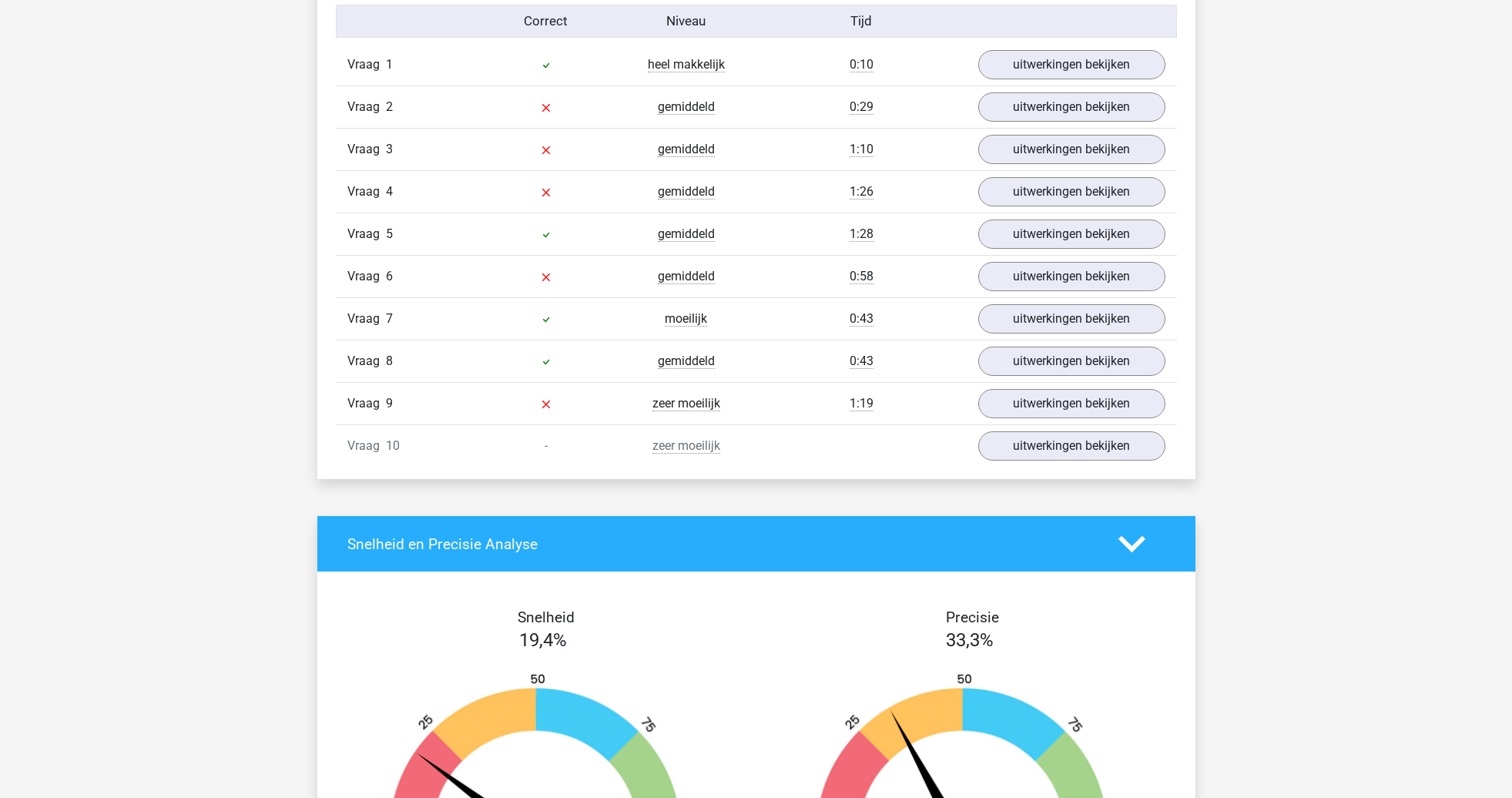
scroll to position [1019, 0]
click at [1026, 450] on link "uitwerkingen bekijken" at bounding box center [1071, 447] width 215 height 34
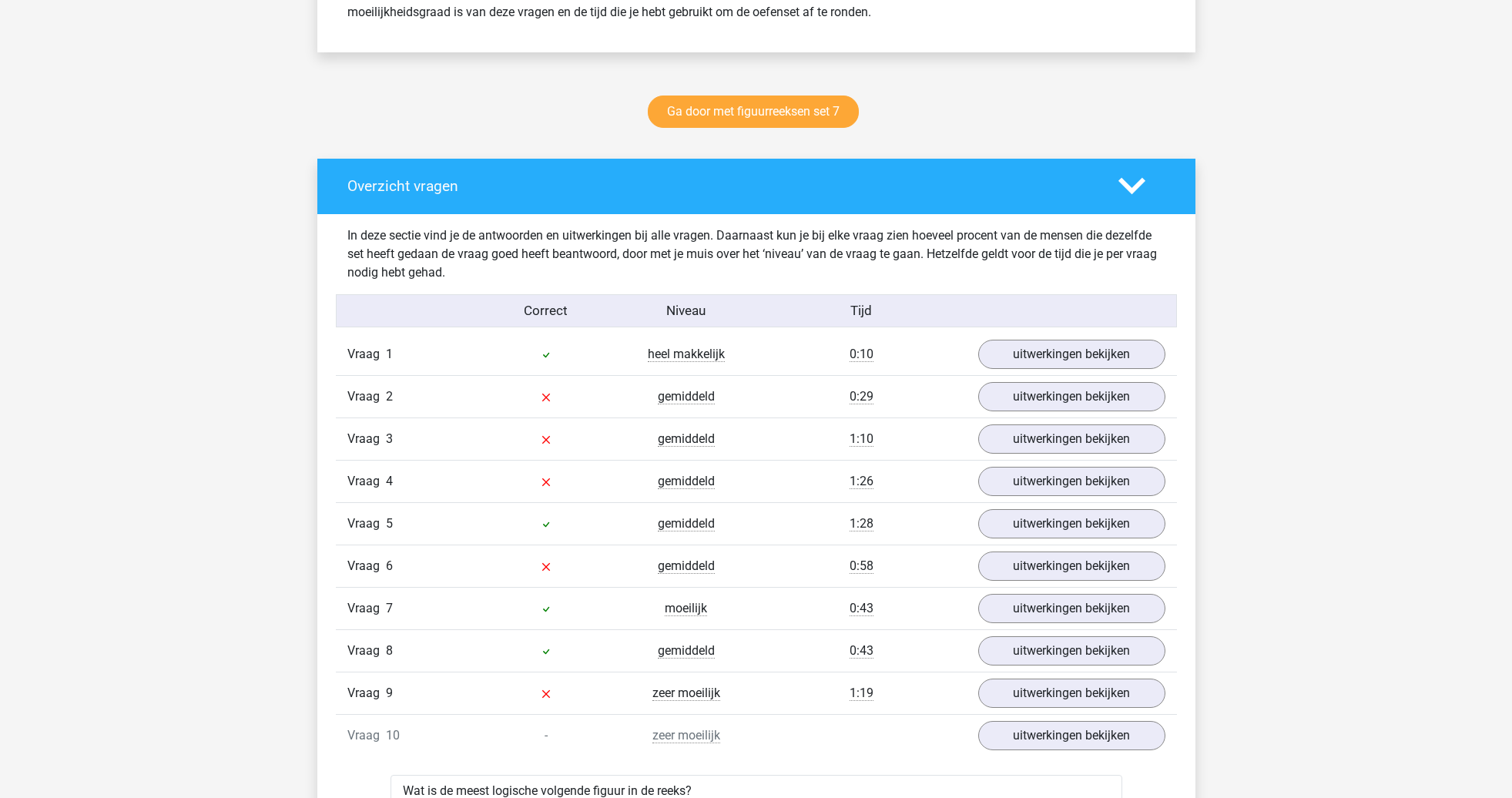
scroll to position [731, 0]
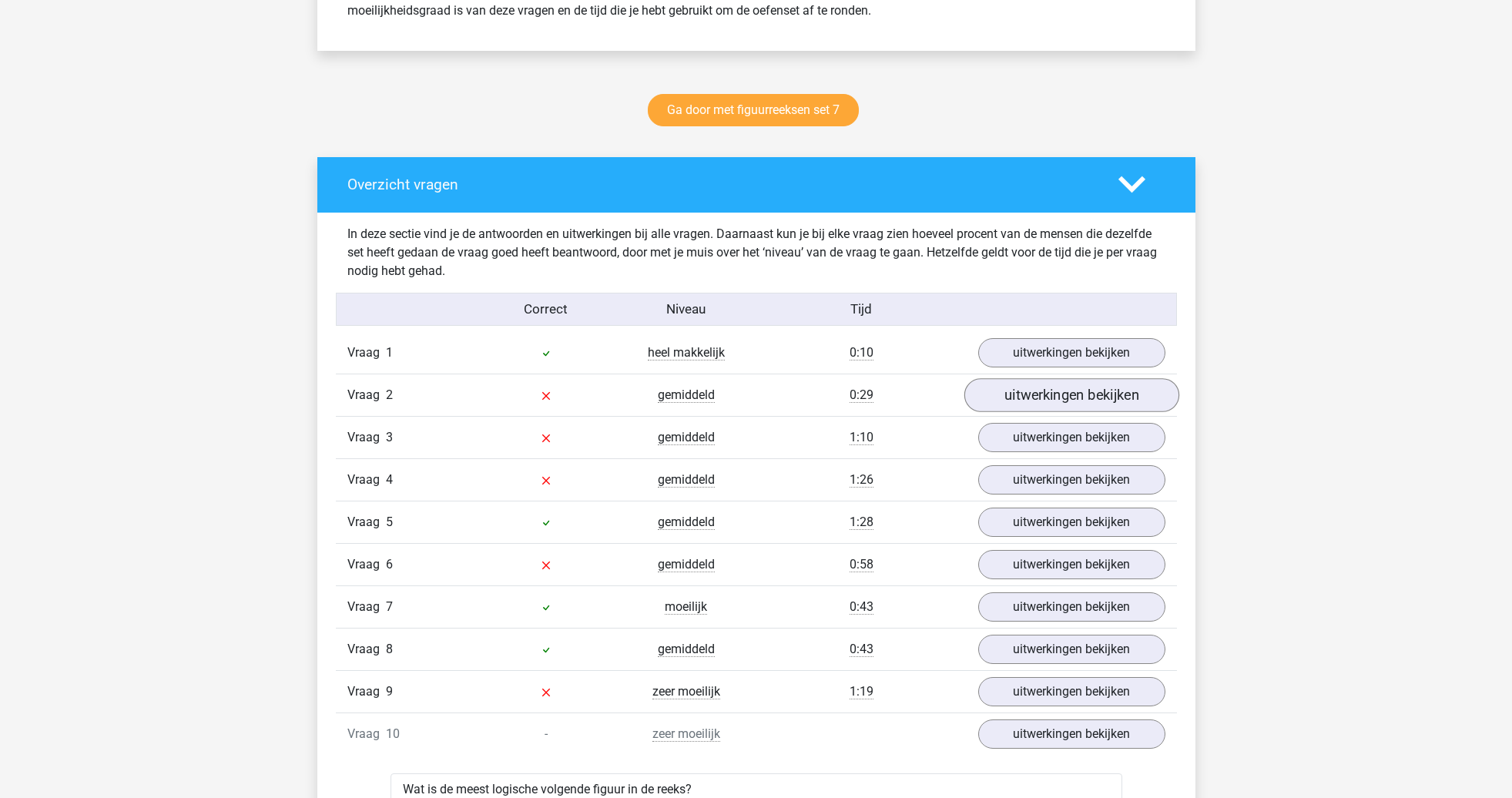
click at [1083, 399] on link "uitwerkingen bekijken" at bounding box center [1071, 396] width 215 height 34
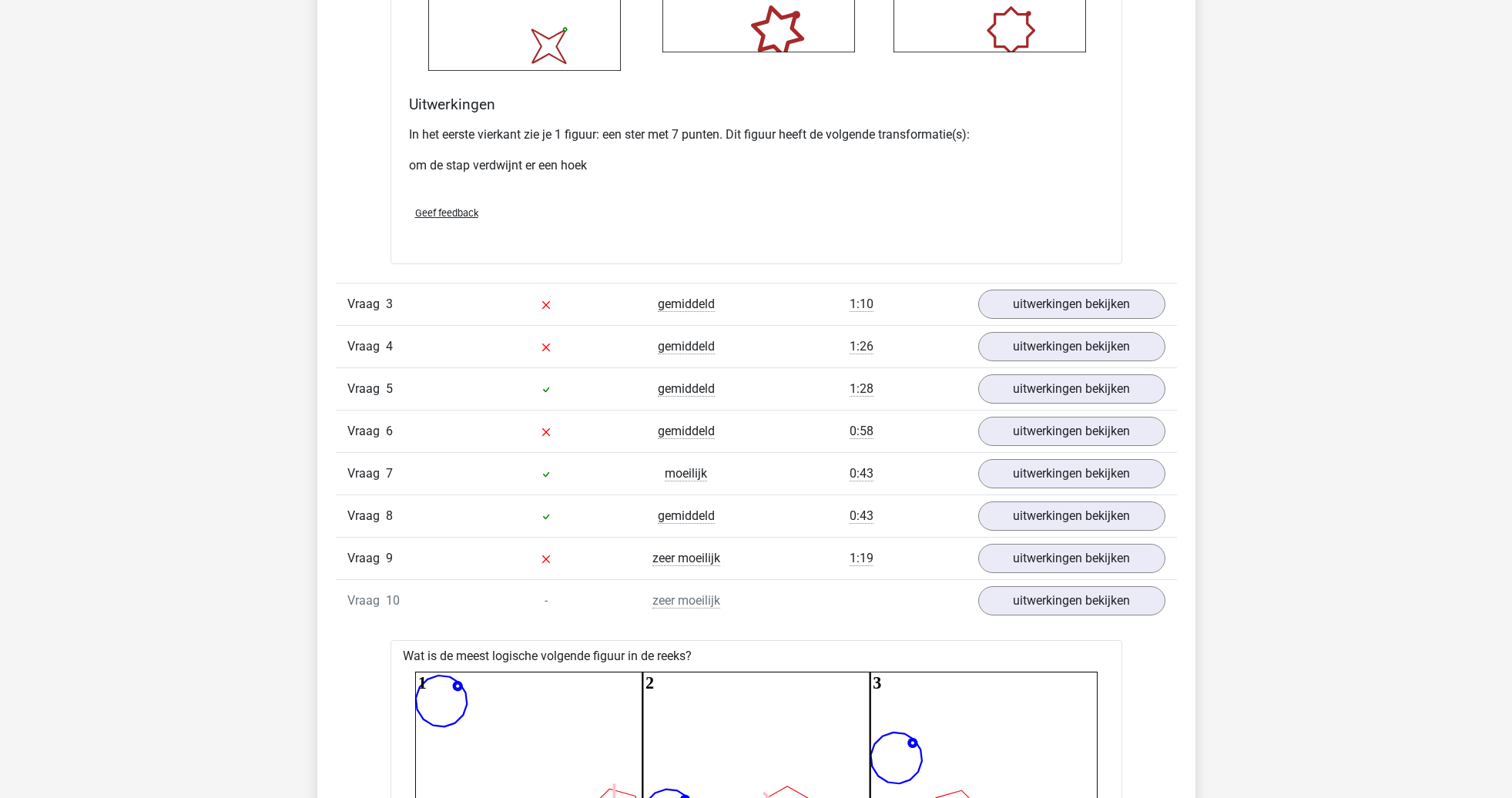
scroll to position [2105, 0]
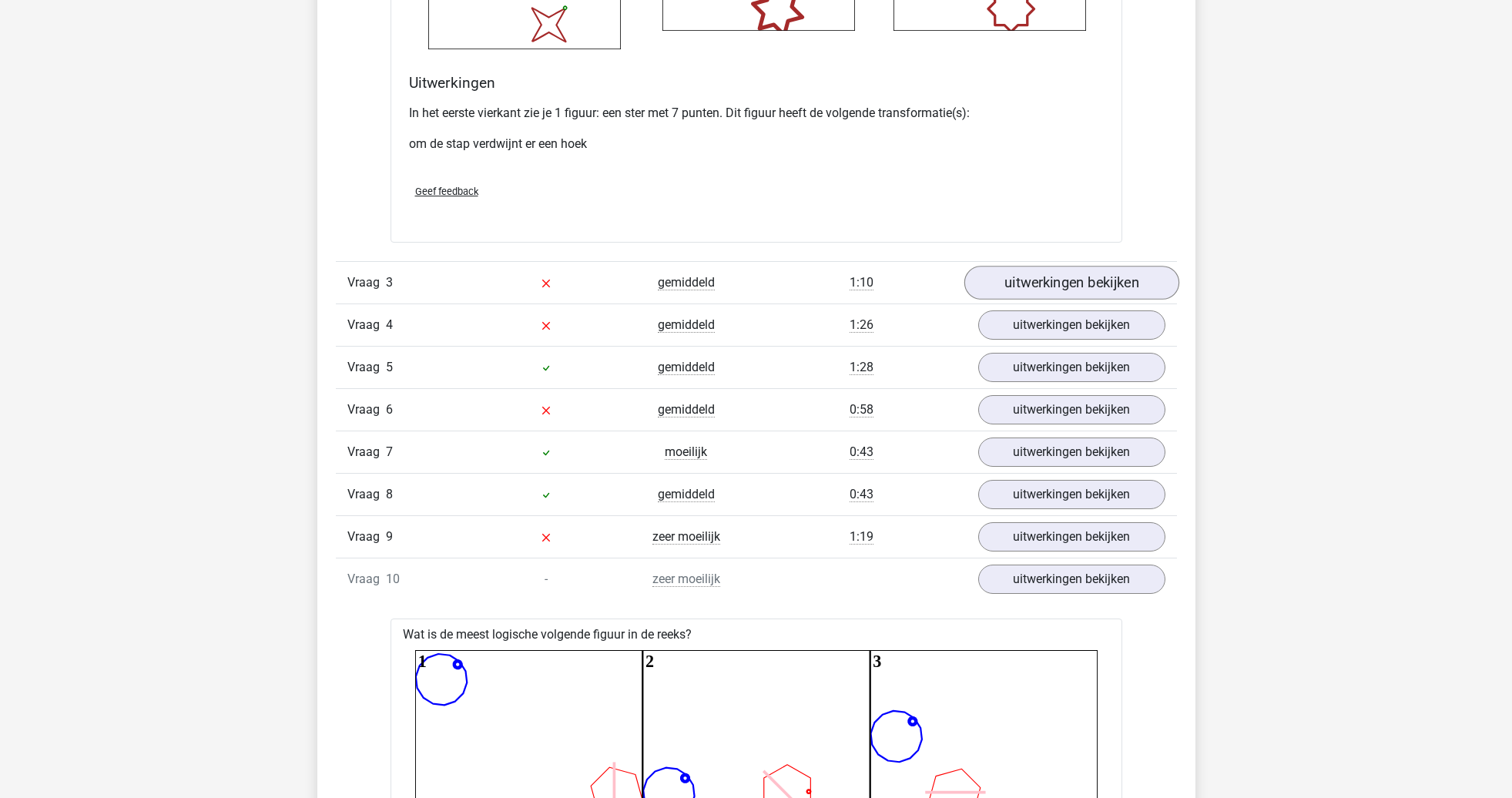
click at [1147, 291] on link "uitwerkingen bekijken" at bounding box center [1071, 283] width 215 height 34
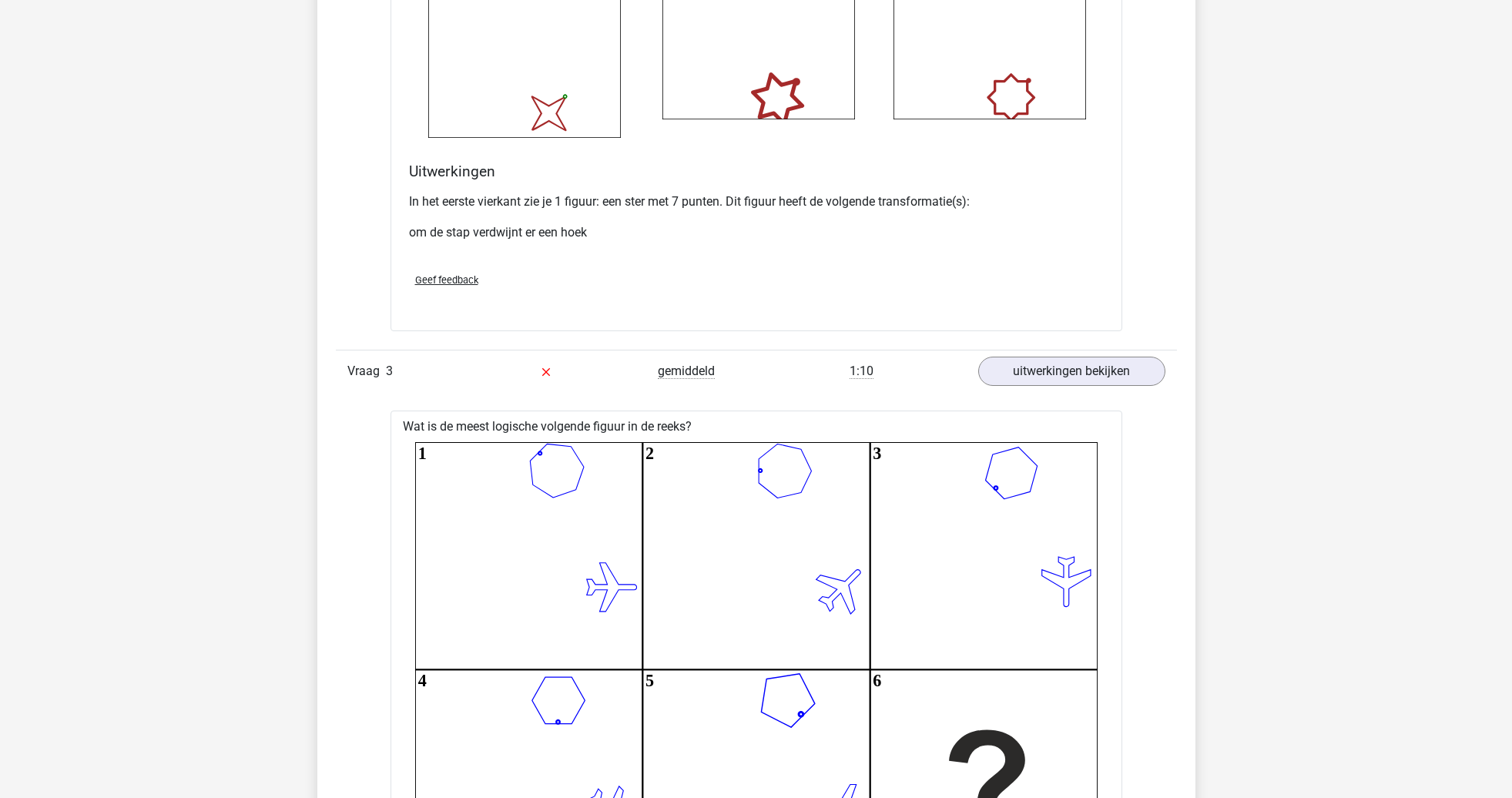
scroll to position [1939, 0]
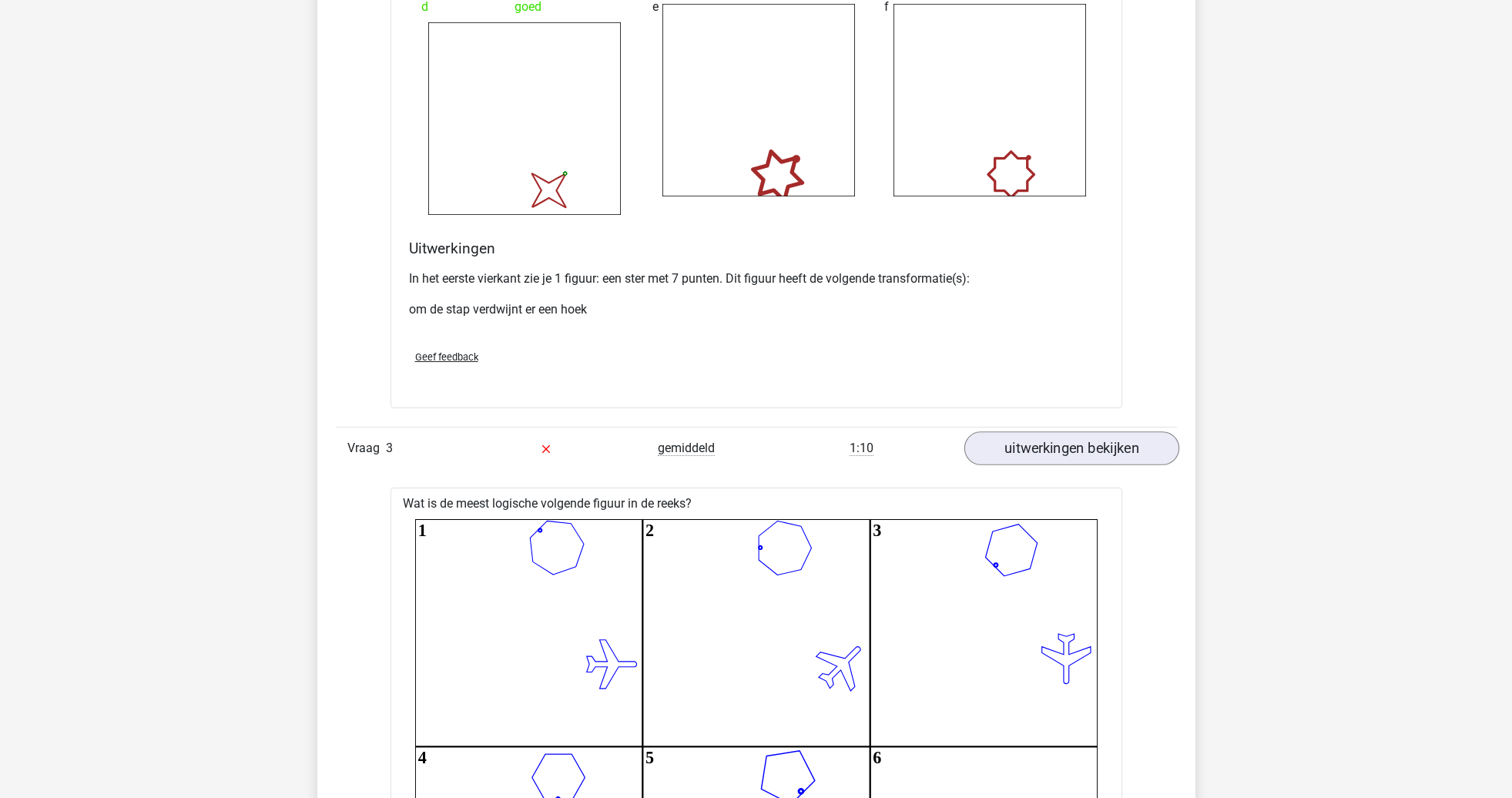
click at [1002, 435] on link "uitwerkingen bekijken" at bounding box center [1071, 448] width 215 height 34
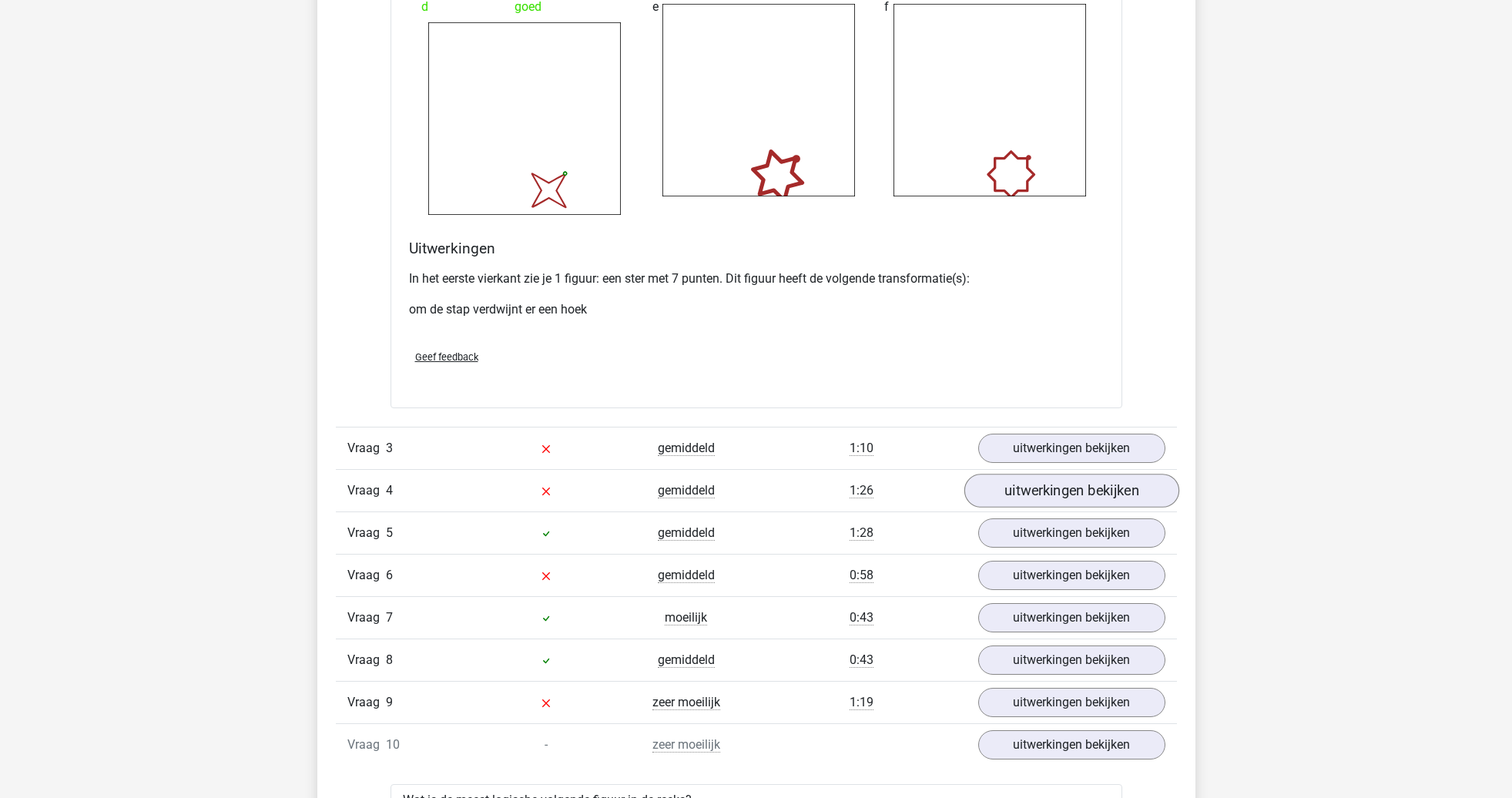
click at [1028, 494] on link "uitwerkingen bekijken" at bounding box center [1071, 490] width 215 height 34
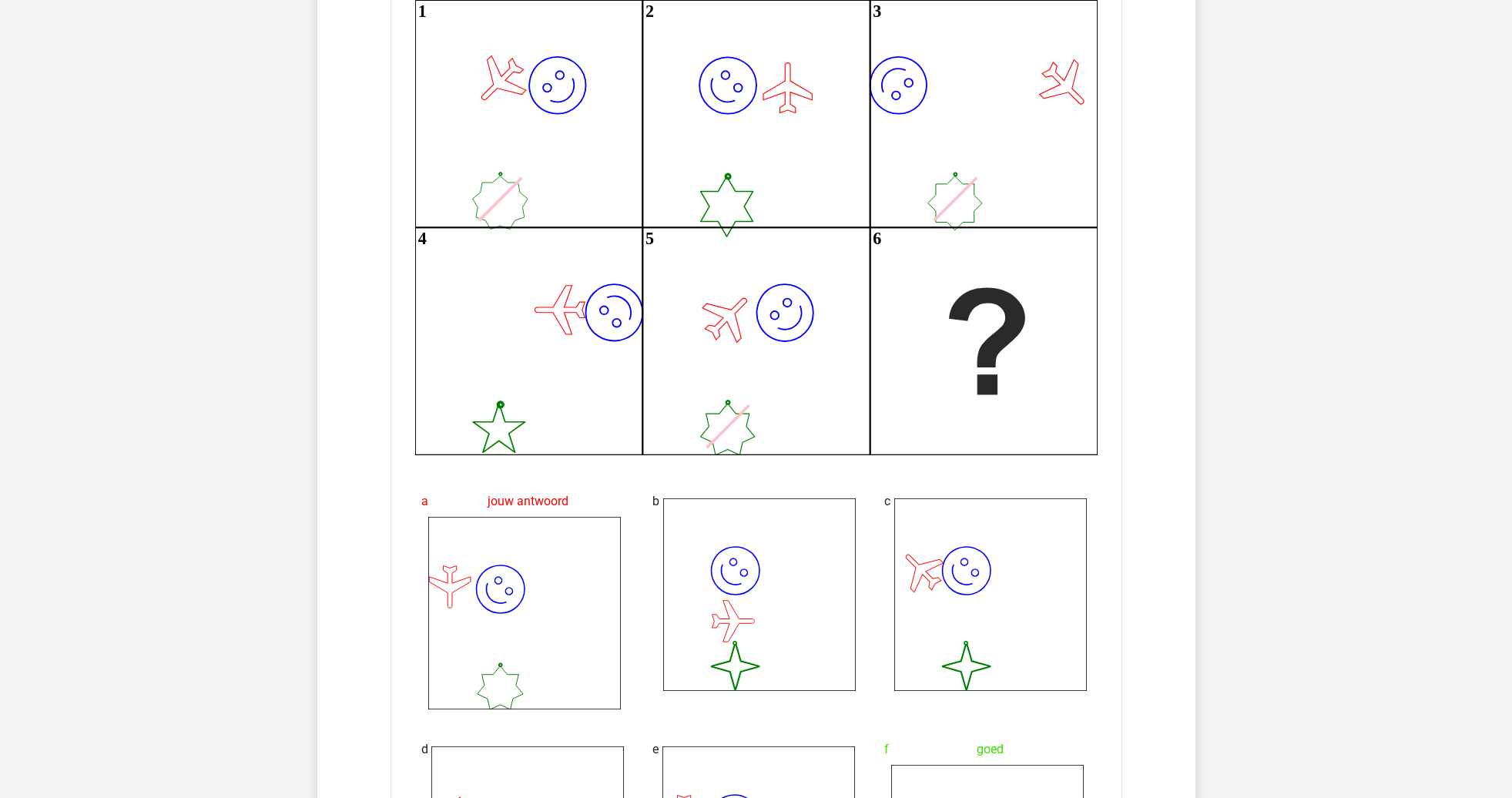
scroll to position [2192, 0]
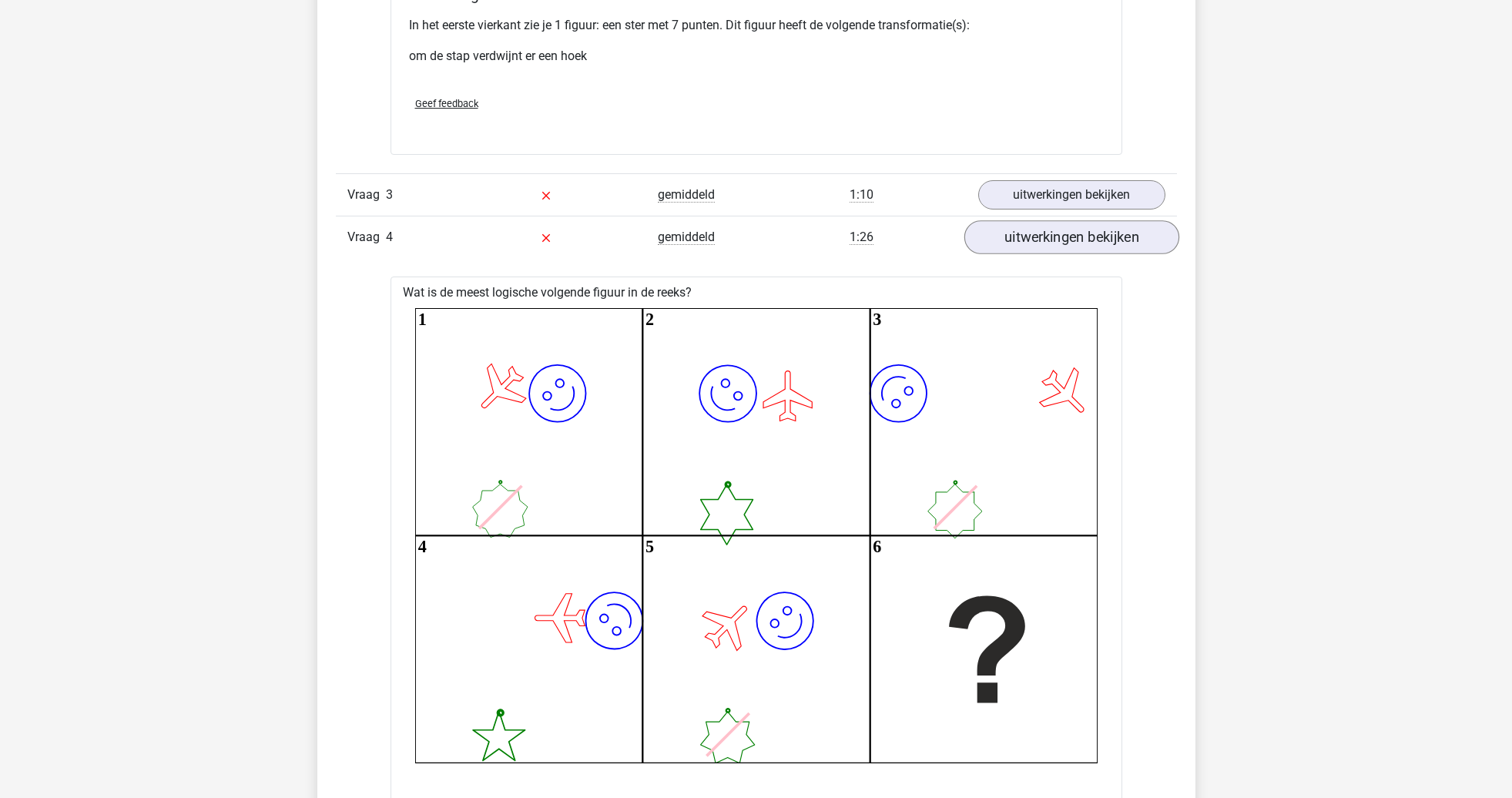
click at [1059, 238] on link "uitwerkingen bekijken" at bounding box center [1071, 237] width 215 height 34
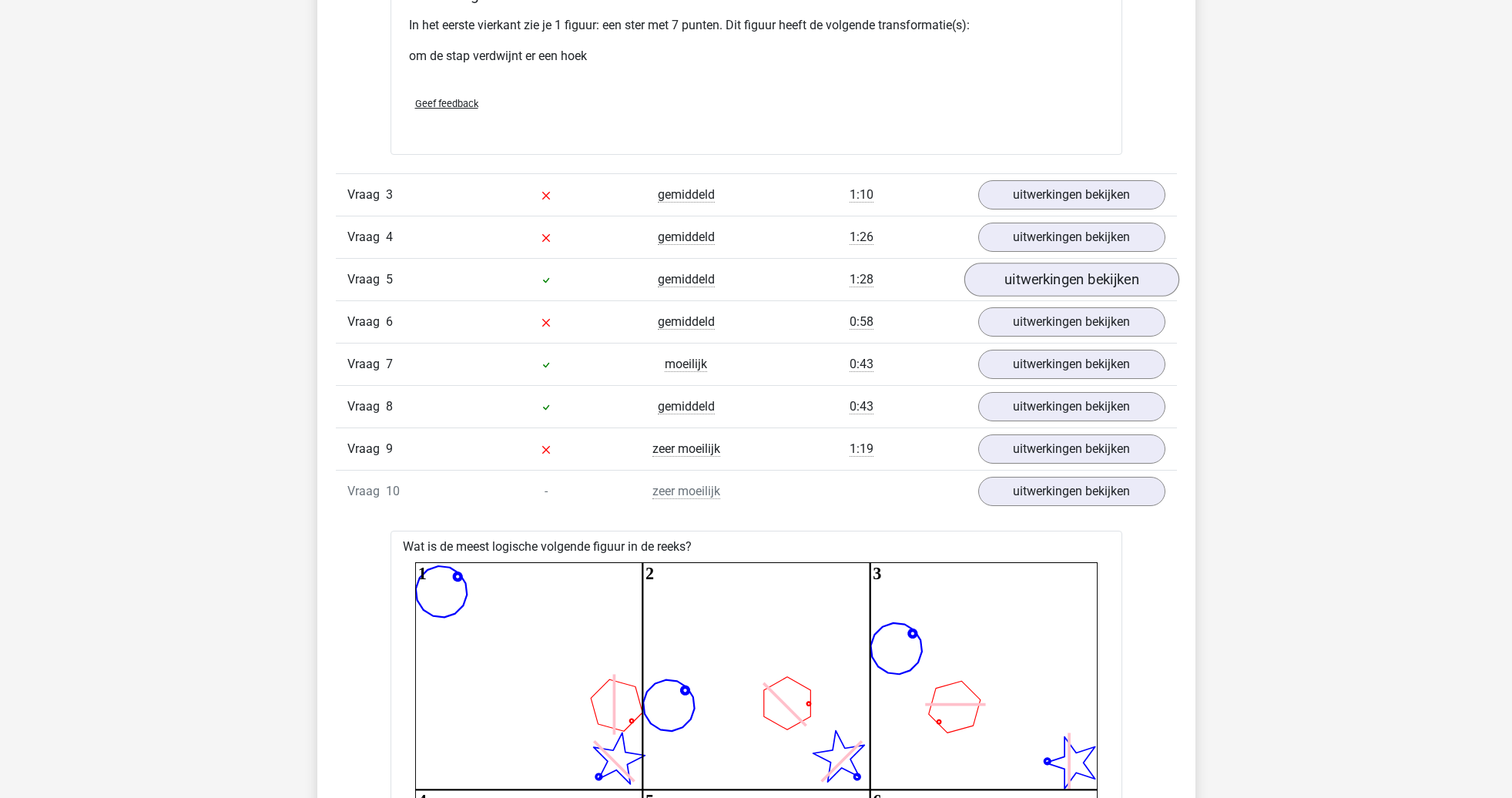
click at [1040, 286] on link "uitwerkingen bekijken" at bounding box center [1071, 279] width 215 height 34
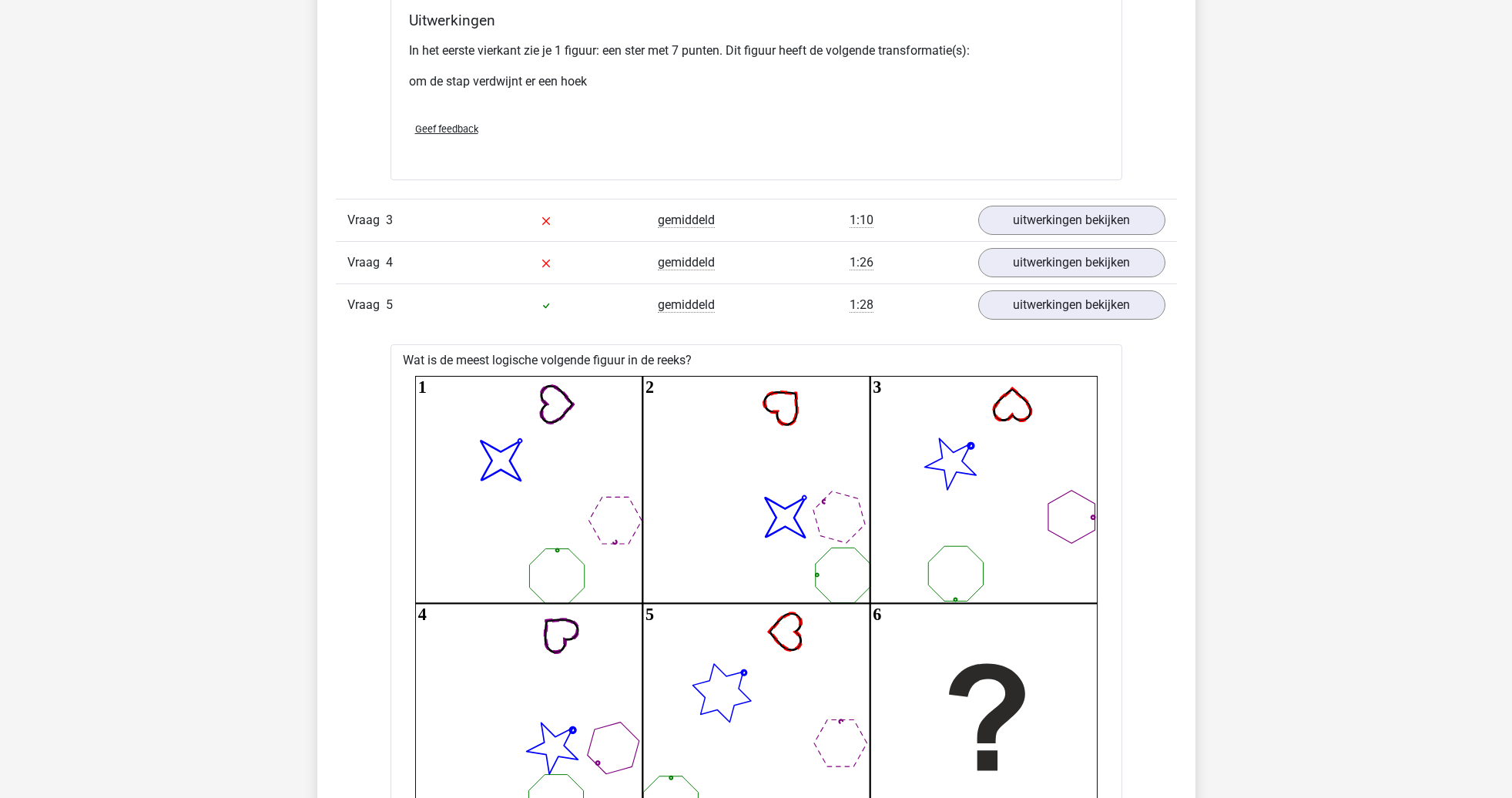
scroll to position [1909, 0]
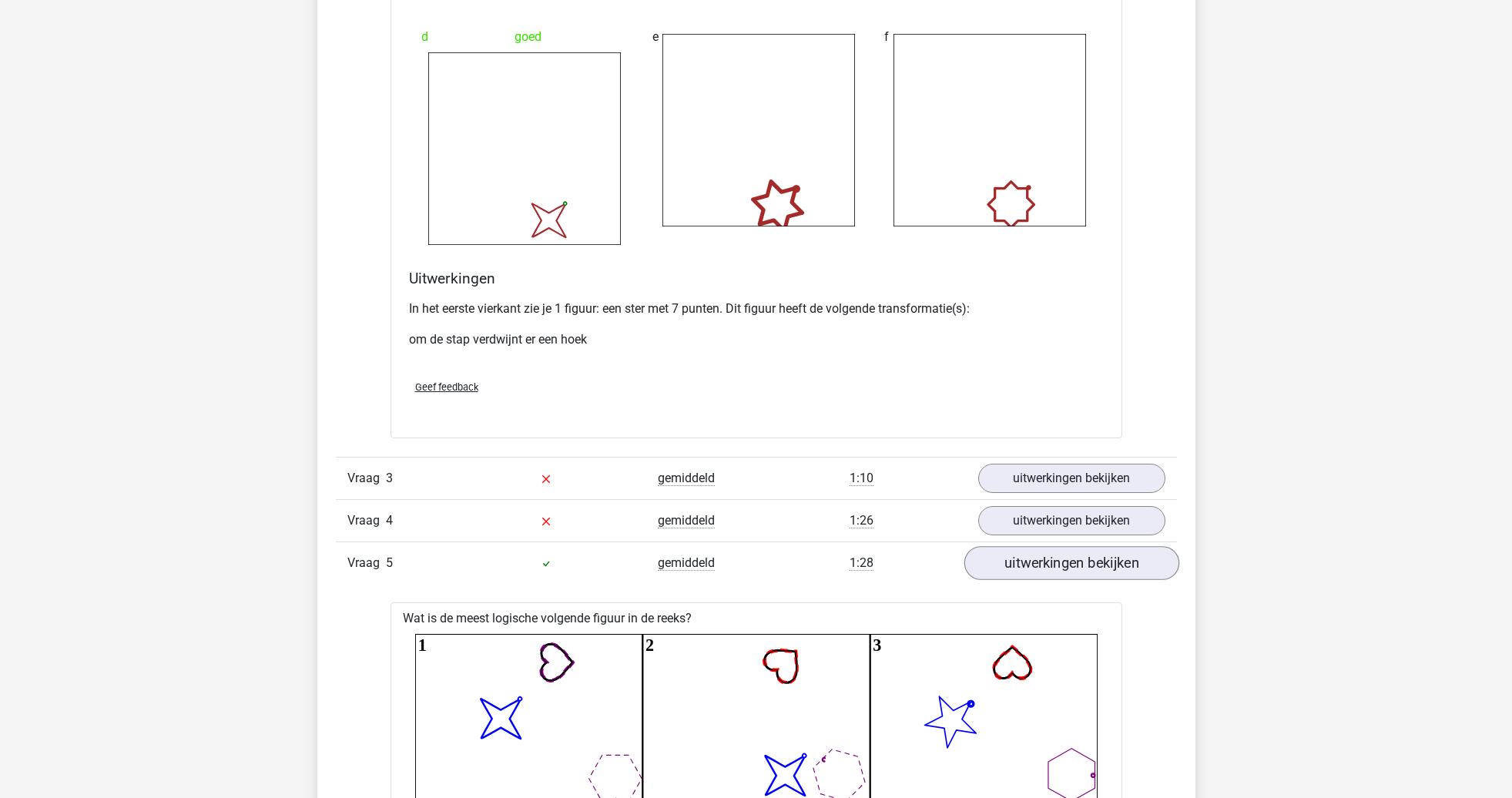
click at [999, 561] on link "uitwerkingen bekijken" at bounding box center [1071, 563] width 215 height 34
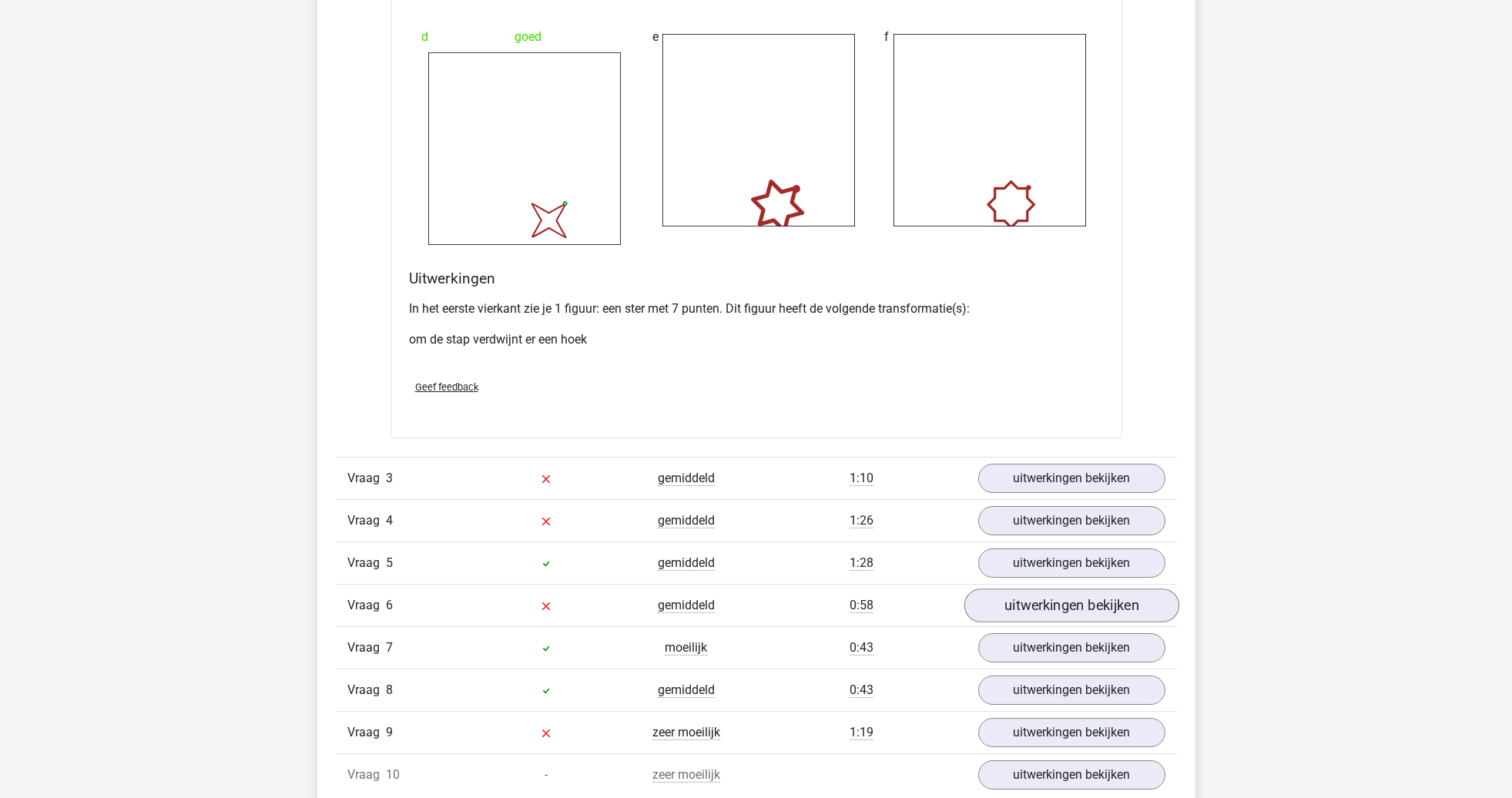
click at [1057, 597] on link "uitwerkingen bekijken" at bounding box center [1071, 605] width 215 height 34
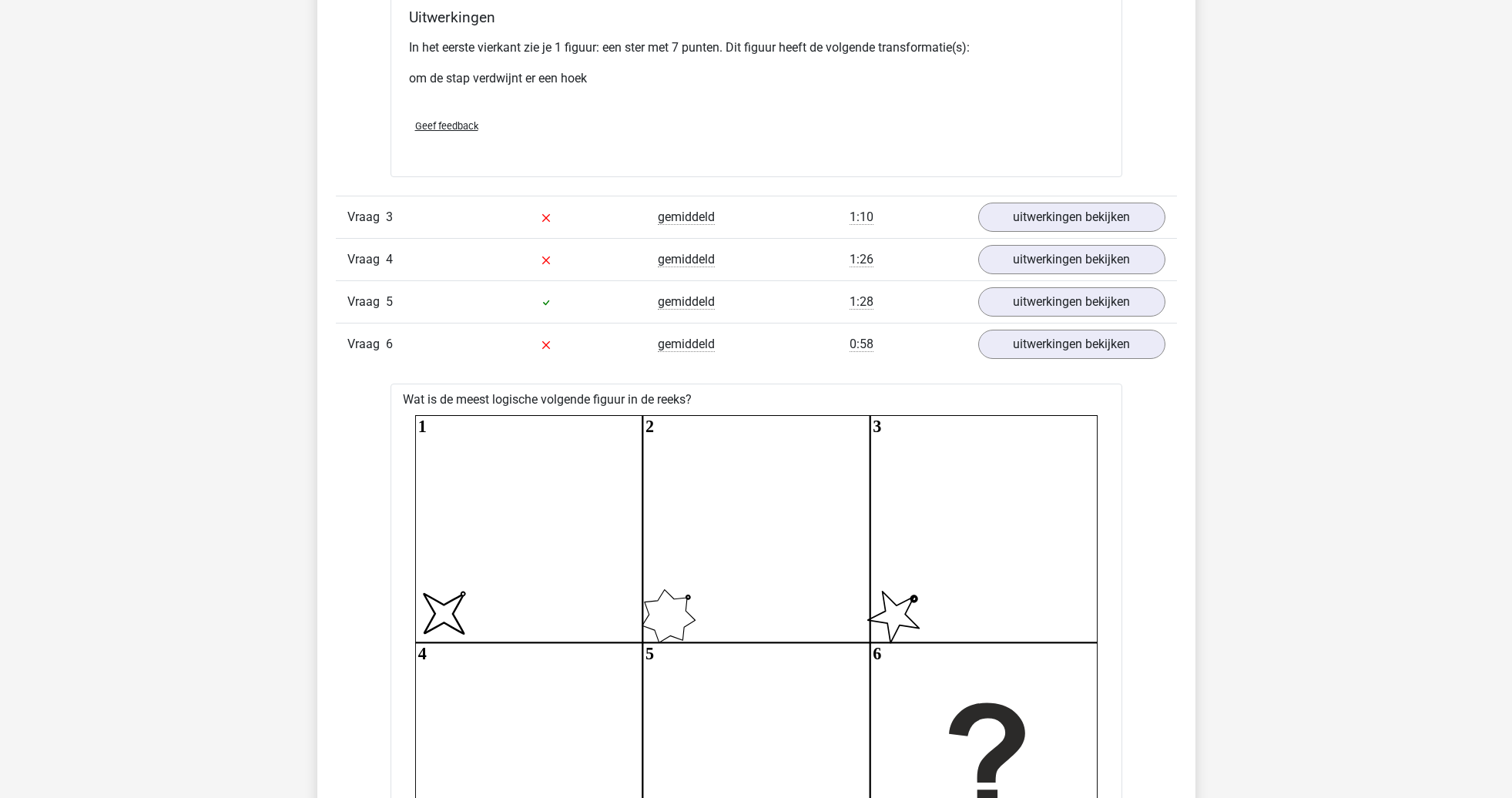
scroll to position [2162, 0]
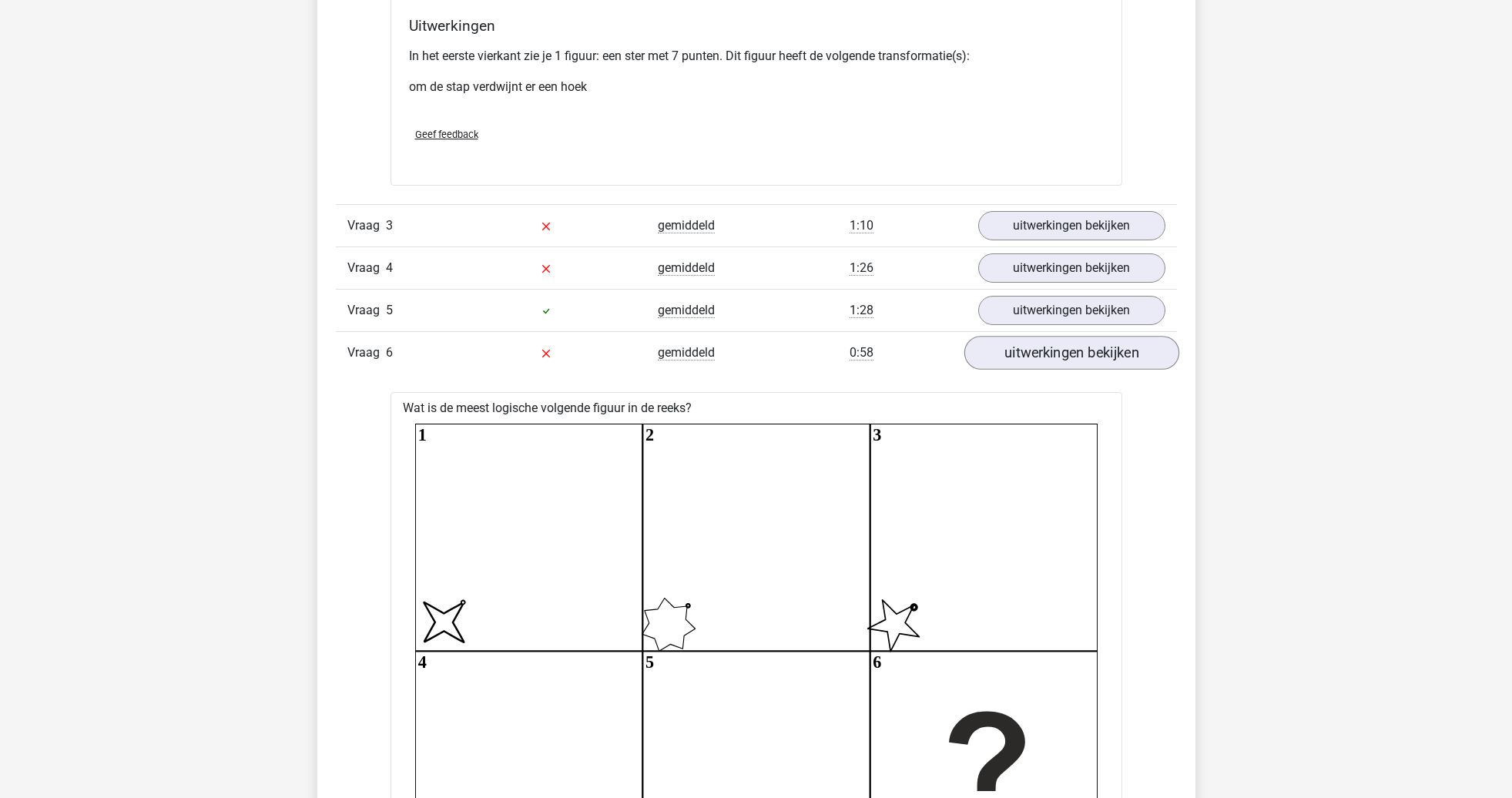
click at [1021, 353] on link "uitwerkingen bekijken" at bounding box center [1071, 352] width 215 height 34
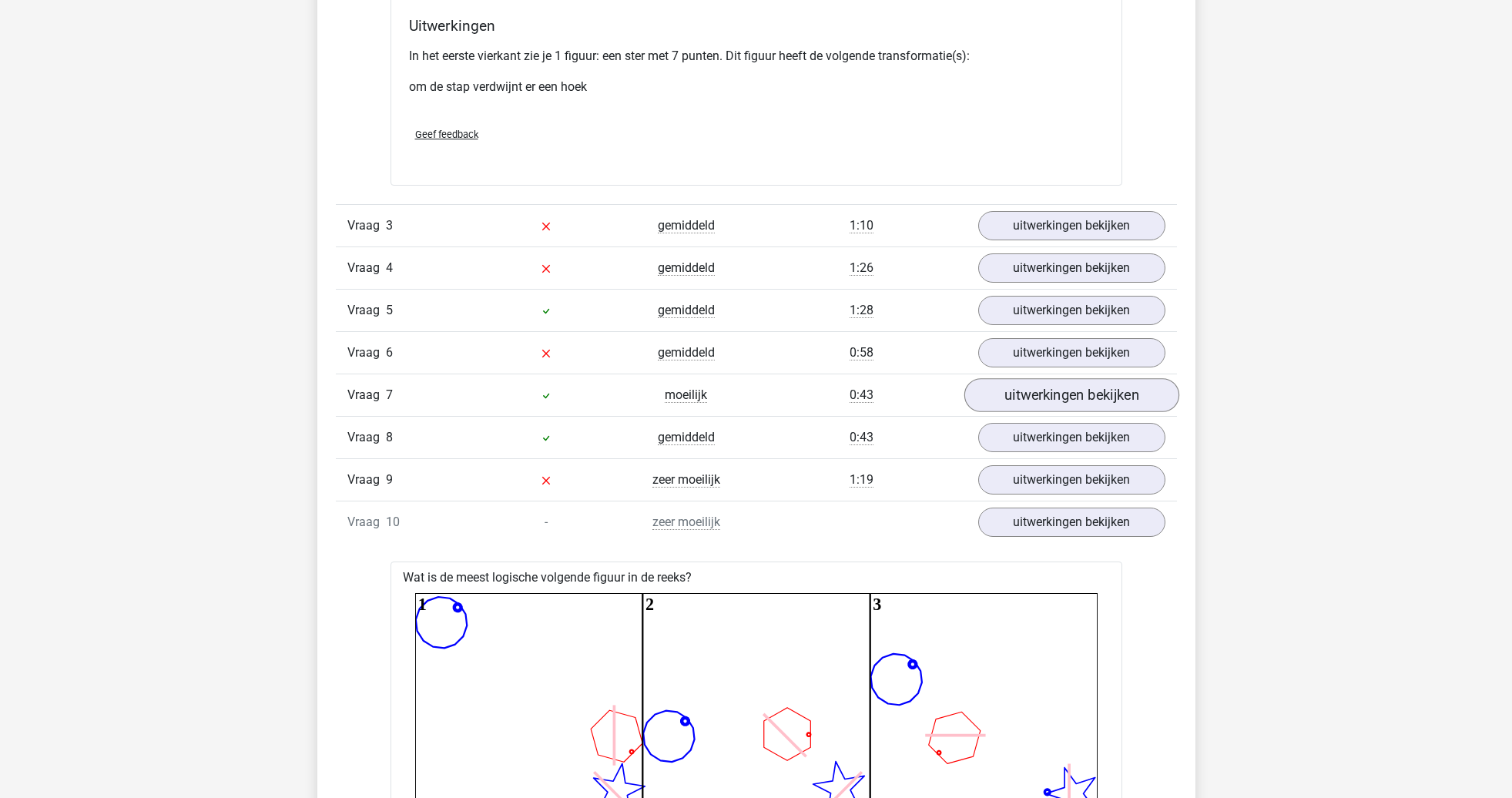
click at [1039, 391] on link "uitwerkingen bekijken" at bounding box center [1071, 395] width 215 height 34
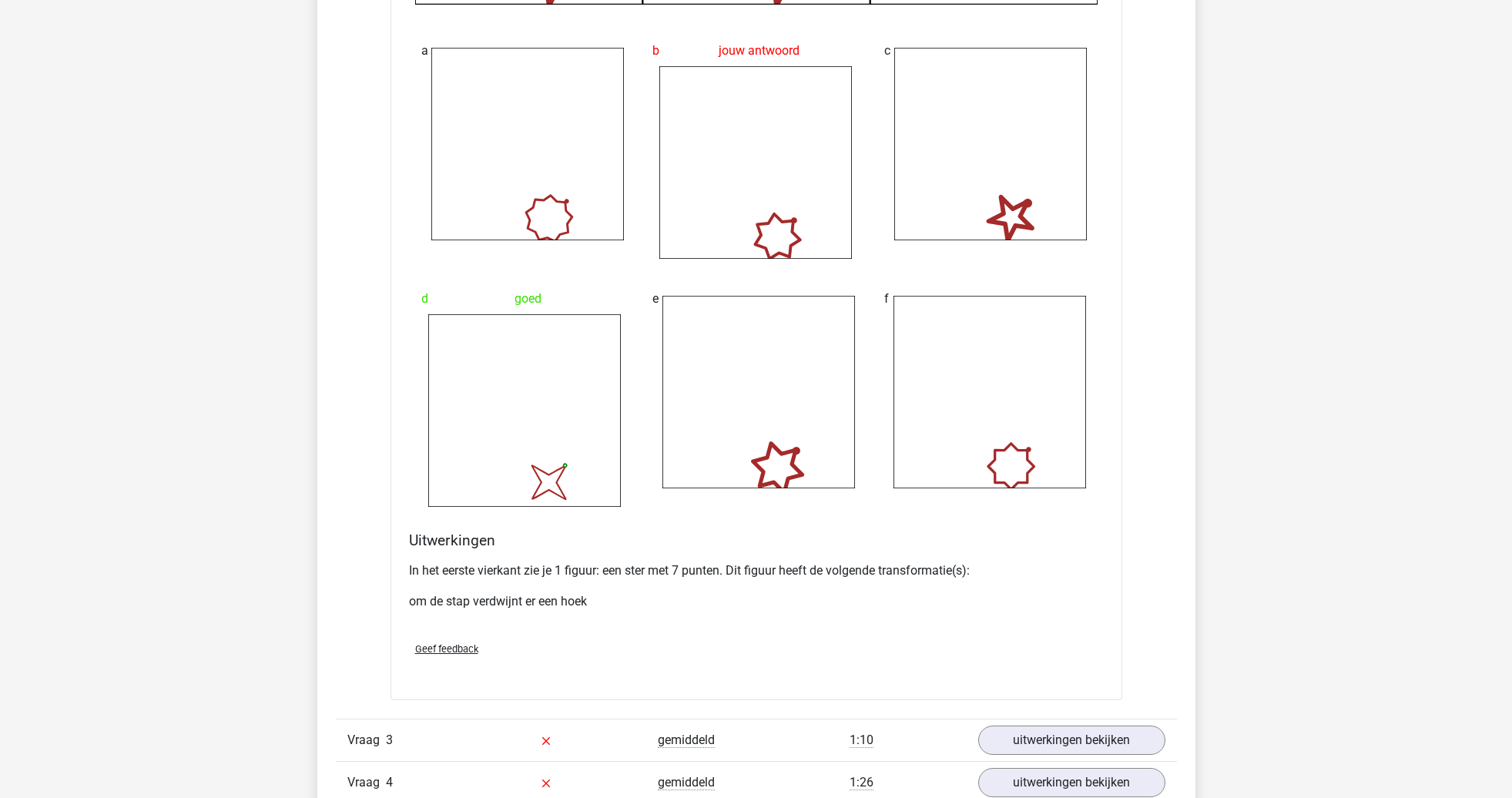
scroll to position [2287, 0]
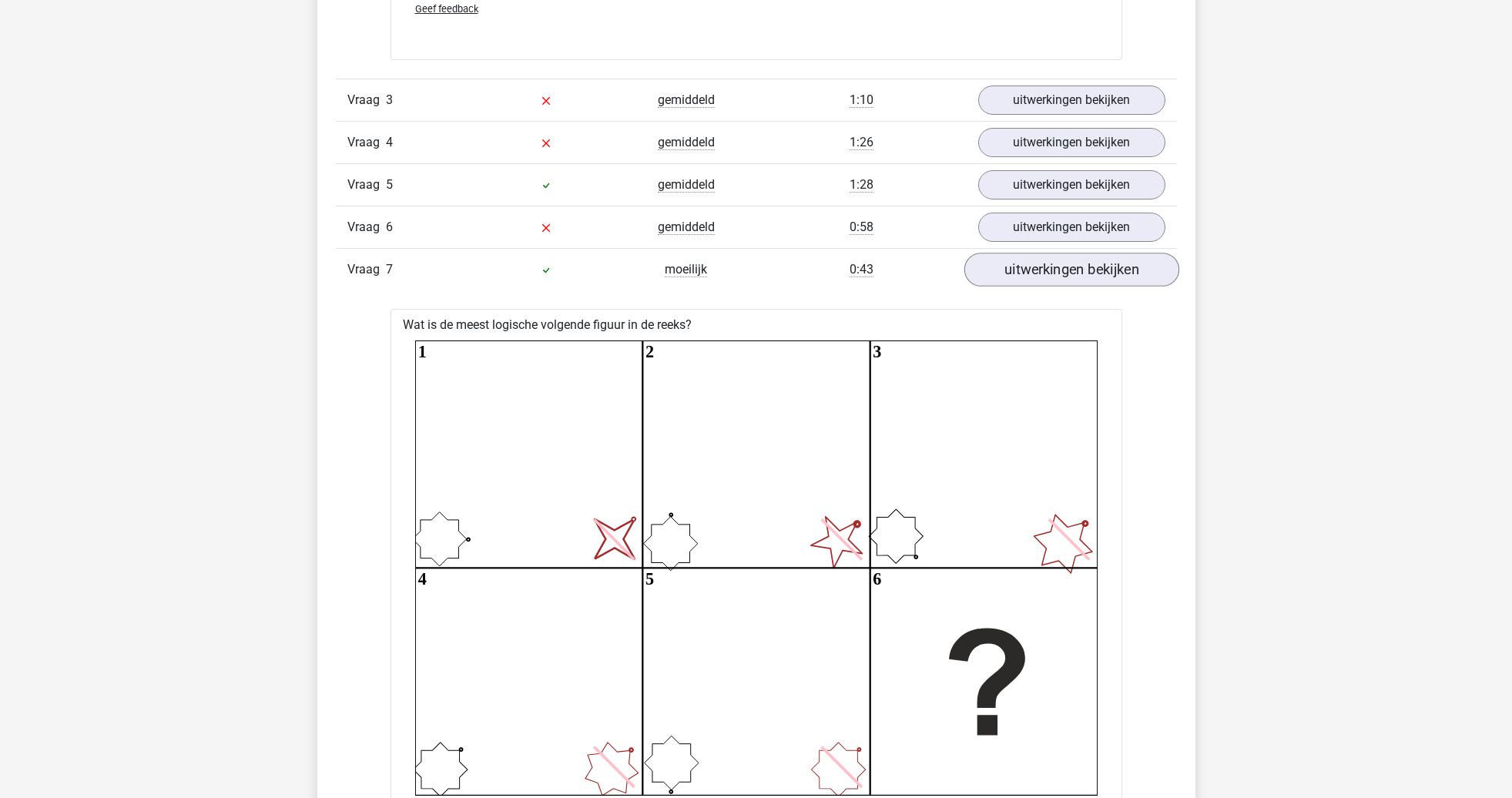
click at [1018, 272] on link "uitwerkingen bekijken" at bounding box center [1071, 269] width 215 height 34
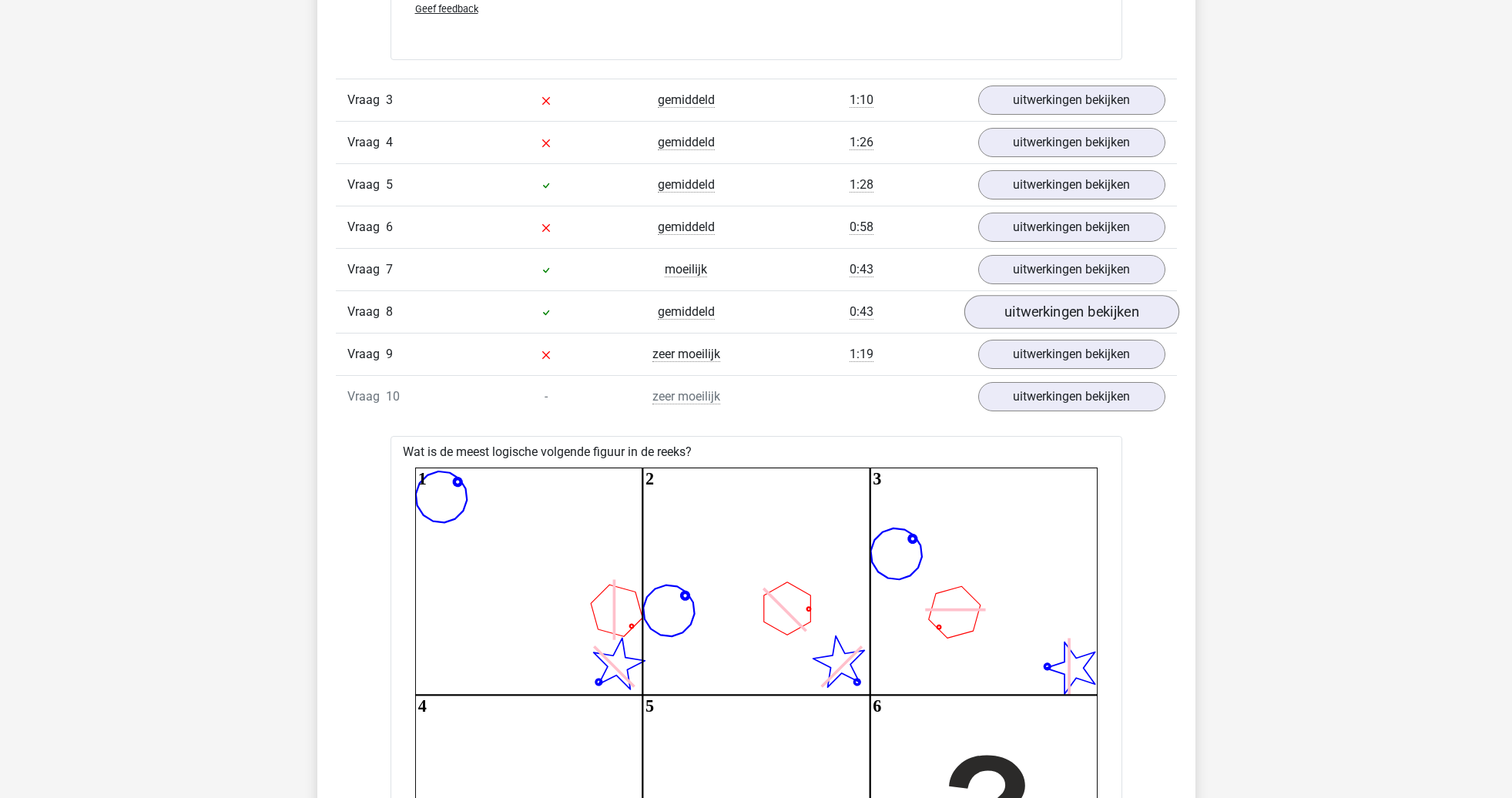
click at [1022, 320] on link "uitwerkingen bekijken" at bounding box center [1071, 312] width 215 height 34
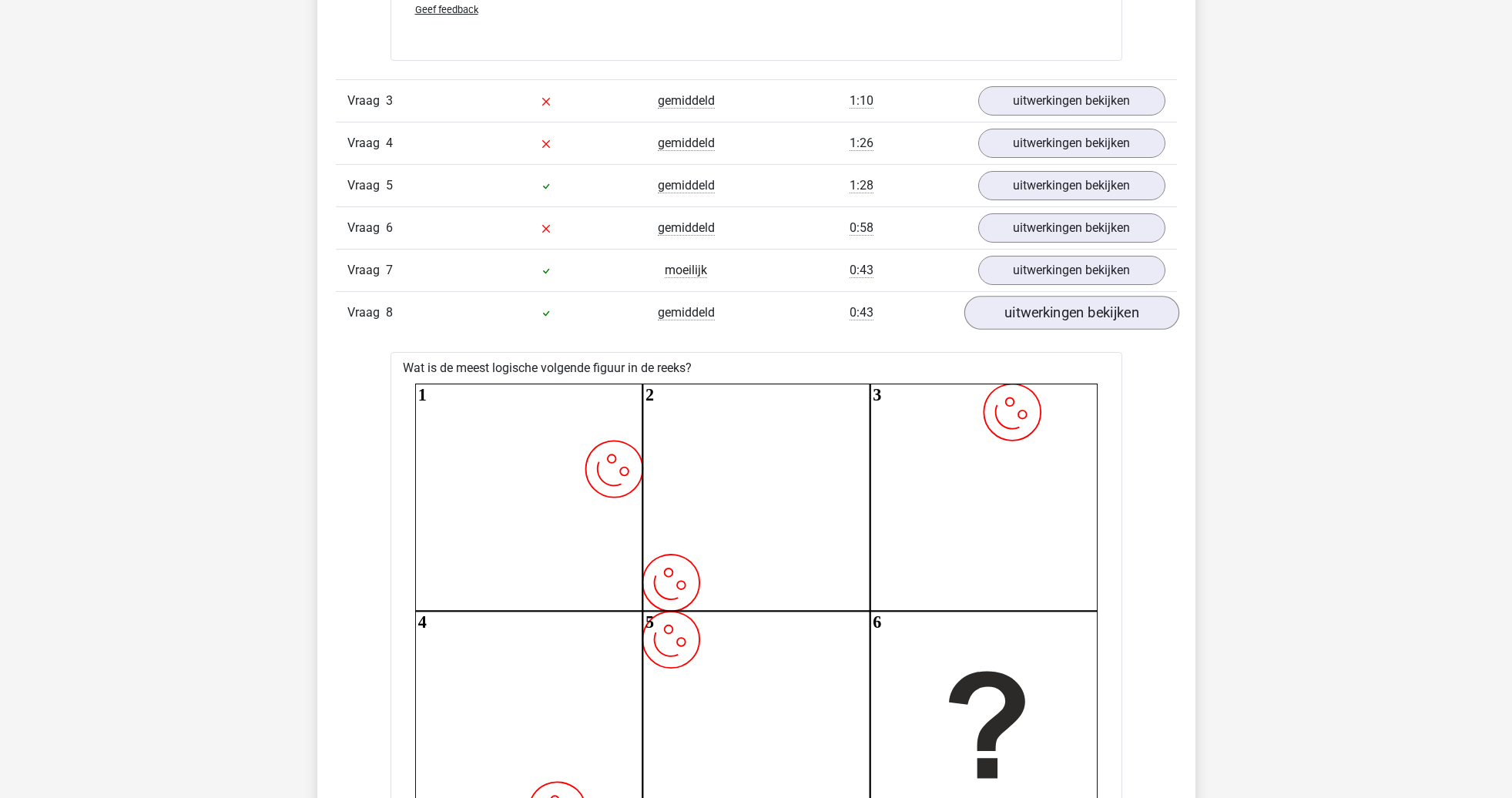
scroll to position [2285, 0]
click at [1030, 320] on link "uitwerkingen bekijken" at bounding box center [1071, 314] width 215 height 34
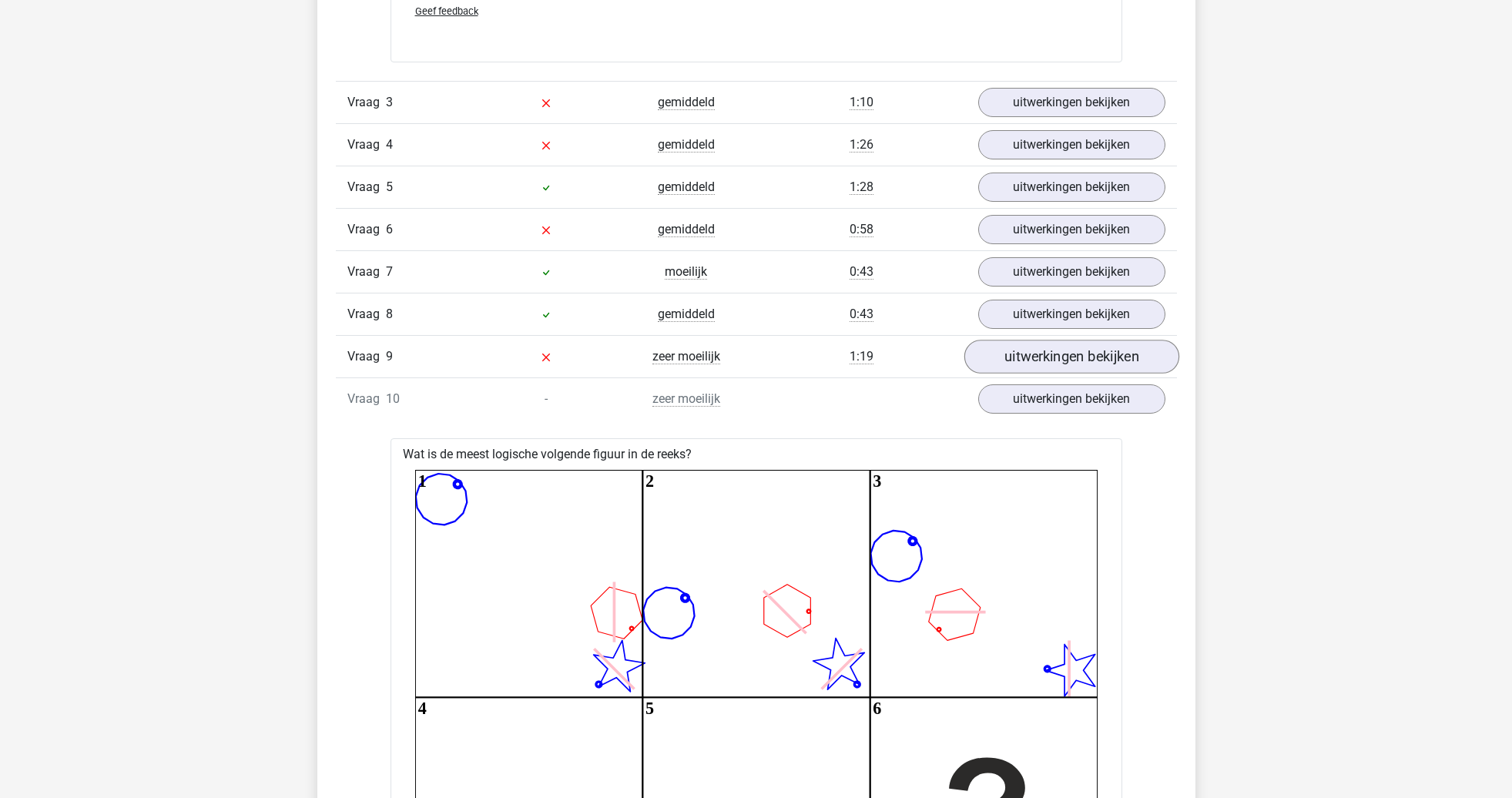
click at [1037, 368] on link "uitwerkingen bekijken" at bounding box center [1071, 357] width 215 height 34
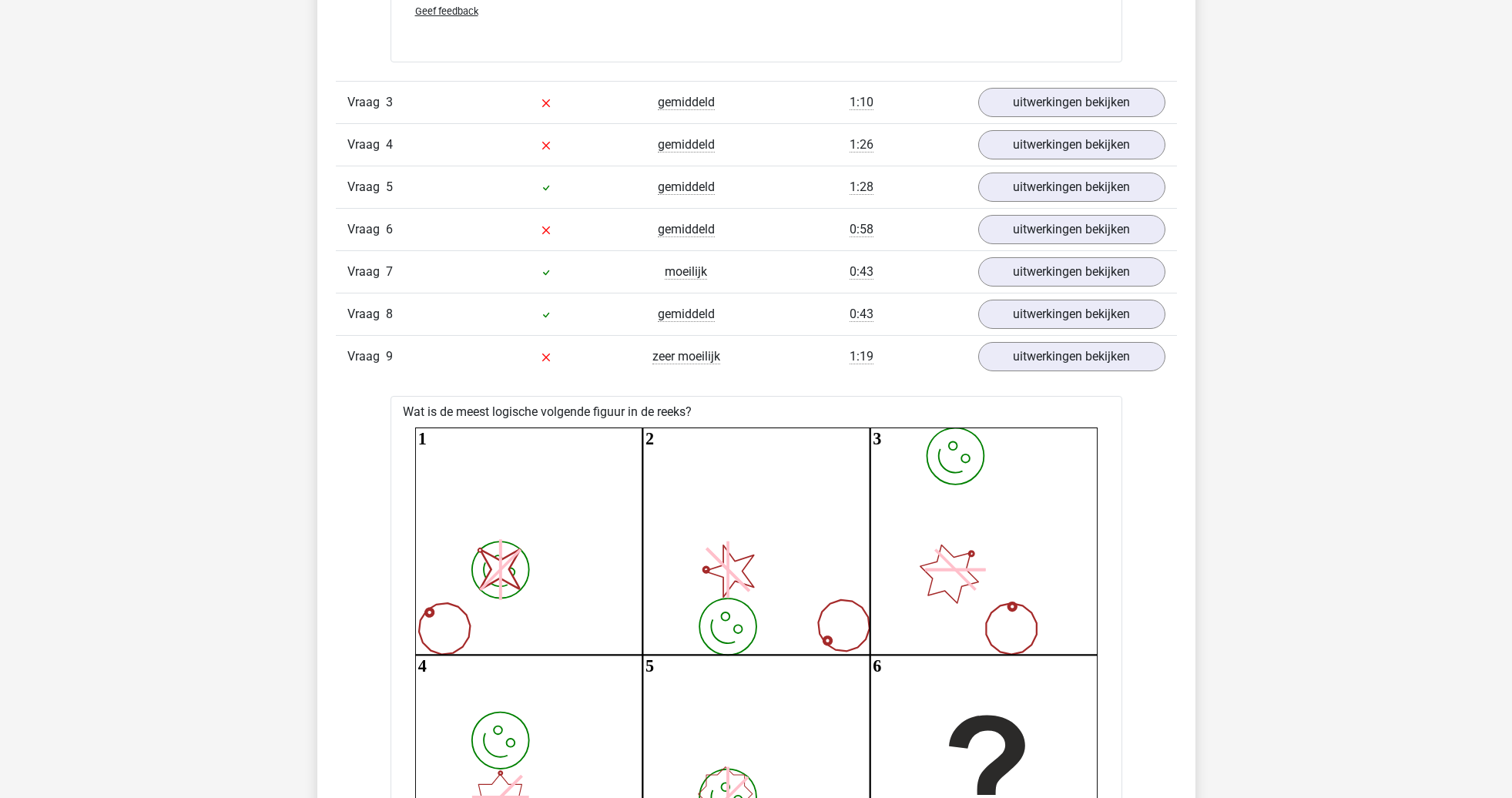
drag, startPoint x: 1006, startPoint y: 369, endPoint x: 933, endPoint y: 373, distance: 73.1
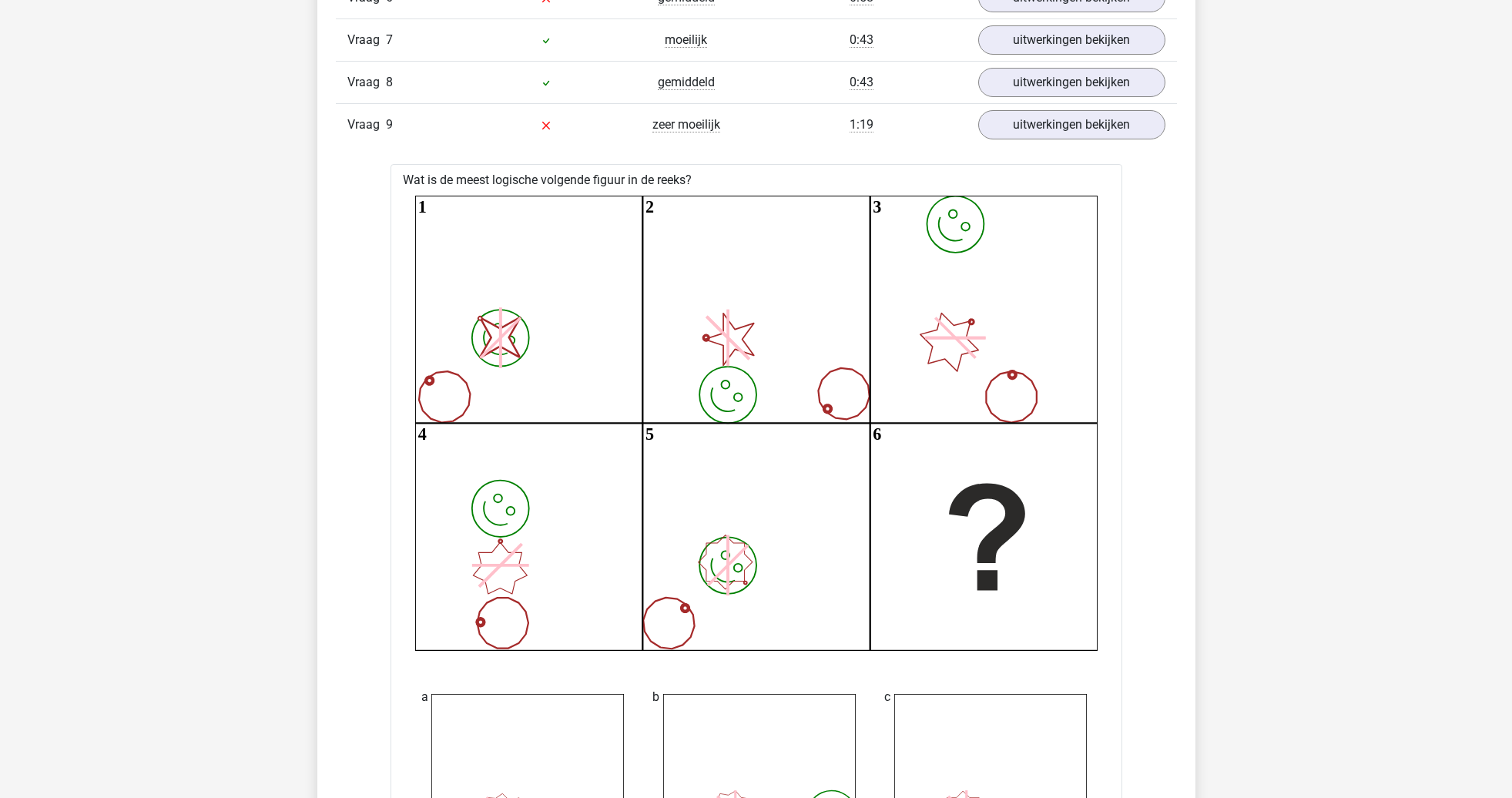
scroll to position [2508, 0]
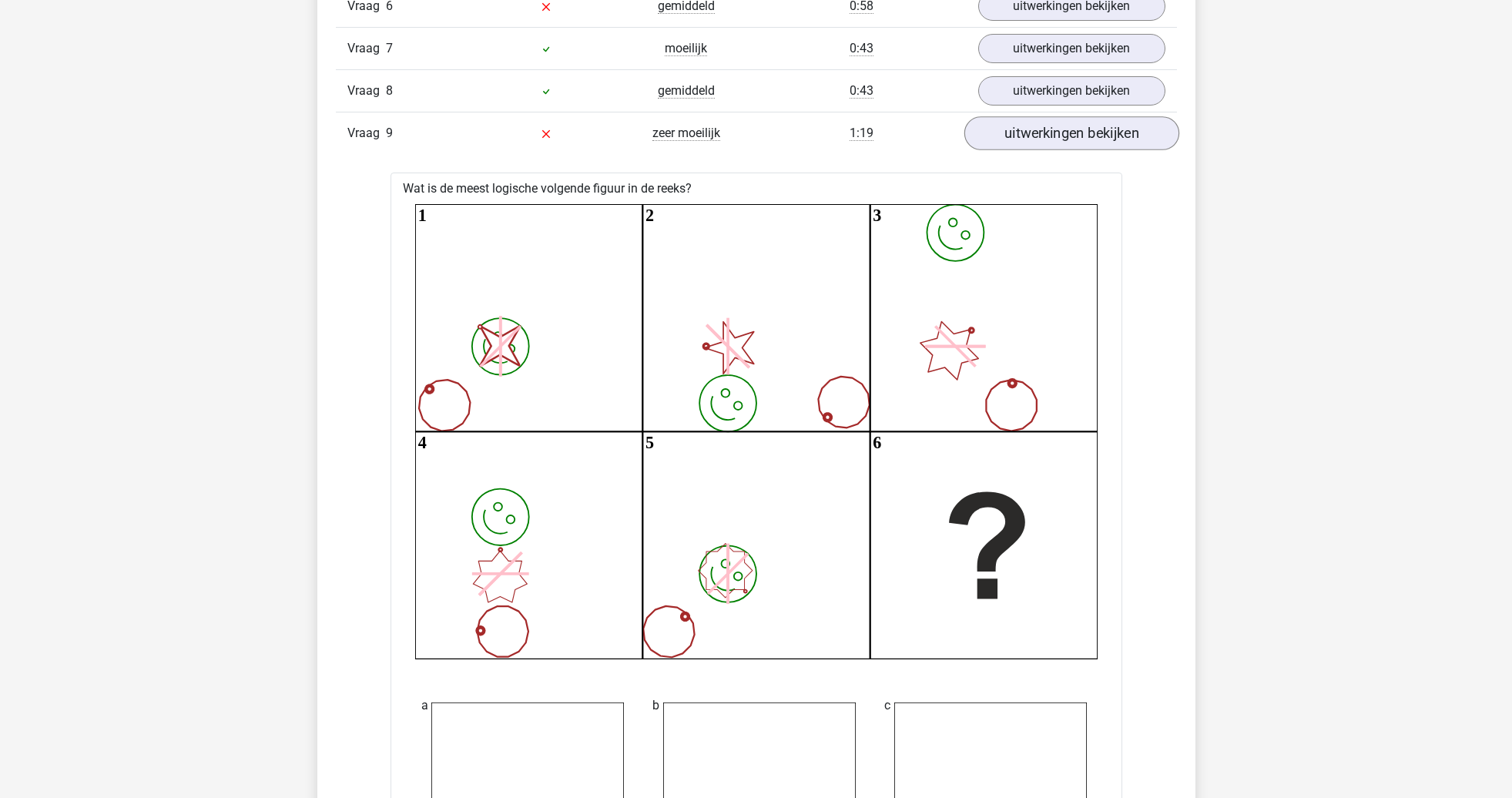
click at [1002, 129] on link "uitwerkingen bekijken" at bounding box center [1071, 133] width 215 height 34
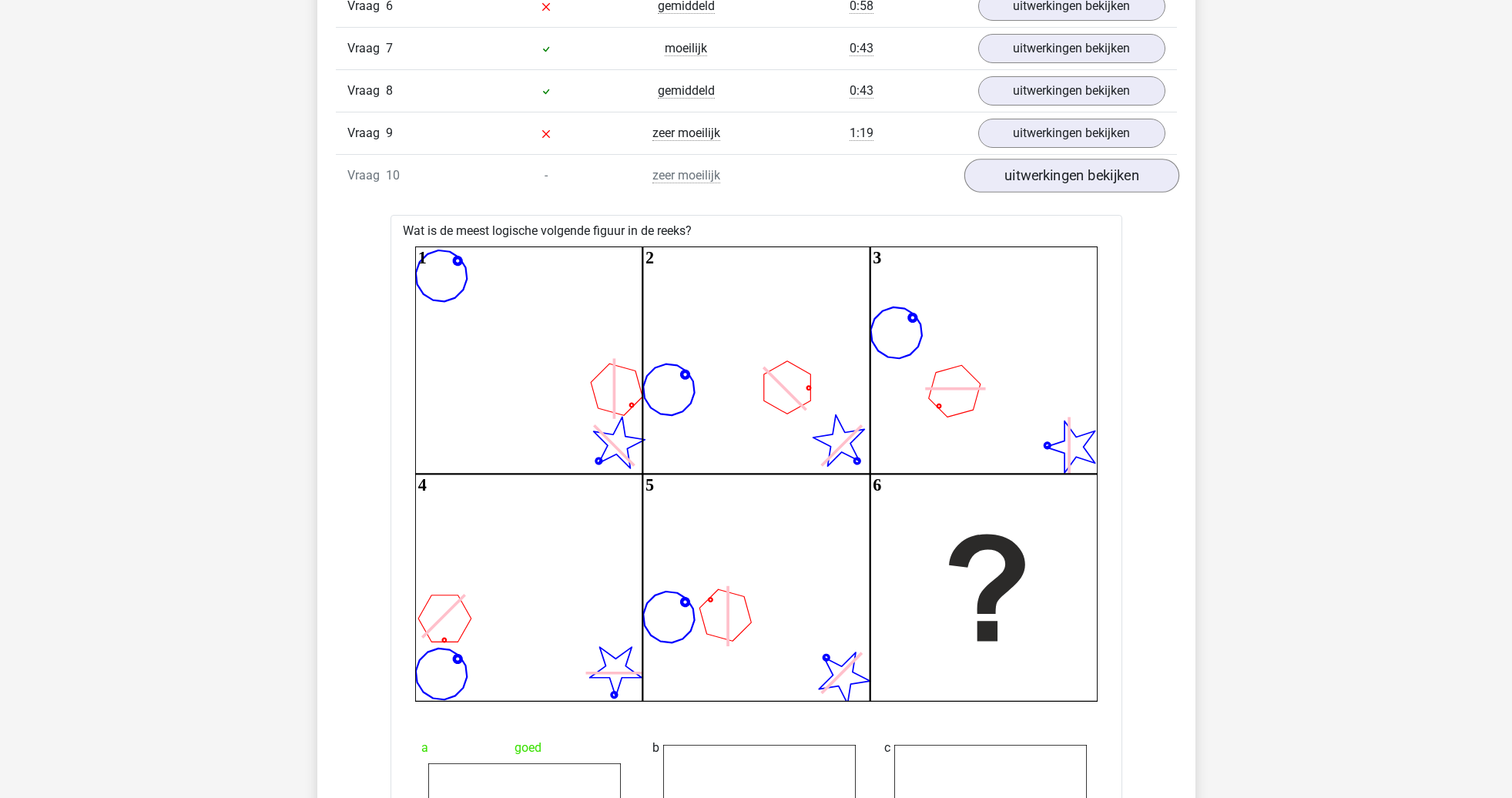
click at [1030, 179] on link "uitwerkingen bekijken" at bounding box center [1071, 176] width 215 height 34
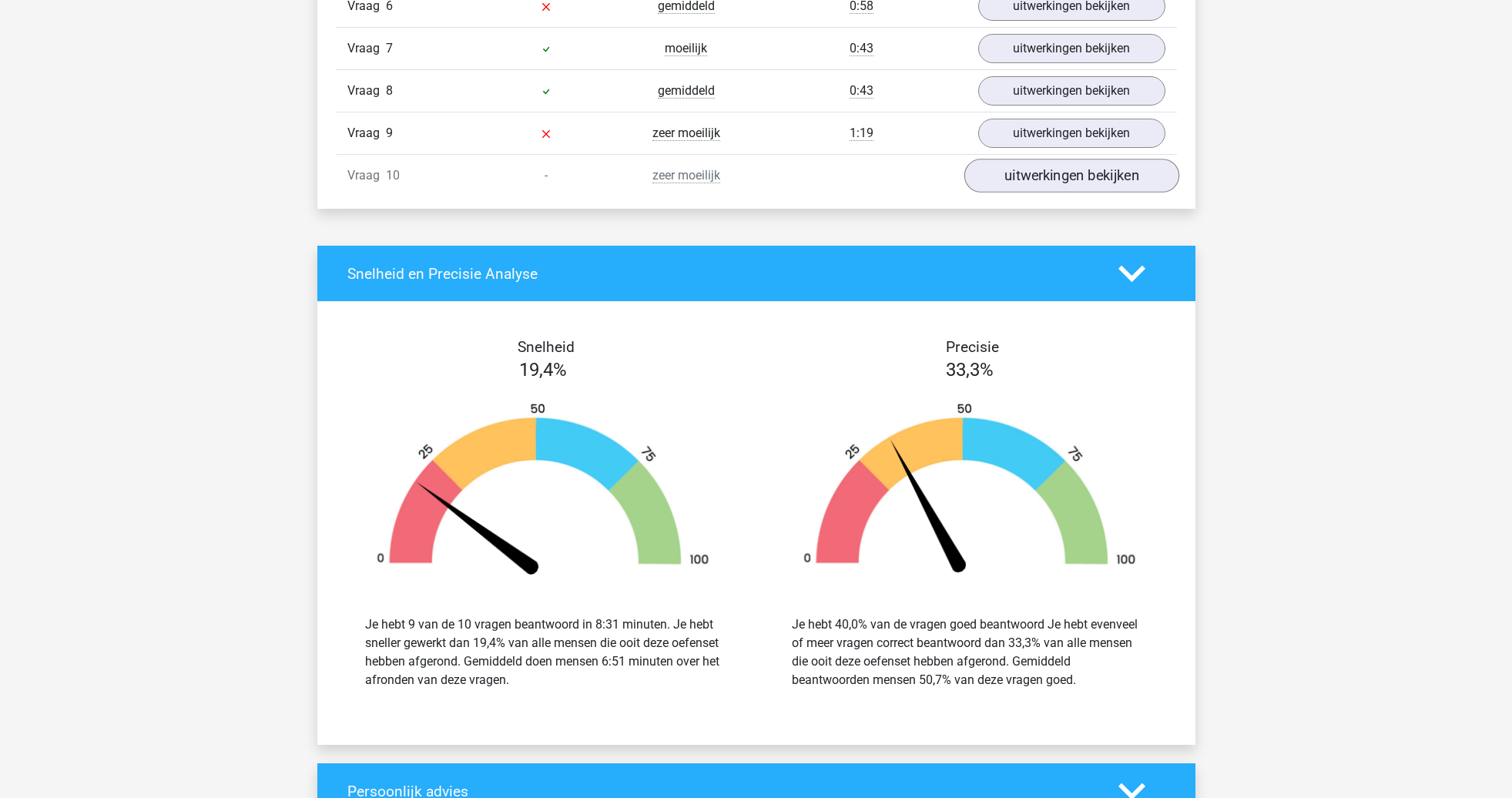
click at [1051, 170] on link "uitwerkingen bekijken" at bounding box center [1071, 176] width 215 height 34
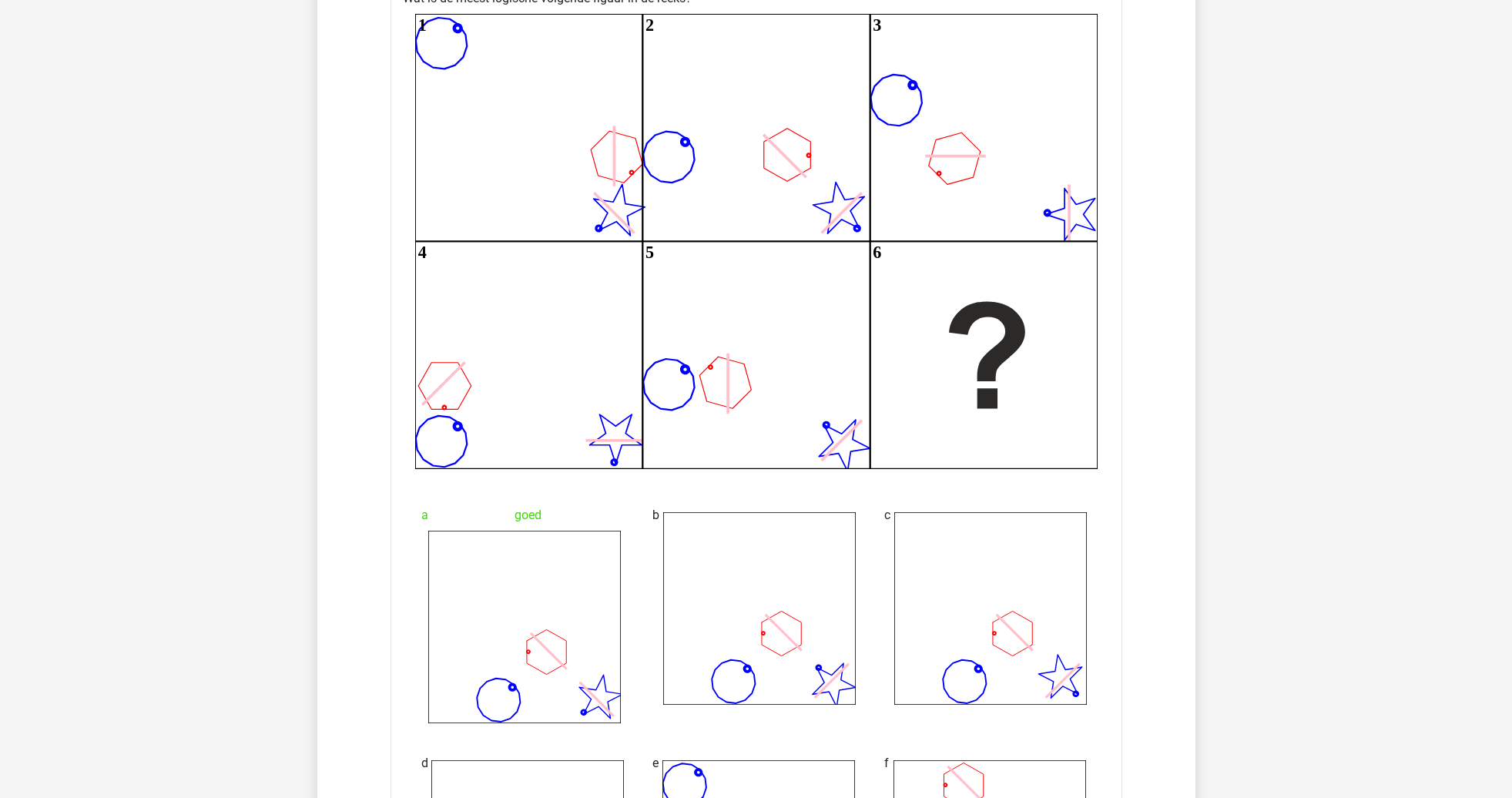
scroll to position [2255, 0]
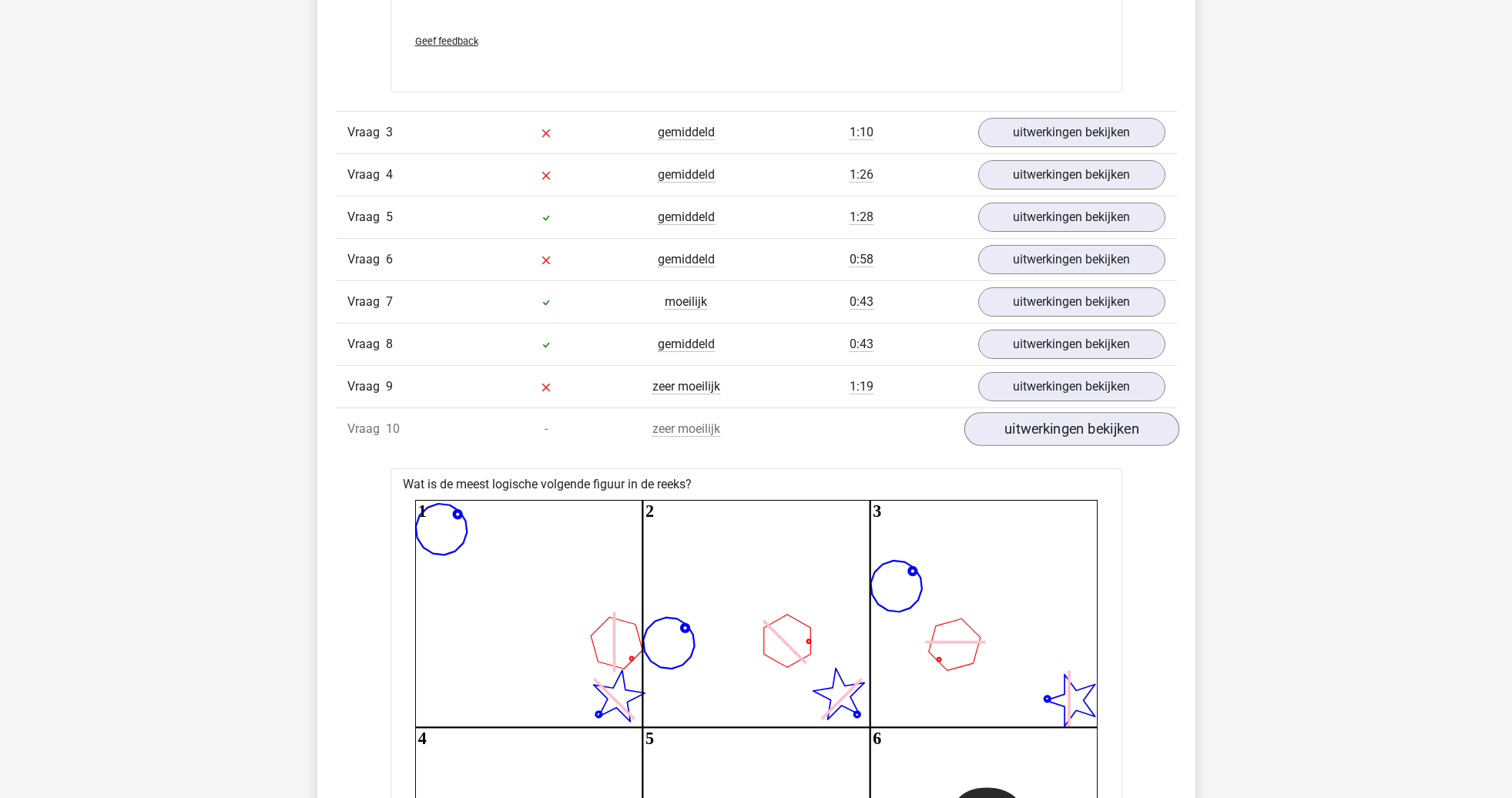
click at [1050, 425] on link "uitwerkingen bekijken" at bounding box center [1071, 429] width 215 height 34
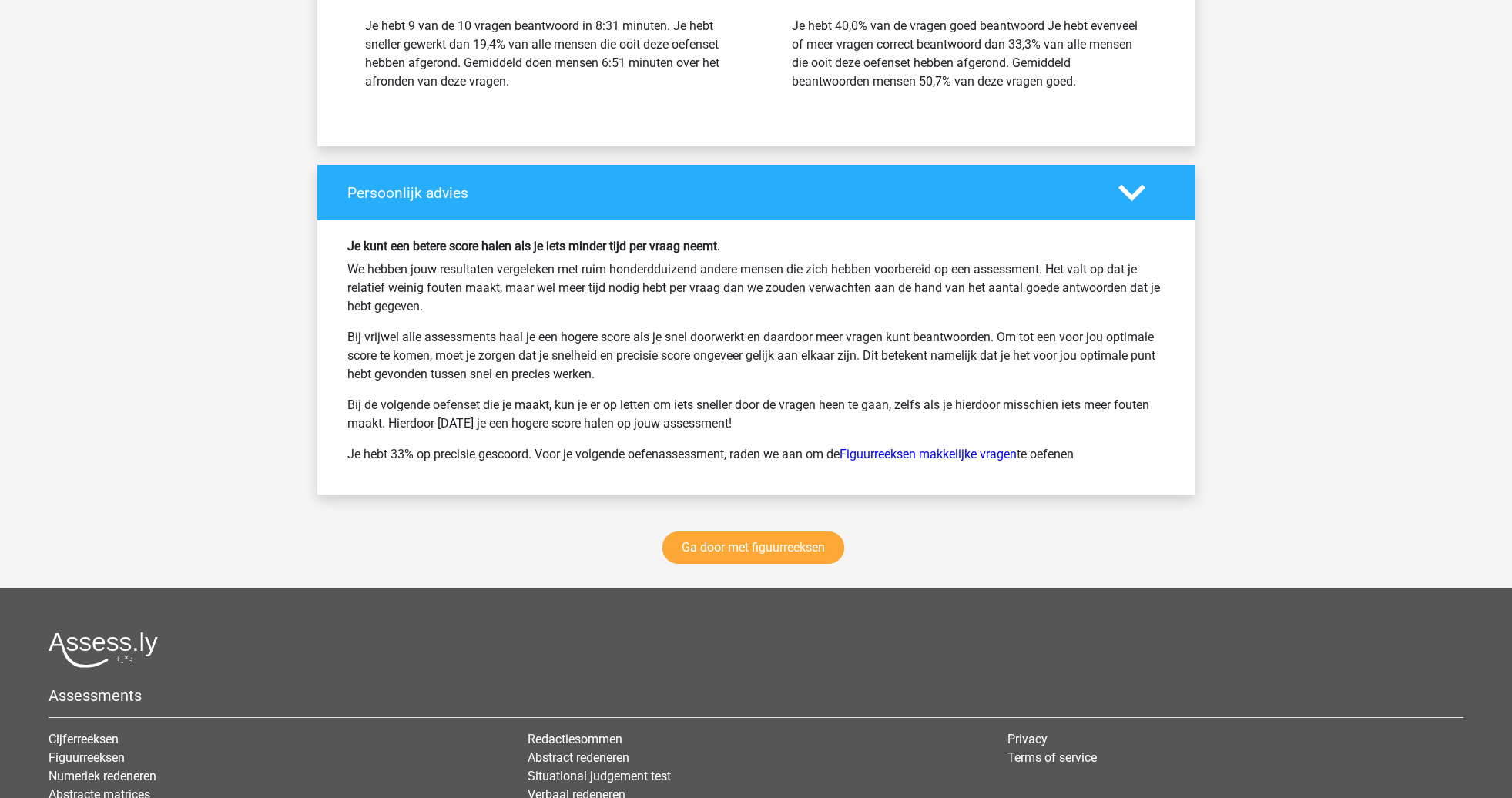
scroll to position [3170, 0]
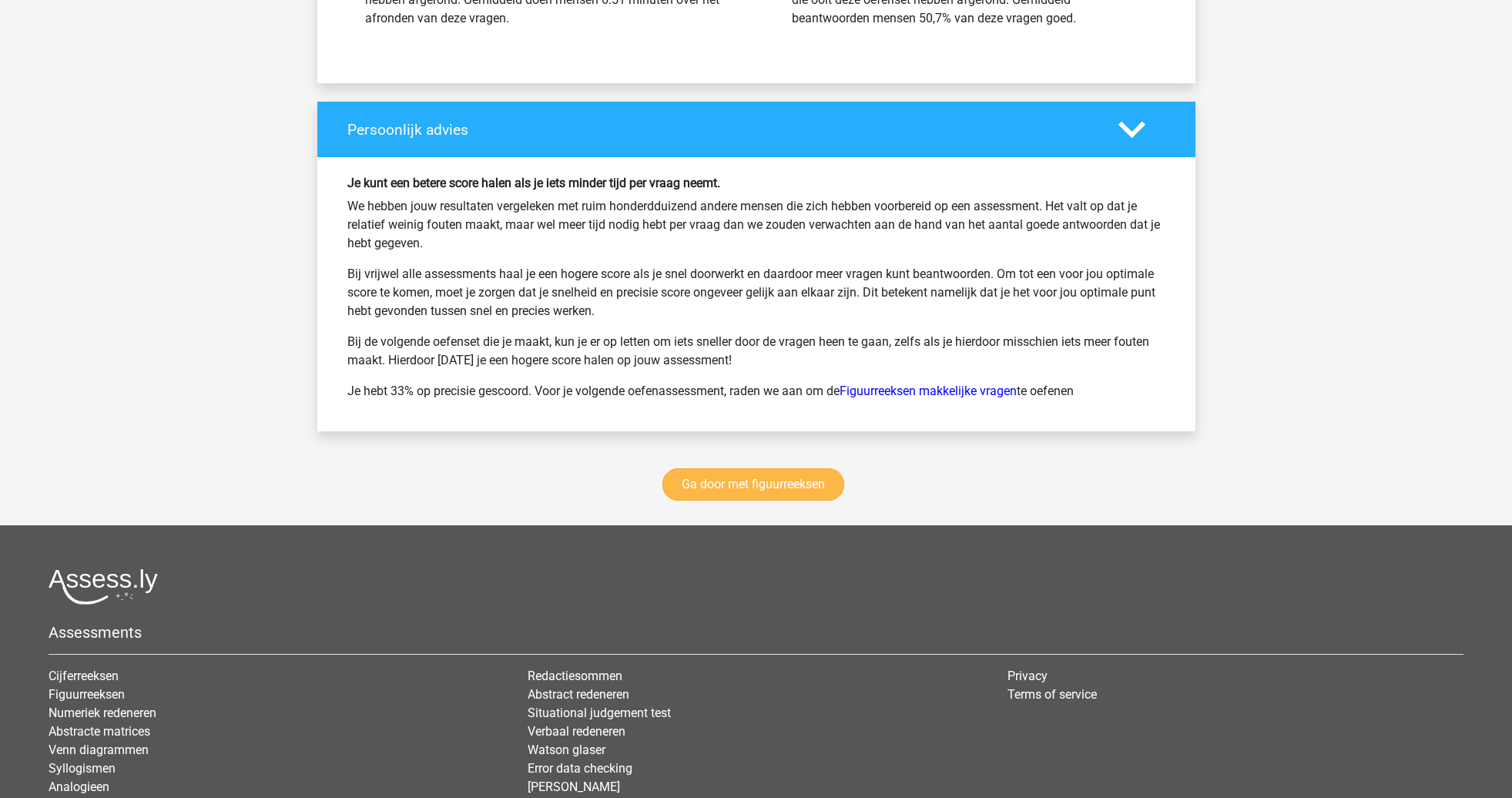
click at [779, 489] on link "Ga door met figuurreeksen" at bounding box center [753, 484] width 182 height 32
click at [803, 480] on link "Ga door met figuurreeksen" at bounding box center [753, 484] width 182 height 32
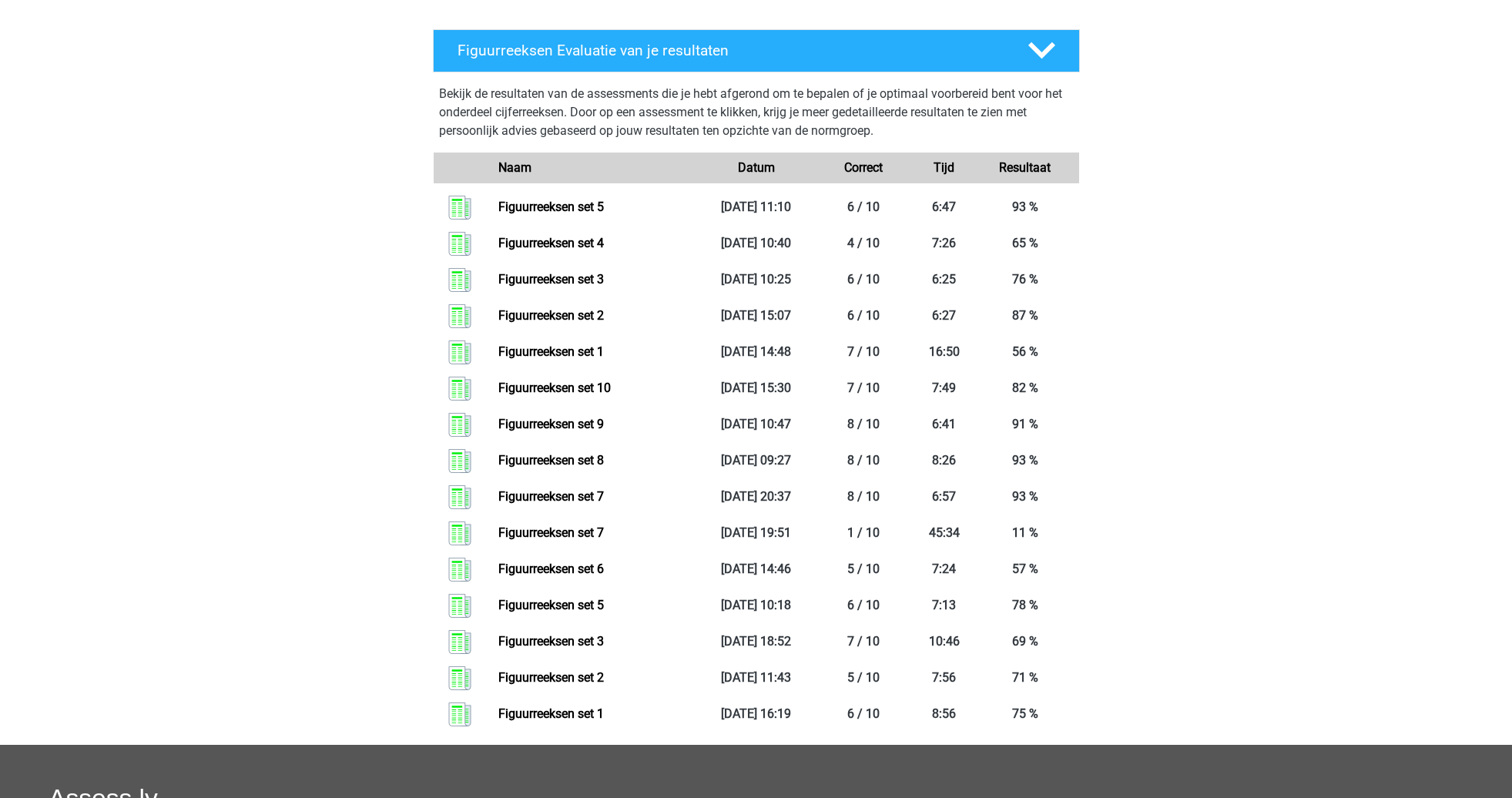
scroll to position [1305, 0]
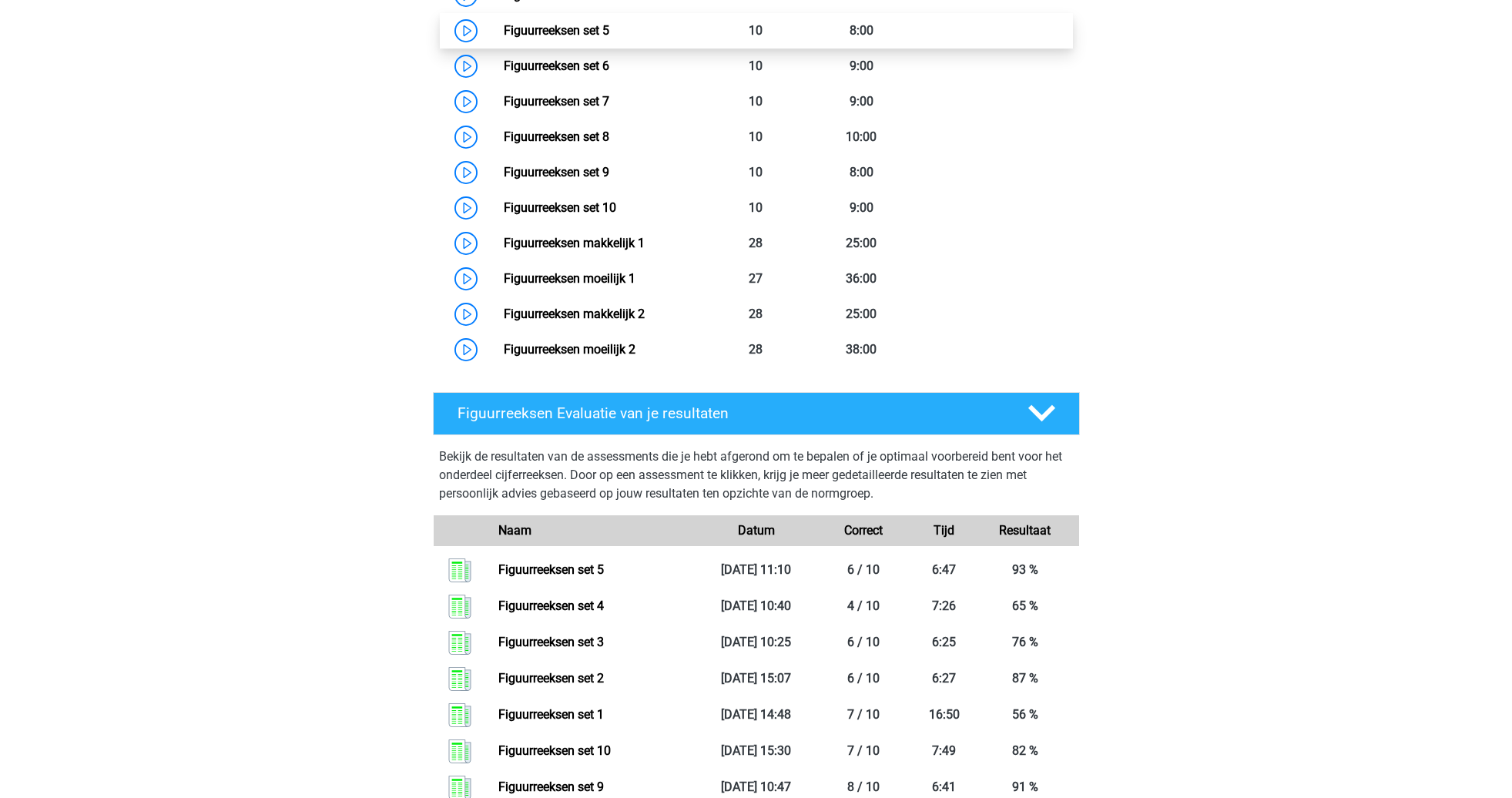
scroll to position [882, 0]
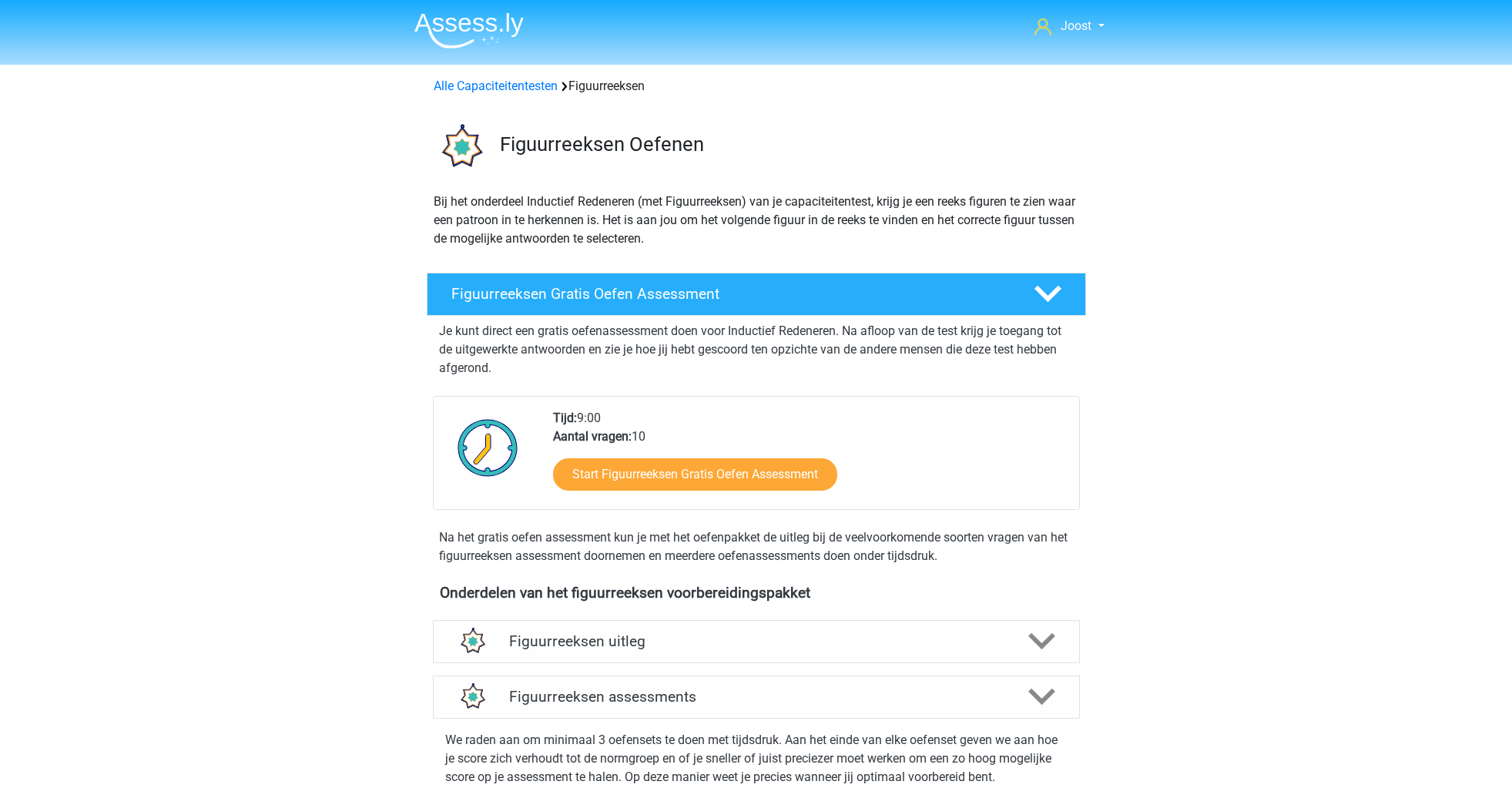
scroll to position [882, 0]
click at [503, 87] on link "Alle Capaciteitentesten" at bounding box center [495, 85] width 124 height 14
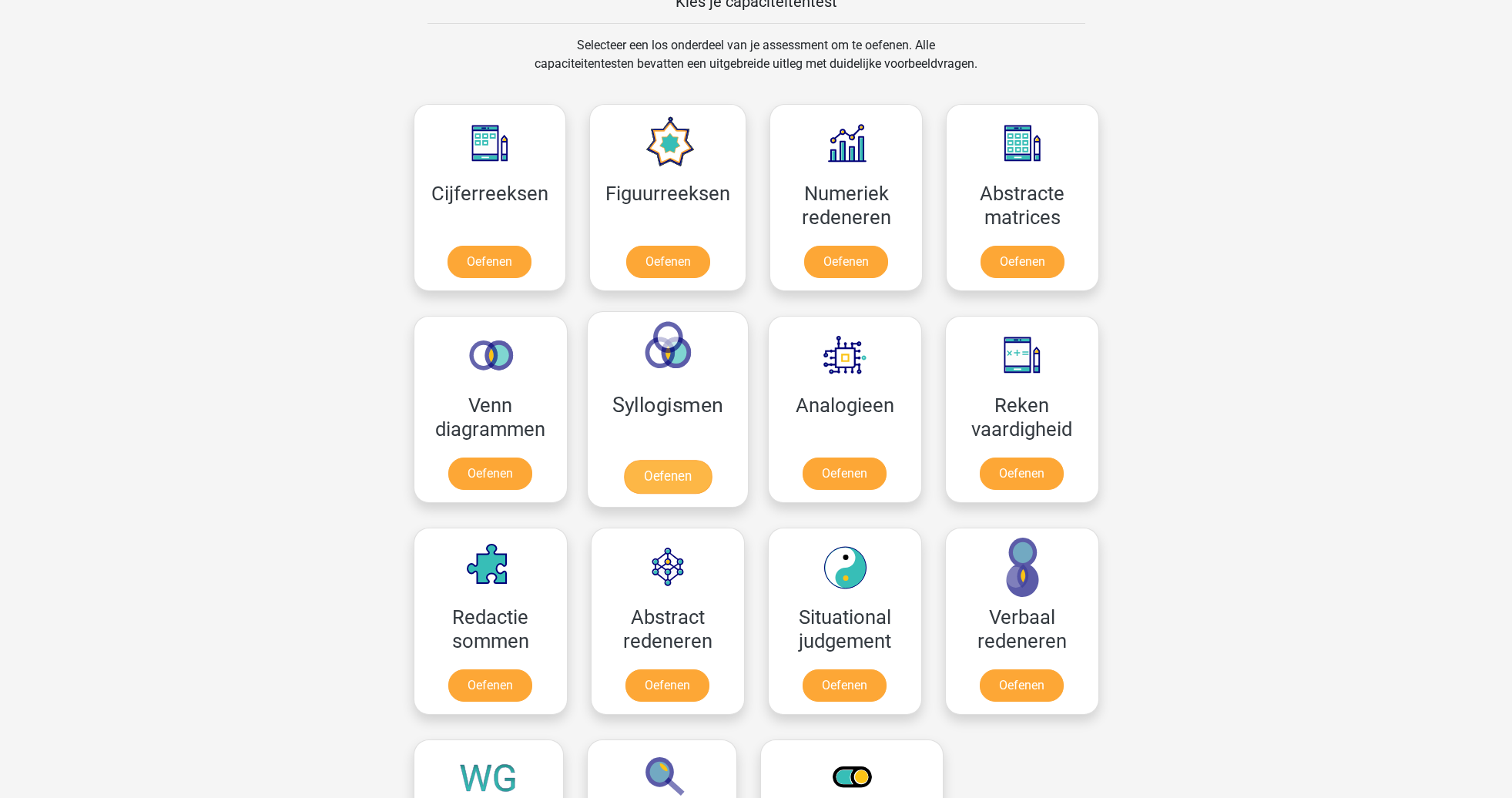
scroll to position [741, 0]
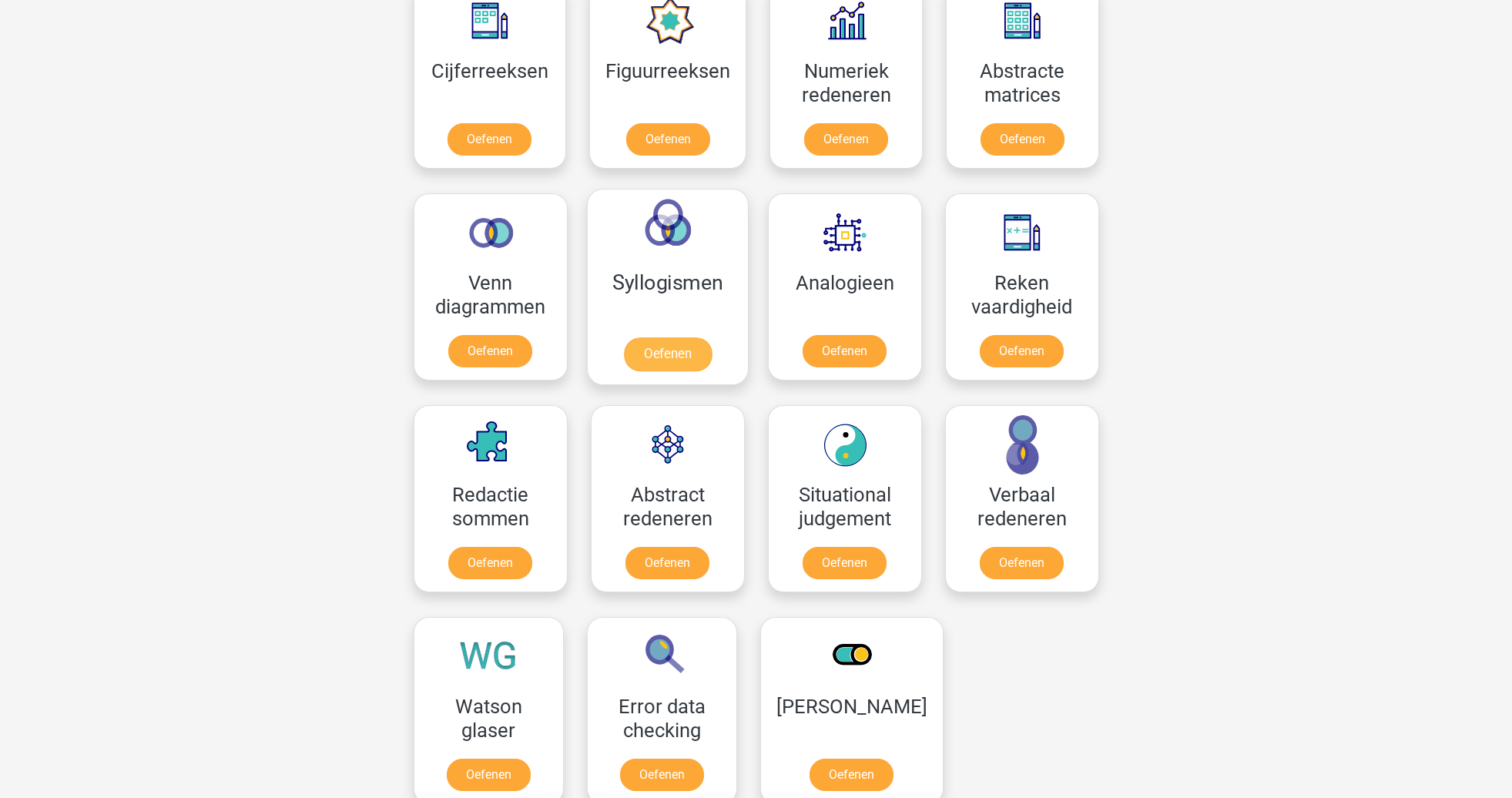
click at [639, 337] on link "Oefenen" at bounding box center [667, 354] width 87 height 34
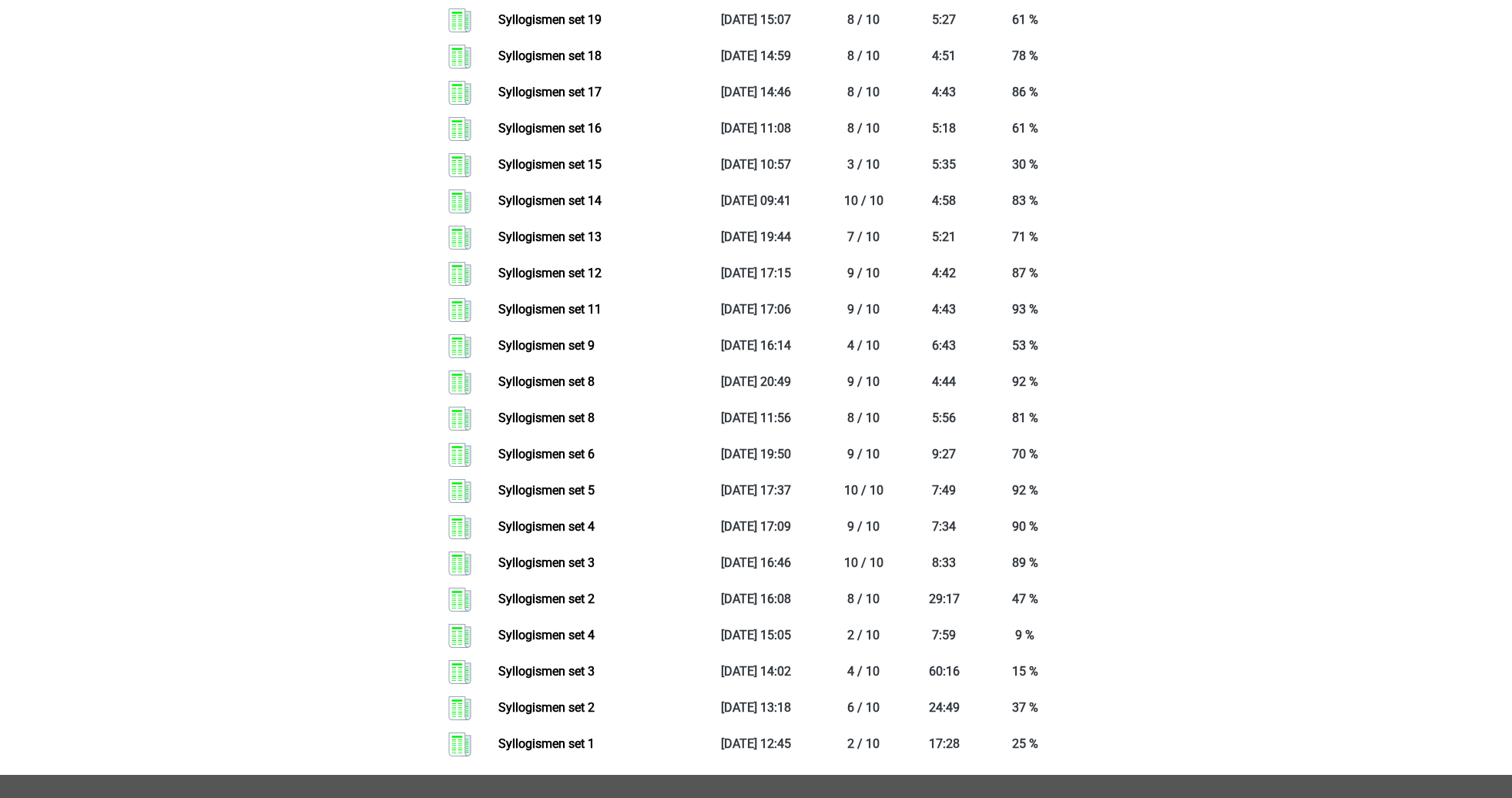
scroll to position [221, 0]
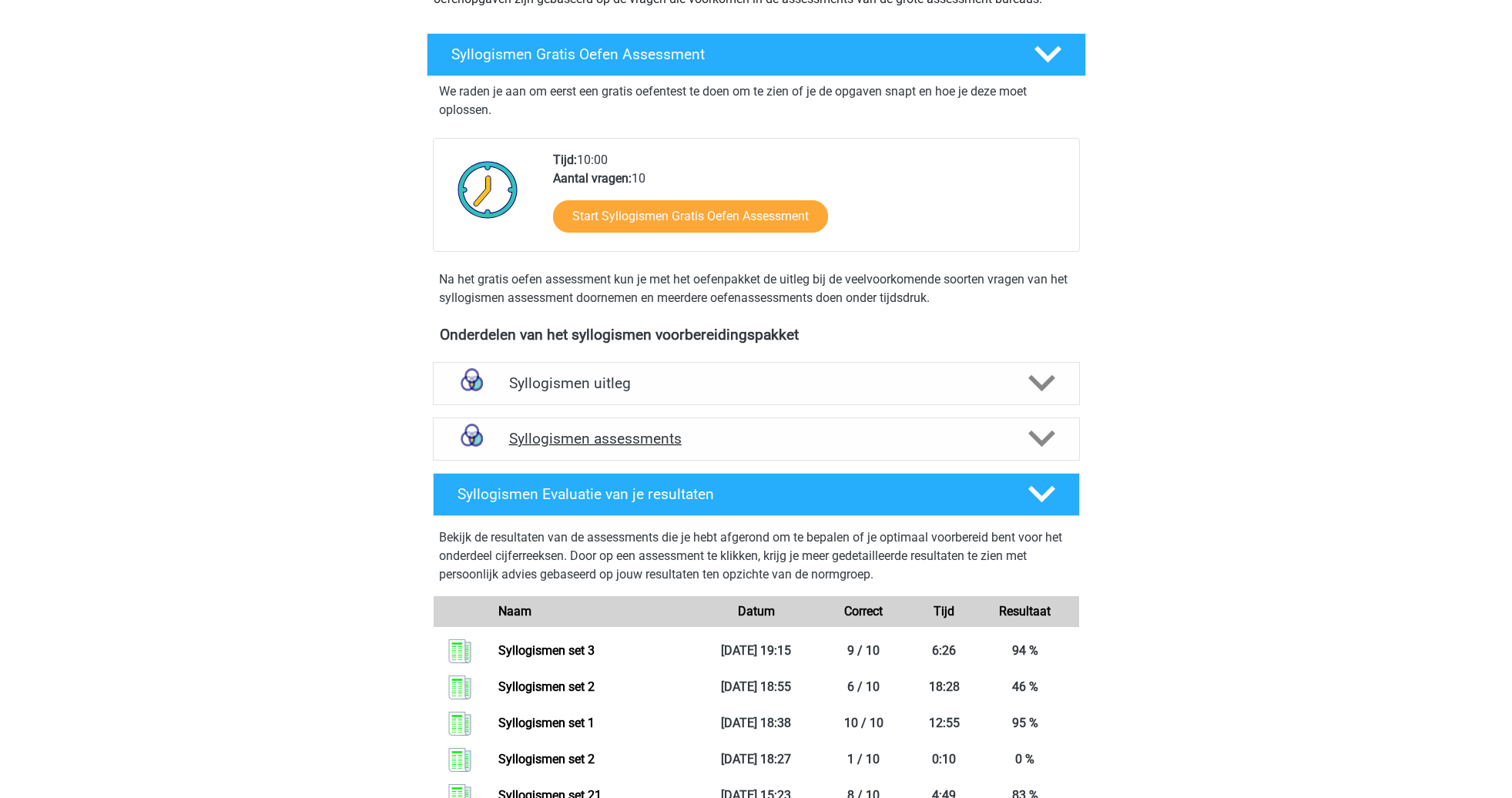
click at [806, 444] on h4 "Syllogismen assessments" at bounding box center [756, 438] width 494 height 18
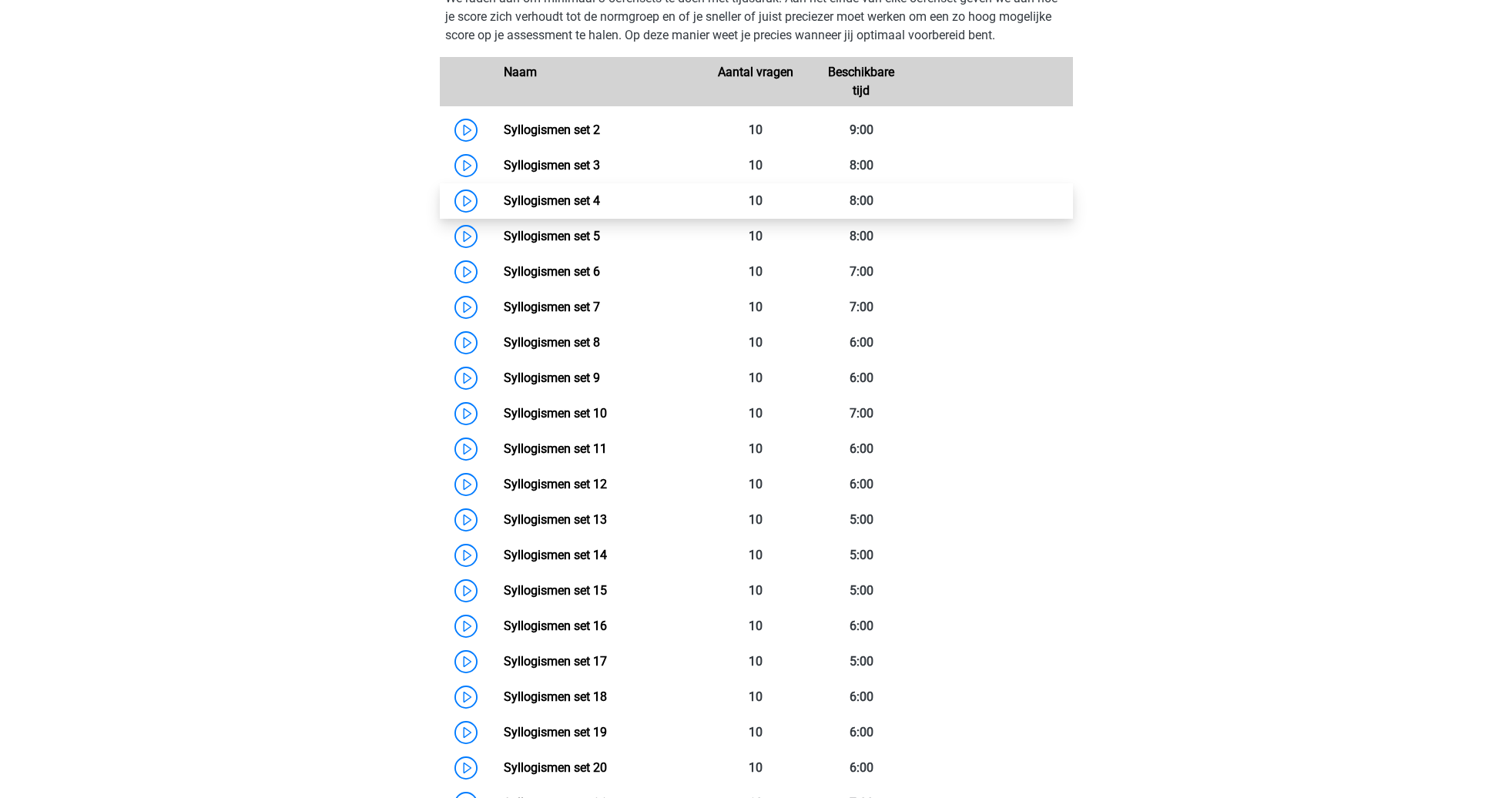
scroll to position [705, 0]
click at [581, 206] on link "Syllogismen set 4" at bounding box center [552, 200] width 96 height 14
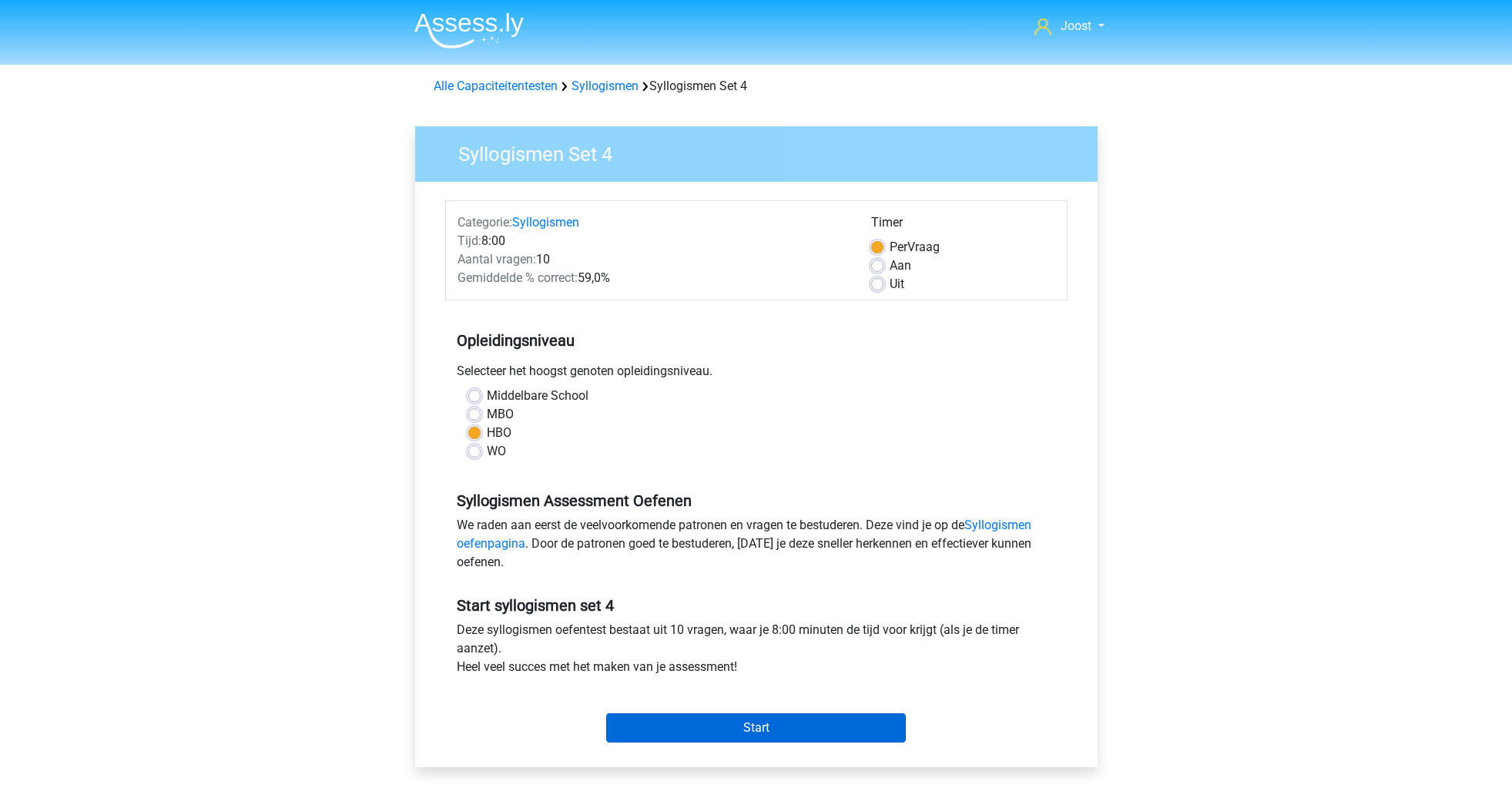
click at [841, 732] on input "Start" at bounding box center [756, 727] width 299 height 29
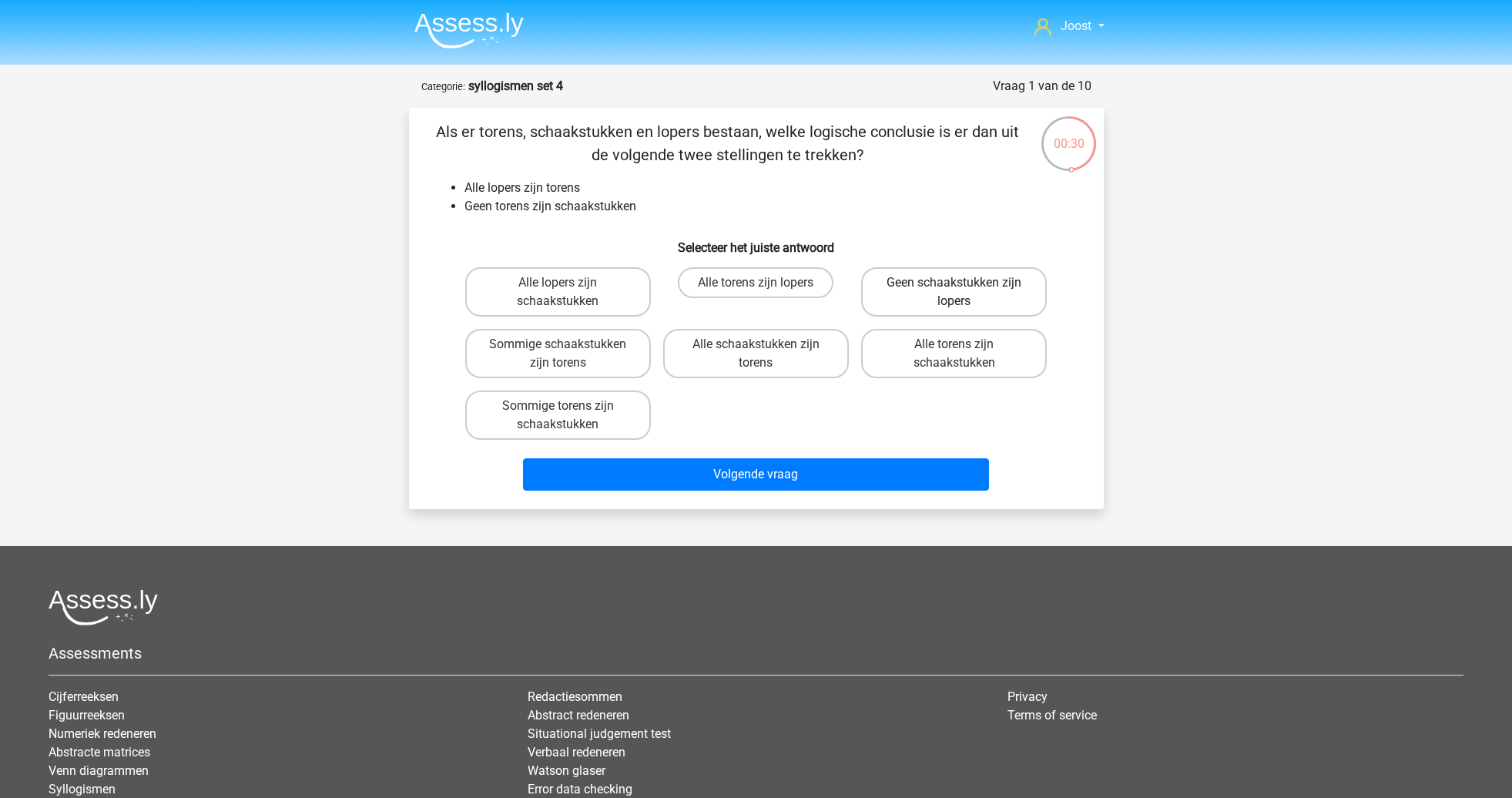
click at [1022, 309] on label "Geen schaakstukken zijn lopers" at bounding box center [954, 292] width 186 height 50
click at [965, 293] on input "Geen schaakstukken zijn lopers" at bounding box center [960, 288] width 10 height 10
radio input "true"
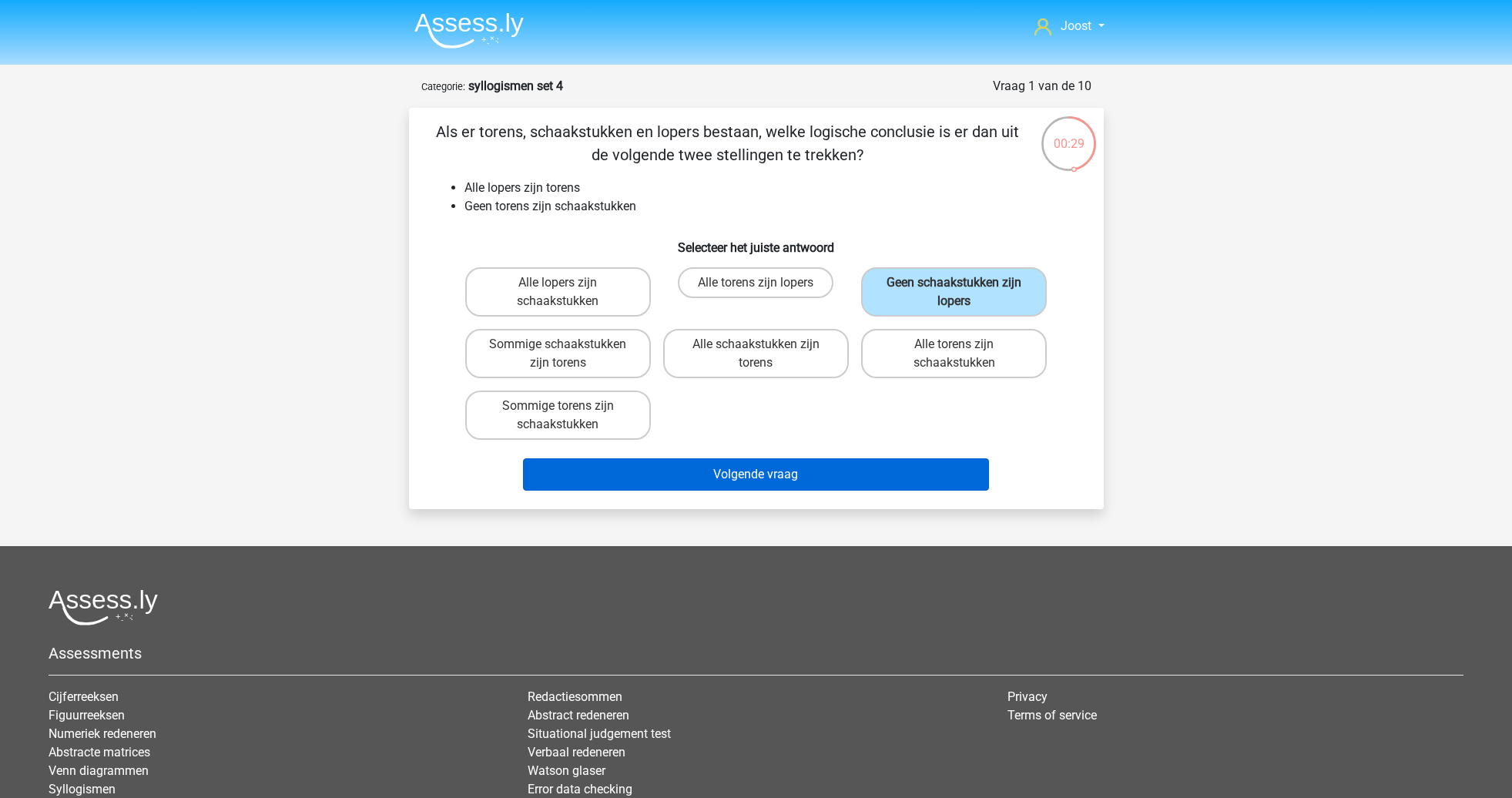
click at [954, 473] on button "Volgende vraag" at bounding box center [756, 474] width 466 height 32
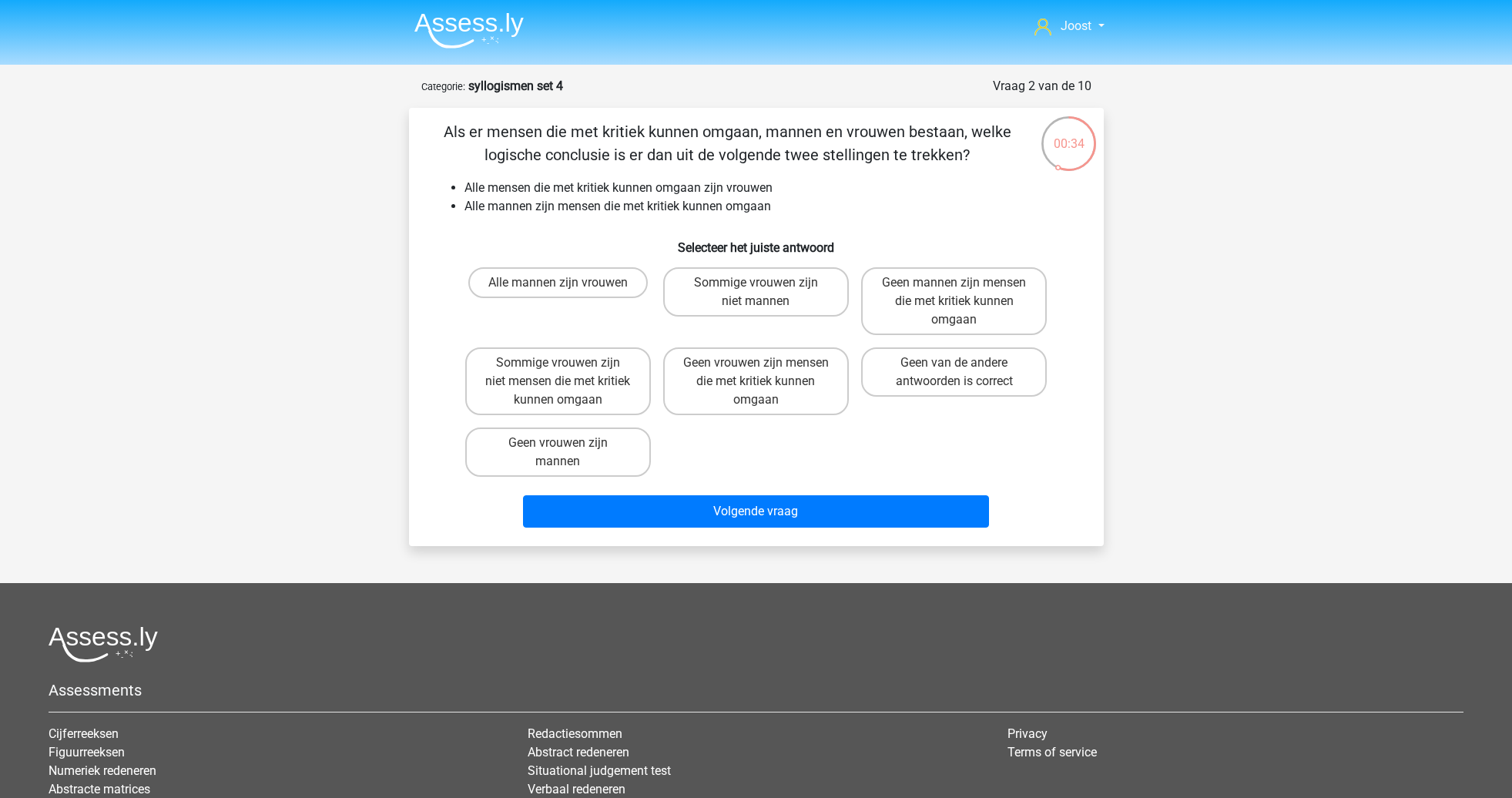
drag, startPoint x: 590, startPoint y: 285, endPoint x: 774, endPoint y: 472, distance: 262.3
click at [591, 285] on label "Alle mannen zijn vrouwen" at bounding box center [558, 283] width 179 height 31
click at [568, 285] on input "Alle mannen zijn vrouwen" at bounding box center [563, 288] width 10 height 10
radio input "true"
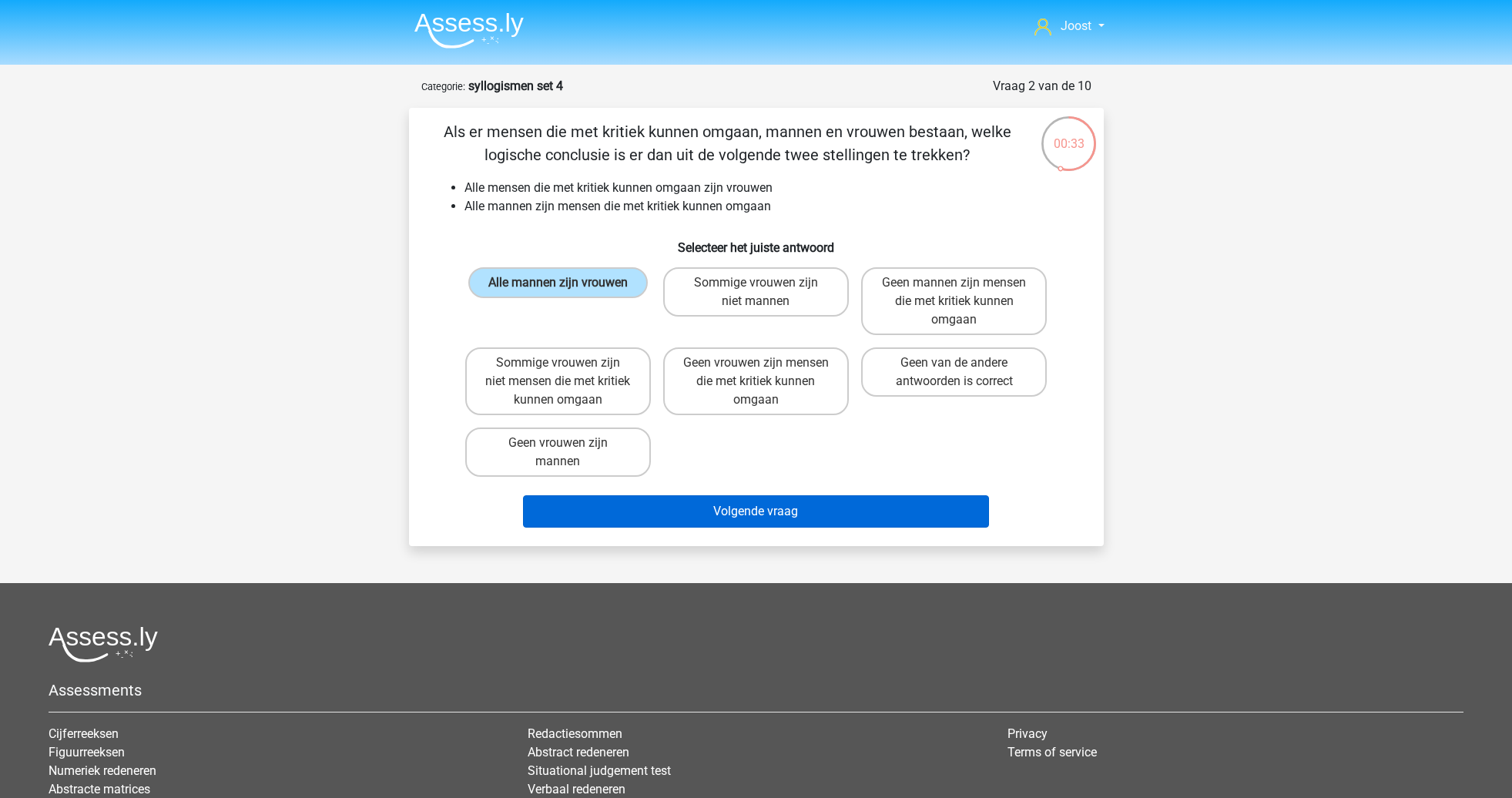
click at [925, 515] on button "Volgende vraag" at bounding box center [756, 511] width 466 height 32
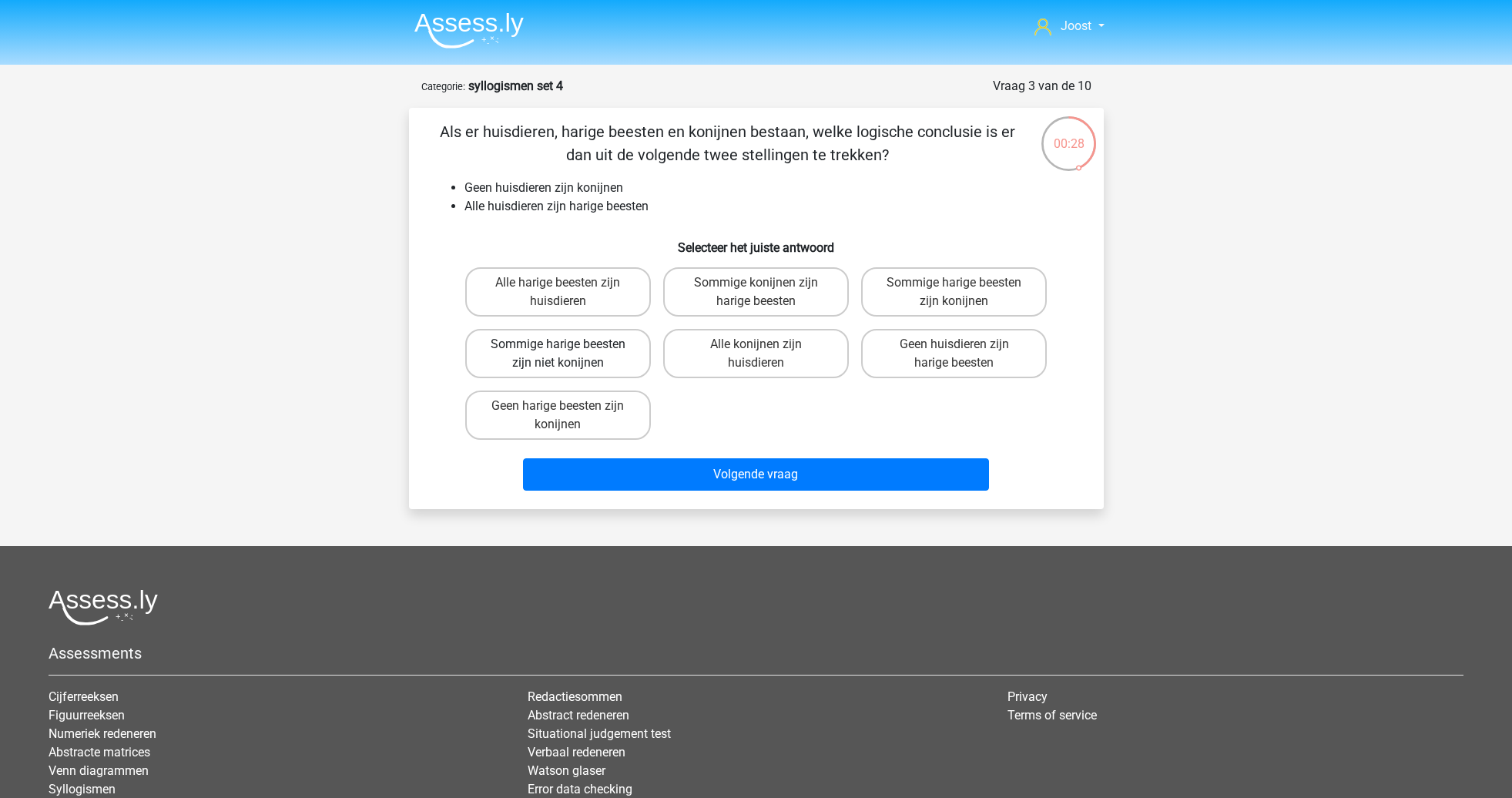
click at [595, 351] on label "Sommige harige beesten zijn niet konijnen" at bounding box center [558, 353] width 186 height 50
click at [568, 351] on input "Sommige harige beesten zijn niet konijnen" at bounding box center [563, 349] width 10 height 10
radio input "true"
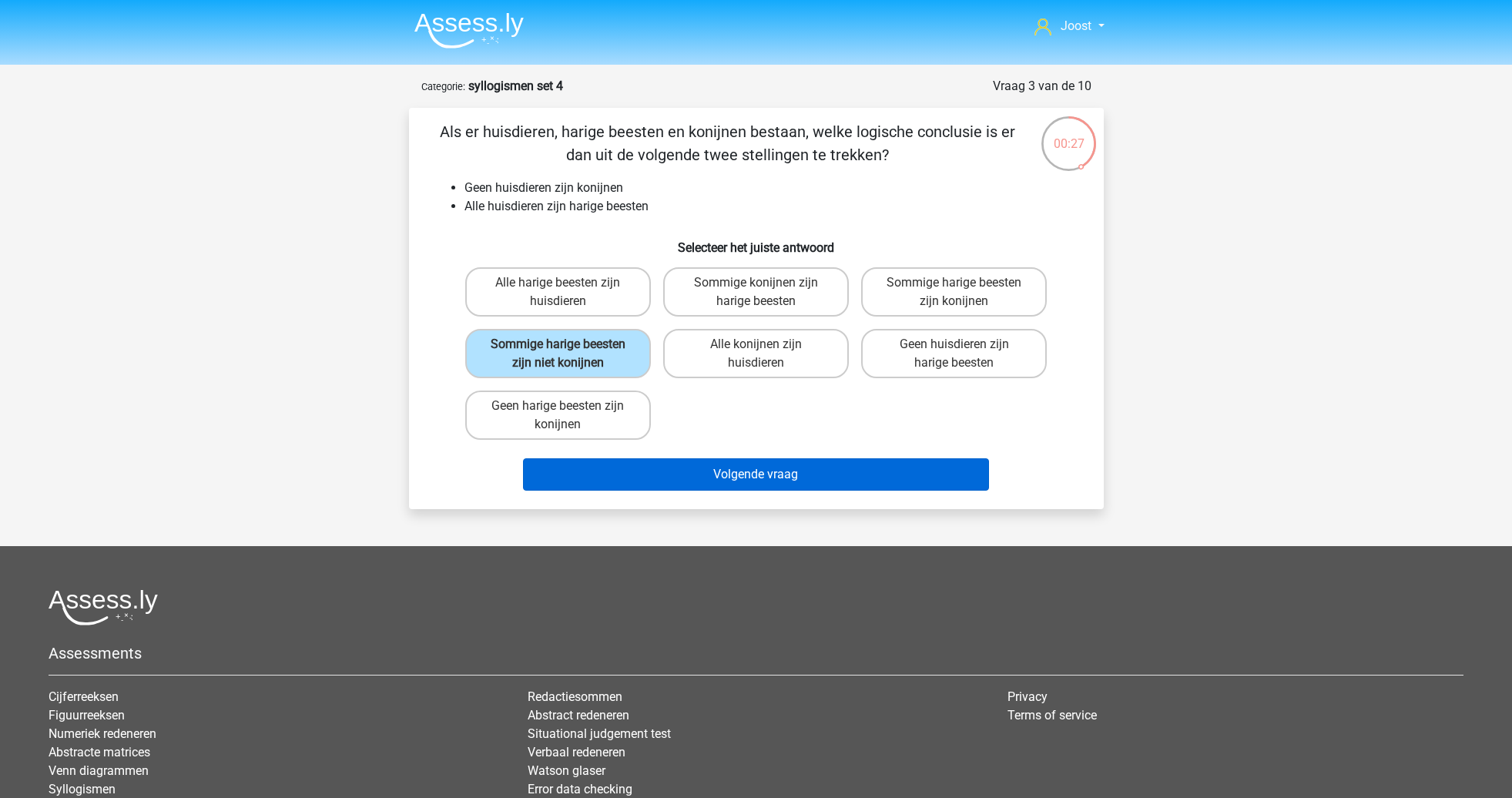
drag, startPoint x: 791, startPoint y: 503, endPoint x: 860, endPoint y: 493, distance: 69.7
click at [791, 490] on button "Volgende vraag" at bounding box center [756, 474] width 466 height 32
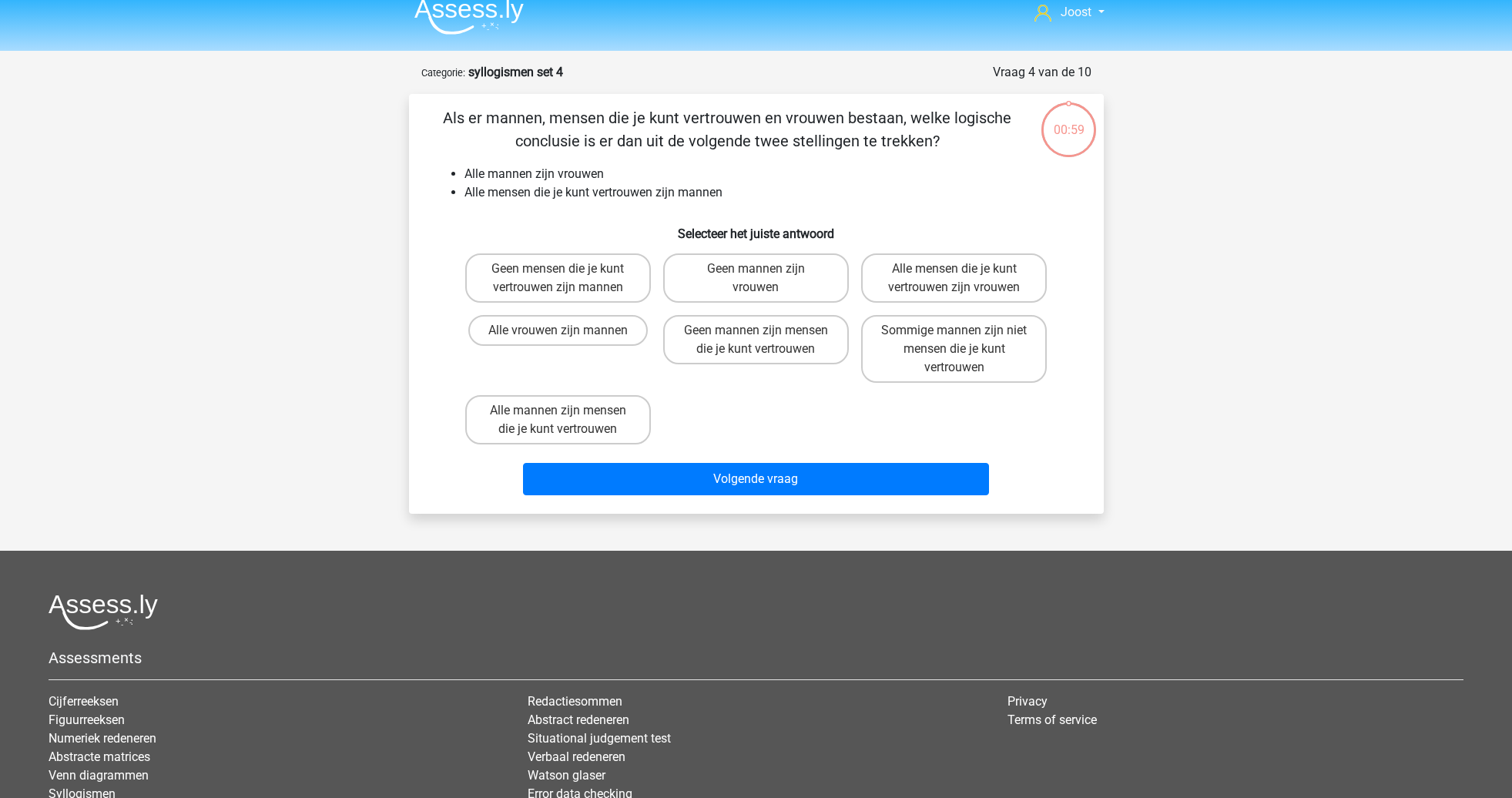
scroll to position [4, 0]
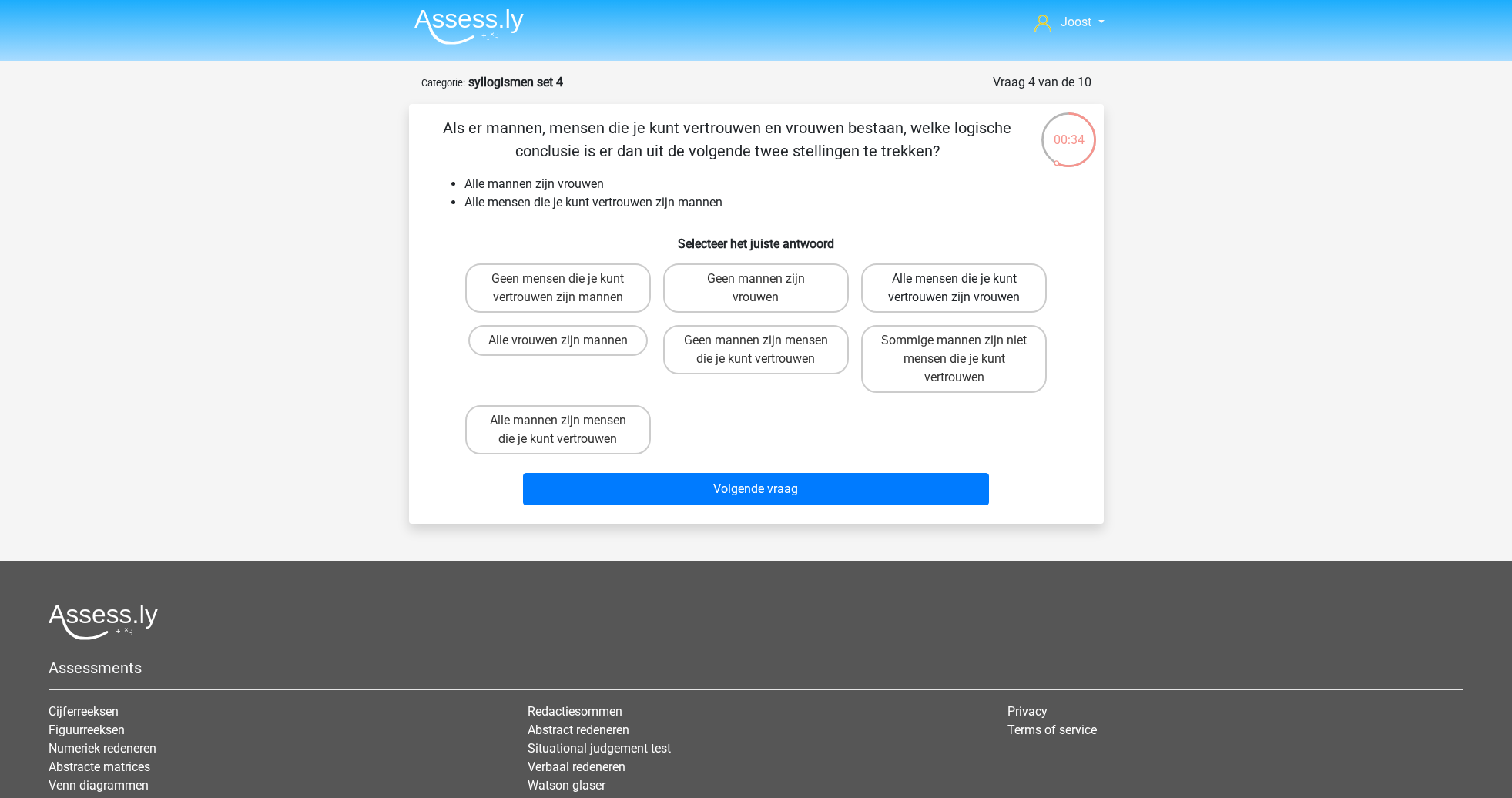
click at [938, 277] on label "Alle mensen die je kunt vertrouwen zijn vrouwen" at bounding box center [954, 288] width 186 height 50
click at [954, 279] on input "Alle mensen die je kunt vertrouwen zijn vrouwen" at bounding box center [960, 284] width 10 height 10
radio input "true"
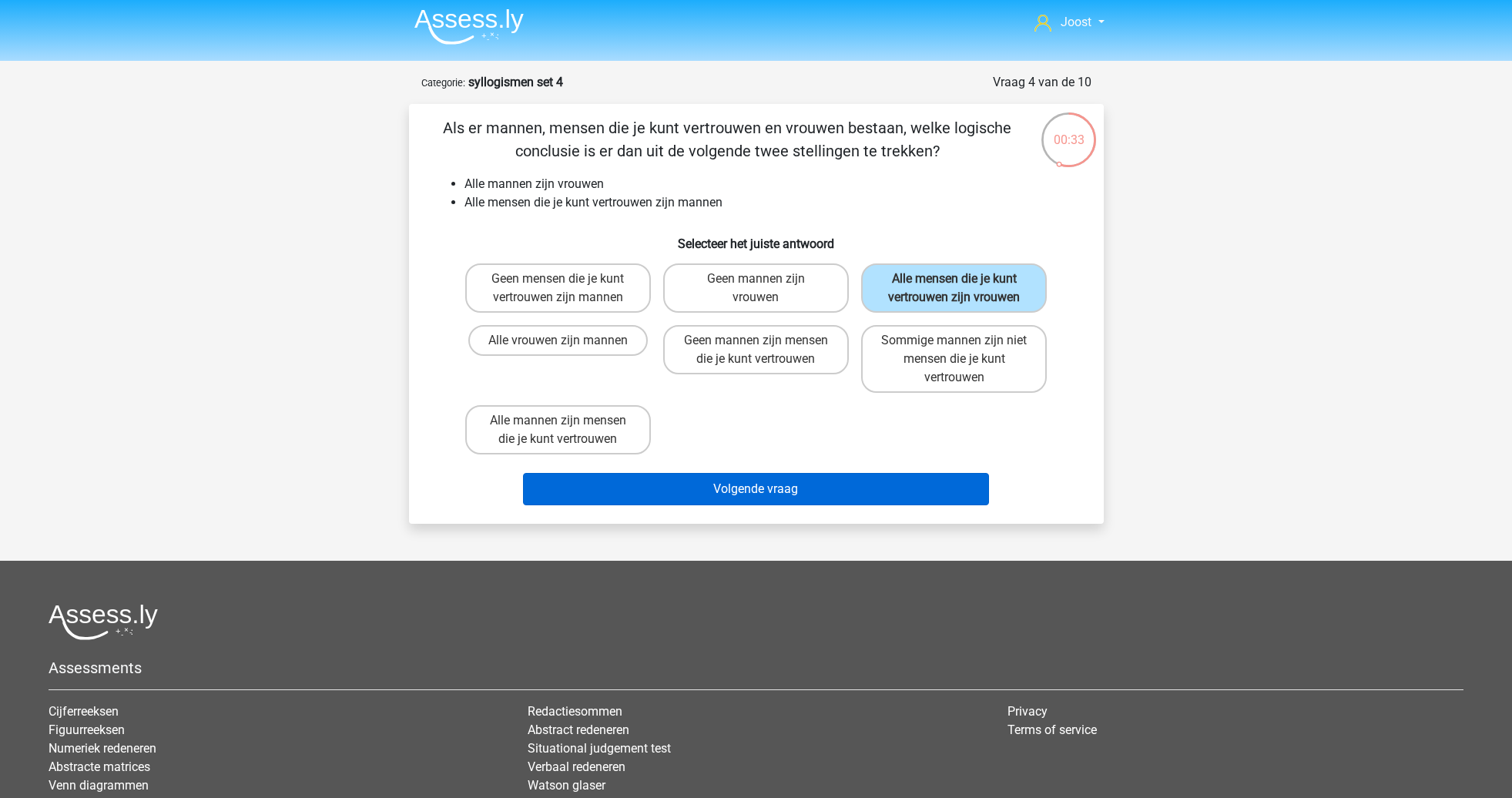
click at [912, 504] on button "Volgende vraag" at bounding box center [756, 489] width 466 height 32
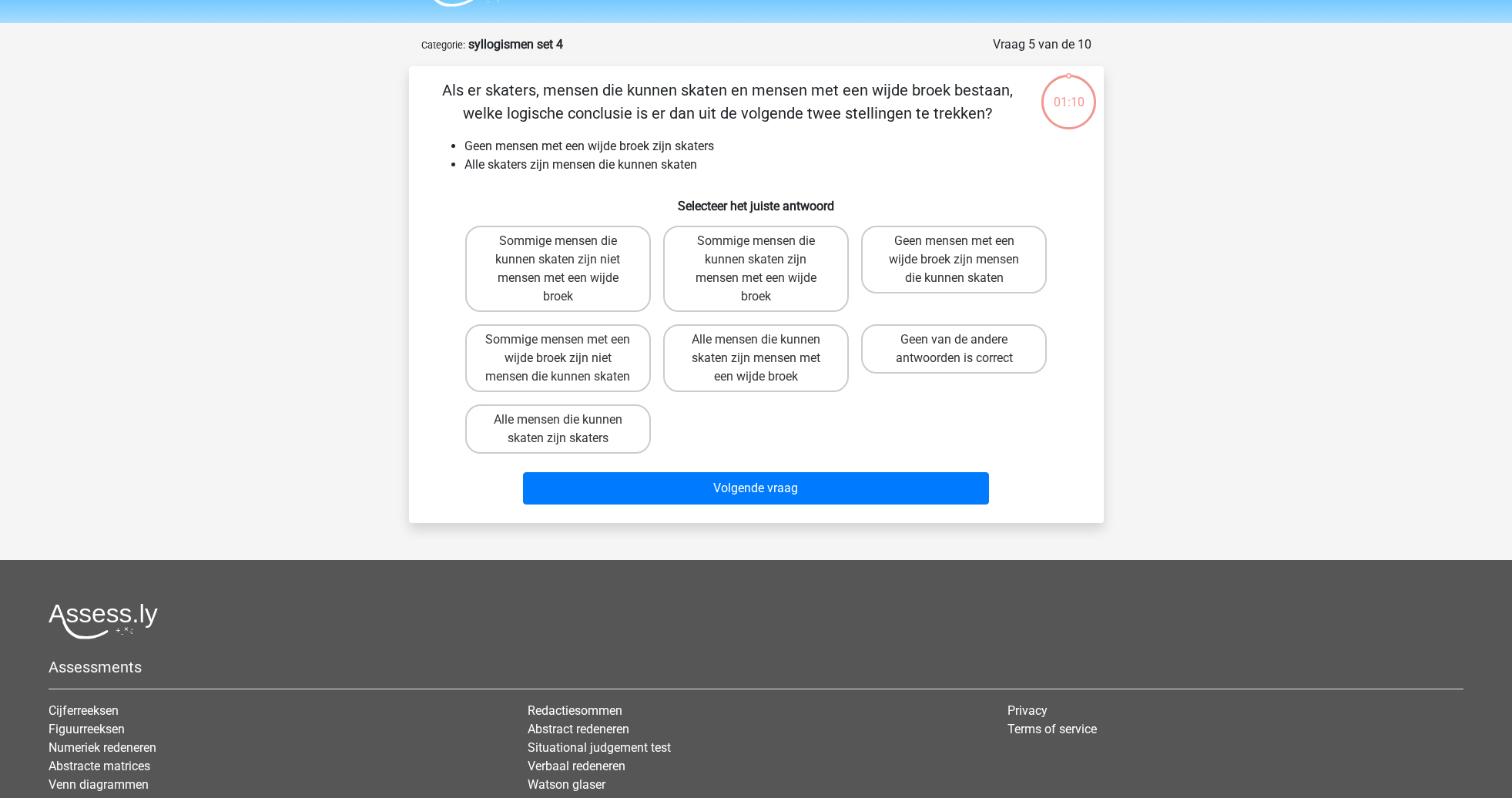
scroll to position [40, 0]
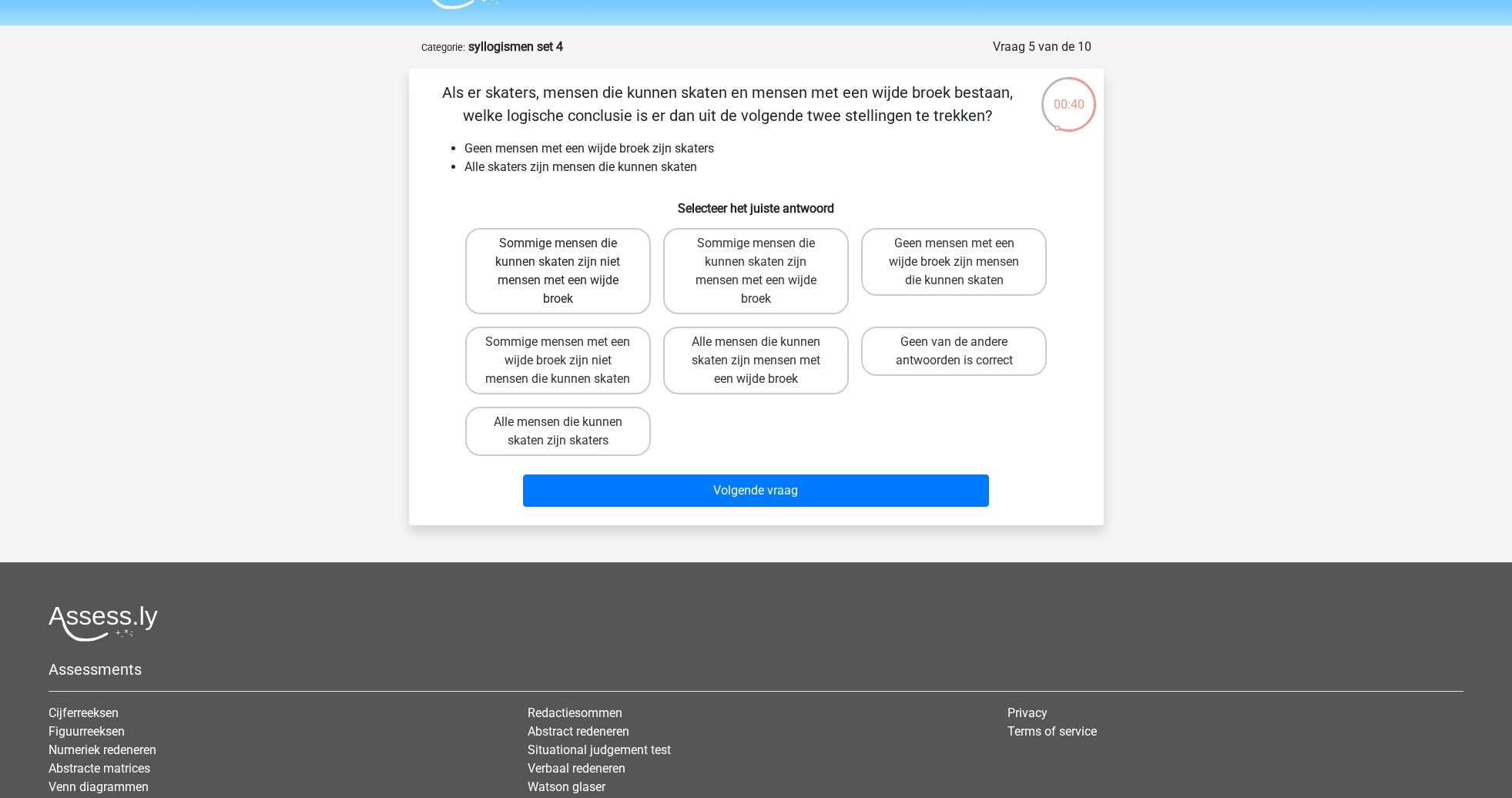
drag, startPoint x: 544, startPoint y: 288, endPoint x: 547, endPoint y: 295, distance: 7.6
click at [543, 288] on label "Sommige mensen die kunnen skaten zijn niet mensen met een wijde broek" at bounding box center [558, 271] width 186 height 87
click at [558, 253] on input "Sommige mensen die kunnen skaten zijn niet mensen met een wijde broek" at bounding box center [563, 248] width 10 height 10
radio input "true"
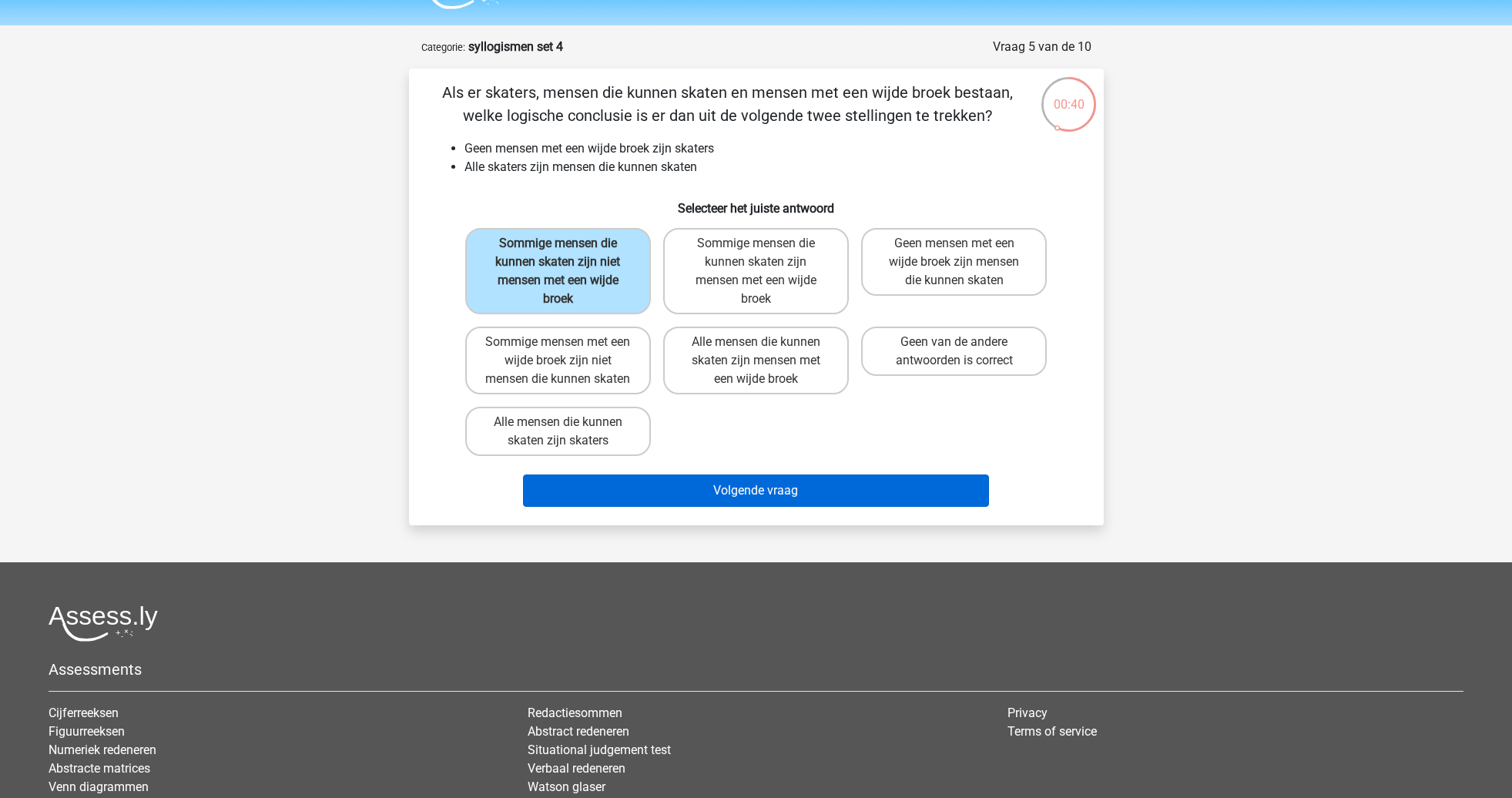
click at [775, 505] on button "Volgende vraag" at bounding box center [756, 490] width 466 height 32
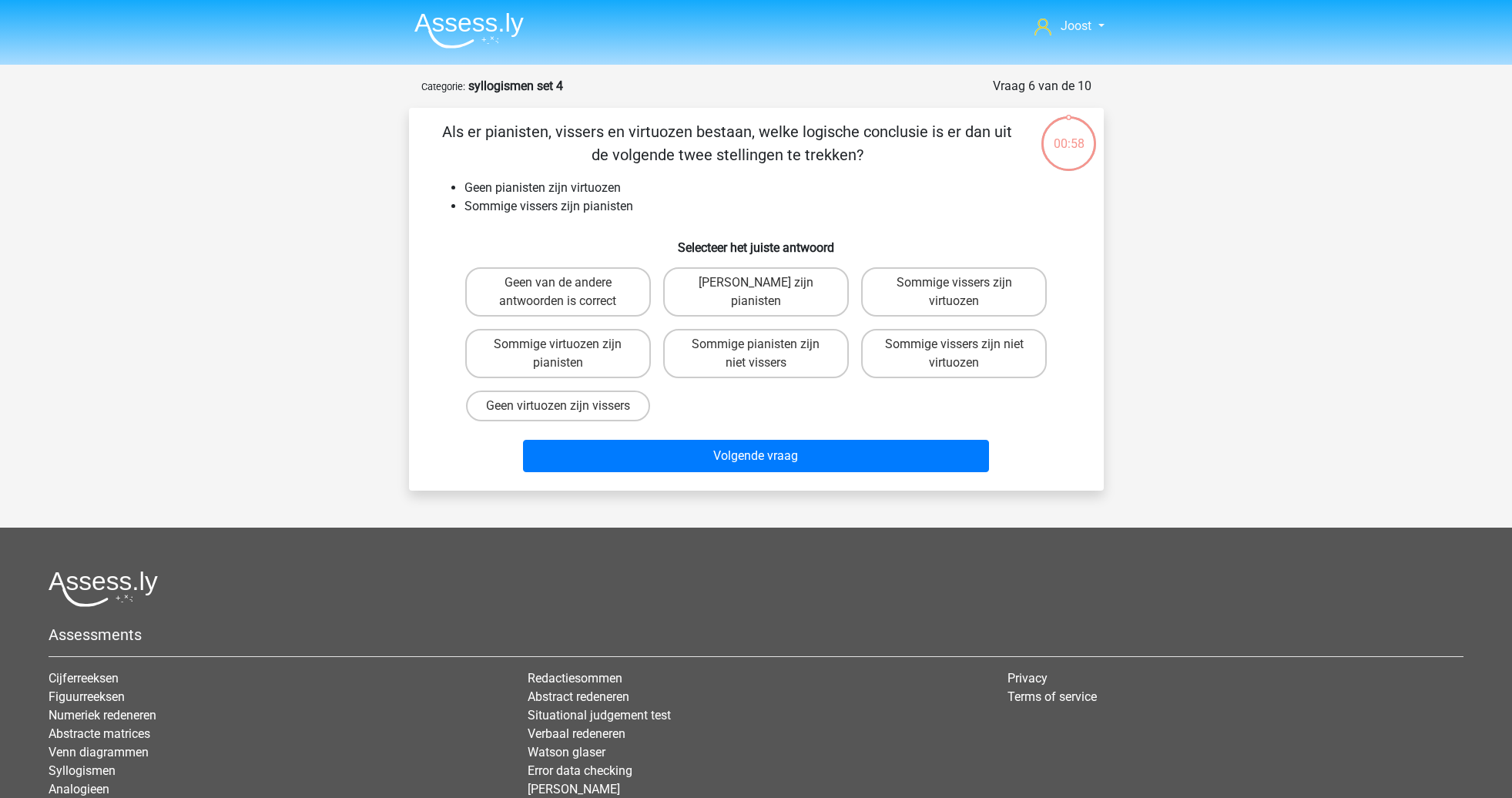
scroll to position [0, 0]
click at [999, 357] on label "Sommige vissers zijn niet virtuozen" at bounding box center [954, 353] width 186 height 50
click at [965, 354] on input "Sommige vissers zijn niet virtuozen" at bounding box center [960, 349] width 10 height 10
radio input "true"
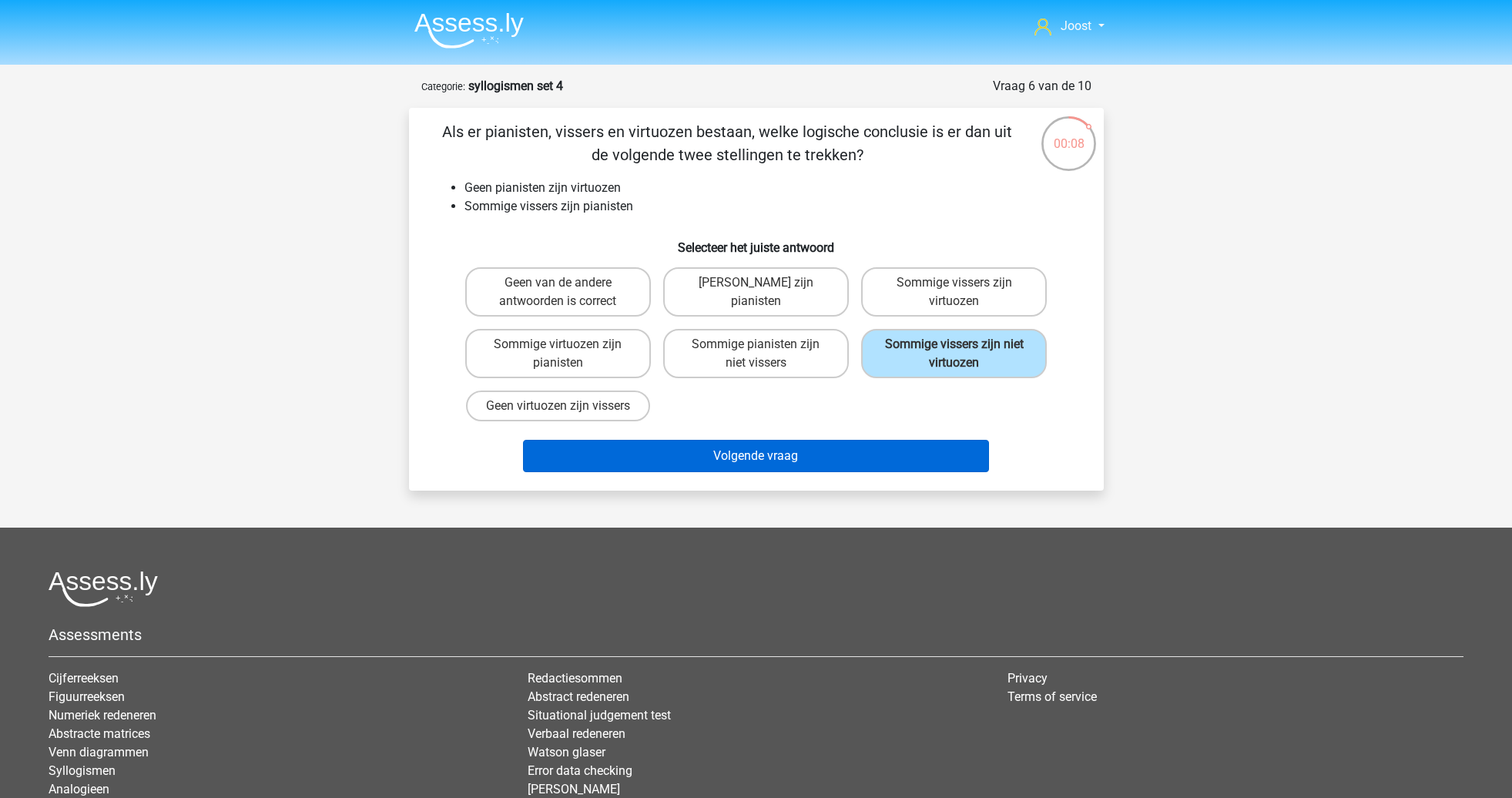
click at [912, 456] on button "Volgende vraag" at bounding box center [756, 456] width 466 height 32
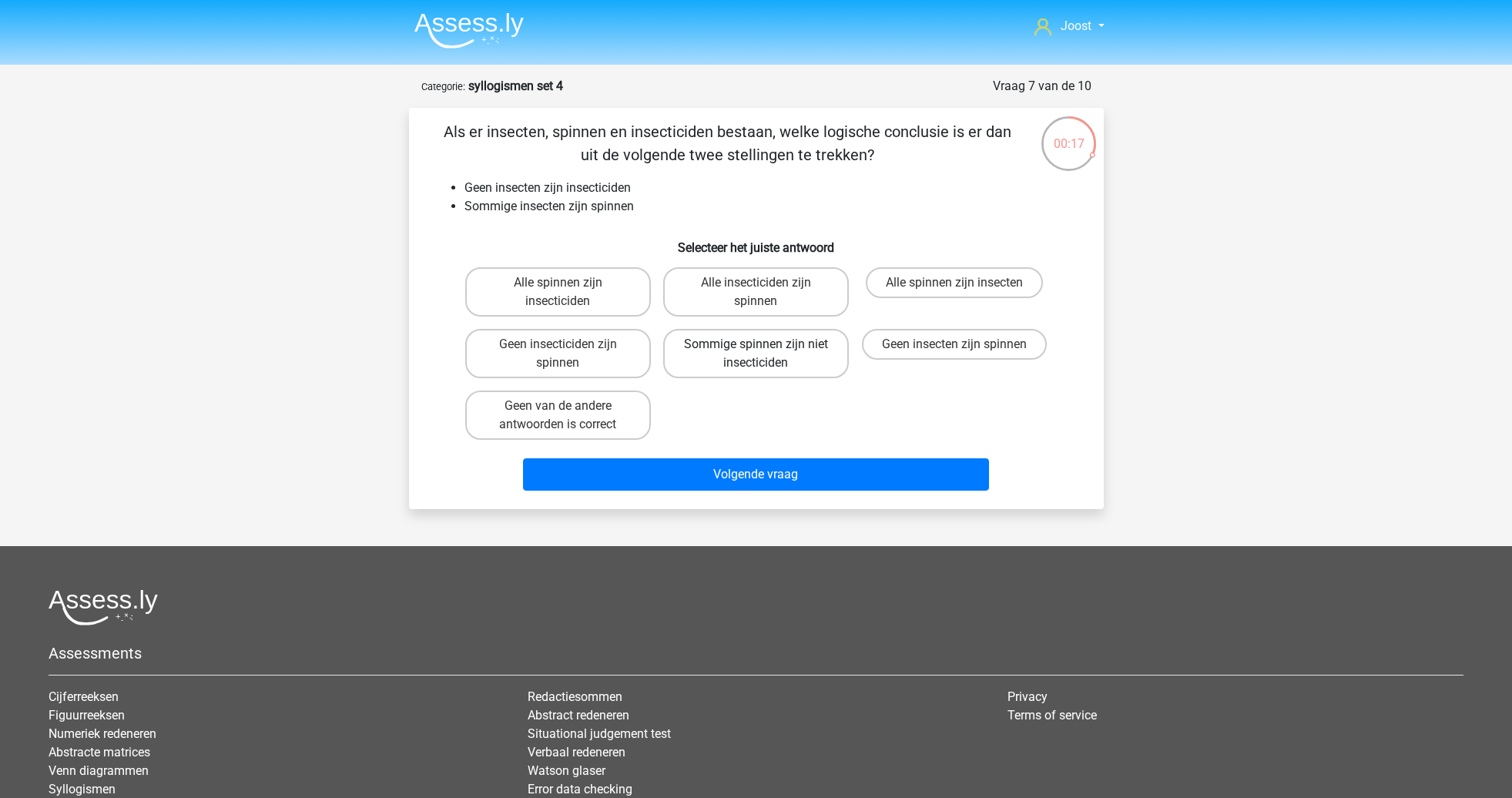
click at [785, 353] on label "Sommige spinnen zijn niet insecticiden" at bounding box center [756, 353] width 186 height 50
click at [765, 353] on input "Sommige spinnen zijn niet insecticiden" at bounding box center [760, 349] width 10 height 10
radio input "true"
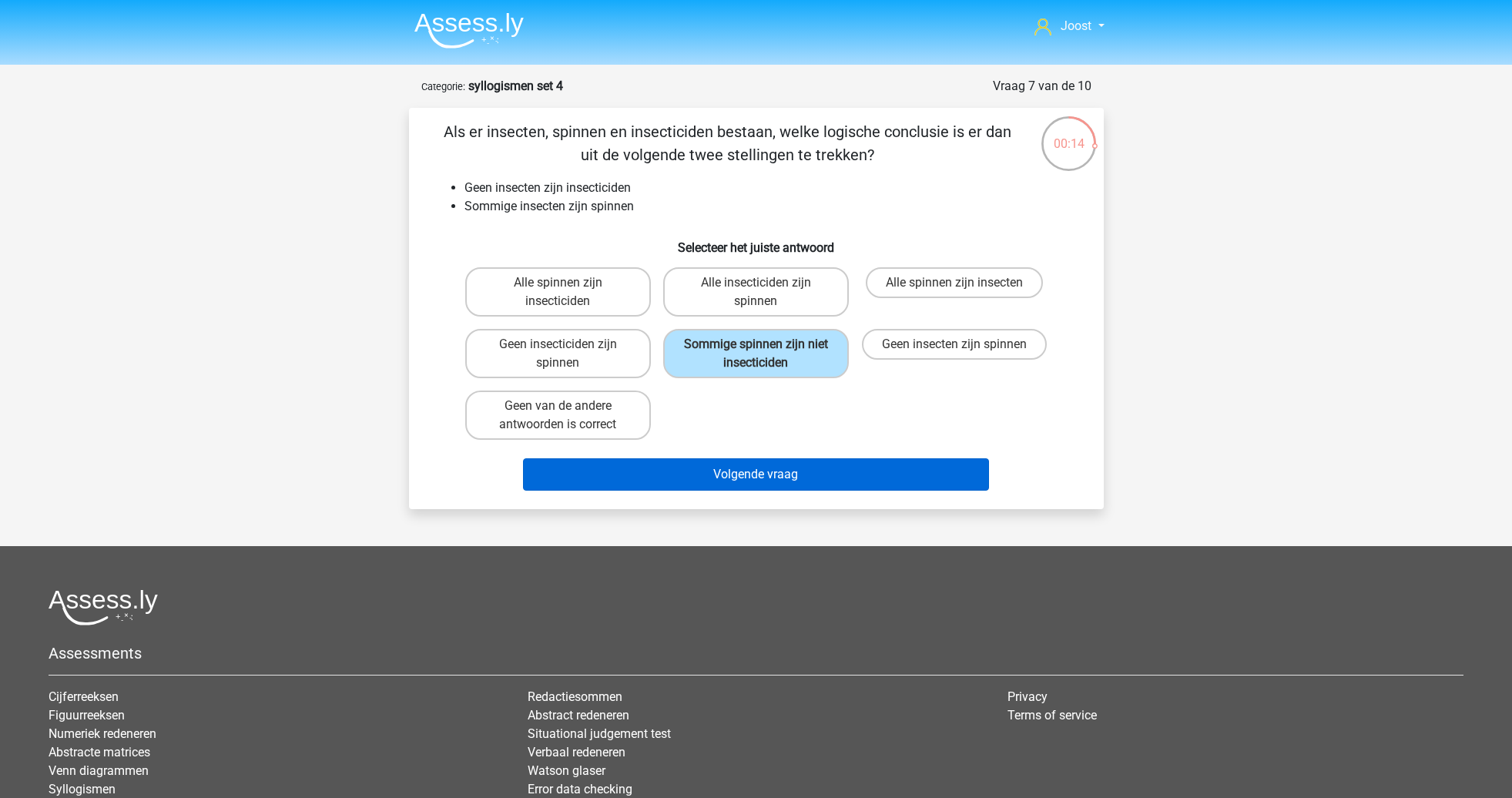
click at [879, 479] on button "Volgende vraag" at bounding box center [756, 474] width 466 height 32
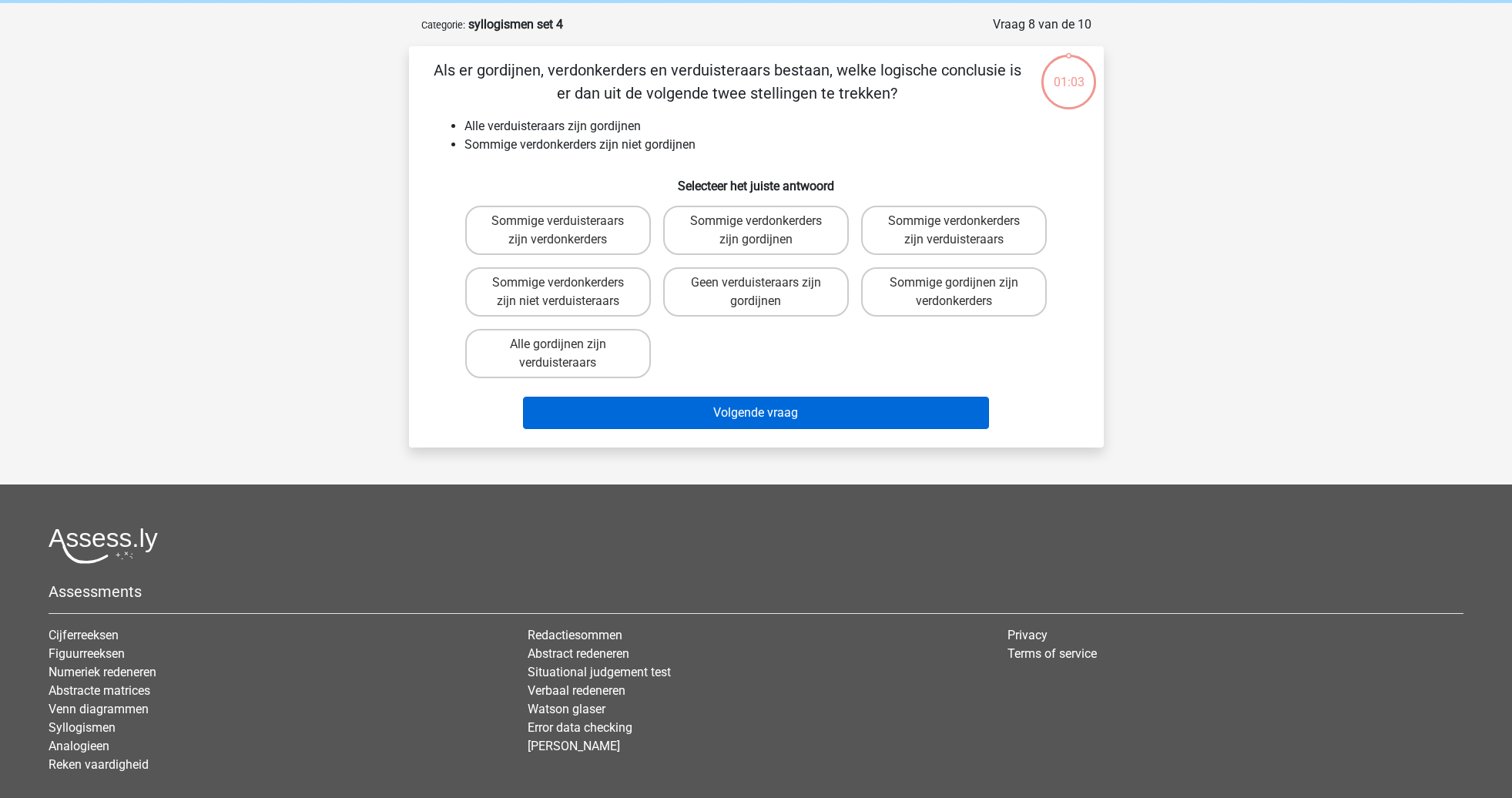
scroll to position [8, 0]
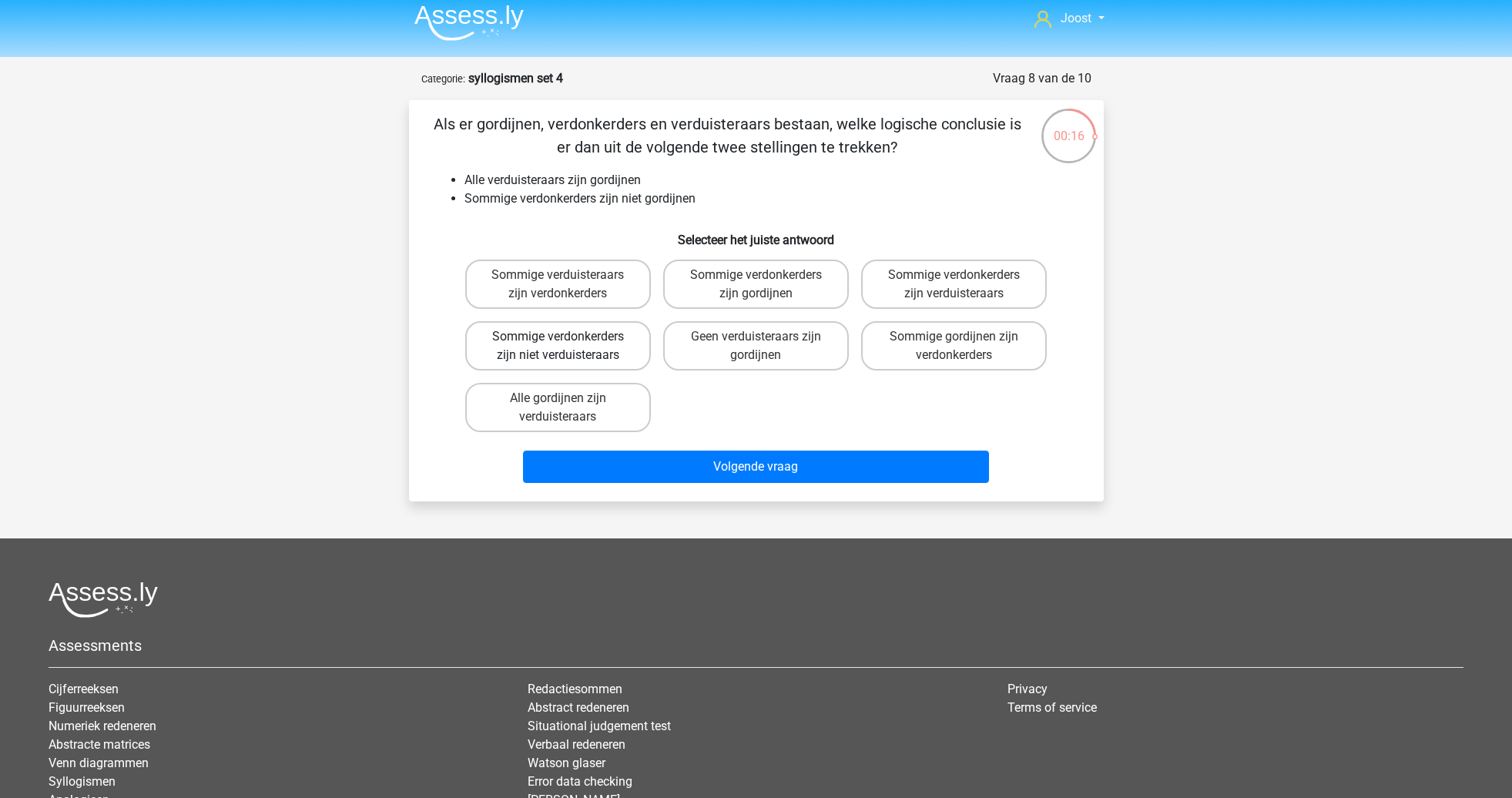
click at [608, 336] on label "Sommige verdonkerders zijn niet verduisteraars" at bounding box center [558, 346] width 186 height 50
click at [568, 336] on input "Sommige verdonkerders zijn niet verduisteraars" at bounding box center [563, 341] width 10 height 10
radio input "true"
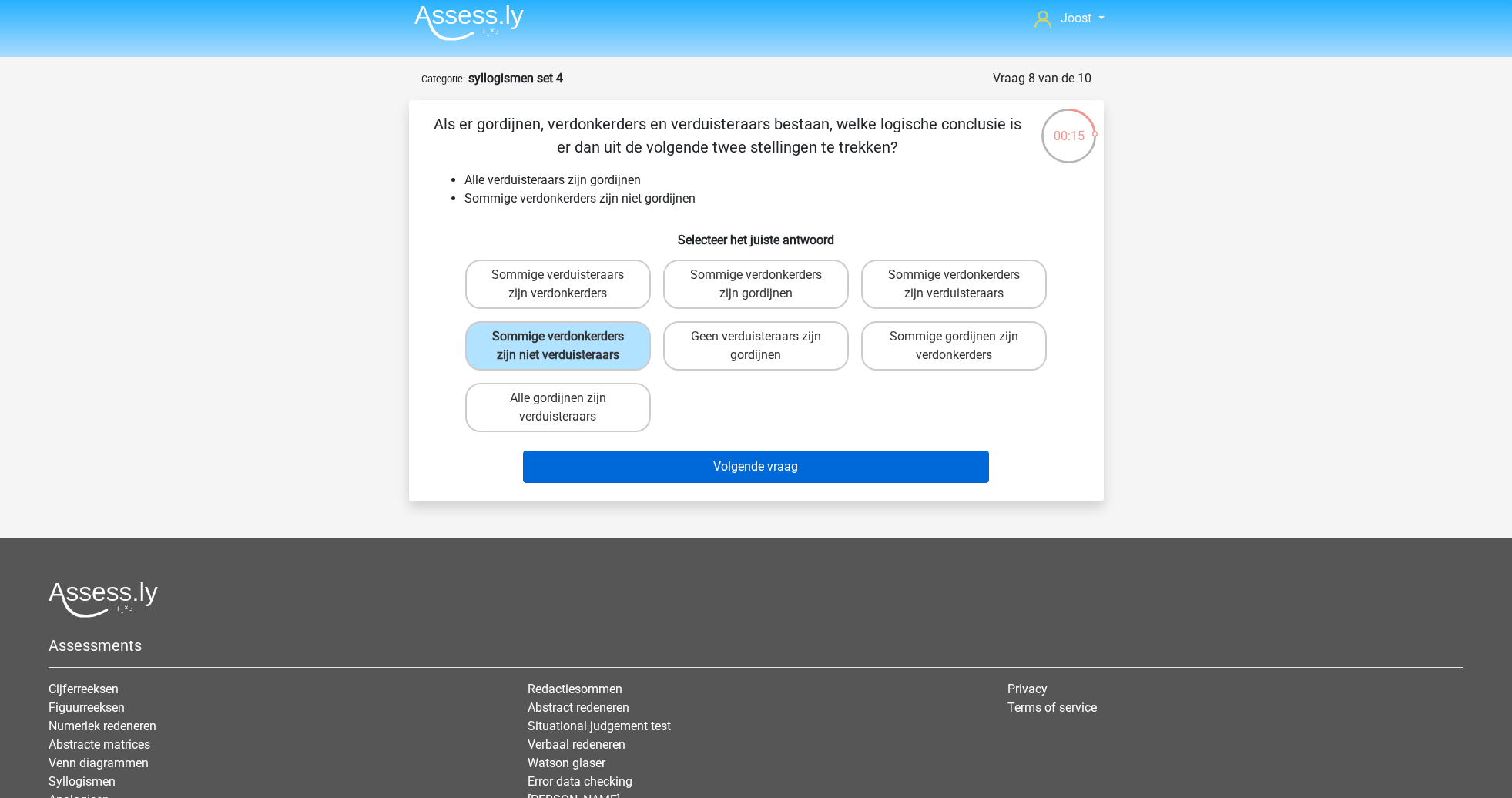
click at [776, 480] on button "Volgende vraag" at bounding box center [756, 467] width 466 height 32
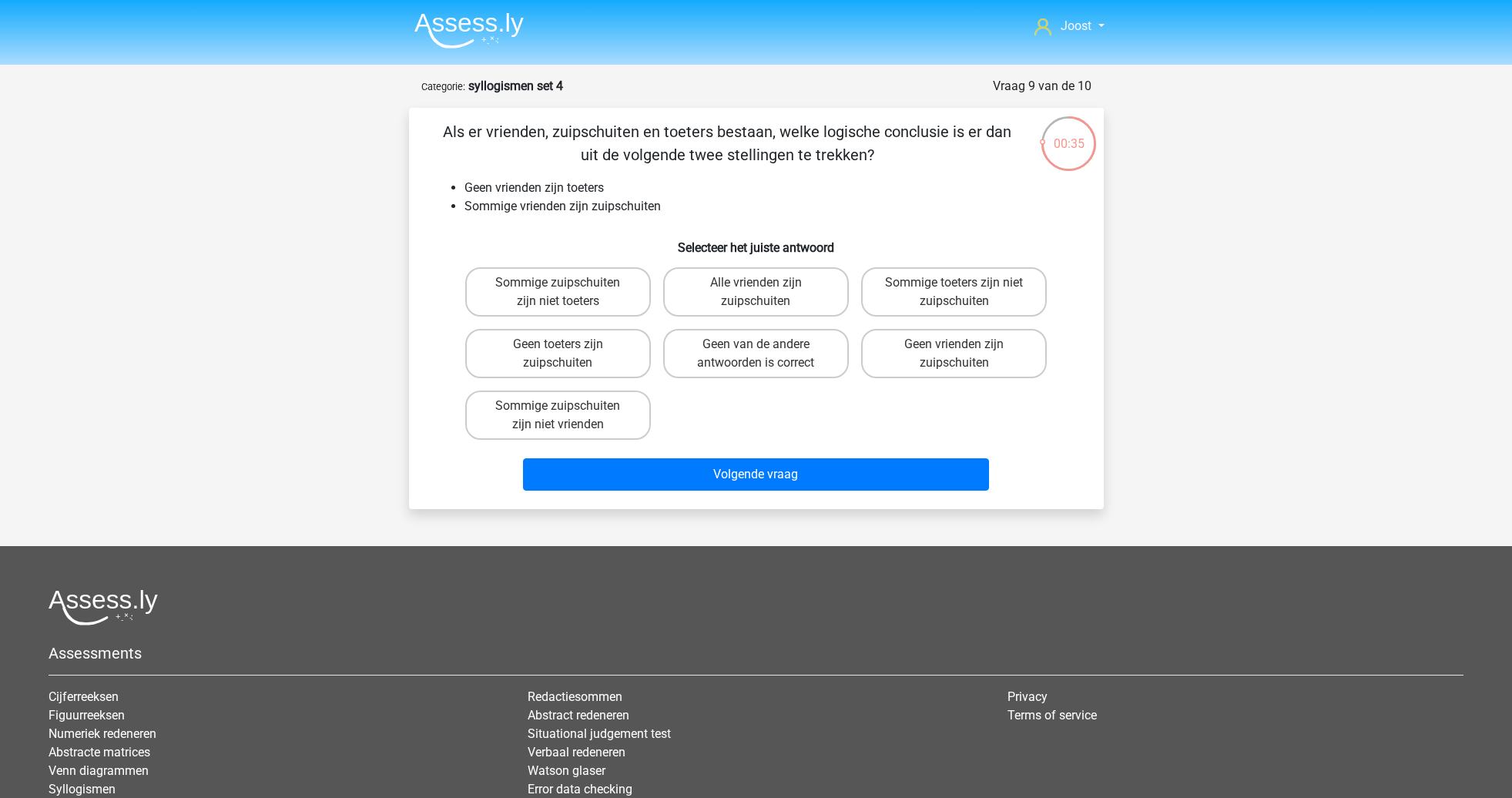
scroll to position [0, 0]
drag, startPoint x: 592, startPoint y: 289, endPoint x: 686, endPoint y: 383, distance: 132.9
click at [592, 288] on label "Sommige zuipschuiten zijn niet toeters" at bounding box center [558, 292] width 186 height 50
click at [568, 288] on input "Sommige zuipschuiten zijn niet toeters" at bounding box center [563, 288] width 10 height 10
radio input "true"
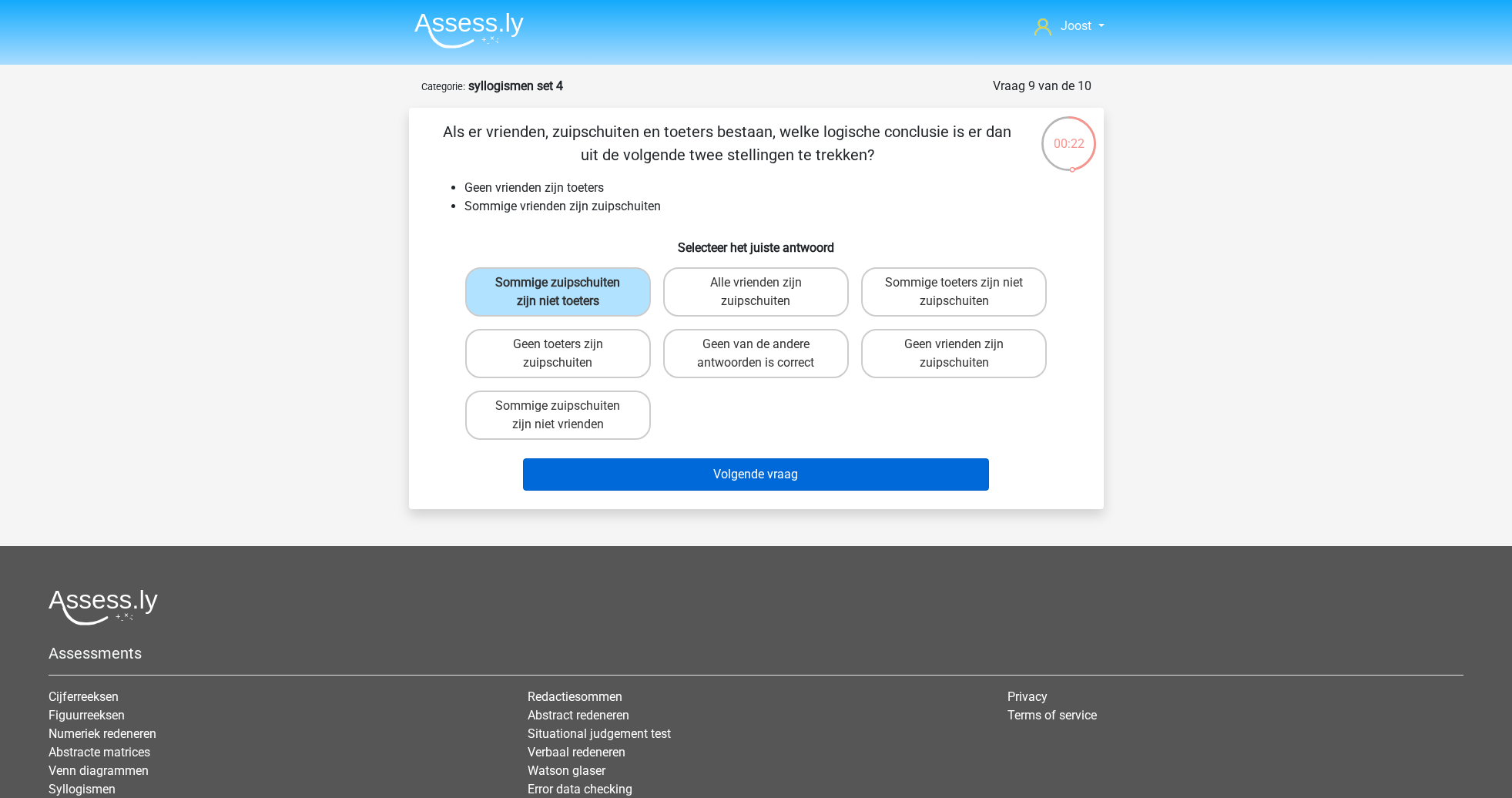
click at [814, 482] on button "Volgende vraag" at bounding box center [756, 474] width 466 height 32
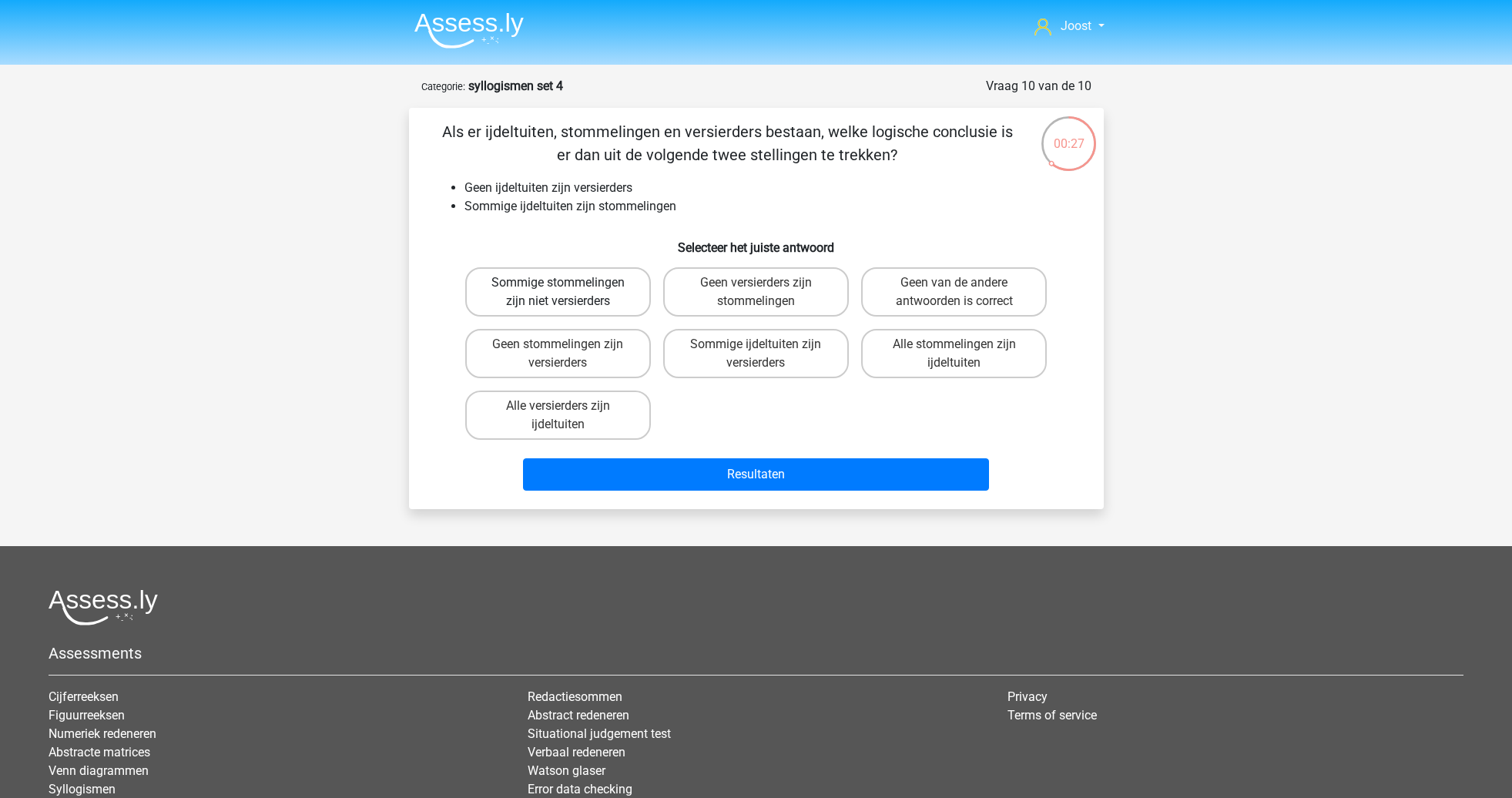
click at [618, 304] on label "Sommige stommelingen zijn niet versierders" at bounding box center [558, 292] width 186 height 50
click at [568, 293] on input "Sommige stommelingen zijn niet versierders" at bounding box center [563, 288] width 10 height 10
radio input "true"
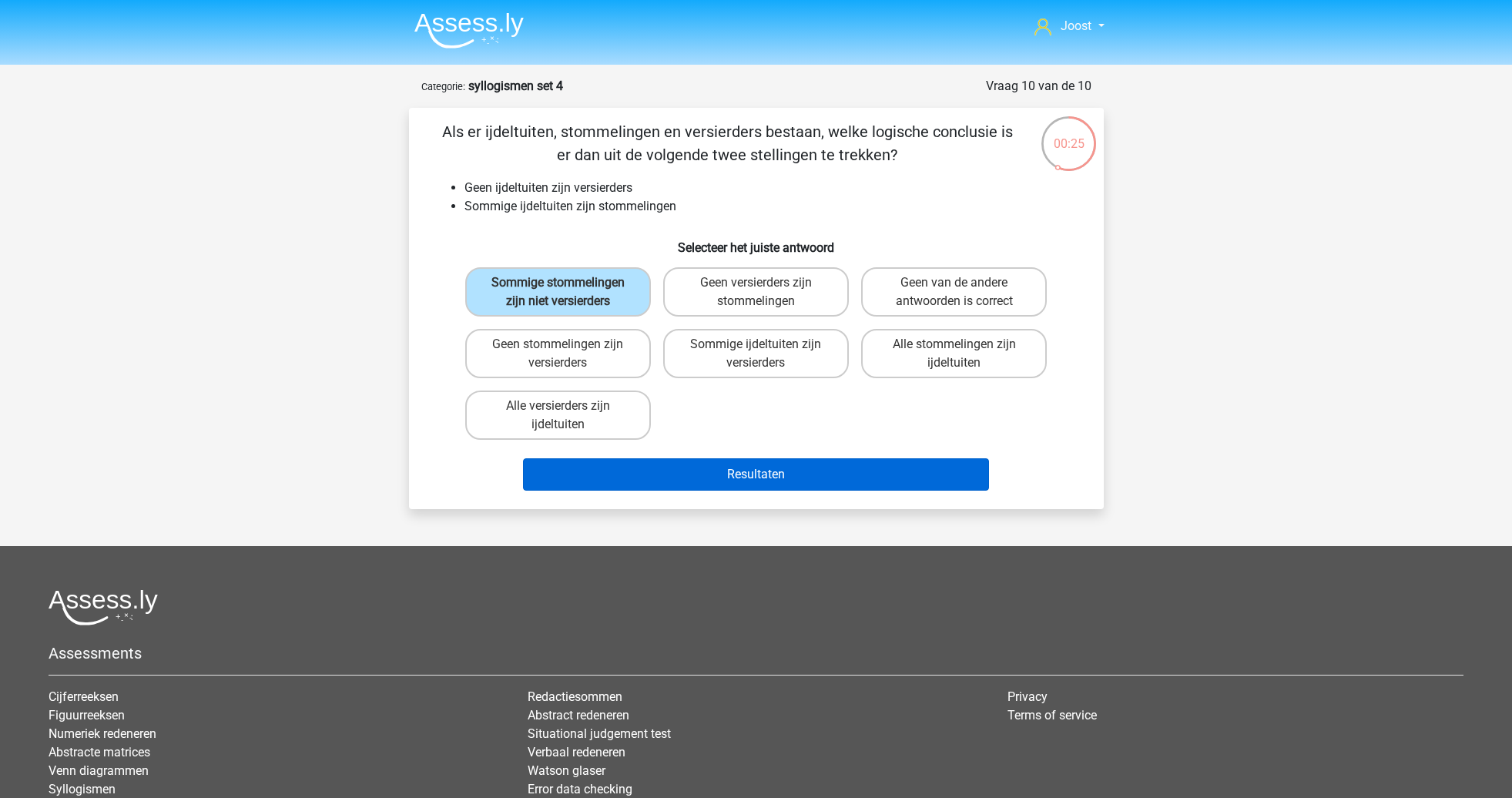
click at [743, 488] on button "Resultaten" at bounding box center [756, 474] width 466 height 32
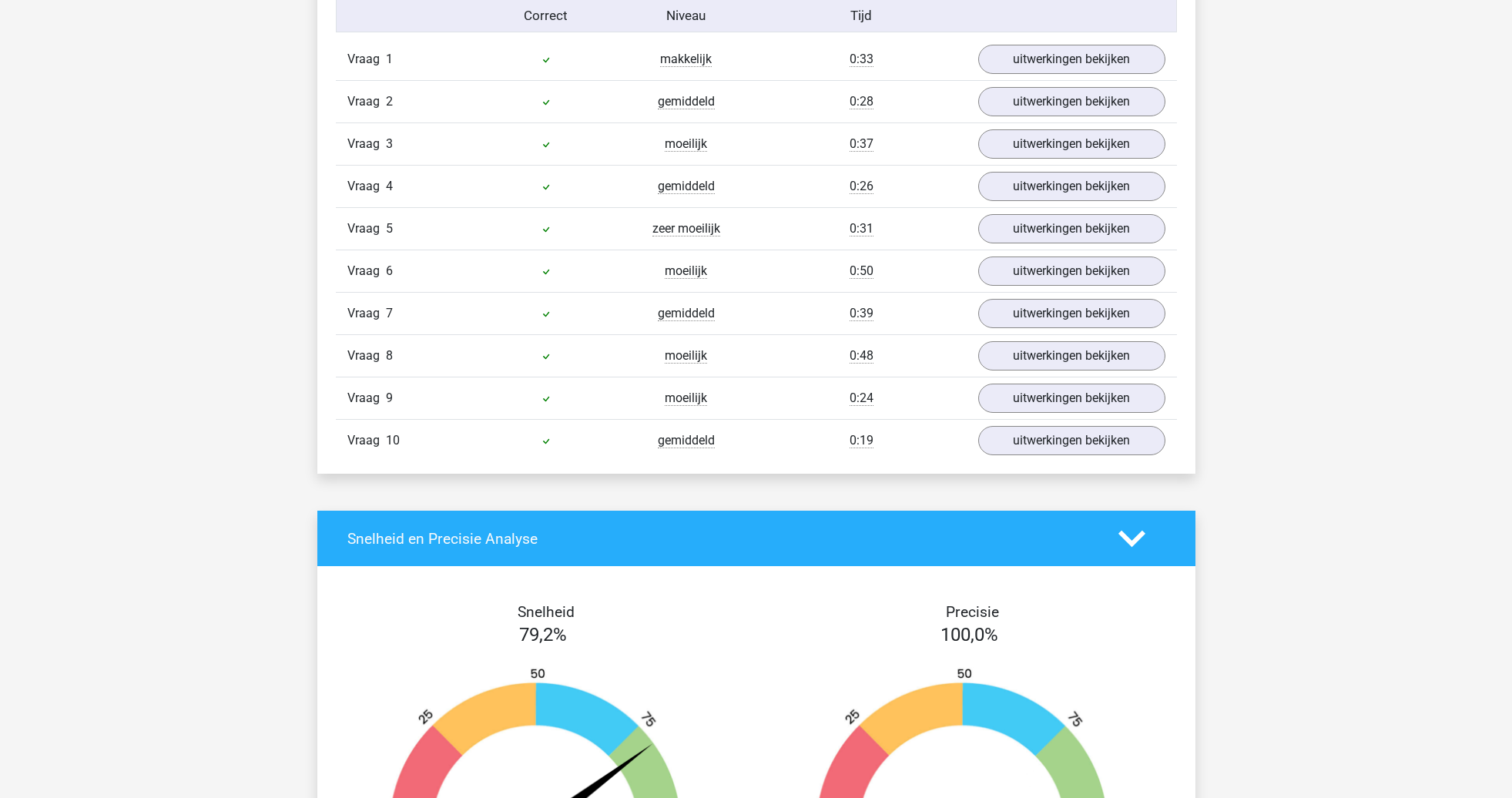
scroll to position [769, 0]
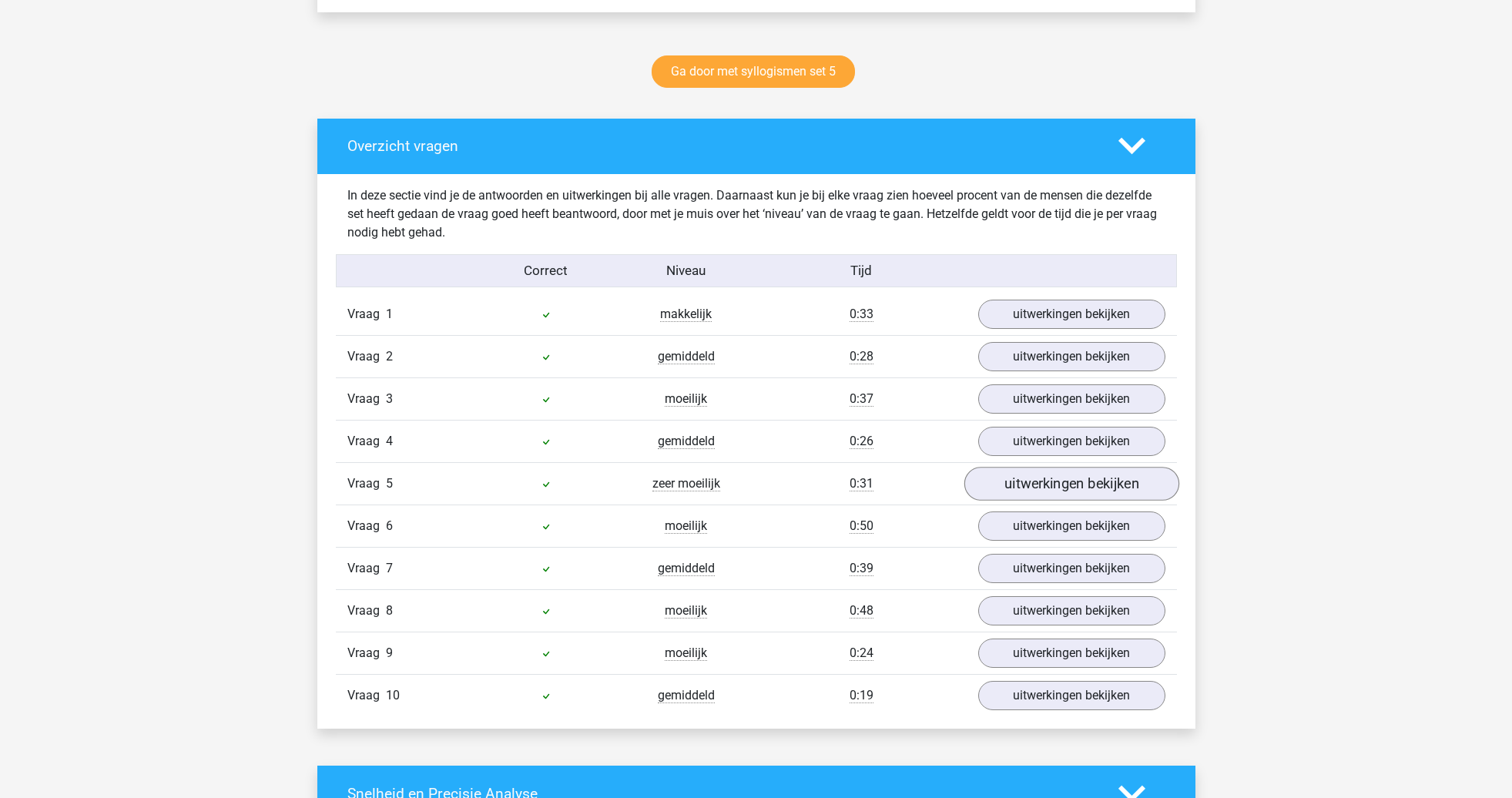
click at [1081, 495] on link "uitwerkingen bekijken" at bounding box center [1071, 484] width 215 height 34
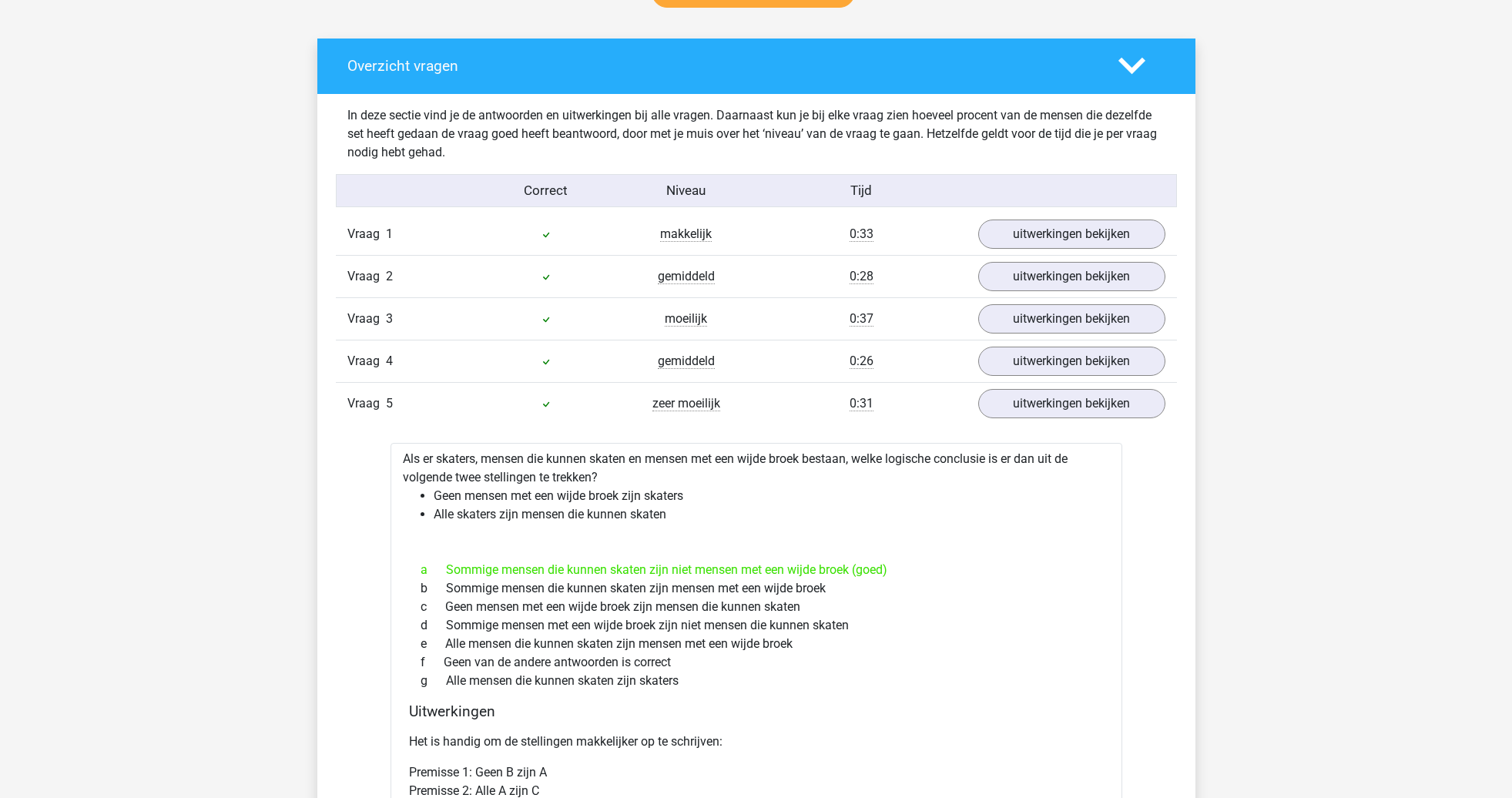
scroll to position [849, 1]
click at [1020, 415] on link "uitwerkingen bekijken" at bounding box center [1071, 404] width 215 height 34
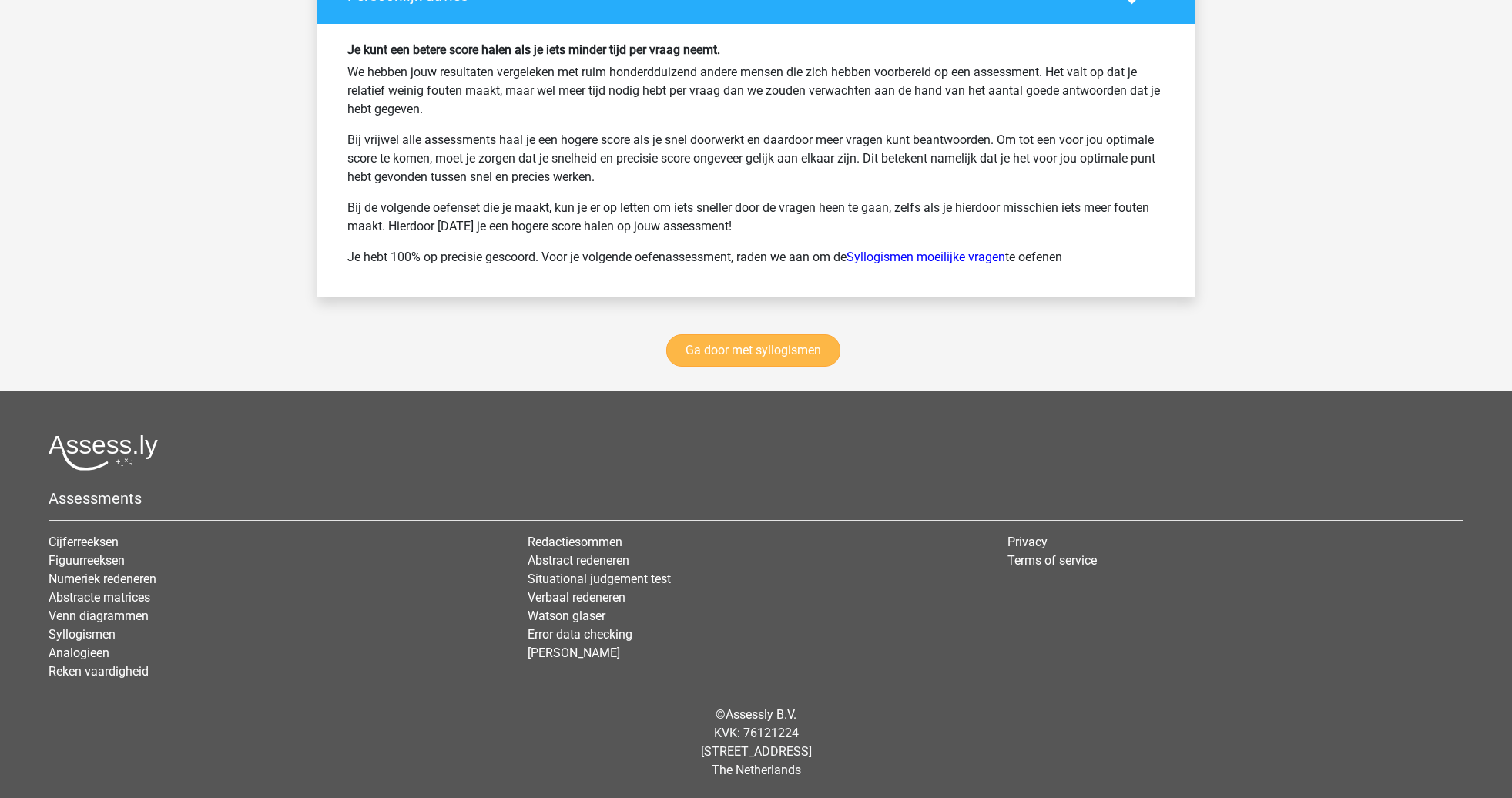
scroll to position [2084, 0]
click at [786, 351] on link "Ga door met syllogismen" at bounding box center [753, 351] width 174 height 32
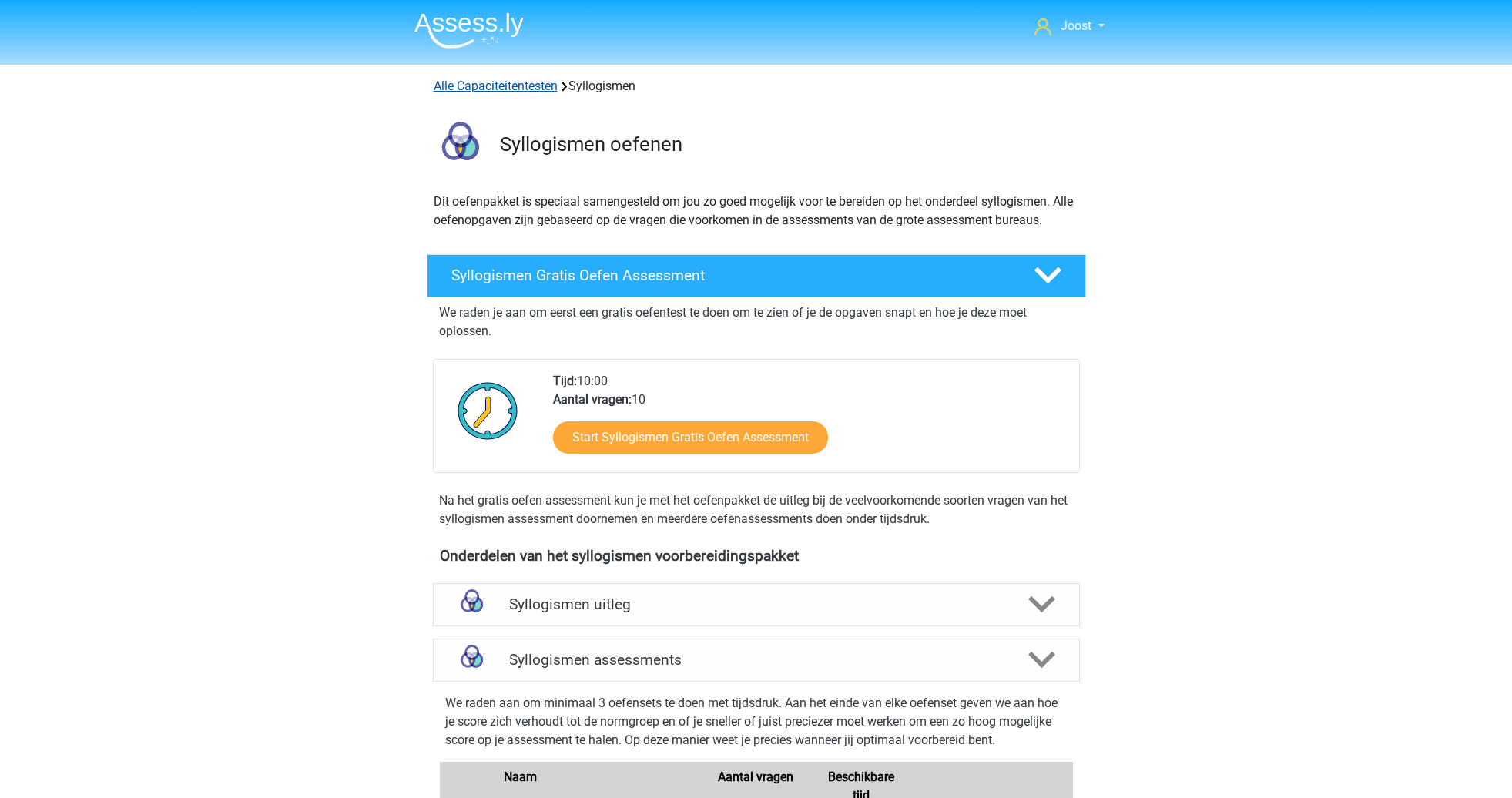
click at [463, 88] on link "Alle Capaciteitentesten" at bounding box center [495, 85] width 124 height 14
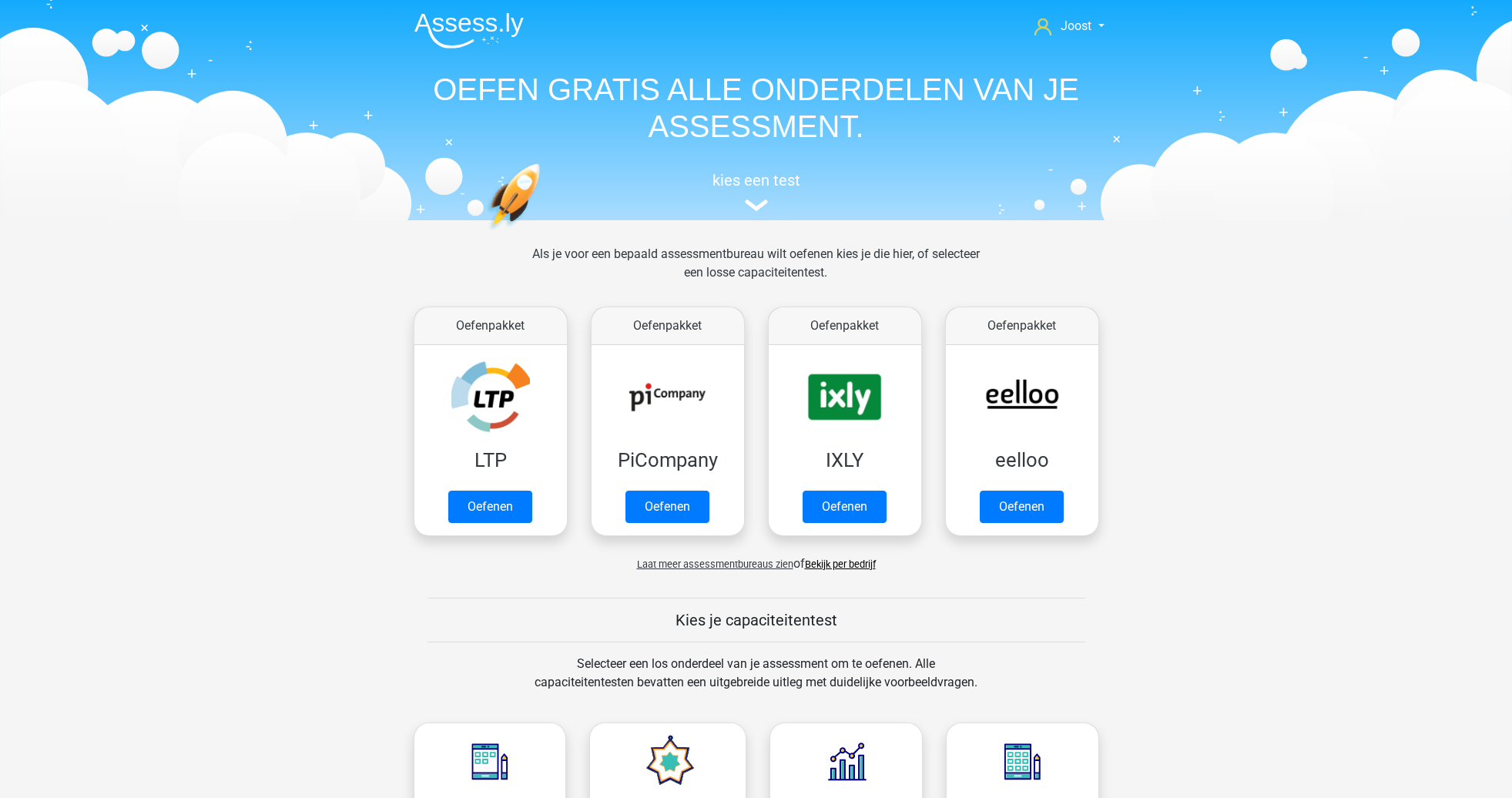
scroll to position [654, 0]
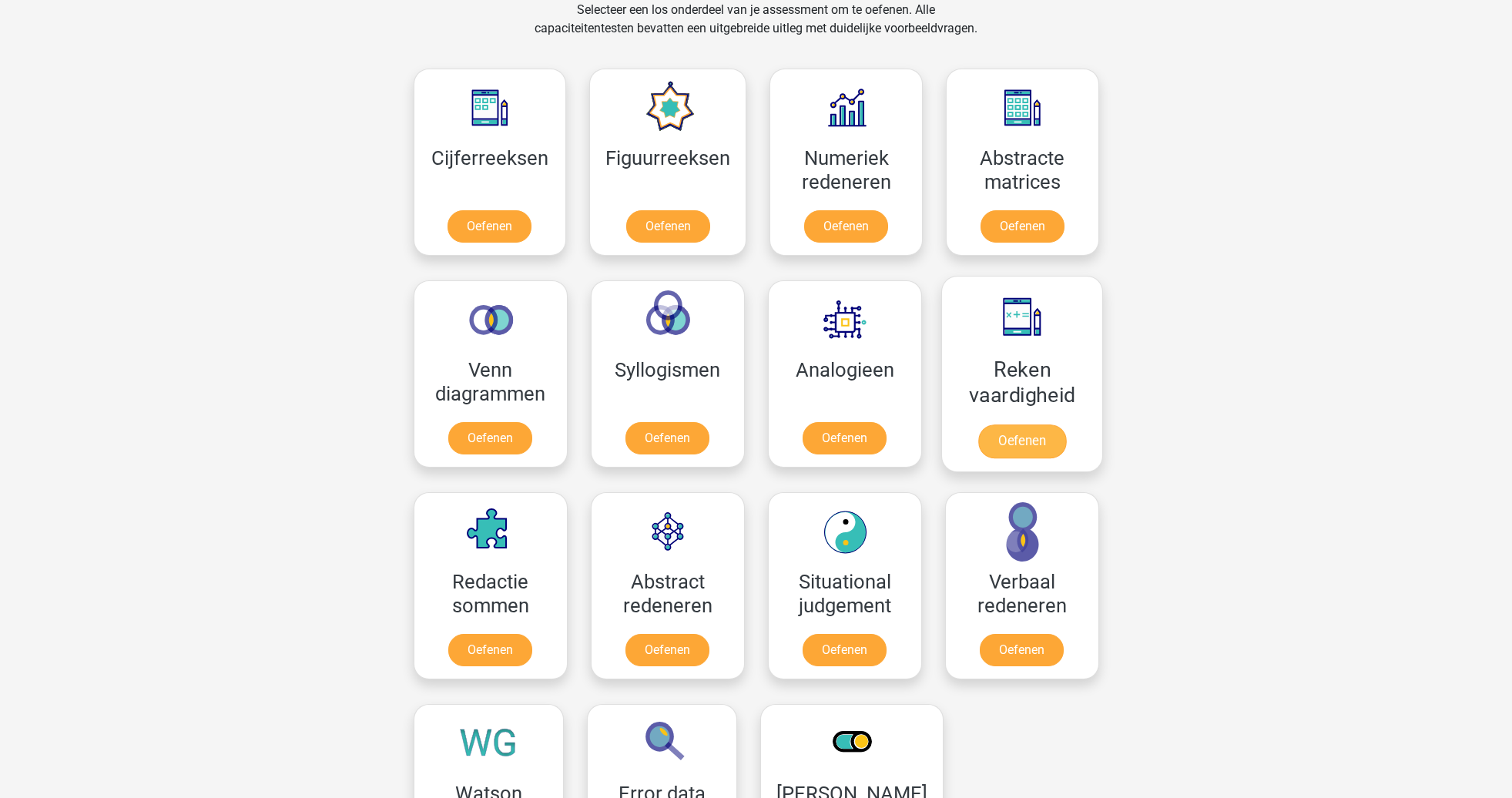
click at [1039, 425] on link "Oefenen" at bounding box center [1021, 441] width 87 height 34
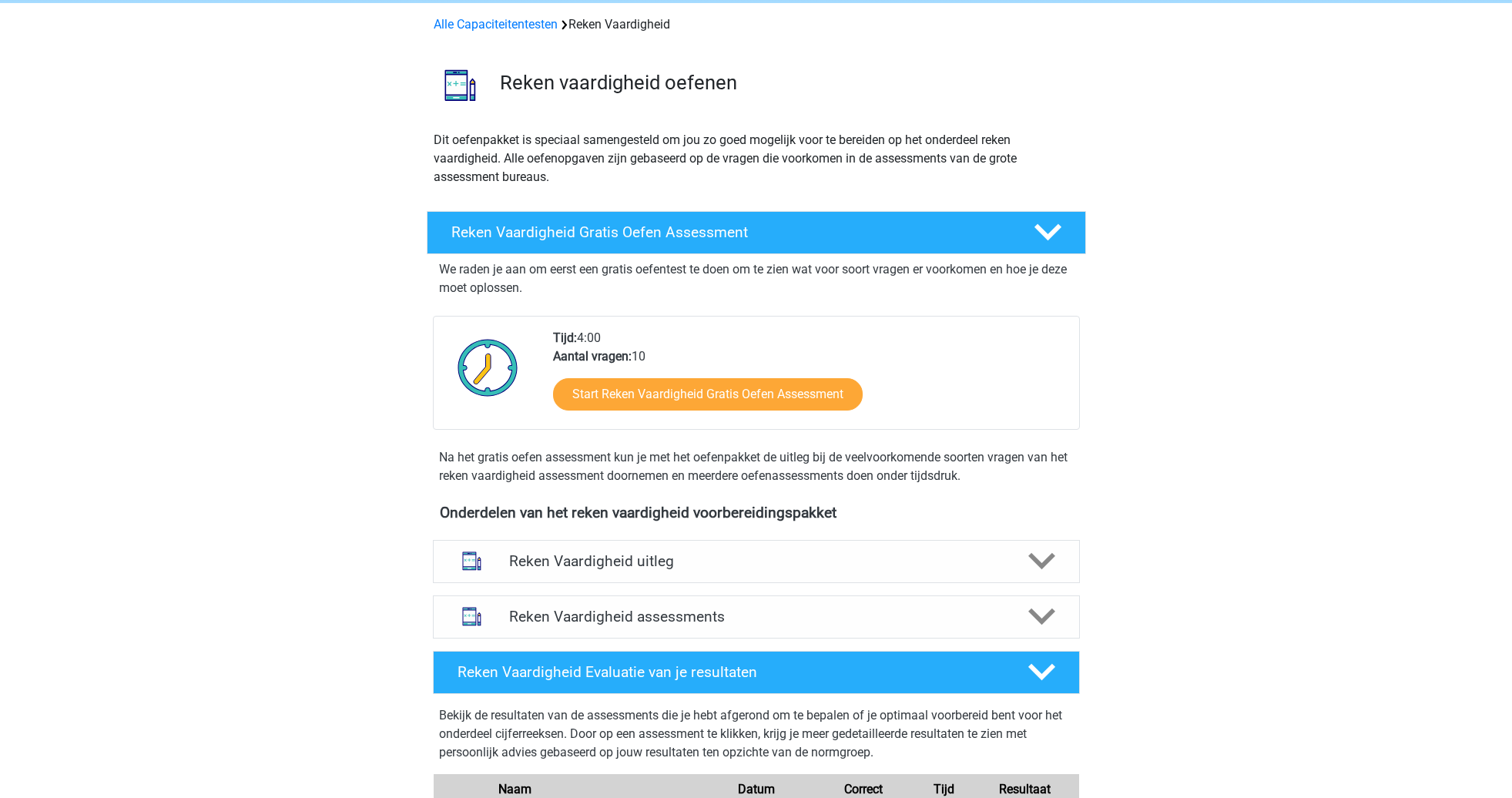
scroll to position [178, 0]
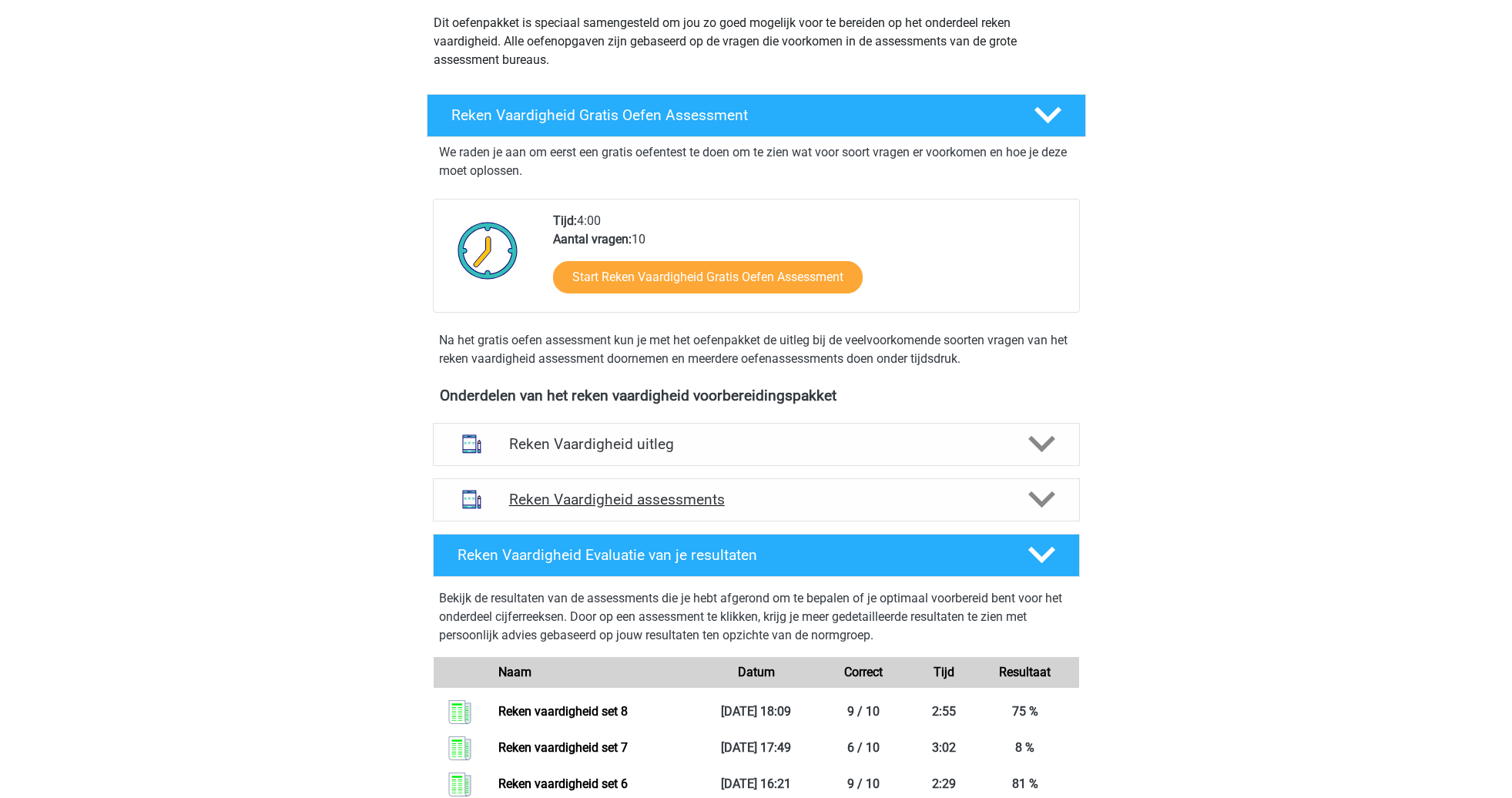
click at [817, 508] on h4 "Reken Vaardigheid assessments" at bounding box center [756, 499] width 494 height 18
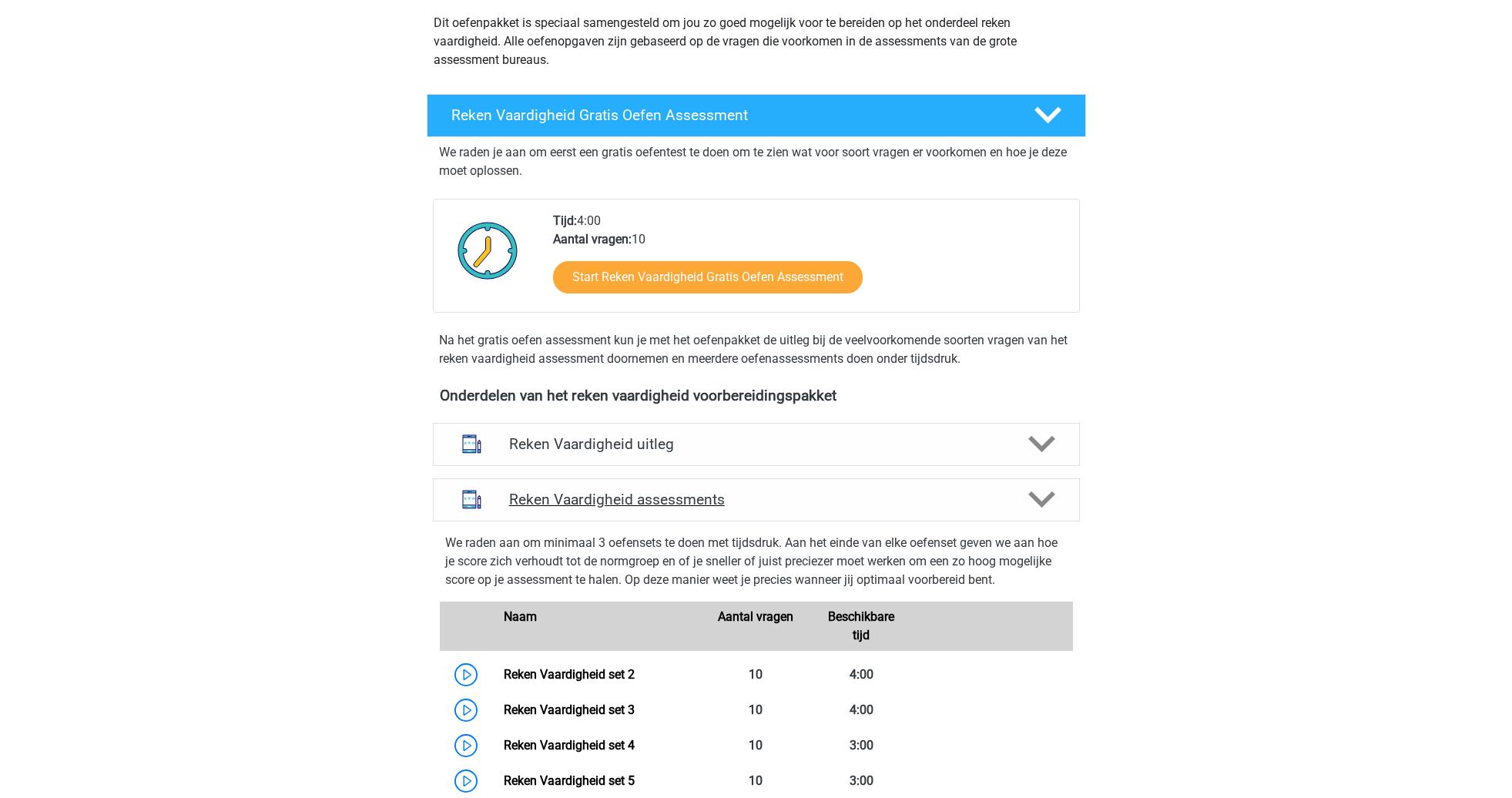
click at [817, 508] on h4 "Reken Vaardigheid assessments" at bounding box center [756, 499] width 494 height 18
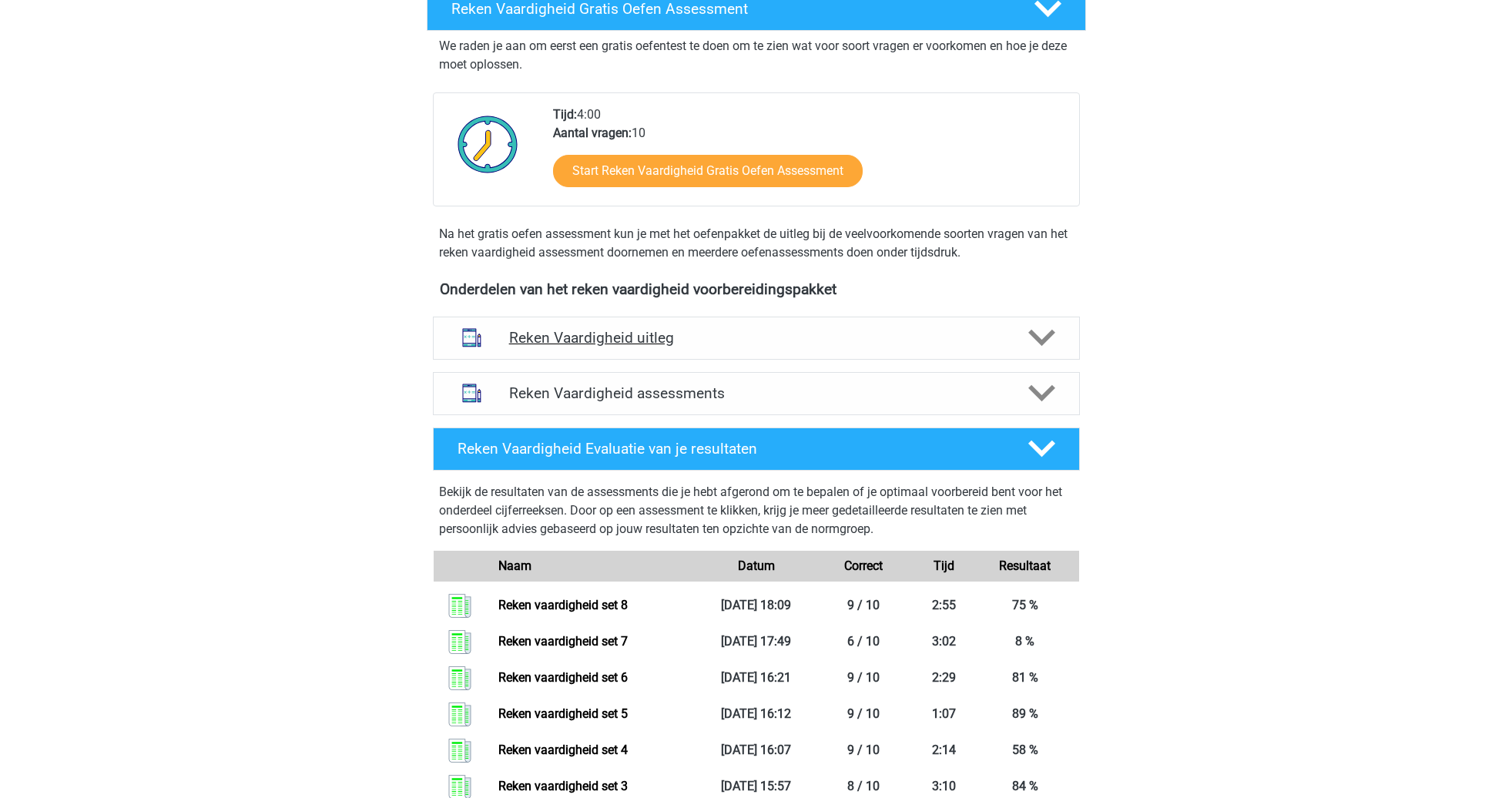
scroll to position [282, 0]
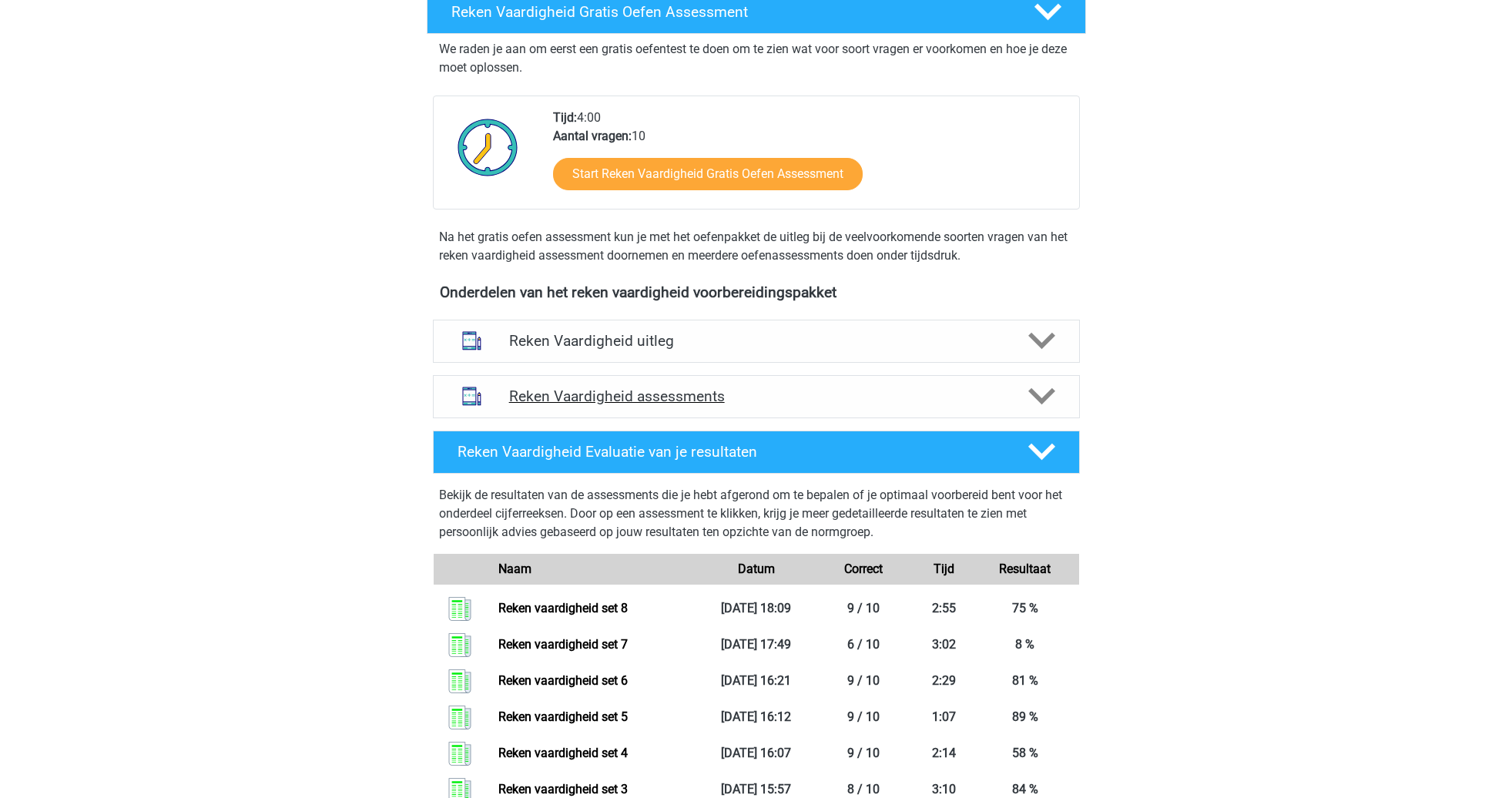
click at [679, 407] on div "Reken Vaardigheid assessments" at bounding box center [756, 396] width 647 height 43
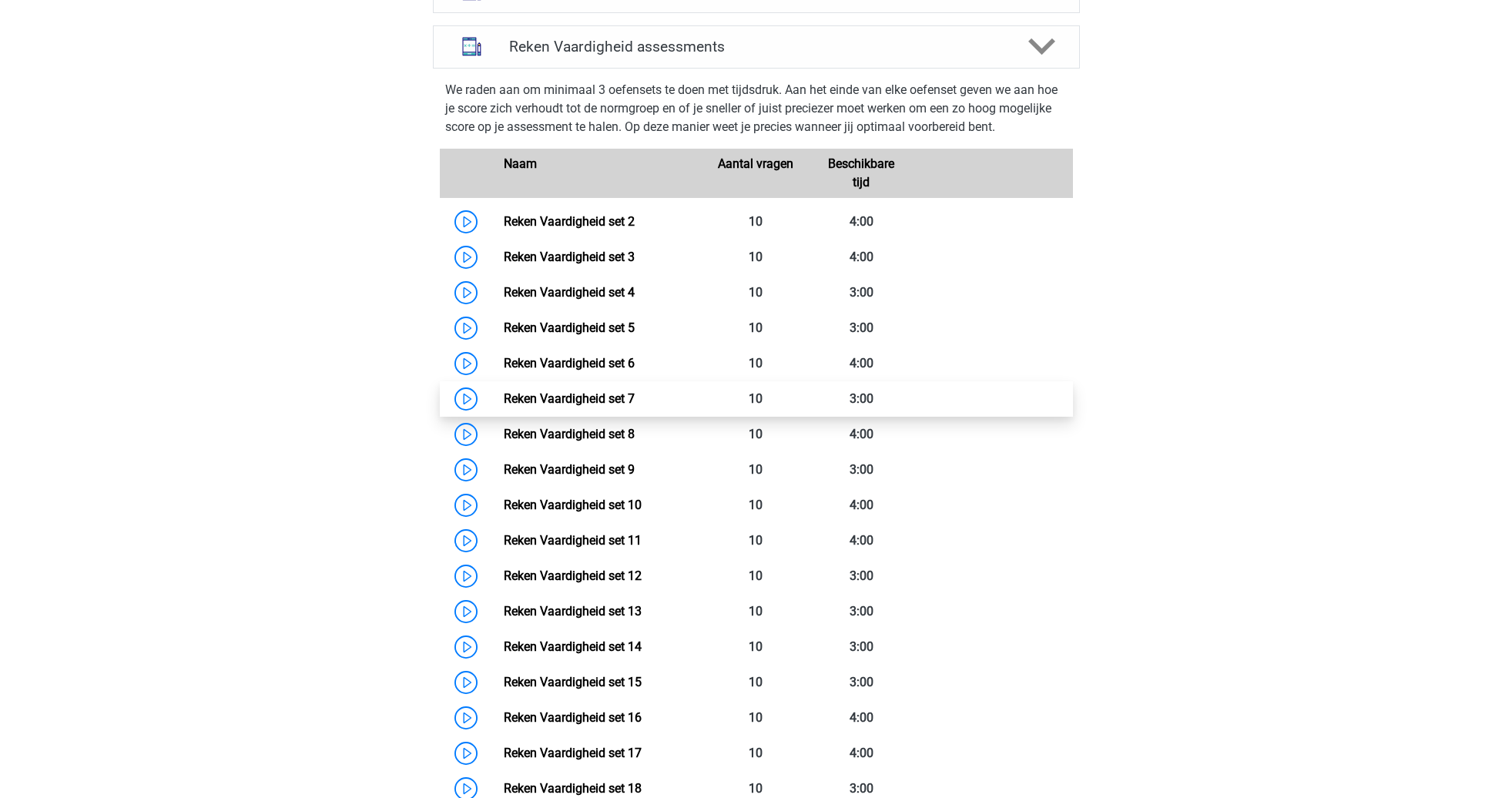
scroll to position [637, 0]
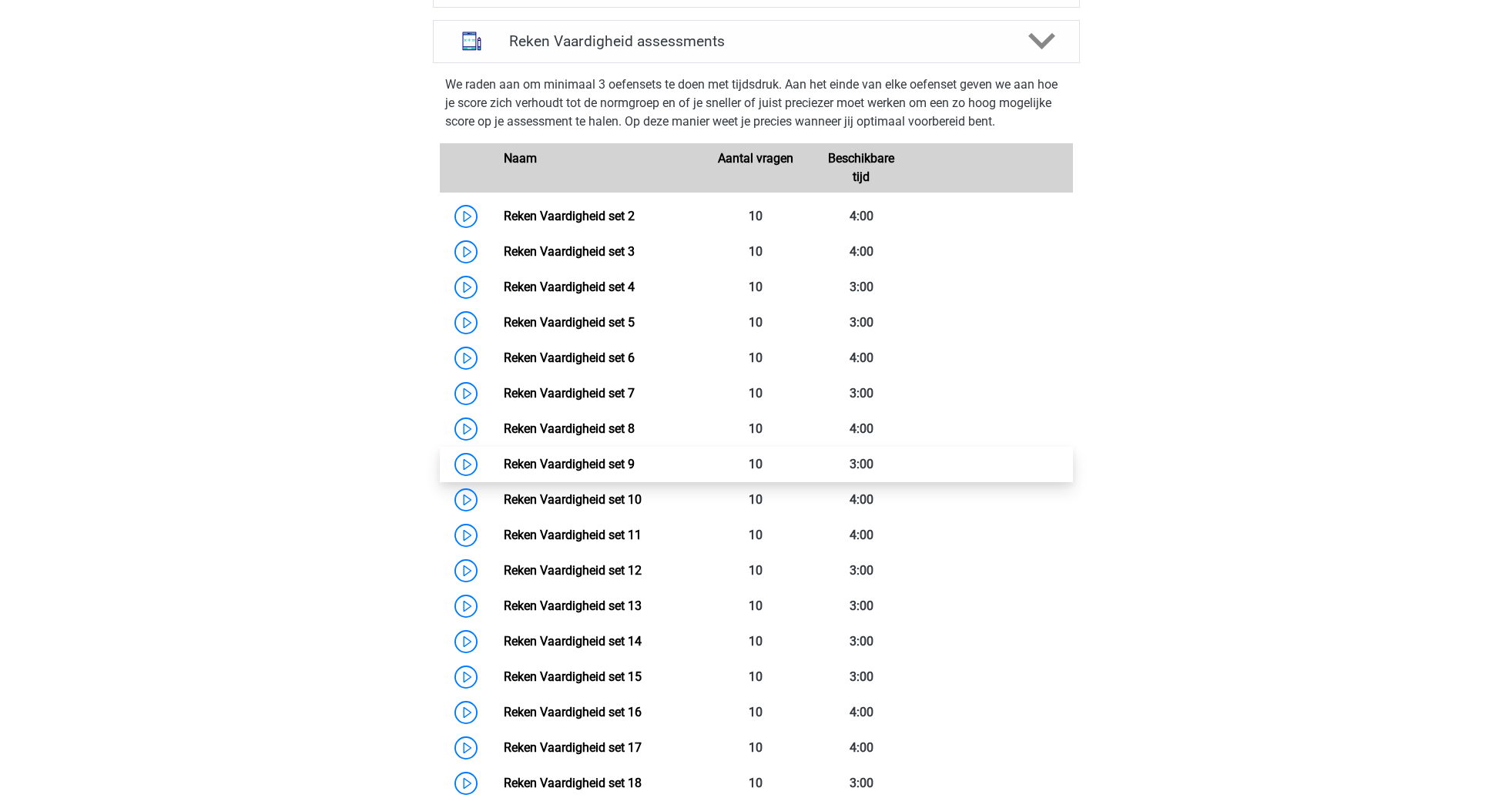
click at [635, 458] on link "Reken Vaardigheid set 9" at bounding box center [569, 463] width 131 height 14
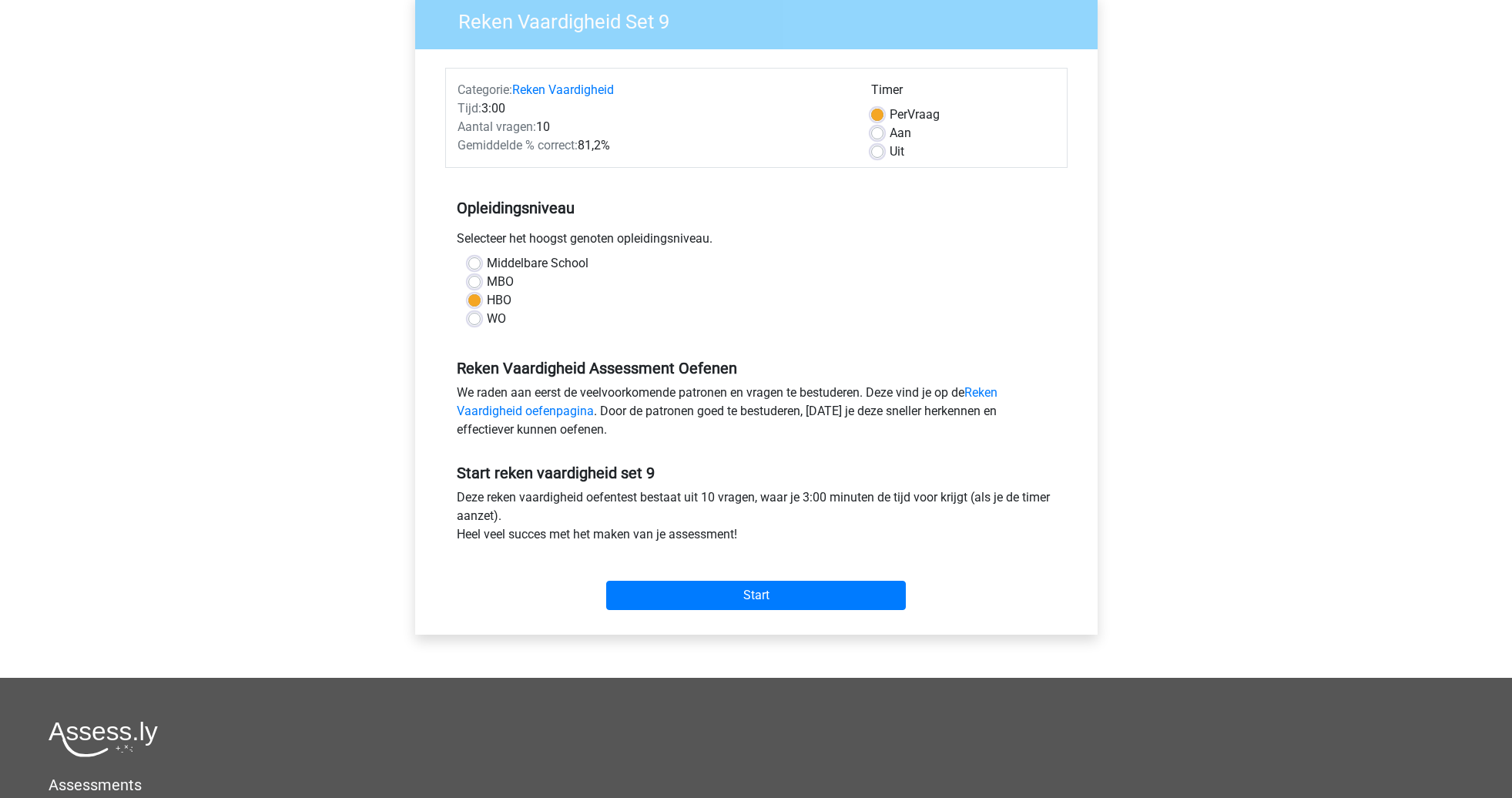
scroll to position [138, 0]
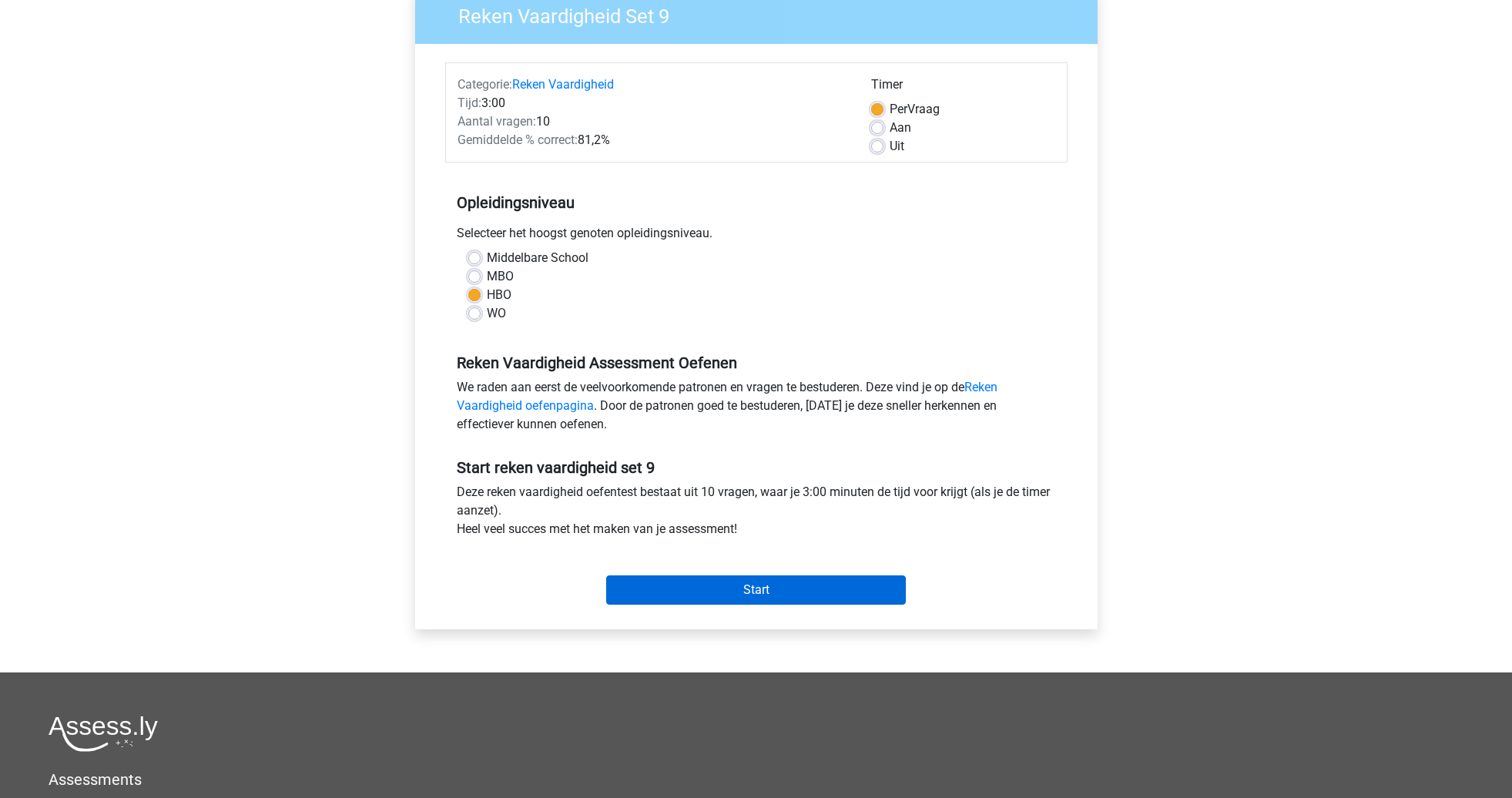
click at [775, 589] on input "Start" at bounding box center [756, 589] width 299 height 29
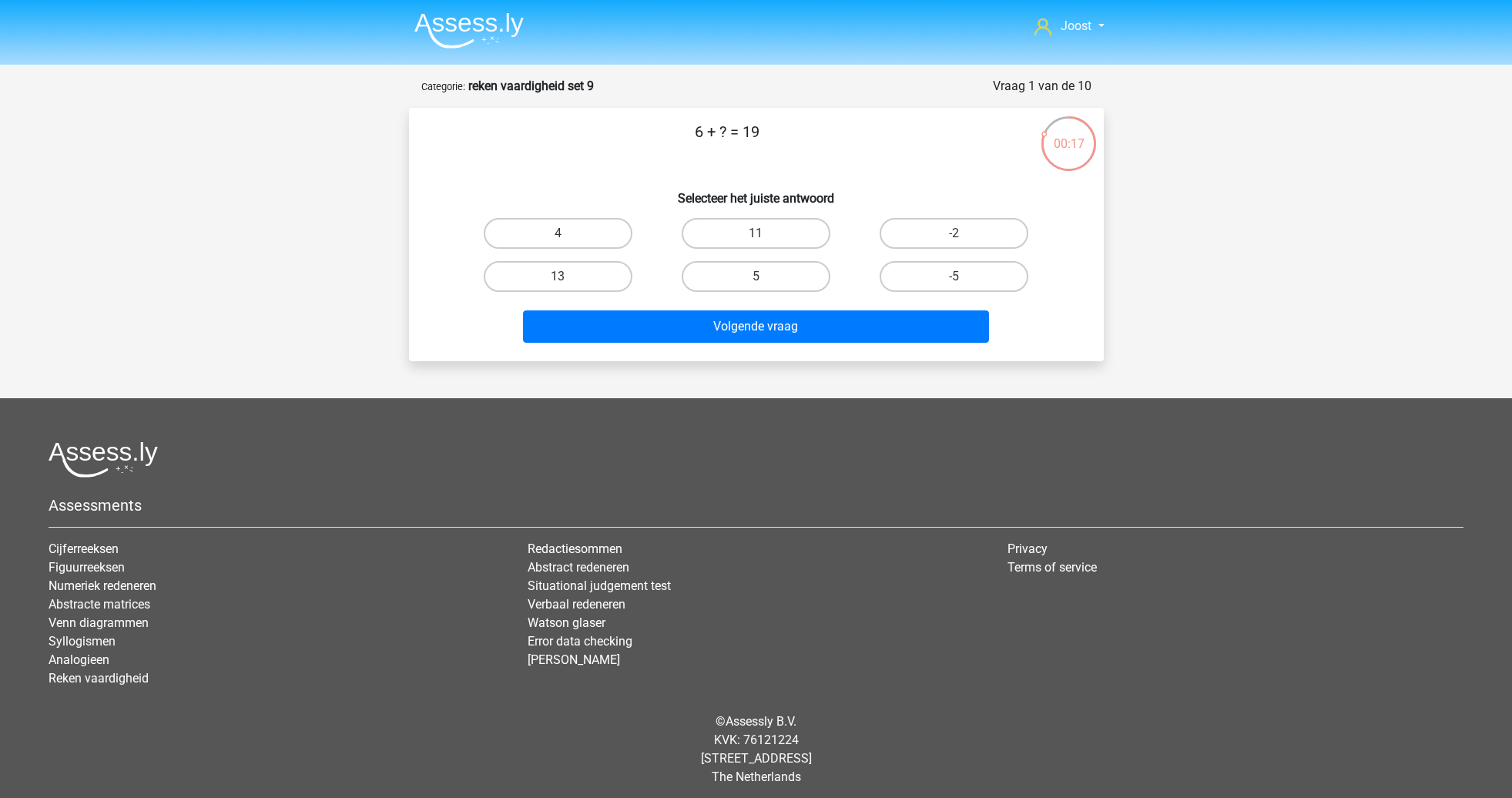
drag, startPoint x: 585, startPoint y: 269, endPoint x: 616, endPoint y: 297, distance: 41.8
click at [585, 269] on label "13" at bounding box center [558, 276] width 149 height 31
click at [568, 277] on input "13" at bounding box center [563, 282] width 10 height 10
radio input "true"
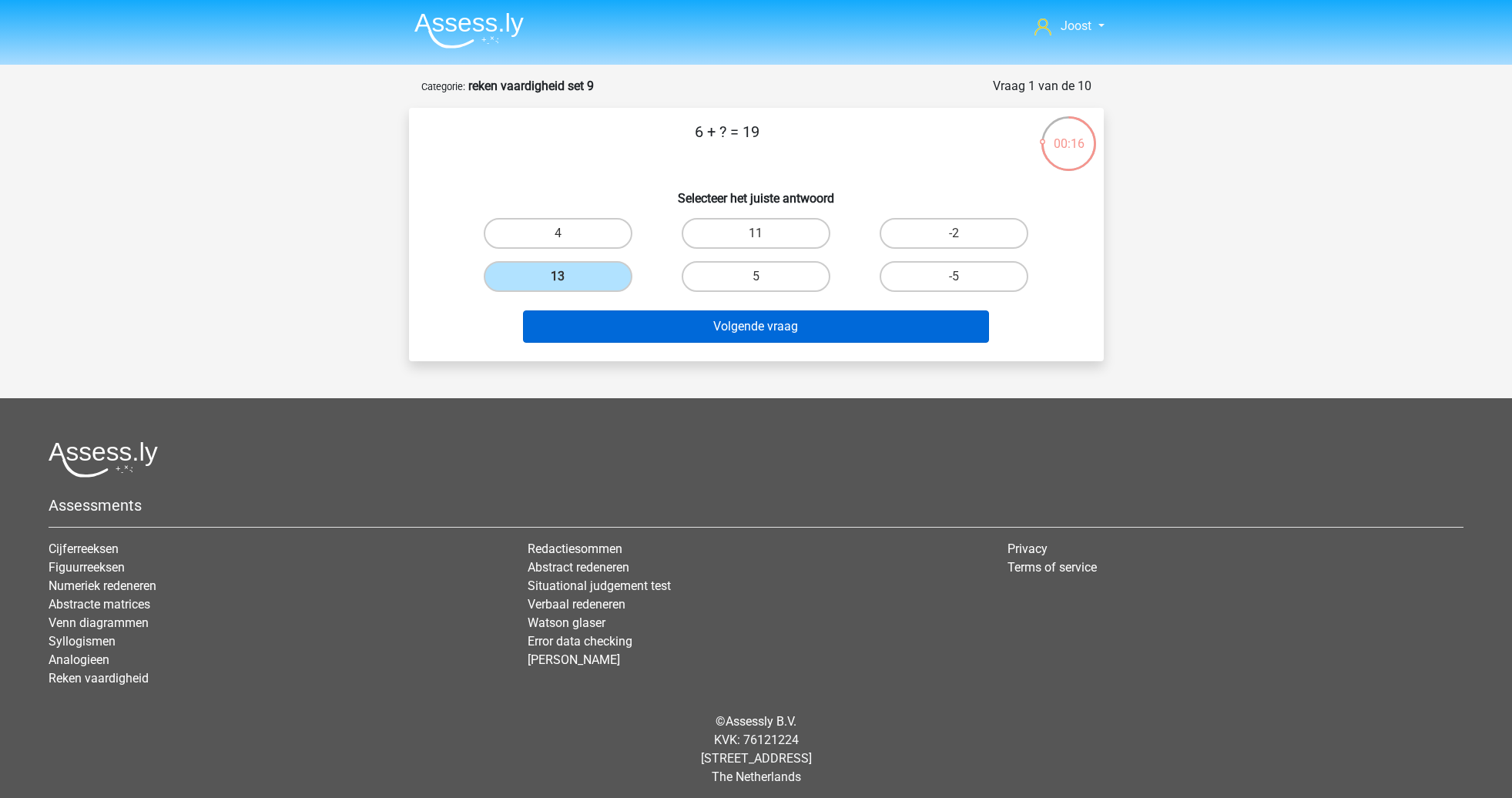
click at [654, 320] on button "Volgende vraag" at bounding box center [756, 326] width 466 height 32
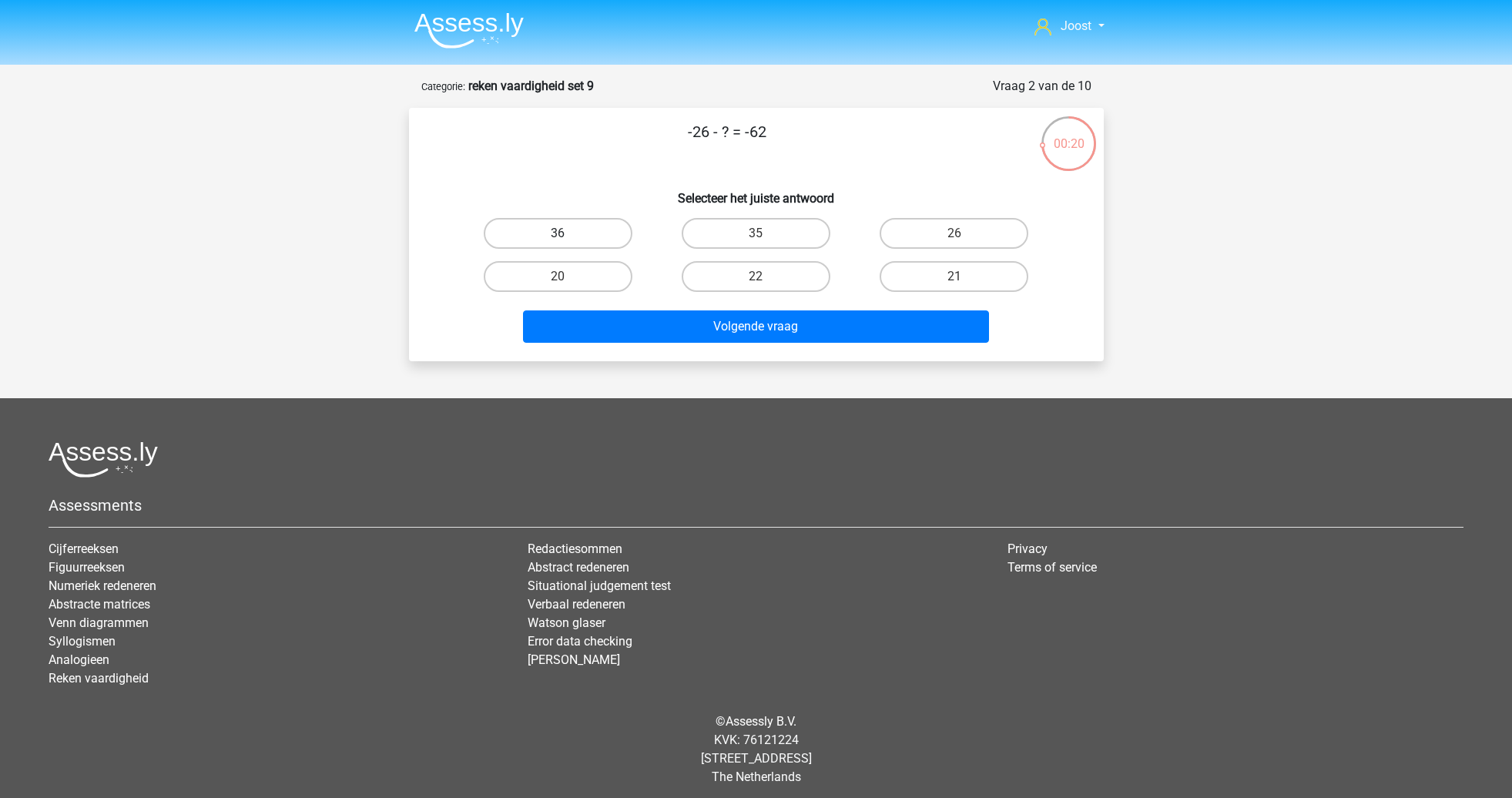
click at [602, 231] on label "36" at bounding box center [558, 233] width 149 height 31
click at [568, 234] on input "36" at bounding box center [563, 239] width 10 height 10
radio input "true"
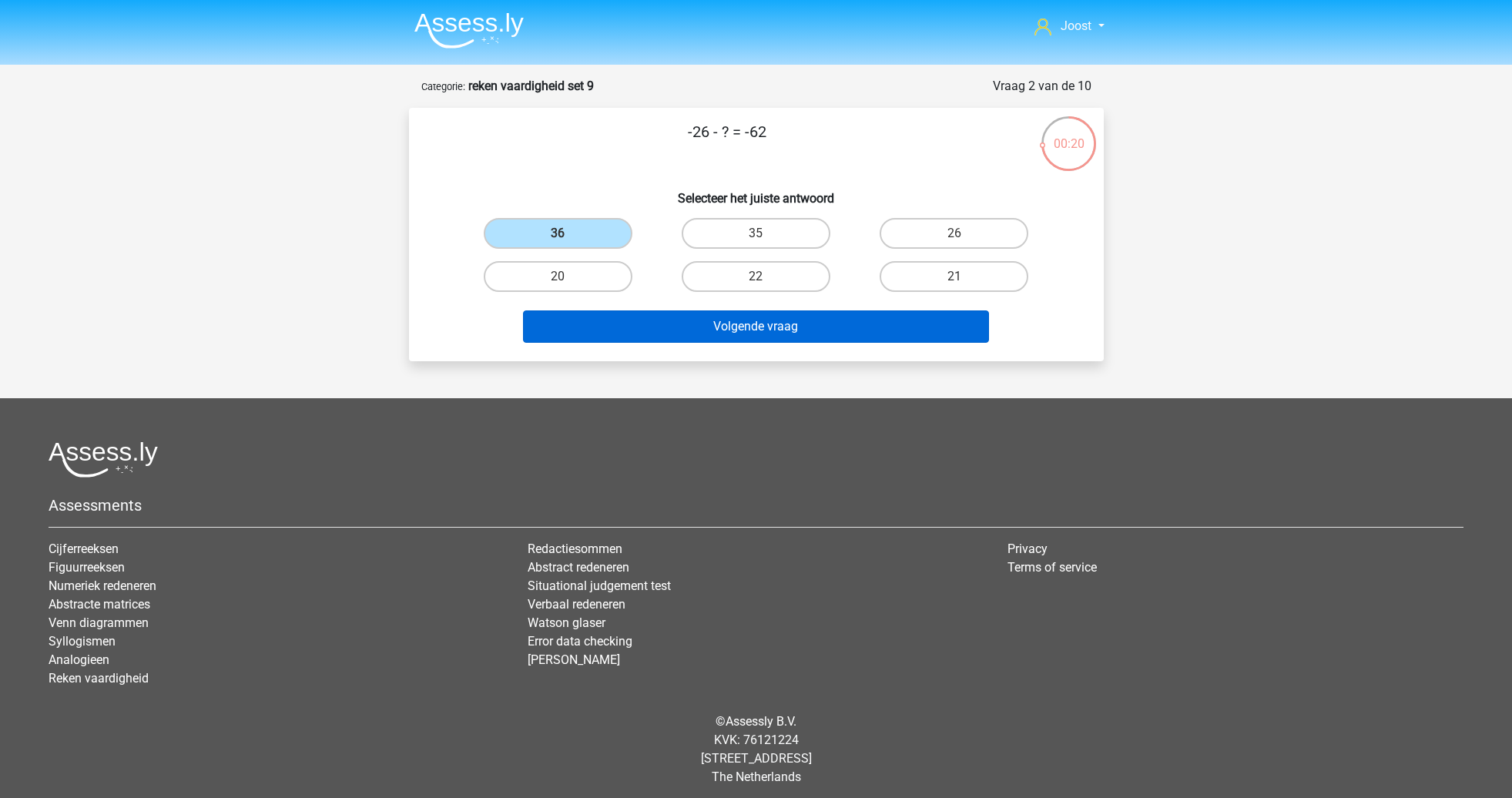
click at [660, 334] on button "Volgende vraag" at bounding box center [756, 326] width 466 height 32
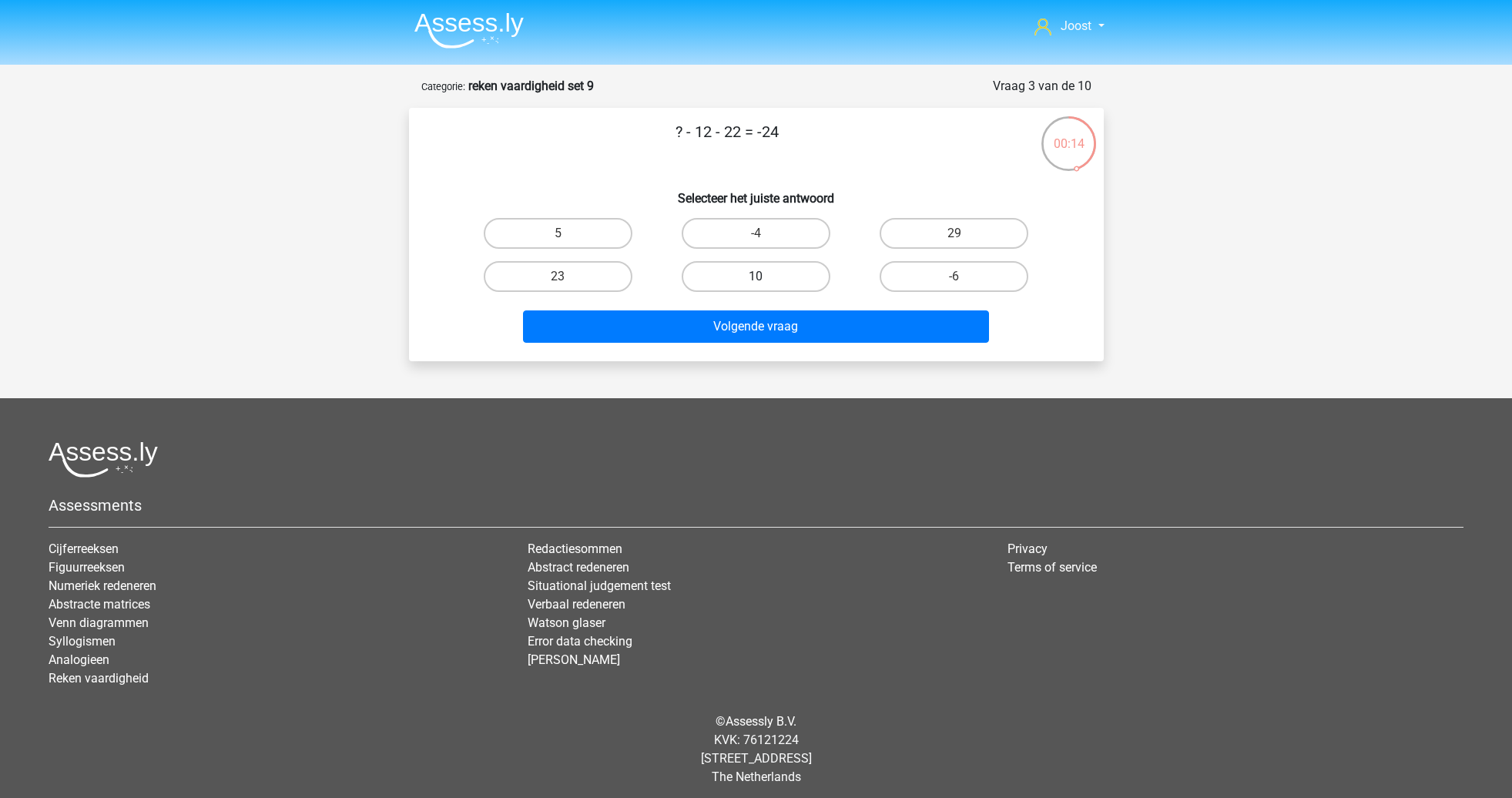
click at [748, 276] on label "10" at bounding box center [756, 276] width 149 height 31
click at [755, 277] on input "10" at bounding box center [760, 282] width 10 height 10
radio input "true"
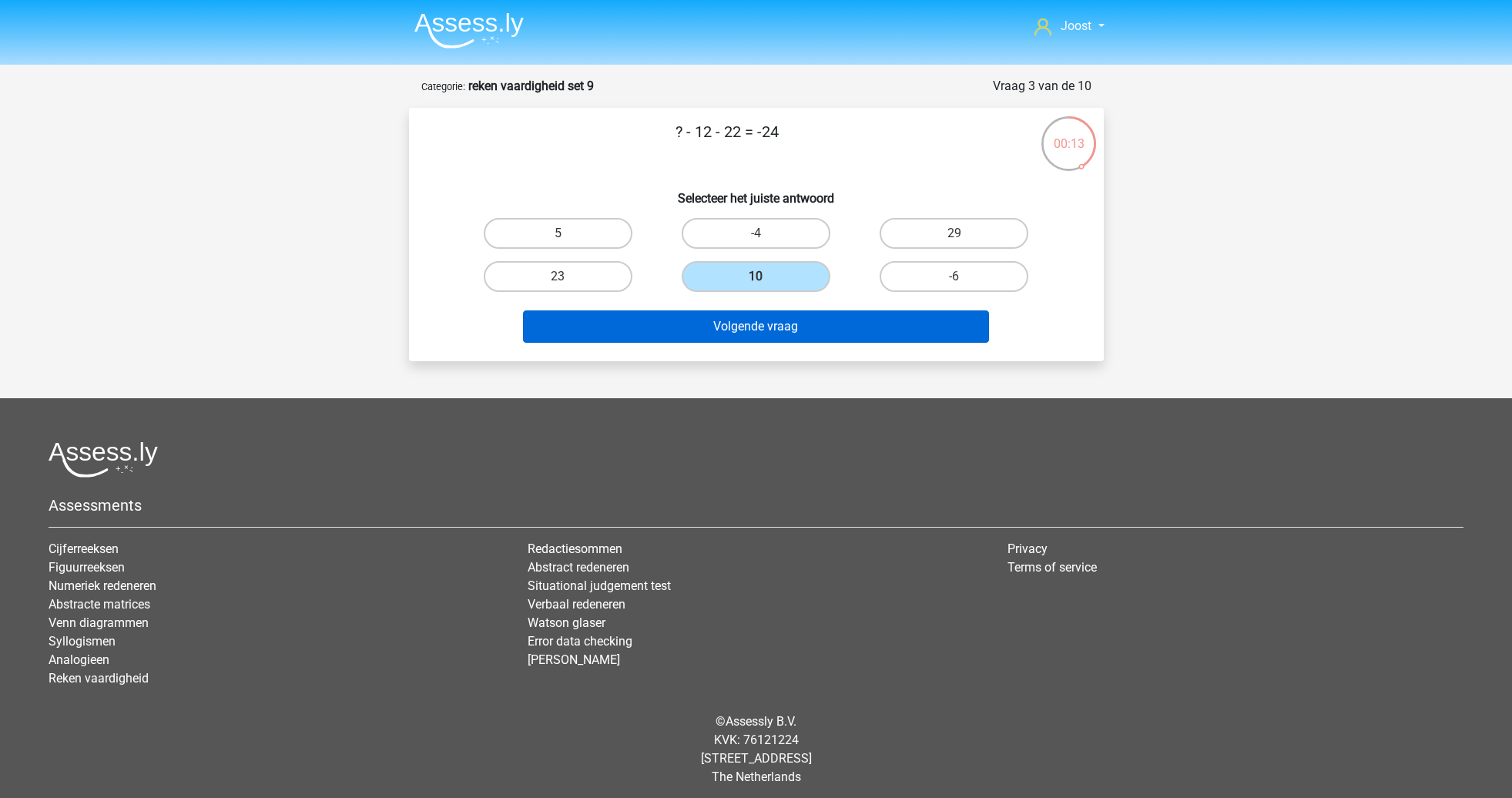
click at [760, 325] on button "Volgende vraag" at bounding box center [756, 326] width 466 height 32
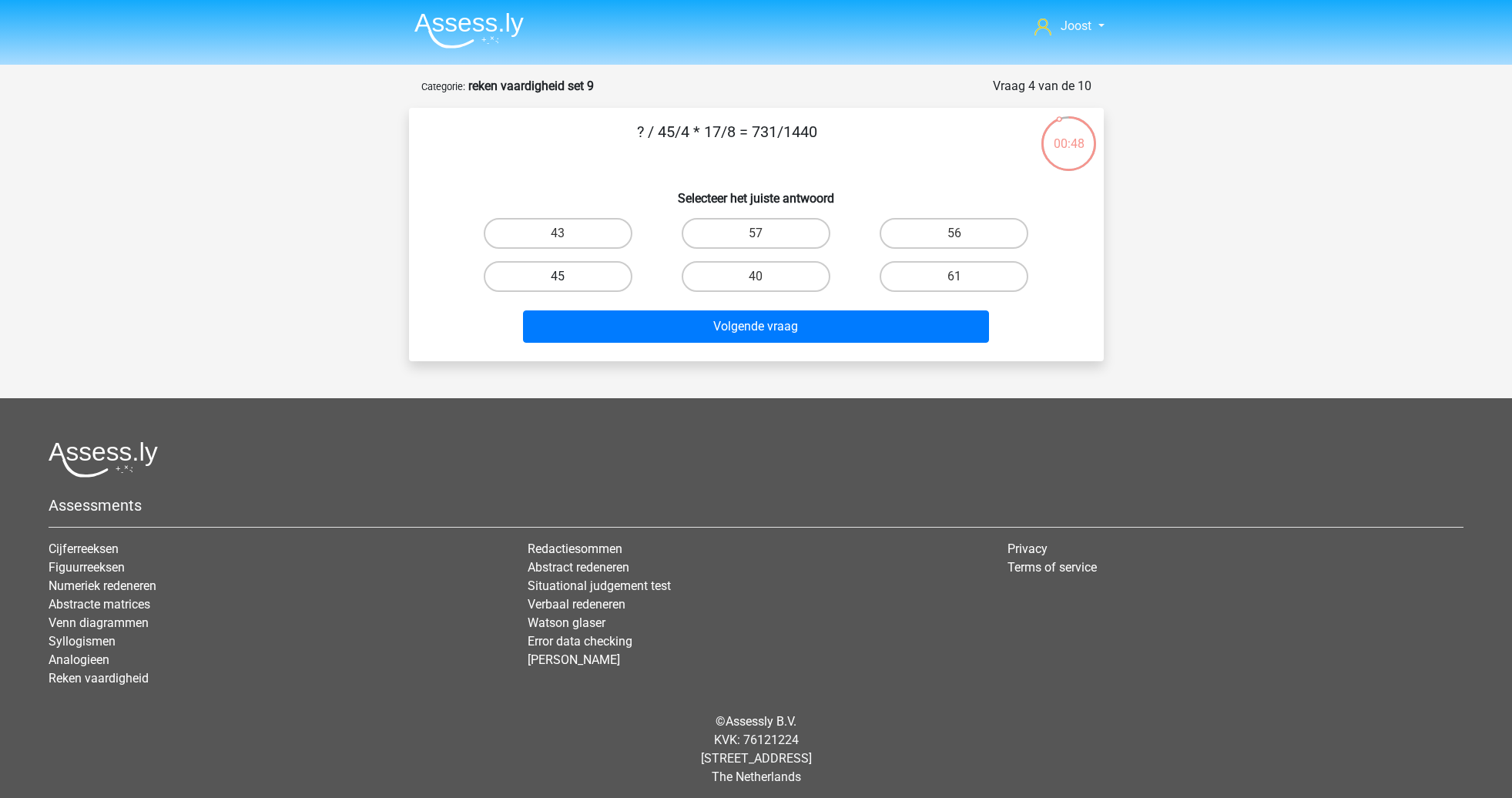
click at [562, 273] on label "45" at bounding box center [558, 276] width 149 height 31
click at [562, 277] on input "45" at bounding box center [563, 282] width 10 height 10
radio input "true"
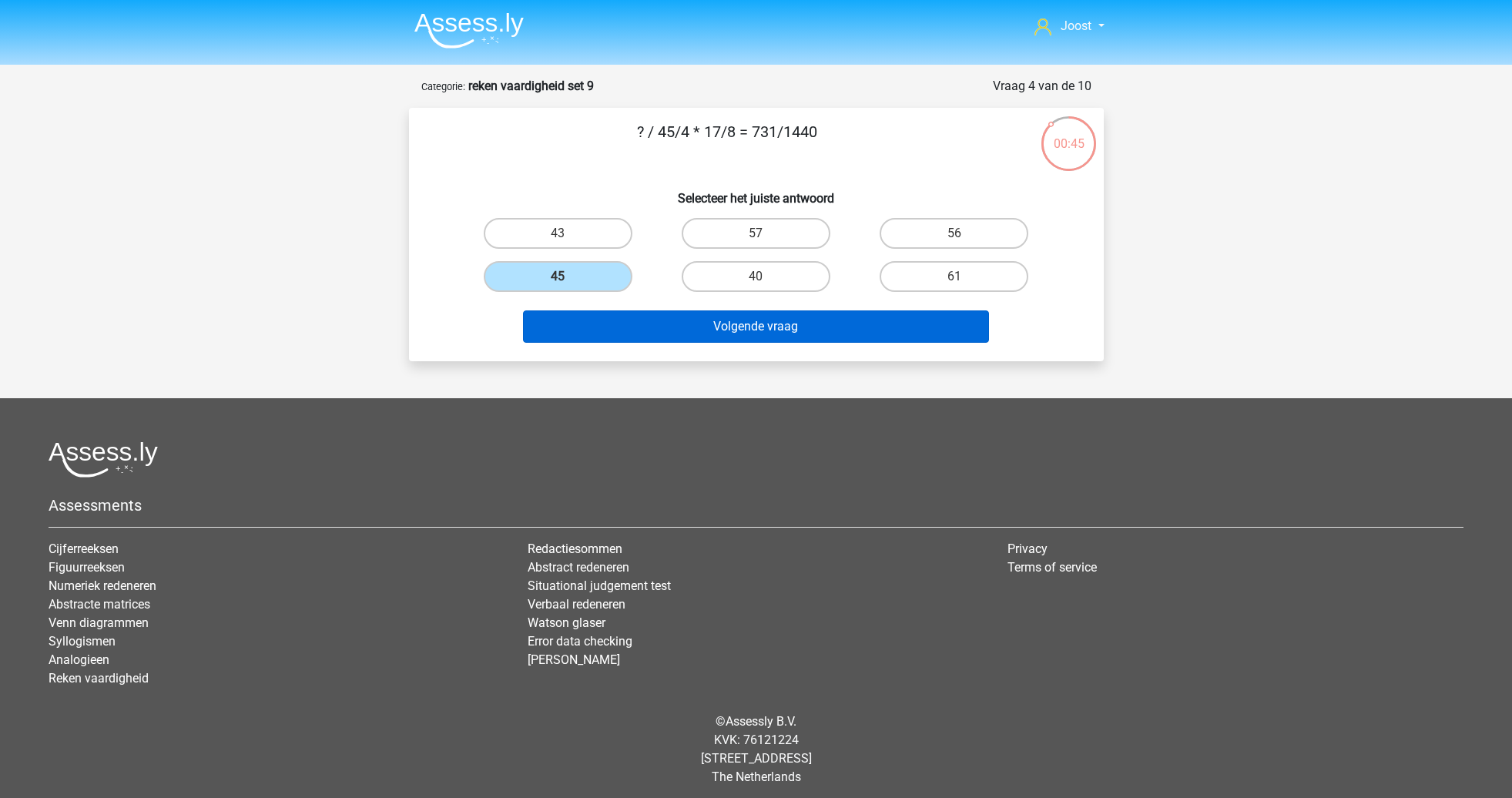
click at [637, 323] on button "Volgende vraag" at bounding box center [756, 326] width 466 height 32
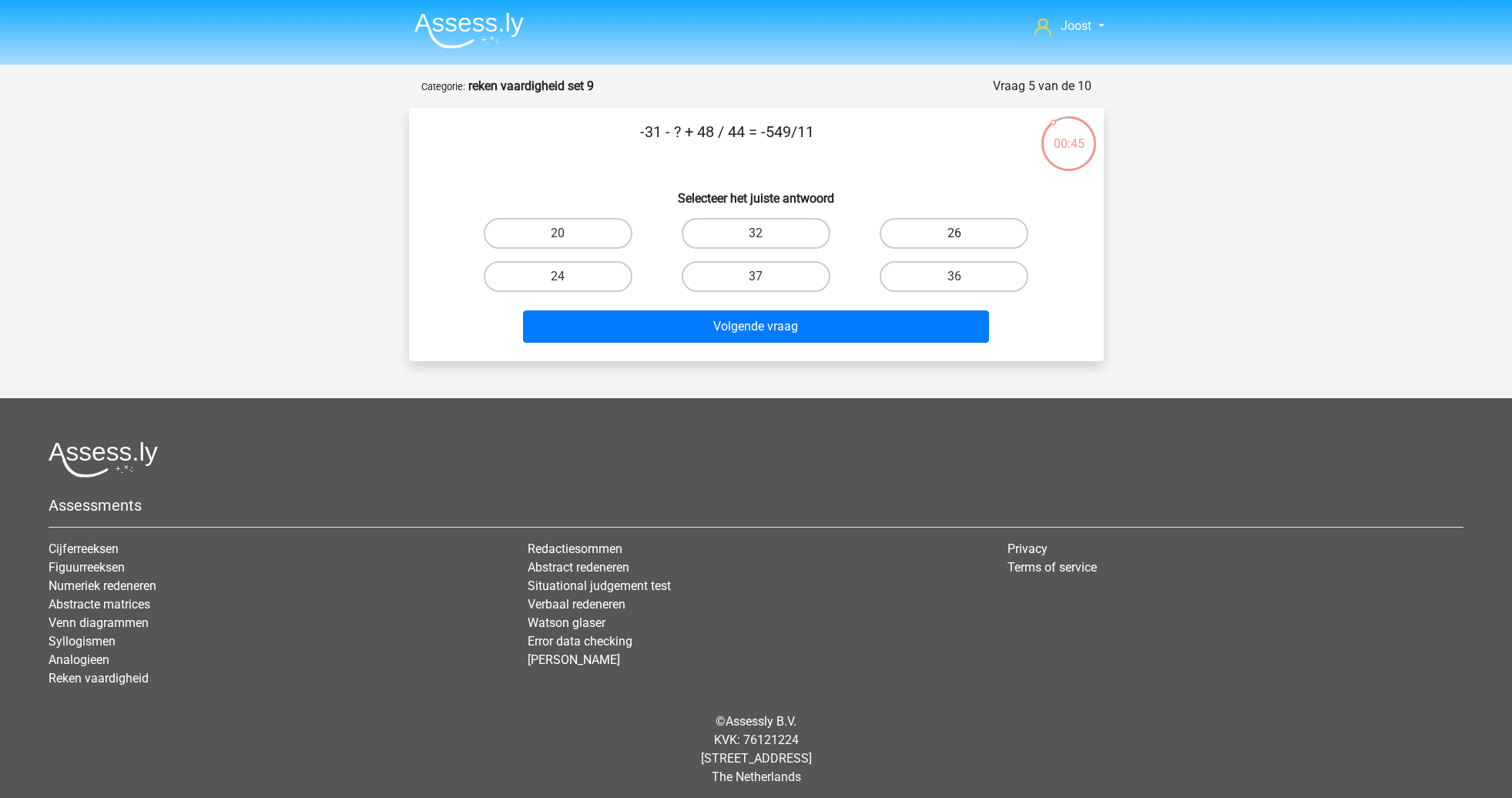
click at [965, 229] on label "26" at bounding box center [954, 233] width 149 height 31
click at [965, 234] on input "26" at bounding box center [960, 239] width 10 height 10
radio input "true"
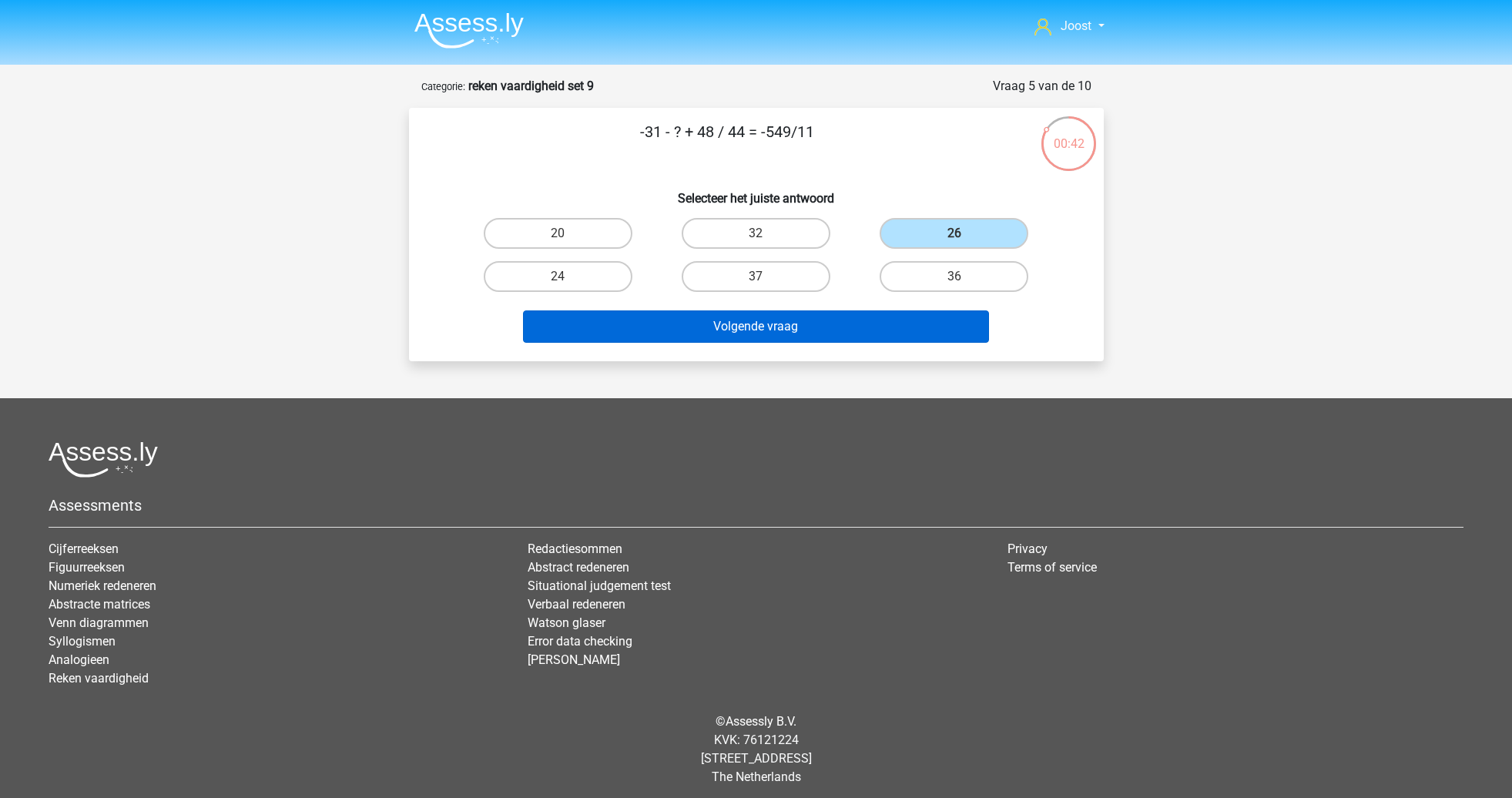
click at [888, 316] on button "Volgende vraag" at bounding box center [756, 326] width 466 height 32
drag, startPoint x: 778, startPoint y: 276, endPoint x: 784, endPoint y: 341, distance: 65.3
click at [778, 276] on label "45" at bounding box center [756, 276] width 149 height 31
click at [765, 277] on input "45" at bounding box center [760, 282] width 10 height 10
radio input "true"
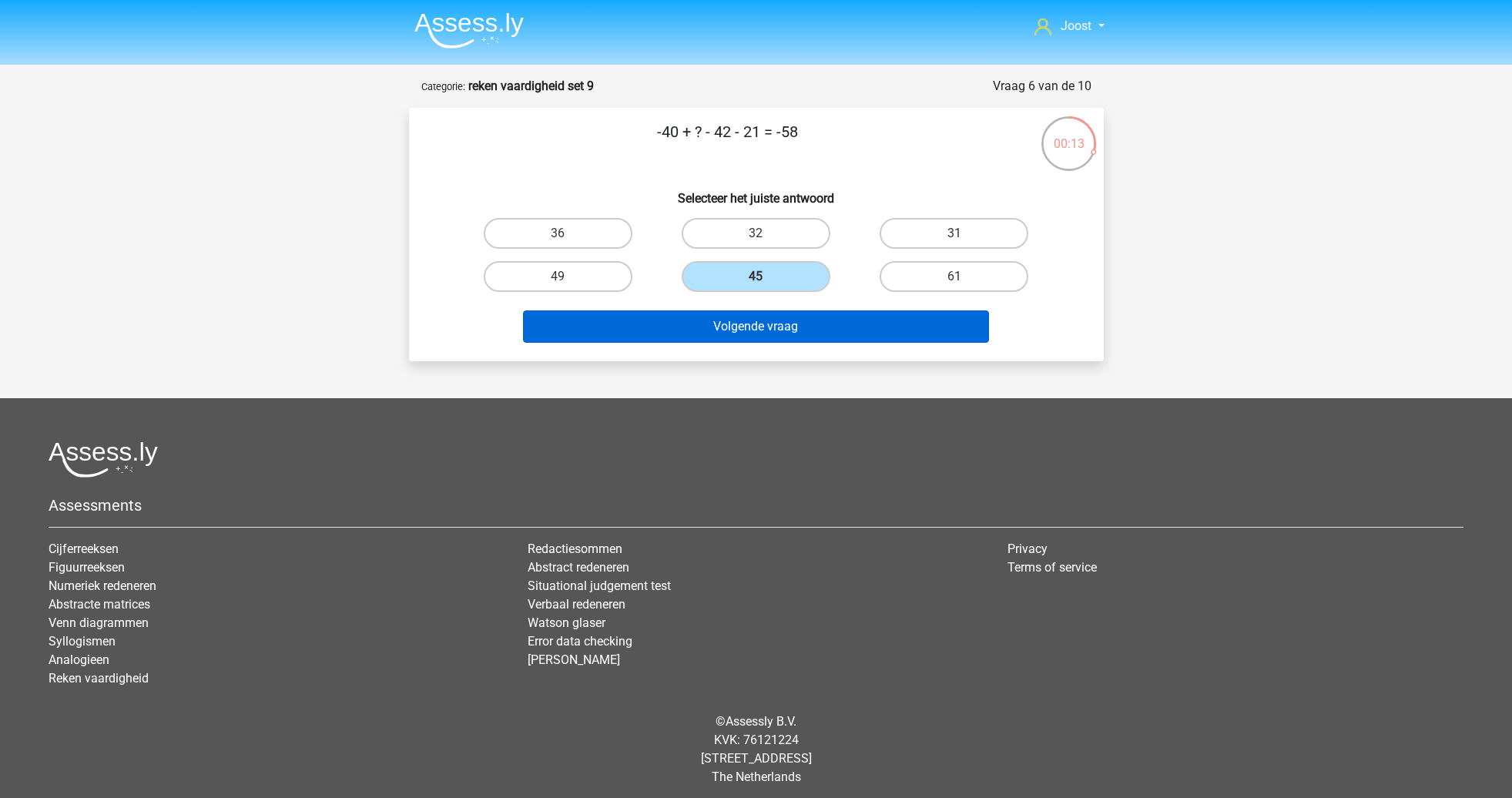
click at [797, 333] on button "Volgende vraag" at bounding box center [756, 326] width 466 height 32
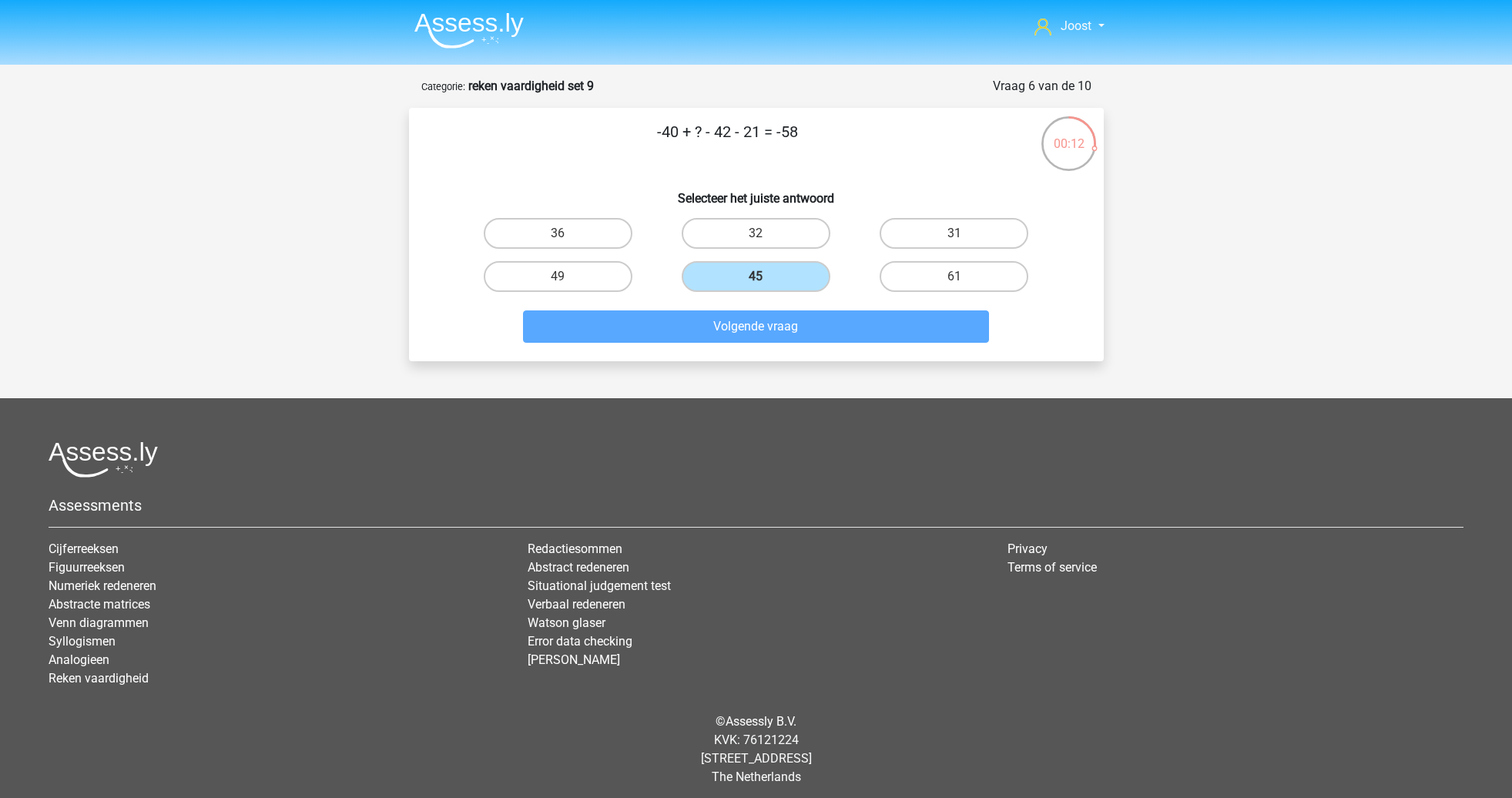
scroll to position [7, 0]
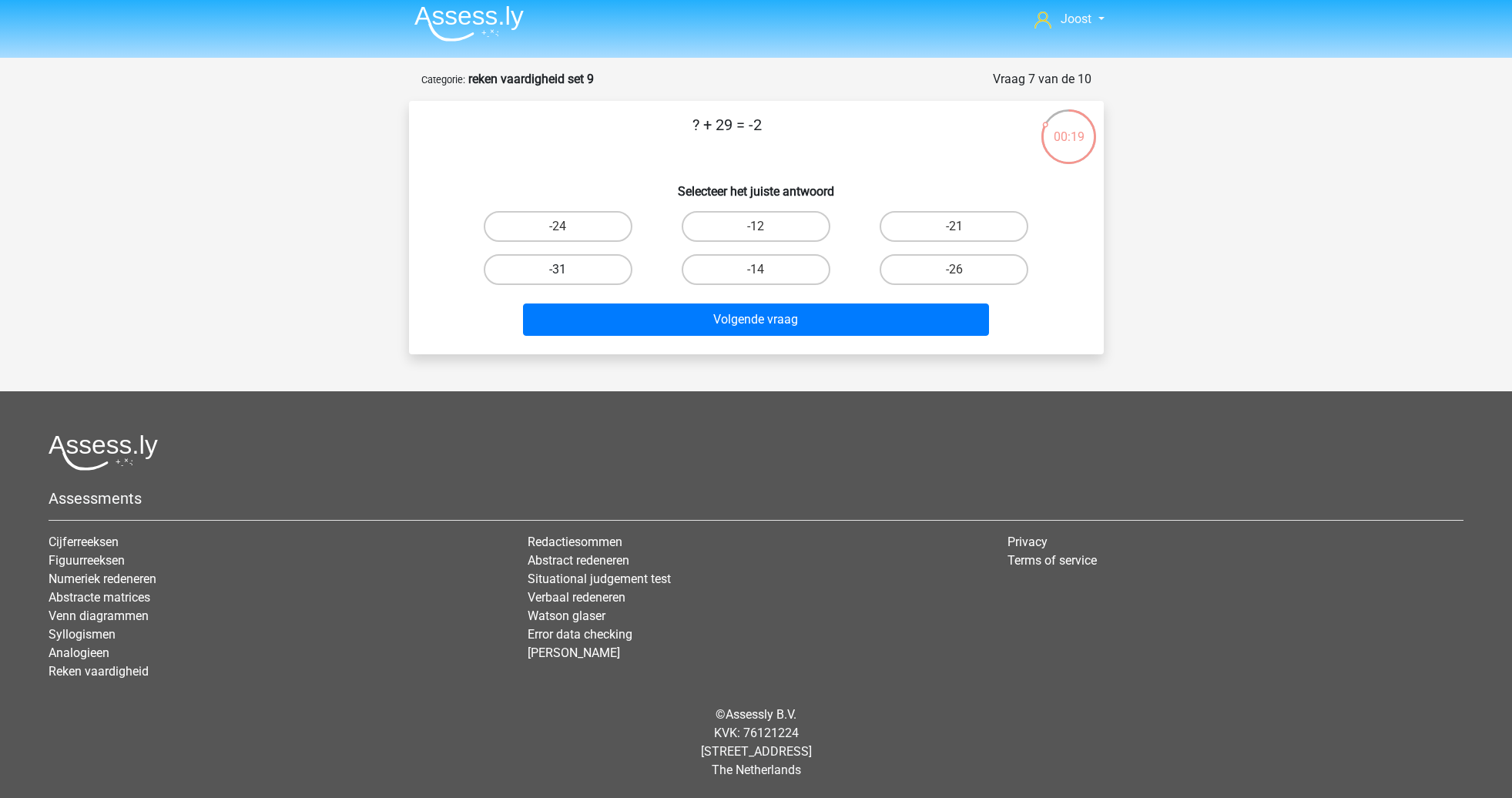
drag, startPoint x: 600, startPoint y: 265, endPoint x: 615, endPoint y: 270, distance: 15.8
click at [600, 265] on label "-31" at bounding box center [558, 269] width 149 height 31
click at [568, 270] on input "-31" at bounding box center [563, 275] width 10 height 10
radio input "true"
drag, startPoint x: 732, startPoint y: 312, endPoint x: 732, endPoint y: 299, distance: 13.0
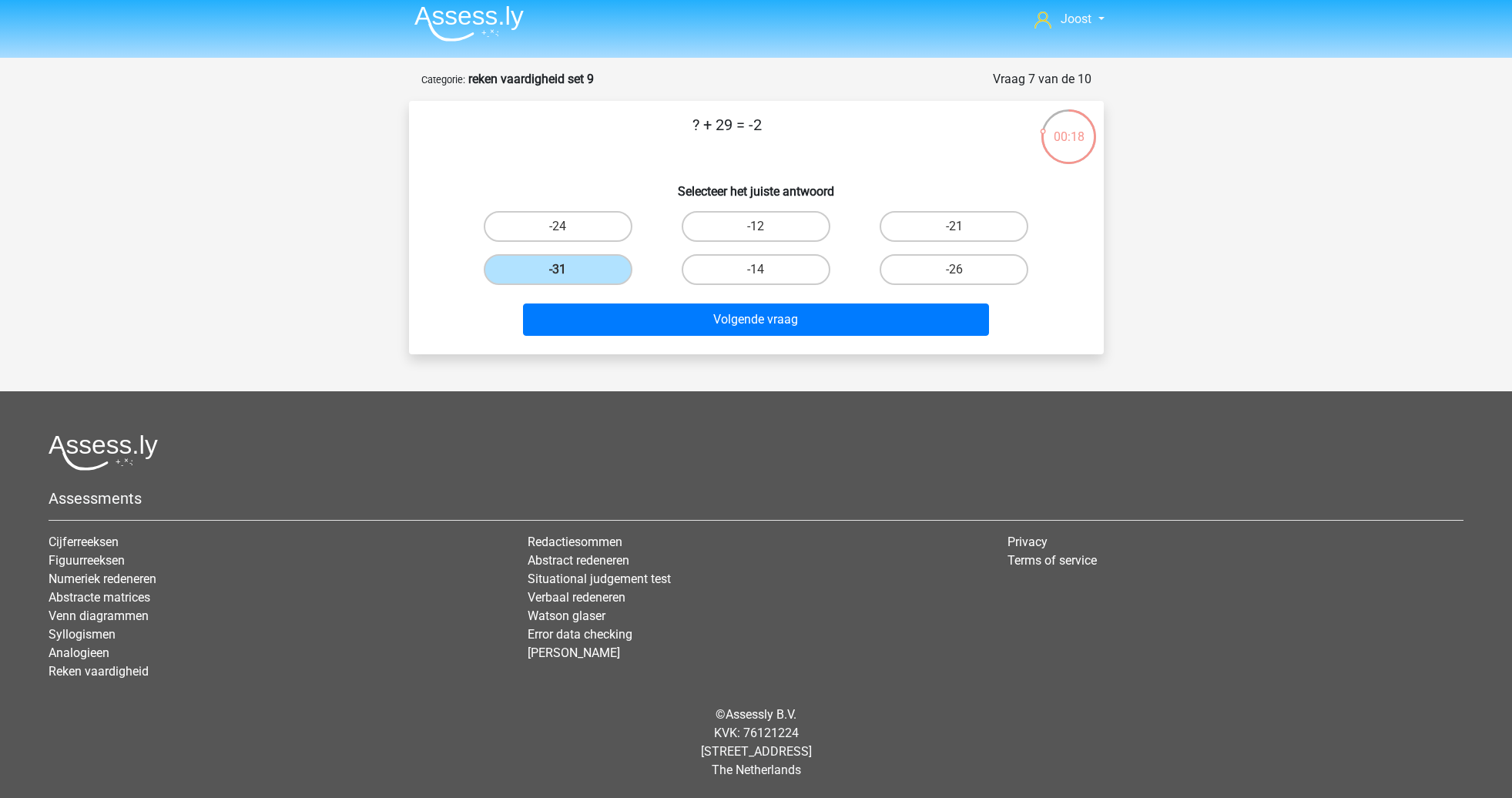
click at [732, 312] on button "Volgende vraag" at bounding box center [756, 320] width 466 height 32
click at [769, 229] on label "2" at bounding box center [756, 226] width 149 height 31
click at [765, 229] on input "2" at bounding box center [760, 231] width 10 height 10
radio input "true"
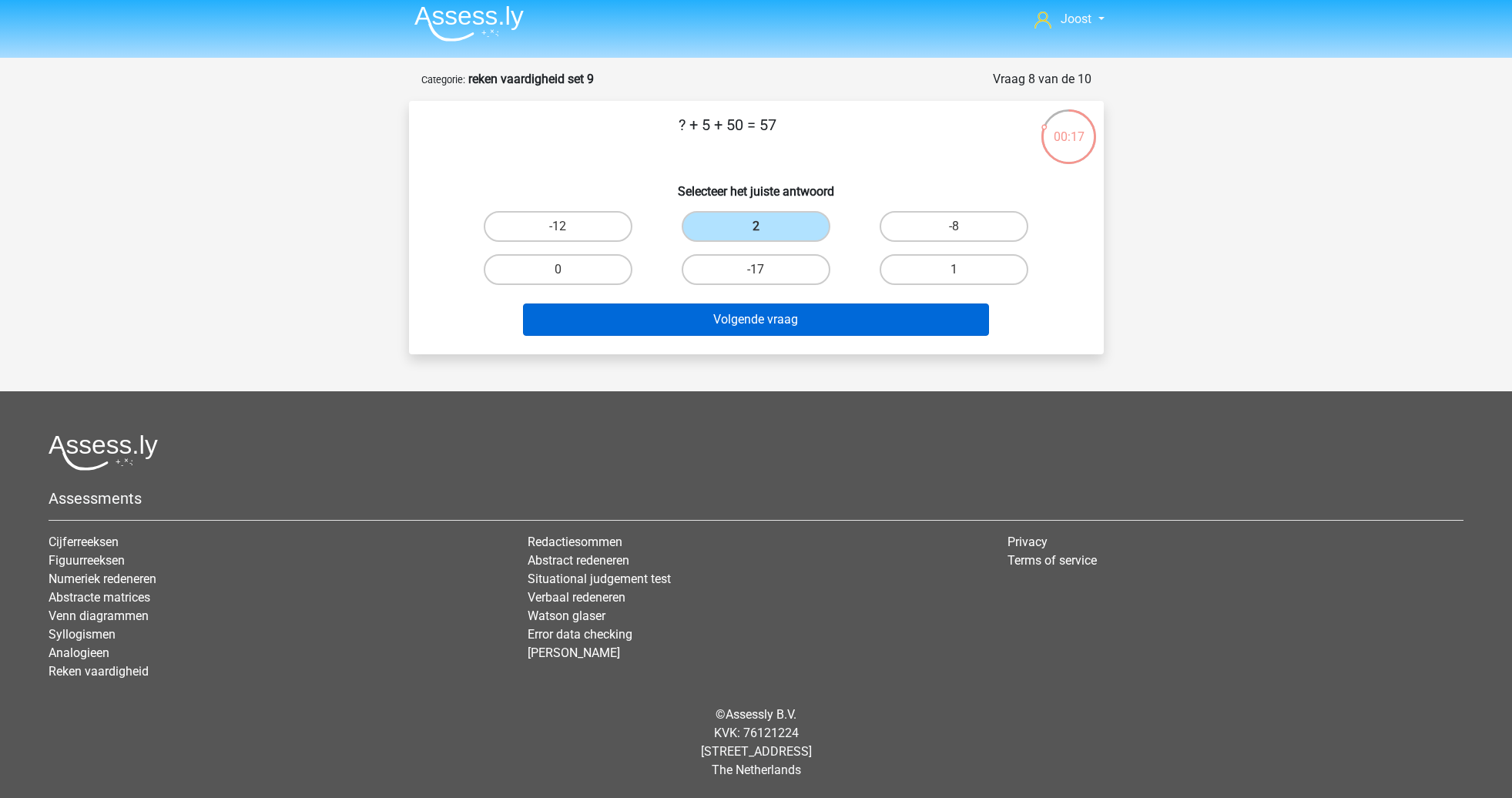
click at [802, 305] on button "Volgende vraag" at bounding box center [756, 320] width 466 height 32
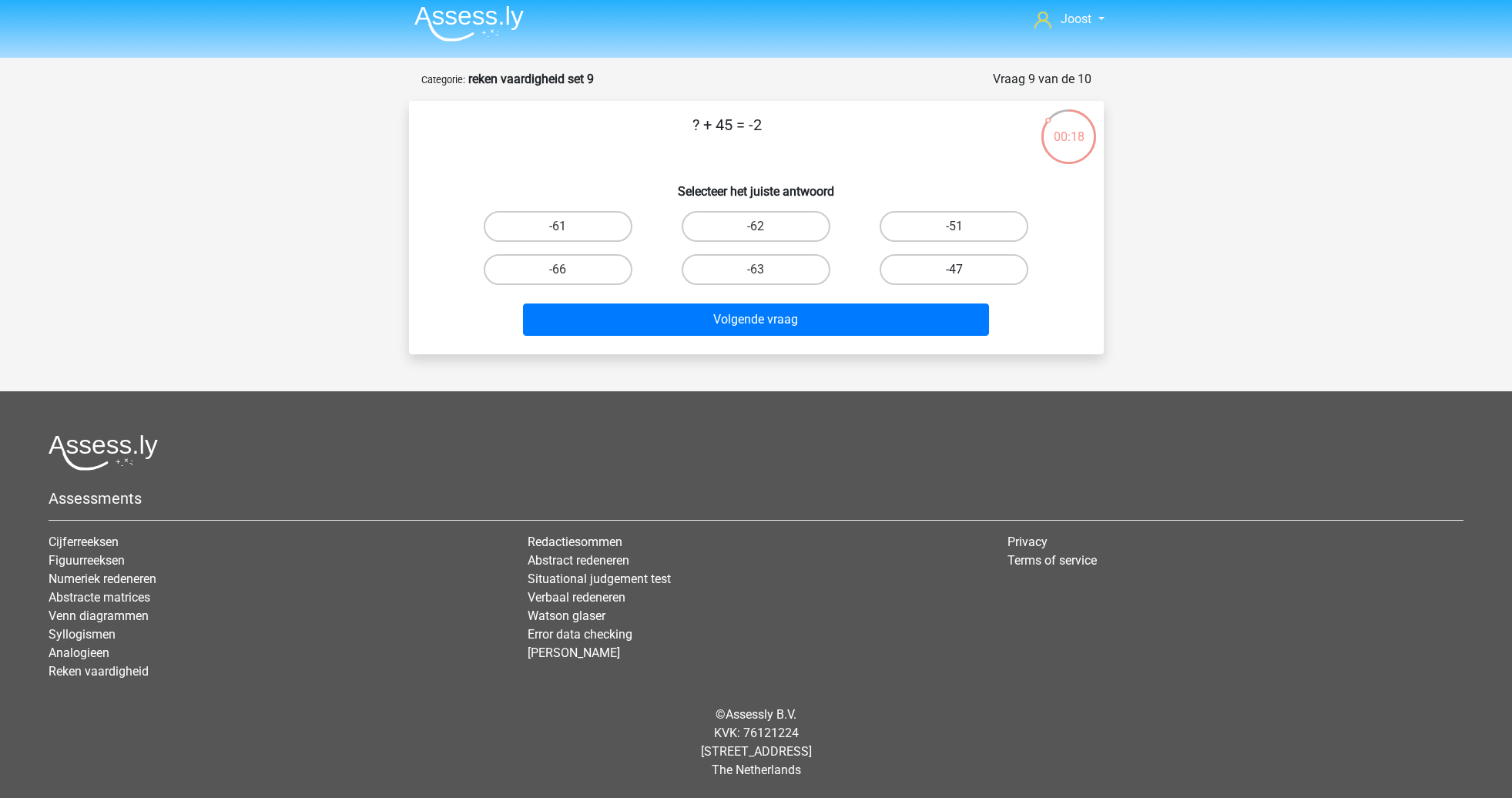
click at [983, 266] on label "-47" at bounding box center [954, 269] width 149 height 31
click at [965, 270] on input "-47" at bounding box center [960, 275] width 10 height 10
radio input "true"
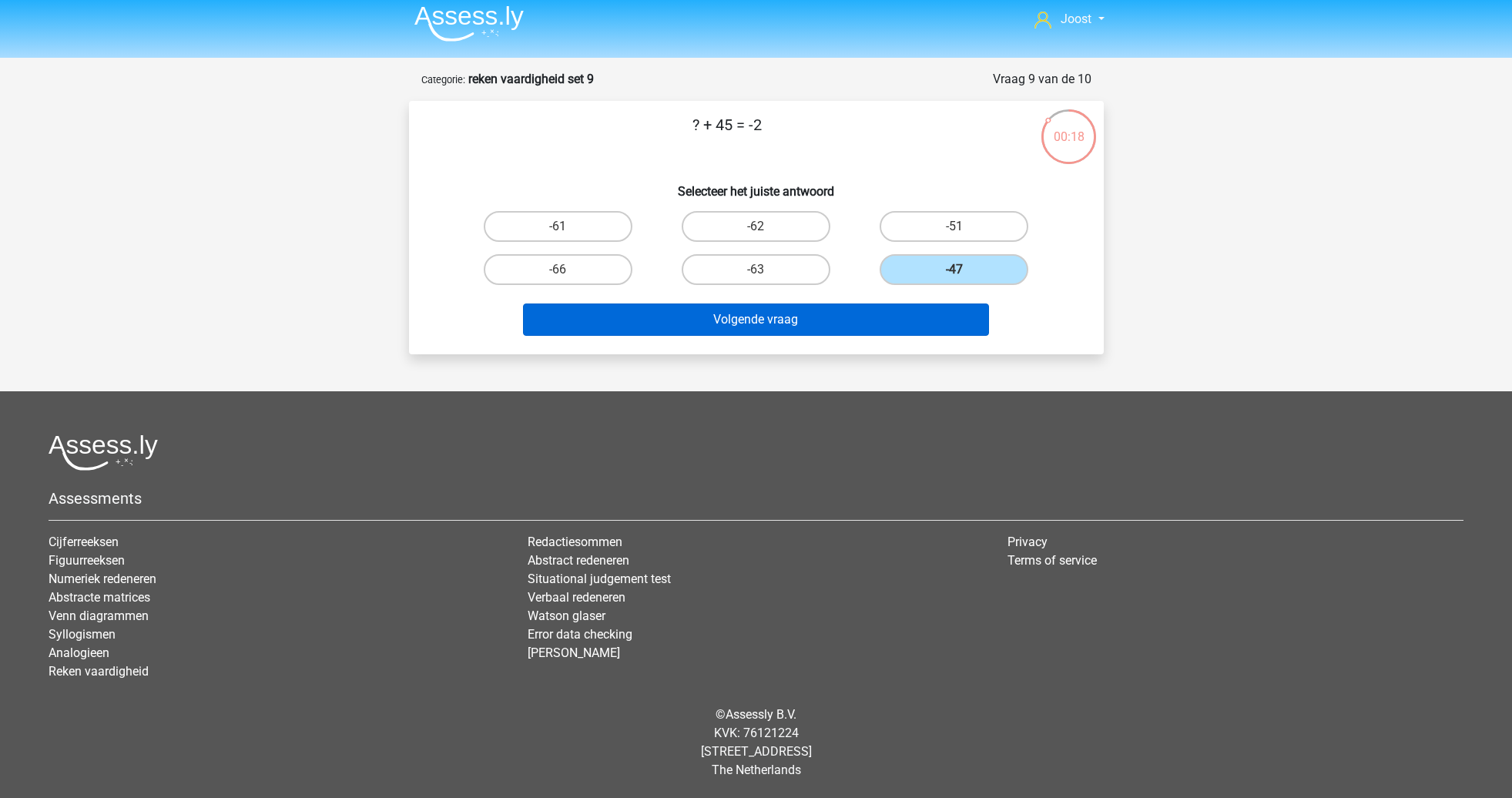
click at [965, 306] on button "Volgende vraag" at bounding box center [756, 320] width 466 height 32
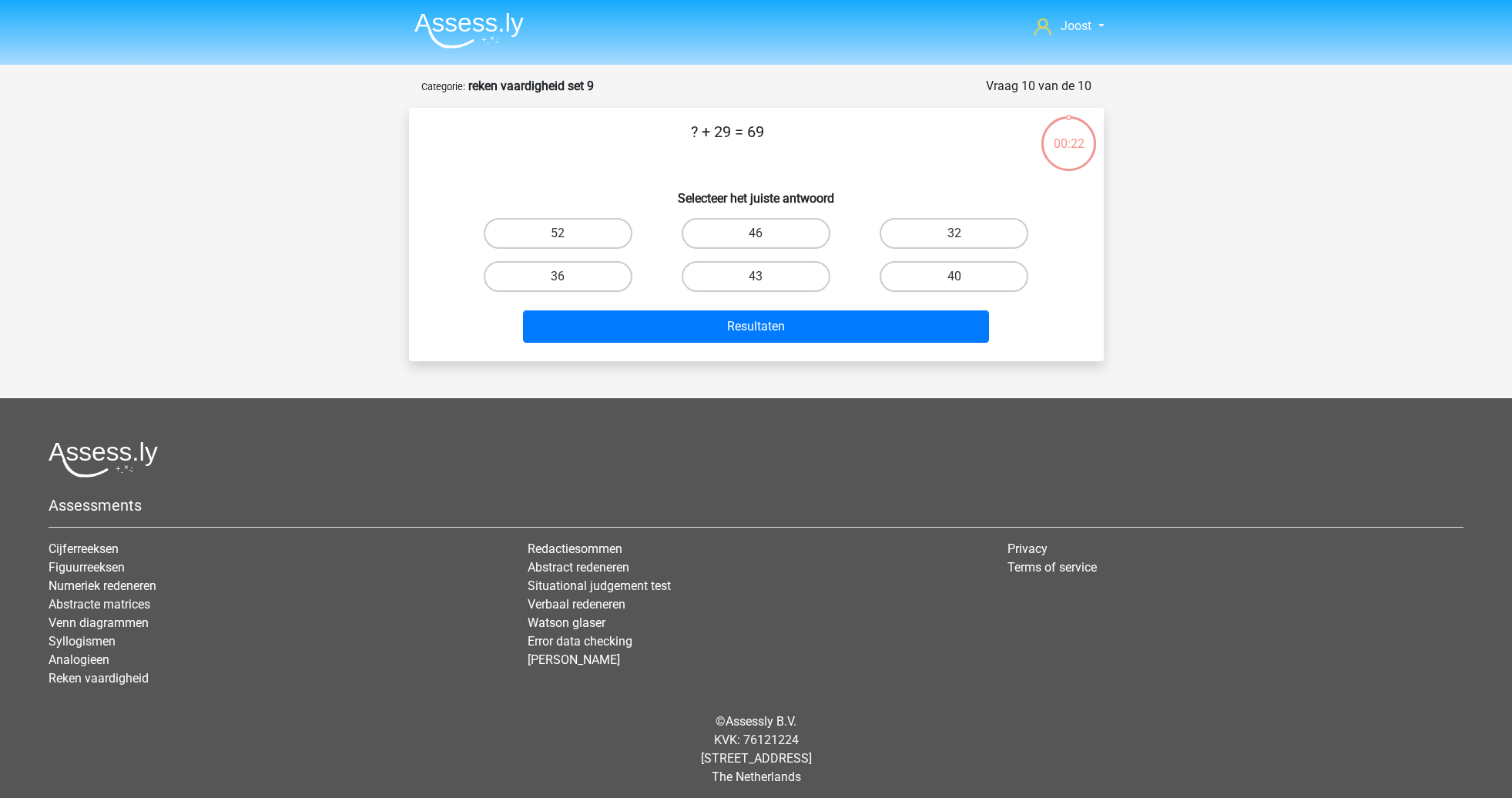
scroll to position [0, 0]
click at [965, 273] on label "40" at bounding box center [954, 276] width 149 height 31
click at [965, 277] on input "40" at bounding box center [960, 282] width 10 height 10
radio input "true"
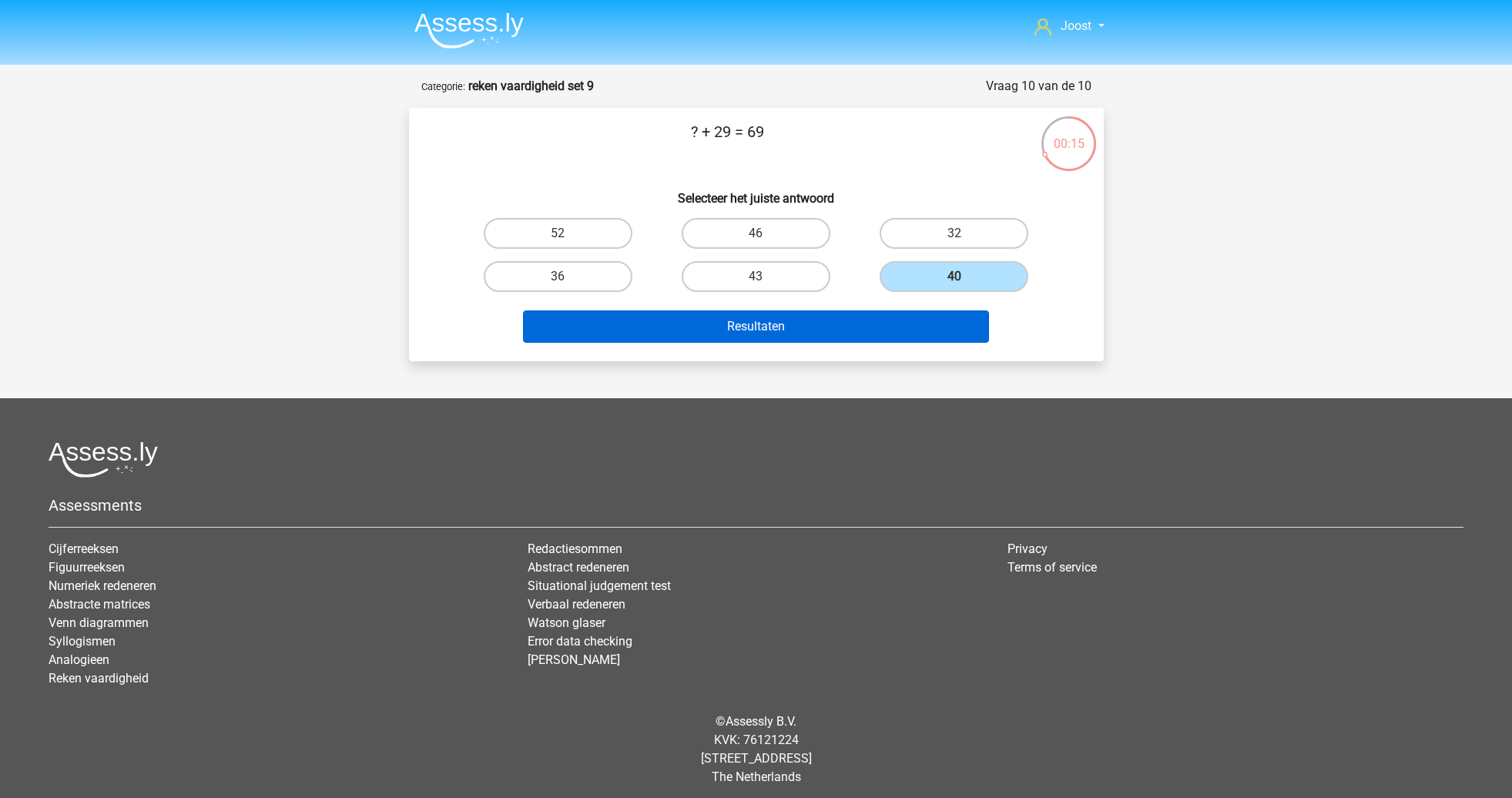
click at [830, 324] on button "Resultaten" at bounding box center [756, 326] width 466 height 32
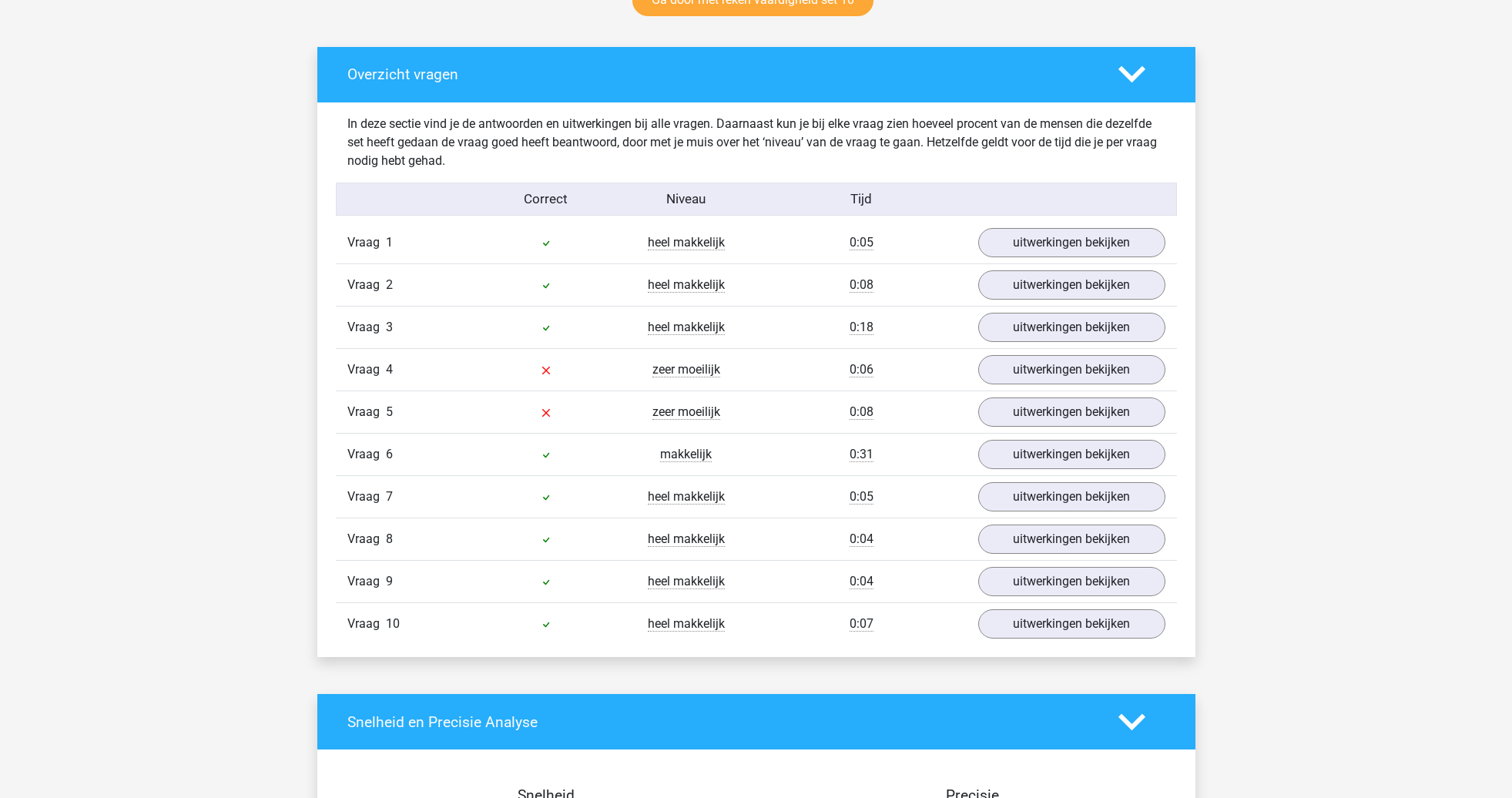
scroll to position [843, 0]
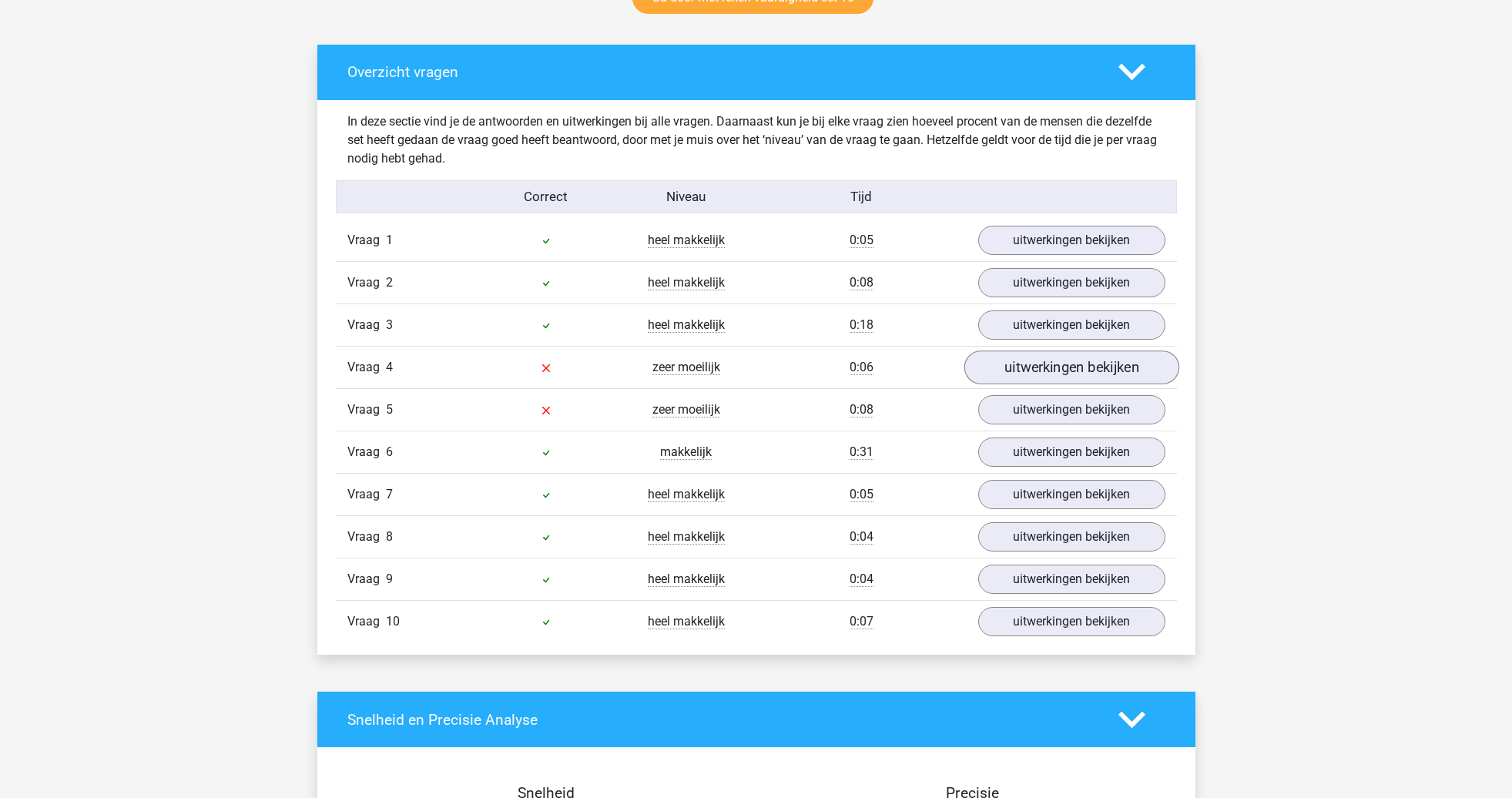
click at [1050, 374] on link "uitwerkingen bekijken" at bounding box center [1071, 368] width 215 height 34
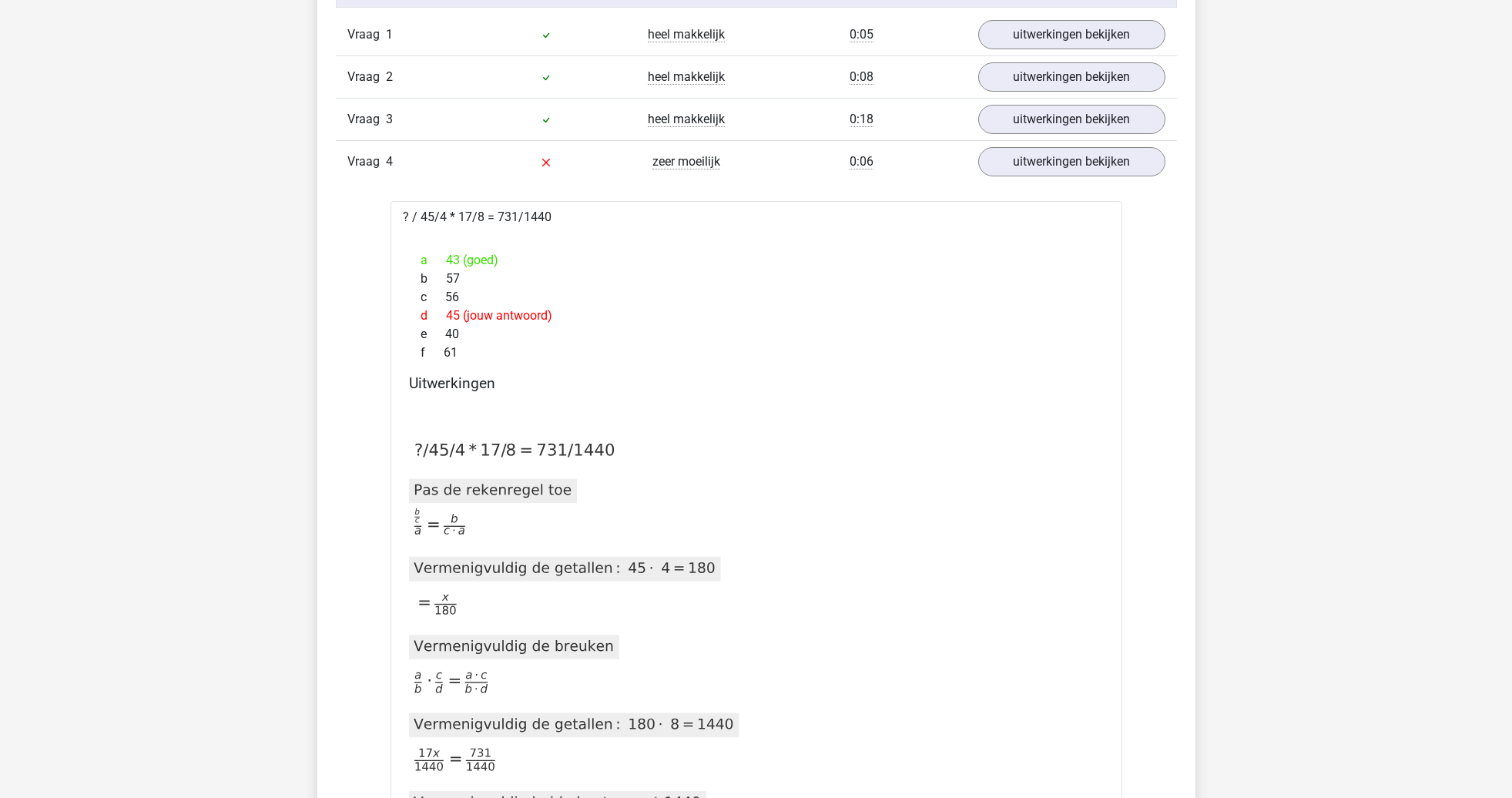
scroll to position [966, 0]
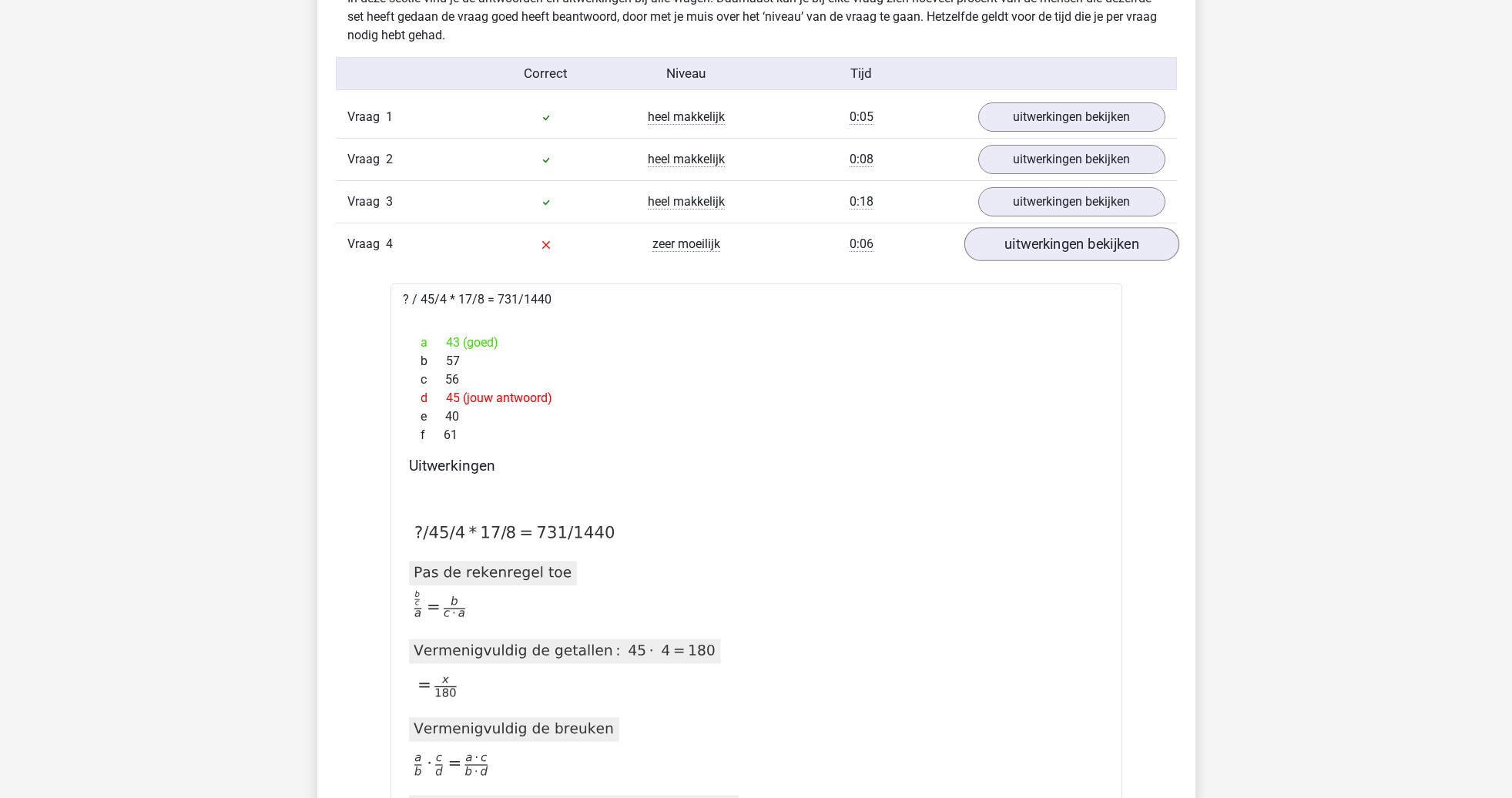
click at [1044, 239] on link "uitwerkingen bekijken" at bounding box center [1071, 245] width 215 height 34
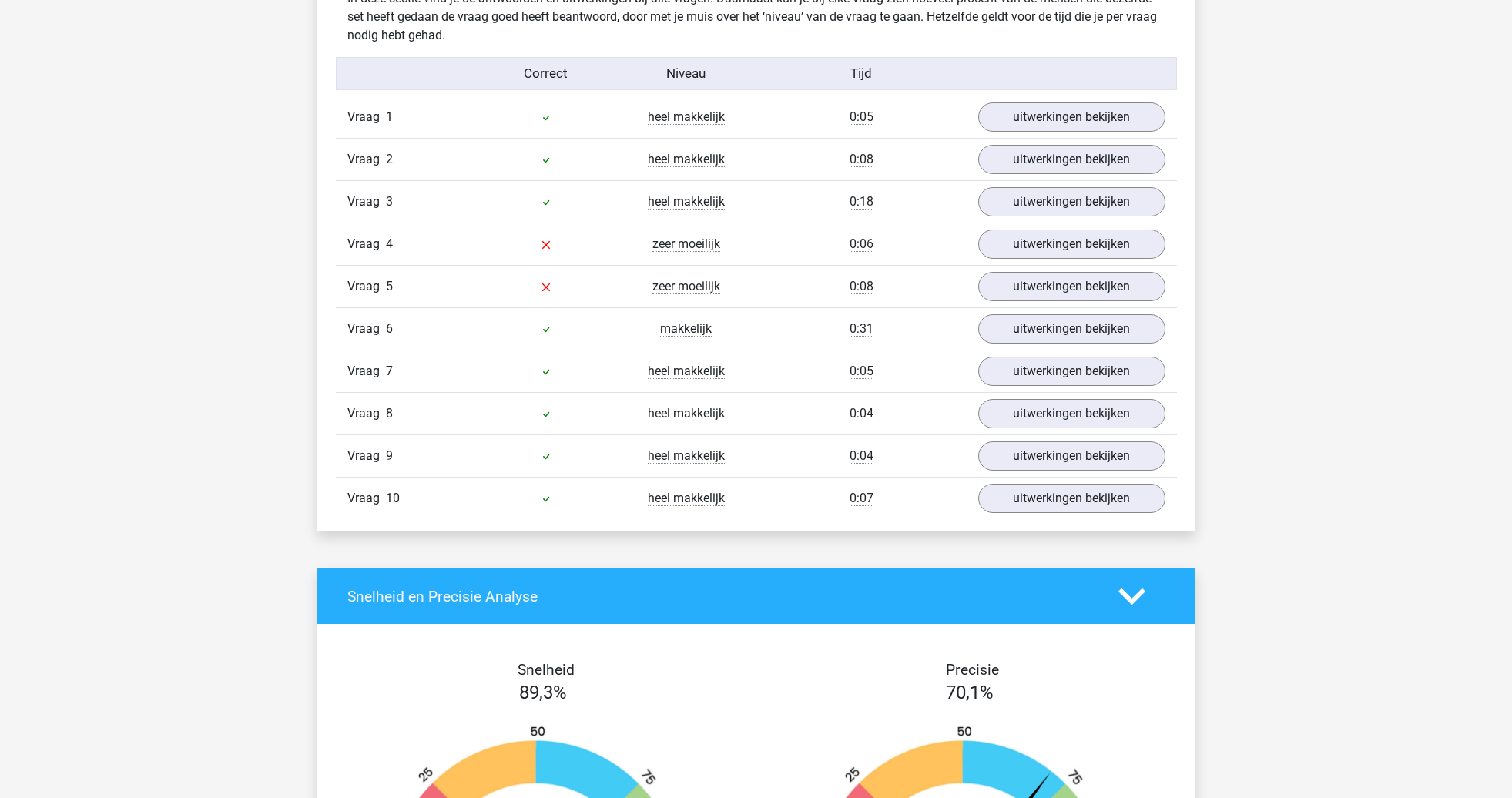
scroll to position [964, 0]
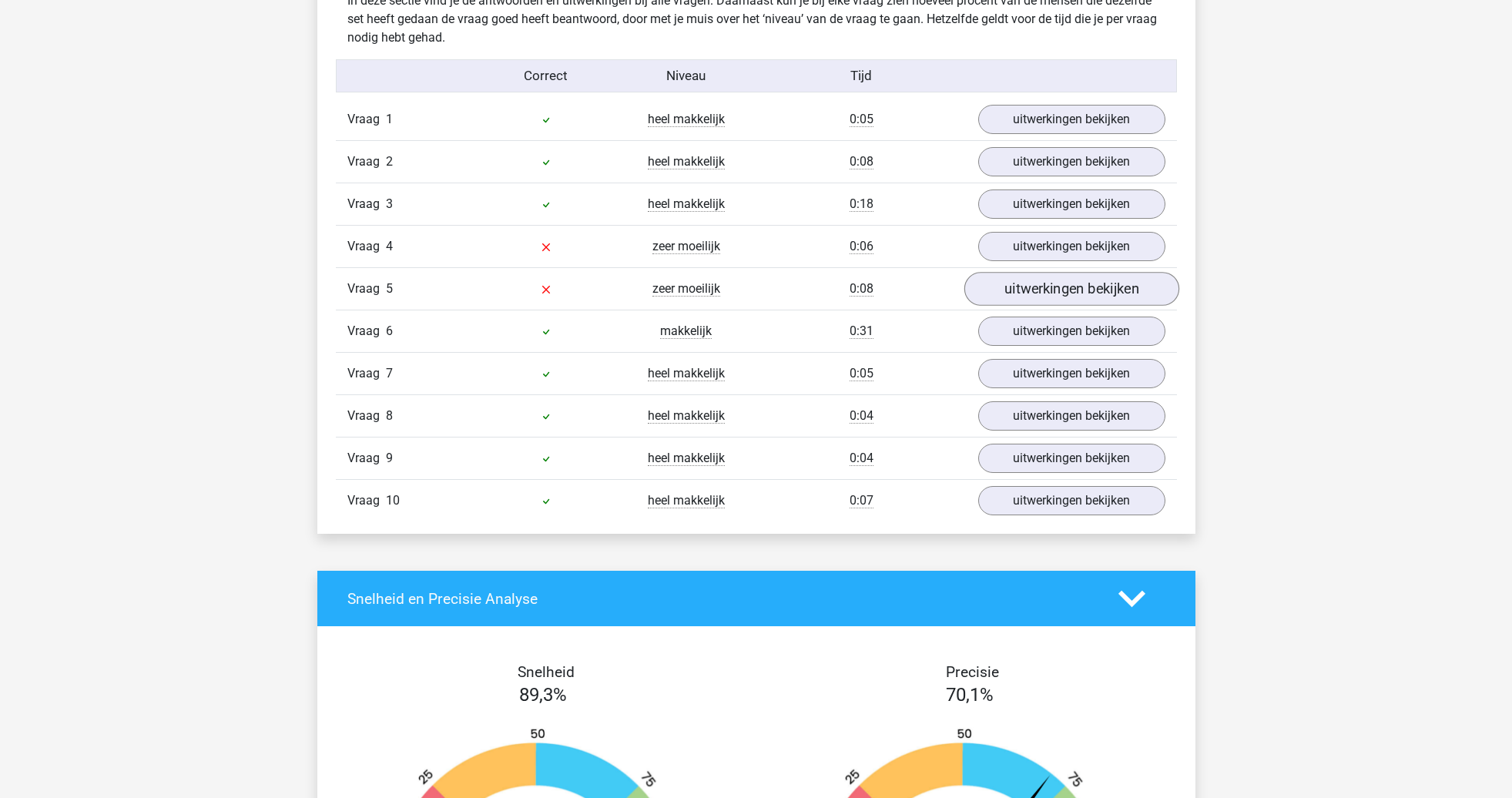
click at [1015, 298] on link "uitwerkingen bekijken" at bounding box center [1071, 289] width 215 height 34
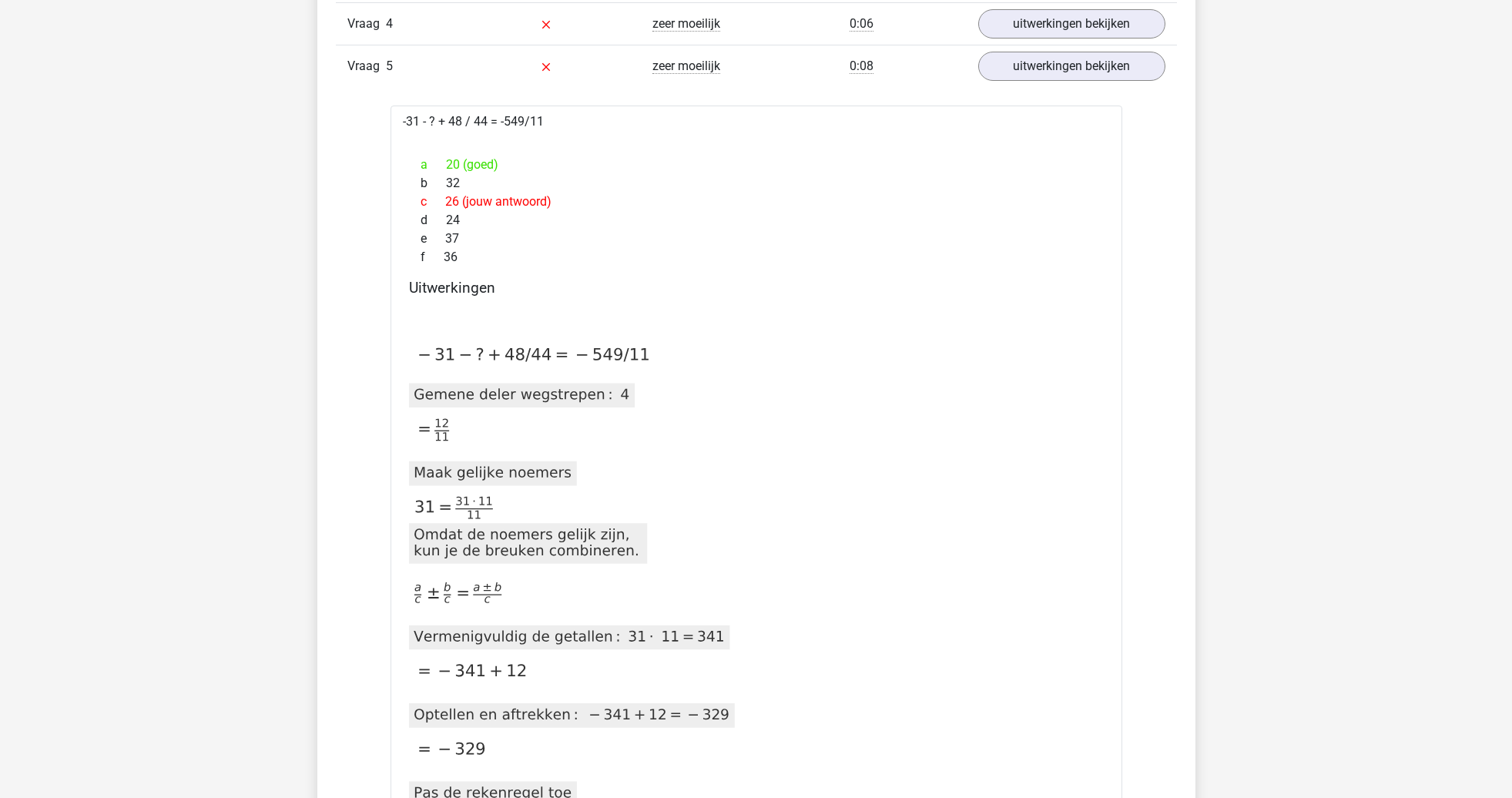
scroll to position [1223, 0]
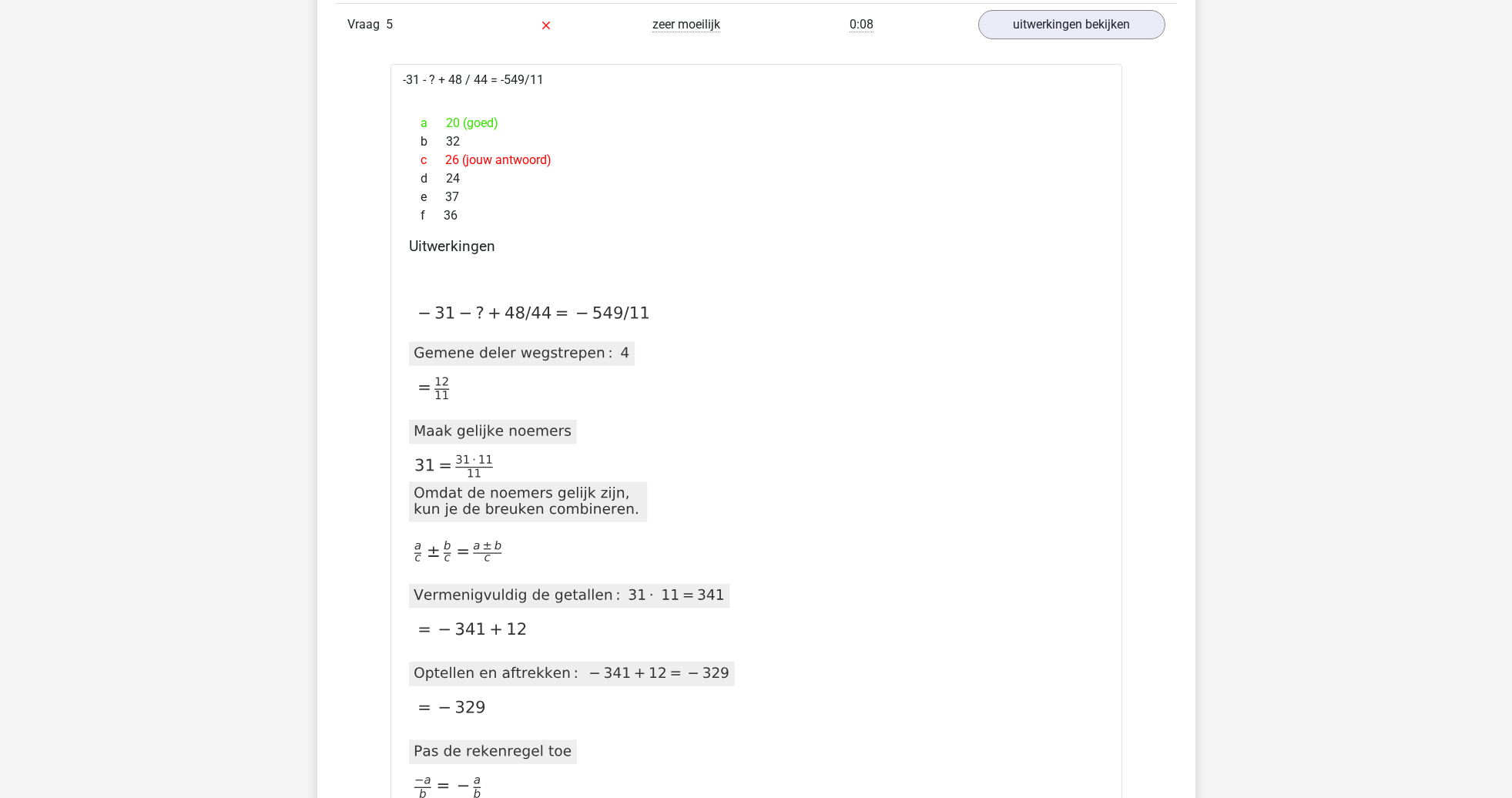
scroll to position [1079, 0]
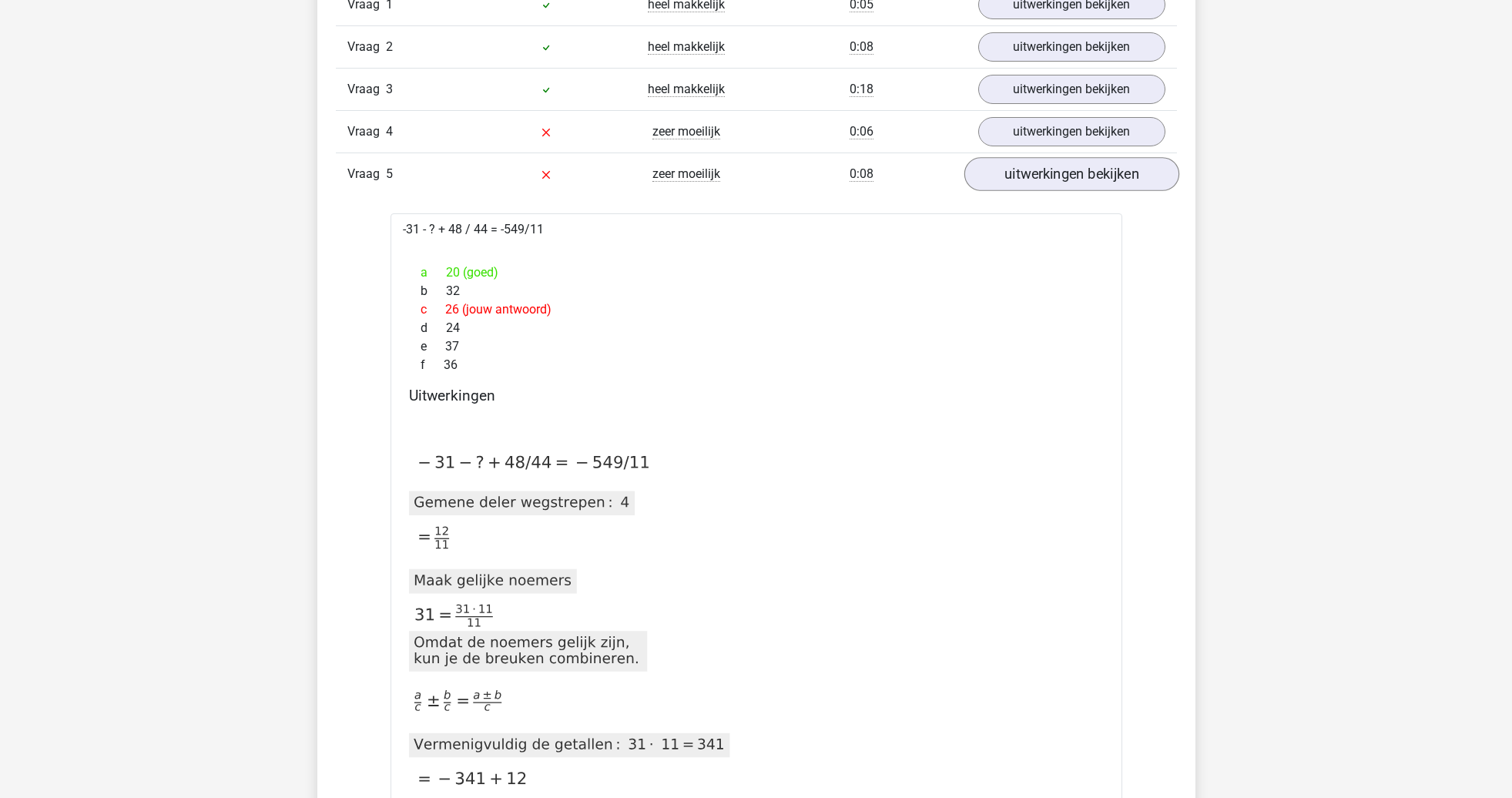
click at [1031, 176] on link "uitwerkingen bekijken" at bounding box center [1071, 175] width 215 height 34
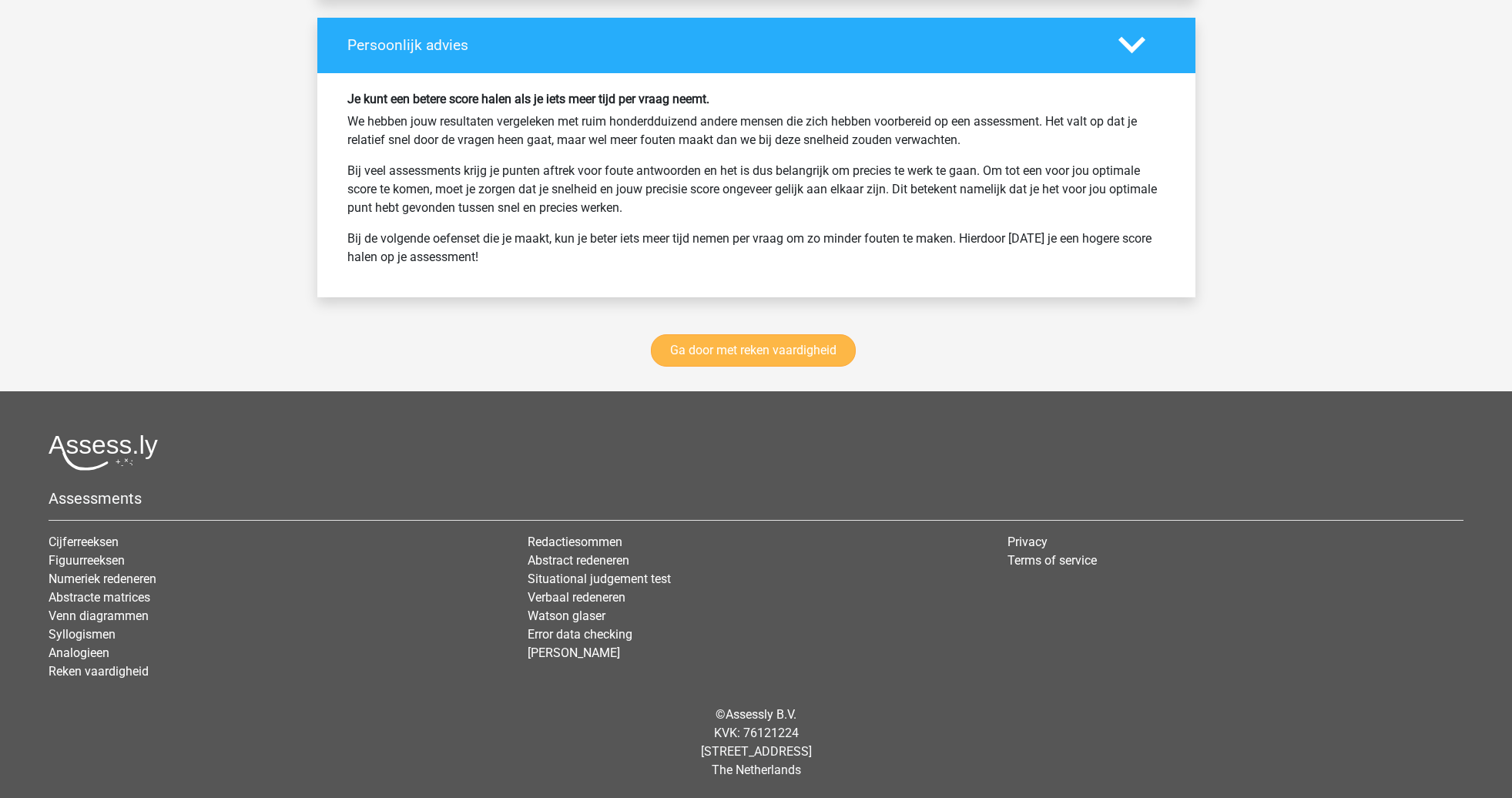
scroll to position [2035, 0]
click at [746, 353] on link "Ga door met reken vaardigheid" at bounding box center [753, 351] width 205 height 32
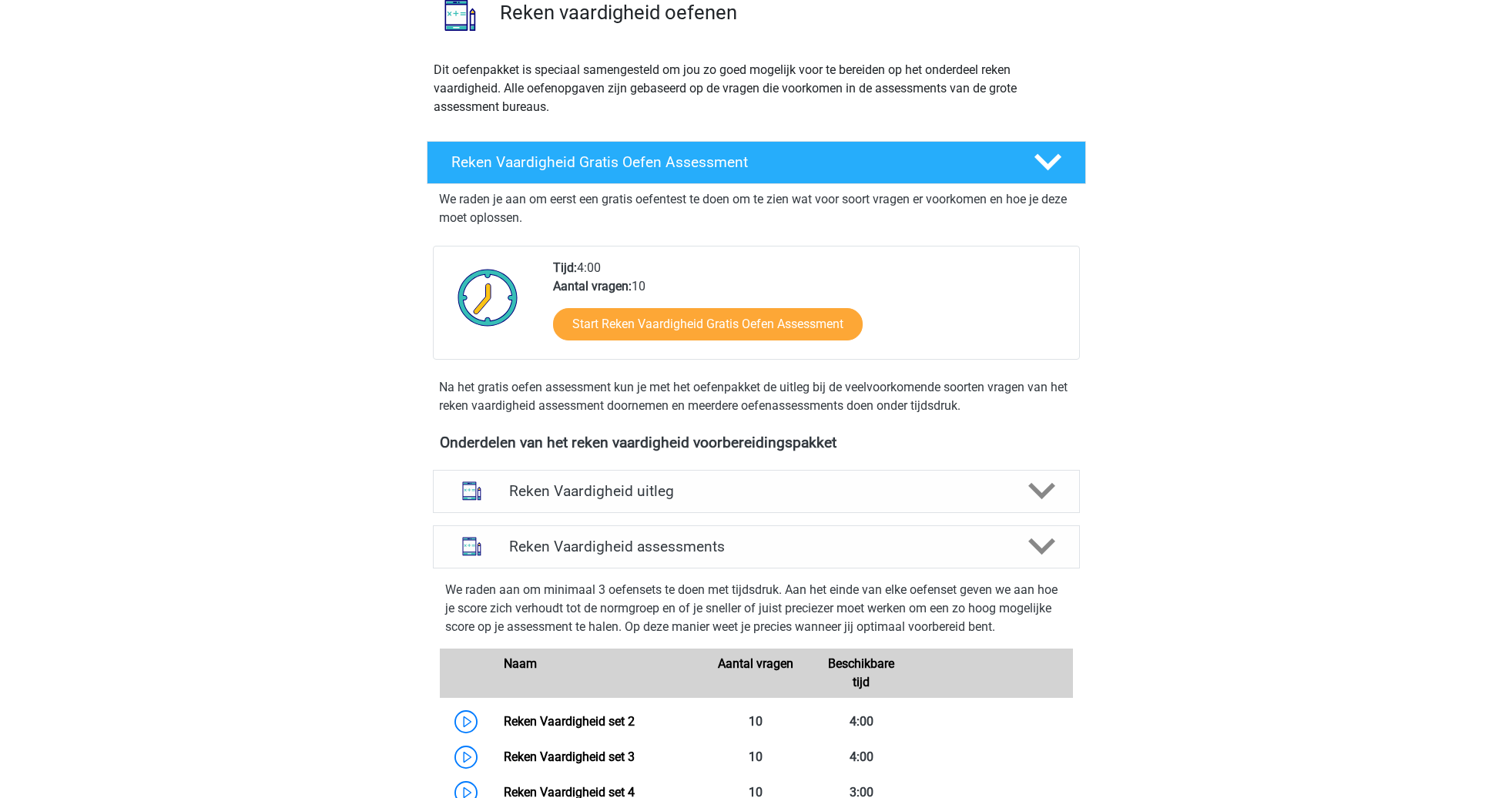
scroll to position [131, 0]
click at [774, 554] on h4 "Reken Vaardigheid assessments" at bounding box center [756, 547] width 494 height 18
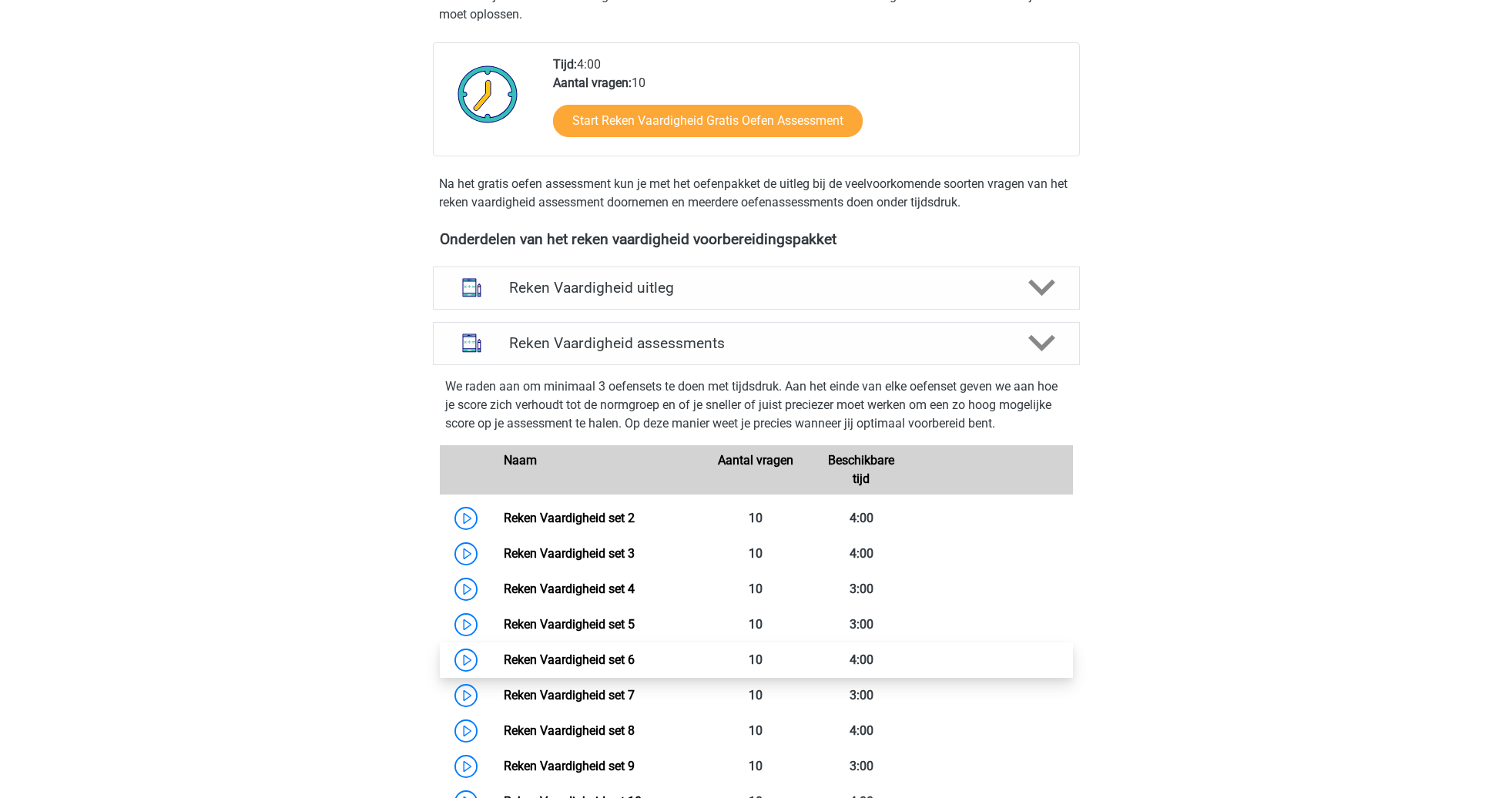
scroll to position [469, 0]
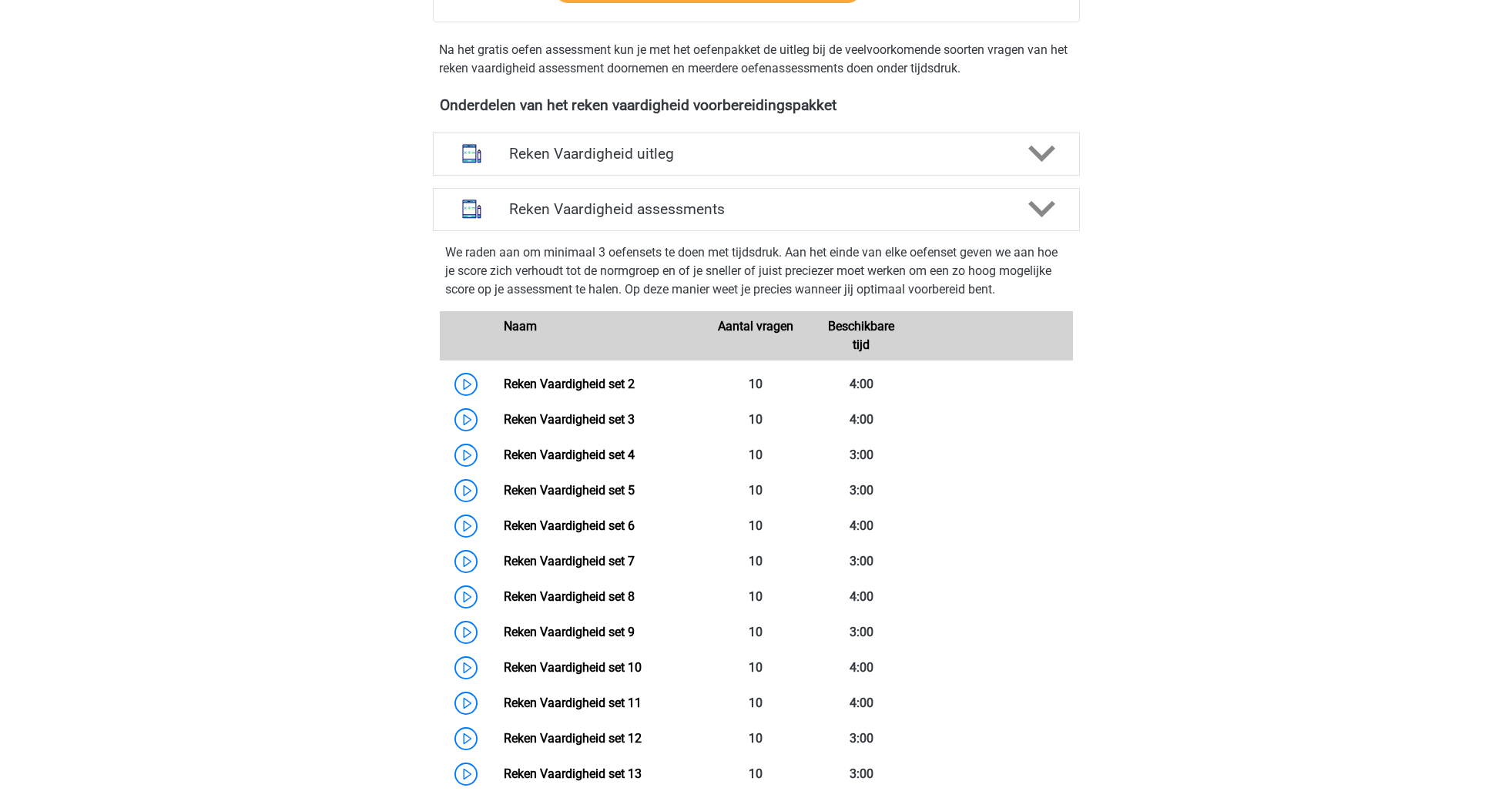
click at [1020, 184] on div "Reken Vaardigheid assessments We raden aan om minimaal 3 oefensets te doen met …" at bounding box center [756, 690] width 707 height 1018
click at [1029, 209] on icon at bounding box center [1042, 209] width 27 height 27
click at [956, 209] on h4 "Reken Vaardigheid assessments" at bounding box center [756, 209] width 494 height 18
click at [1046, 207] on polygon at bounding box center [1042, 209] width 27 height 17
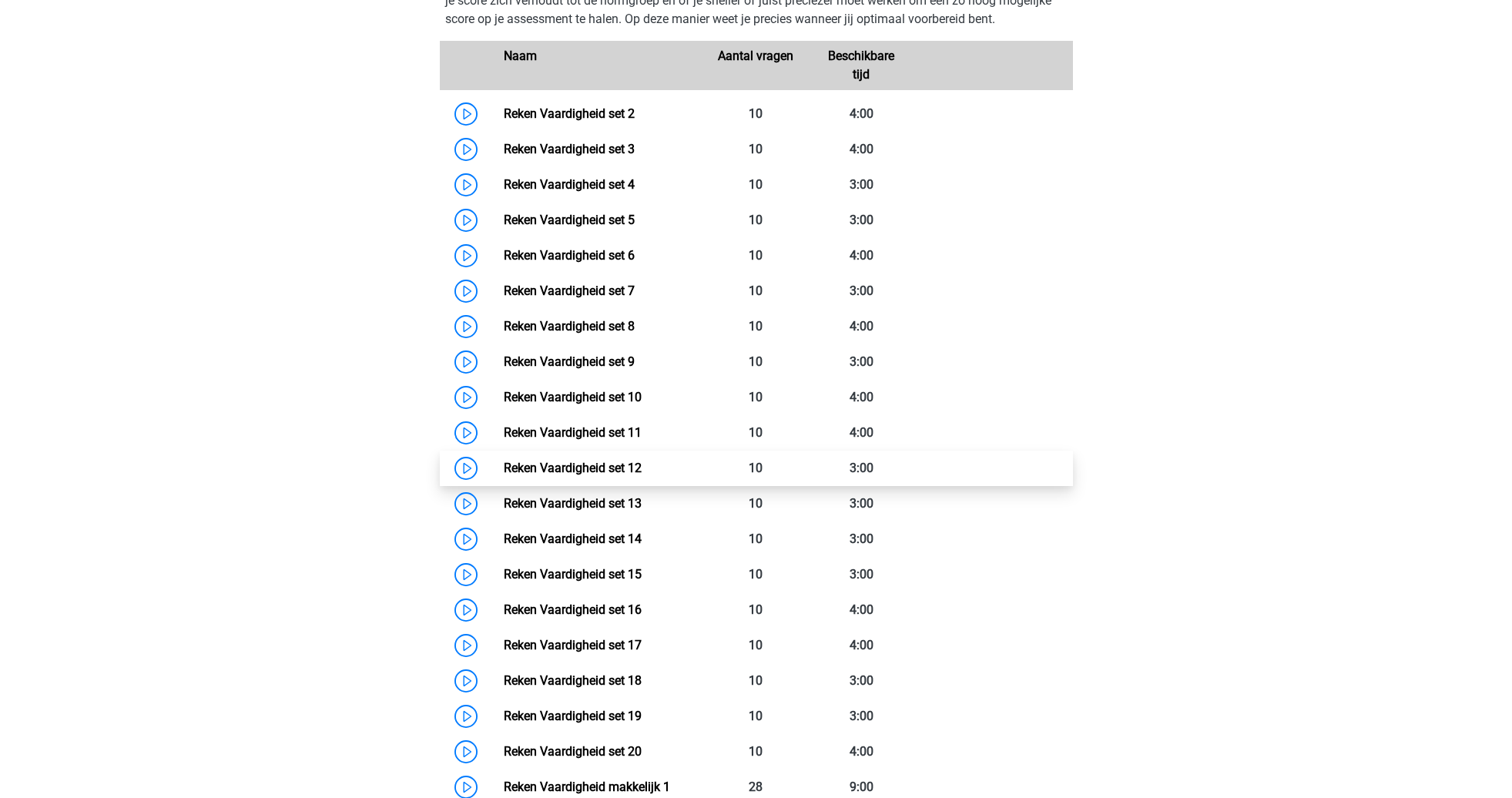
scroll to position [737, 0]
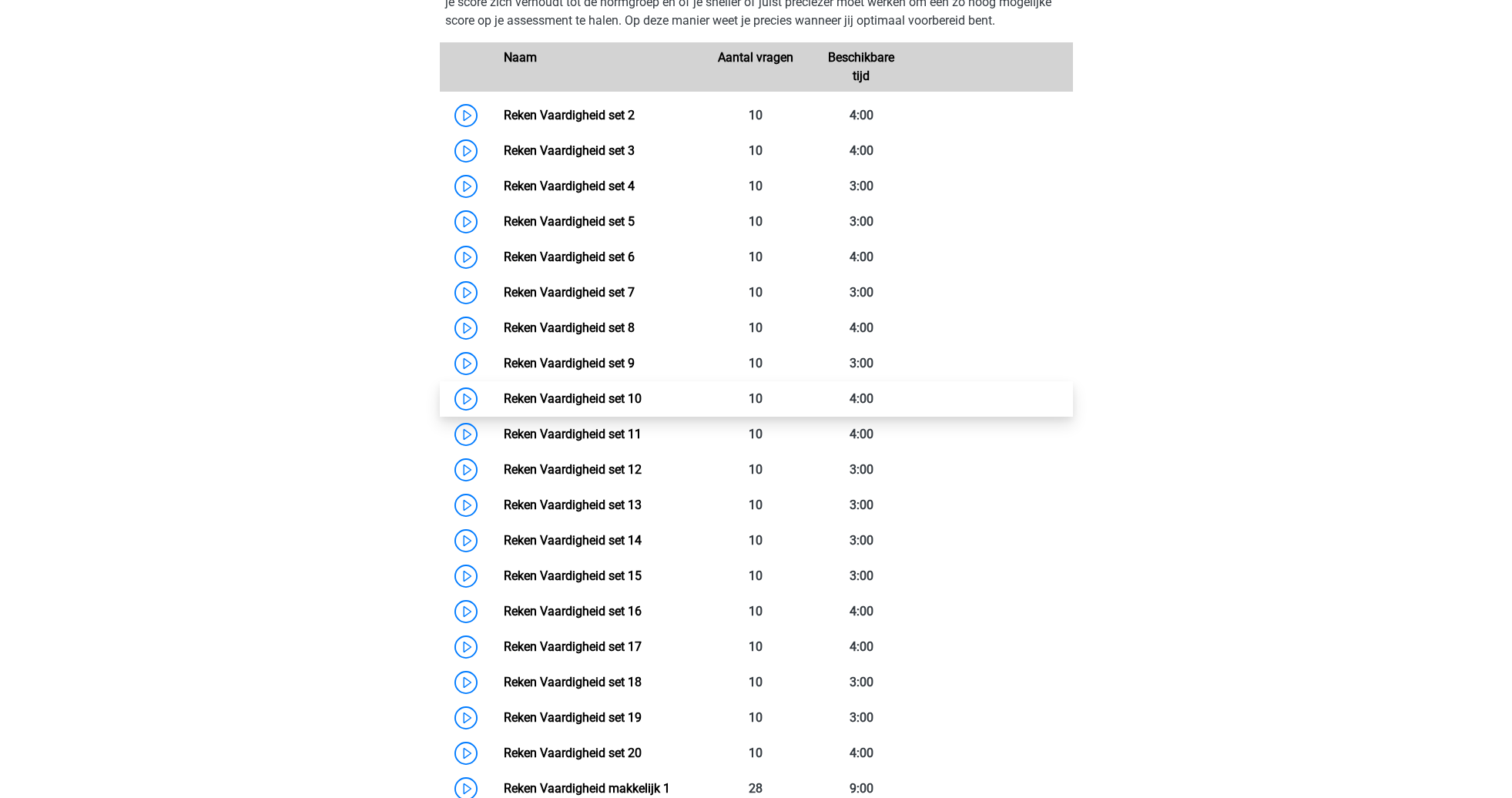
click at [642, 399] on link "Reken Vaardigheid set 10" at bounding box center [573, 398] width 138 height 14
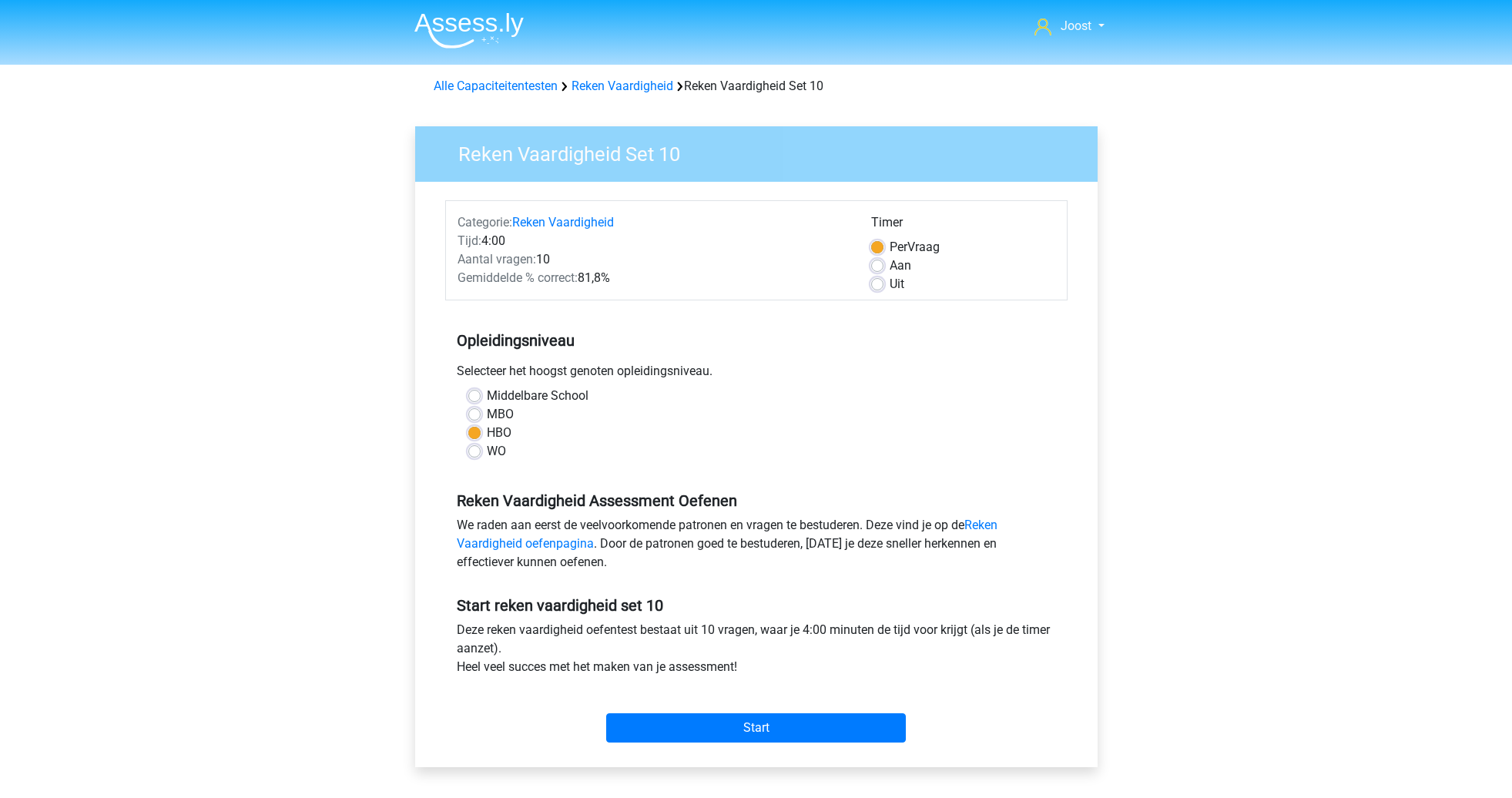
drag, startPoint x: 743, startPoint y: 725, endPoint x: 746, endPoint y: 710, distance: 15.3
click at [743, 724] on input "Start" at bounding box center [756, 727] width 299 height 29
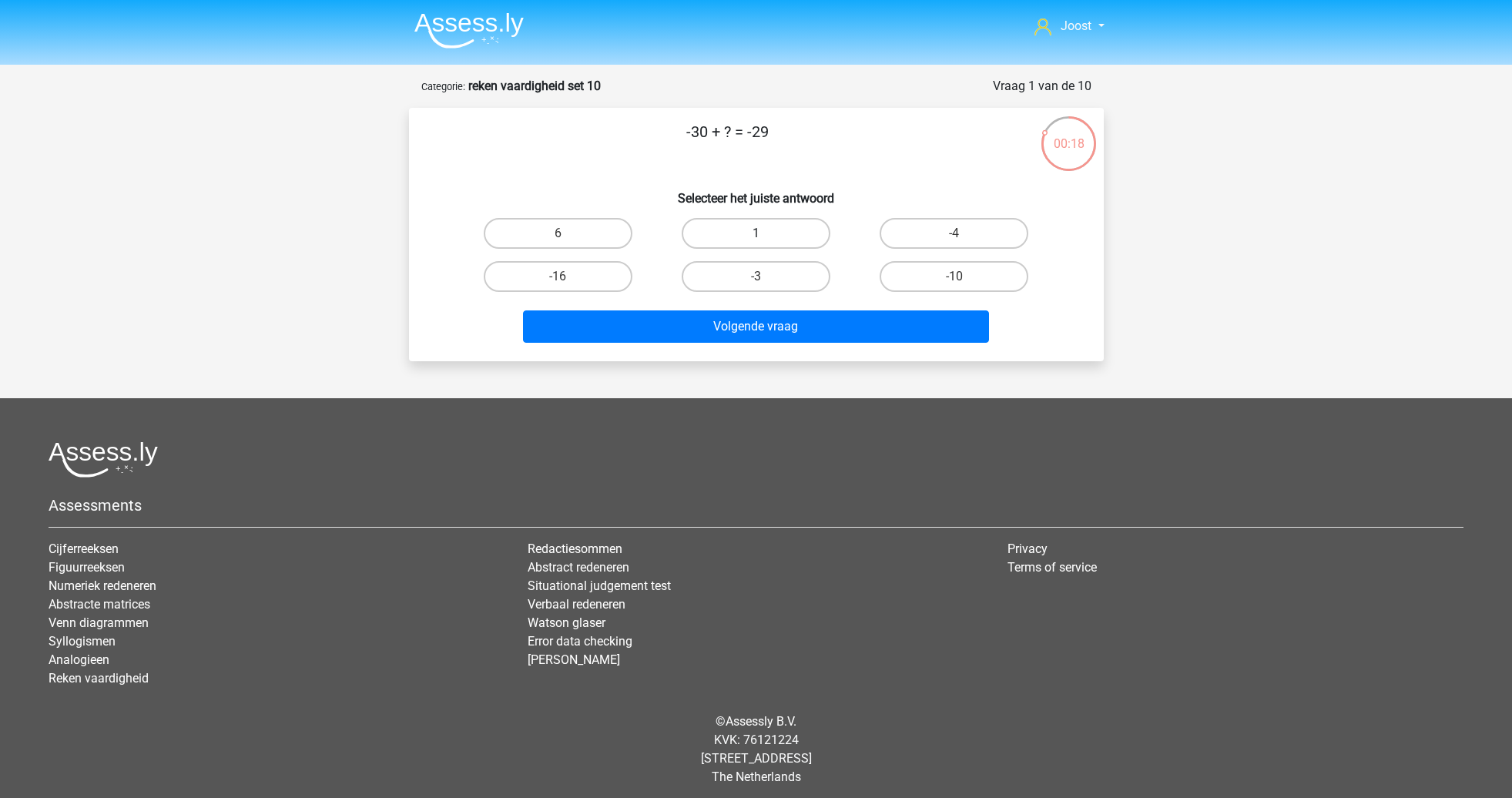
click at [821, 235] on label "1" at bounding box center [756, 233] width 149 height 31
click at [765, 235] on input "1" at bounding box center [760, 239] width 10 height 10
radio input "true"
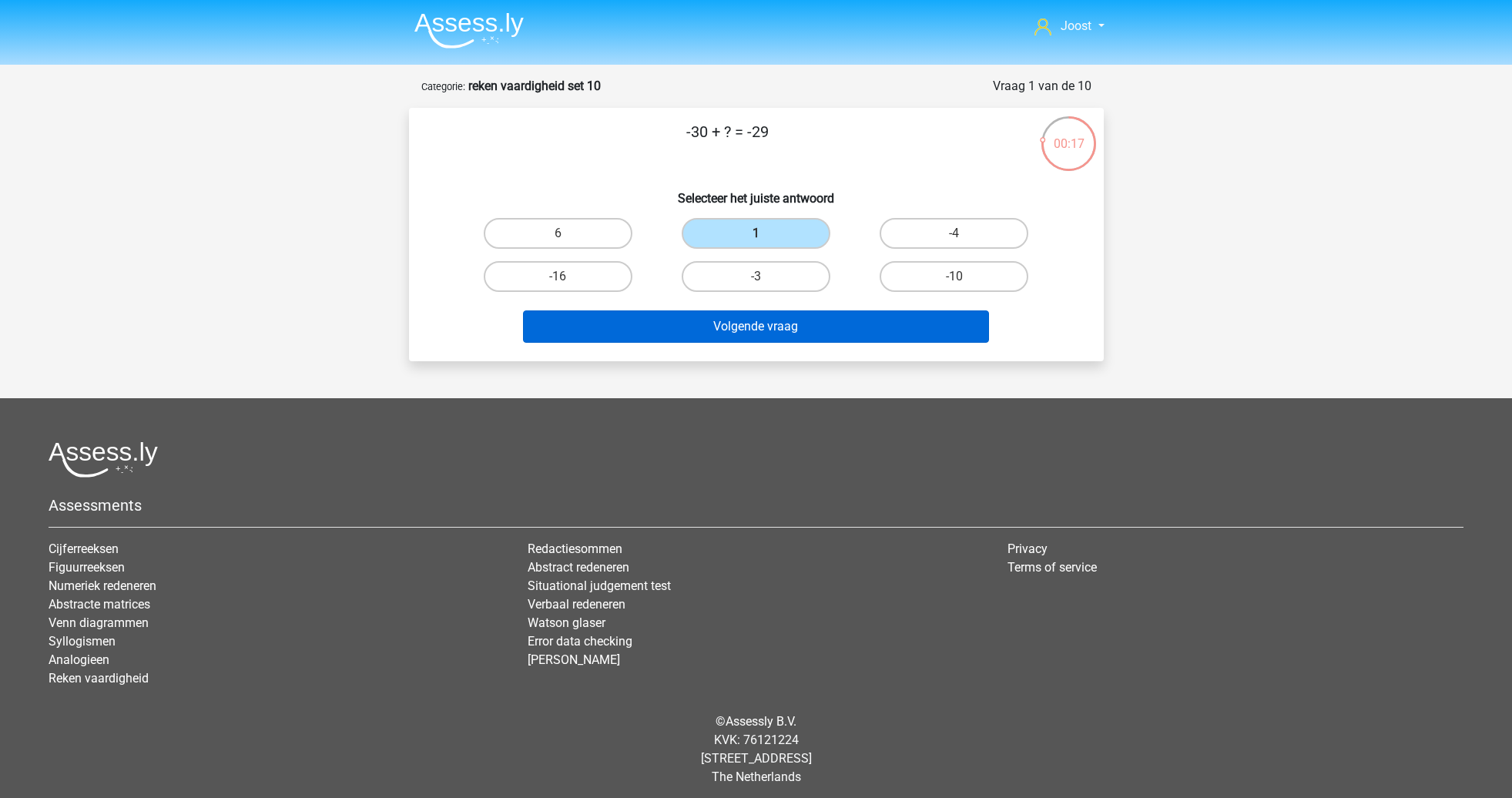
click at [847, 322] on button "Volgende vraag" at bounding box center [756, 326] width 466 height 32
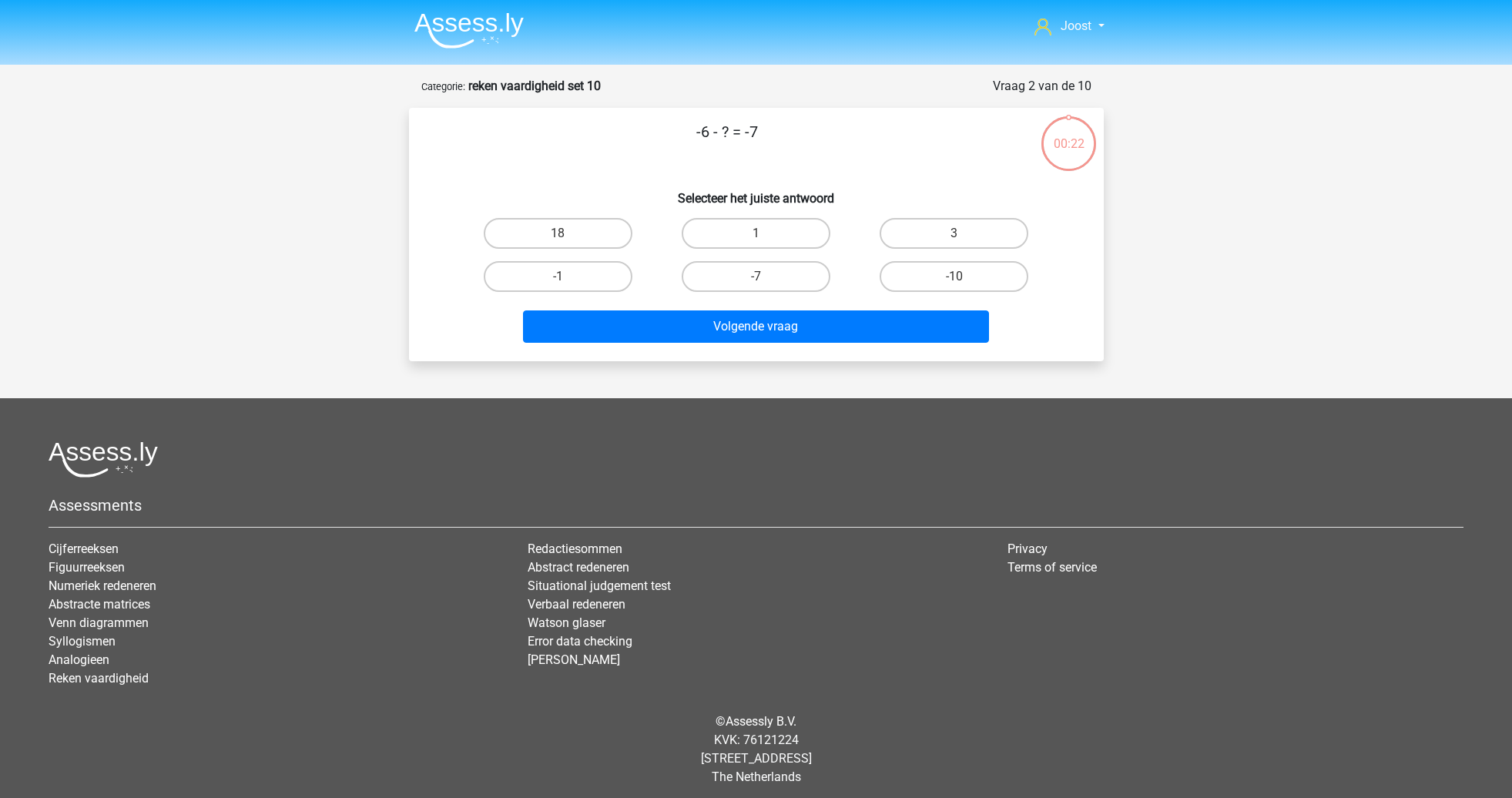
scroll to position [7, 0]
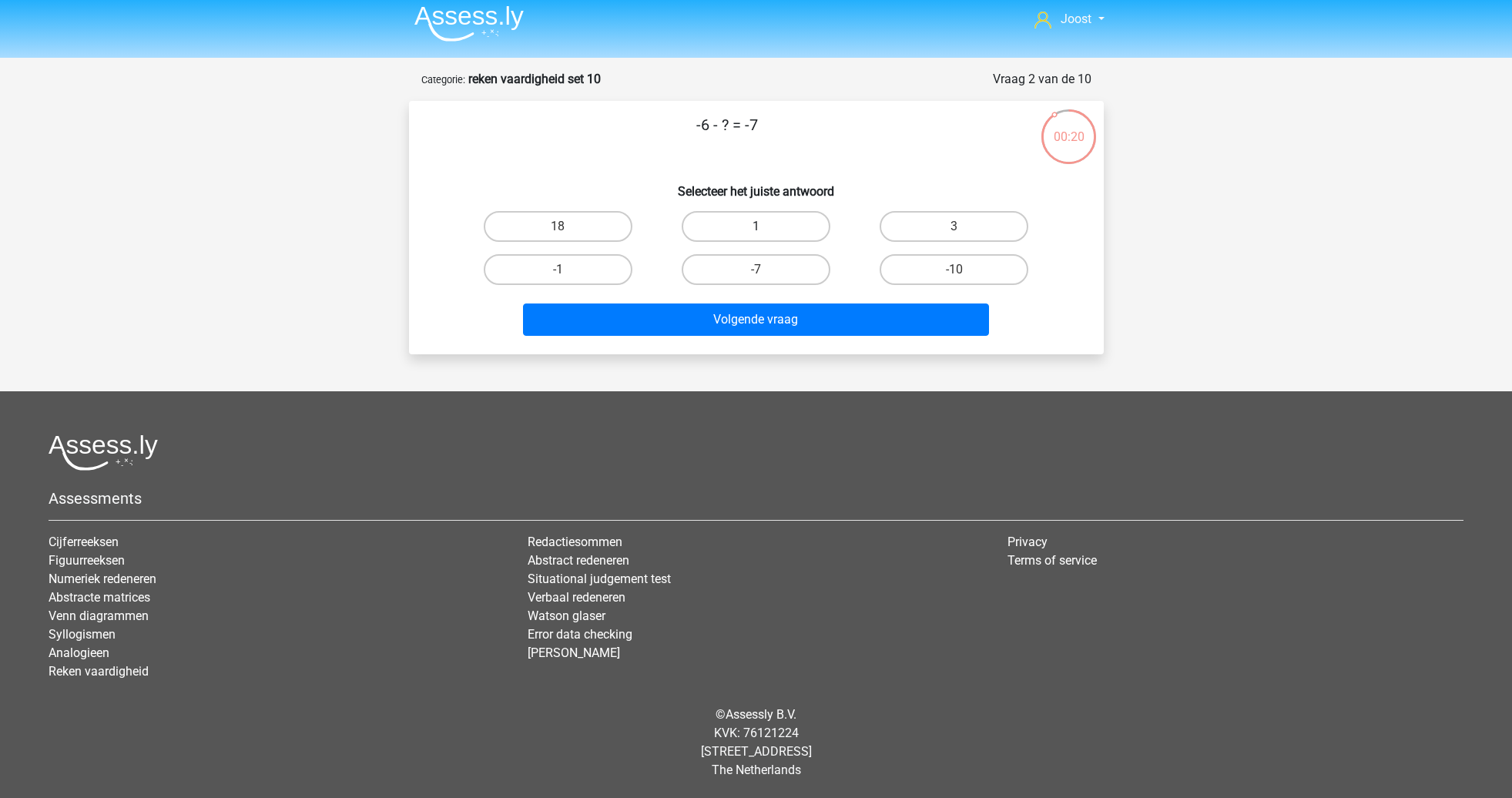
click at [752, 222] on label "1" at bounding box center [756, 226] width 149 height 31
click at [755, 226] on input "1" at bounding box center [760, 231] width 10 height 10
radio input "true"
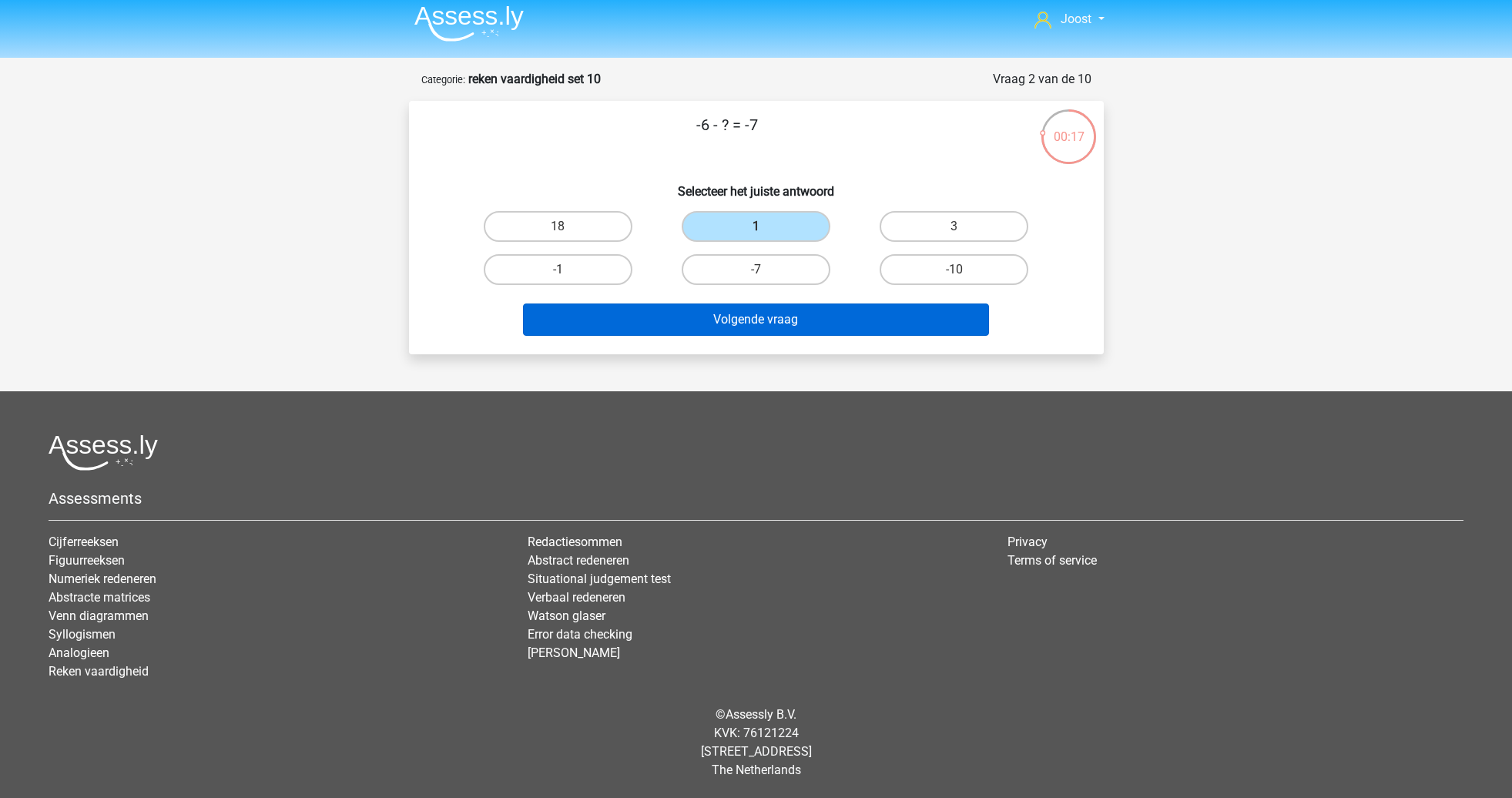
click at [850, 317] on button "Volgende vraag" at bounding box center [756, 320] width 466 height 32
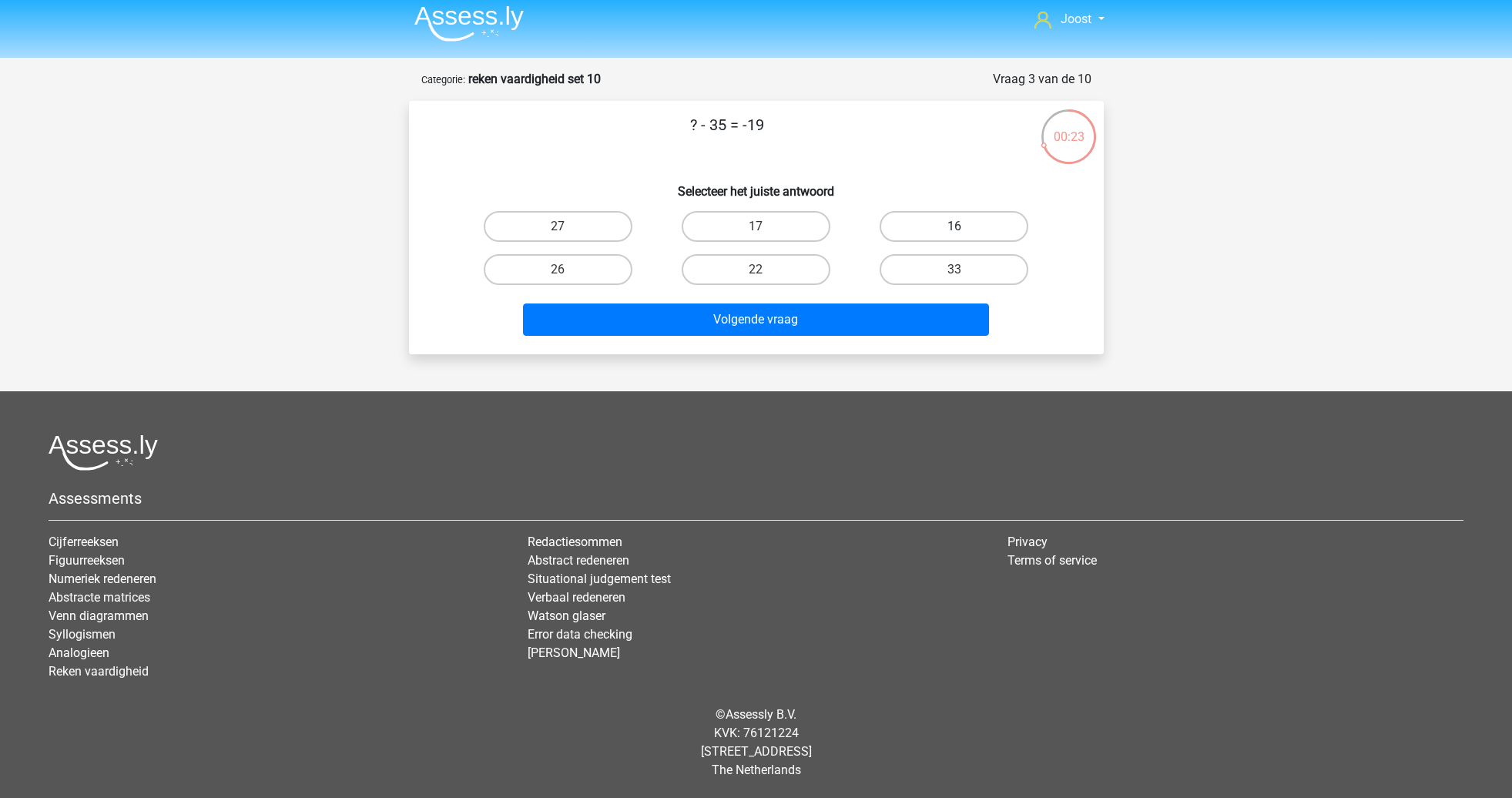
click at [929, 219] on label "16" at bounding box center [954, 226] width 149 height 31
click at [954, 226] on input "16" at bounding box center [960, 231] width 10 height 10
radio input "true"
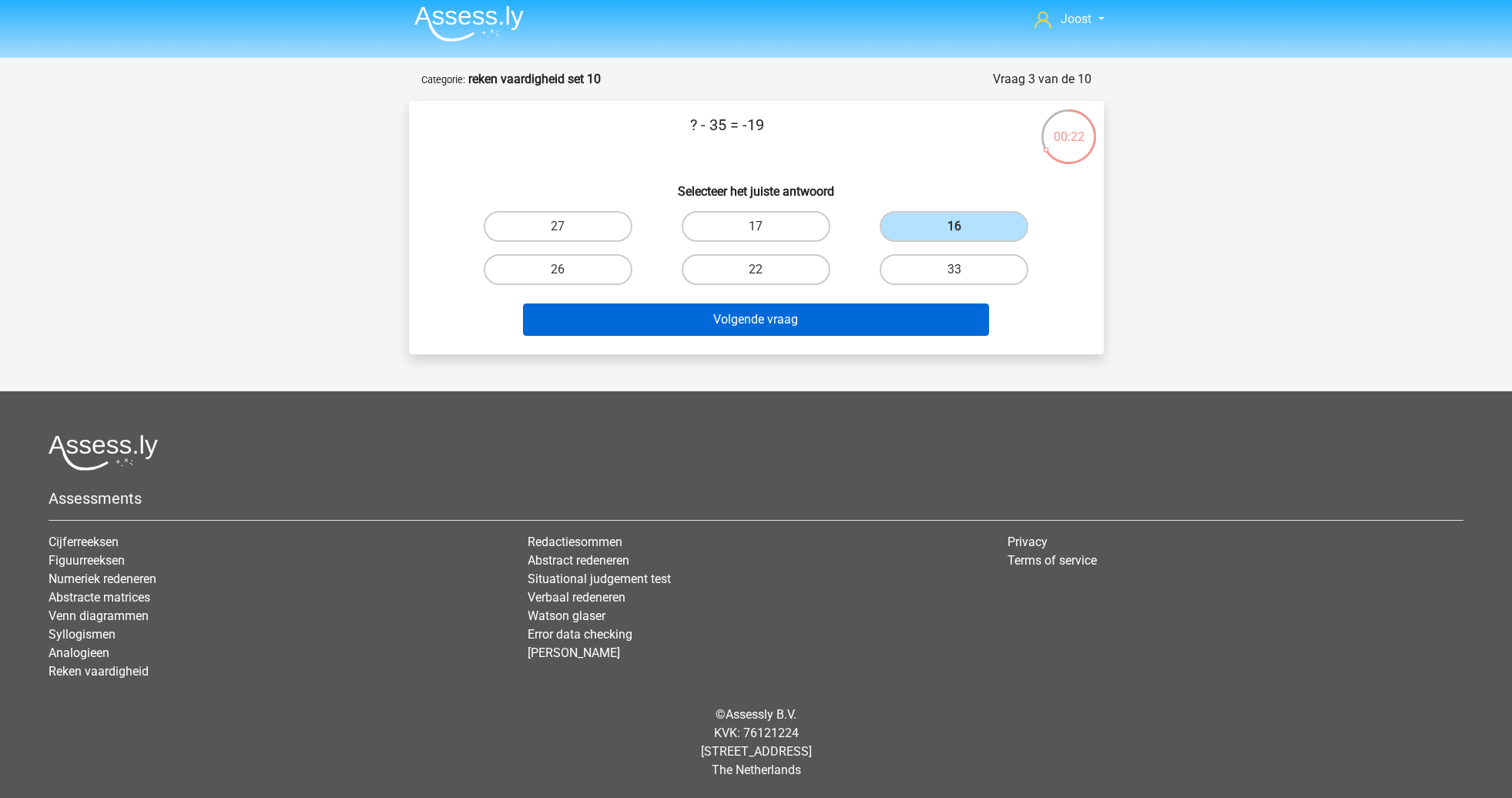
click at [780, 325] on button "Volgende vraag" at bounding box center [756, 320] width 466 height 32
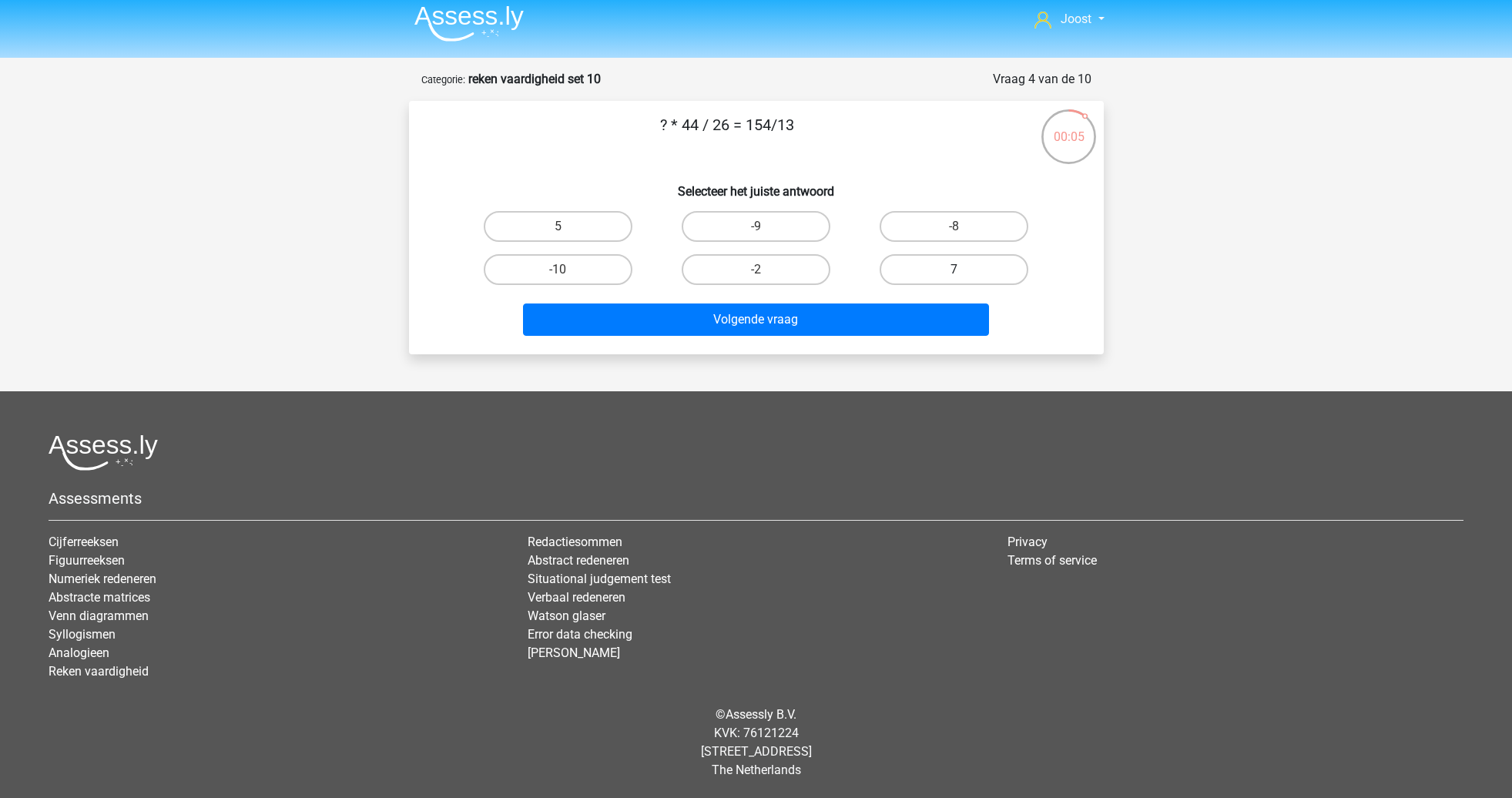
click at [923, 267] on label "7" at bounding box center [954, 269] width 149 height 31
click at [954, 270] on input "7" at bounding box center [960, 275] width 10 height 10
radio input "true"
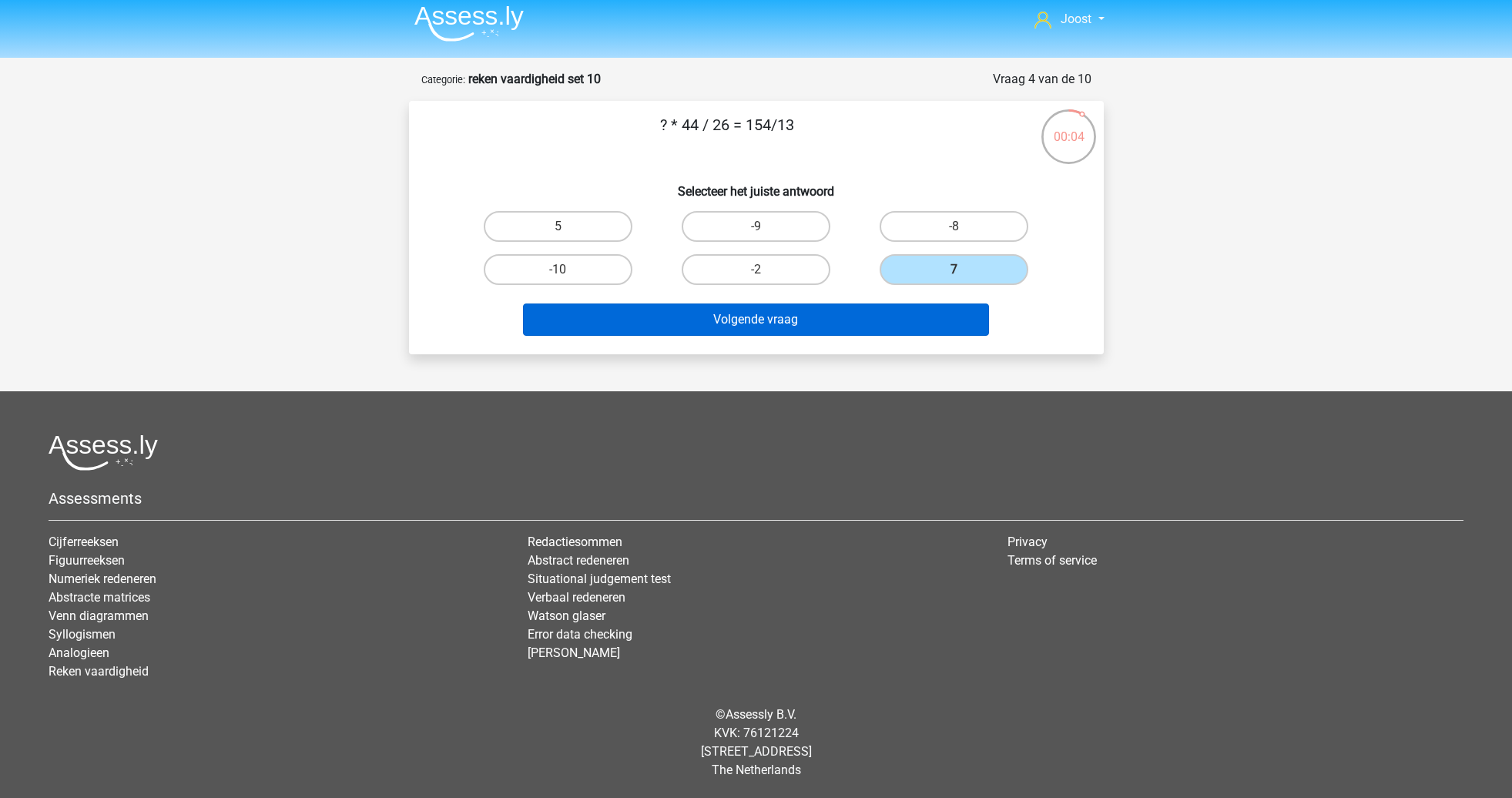
click at [912, 320] on button "Volgende vraag" at bounding box center [756, 320] width 466 height 32
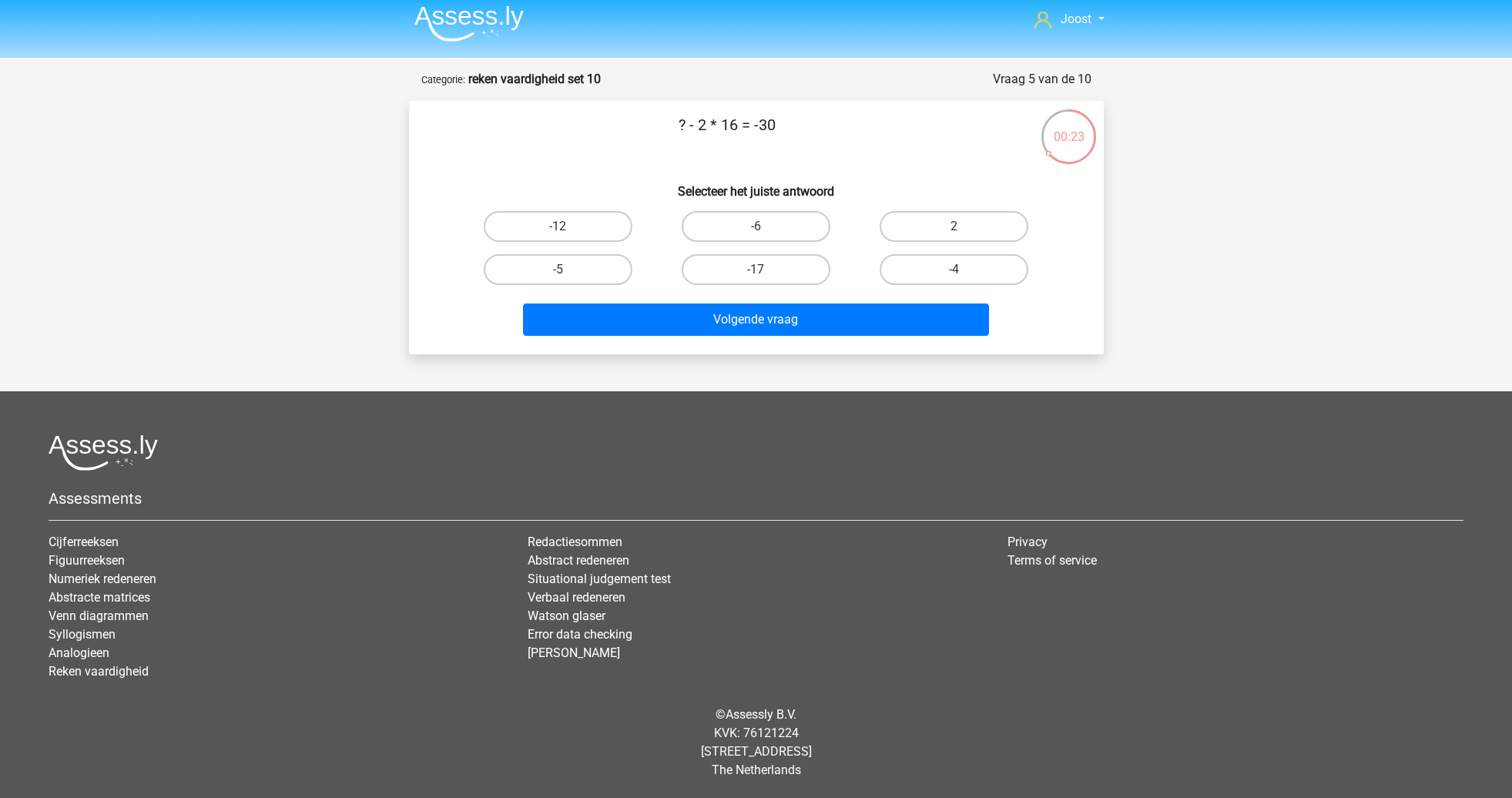
click at [956, 231] on input "2" at bounding box center [960, 231] width 10 height 10
radio input "true"
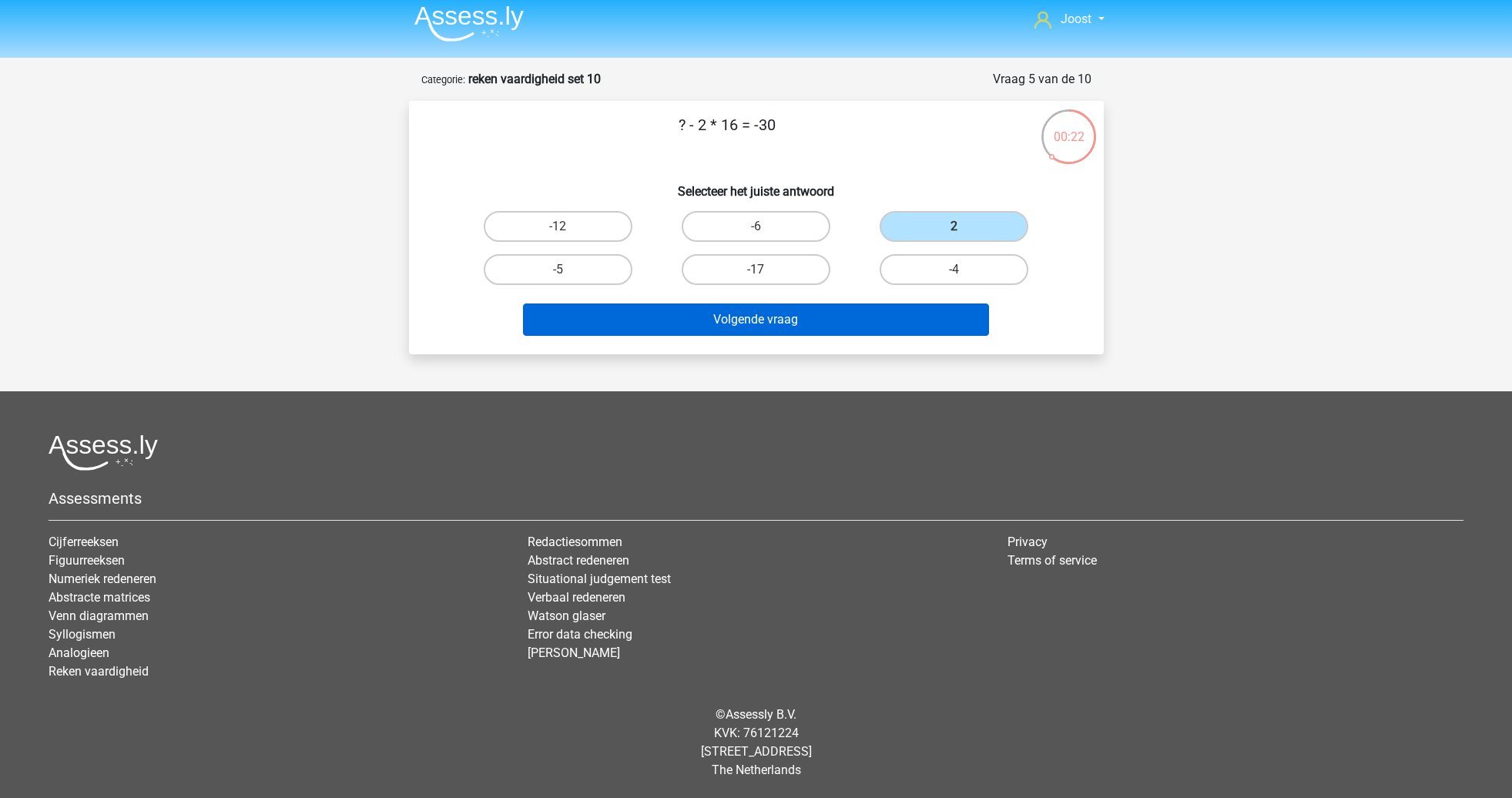
click at [898, 327] on button "Volgende vraag" at bounding box center [756, 320] width 466 height 32
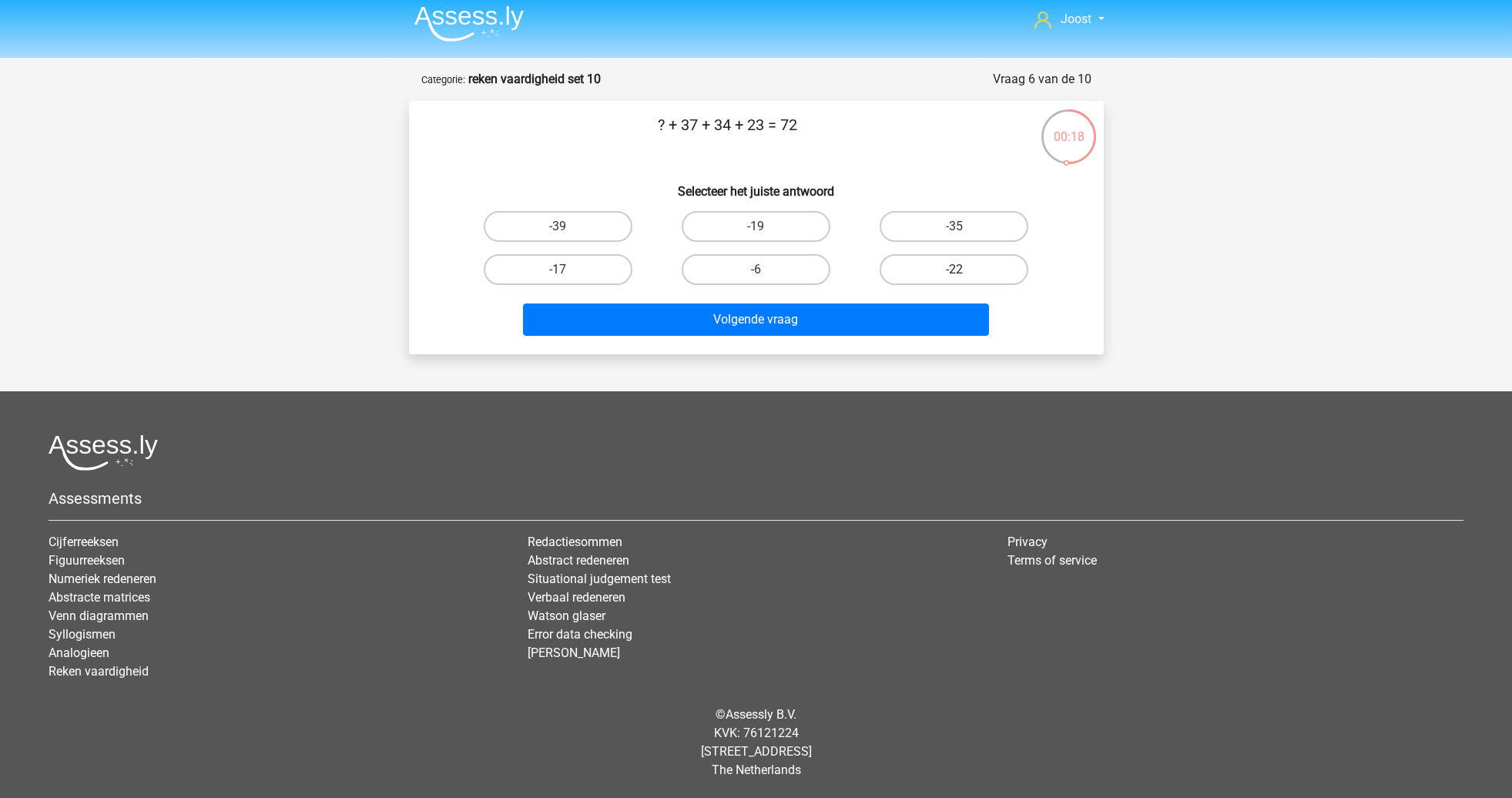
click at [958, 262] on label "-22" at bounding box center [954, 269] width 149 height 31
click at [958, 270] on input "-22" at bounding box center [960, 275] width 10 height 10
radio input "true"
drag, startPoint x: 895, startPoint y: 315, endPoint x: 886, endPoint y: 299, distance: 18.4
click at [895, 315] on button "Volgende vraag" at bounding box center [756, 320] width 466 height 32
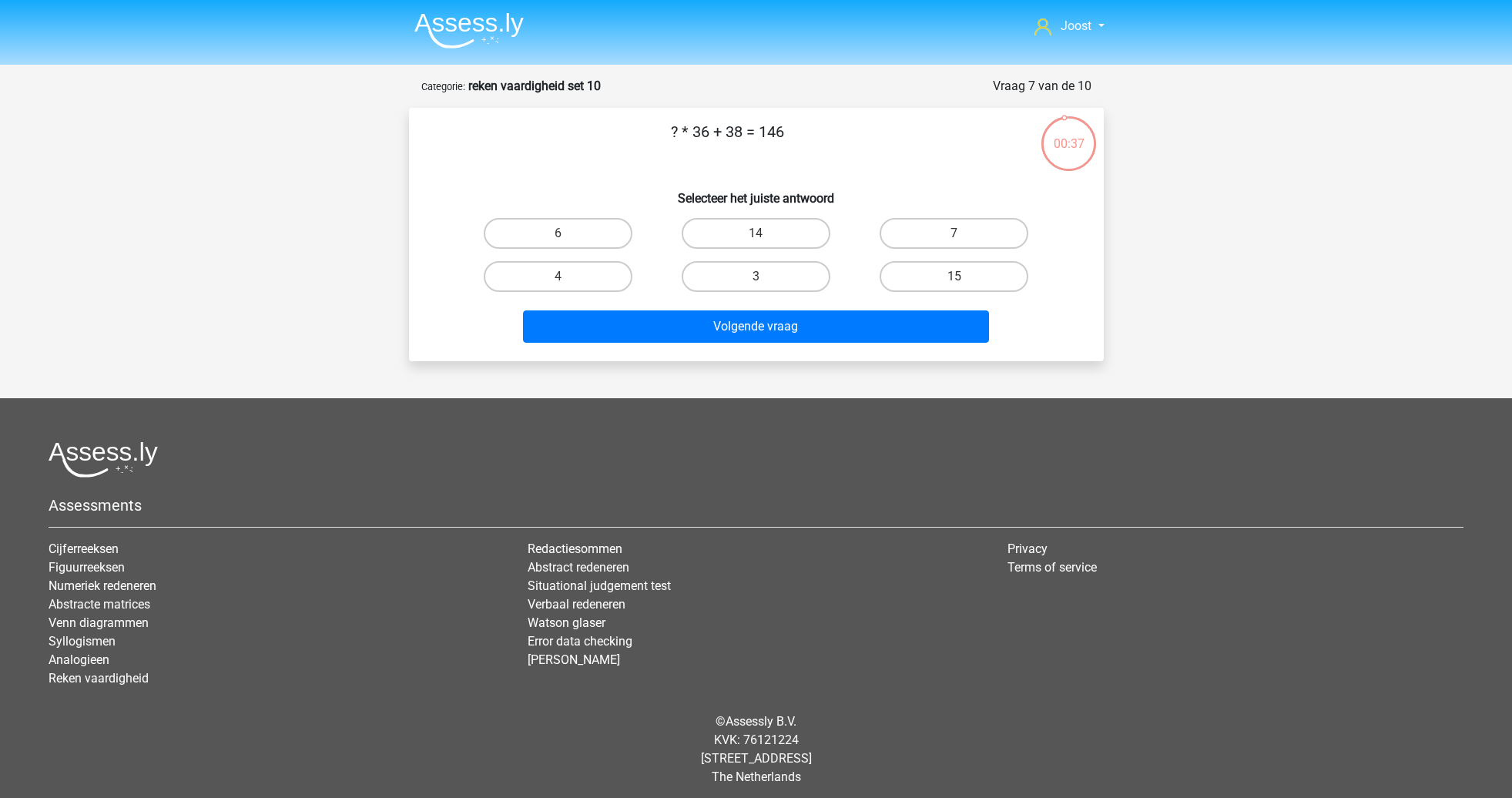
scroll to position [0, 0]
click at [801, 272] on label "3" at bounding box center [756, 276] width 149 height 31
click at [765, 277] on input "3" at bounding box center [760, 282] width 10 height 10
radio input "true"
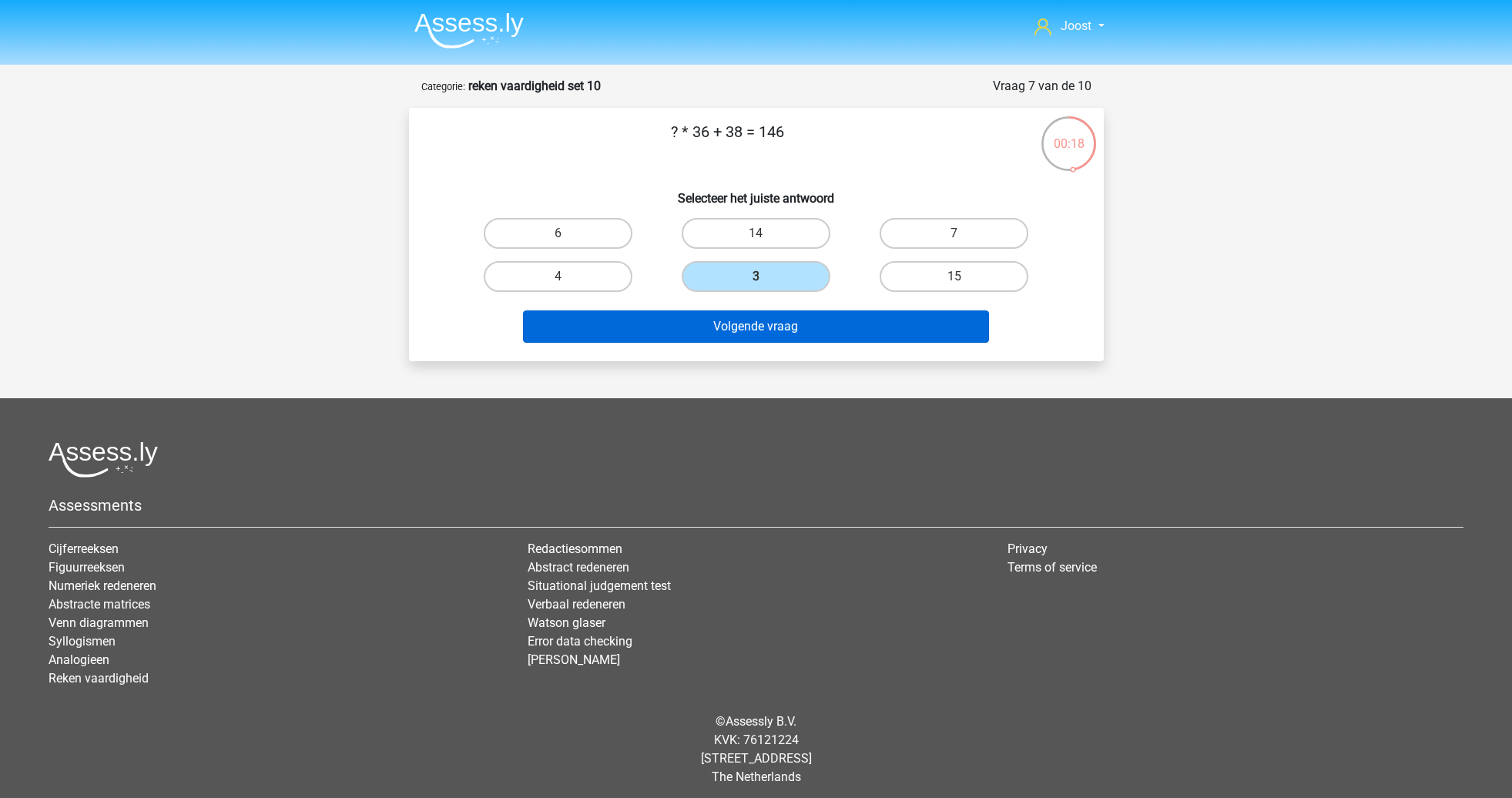
click at [852, 329] on button "Volgende vraag" at bounding box center [756, 326] width 466 height 32
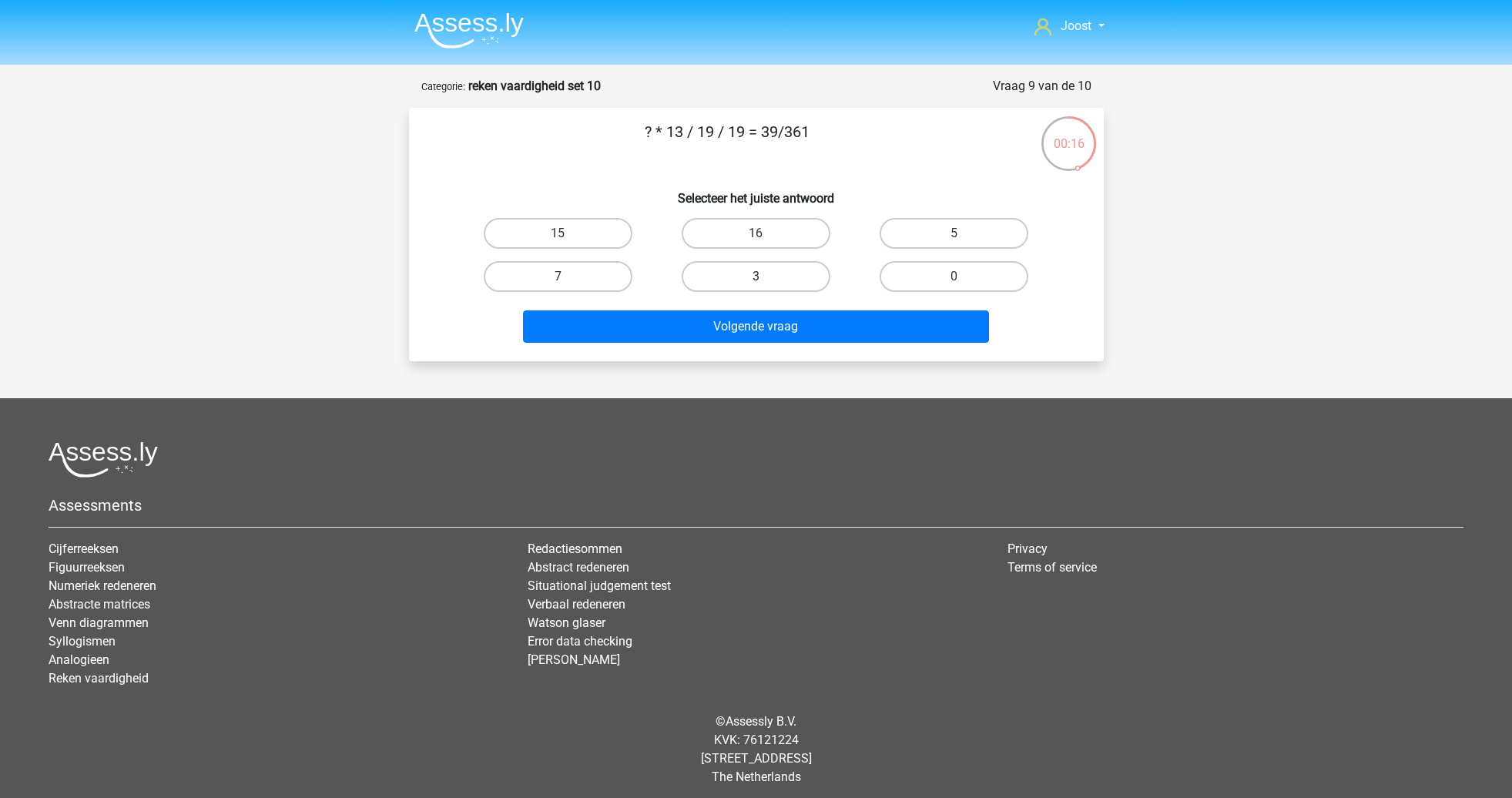
click at [797, 277] on label "3" at bounding box center [756, 276] width 149 height 31
click at [765, 277] on input "3" at bounding box center [760, 282] width 10 height 10
radio input "true"
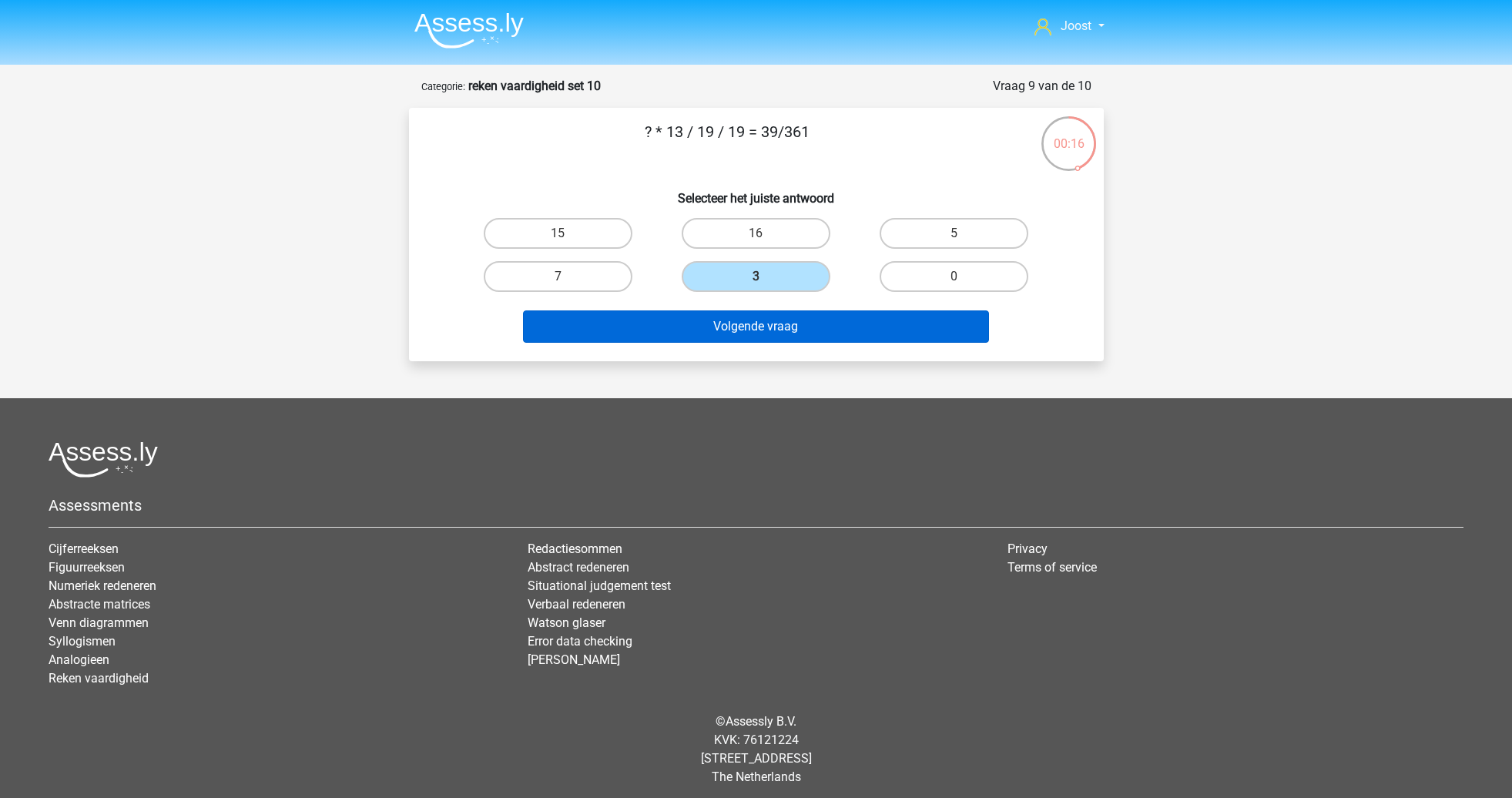
click at [828, 325] on button "Volgende vraag" at bounding box center [756, 326] width 466 height 32
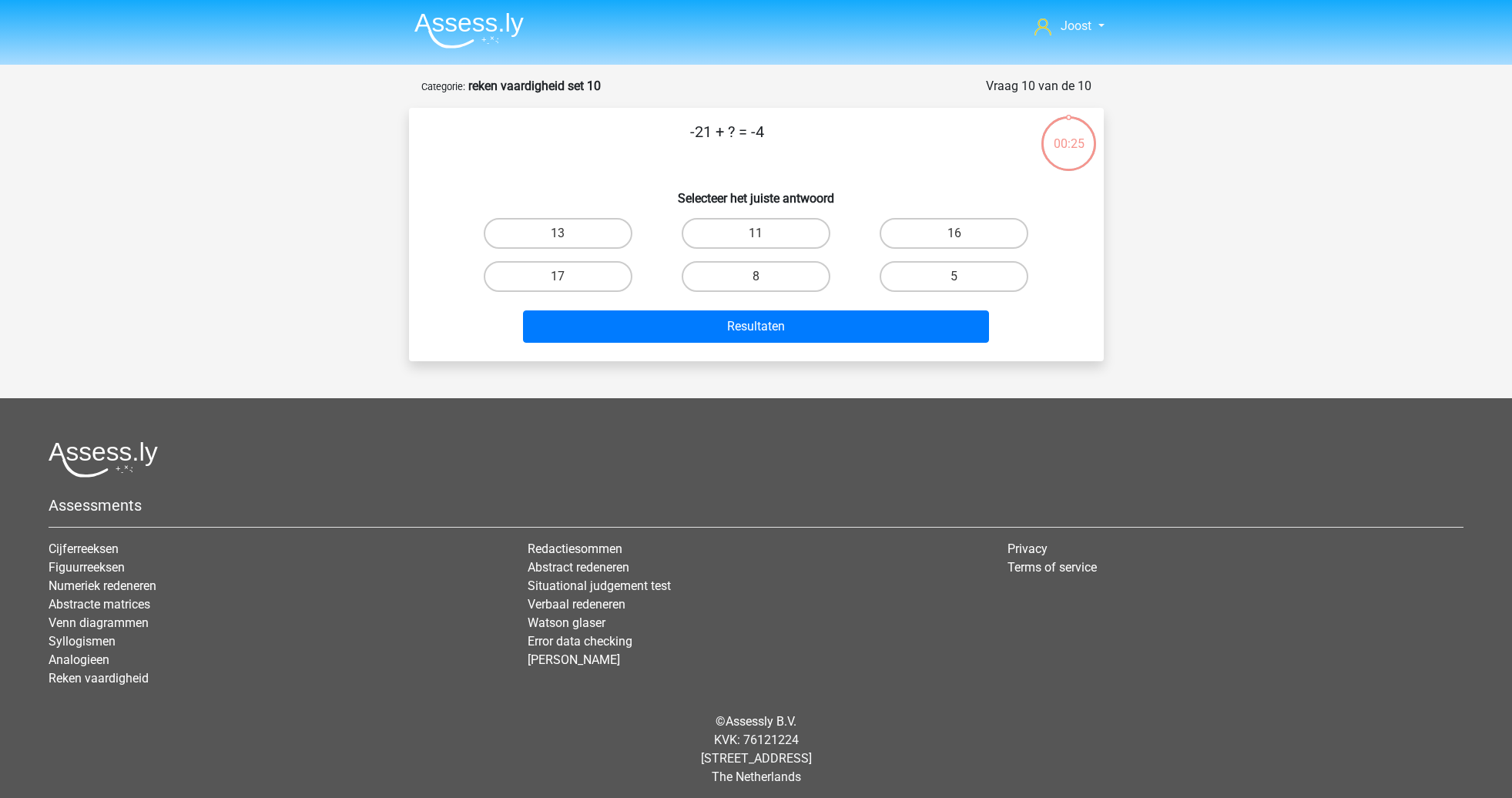
scroll to position [7, 0]
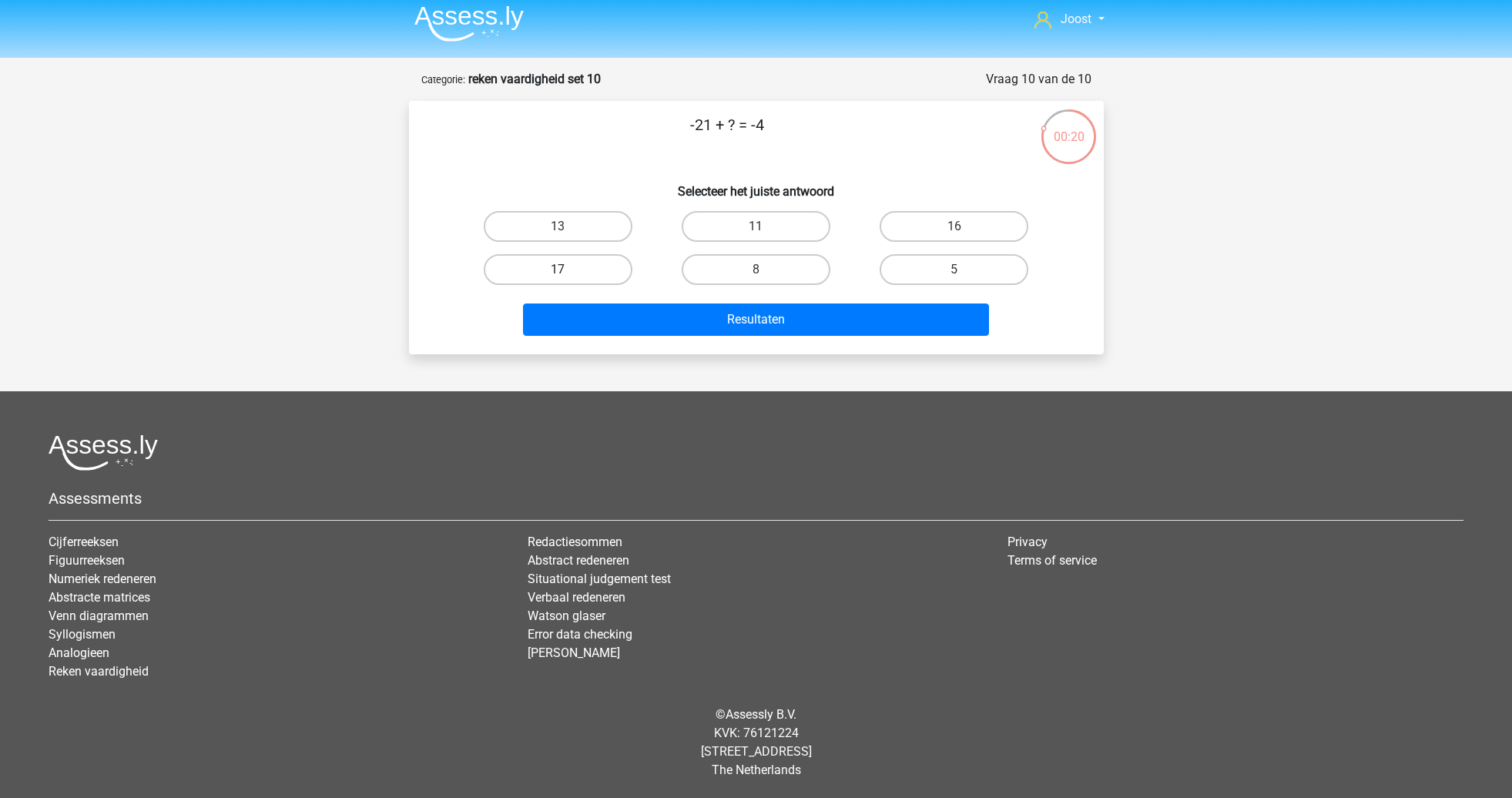
click at [595, 267] on label "17" at bounding box center [558, 269] width 149 height 31
click at [568, 270] on input "17" at bounding box center [563, 275] width 10 height 10
radio input "true"
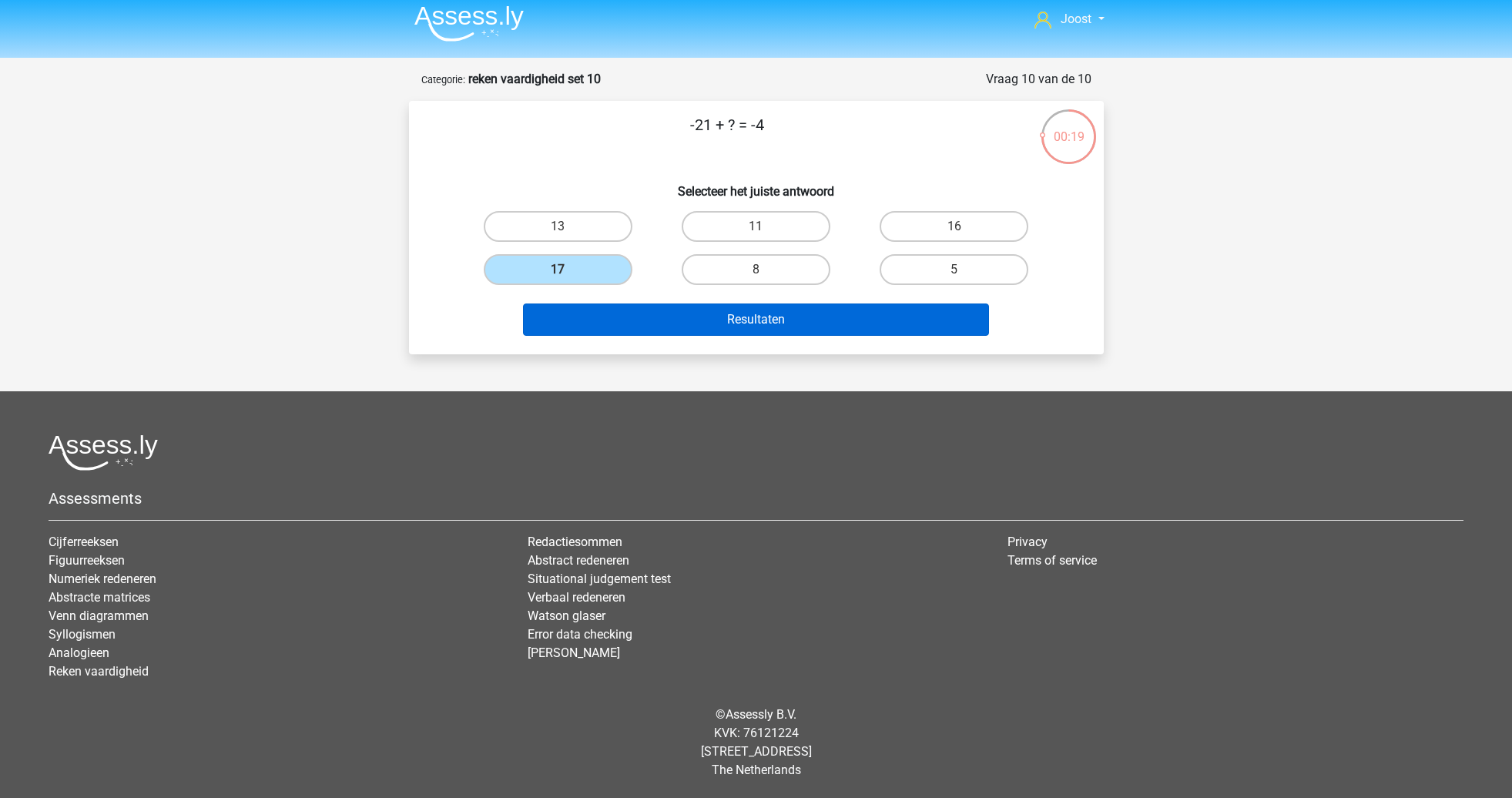
click at [651, 315] on button "Resultaten" at bounding box center [756, 320] width 466 height 32
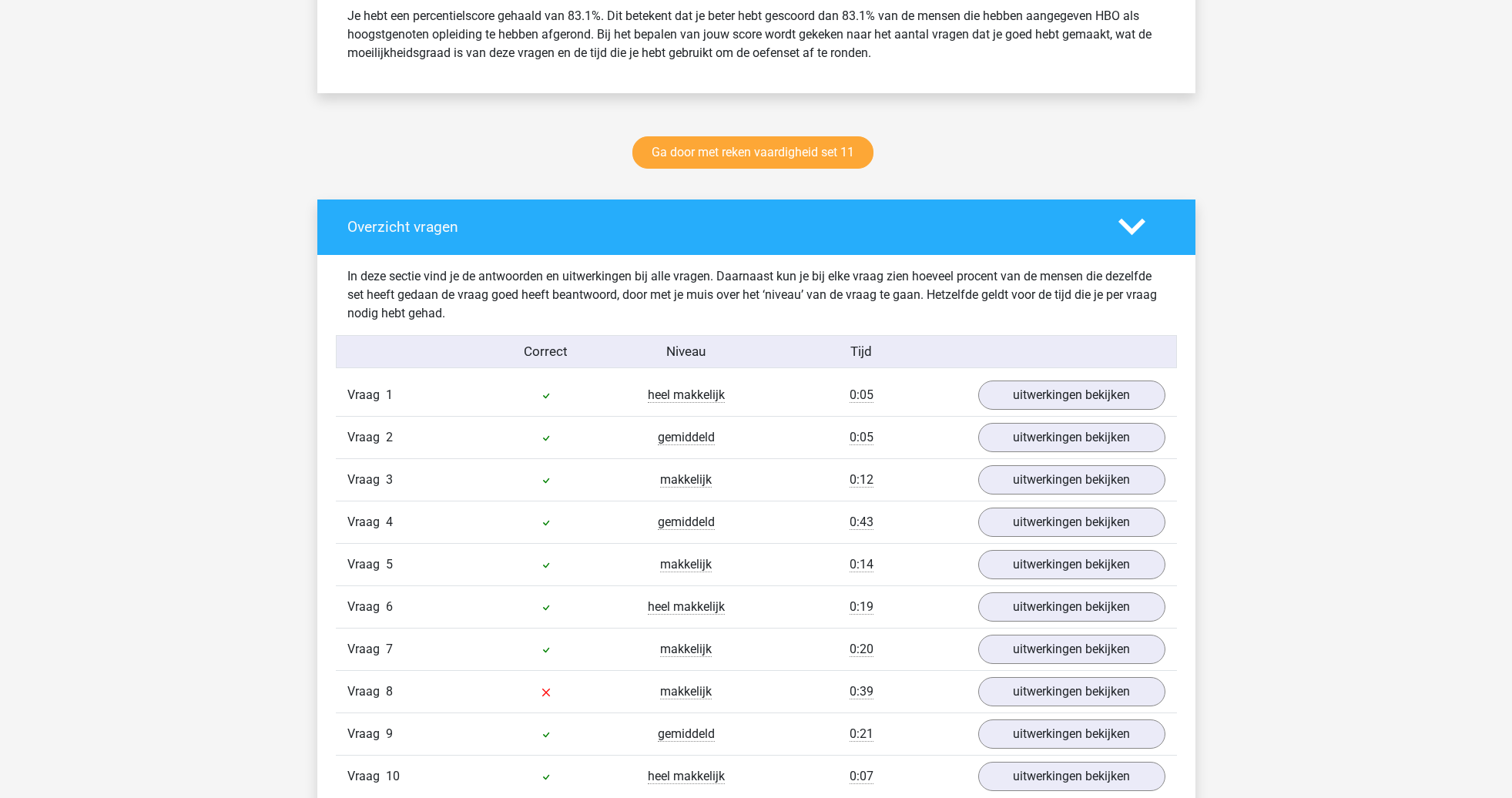
scroll to position [774, 0]
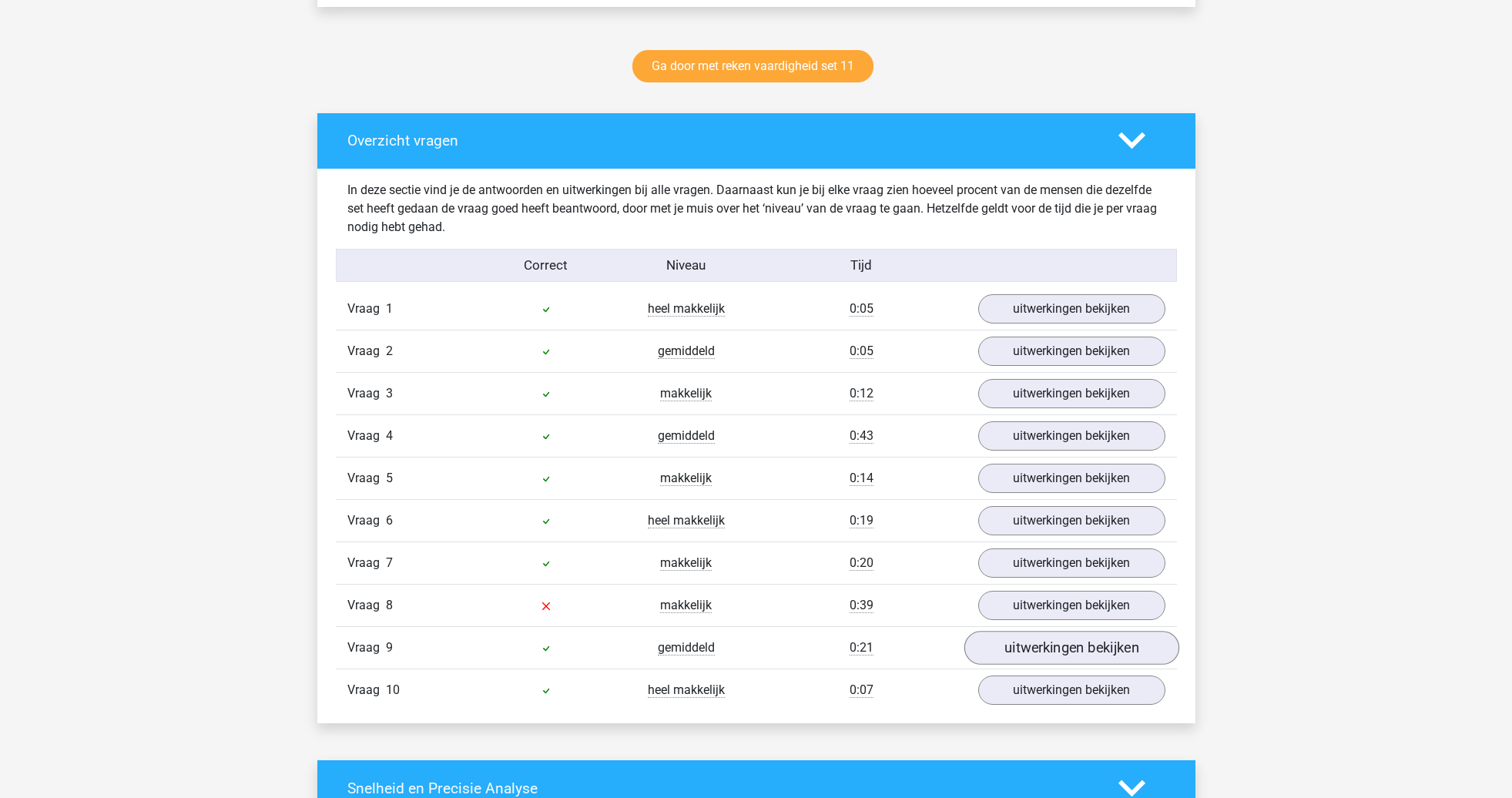
click at [1018, 649] on link "uitwerkingen bekijken" at bounding box center [1071, 648] width 215 height 34
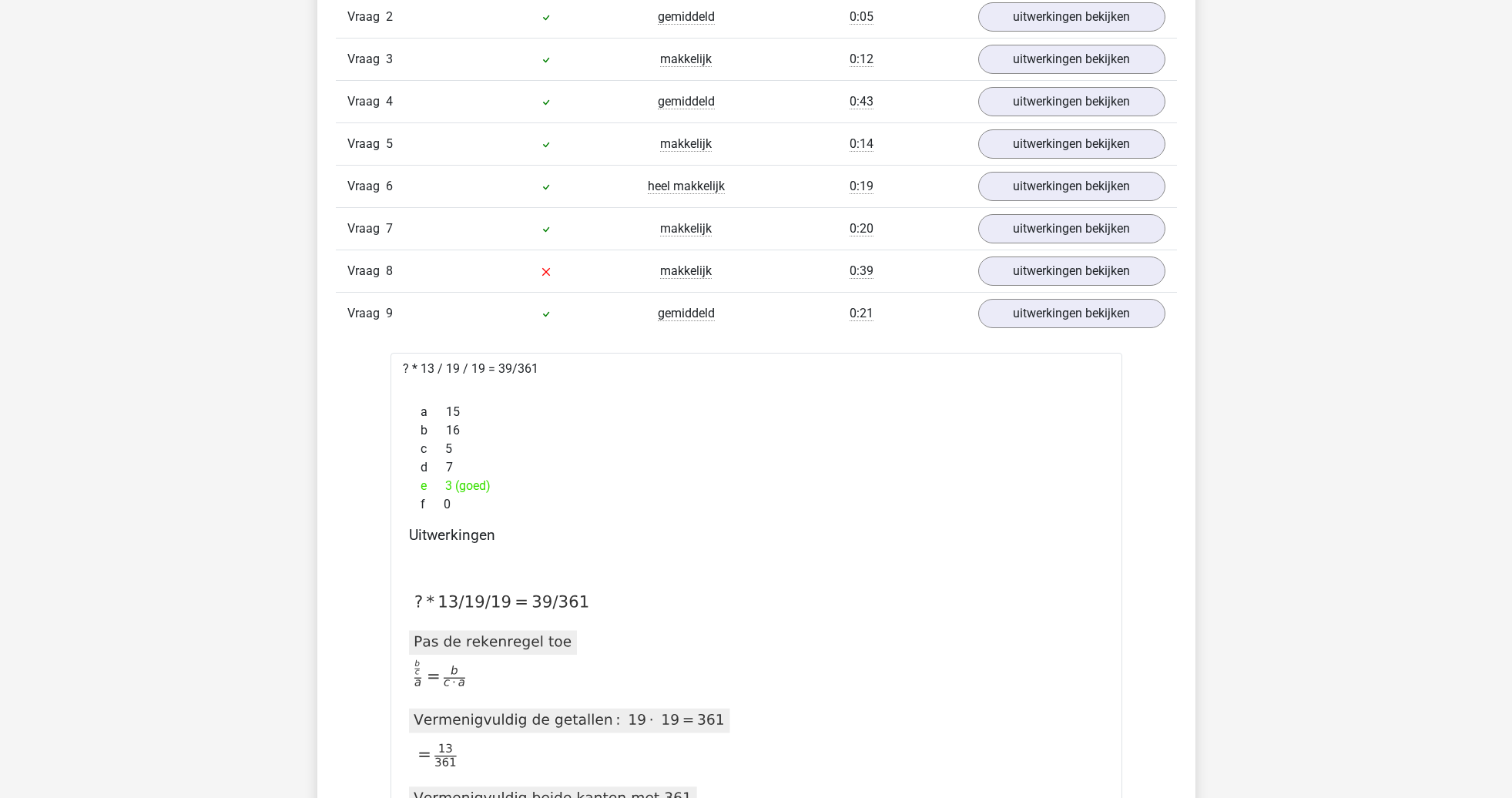
scroll to position [1111, 0]
click at [1067, 311] on link "uitwerkingen bekijken" at bounding box center [1071, 313] width 215 height 34
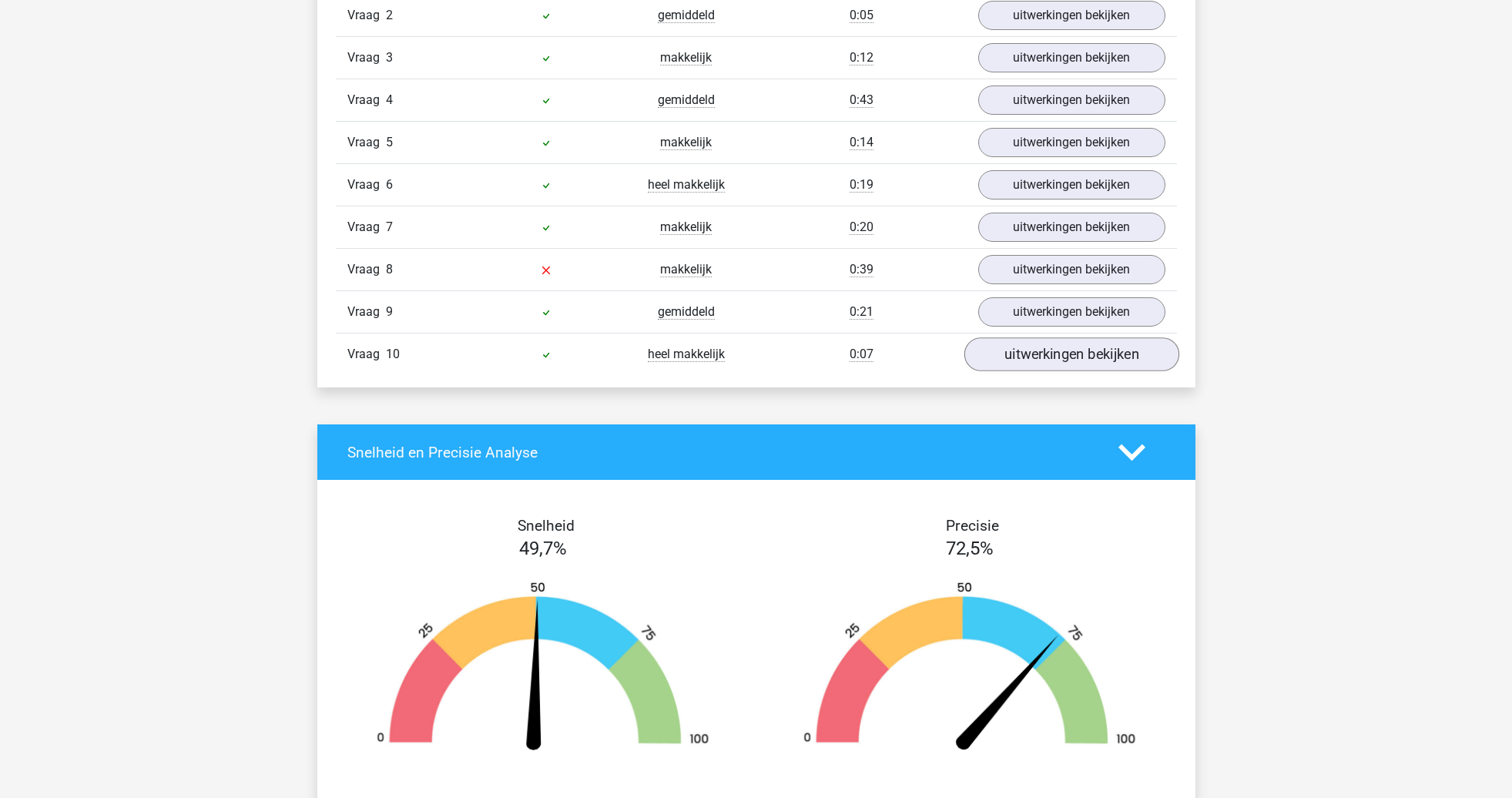
click at [1069, 351] on link "uitwerkingen bekijken" at bounding box center [1071, 355] width 215 height 34
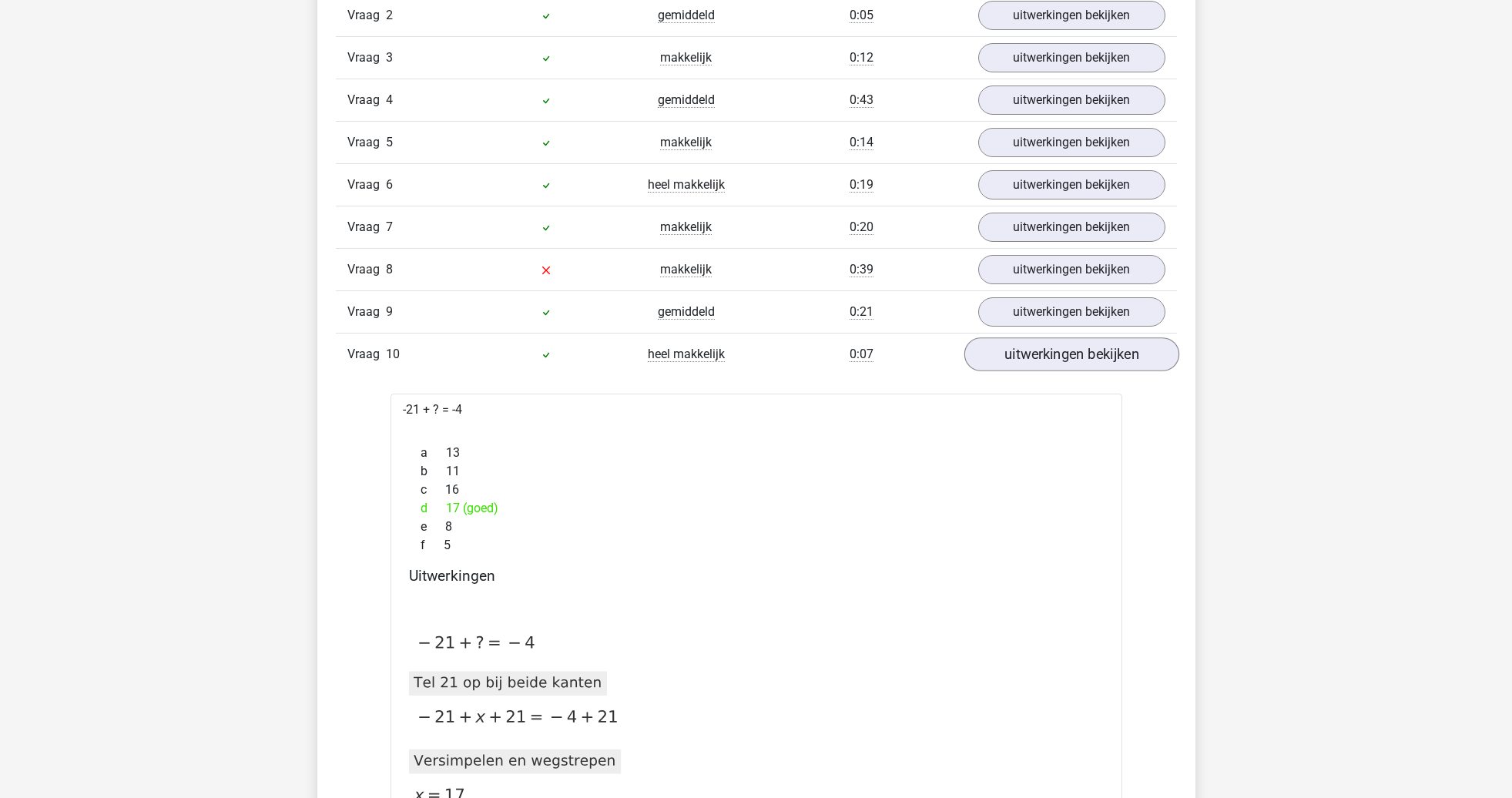
click at [1069, 351] on link "uitwerkingen bekijken" at bounding box center [1071, 355] width 215 height 34
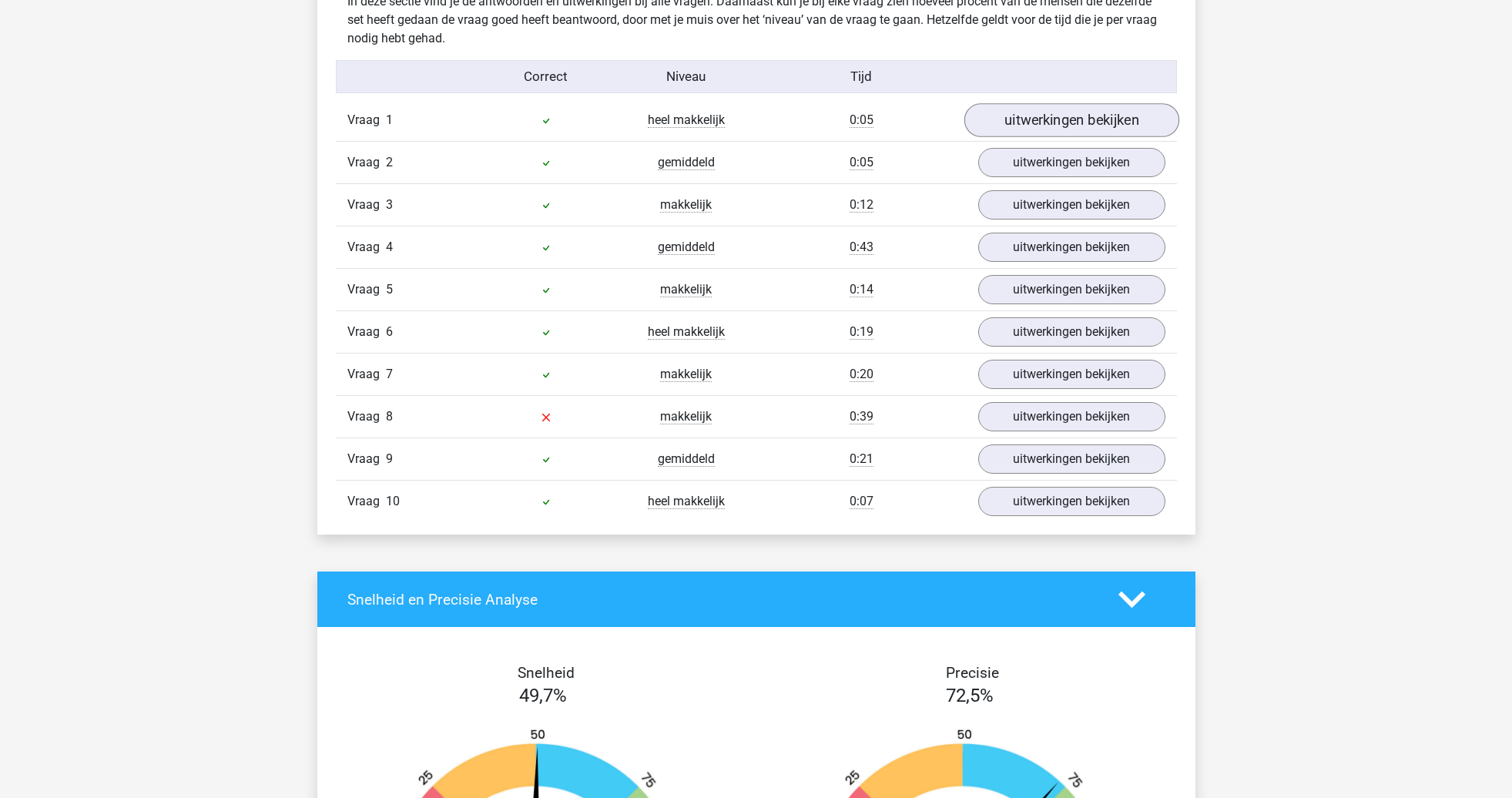
click at [1073, 119] on link "uitwerkingen bekijken" at bounding box center [1071, 121] width 215 height 34
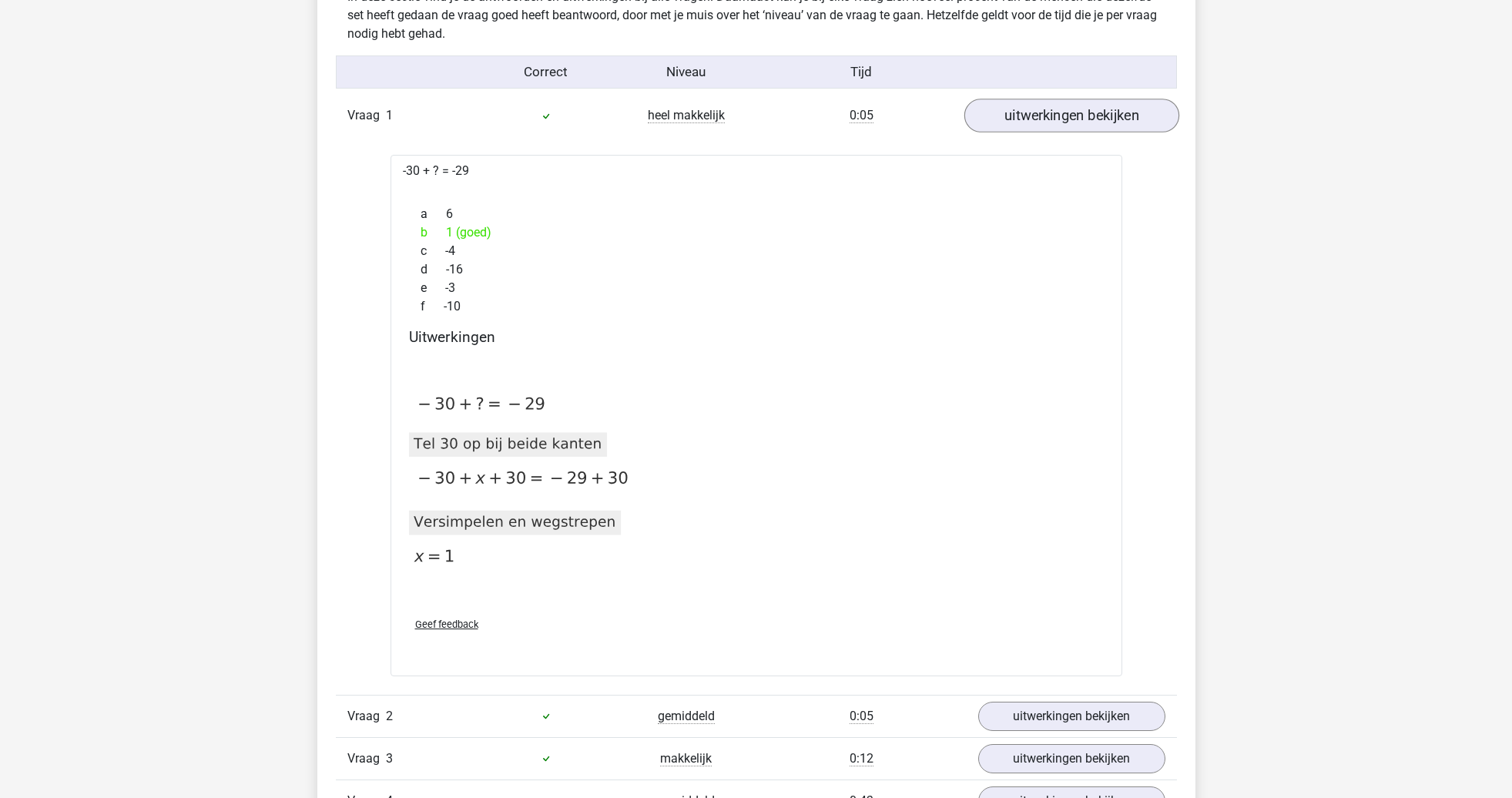
click at [1060, 114] on link "uitwerkingen bekijken" at bounding box center [1071, 116] width 215 height 34
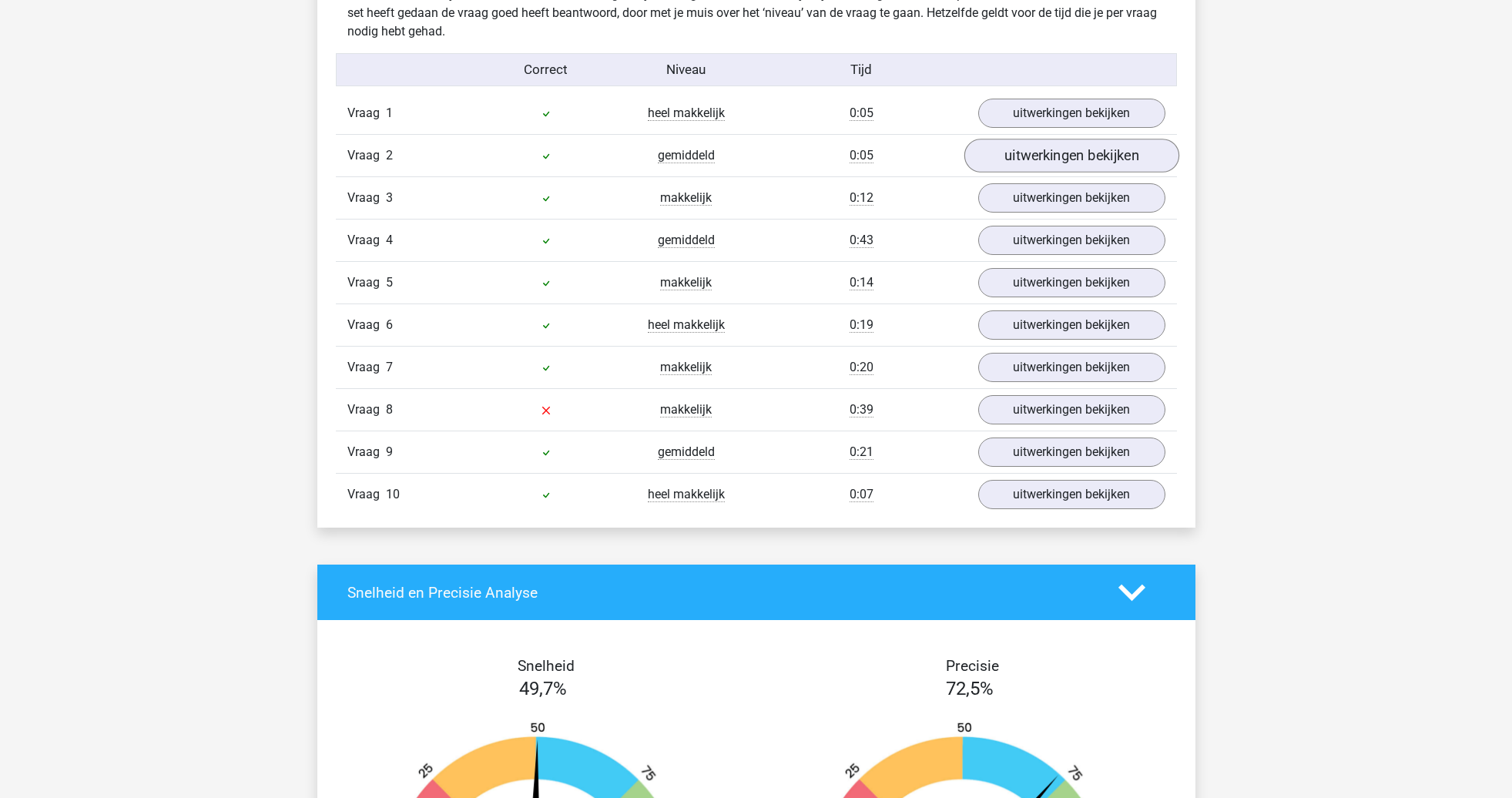
click at [1055, 157] on link "uitwerkingen bekijken" at bounding box center [1071, 156] width 215 height 34
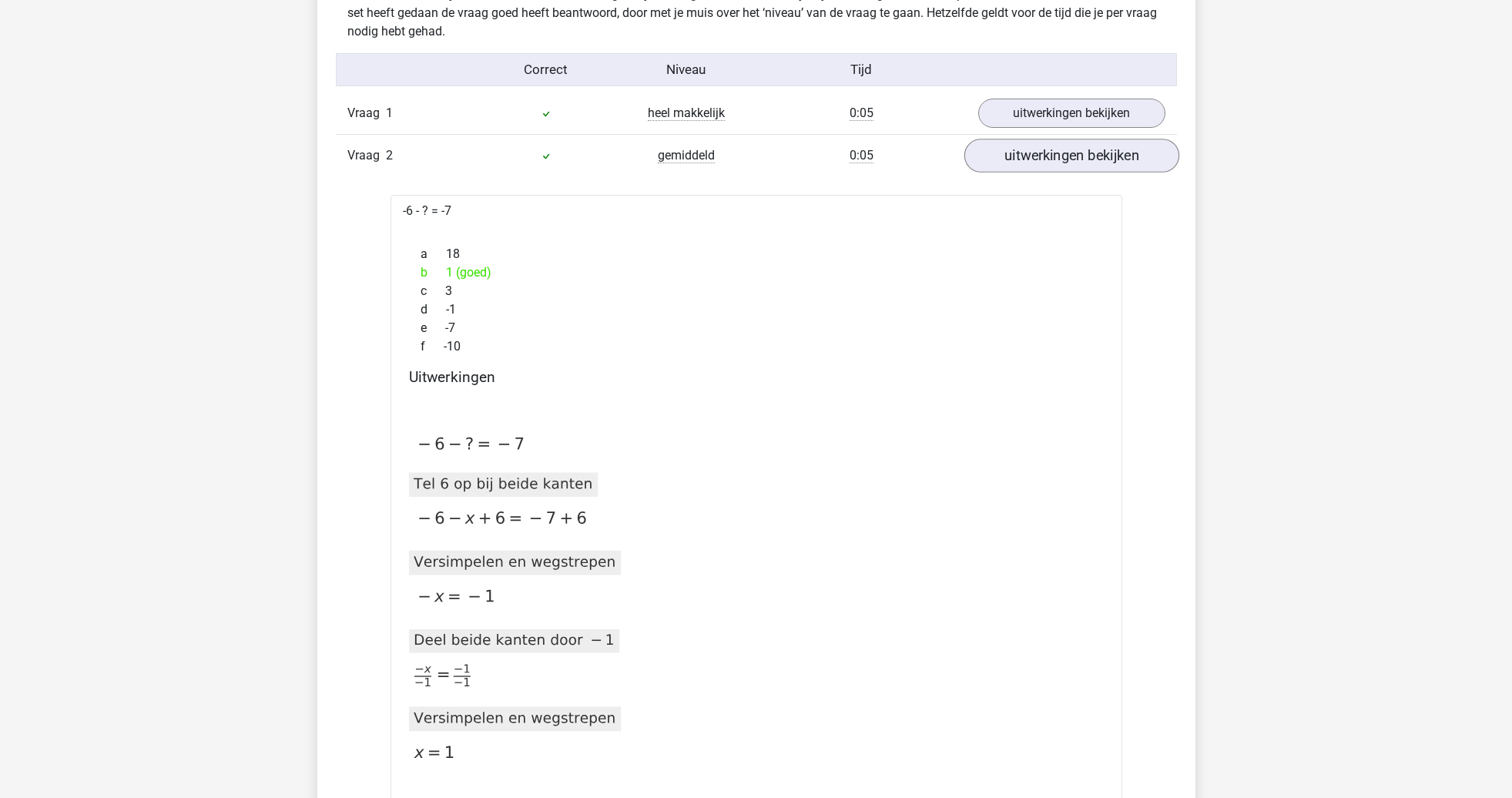
scroll to position [971, 0]
click at [1054, 161] on link "uitwerkingen bekijken" at bounding box center [1071, 156] width 215 height 34
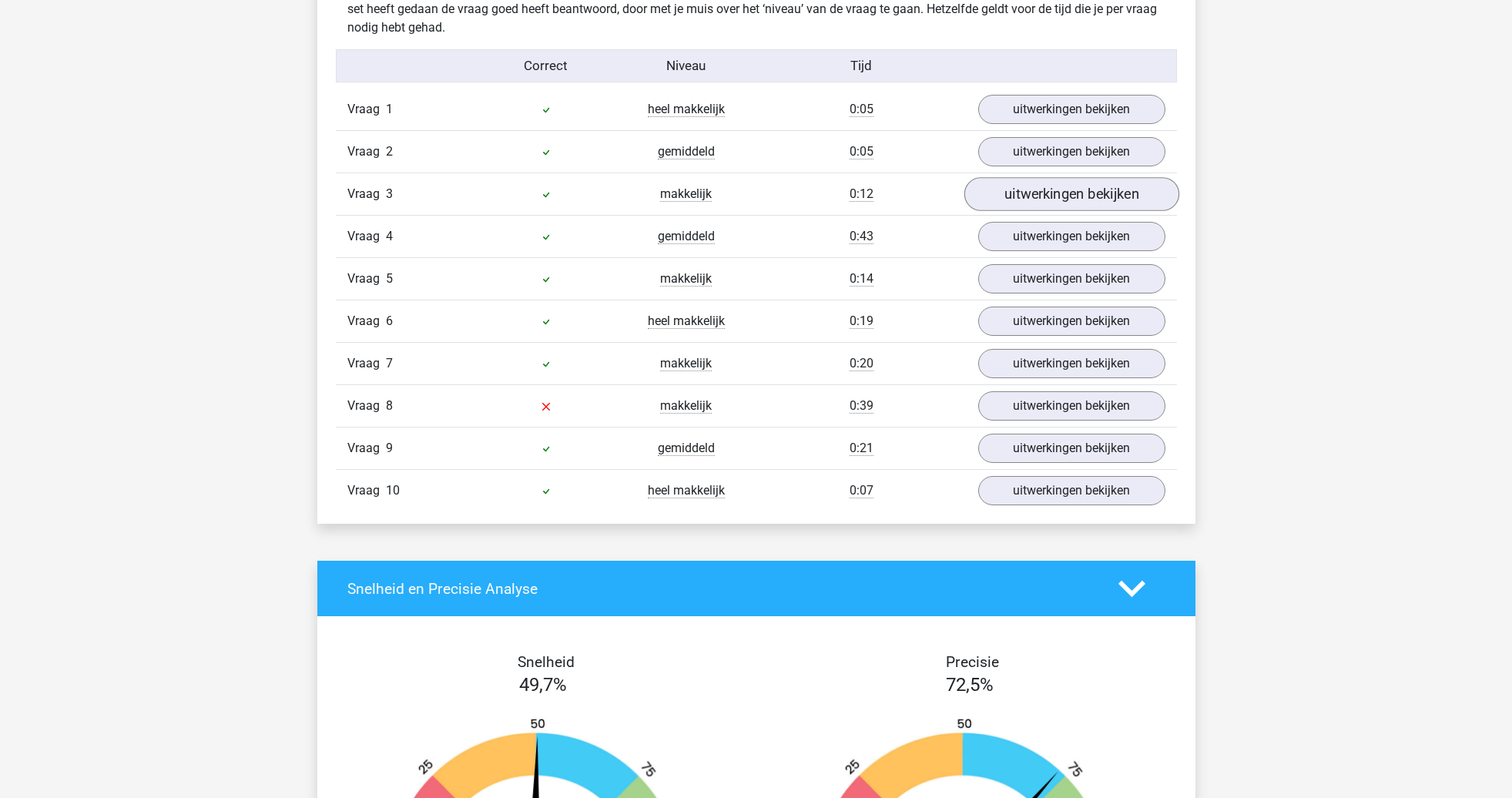
scroll to position [975, 0]
click at [1051, 198] on link "uitwerkingen bekijken" at bounding box center [1071, 195] width 215 height 34
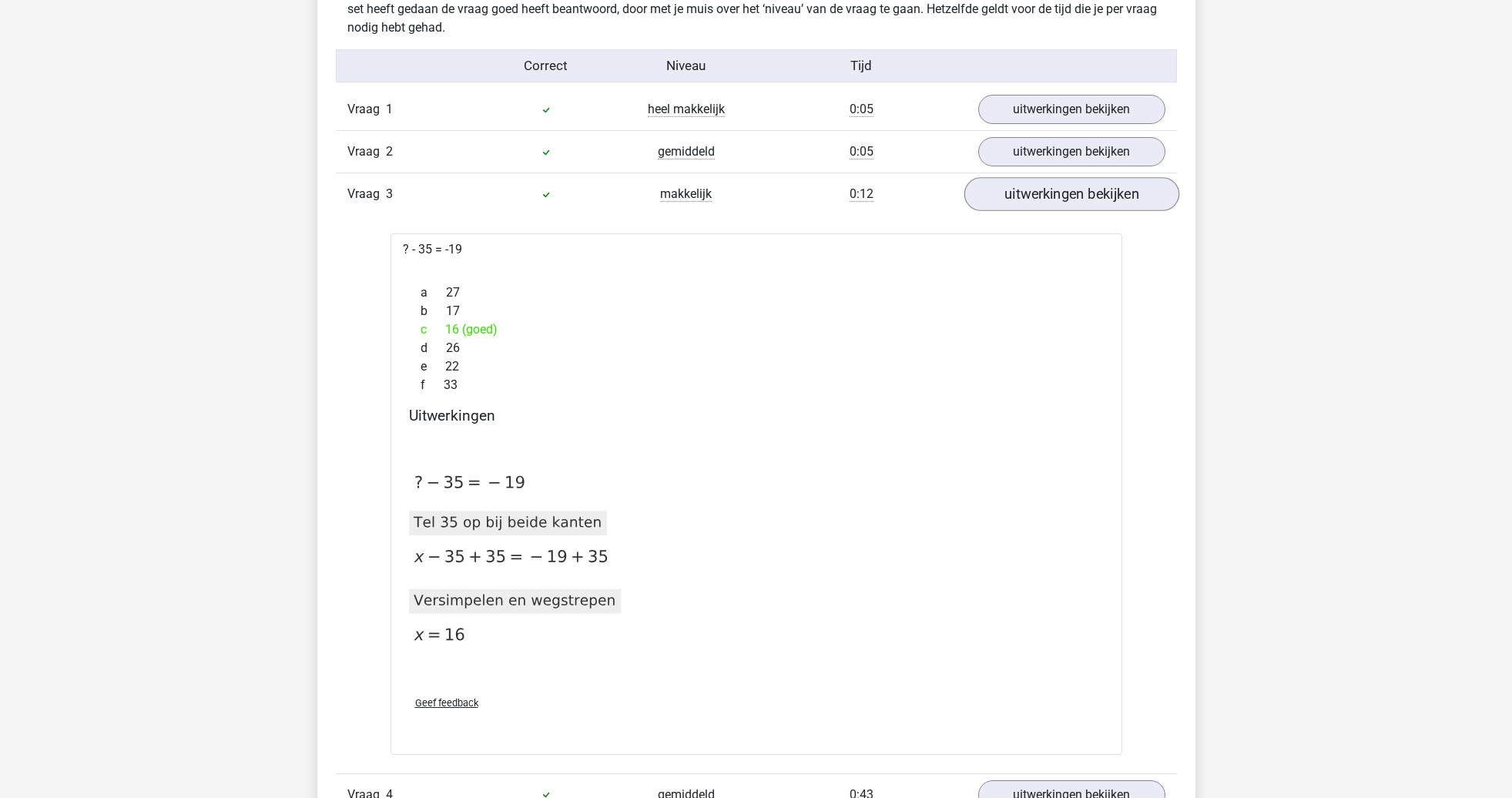
click at [1052, 198] on link "uitwerkingen bekijken" at bounding box center [1071, 195] width 215 height 34
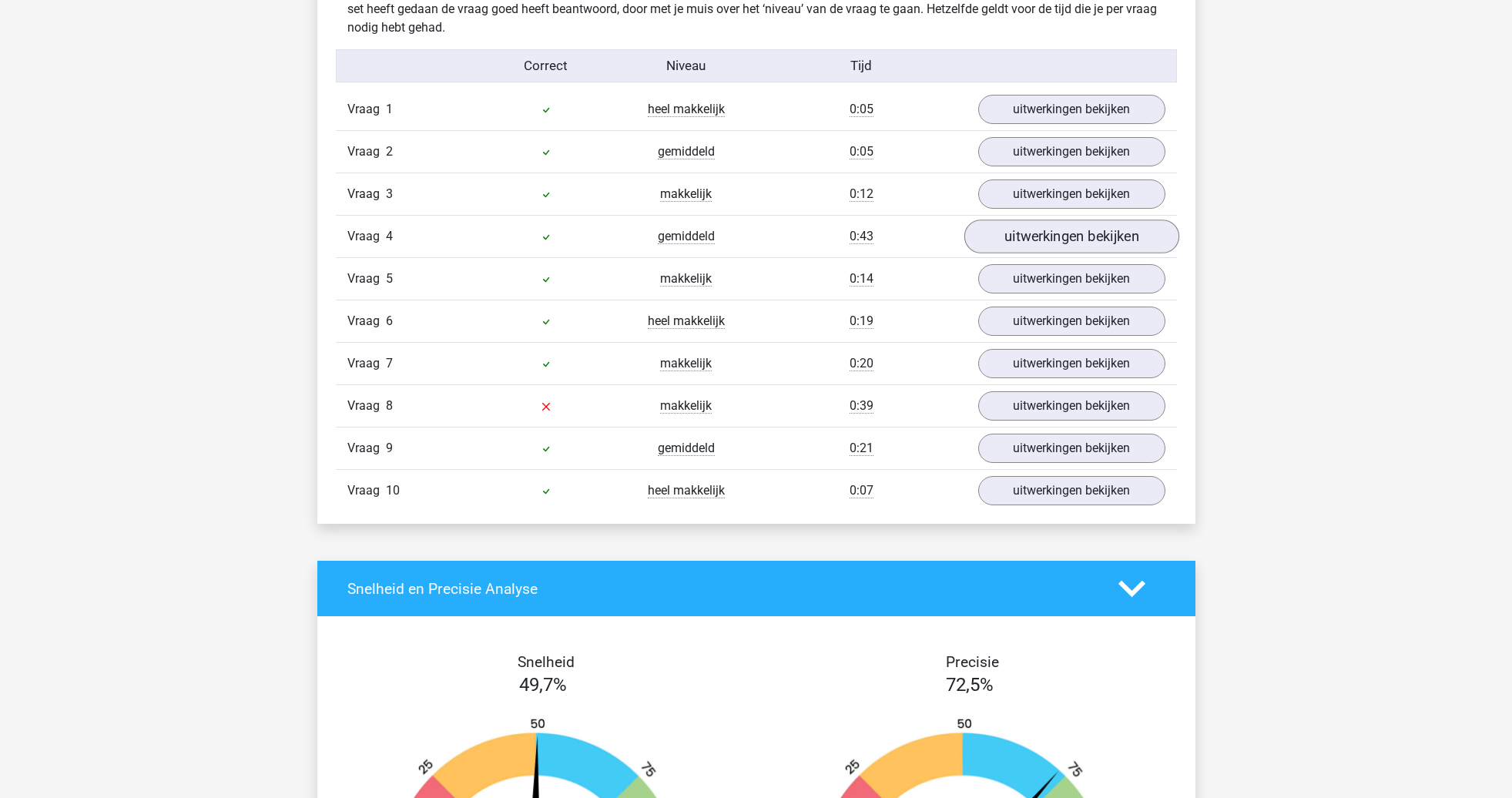
click at [1048, 242] on link "uitwerkingen bekijken" at bounding box center [1071, 237] width 215 height 34
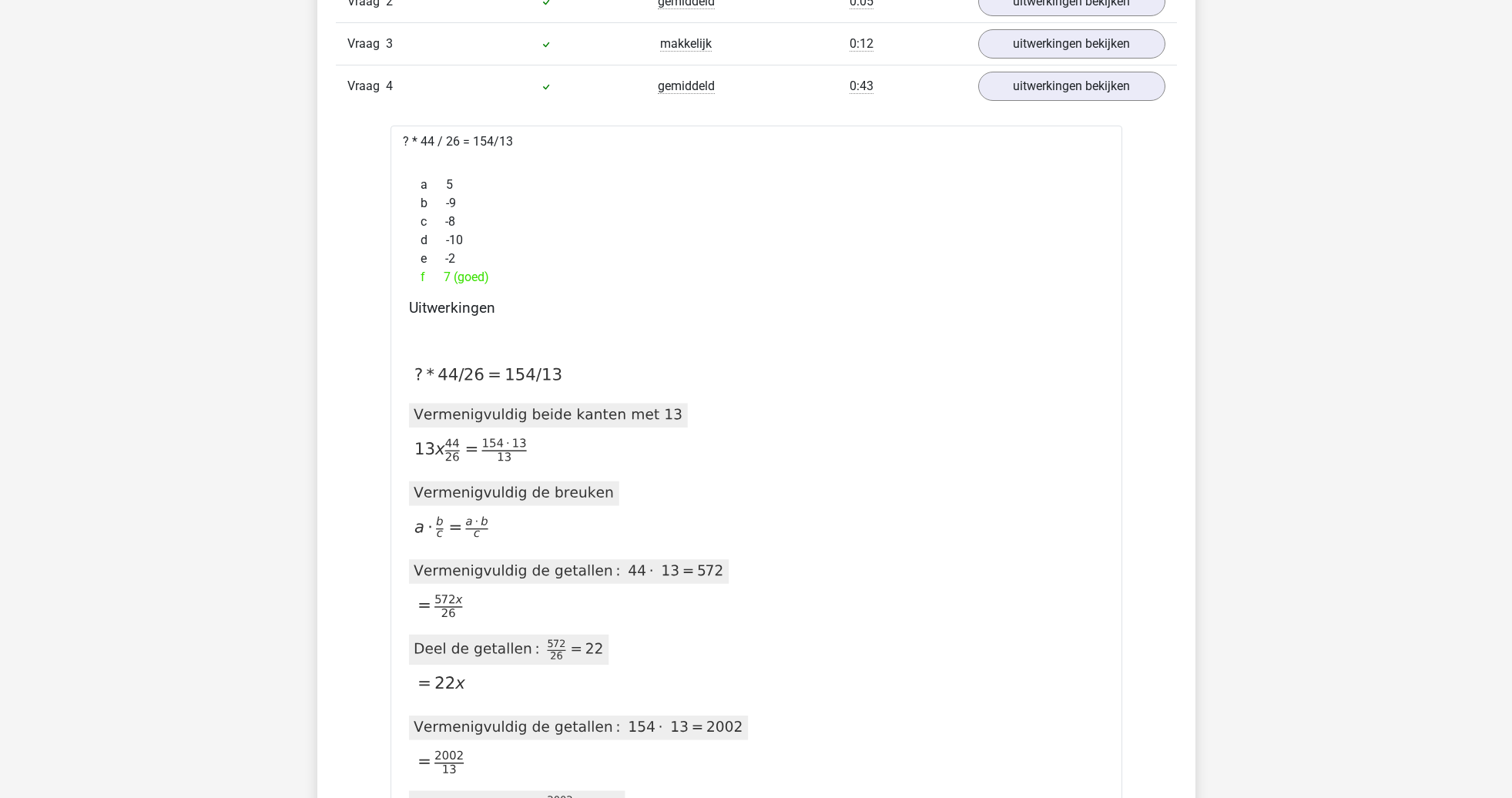
scroll to position [1113, 0]
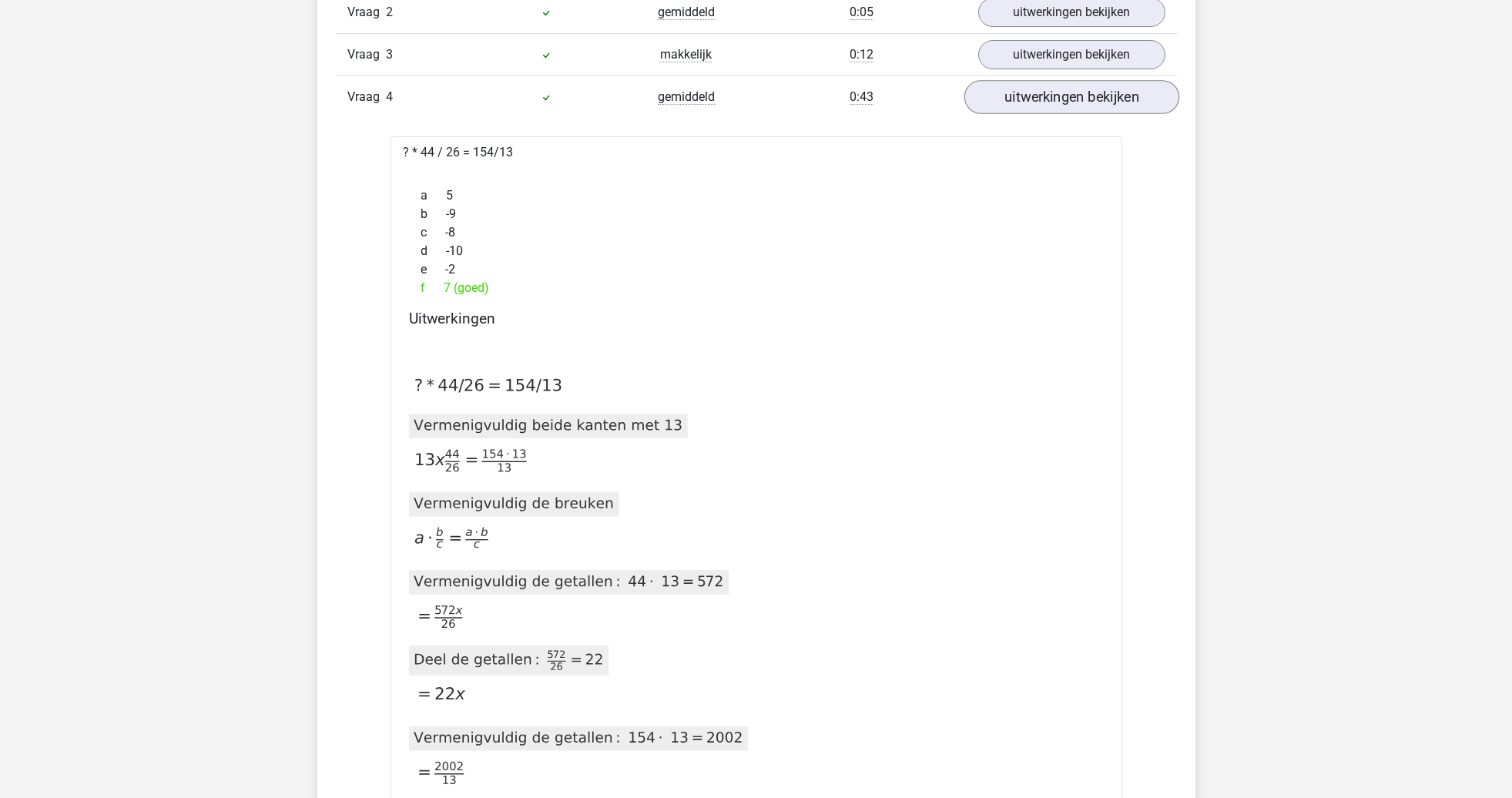
click at [1031, 102] on link "uitwerkingen bekijken" at bounding box center [1071, 98] width 215 height 34
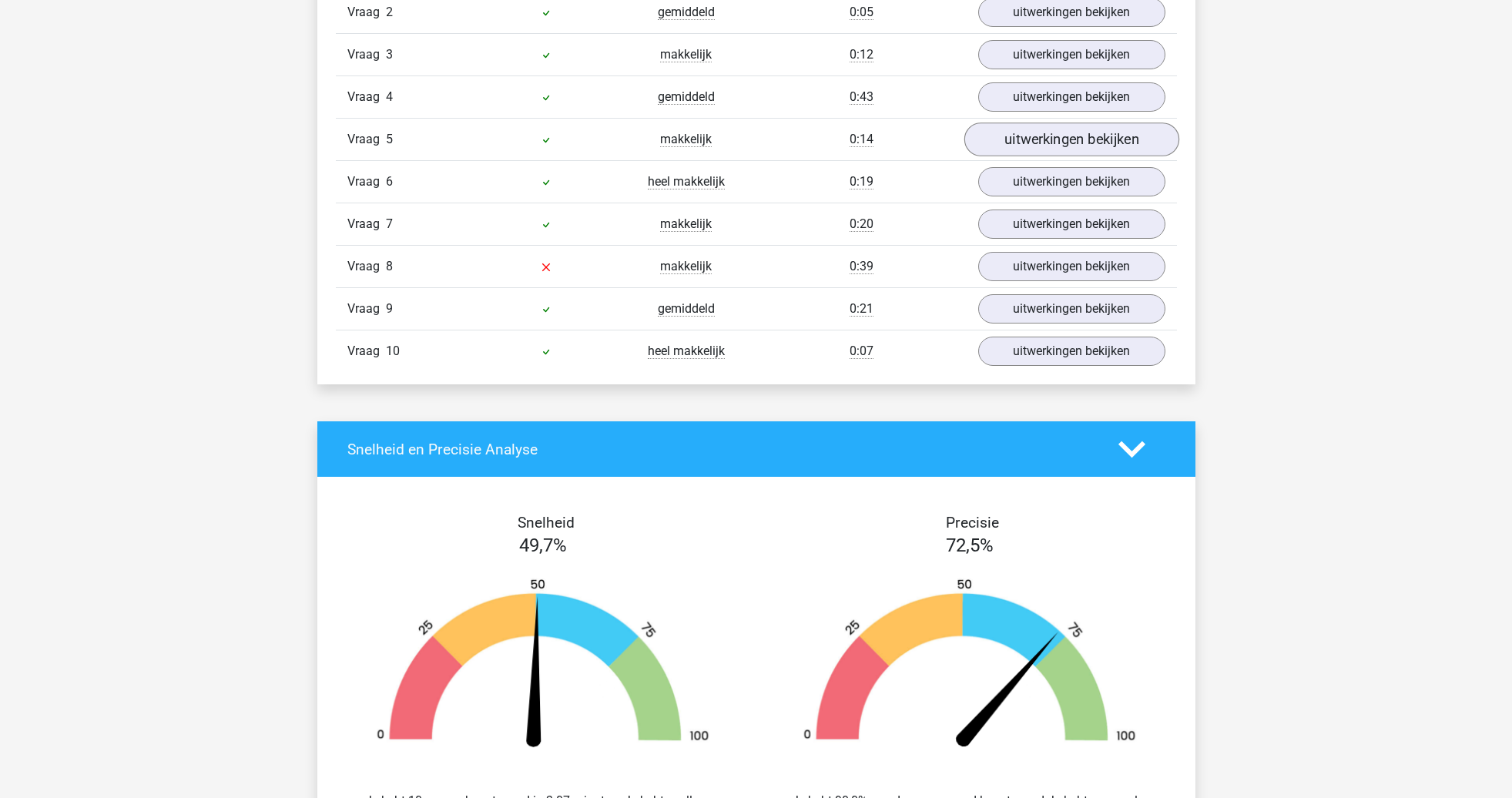
click at [1080, 145] on link "uitwerkingen bekijken" at bounding box center [1071, 140] width 215 height 34
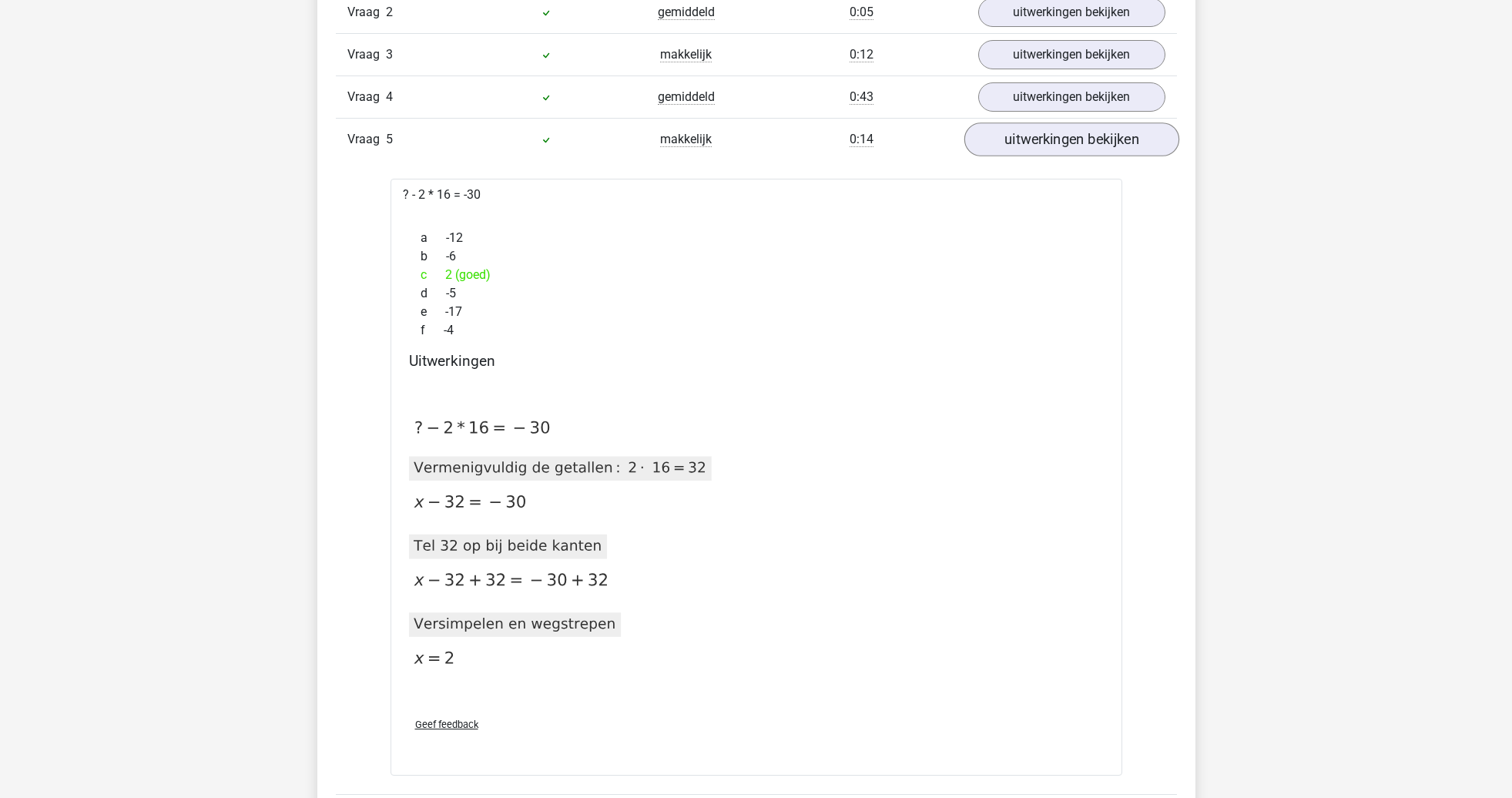
click at [1080, 145] on link "uitwerkingen bekijken" at bounding box center [1071, 140] width 215 height 34
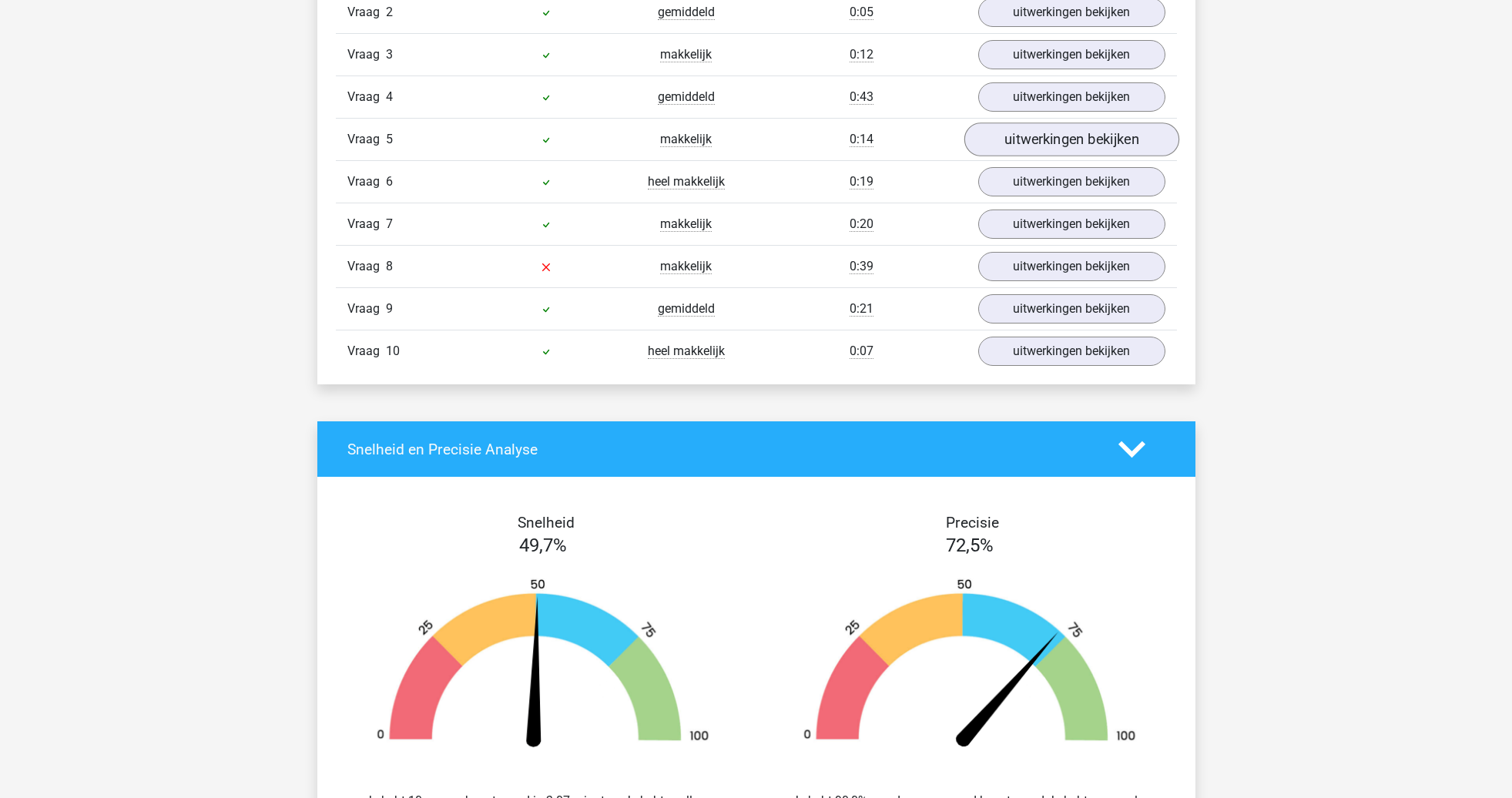
click at [1085, 145] on link "uitwerkingen bekijken" at bounding box center [1071, 140] width 215 height 34
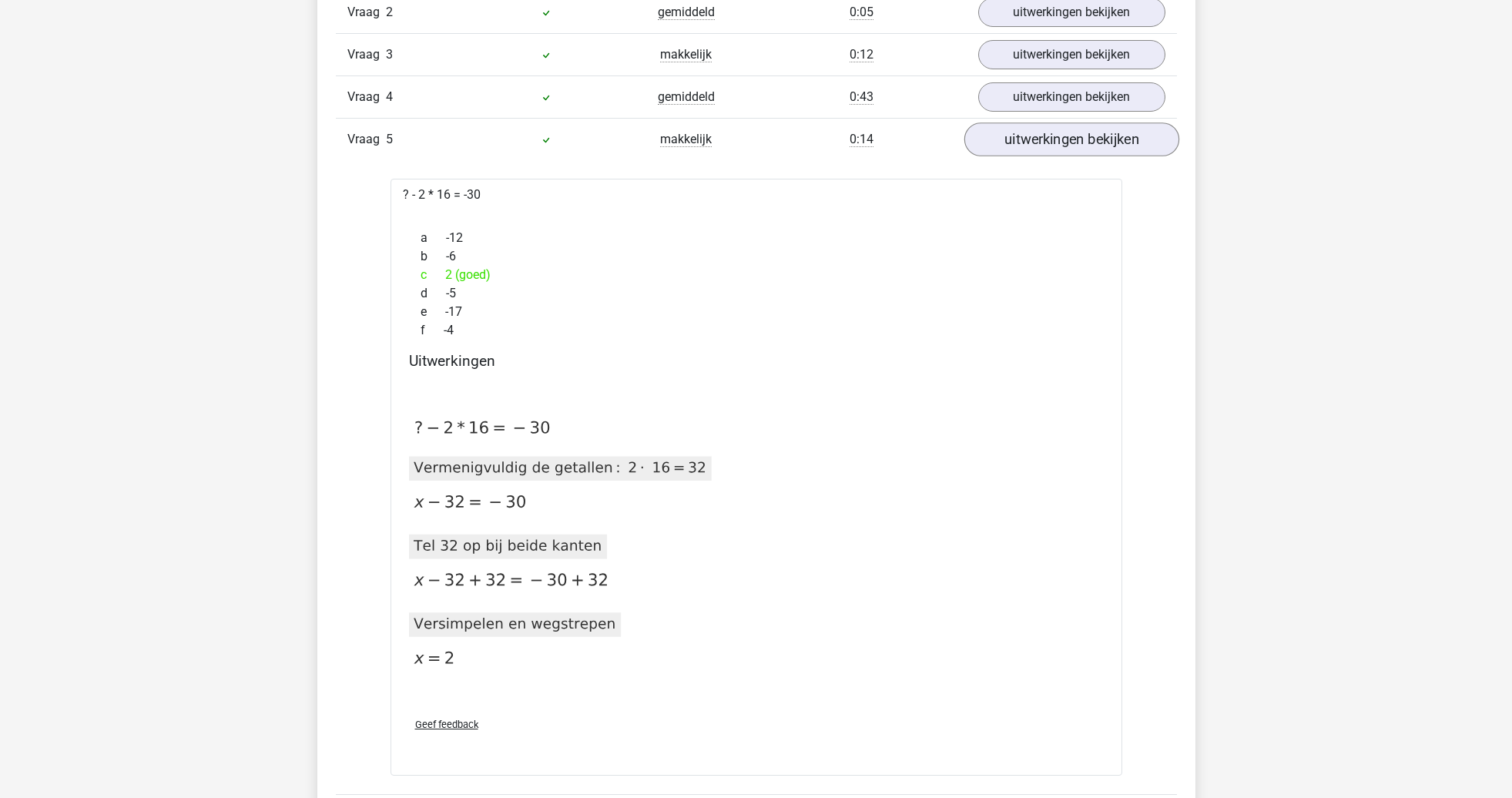
click at [1085, 145] on link "uitwerkingen bekijken" at bounding box center [1071, 140] width 215 height 34
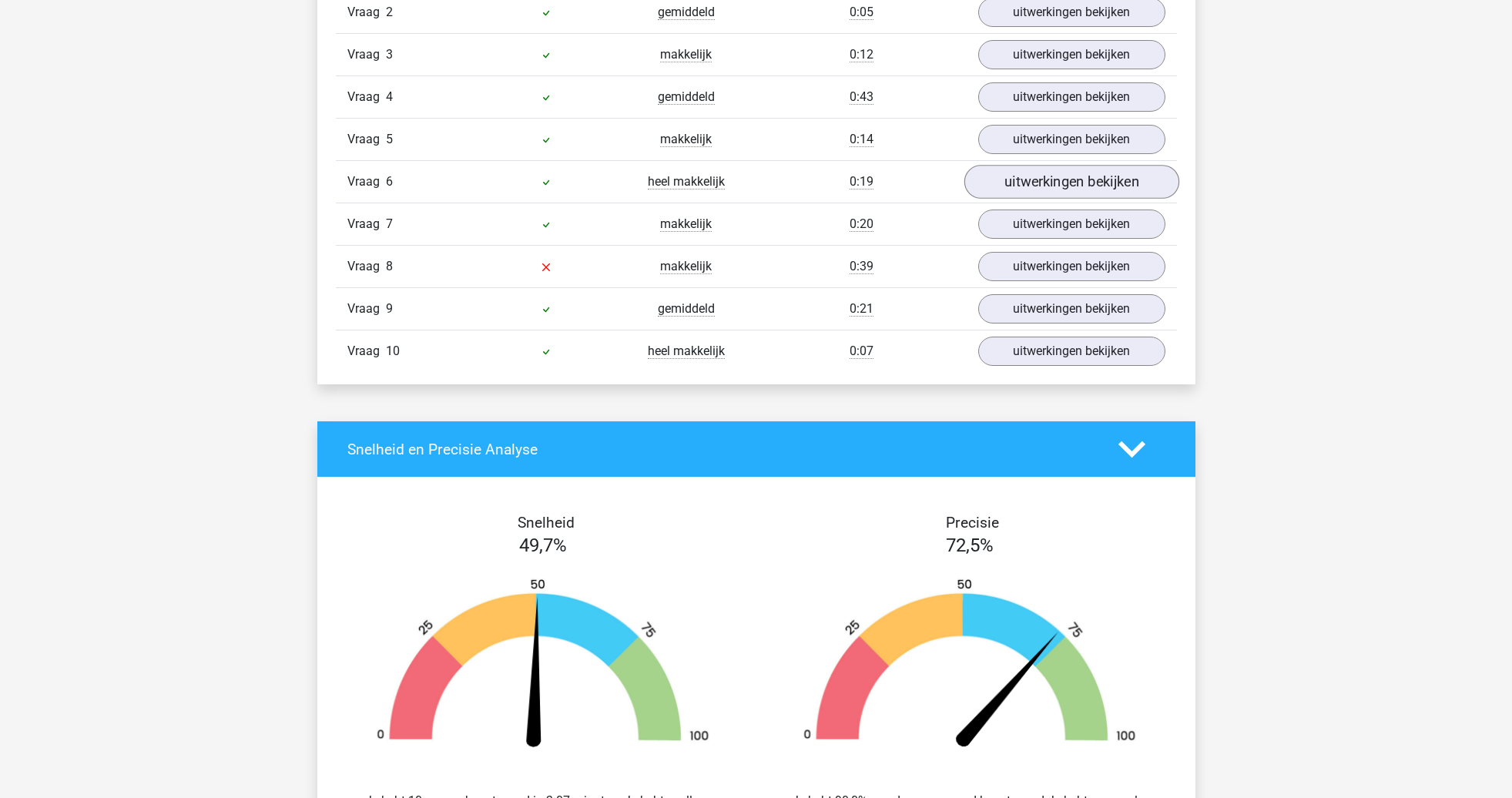
click at [1082, 176] on link "uitwerkingen bekijken" at bounding box center [1071, 182] width 215 height 34
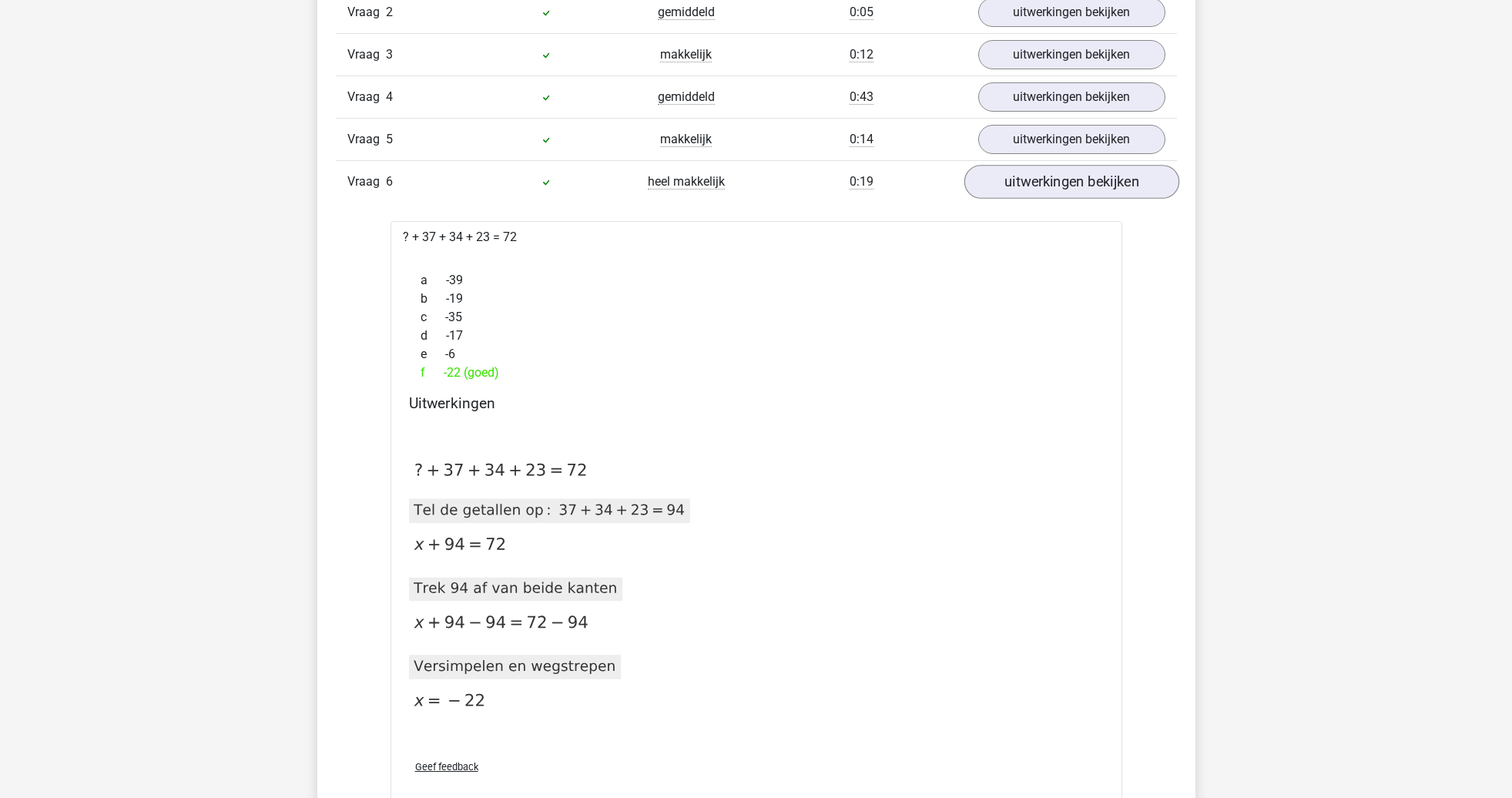
click at [1085, 176] on link "uitwerkingen bekijken" at bounding box center [1071, 182] width 215 height 34
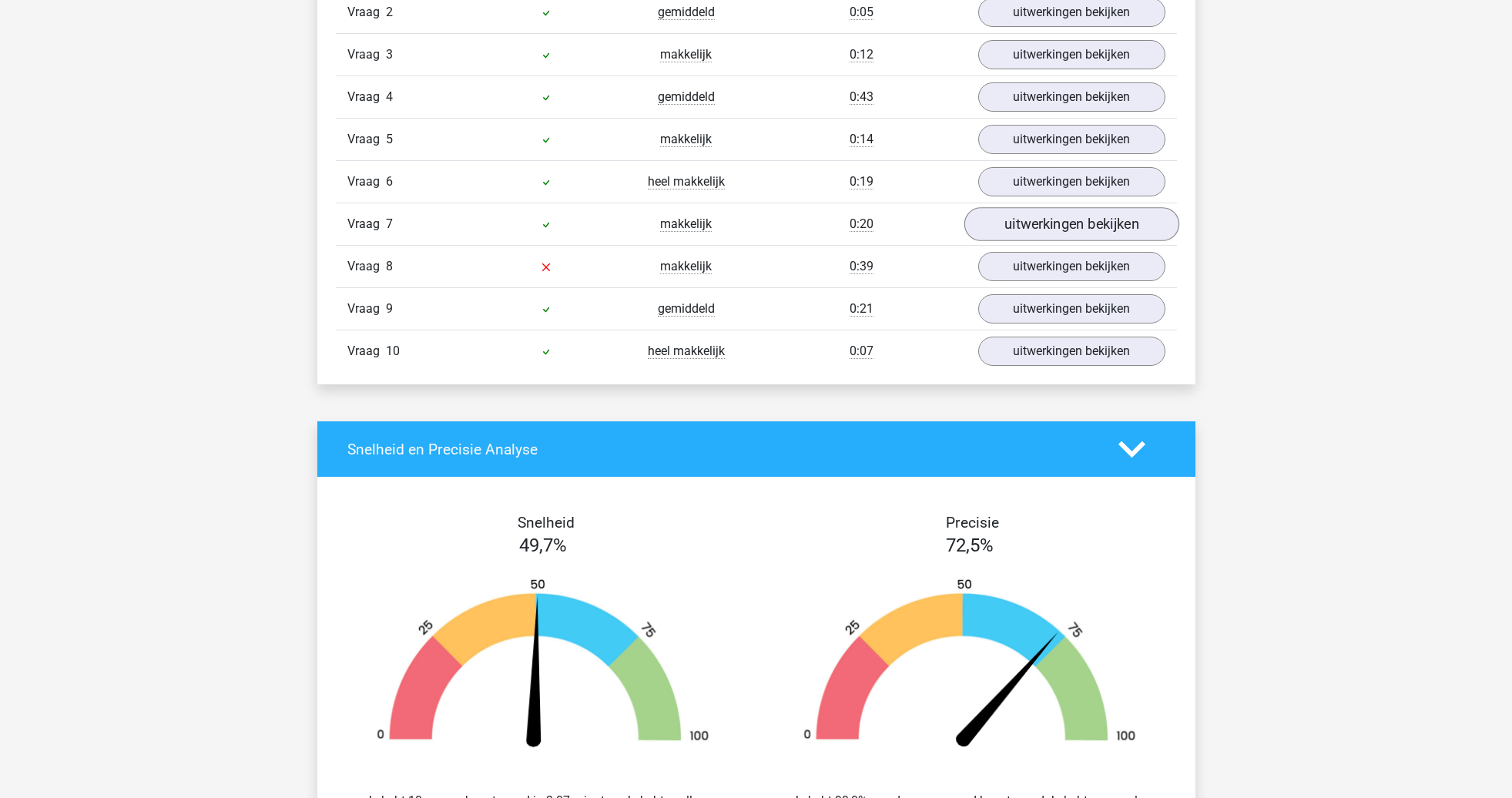
click at [1087, 228] on link "uitwerkingen bekijken" at bounding box center [1071, 225] width 215 height 34
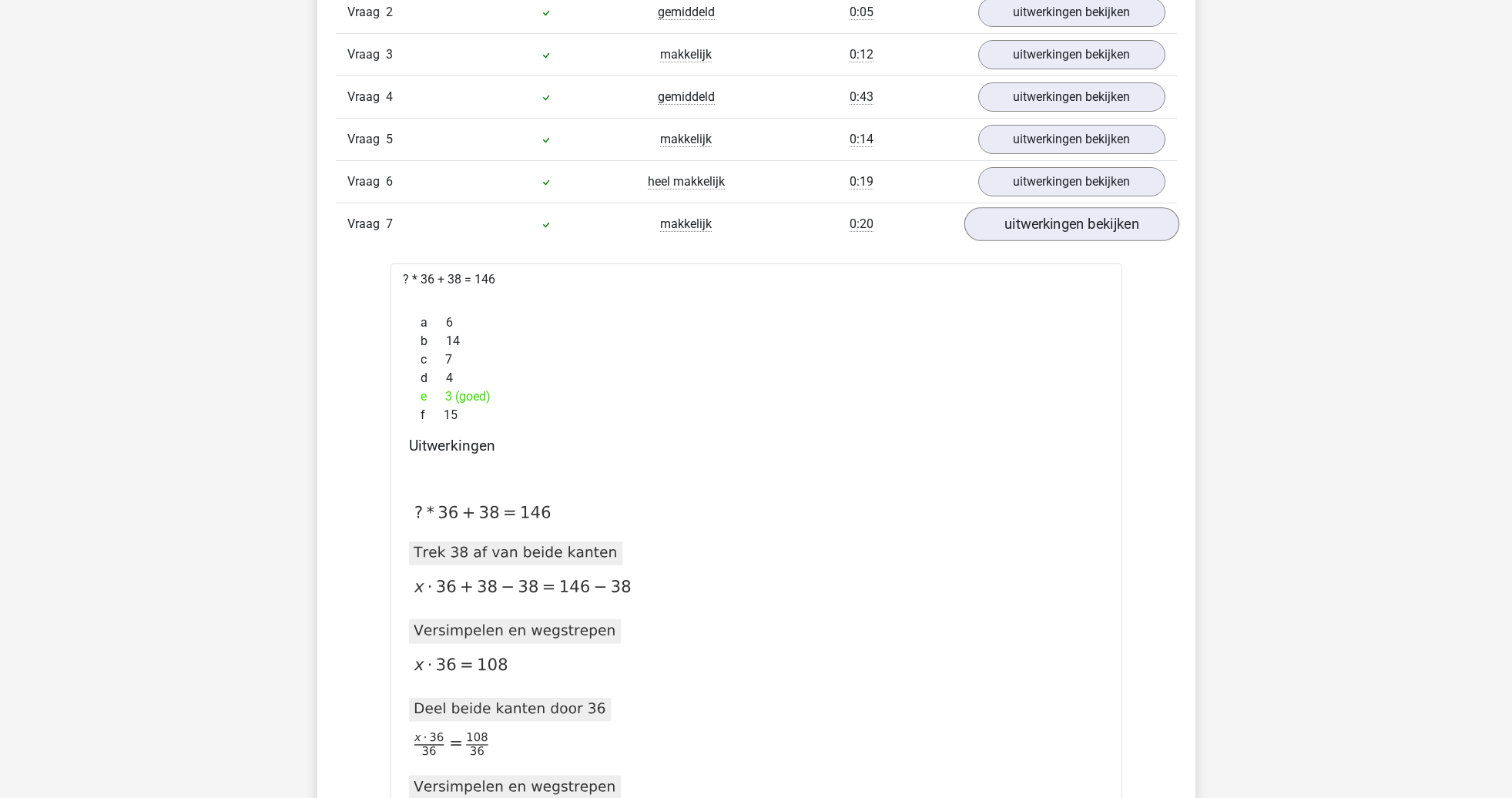
click at [1089, 227] on link "uitwerkingen bekijken" at bounding box center [1071, 225] width 215 height 34
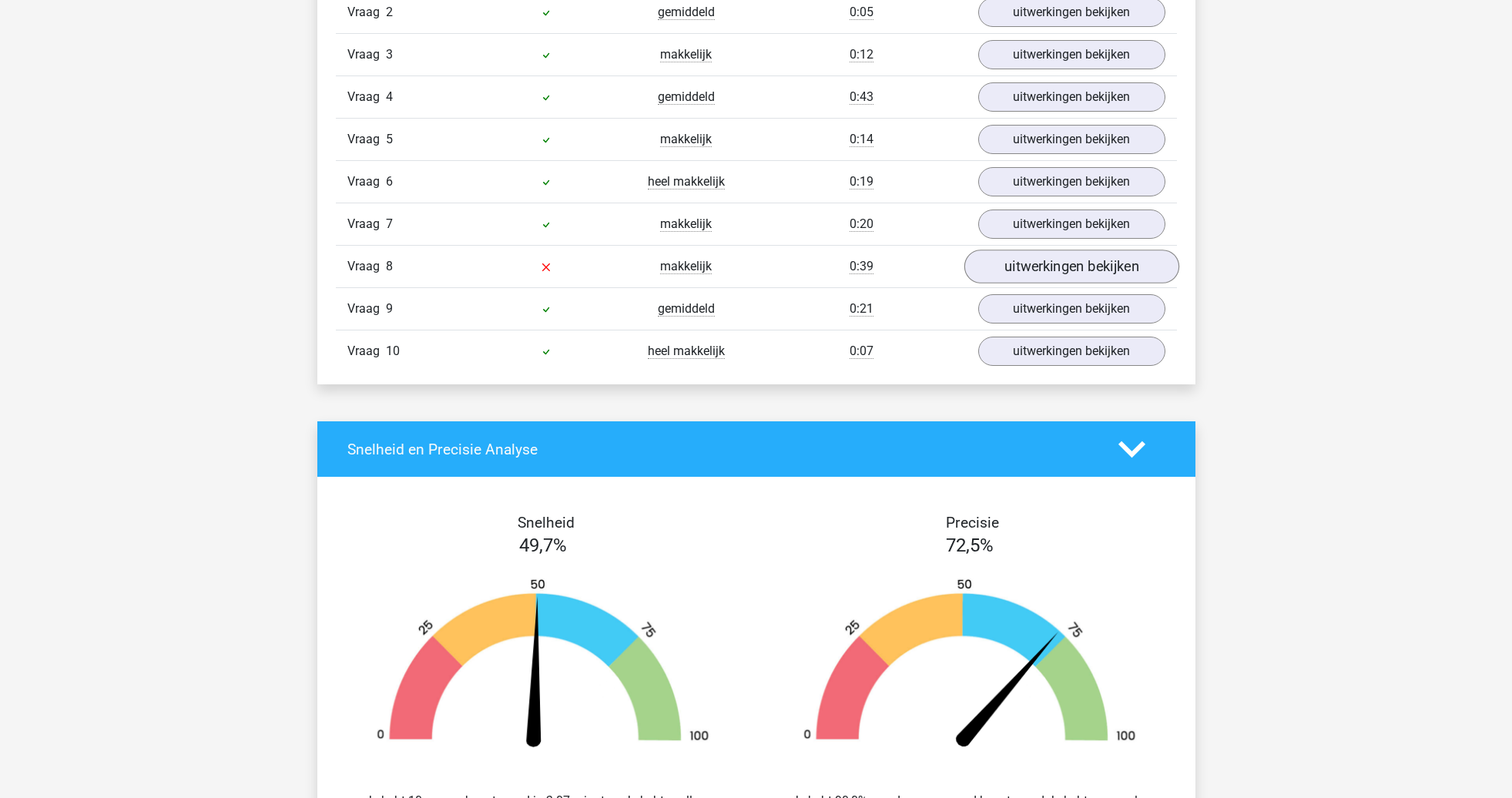
click at [1091, 268] on link "uitwerkingen bekijken" at bounding box center [1071, 267] width 215 height 34
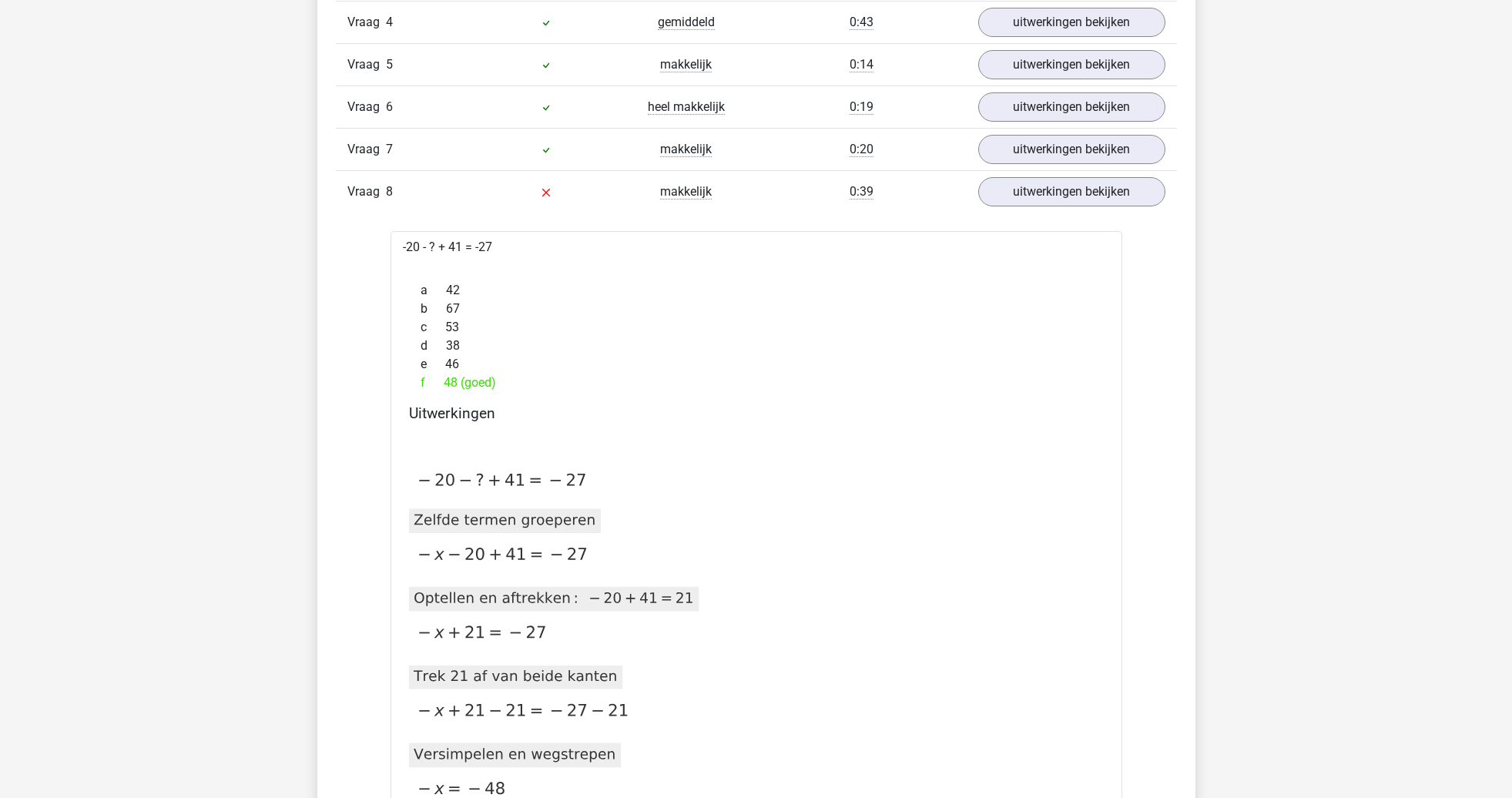
scroll to position [1194, 0]
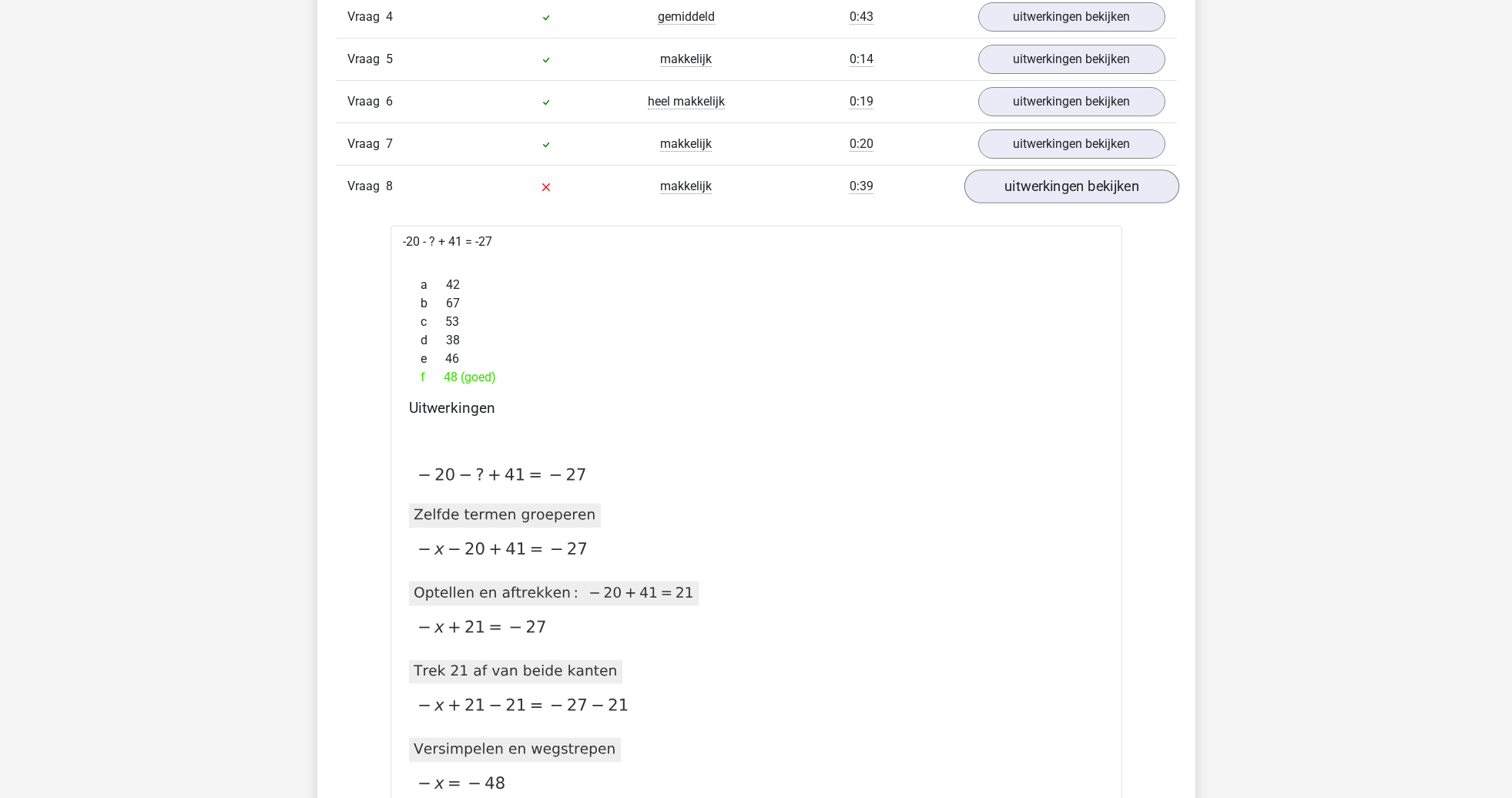
click at [1090, 180] on link "uitwerkingen bekijken" at bounding box center [1071, 187] width 215 height 34
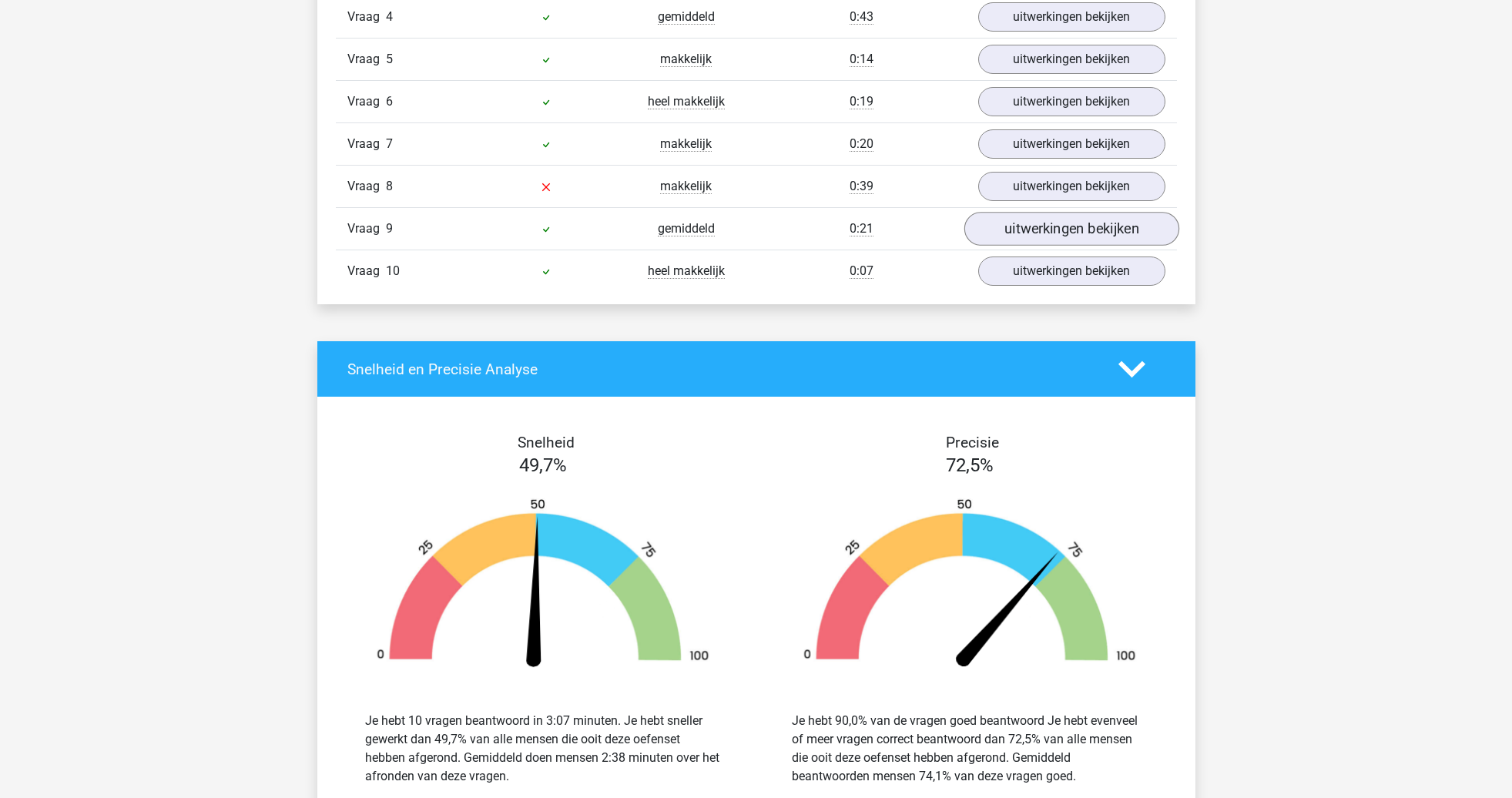
click at [1086, 221] on link "uitwerkingen bekijken" at bounding box center [1071, 230] width 215 height 34
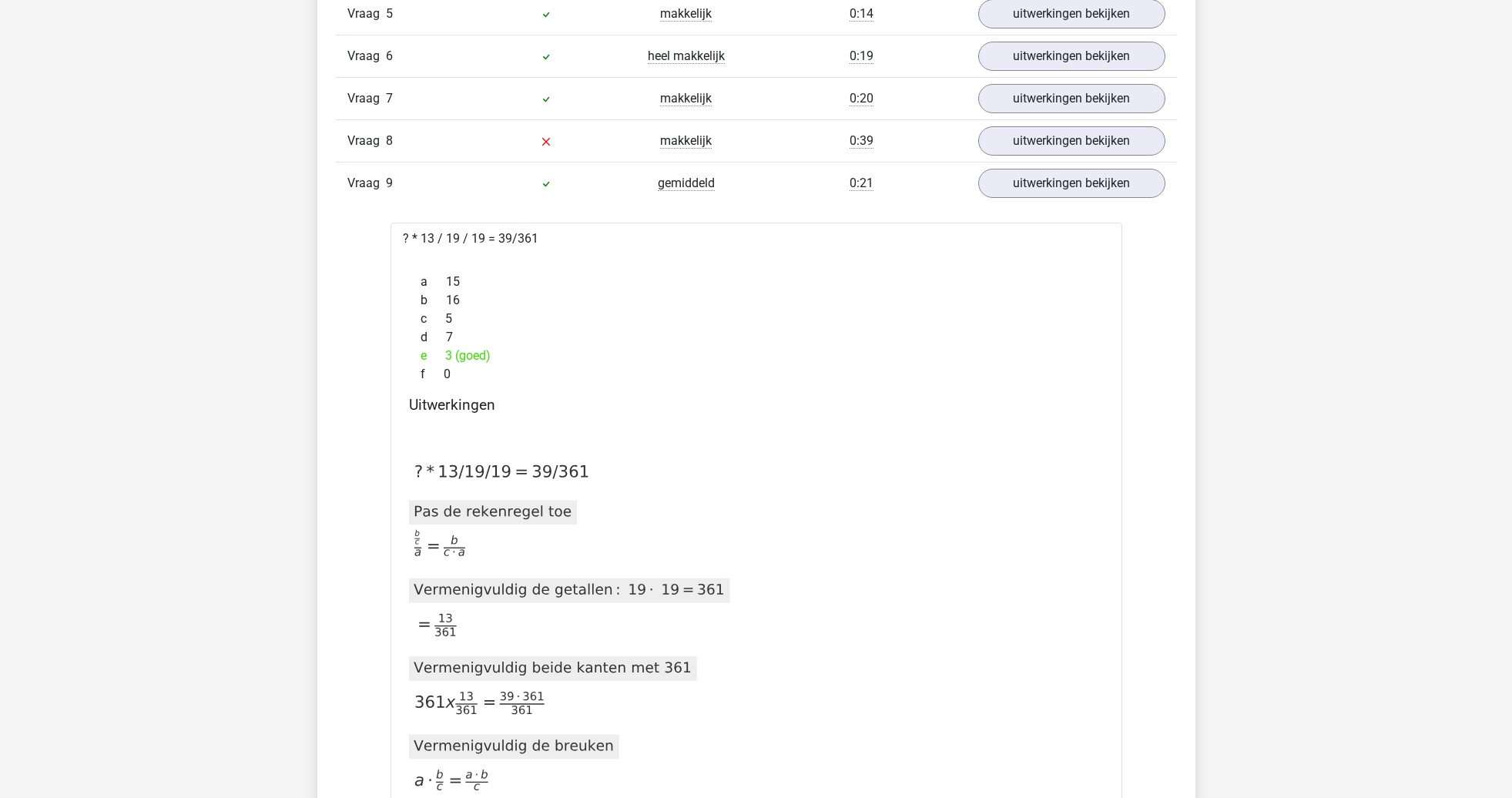
scroll to position [1065, 0]
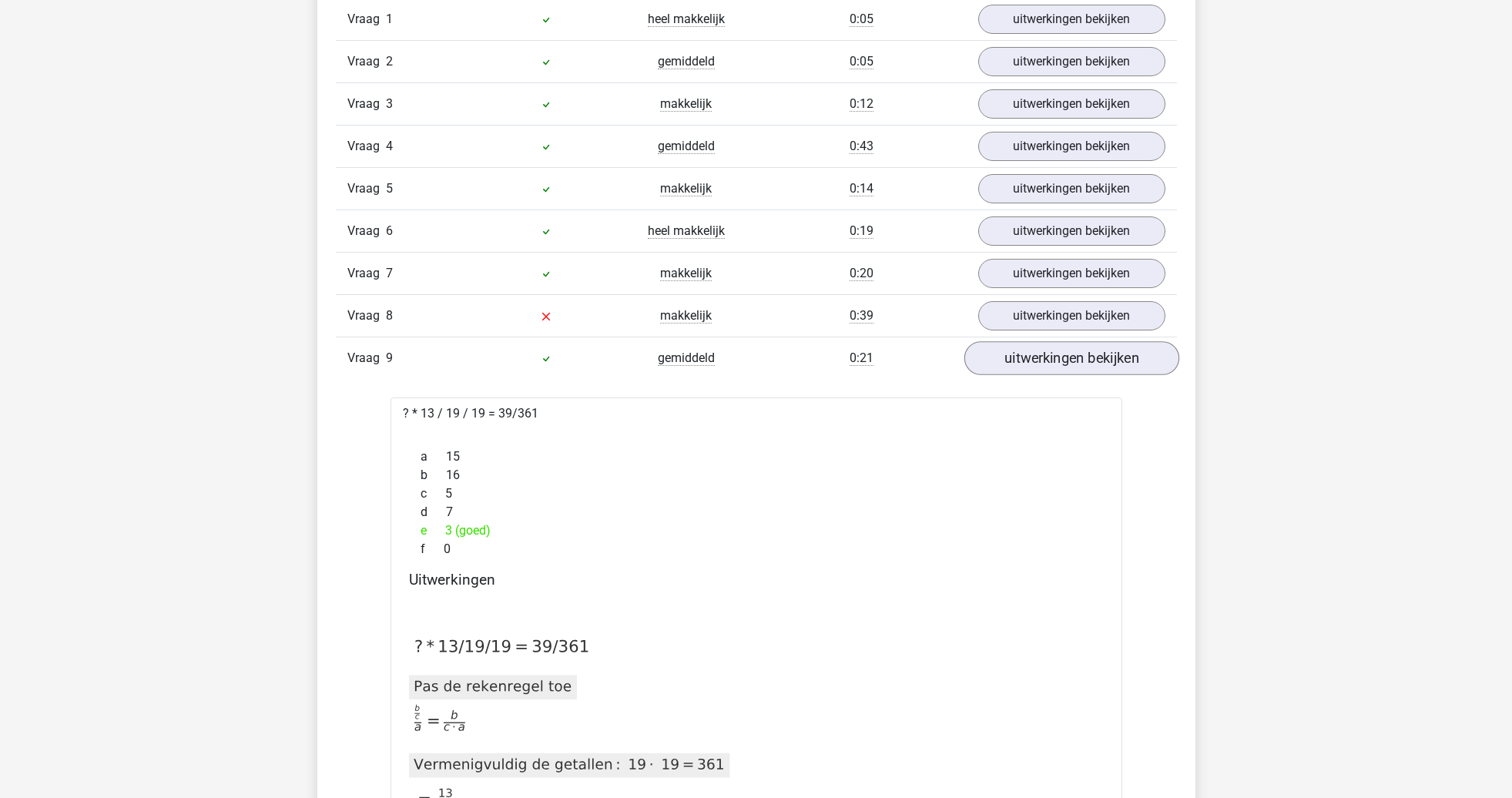
click at [998, 362] on link "uitwerkingen bekijken" at bounding box center [1071, 359] width 215 height 34
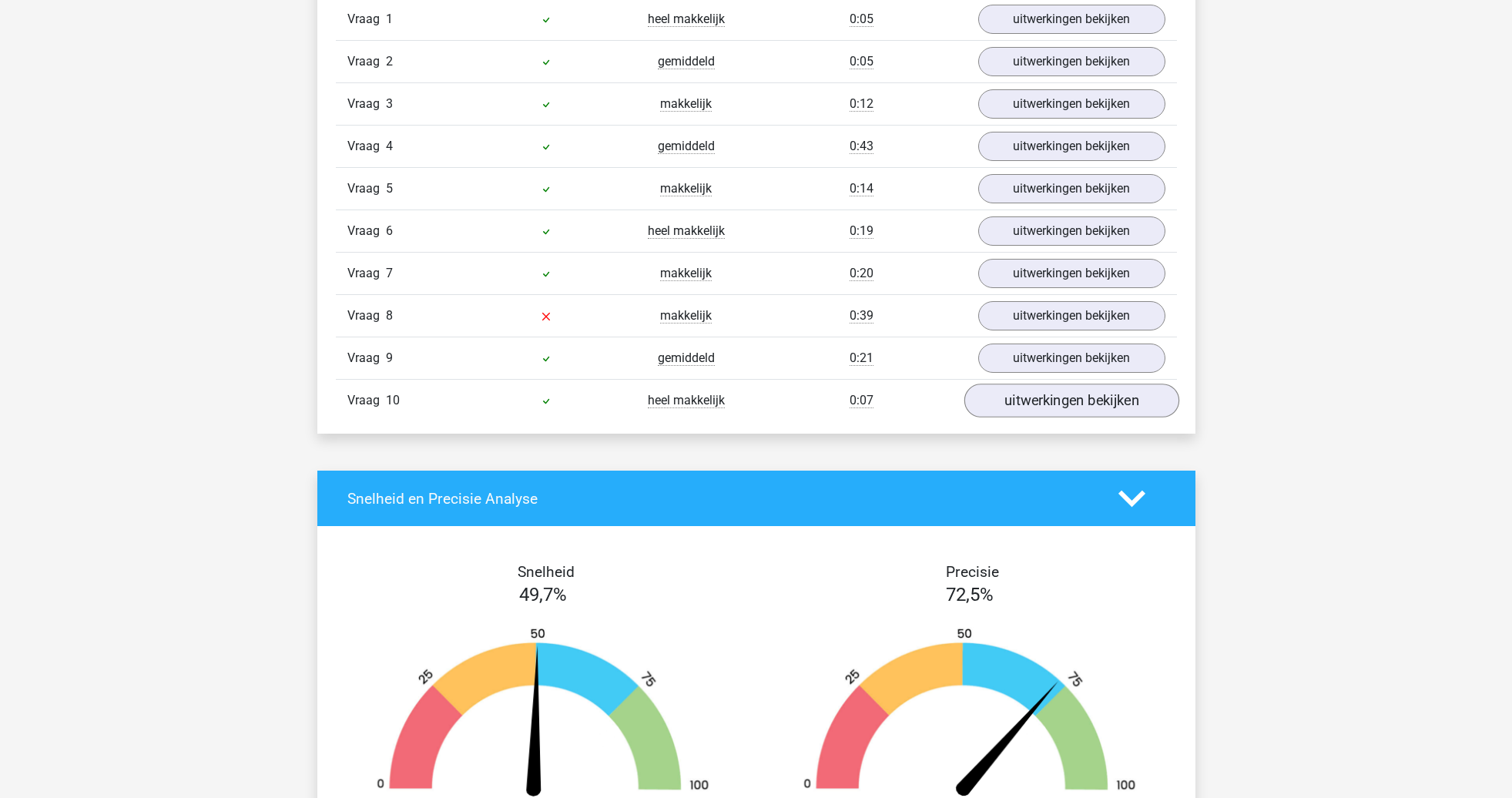
click at [1021, 411] on link "uitwerkingen bekijken" at bounding box center [1071, 401] width 215 height 34
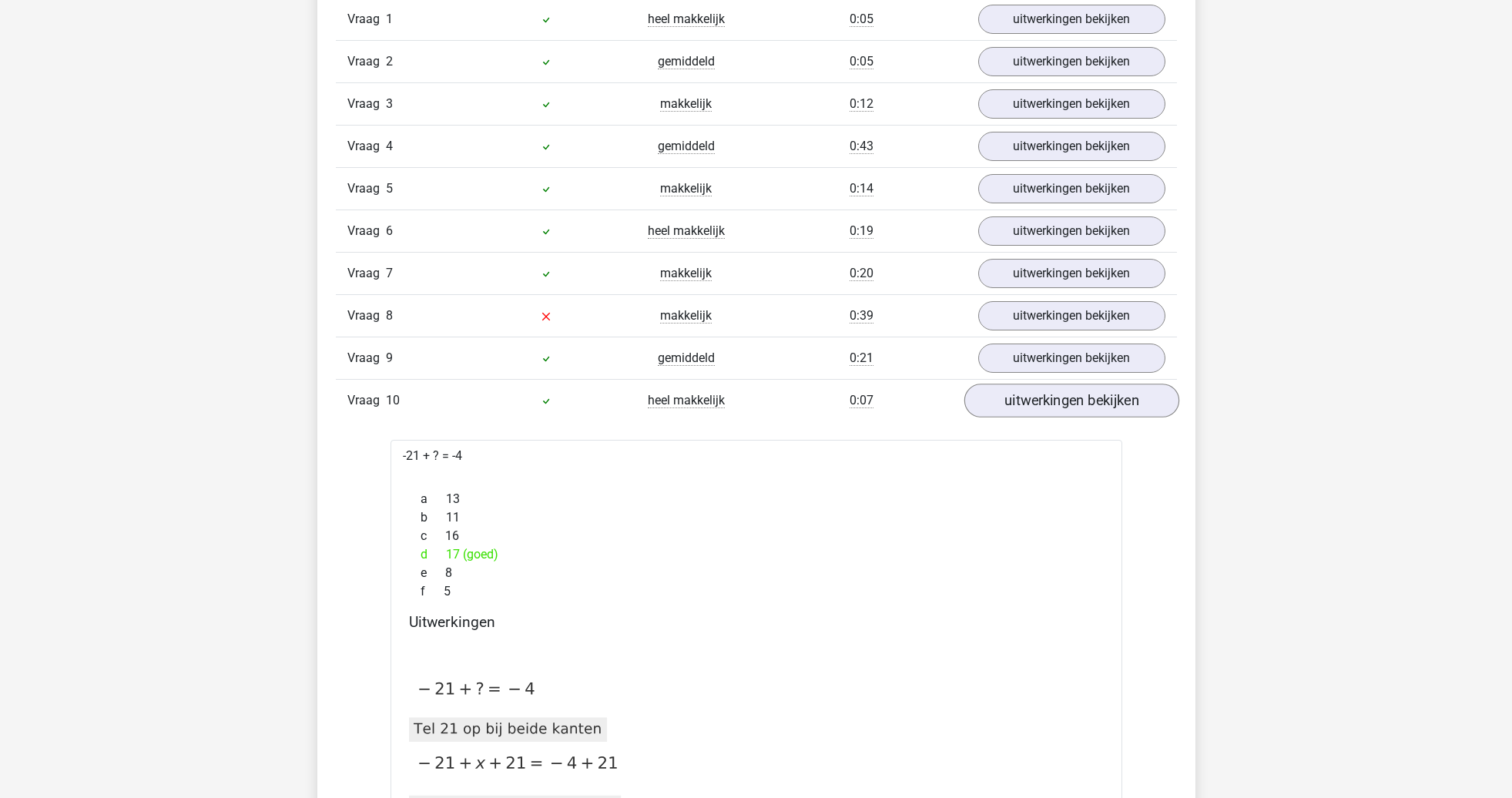
click at [1016, 404] on link "uitwerkingen bekijken" at bounding box center [1071, 401] width 215 height 34
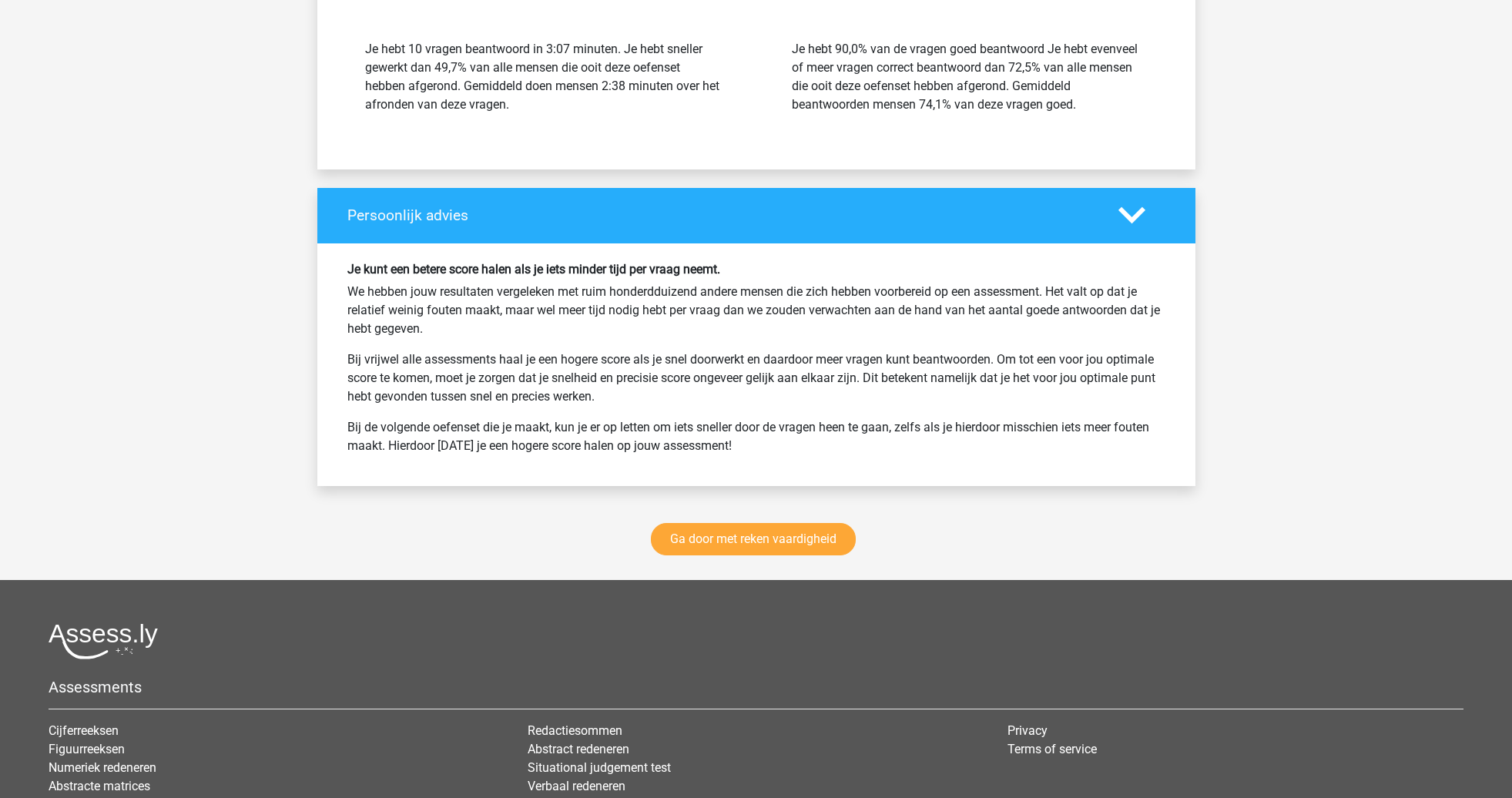
scroll to position [1868, 0]
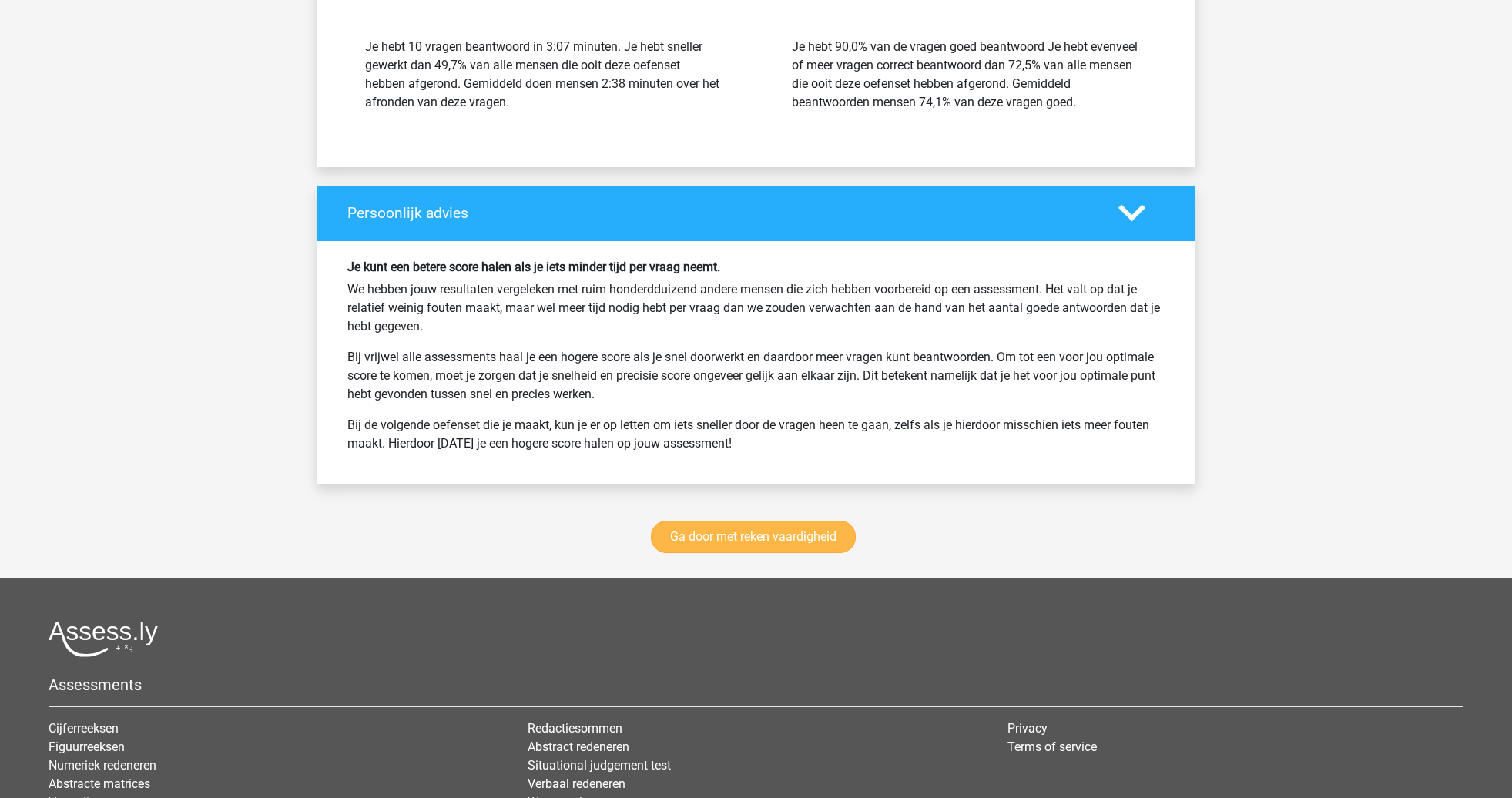
click at [833, 531] on link "Ga door met reken vaardigheid" at bounding box center [753, 536] width 205 height 32
